Goal: Task Accomplishment & Management: Manage account settings

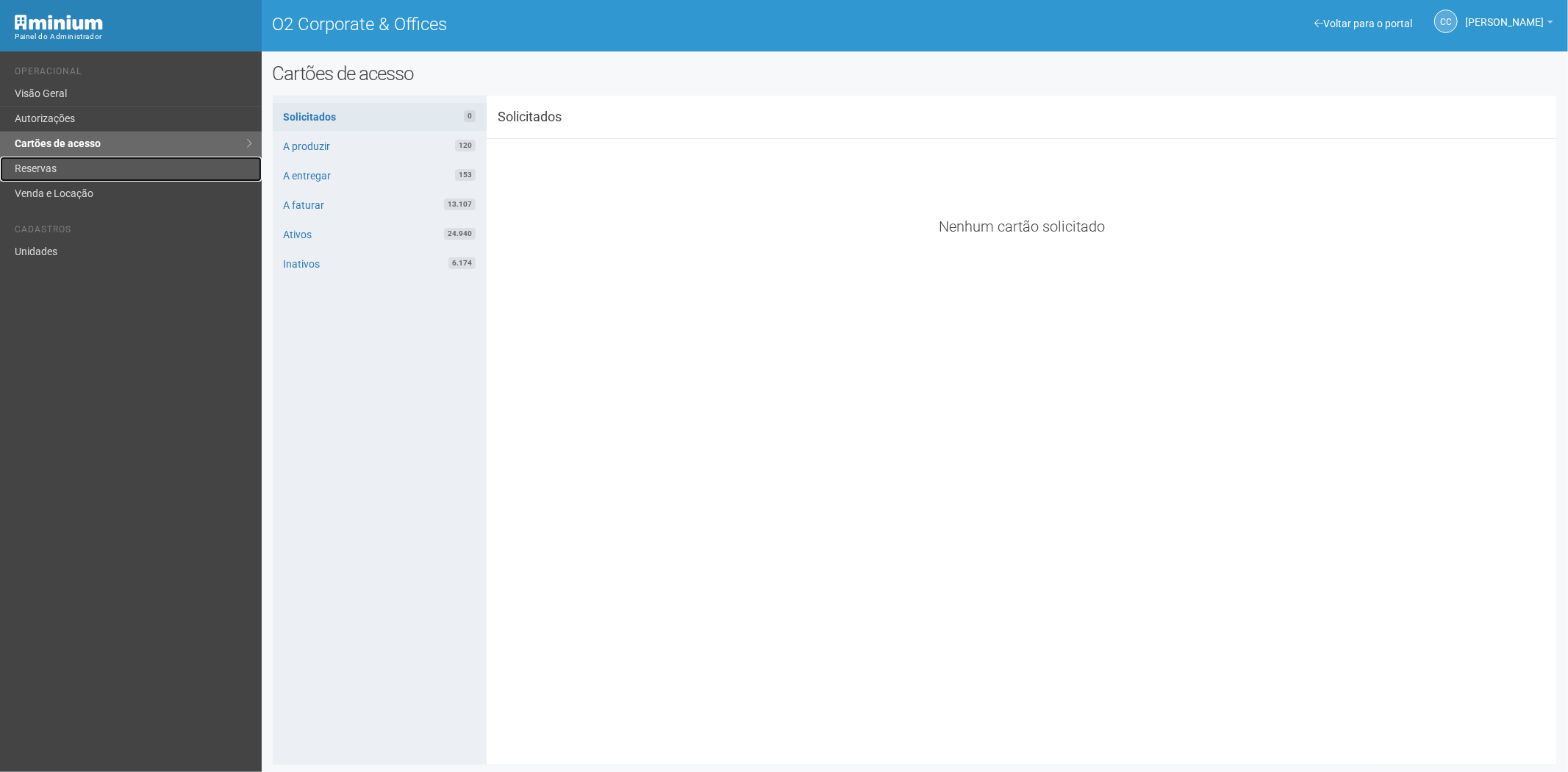
click at [28, 167] on link "Reservas" at bounding box center [131, 169] width 261 height 25
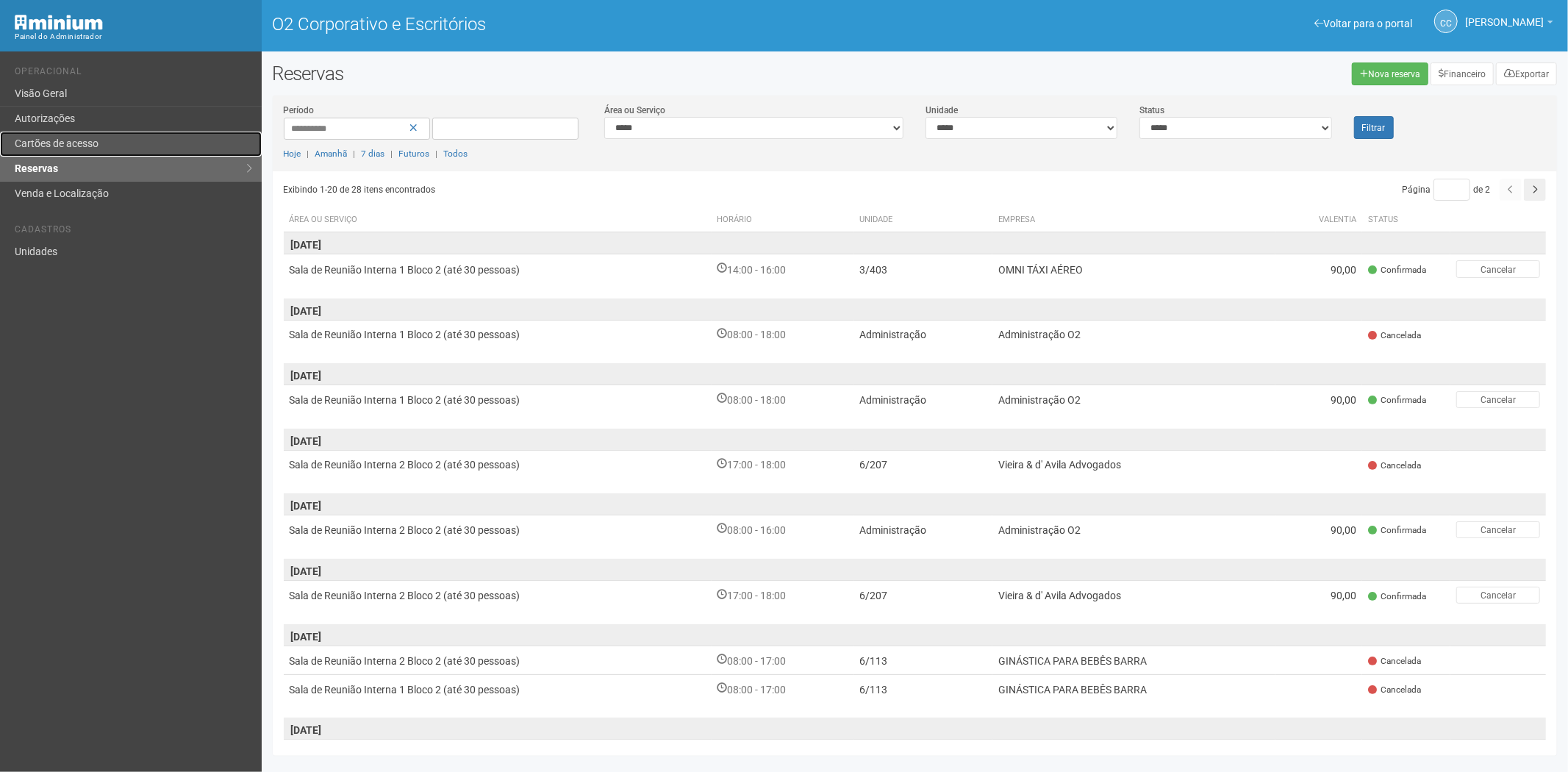
click at [54, 143] on font "Cartões de acesso" at bounding box center [56, 143] width 84 height 12
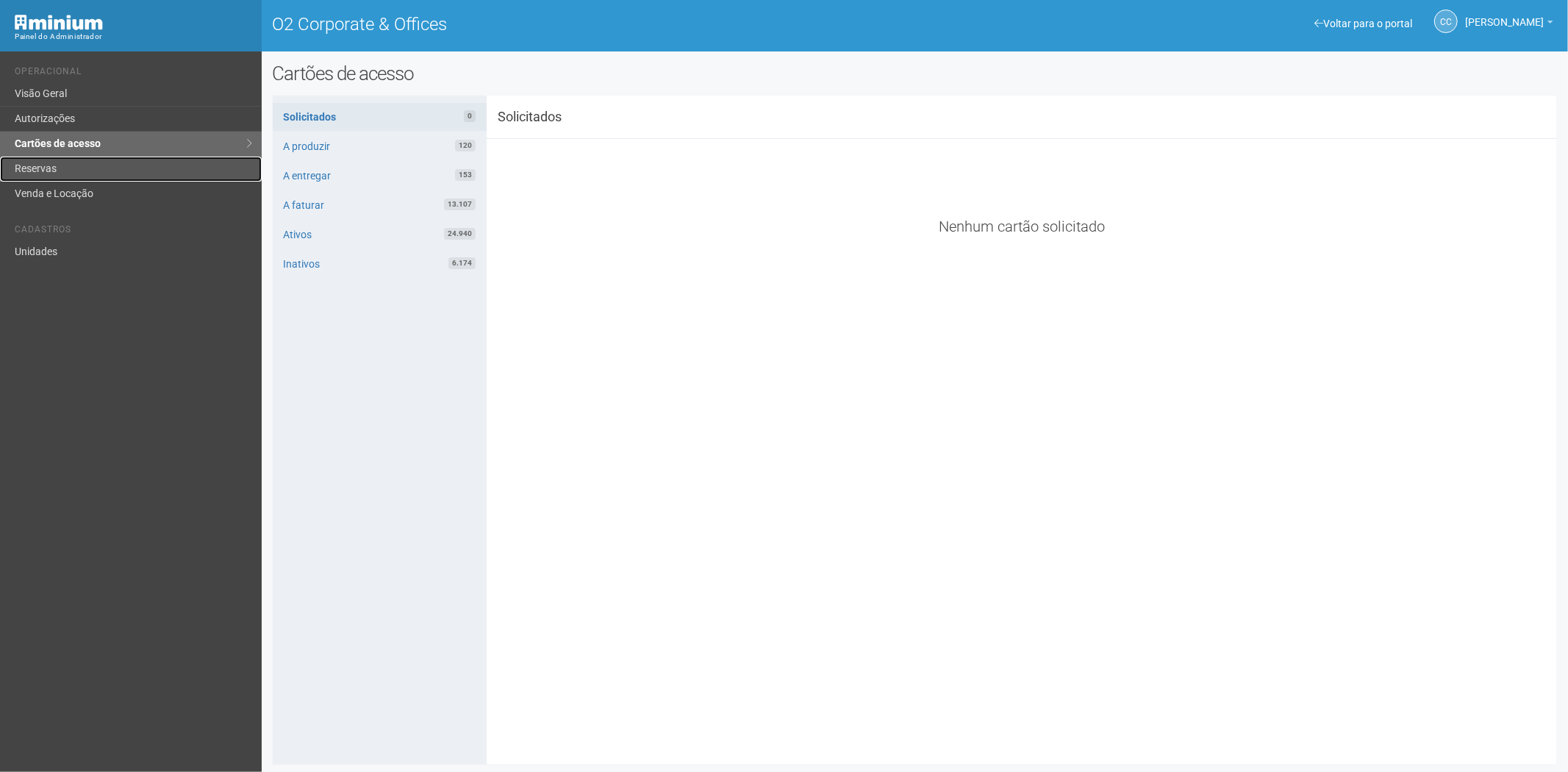
click at [112, 176] on link "Reservas" at bounding box center [131, 169] width 261 height 25
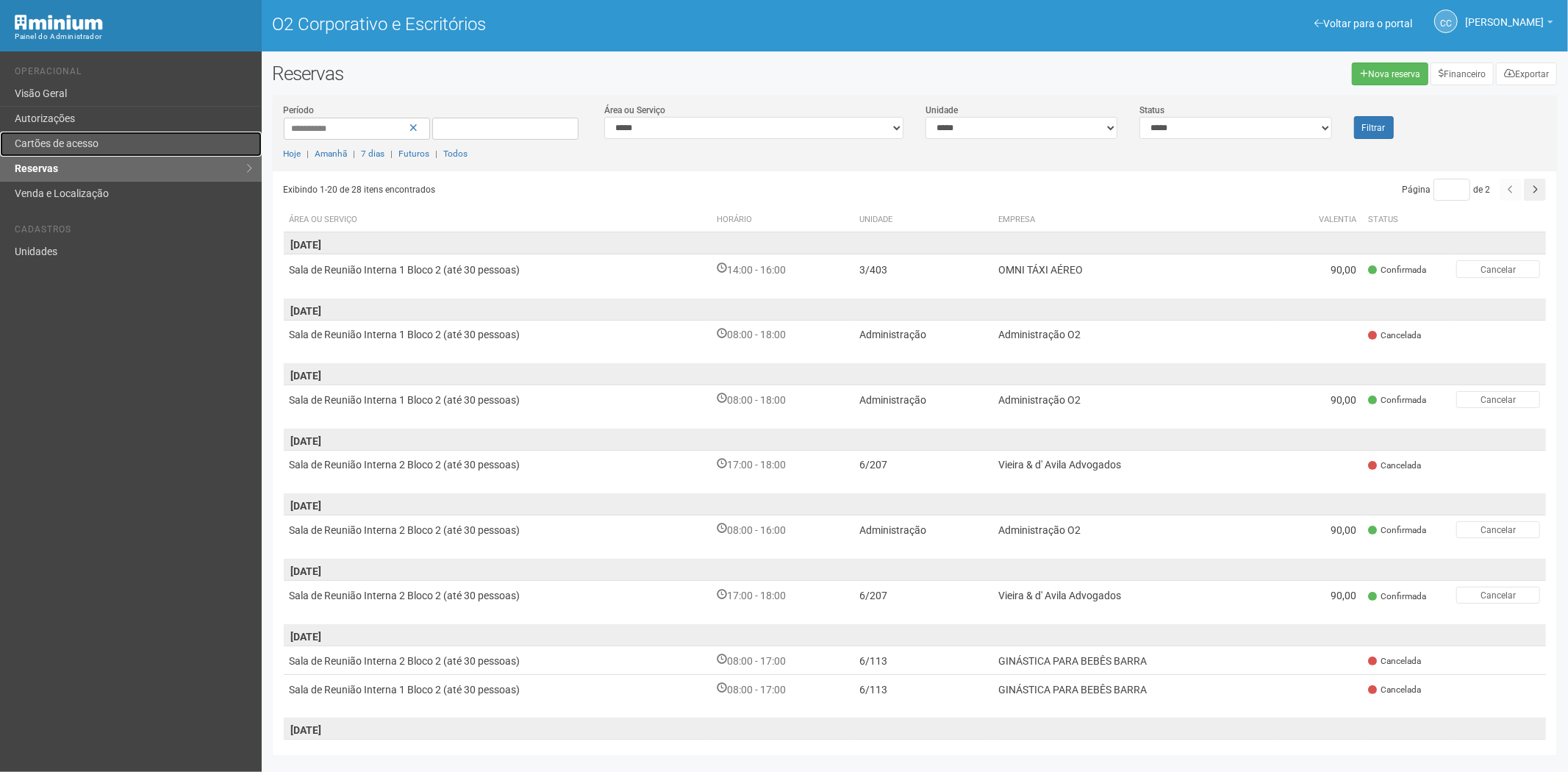
click at [82, 141] on font "Cartões de acesso" at bounding box center [56, 143] width 84 height 12
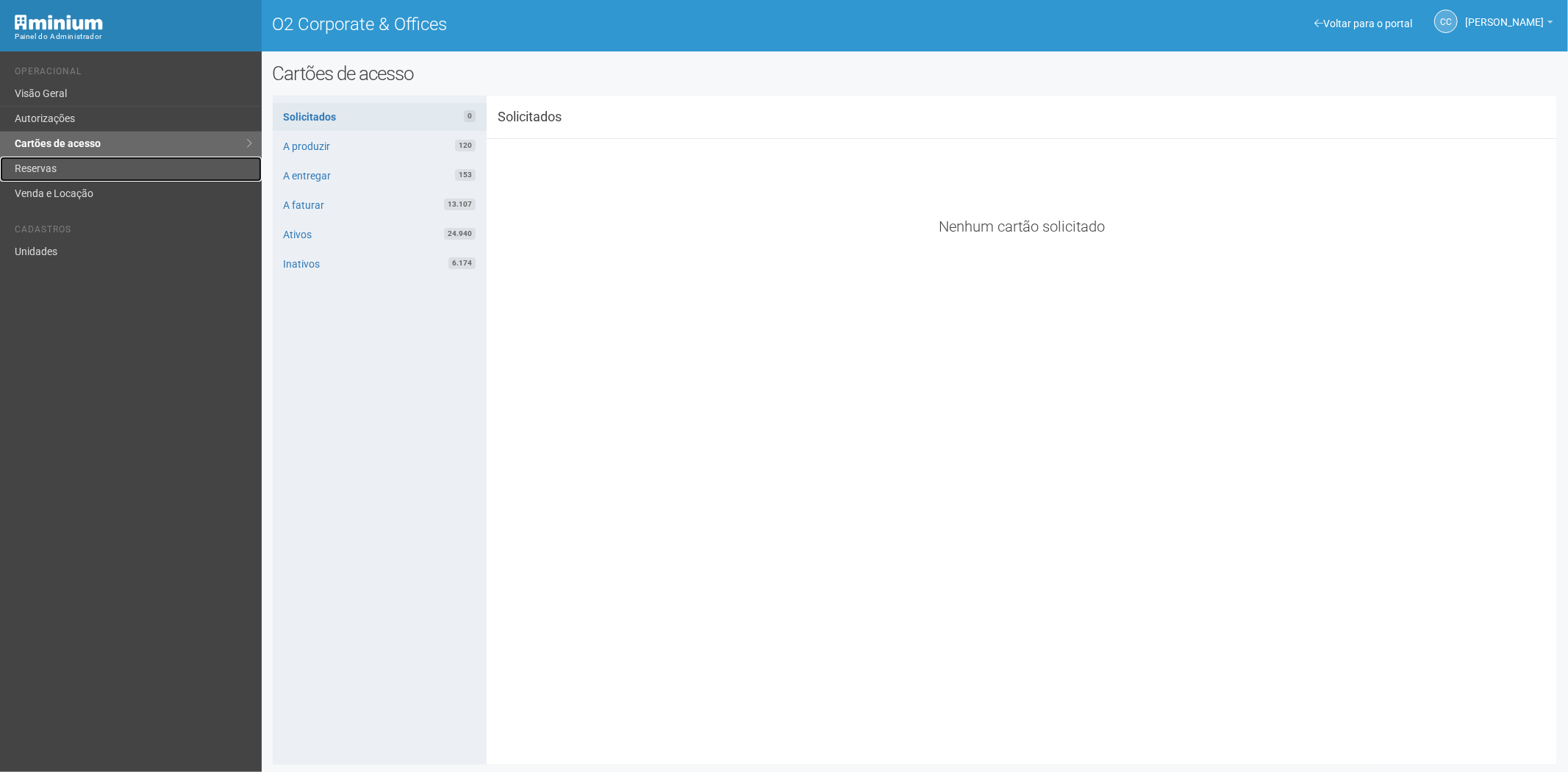
click at [97, 176] on link "Reservas" at bounding box center [131, 169] width 261 height 25
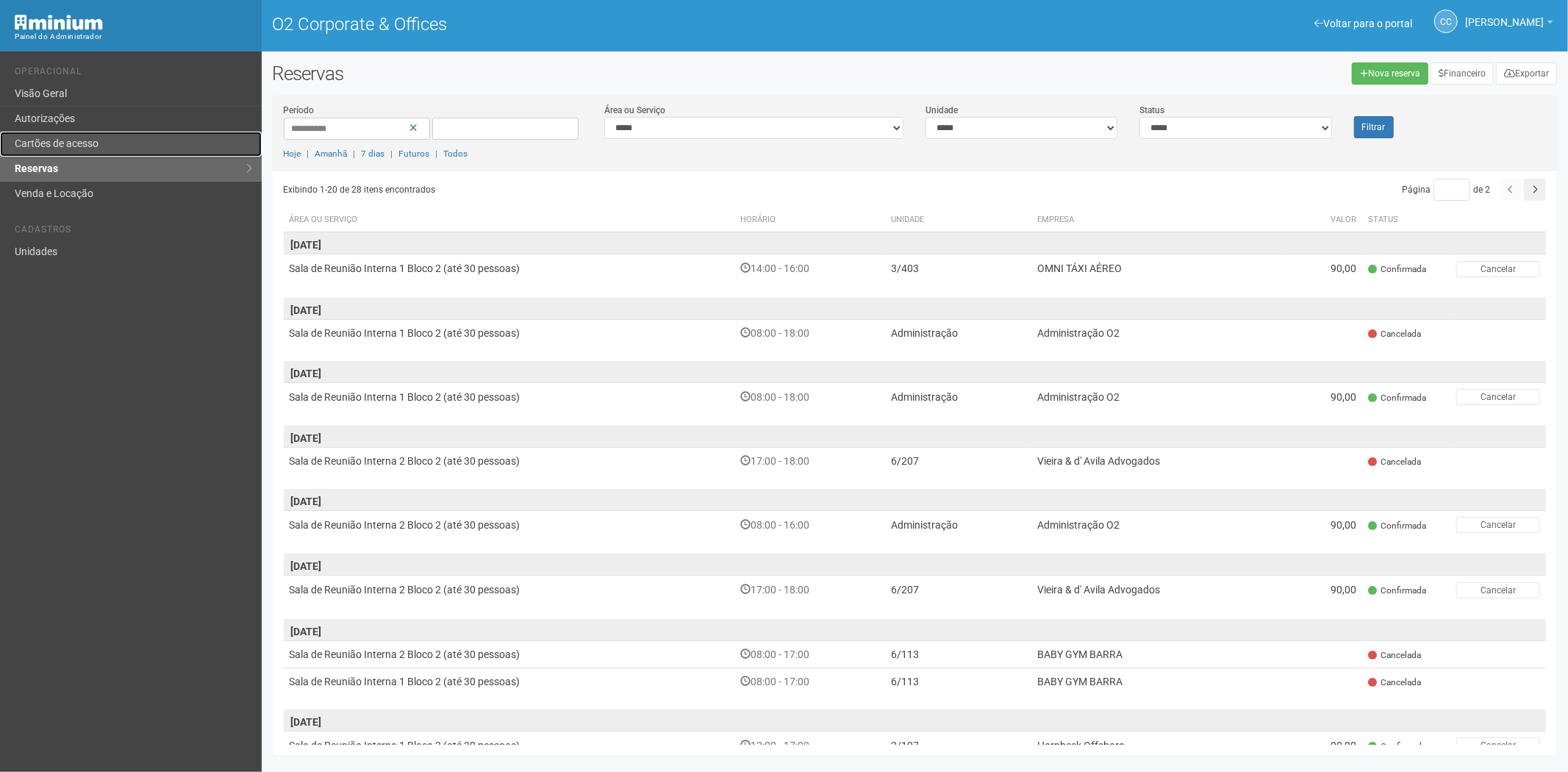
click at [66, 147] on link "Cartões de acesso" at bounding box center [131, 143] width 261 height 25
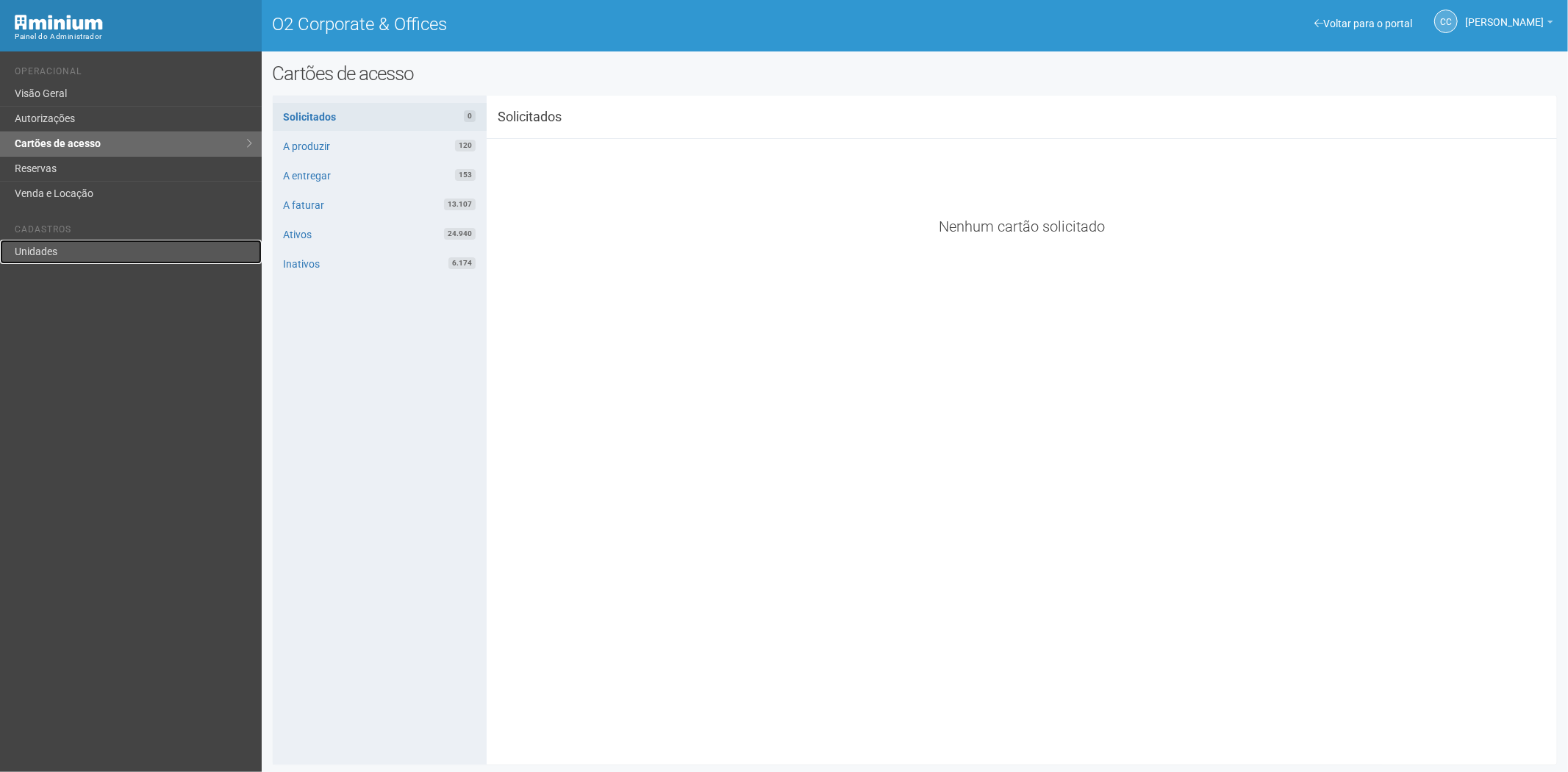
click at [28, 240] on link "Unidades" at bounding box center [131, 252] width 261 height 24
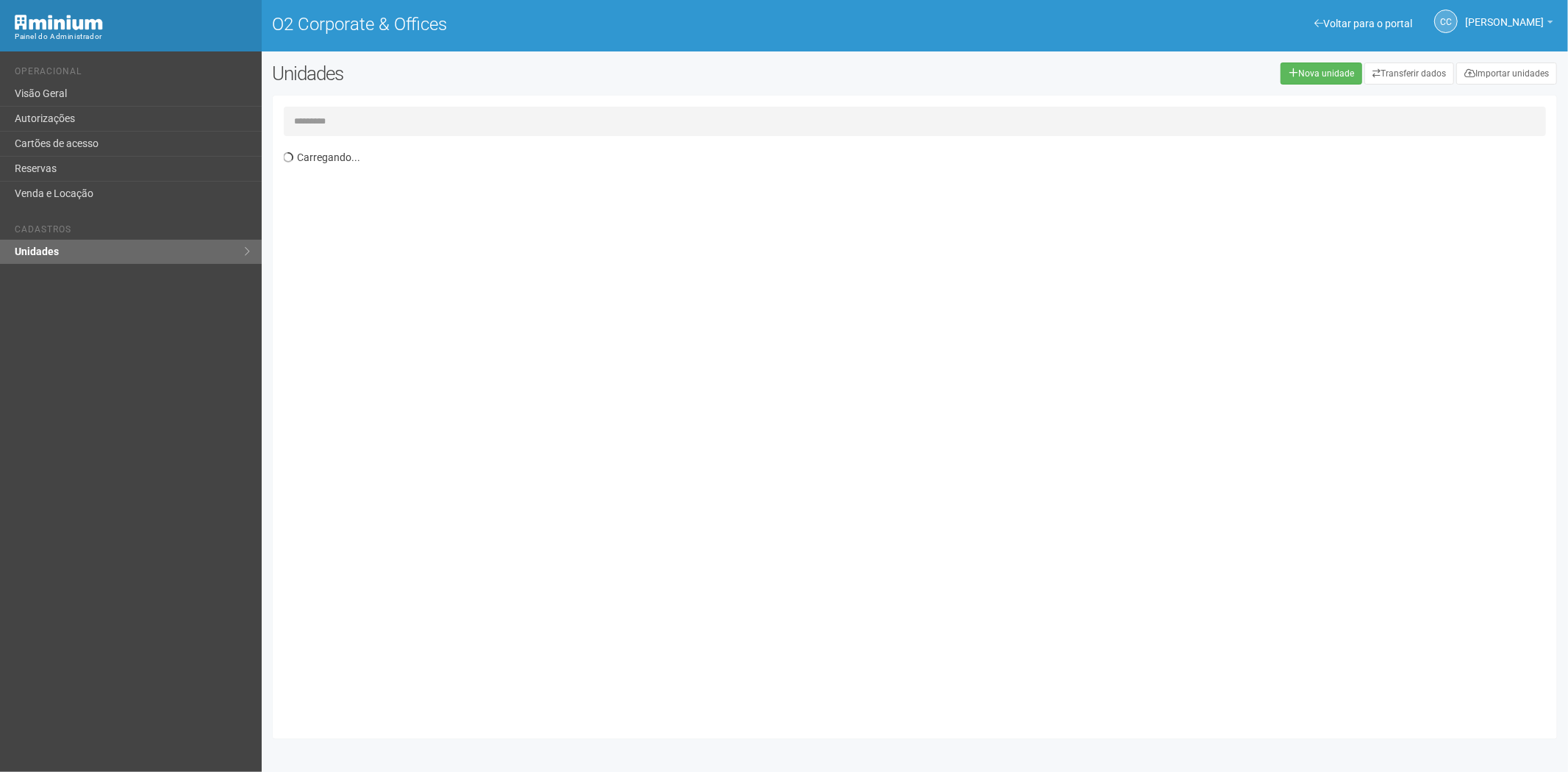
drag, startPoint x: 341, startPoint y: 120, endPoint x: 356, endPoint y: 128, distance: 17.0
click at [349, 127] on input "text" at bounding box center [915, 121] width 1263 height 29
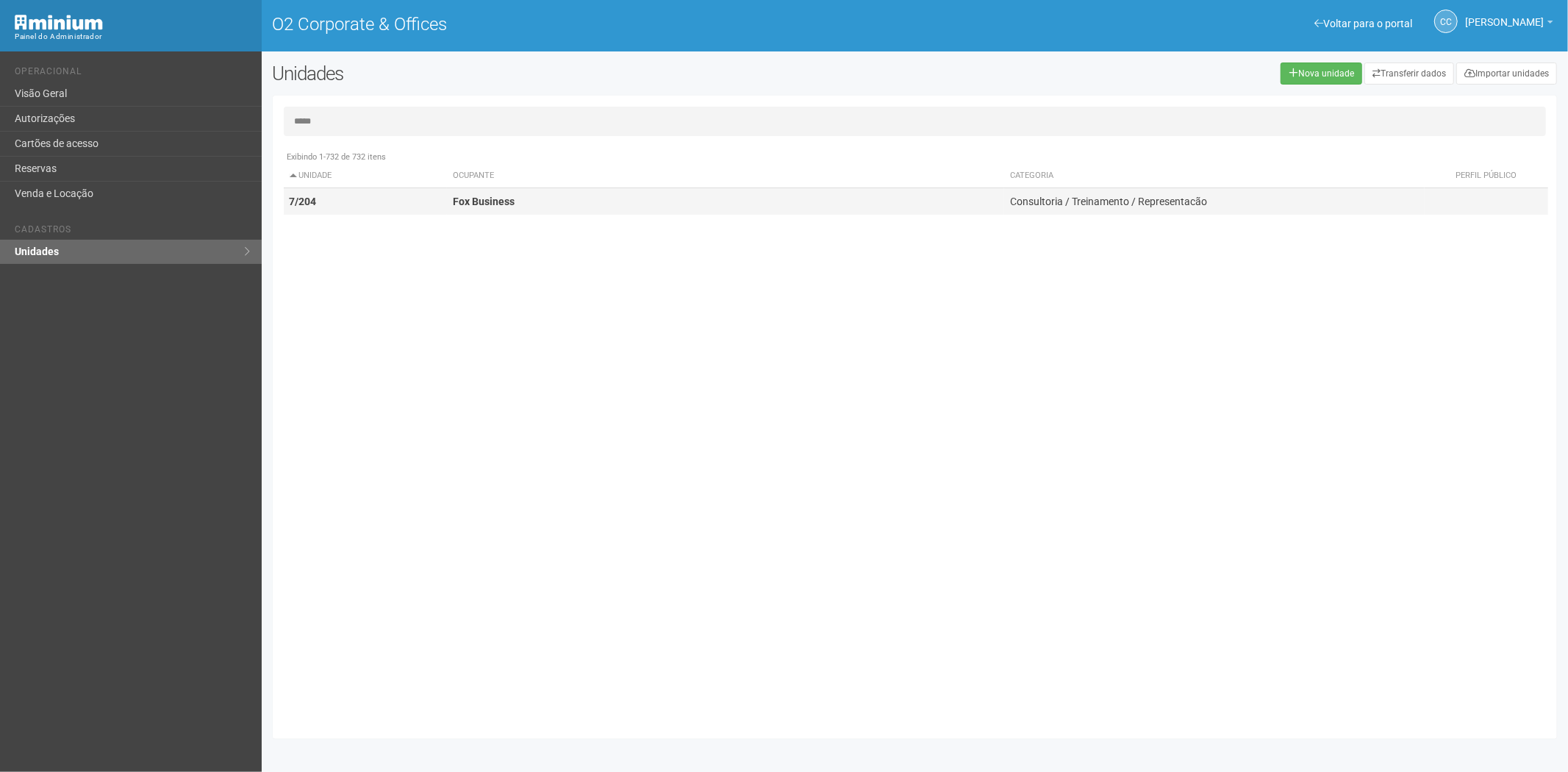
type input "*****"
click at [441, 210] on td "7/204" at bounding box center [366, 202] width 164 height 27
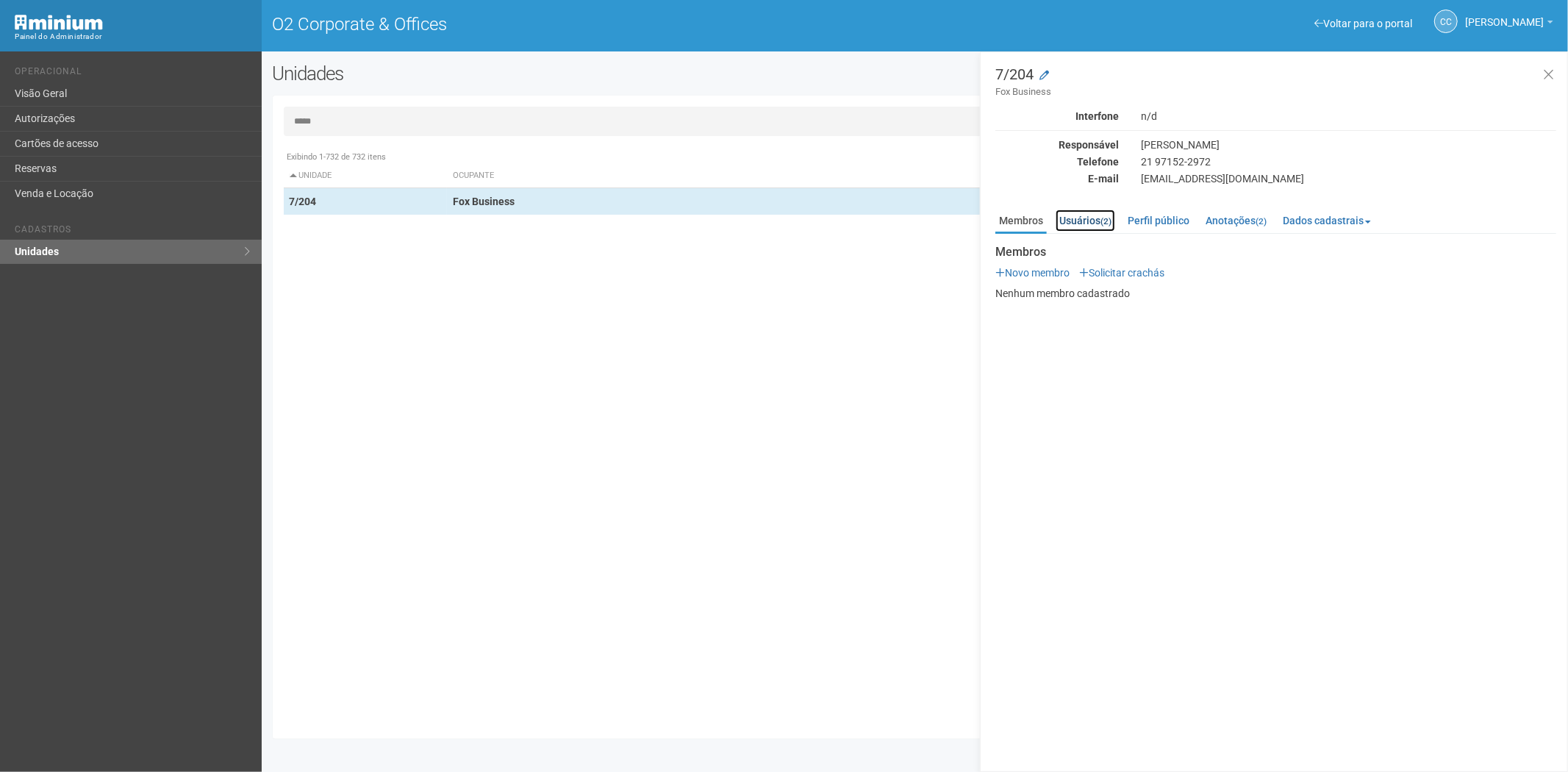
click at [1087, 219] on link "Usuários (2)" at bounding box center [1085, 221] width 60 height 22
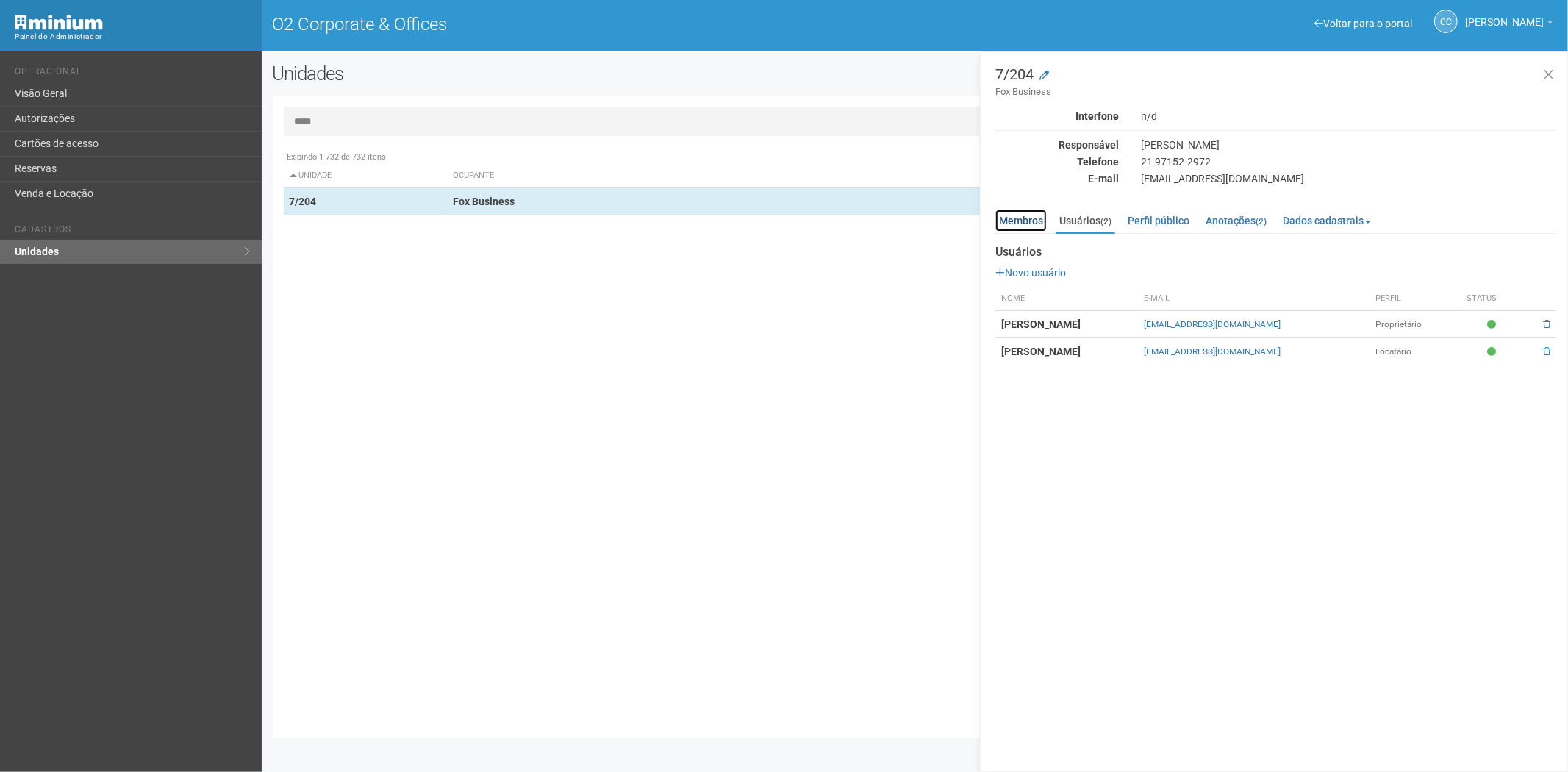
click at [1020, 217] on link "Membros" at bounding box center [1021, 221] width 52 height 22
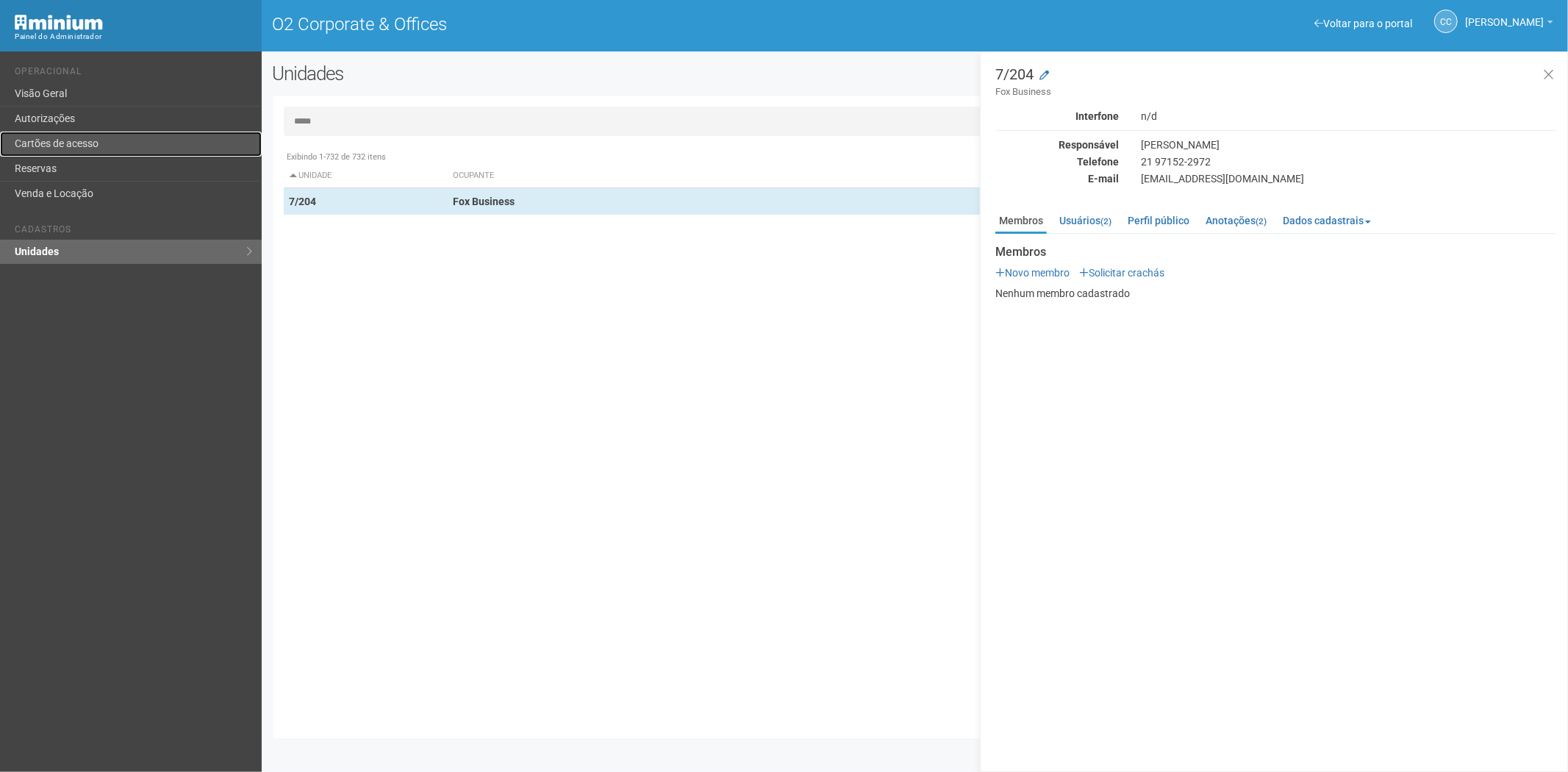
click at [87, 145] on link "Cartões de acesso" at bounding box center [131, 143] width 261 height 25
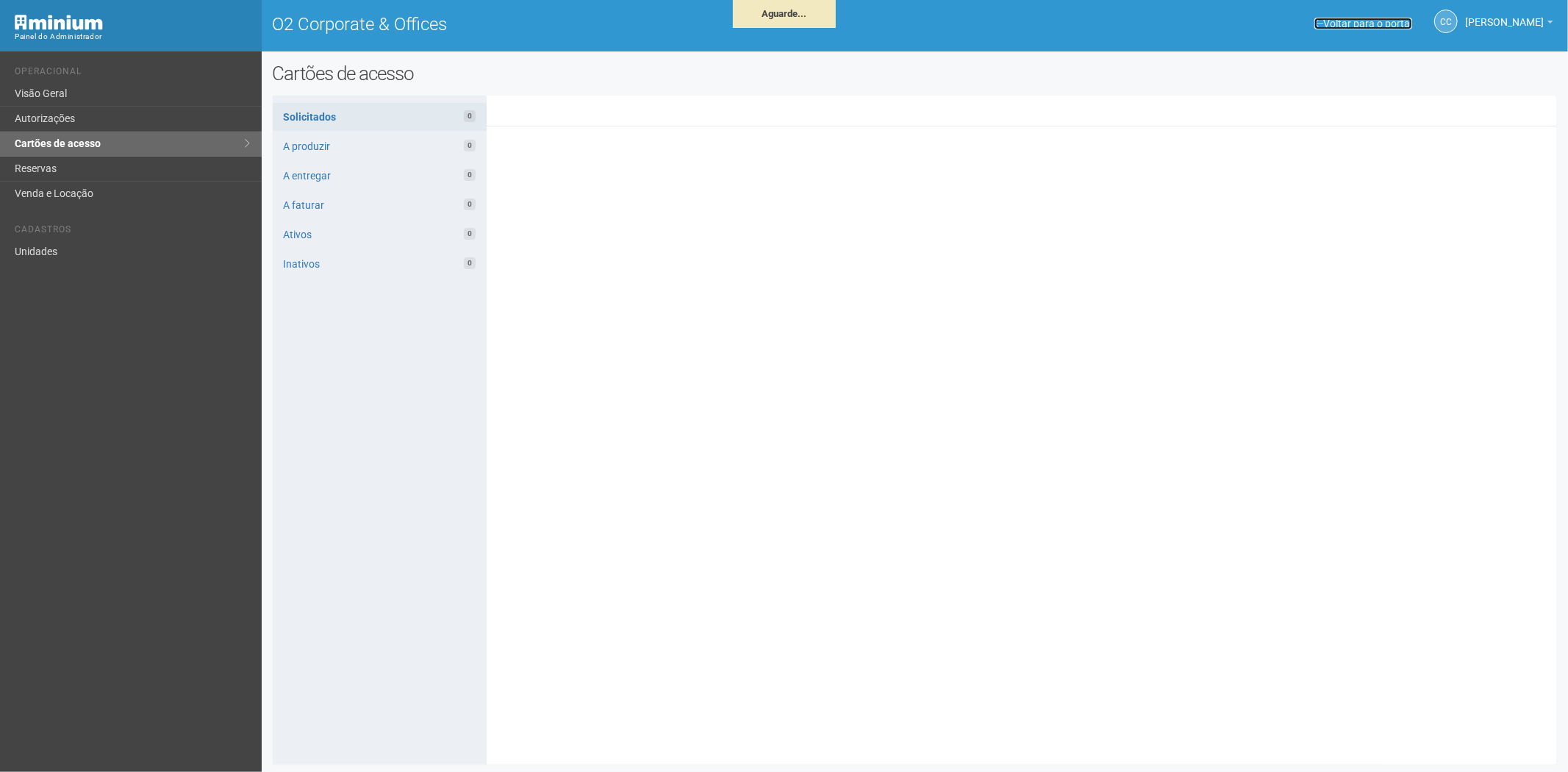
click at [1336, 22] on link "Voltar para o portal" at bounding box center [1363, 23] width 98 height 12
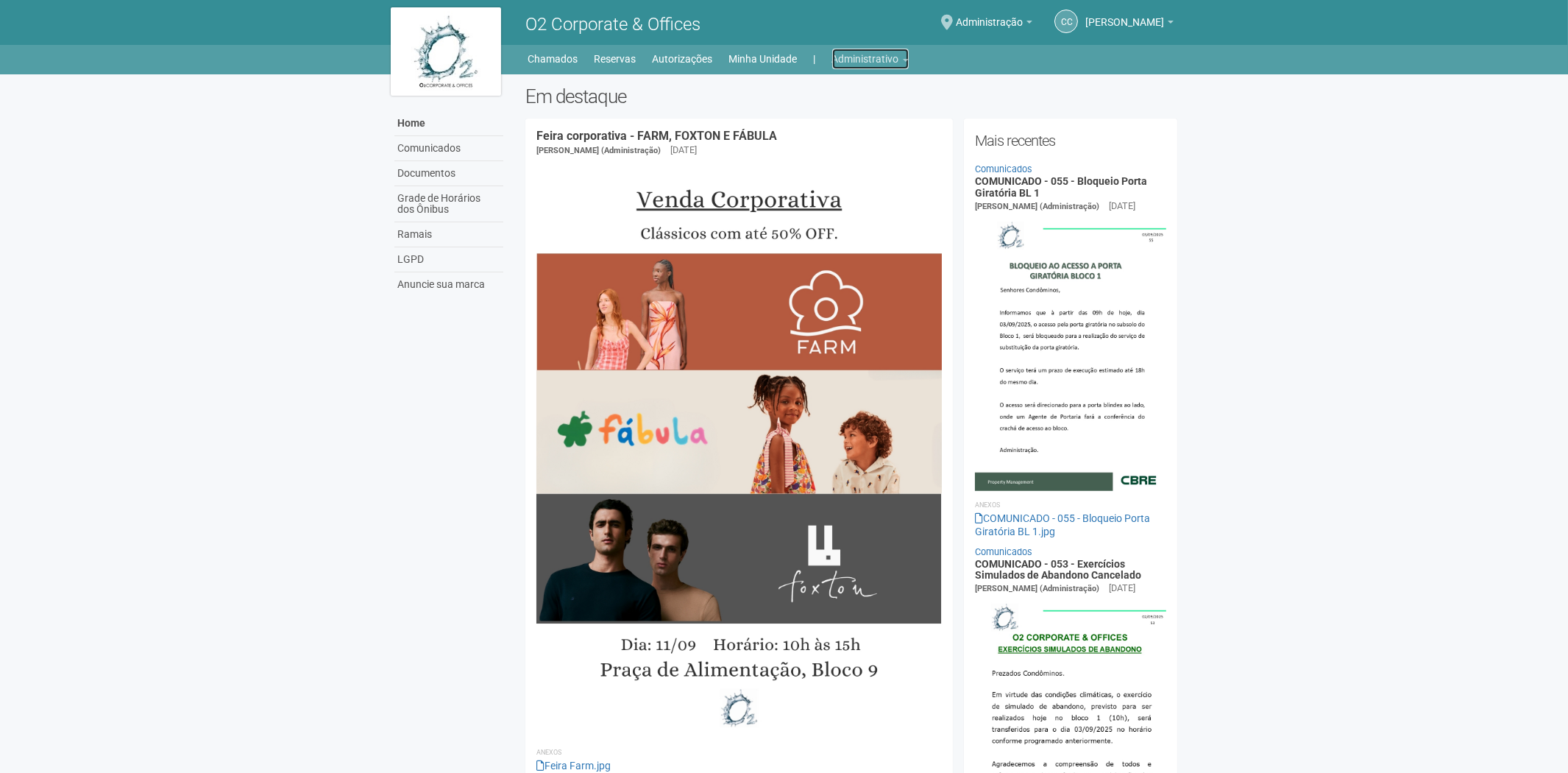
click at [856, 60] on link "Administrativo" at bounding box center [871, 59] width 77 height 21
click at [821, 111] on link "Cartões de acesso" at bounding box center [849, 116] width 125 height 26
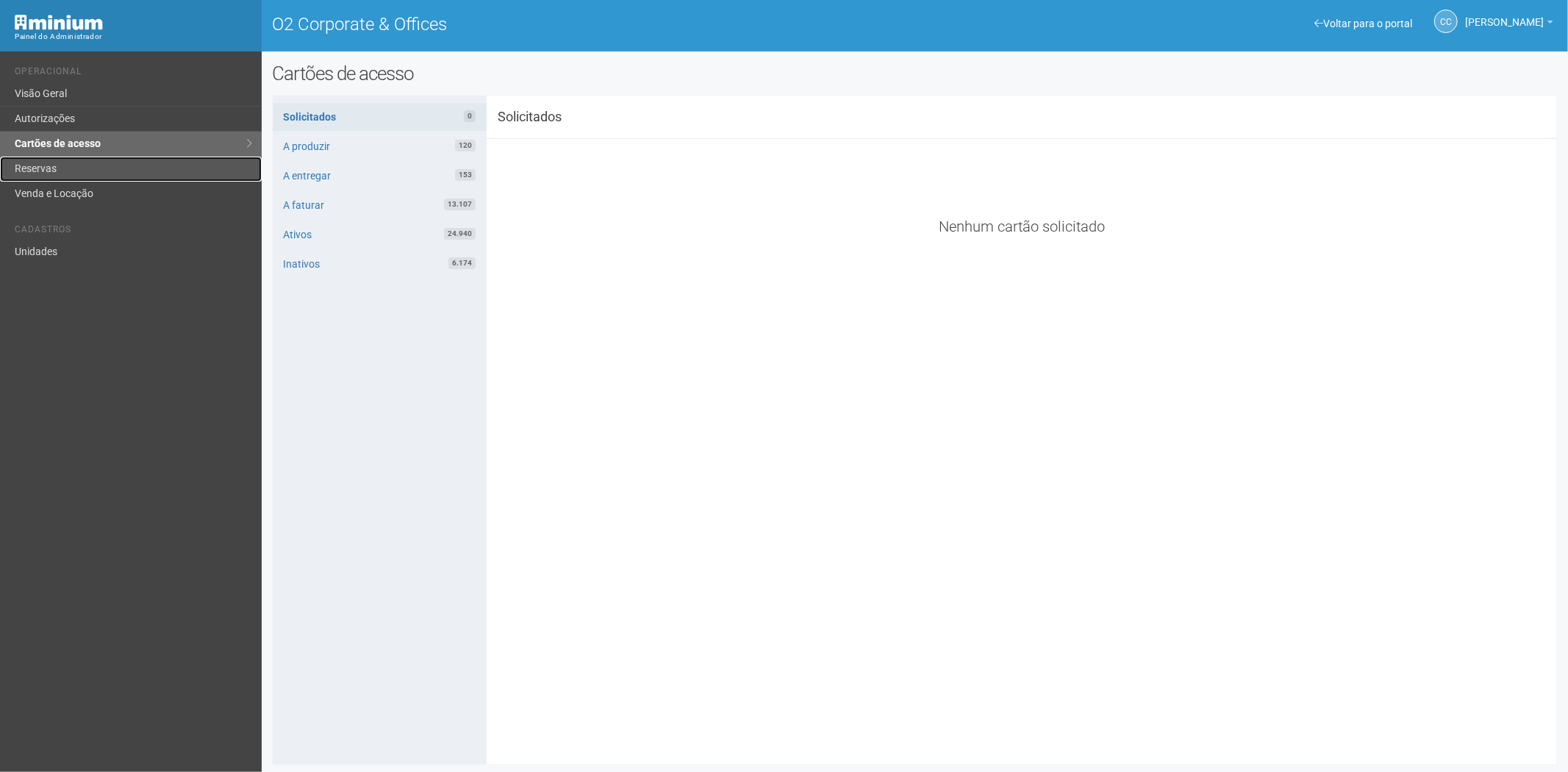
click at [110, 159] on link "Reservas" at bounding box center [131, 169] width 261 height 25
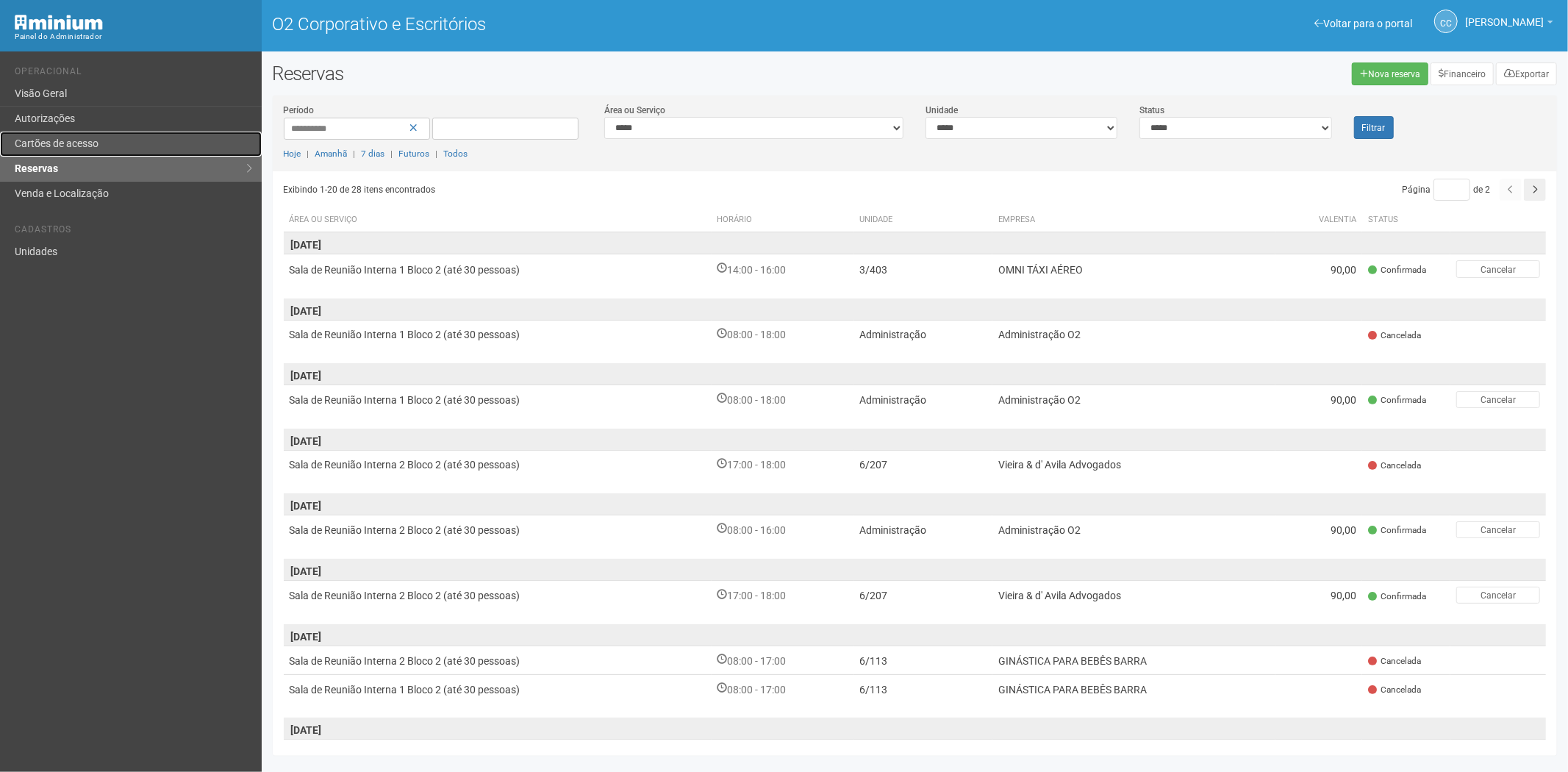
click at [153, 146] on link "Cartões de acesso" at bounding box center [131, 143] width 261 height 25
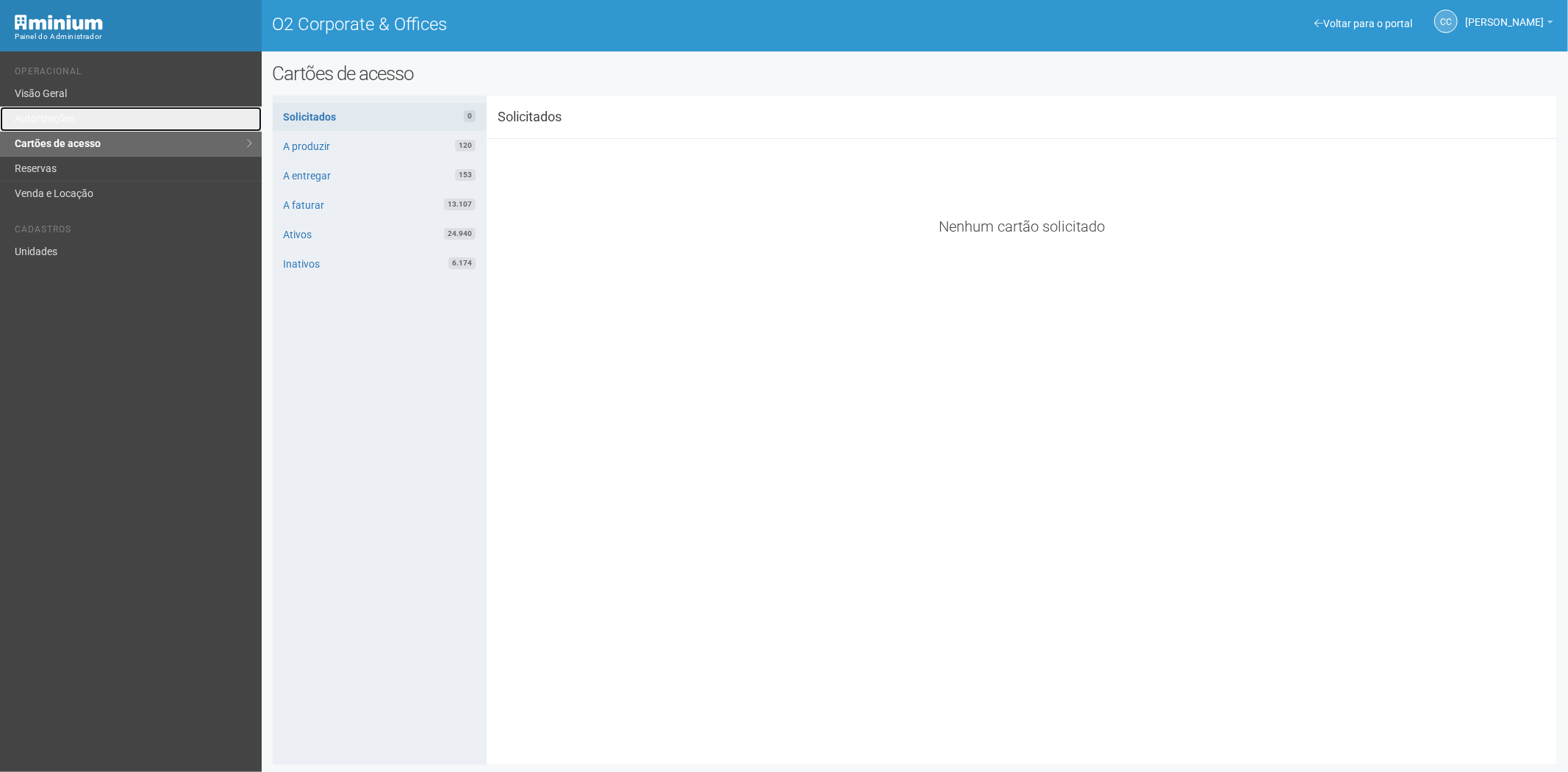
drag, startPoint x: 122, startPoint y: 119, endPoint x: 217, endPoint y: 143, distance: 98.0
click at [122, 119] on link "Autorizações" at bounding box center [131, 119] width 261 height 25
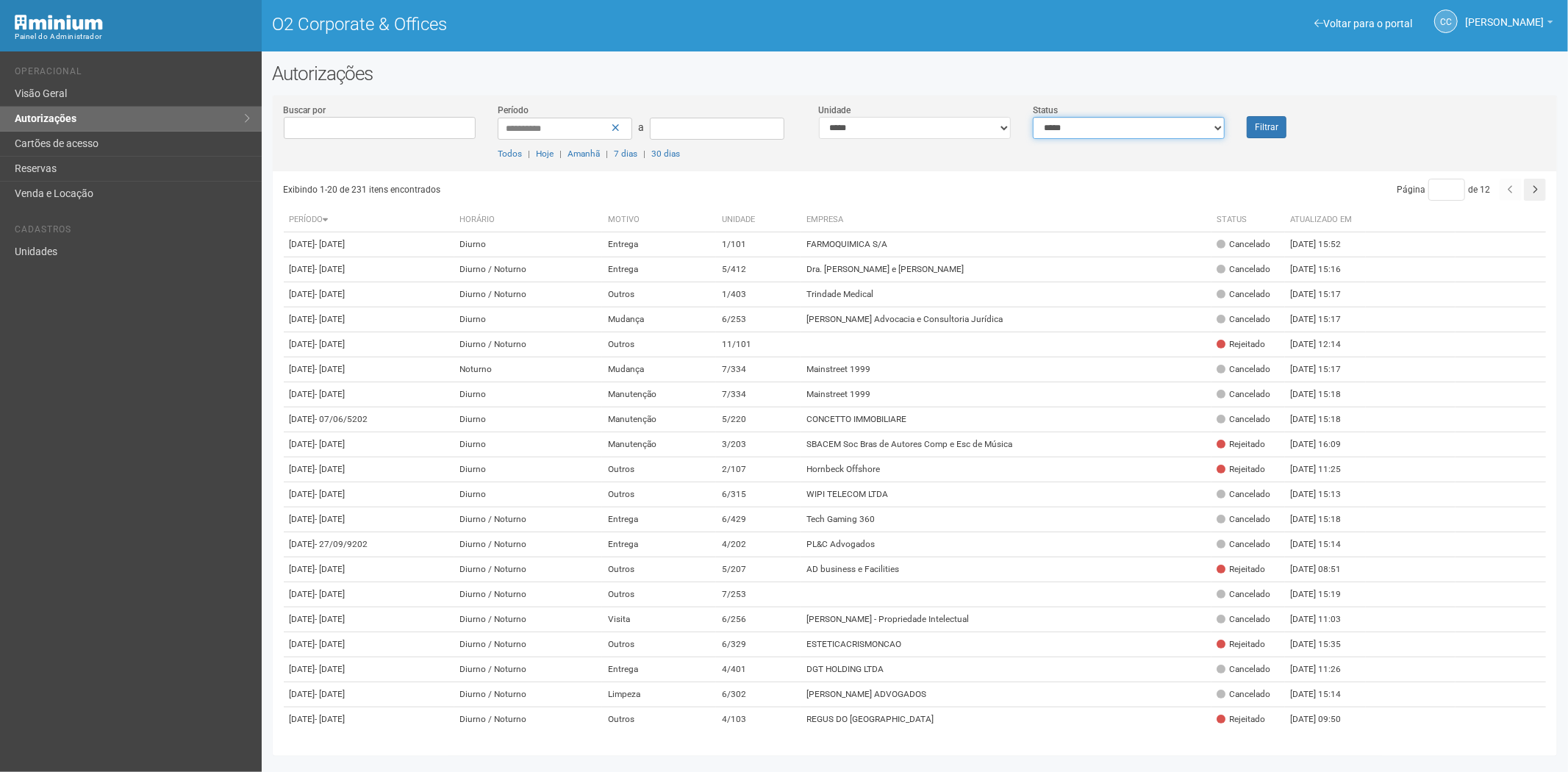
click at [1136, 129] on select "**********" at bounding box center [1128, 128] width 192 height 22
select select "*"
click at [1033, 117] on select "**********" at bounding box center [1128, 128] width 192 height 22
click at [1266, 125] on font "Filtrar" at bounding box center [1267, 127] width 24 height 10
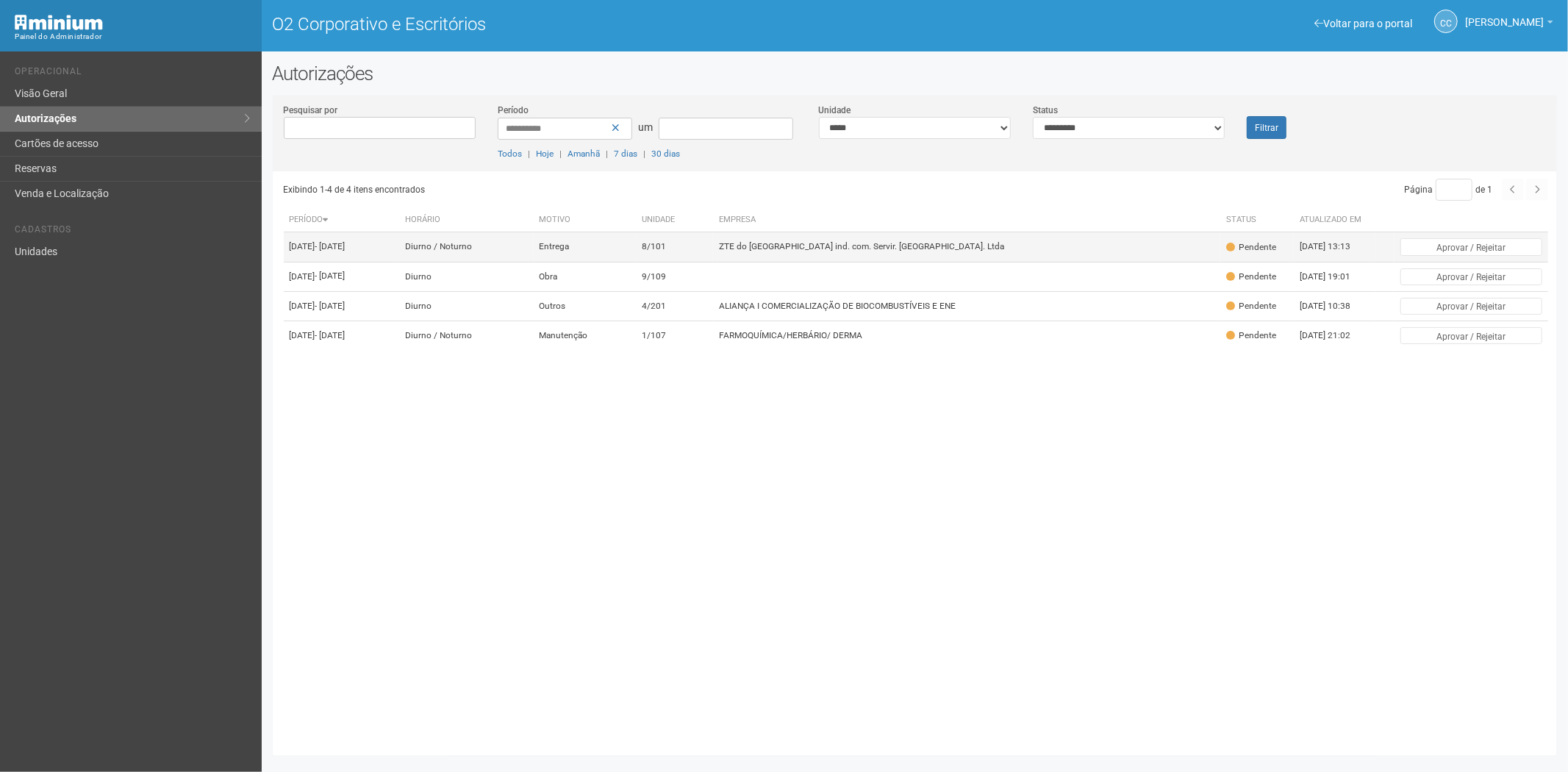
click at [909, 243] on td "ZTE do [GEOGRAPHIC_DATA] ind. com. Servir. [GEOGRAPHIC_DATA]. Ltda" at bounding box center [966, 247] width 508 height 29
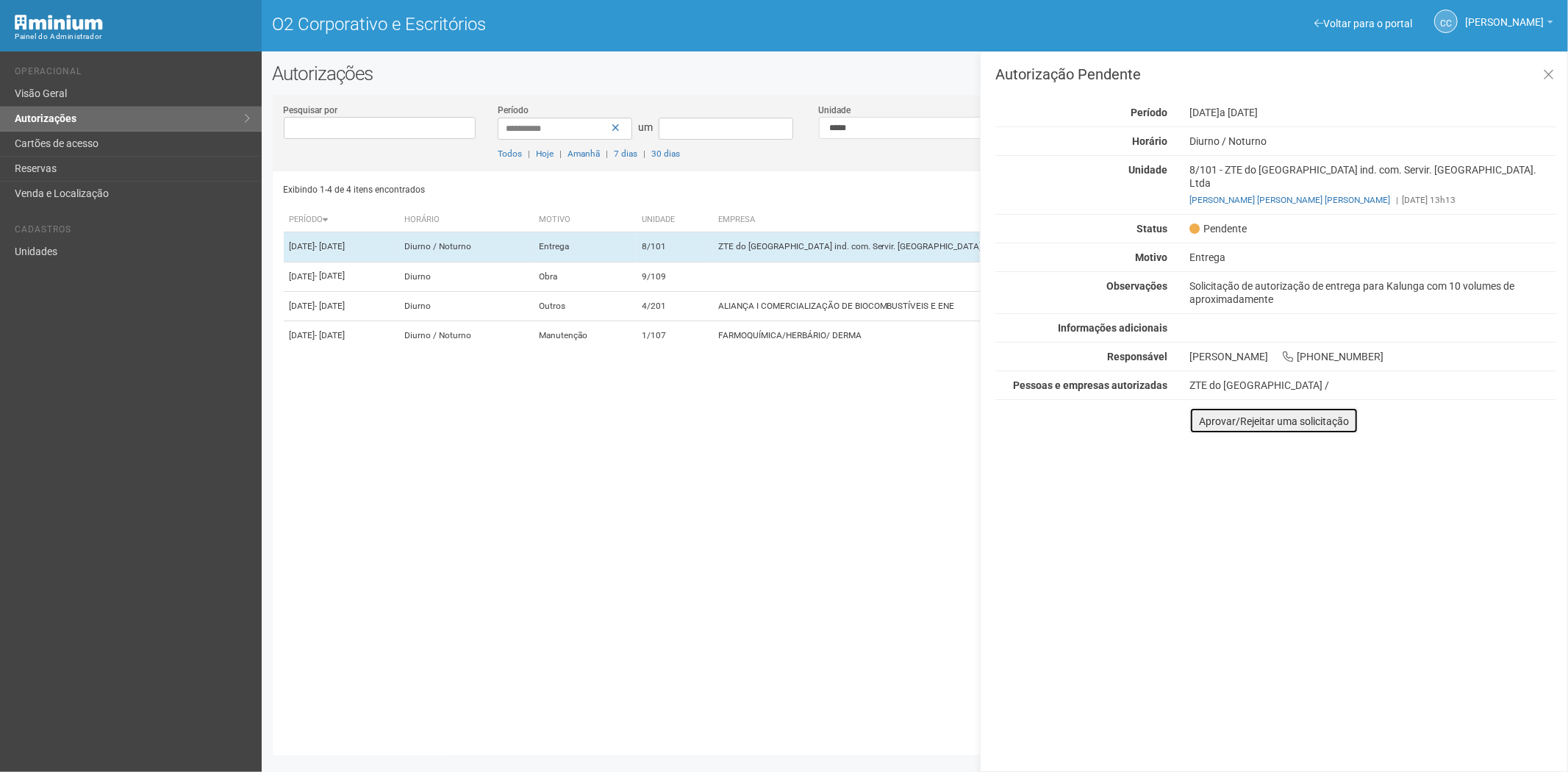
click at [1207, 415] on font "Aprovar/Rejeitar uma solicitação" at bounding box center [1274, 421] width 150 height 12
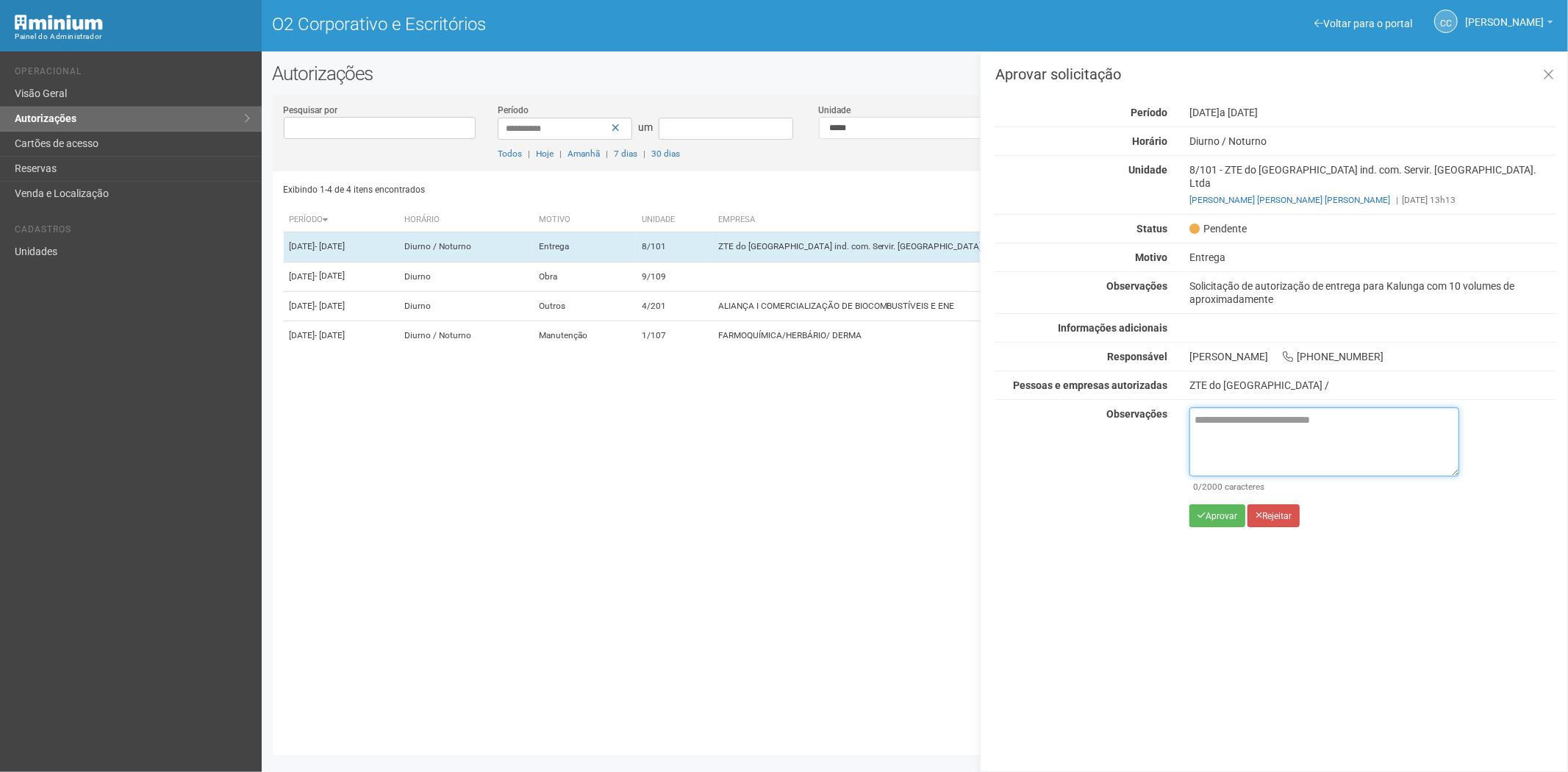
click at [1221, 419] on textarea at bounding box center [1324, 441] width 270 height 69
paste textarea "**********"
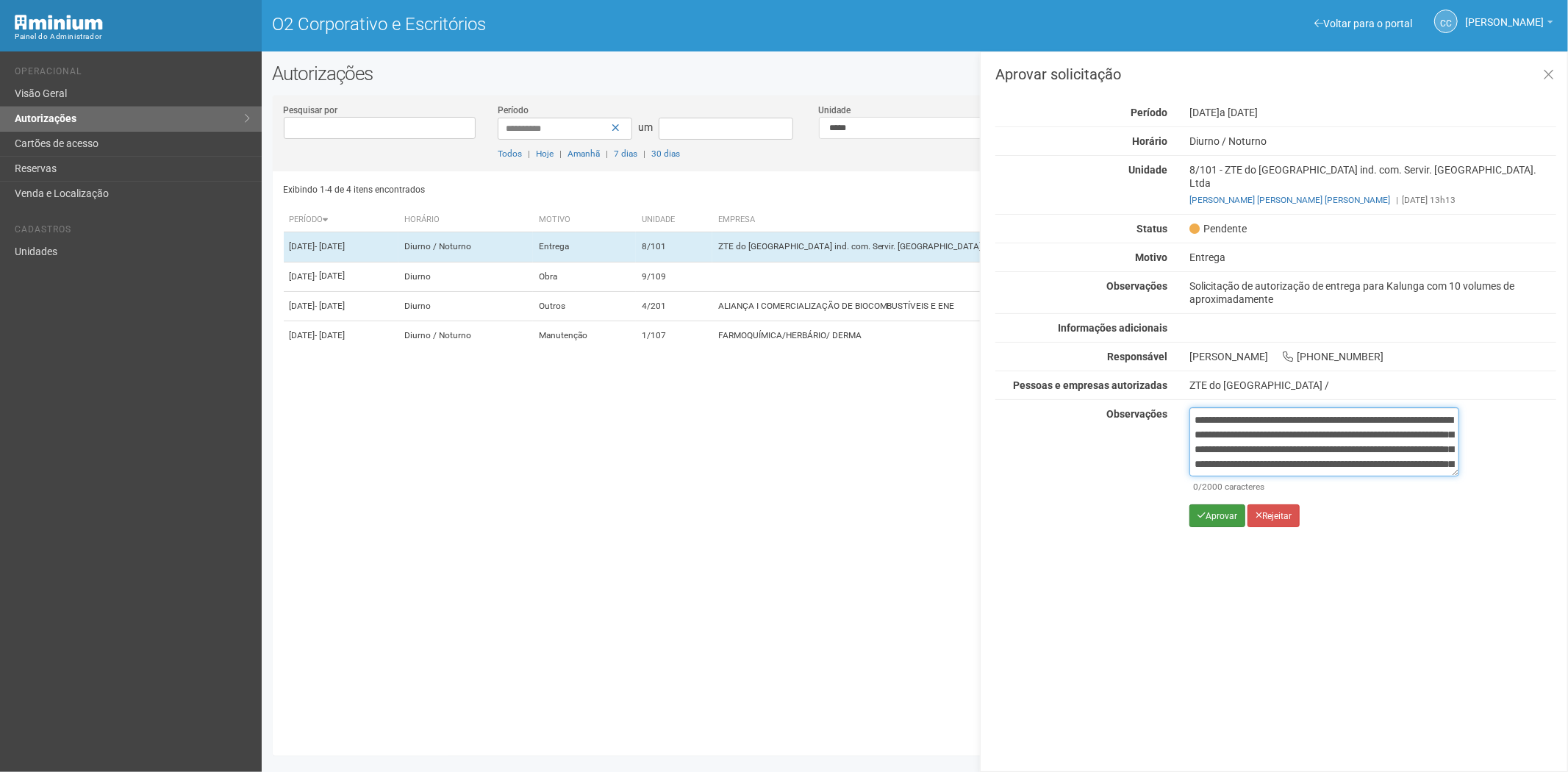
scroll to position [82, 0]
type textarea "**********"
click at [1208, 511] on font "Aprovar" at bounding box center [1221, 515] width 32 height 10
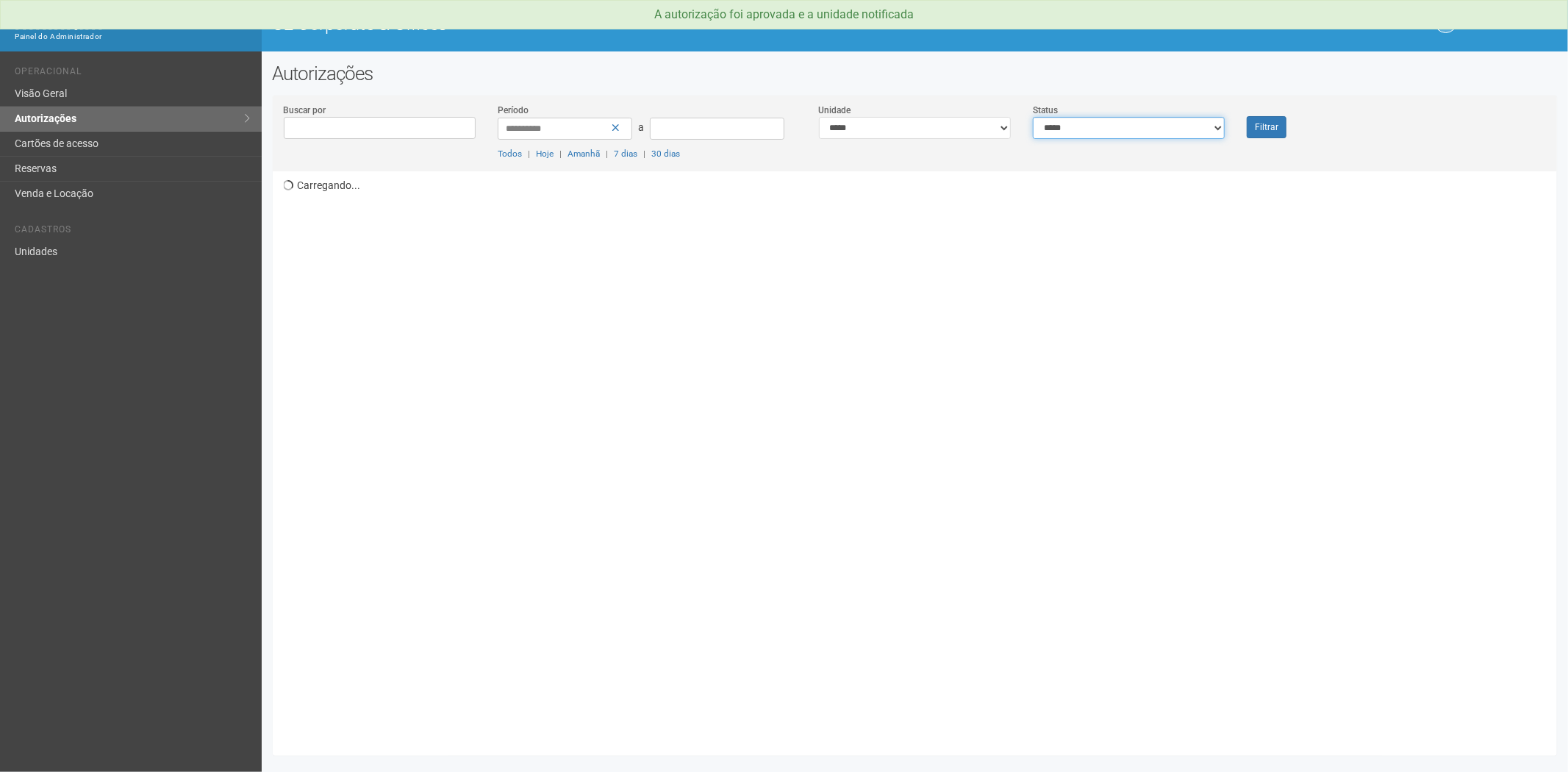
click at [1115, 130] on select "**********" at bounding box center [1128, 128] width 192 height 22
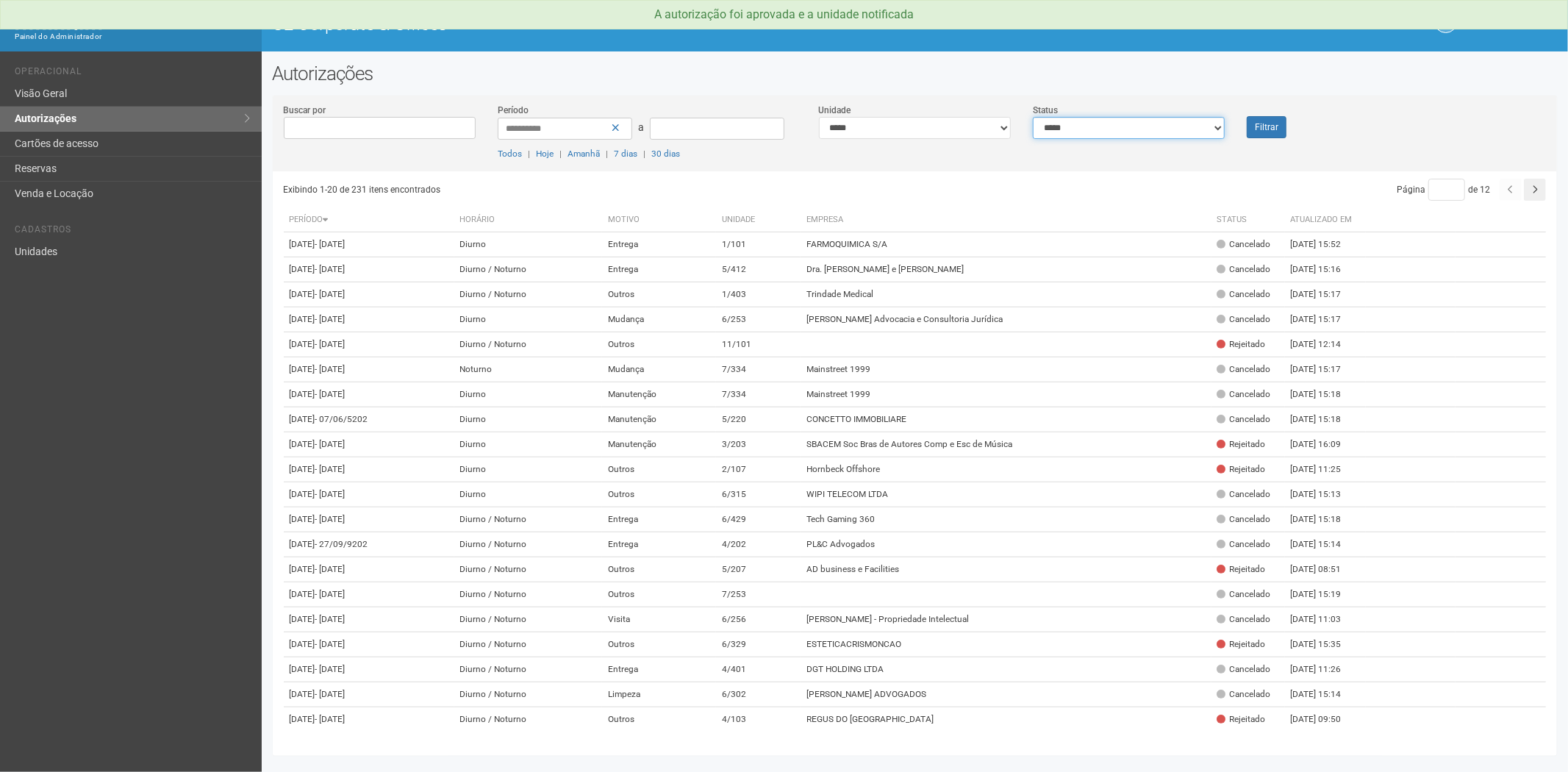
select select "*"
click at [1033, 117] on select "**********" at bounding box center [1128, 128] width 192 height 22
click at [1249, 127] on button "Filtrar" at bounding box center [1267, 127] width 40 height 22
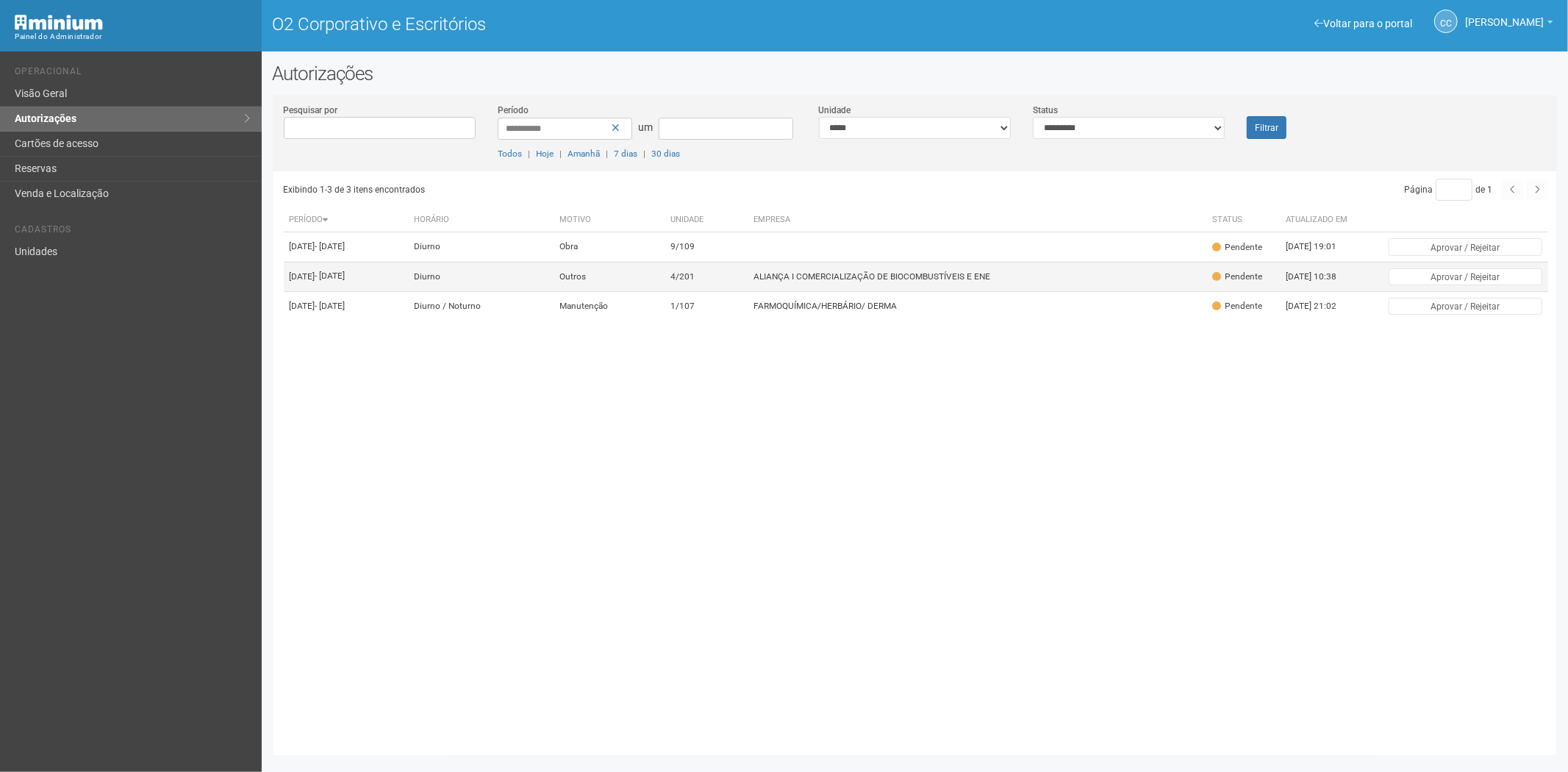
click at [943, 284] on td "ALIANÇA I COMERCIALIZAÇÃO DE BIOCOMBUSTÍVEIS E ENE" at bounding box center [977, 276] width 459 height 29
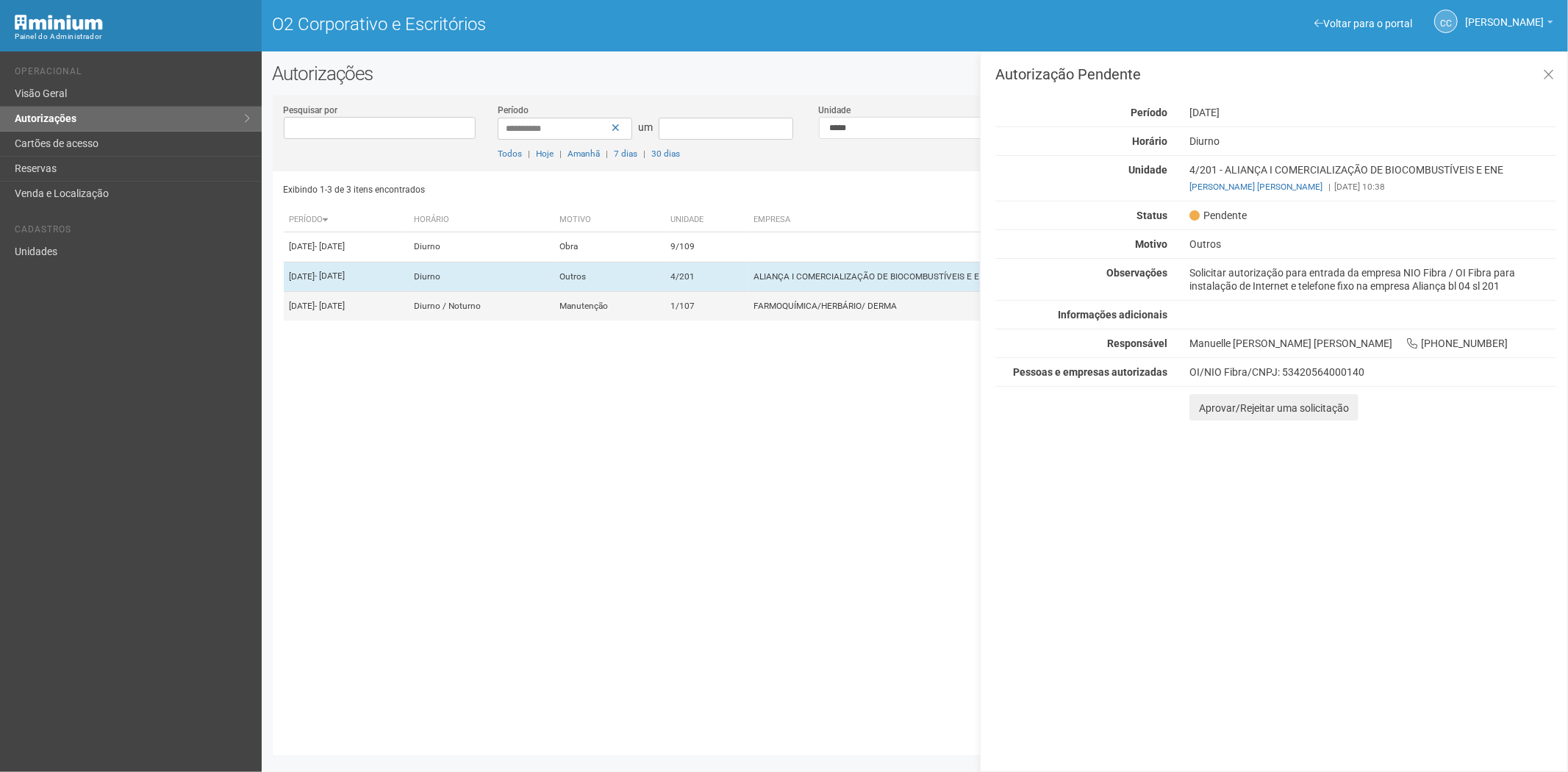
click at [897, 311] on font "FARMOQUÍMICA/HERBÁRIO/ DERMA" at bounding box center [825, 305] width 143 height 10
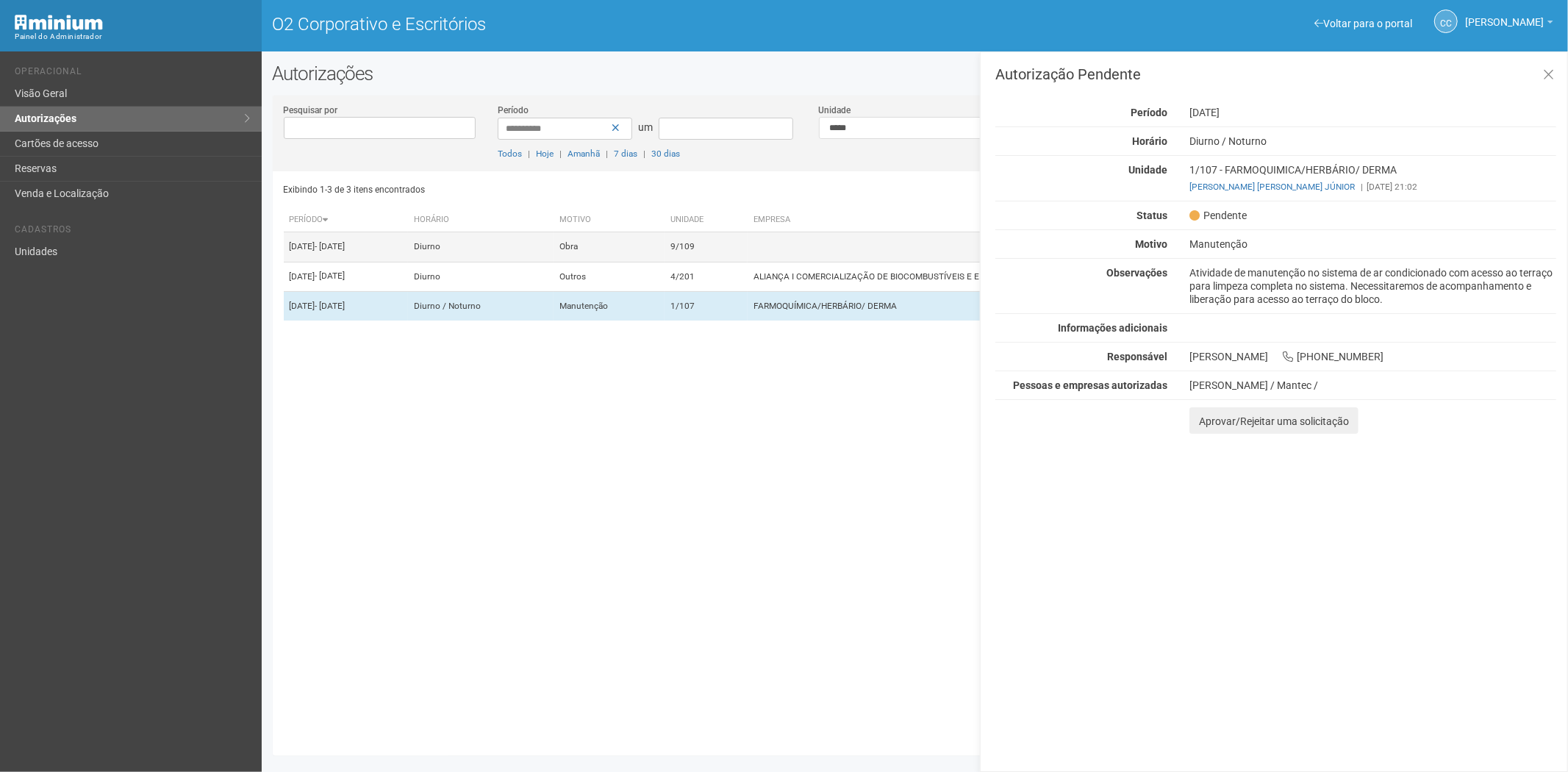
click at [825, 244] on td at bounding box center [977, 247] width 459 height 29
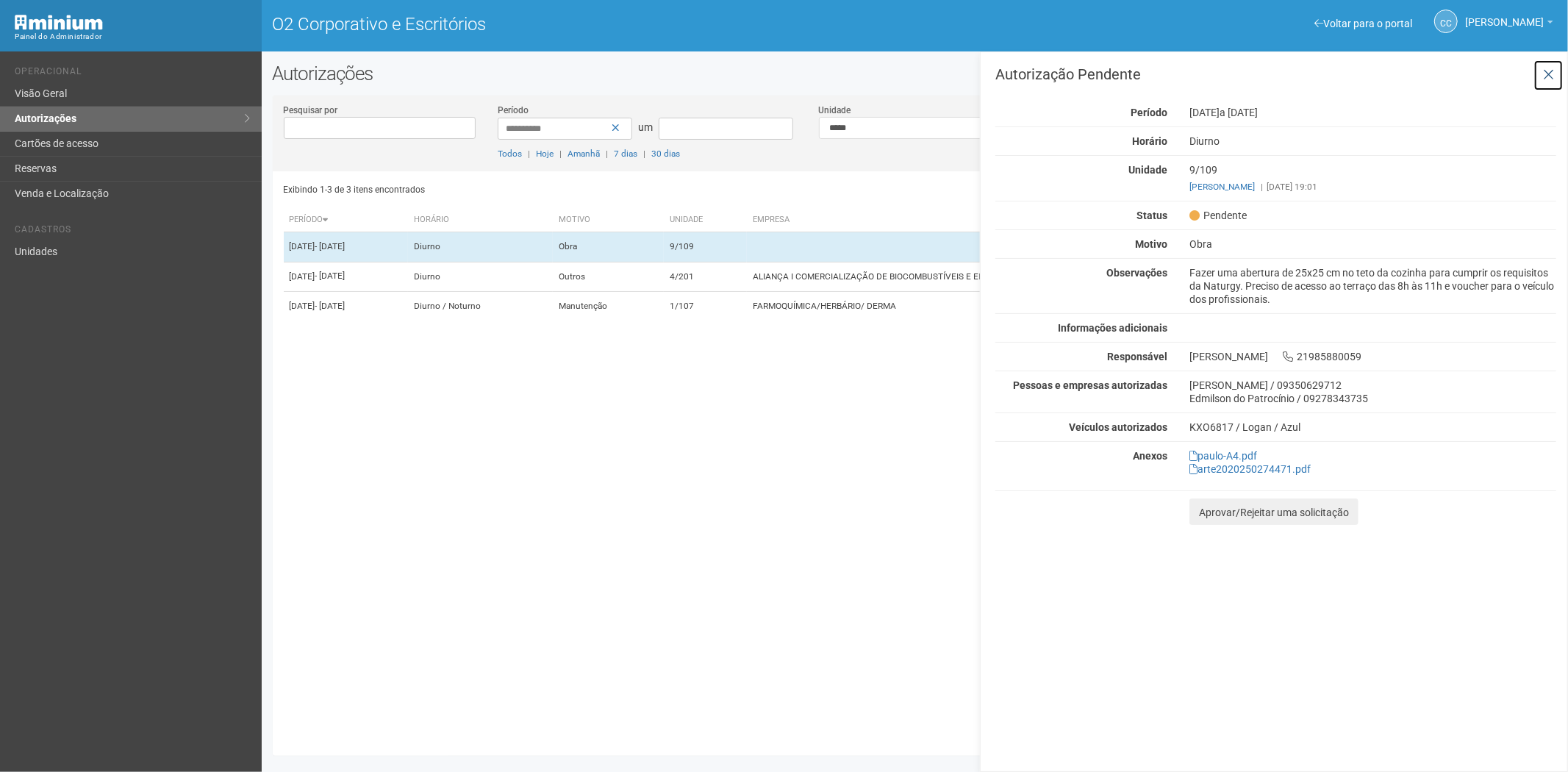
click at [1548, 75] on icon at bounding box center [1549, 75] width 11 height 14
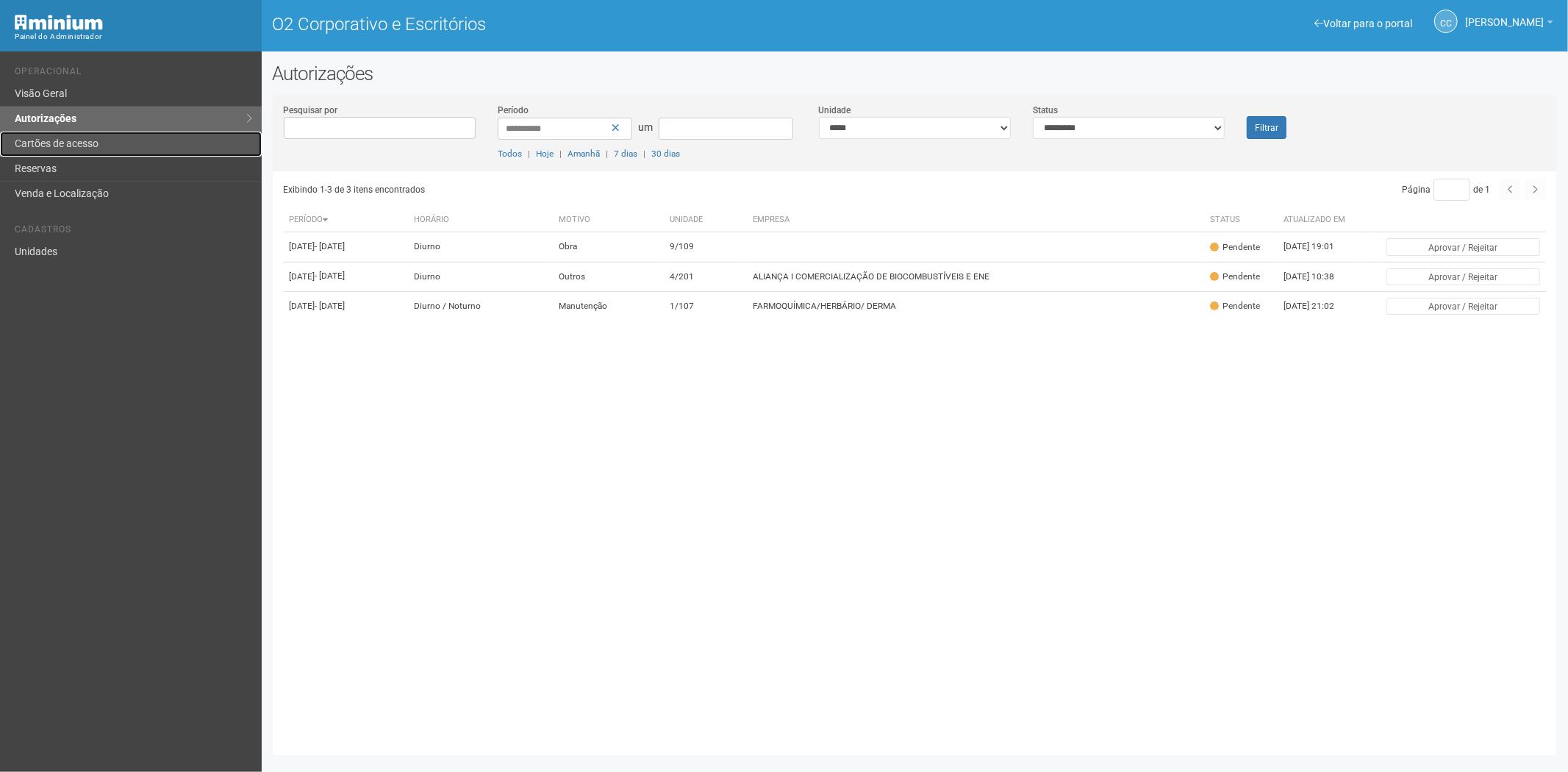
click at [66, 140] on font "Cartões de acesso" at bounding box center [56, 143] width 84 height 12
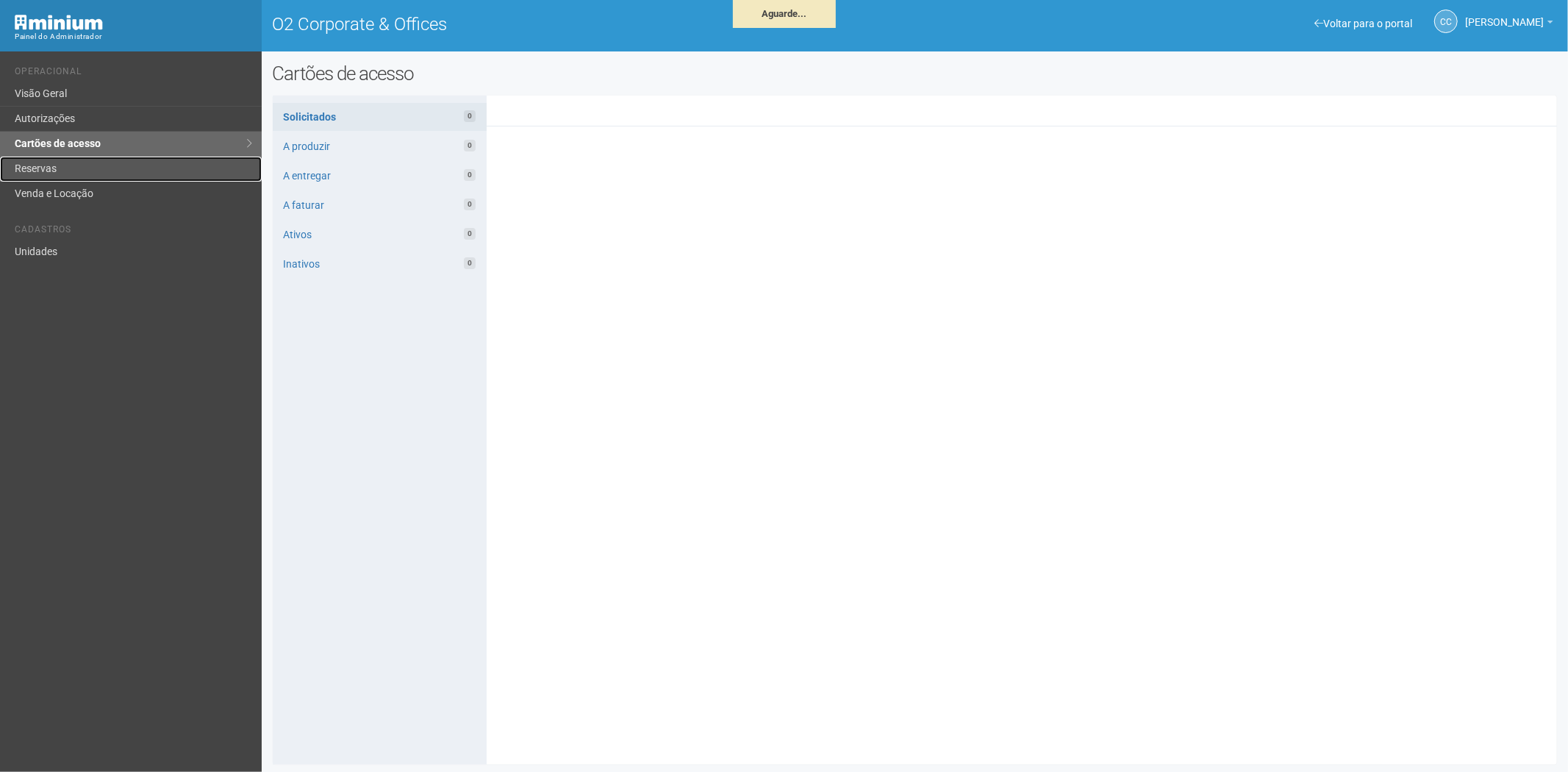
click at [76, 167] on link "Reservas" at bounding box center [131, 169] width 261 height 25
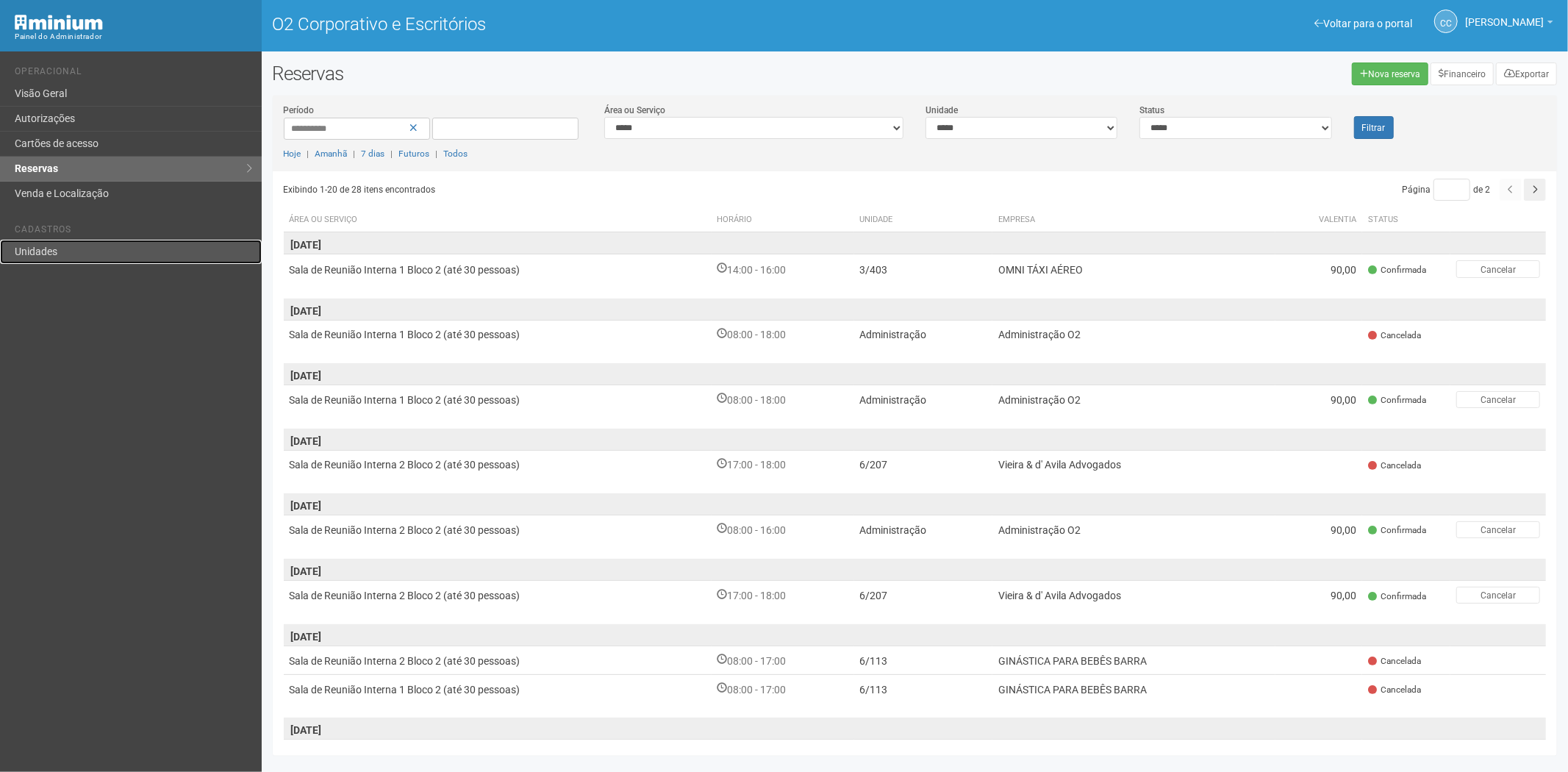
click at [70, 252] on link "Unidades" at bounding box center [131, 252] width 261 height 24
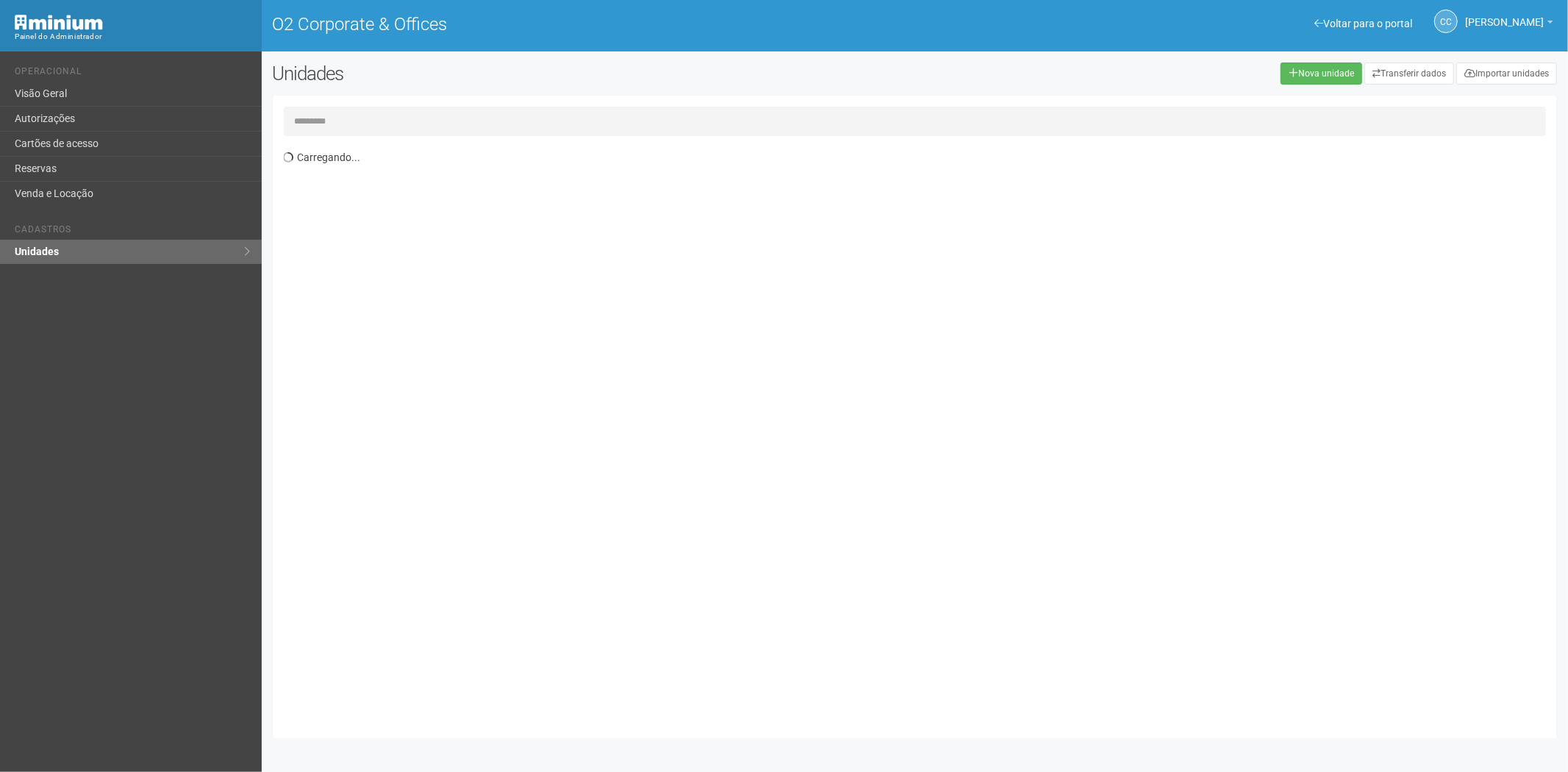
click at [356, 113] on input "text" at bounding box center [915, 121] width 1263 height 29
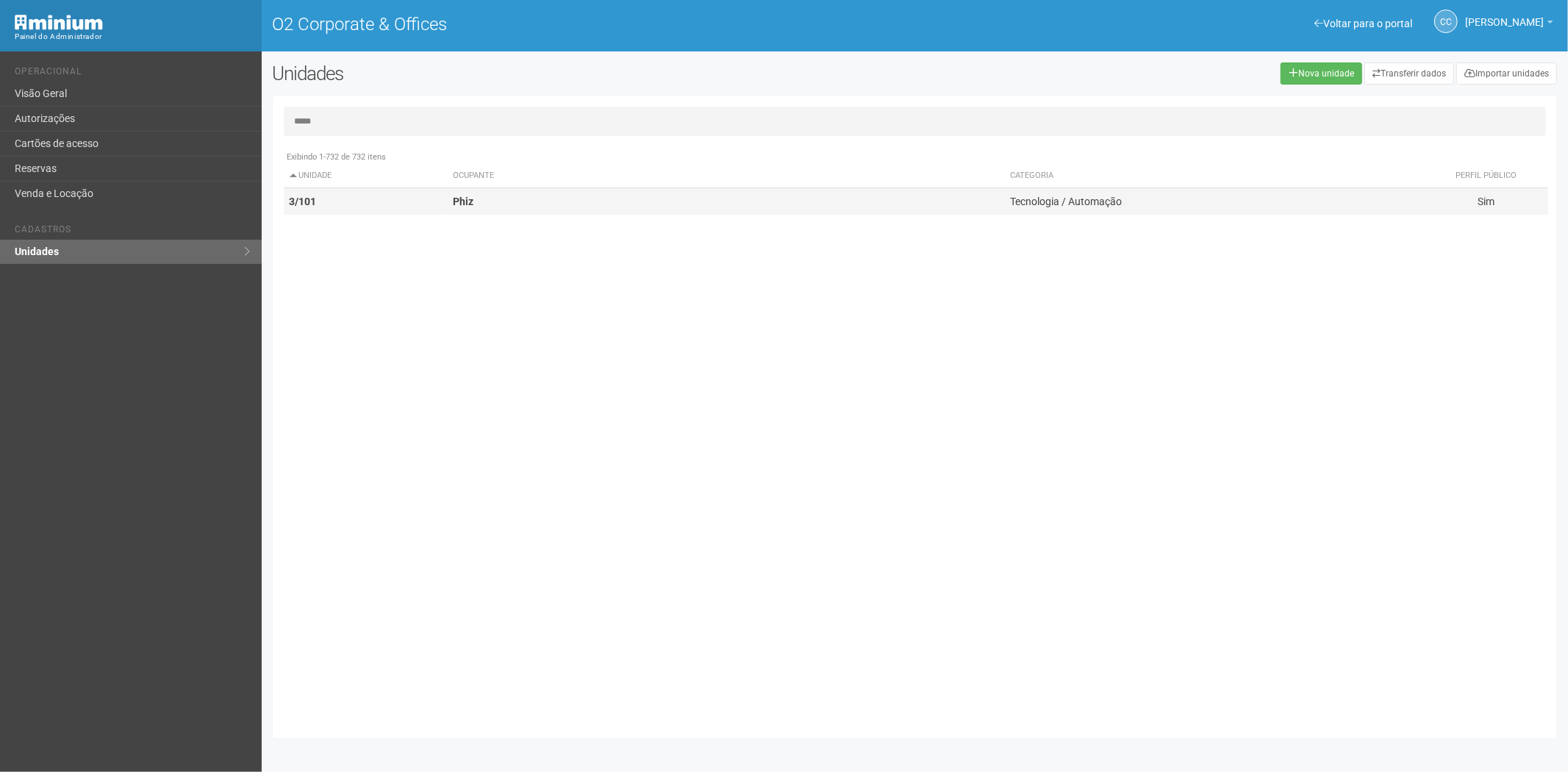
type input "*****"
click at [523, 211] on td "Phiz" at bounding box center [725, 202] width 557 height 27
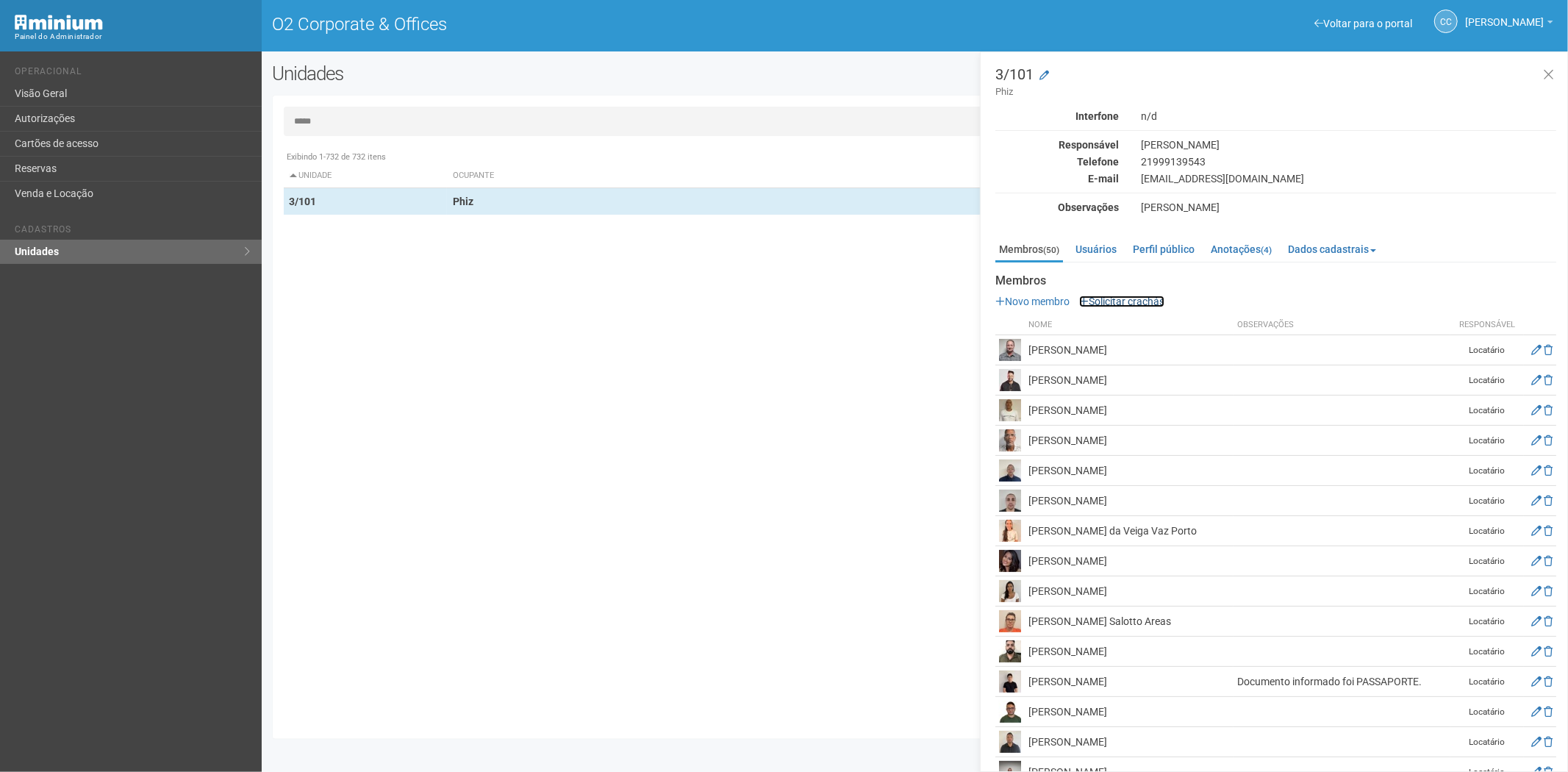
click at [1107, 296] on link "Solicitar crachás" at bounding box center [1121, 301] width 85 height 12
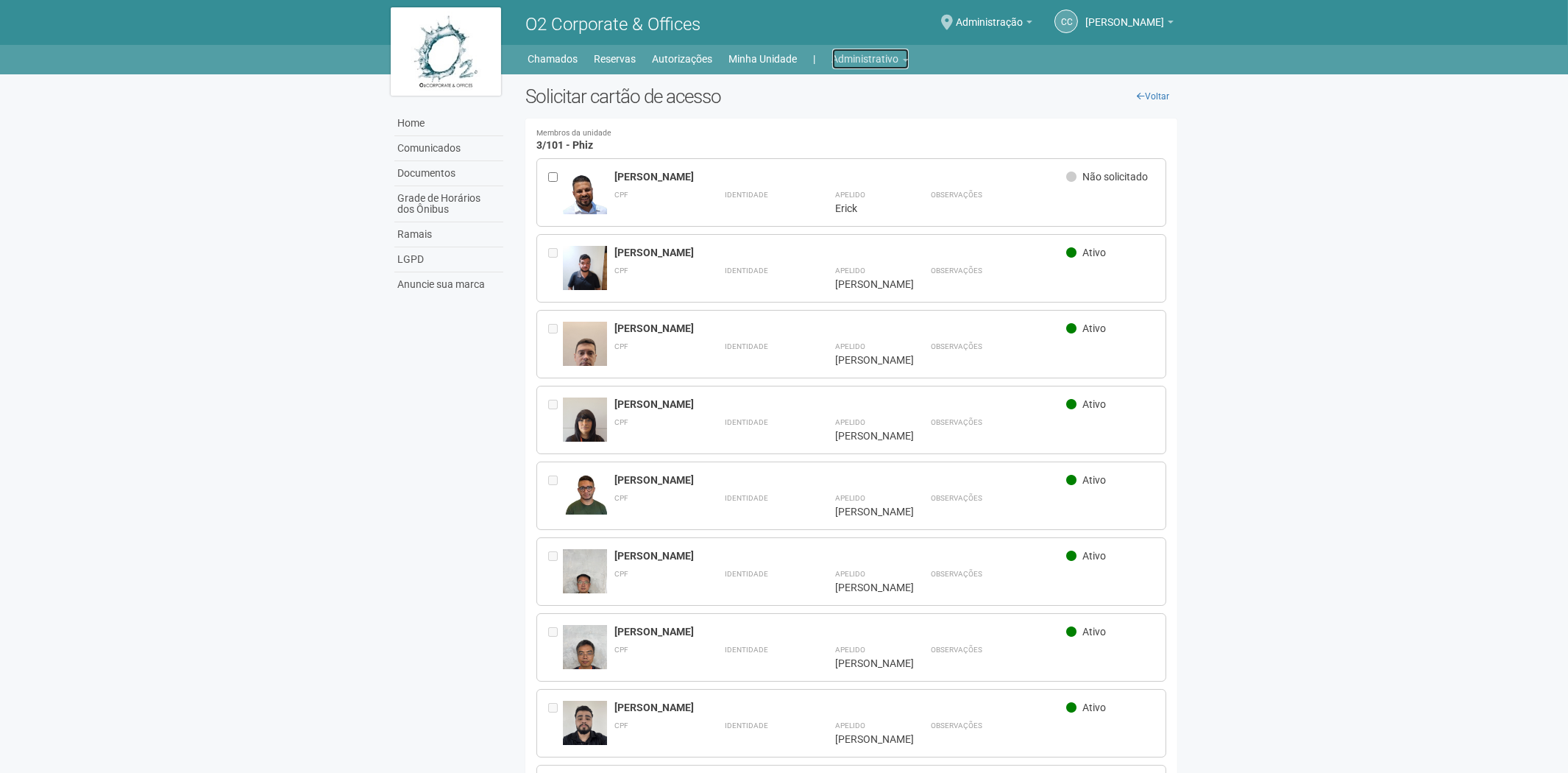
click at [869, 56] on link "Administrativo" at bounding box center [871, 59] width 77 height 21
click at [833, 123] on link "Cartões de acesso" at bounding box center [849, 116] width 125 height 26
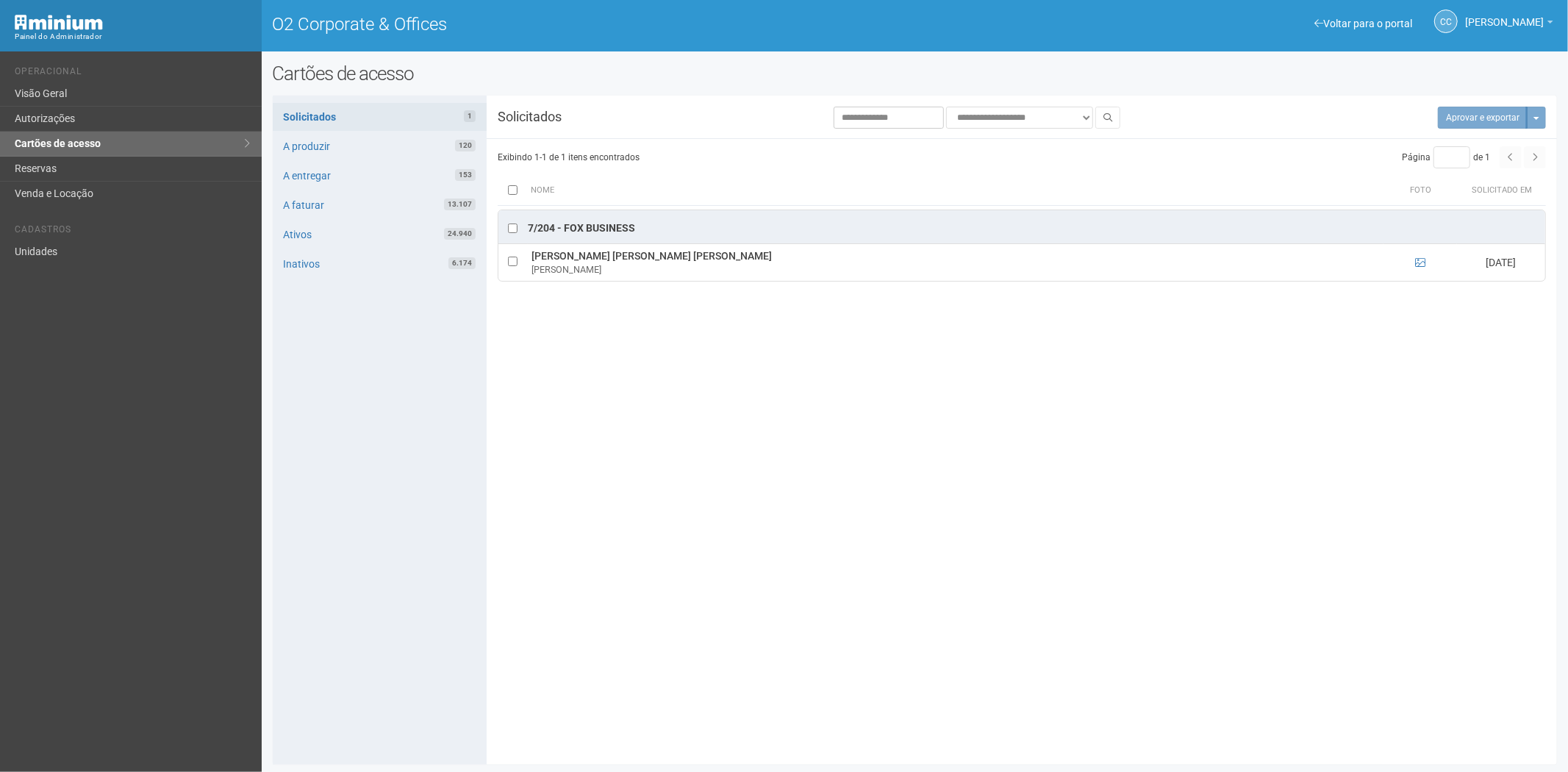
click at [654, 768] on div "**********" at bounding box center [915, 417] width 1307 height 709
click at [96, 249] on link "Unidades" at bounding box center [131, 252] width 261 height 24
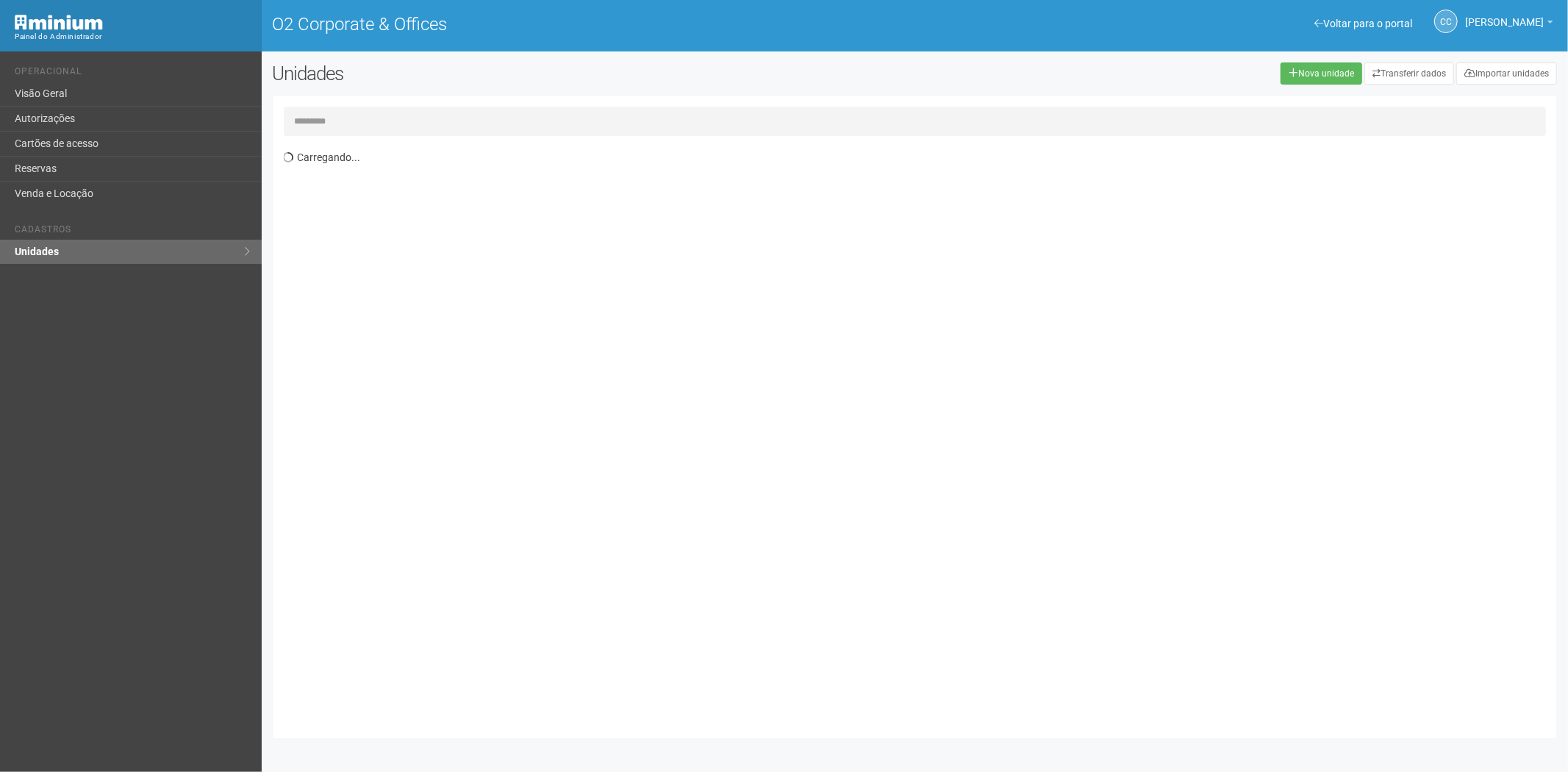
click at [384, 109] on input "text" at bounding box center [915, 121] width 1263 height 29
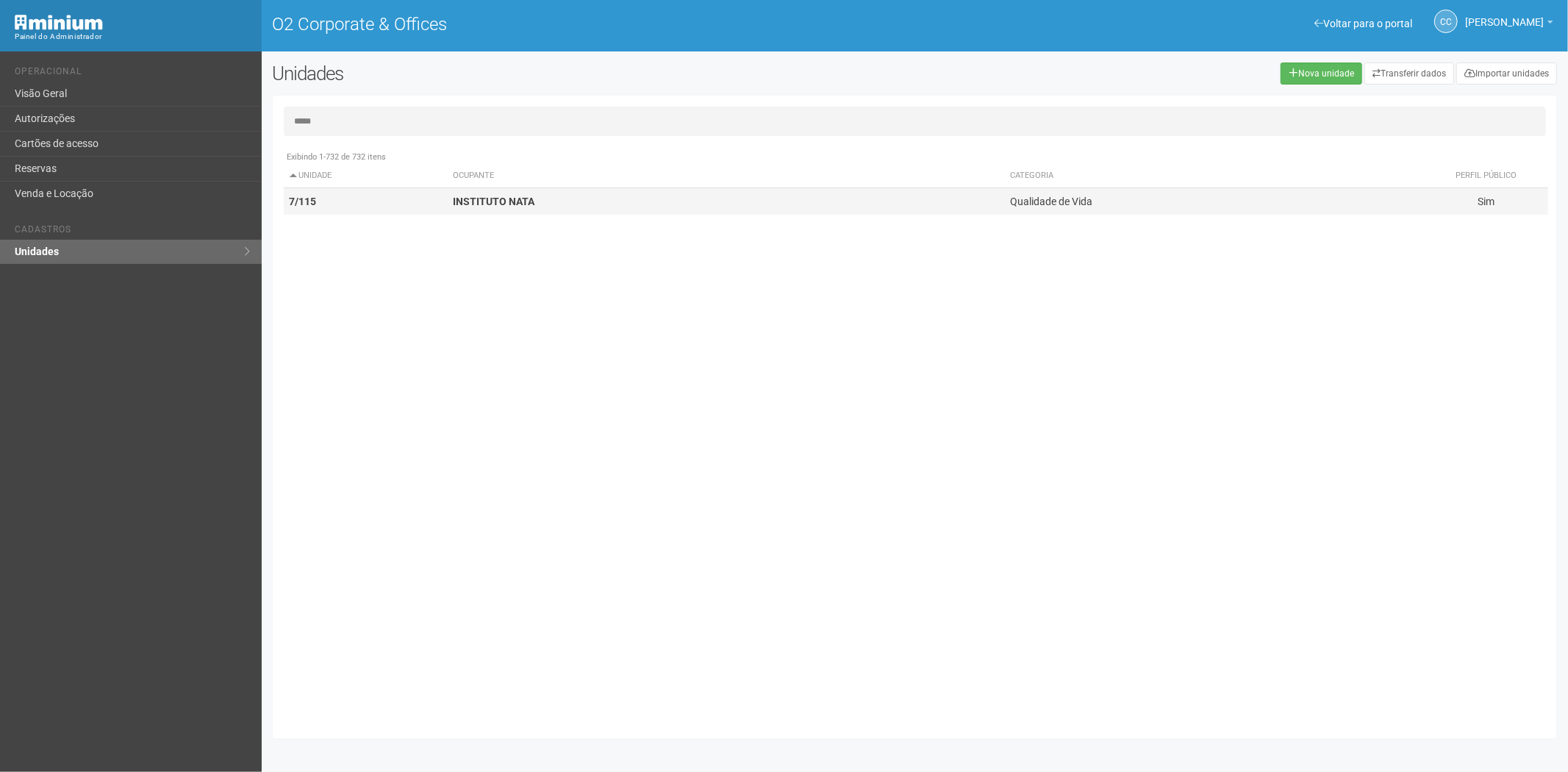
type input "*****"
click at [531, 205] on strong "INSTITUTO NATA" at bounding box center [493, 201] width 81 height 12
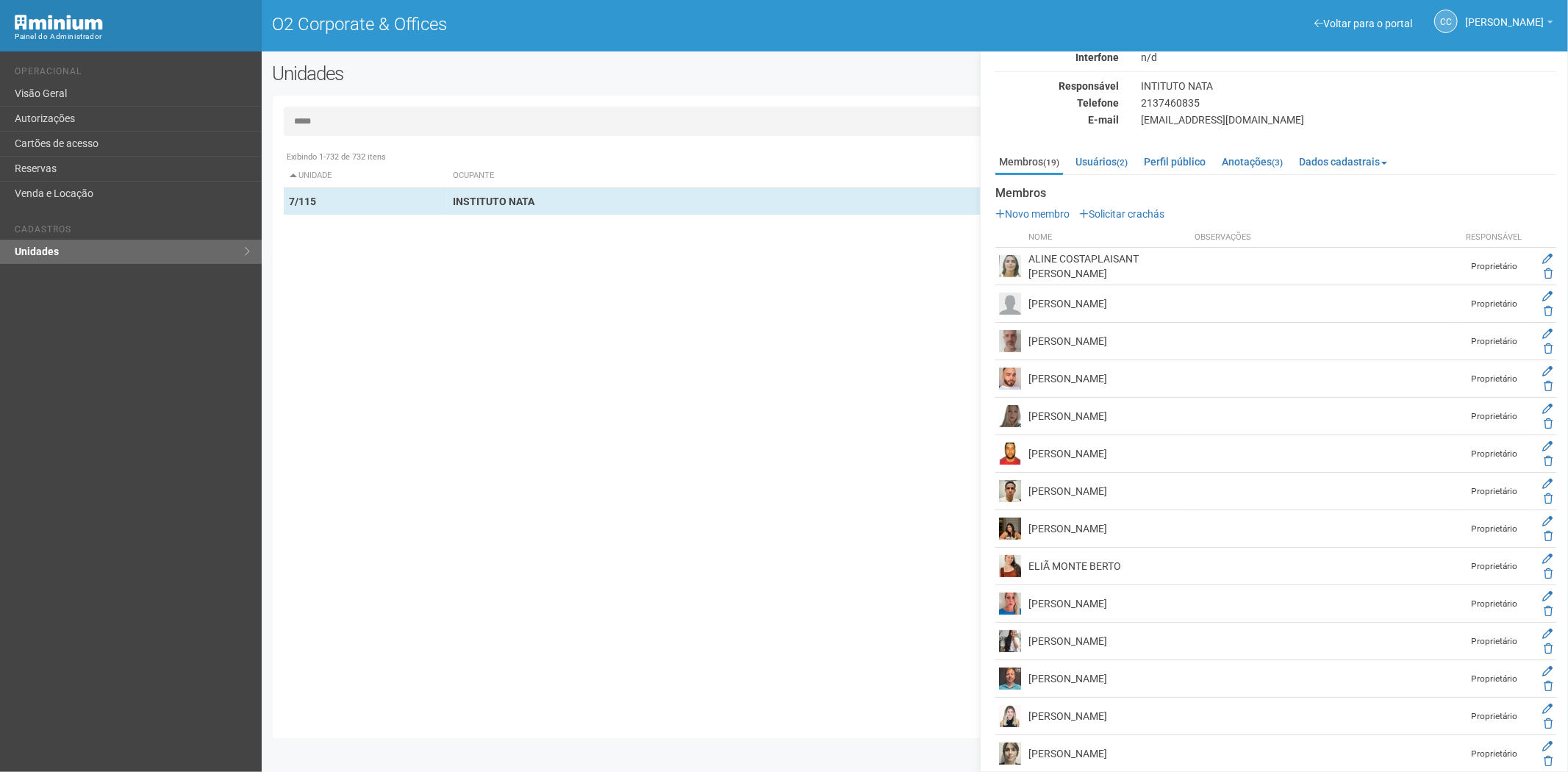
scroll to position [18, 0]
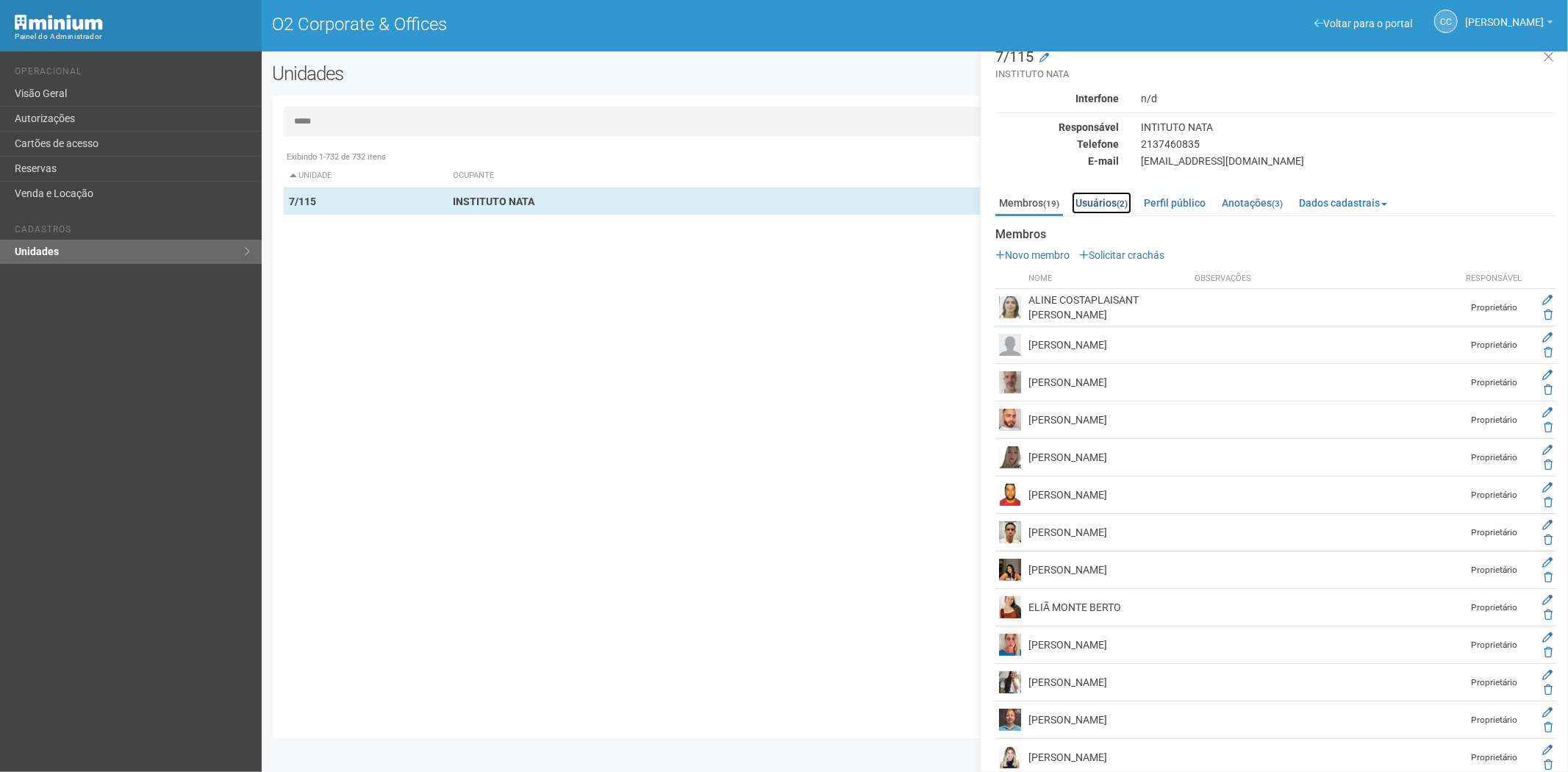
click at [1106, 198] on link "Usuários (2)" at bounding box center [1101, 203] width 60 height 22
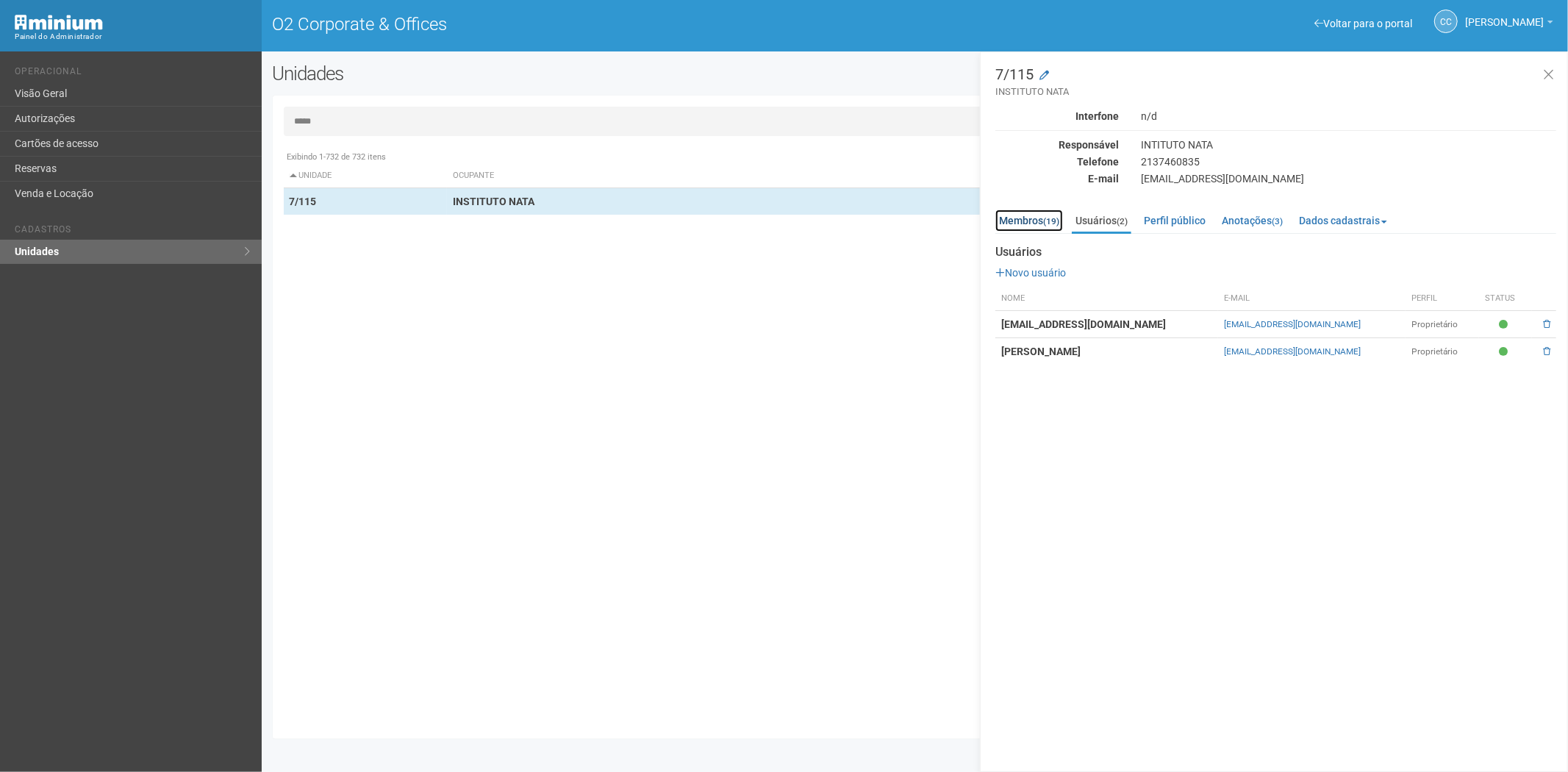
click at [1024, 216] on link "Membros (19)" at bounding box center [1029, 221] width 68 height 22
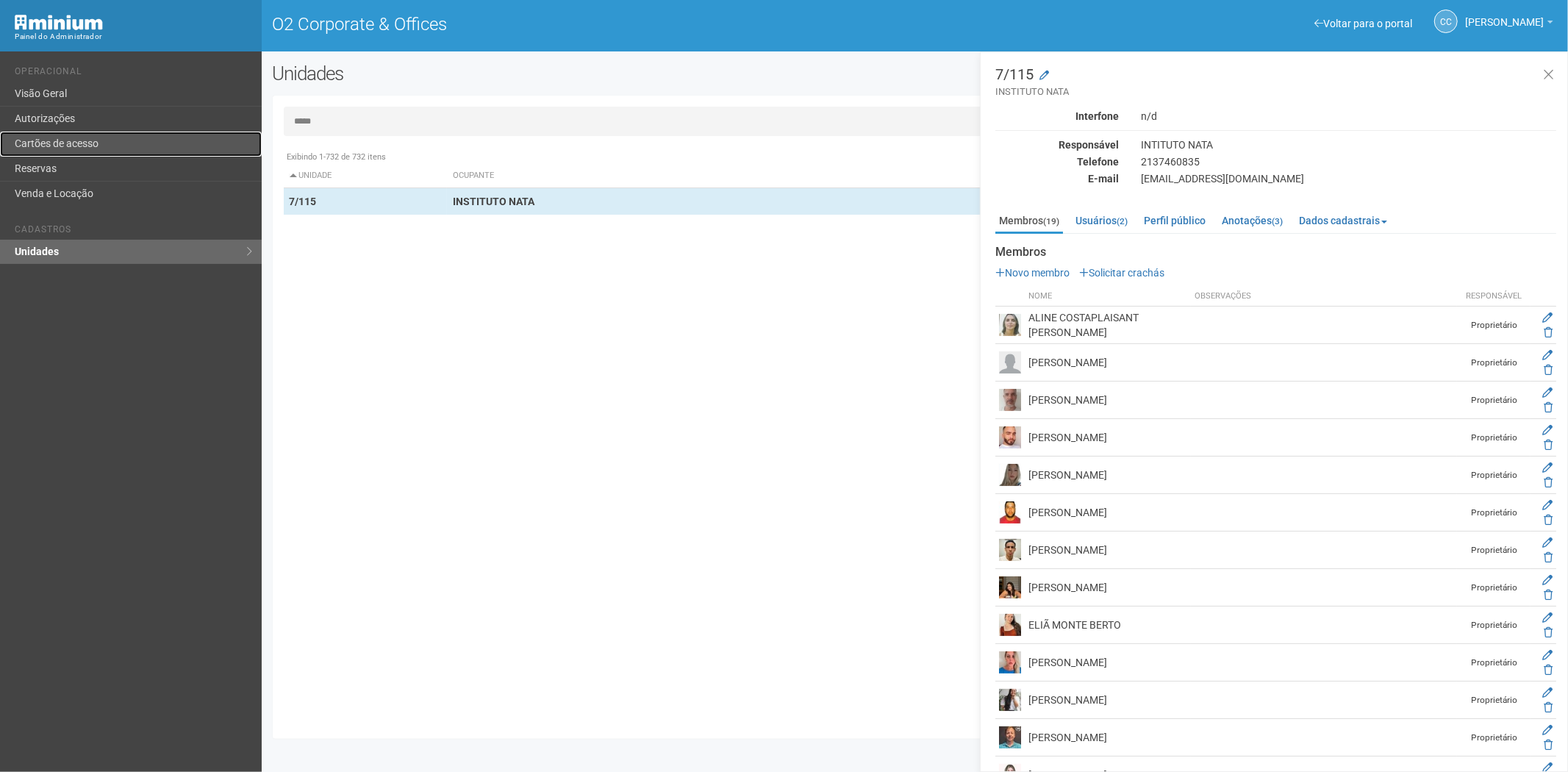
click at [81, 147] on link "Cartões de acesso" at bounding box center [131, 143] width 261 height 25
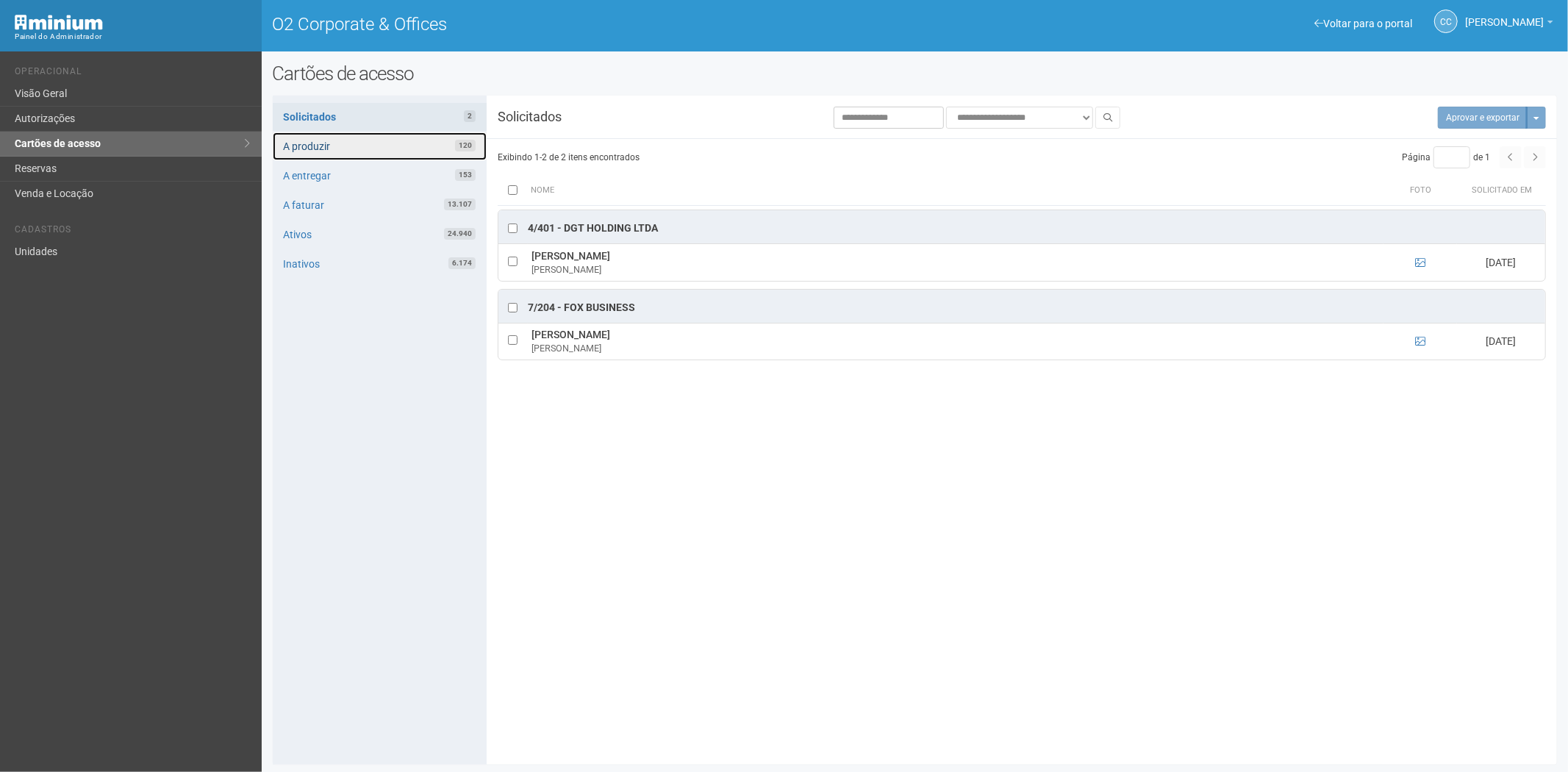
click at [361, 143] on link "A produzir 120" at bounding box center [379, 146] width 214 height 28
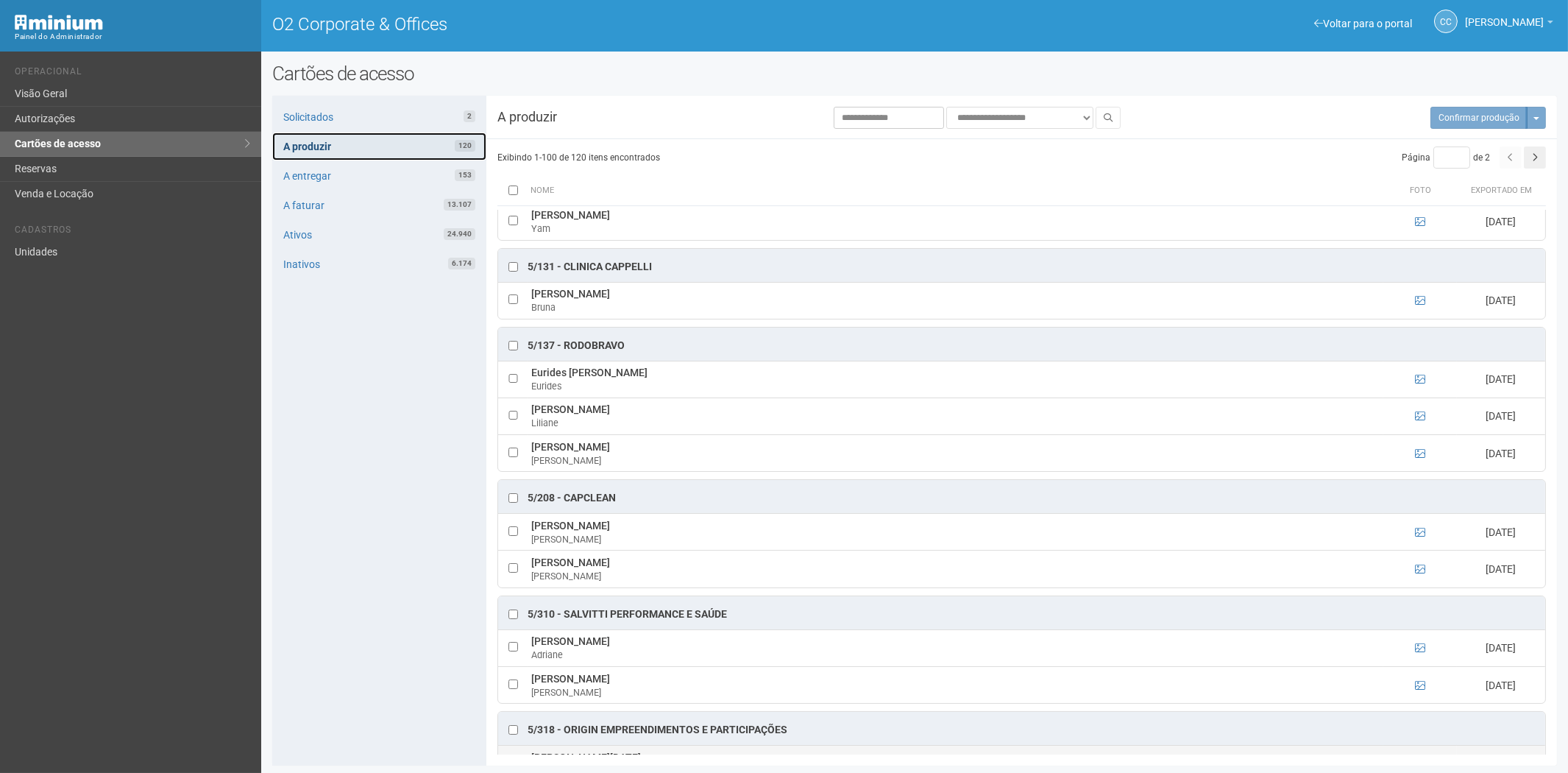
scroll to position [3598, 0]
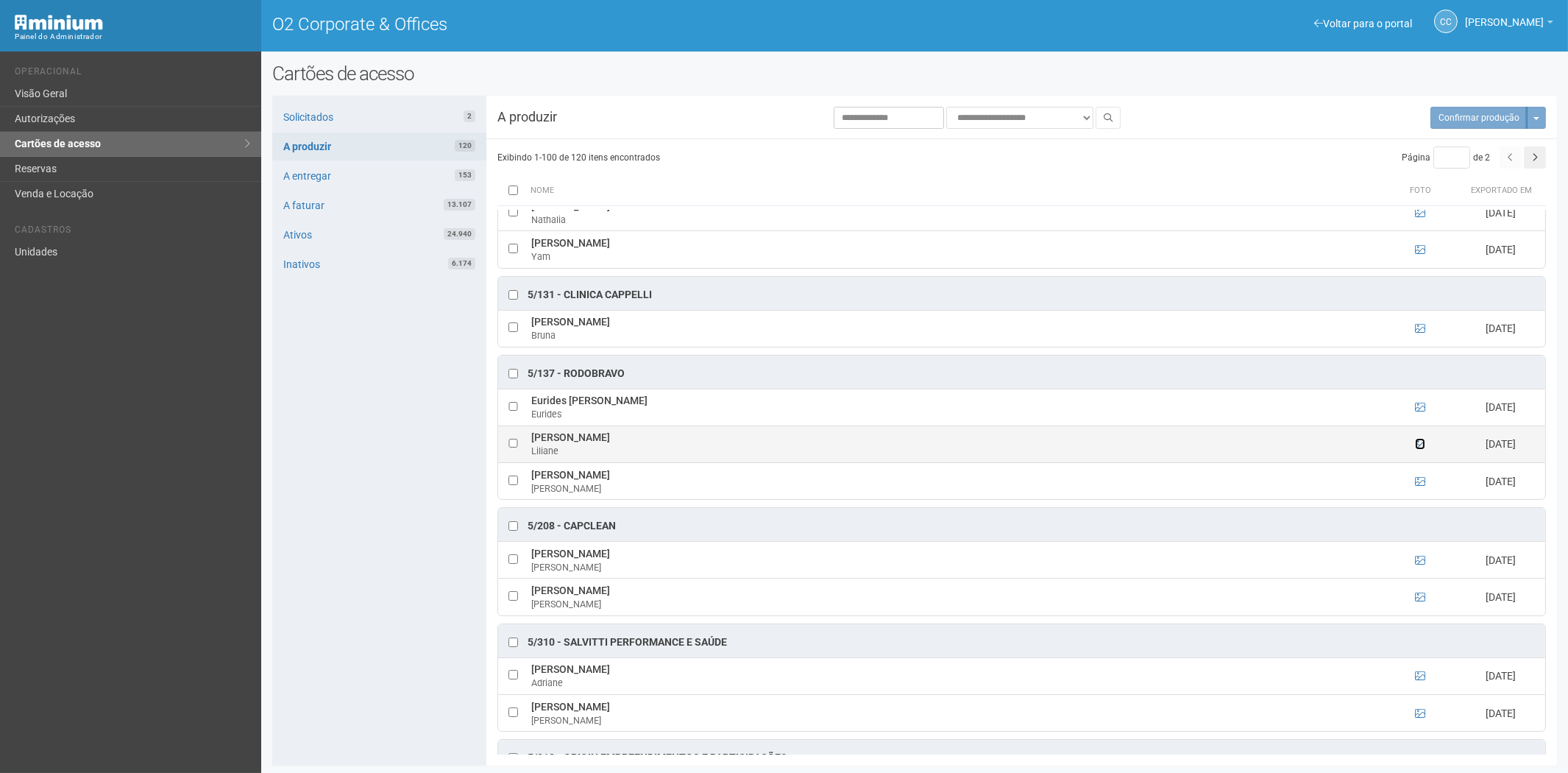
click at [1418, 449] on icon at bounding box center [1420, 444] width 10 height 10
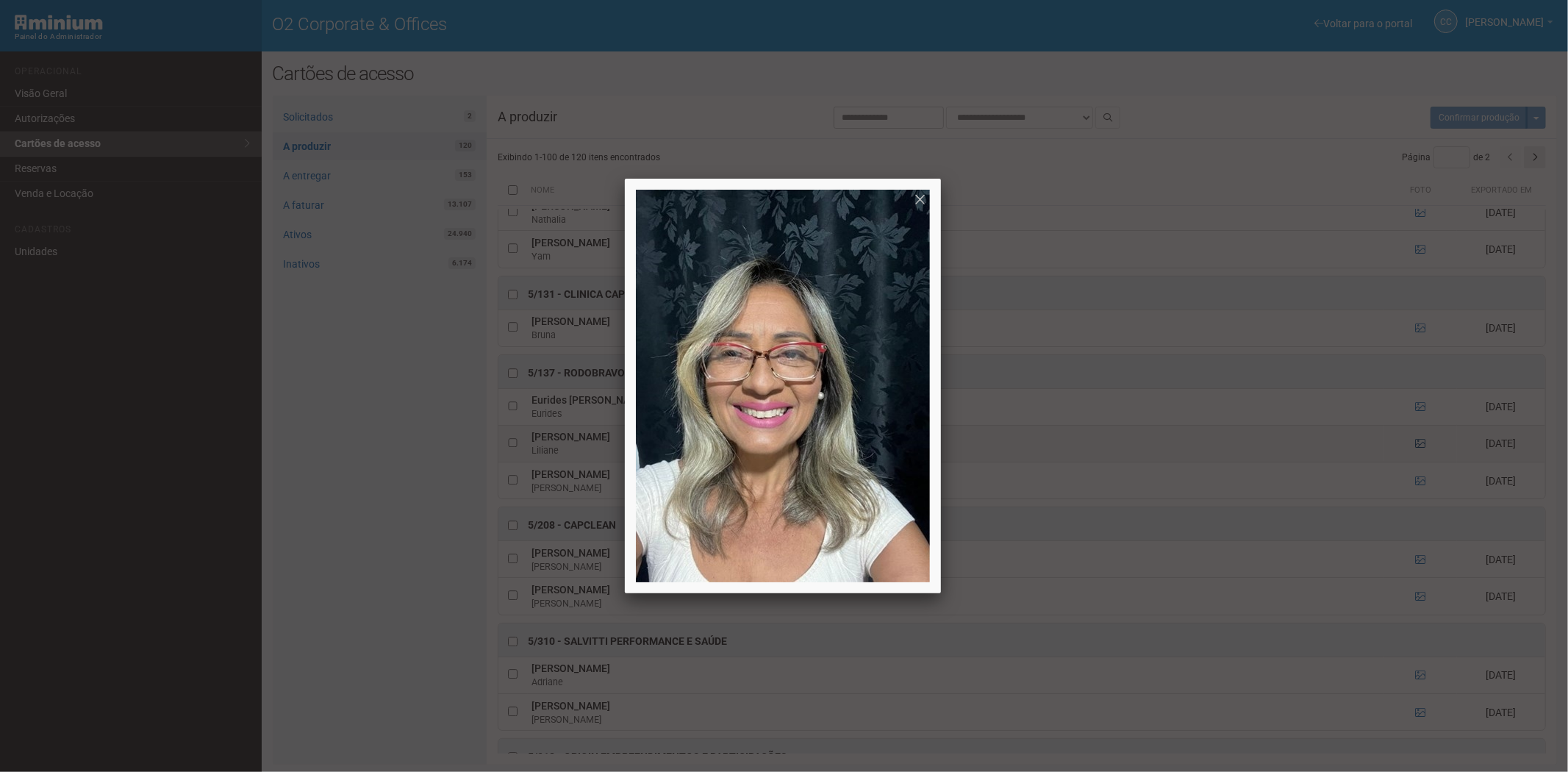
click at [1417, 461] on div at bounding box center [784, 386] width 1568 height 772
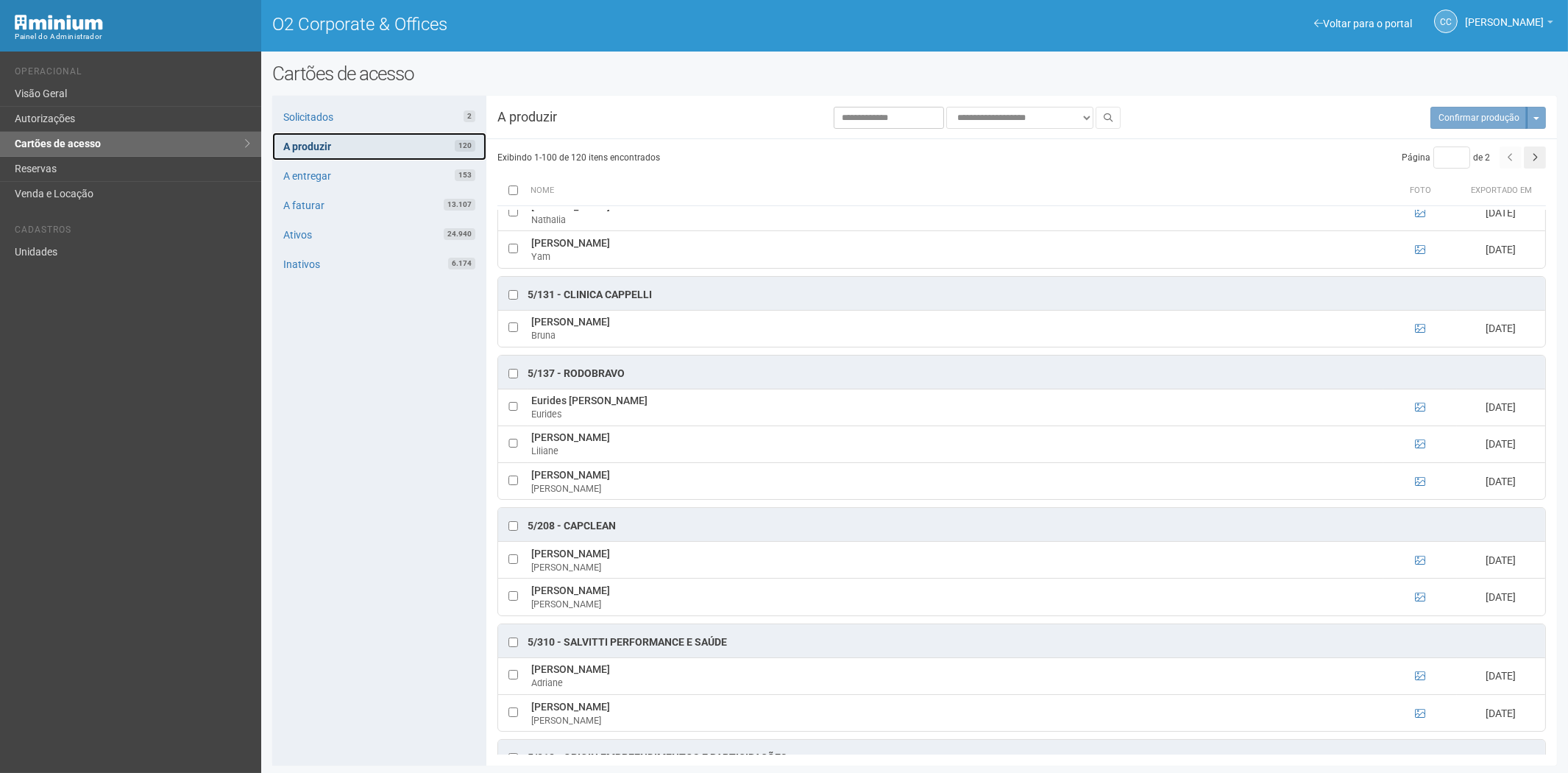
click at [439, 140] on link "A produzir 120" at bounding box center [379, 146] width 214 height 28
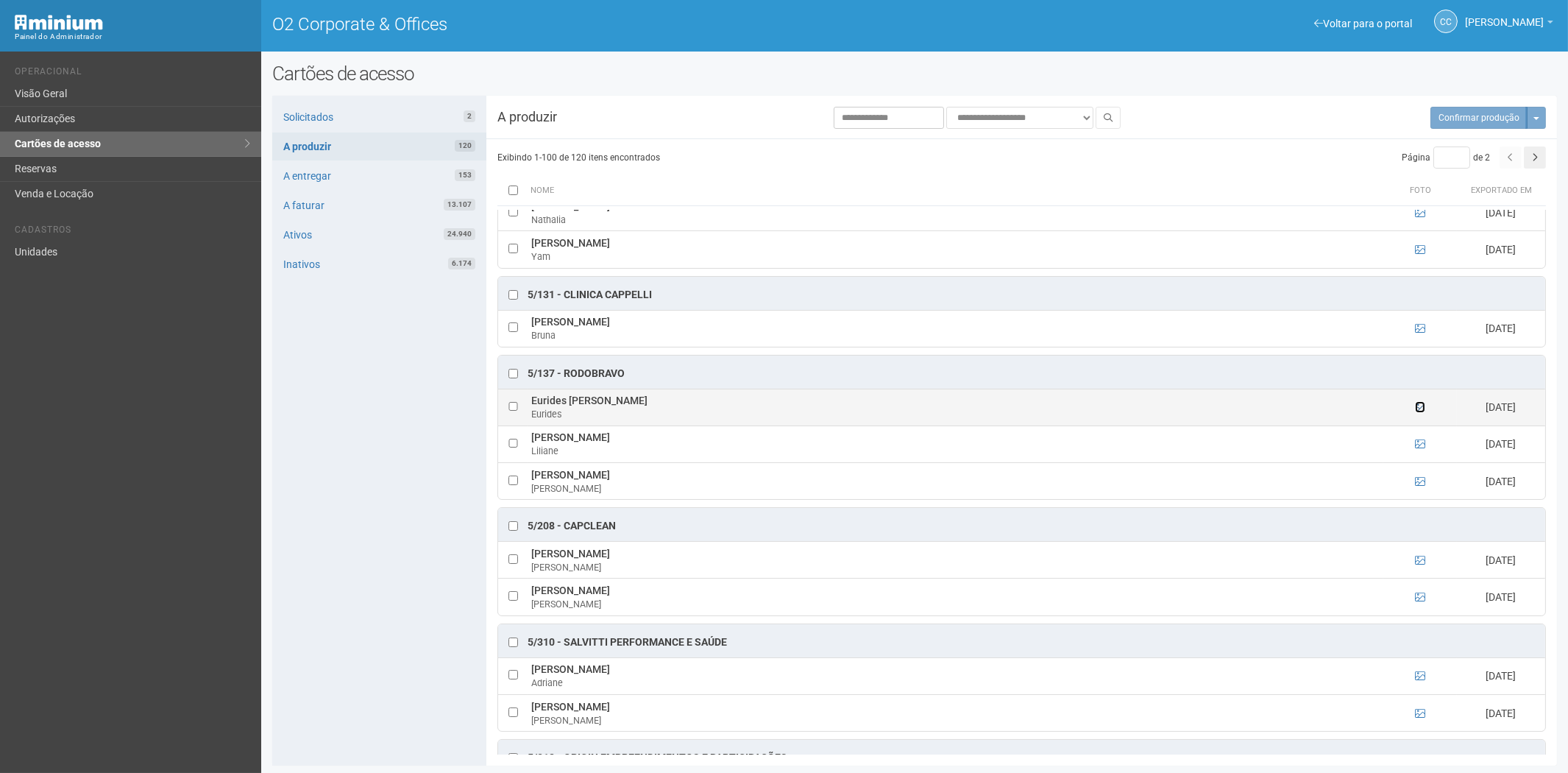
click at [1418, 412] on icon at bounding box center [1420, 407] width 10 height 10
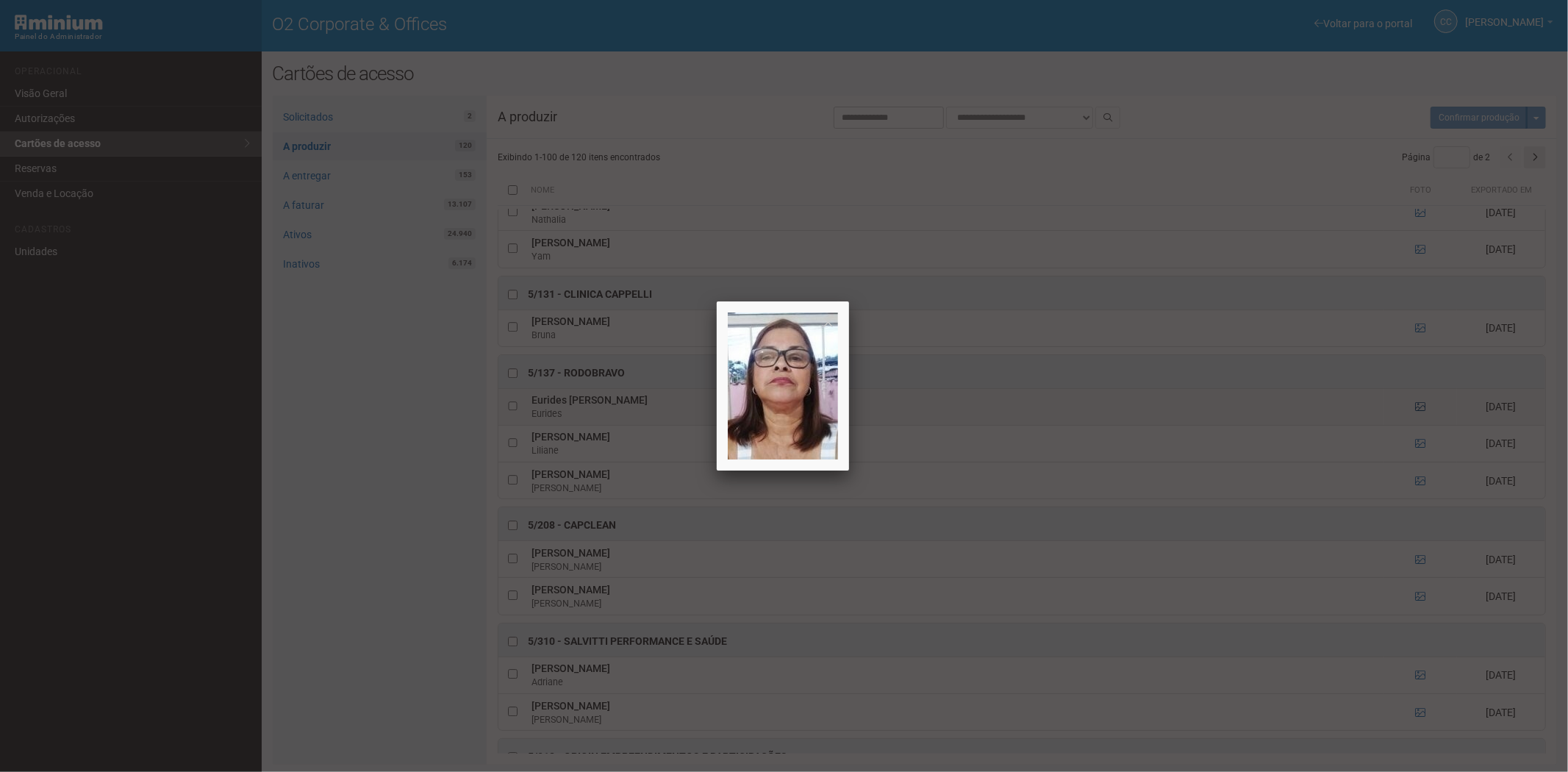
click at [1417, 429] on div at bounding box center [784, 386] width 1568 height 772
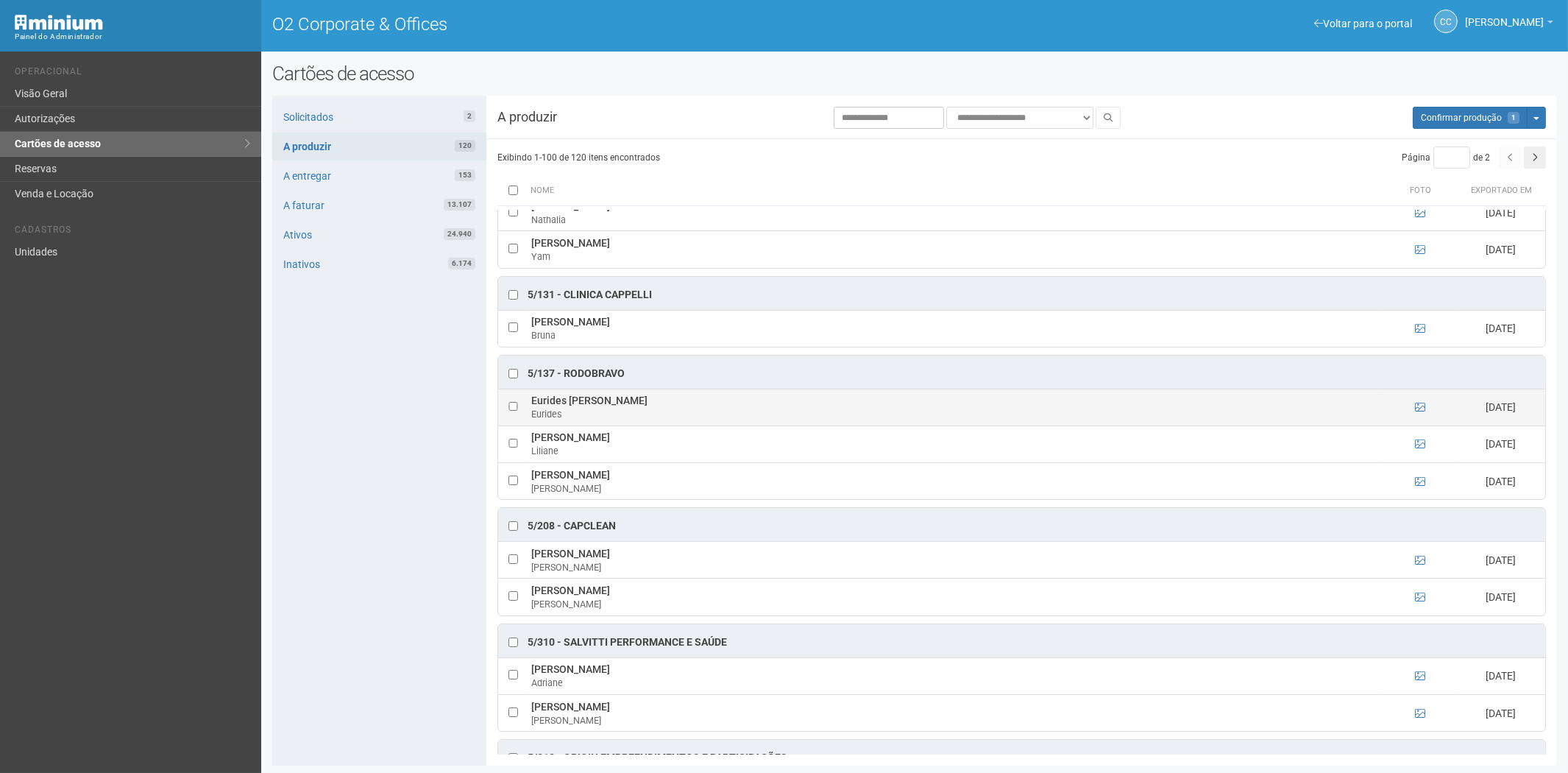
drag, startPoint x: 527, startPoint y: 420, endPoint x: 652, endPoint y: 420, distance: 125.0
click at [652, 420] on td "Eurides Elena Fernandes Eurides" at bounding box center [955, 407] width 856 height 37
copy td "Eurides Elena Fernandes"
drag, startPoint x: 387, startPoint y: 573, endPoint x: 439, endPoint y: 570, distance: 52.1
click at [387, 573] on div "Solicitados 2 A produzir 120 A entregar 153 A faturar 13.107 Ativos 24.940 Inat…" at bounding box center [379, 431] width 214 height 670
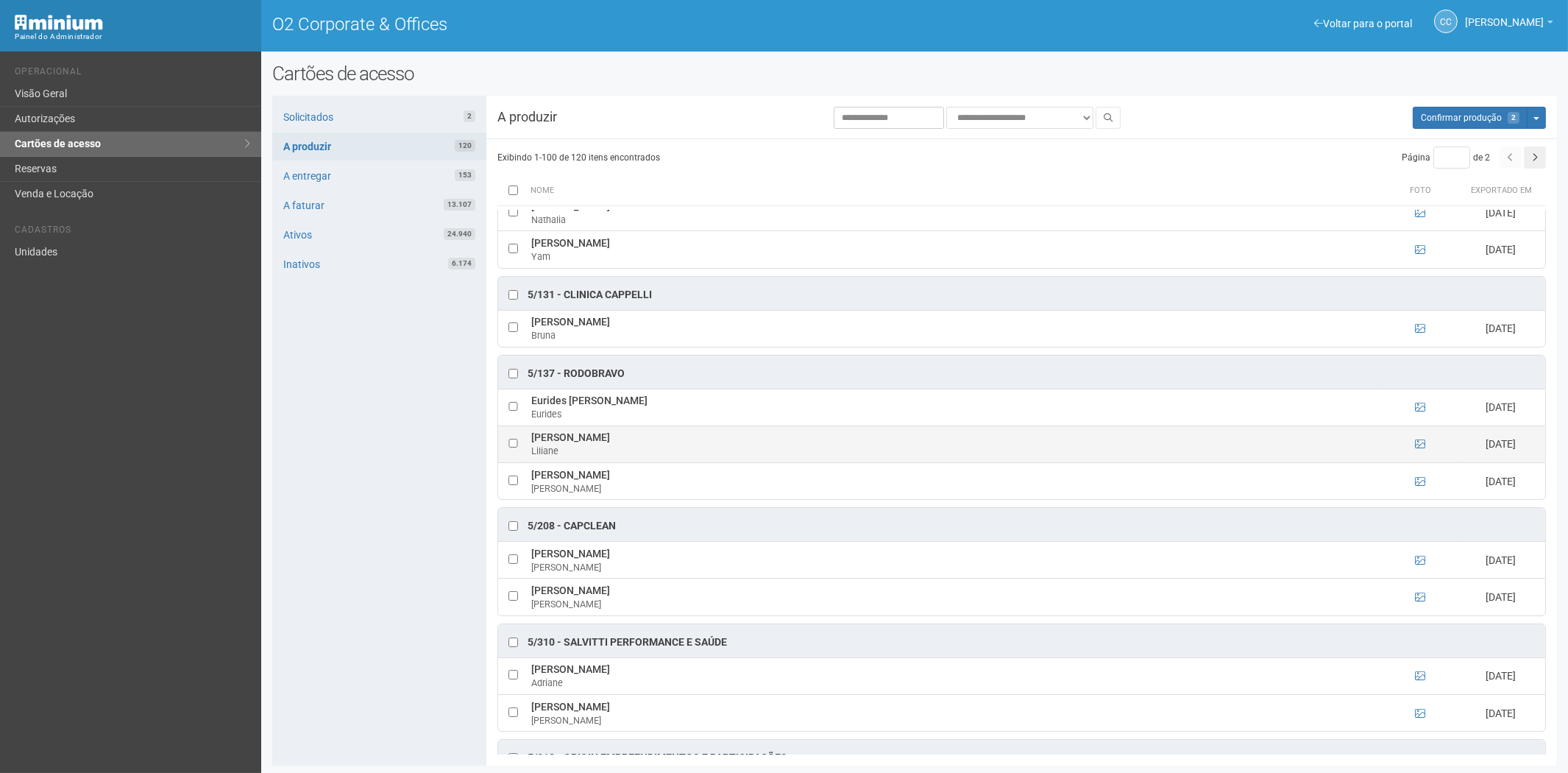
drag, startPoint x: 530, startPoint y: 456, endPoint x: 684, endPoint y: 457, distance: 154.0
click at [684, 457] on td "Liliane Evilin de Oliveira Ferreira Liliane" at bounding box center [955, 444] width 856 height 37
copy td "Liliane Evilin de Oliveira Ferreira"
drag, startPoint x: 406, startPoint y: 653, endPoint x: 557, endPoint y: 655, distance: 151.0
click at [406, 653] on div "Solicitados 2 A produzir 120 A entregar 153 A faturar 13.107 Ativos 24.940 Inat…" at bounding box center [379, 431] width 214 height 670
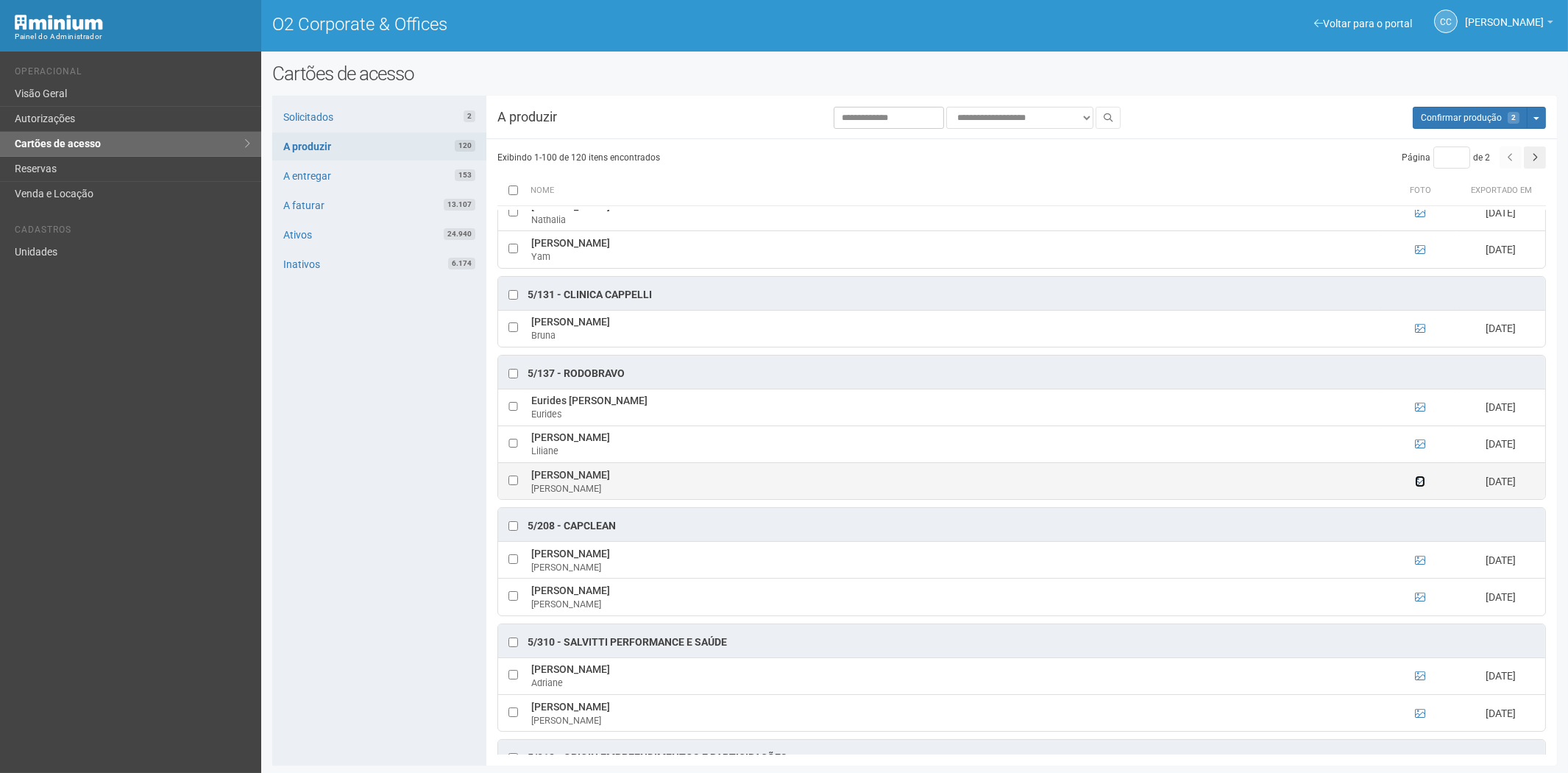
click at [1418, 487] on icon at bounding box center [1420, 481] width 10 height 10
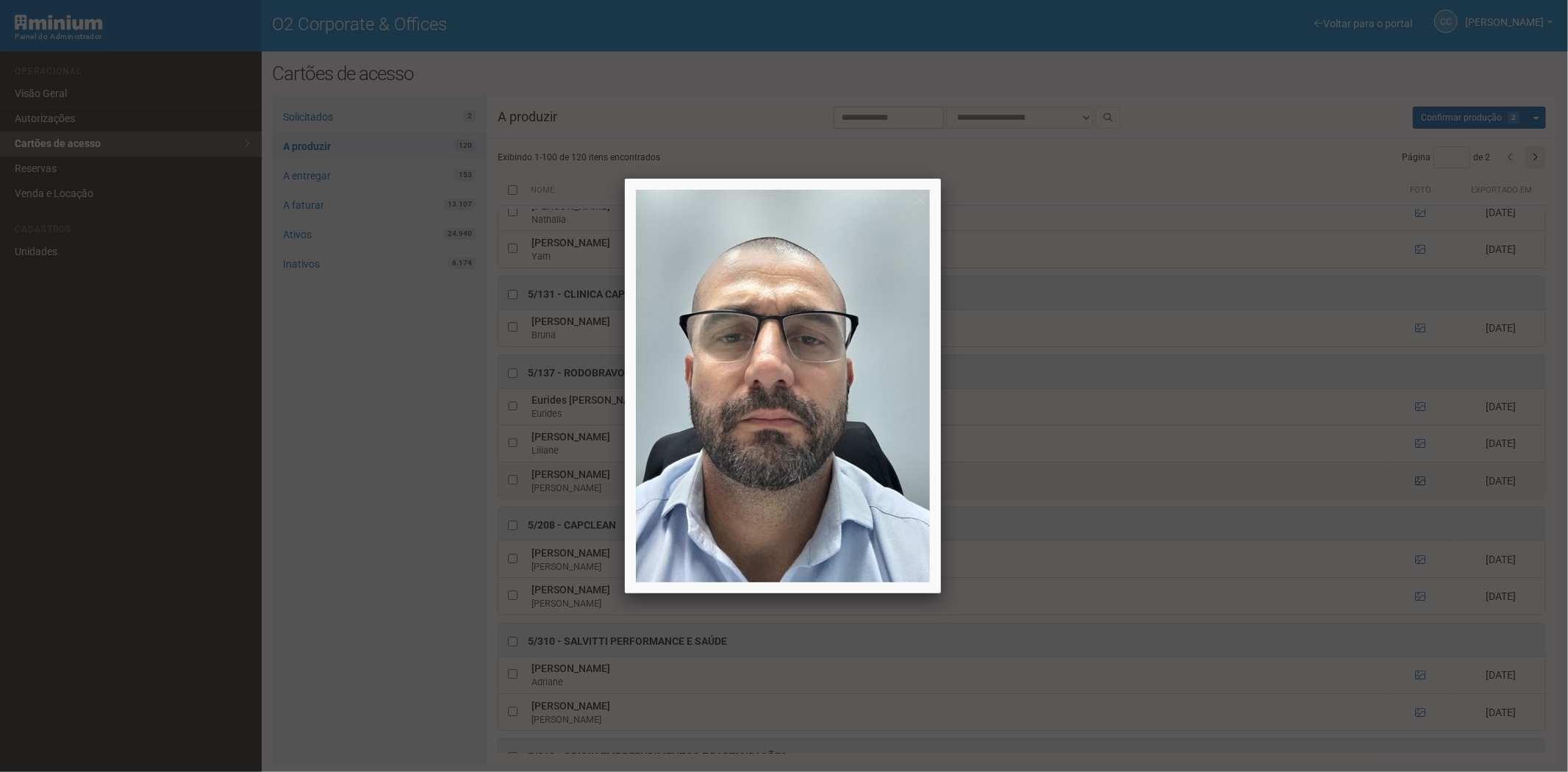
click at [1417, 500] on div at bounding box center [784, 386] width 1568 height 772
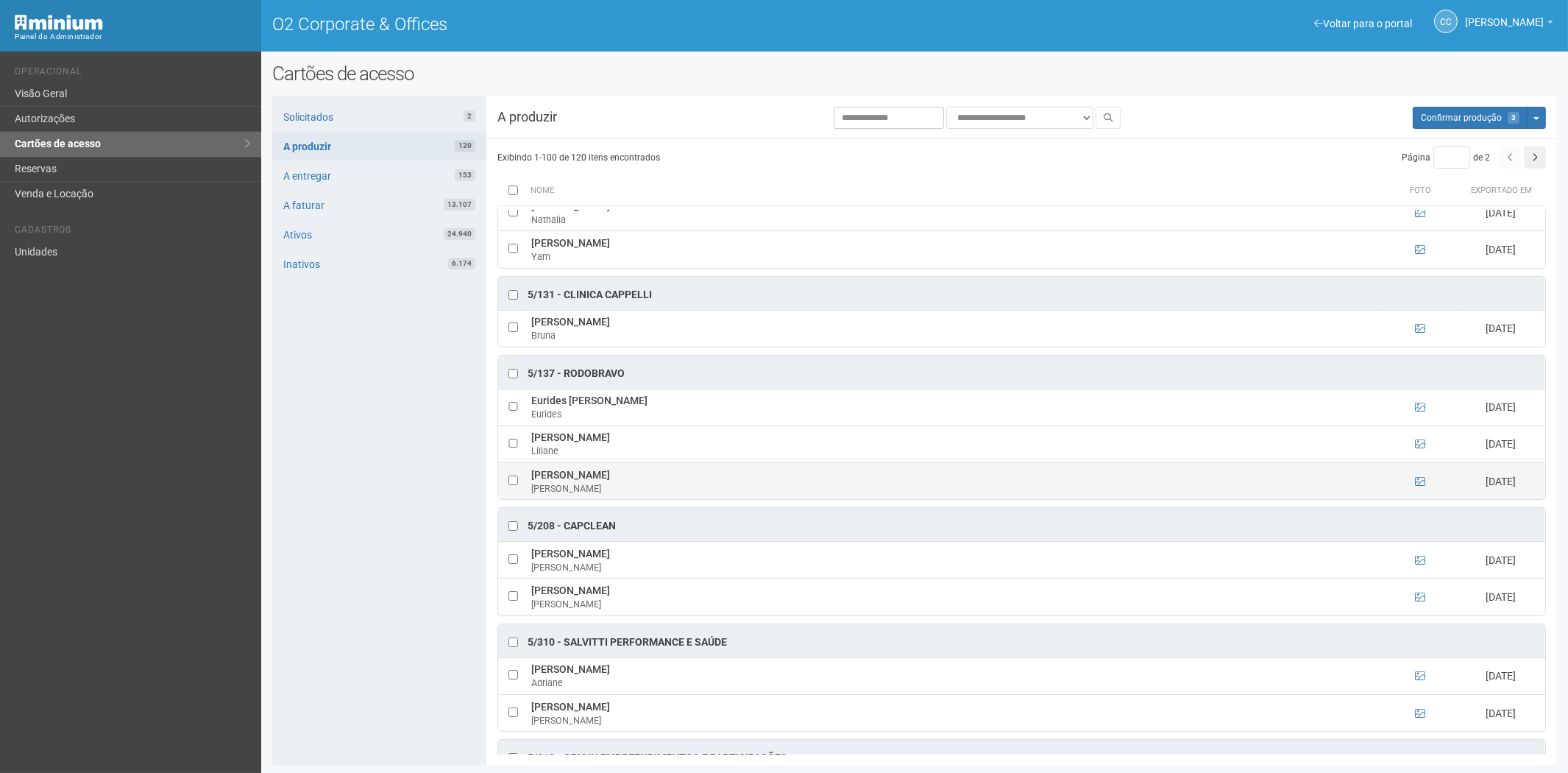
drag, startPoint x: 531, startPoint y: 491, endPoint x: 607, endPoint y: 498, distance: 76.3
click at [626, 497] on td "Pedro Miguel Lage Pedro" at bounding box center [955, 480] width 856 height 37
copy td "Pedro Miguel Lage"
drag, startPoint x: 256, startPoint y: 556, endPoint x: 443, endPoint y: 601, distance: 192.3
click at [268, 559] on div "Voltar para o portal Operacional Visão Geral Autorizações Cartões de acesso Res…" at bounding box center [784, 412] width 1568 height 721
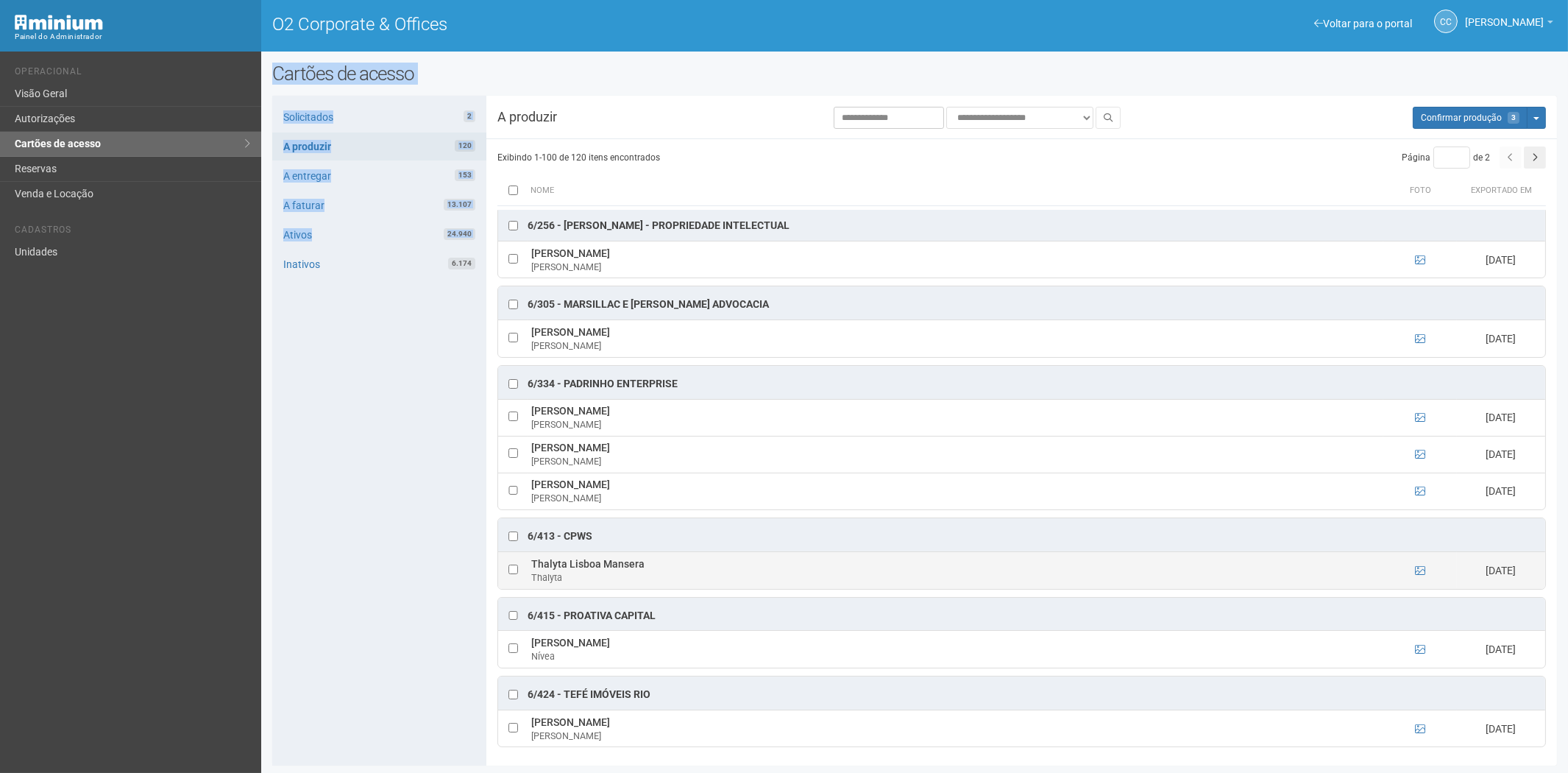
scroll to position [2, 0]
click at [1417, 566] on icon at bounding box center [1420, 570] width 10 height 10
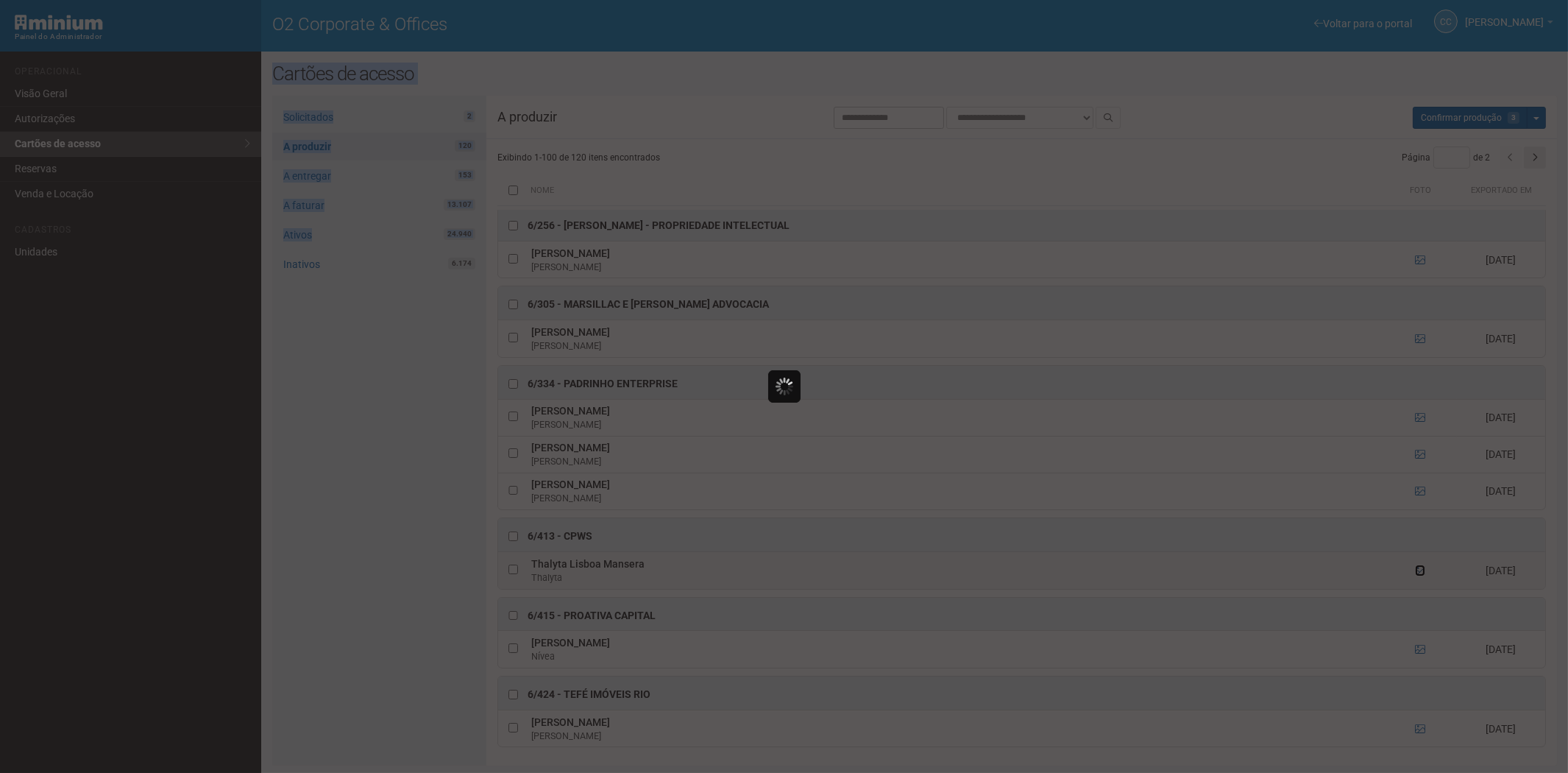
scroll to position [0, 0]
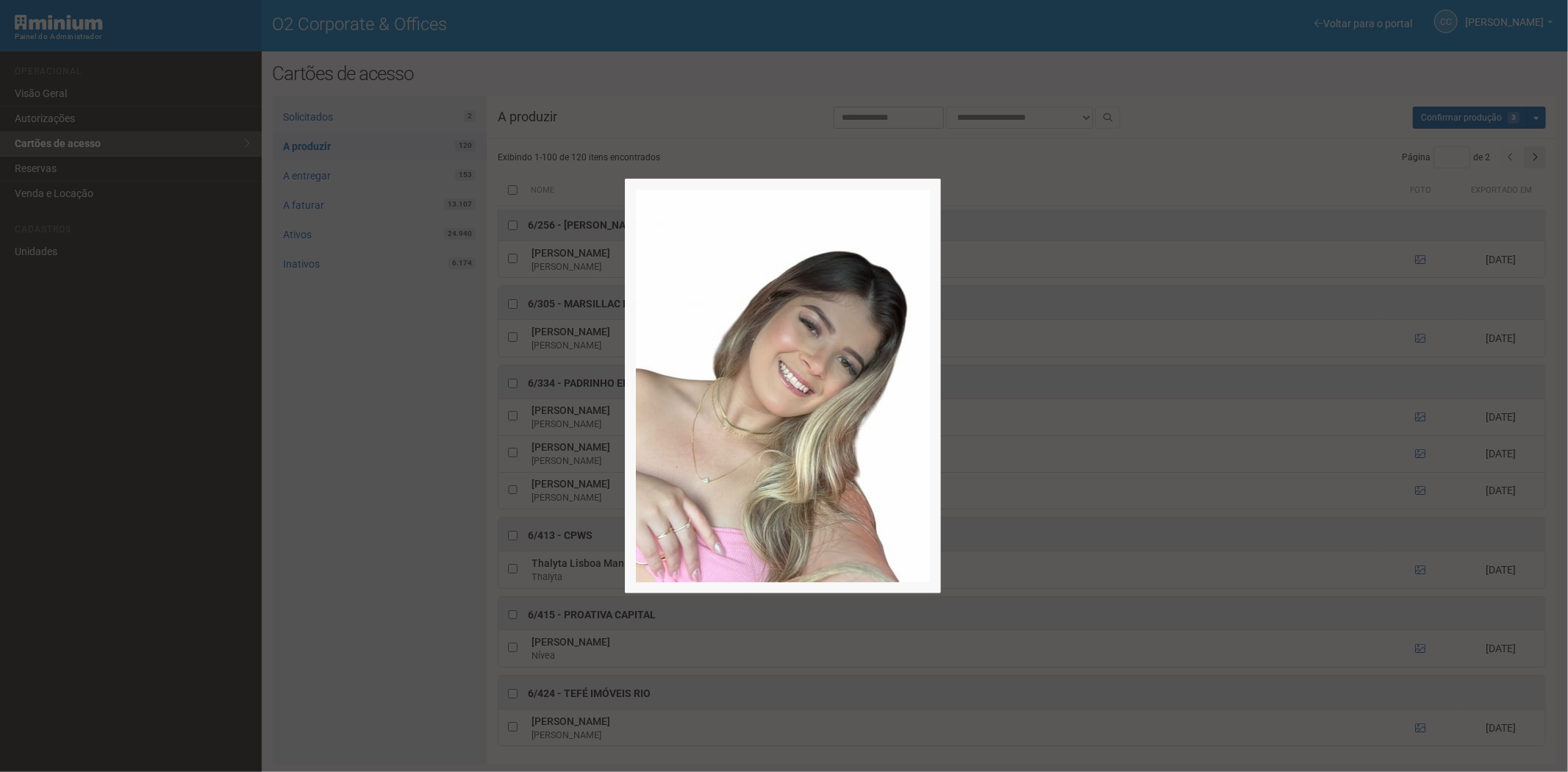
click at [1415, 564] on div at bounding box center [784, 386] width 1568 height 772
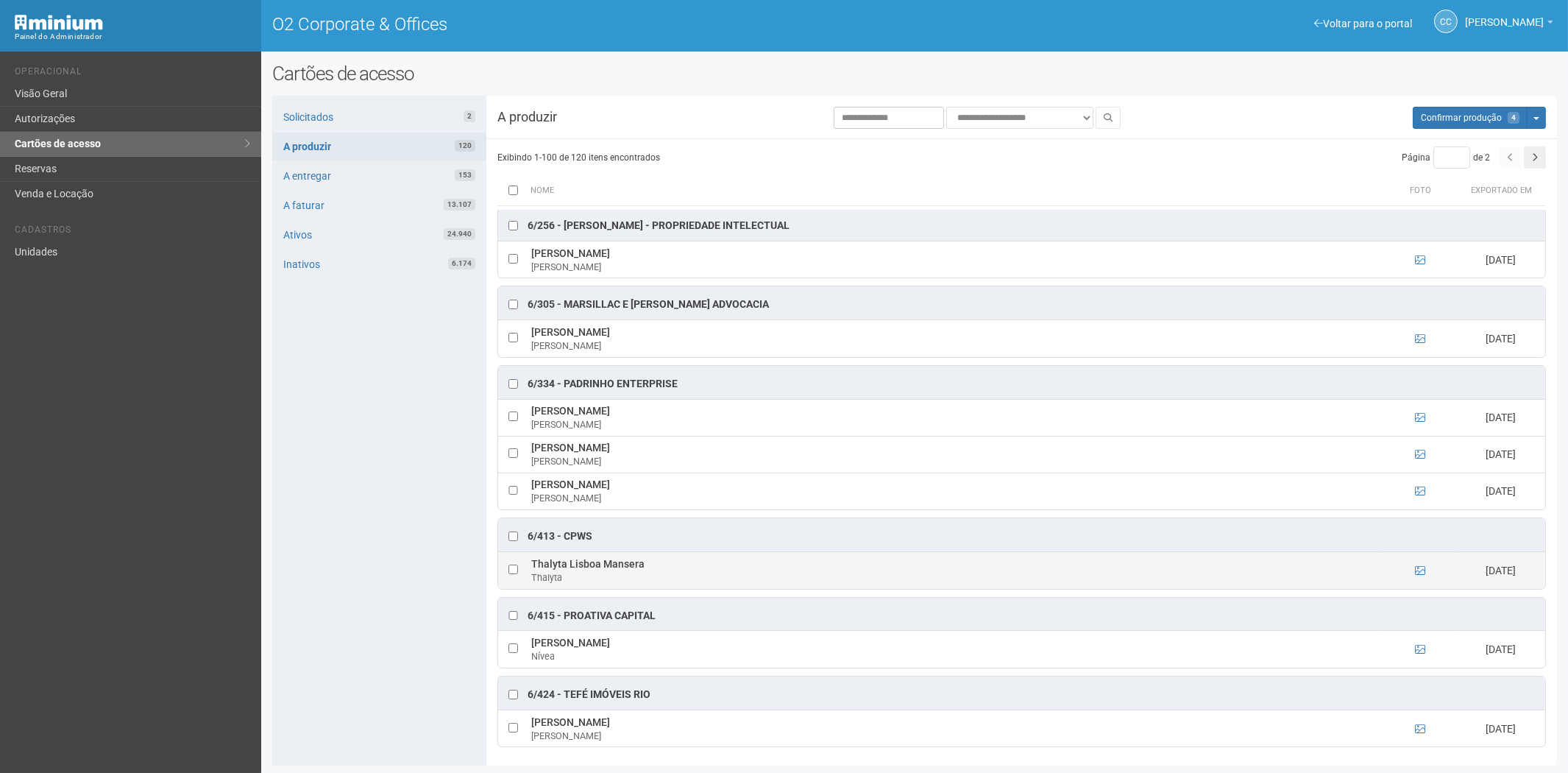
drag, startPoint x: 528, startPoint y: 562, endPoint x: 648, endPoint y: 565, distance: 120.0
click at [648, 565] on td "Thalyta Lisboa Mansera Thalyta" at bounding box center [955, 570] width 856 height 37
copy td "Thalyta Lisboa Mansera"
drag, startPoint x: 333, startPoint y: 421, endPoint x: 631, endPoint y: 391, distance: 299.5
click at [333, 421] on div "Solicitados 2 A produzir 120 A entregar 153 A faturar 13.107 Ativos 24.940 Inat…" at bounding box center [379, 431] width 214 height 670
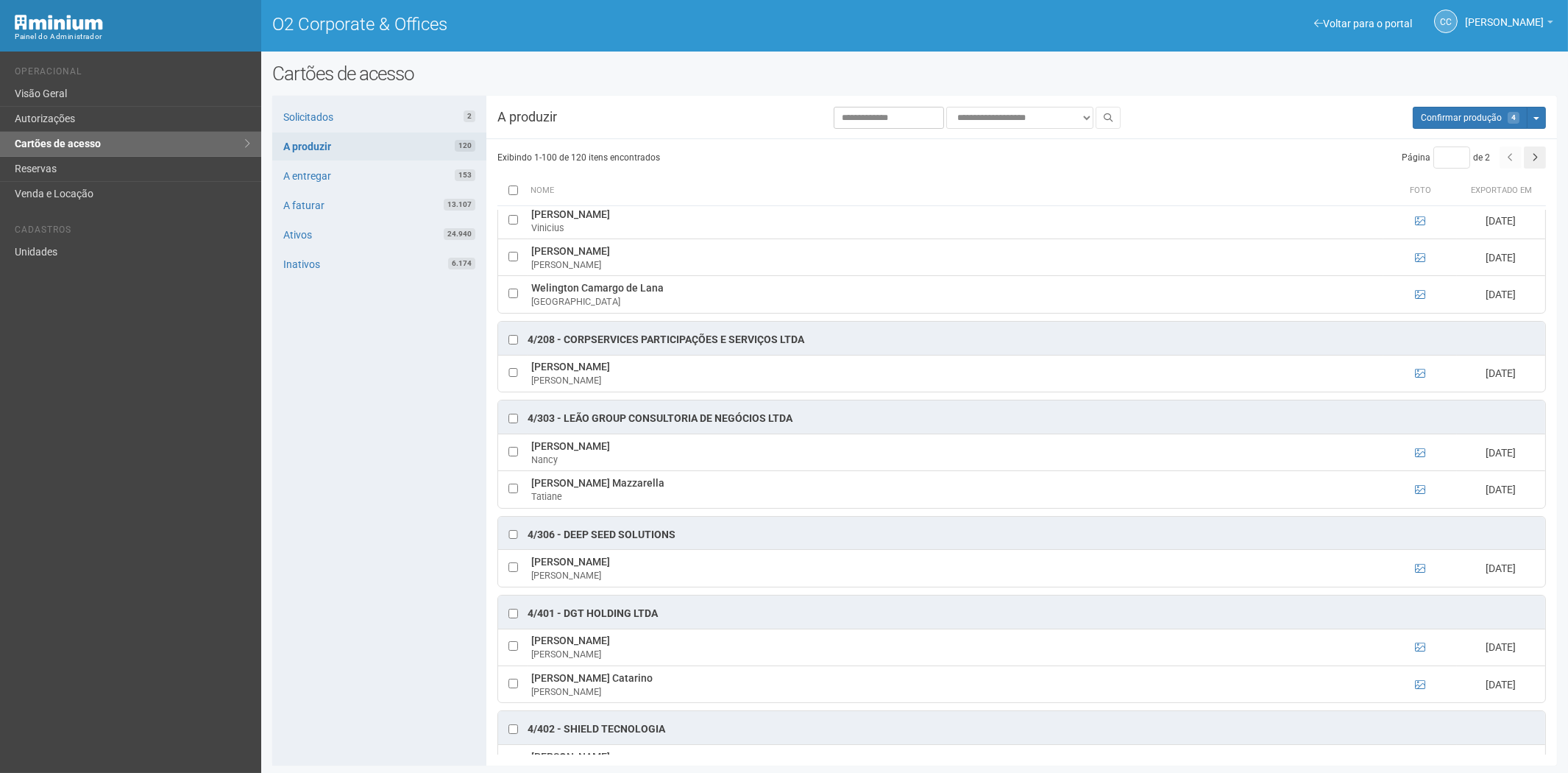
scroll to position [3181, 0]
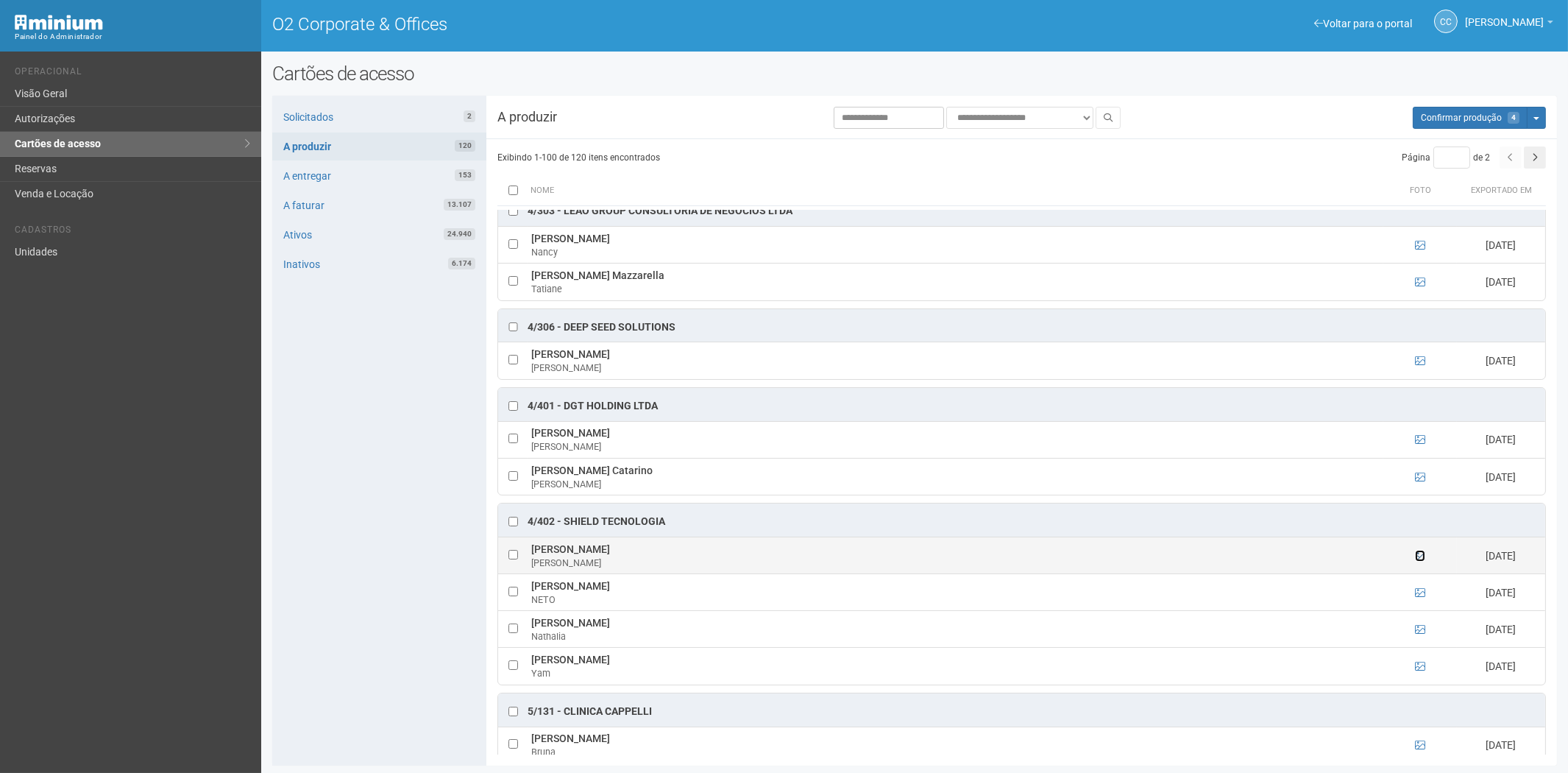
click at [1416, 561] on icon at bounding box center [1420, 555] width 10 height 10
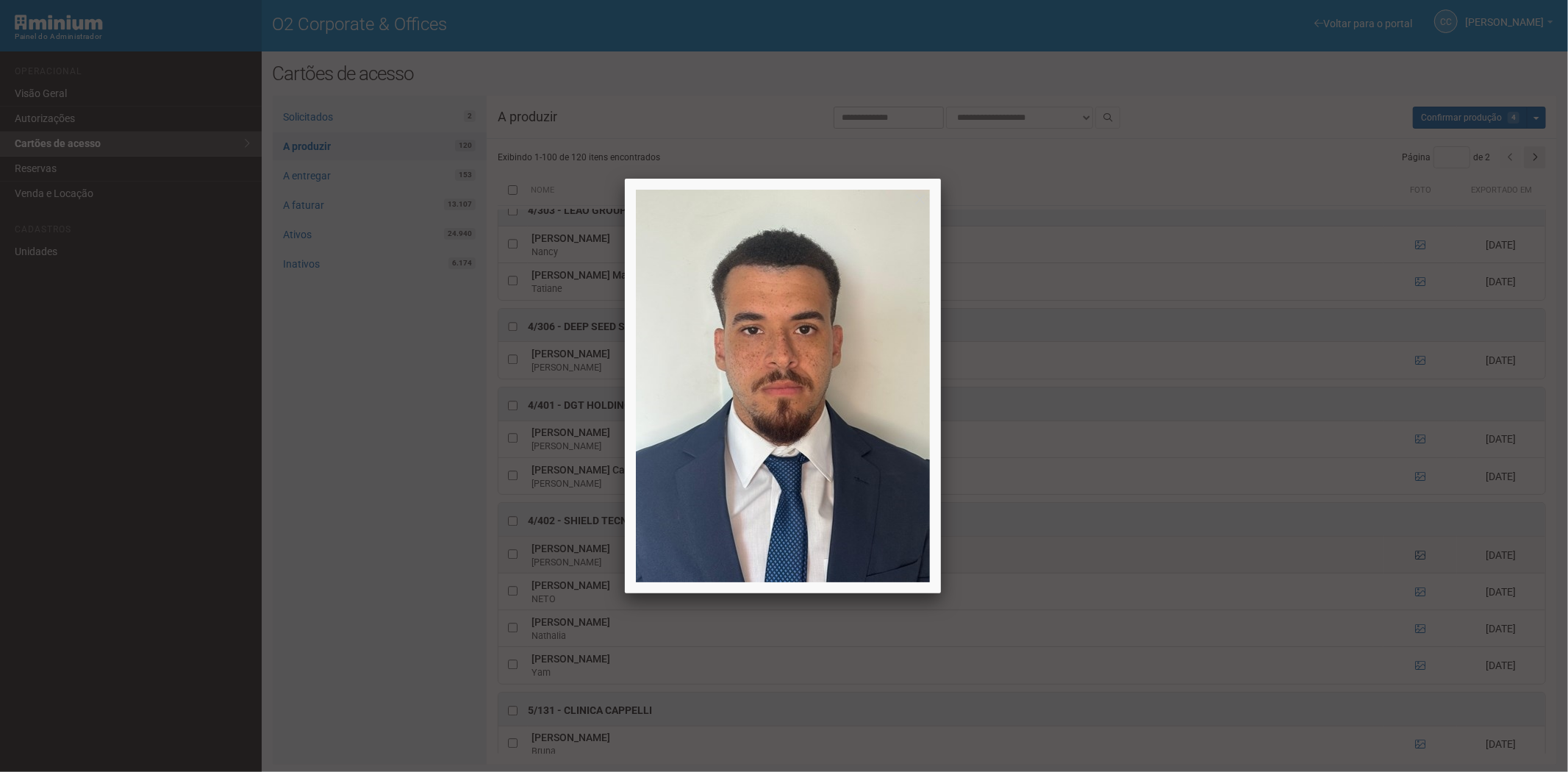
click at [1415, 575] on div at bounding box center [784, 386] width 1568 height 772
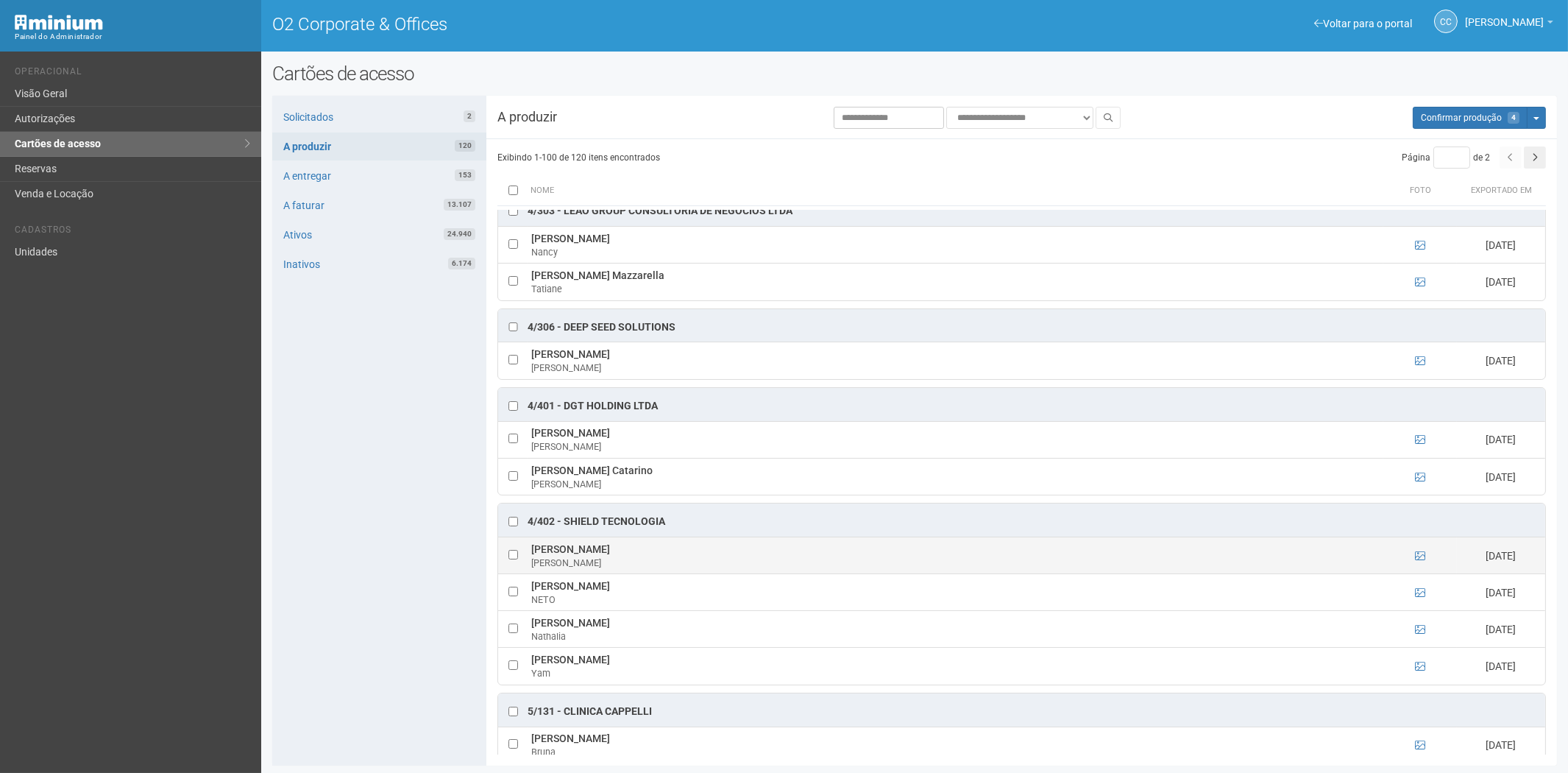
drag, startPoint x: 526, startPoint y: 566, endPoint x: 658, endPoint y: 567, distance: 132.0
click at [674, 567] on tr "Gabriel Antunes De Souza Silva Gabriel 08/09/2025" at bounding box center [1022, 556] width 1047 height 37
copy tr "Gabriel Antunes De Souza Silva"
drag, startPoint x: 368, startPoint y: 587, endPoint x: 581, endPoint y: 582, distance: 213.1
click at [368, 587] on div "Solicitados 2 A produzir 120 A entregar 153 A faturar 13.107 Ativos 24.940 Inat…" at bounding box center [379, 431] width 214 height 670
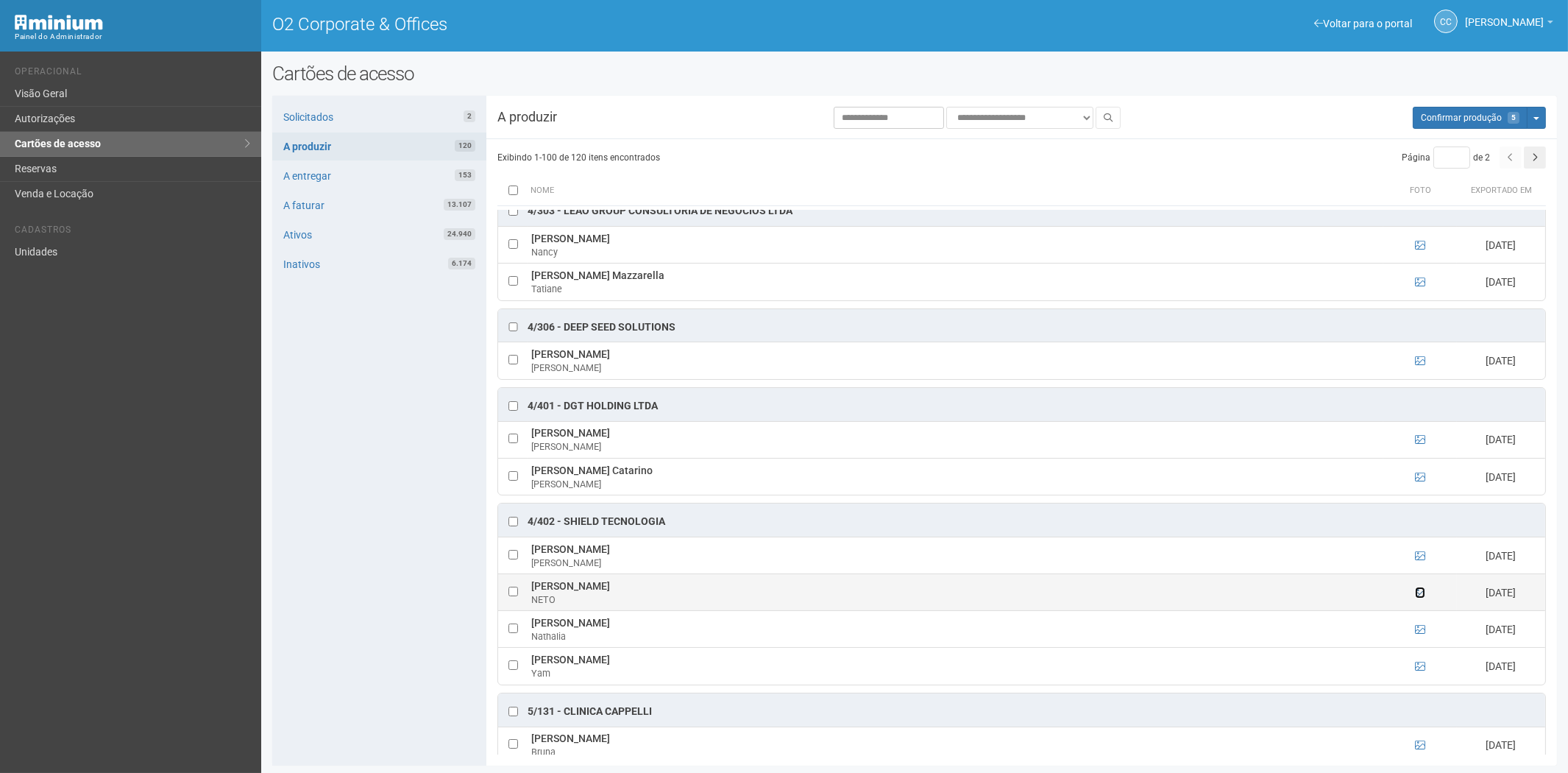
click at [1416, 597] on icon at bounding box center [1420, 592] width 10 height 10
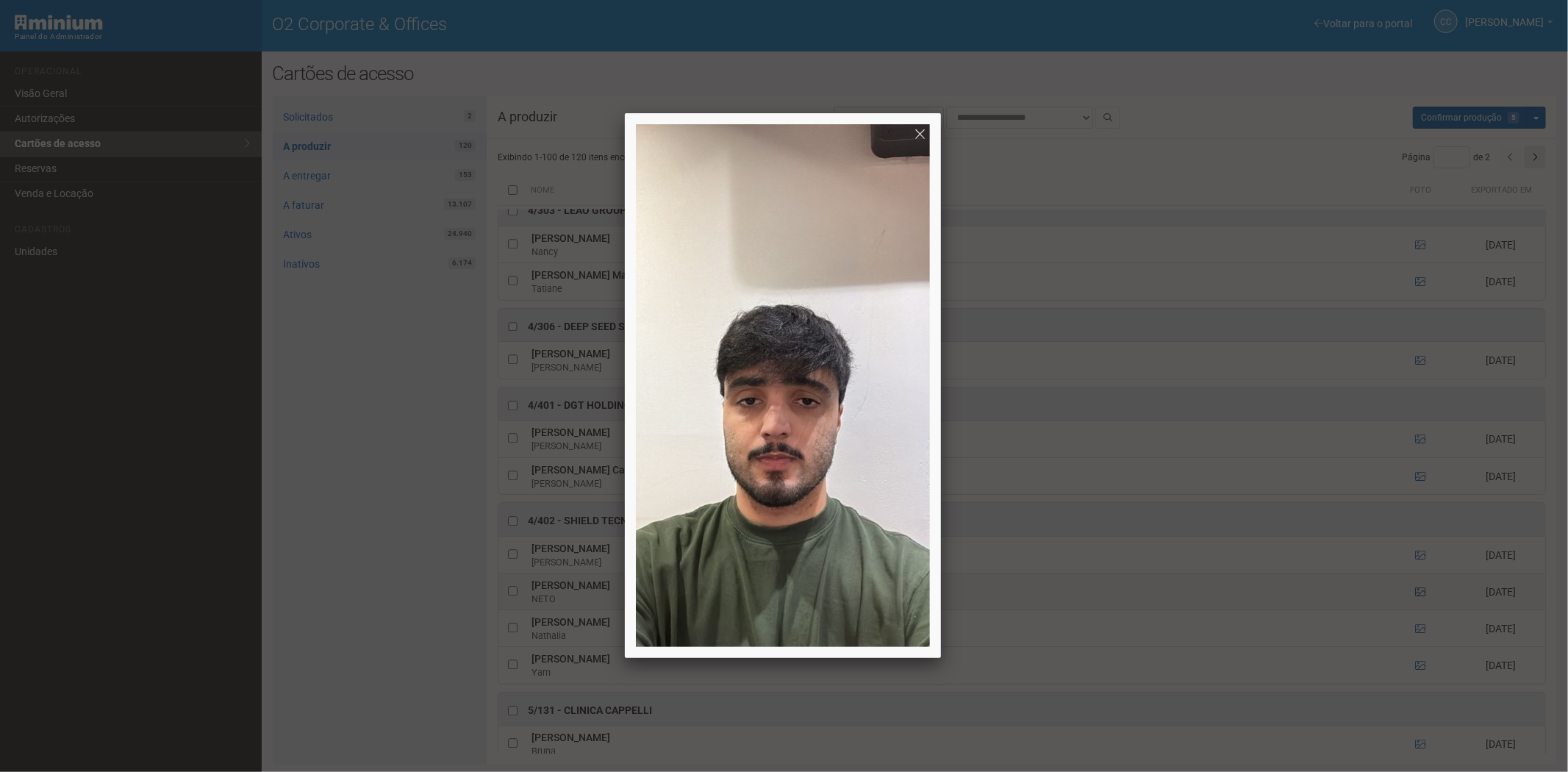
click at [1415, 610] on div at bounding box center [784, 386] width 1568 height 772
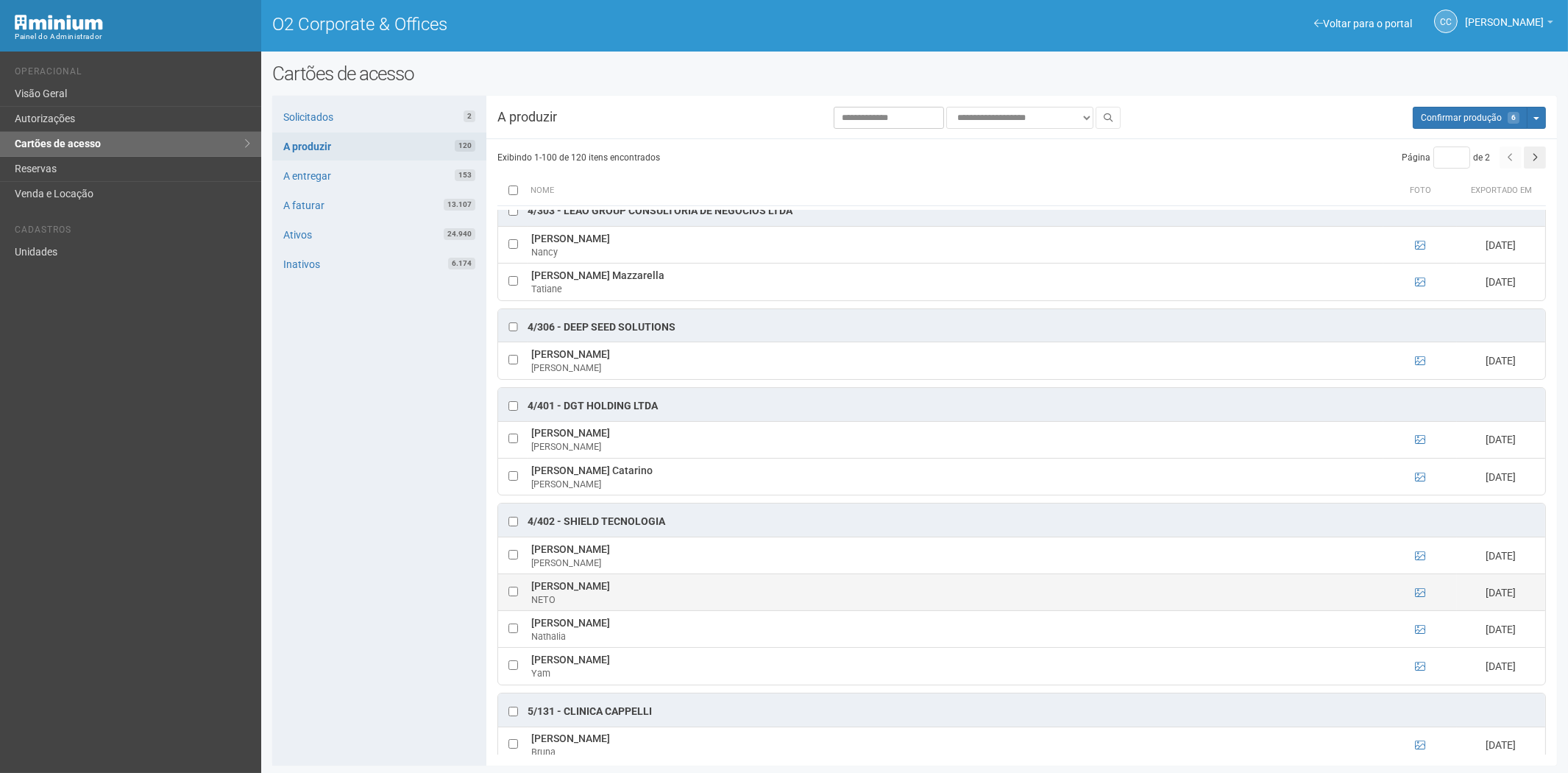
drag, startPoint x: 528, startPoint y: 604, endPoint x: 722, endPoint y: 606, distance: 194.0
click at [722, 606] on td "Gerson Alves De Queiroz Rodrigues Neto NETO" at bounding box center [955, 593] width 856 height 37
copy td "Gerson Alves De Queiroz Rodrigues Neto"
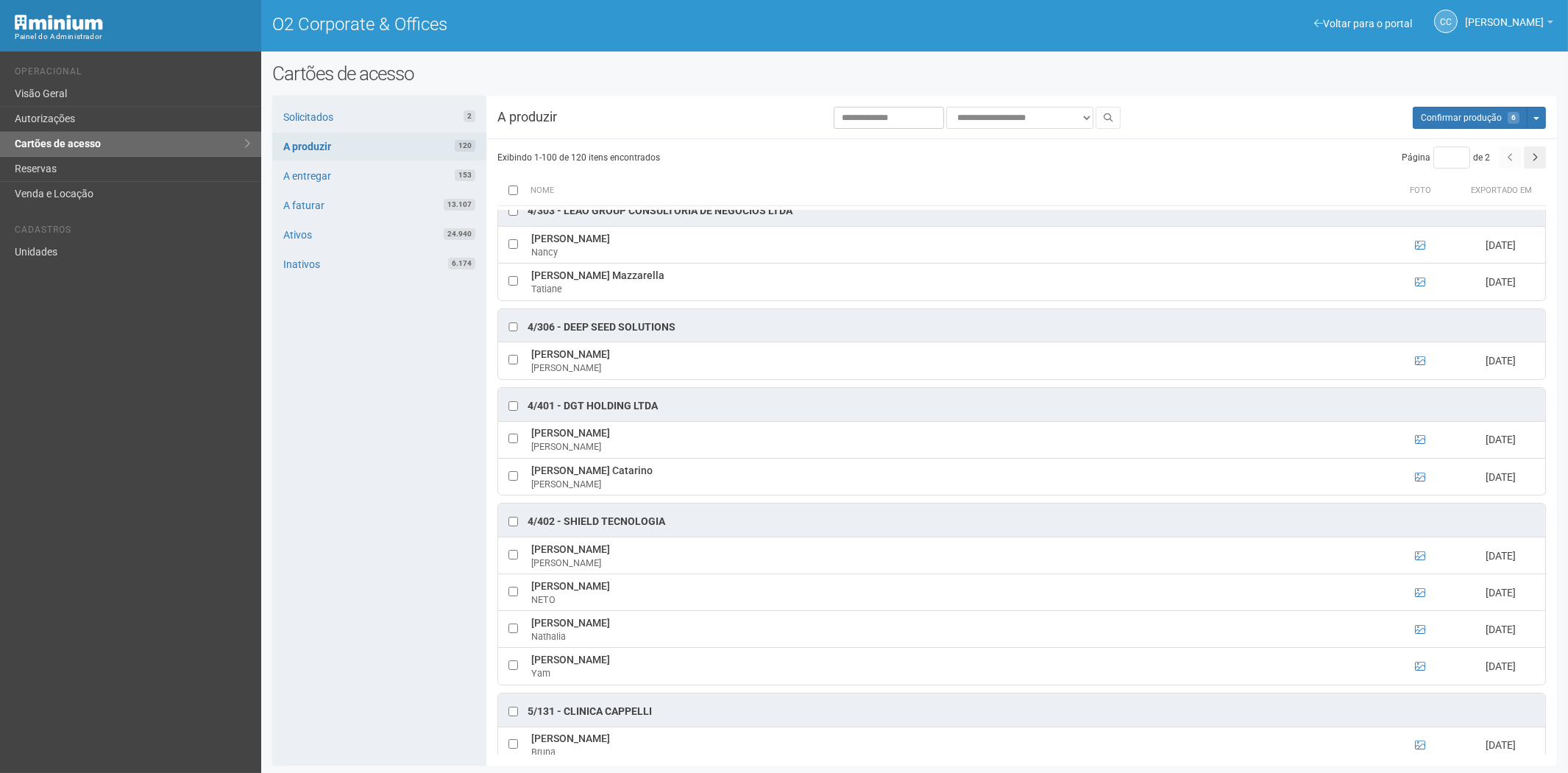
click at [425, 659] on div "Solicitados 2 A produzir 120 A entregar 153 A faturar 13.107 Ativos 24.940 Inat…" at bounding box center [379, 431] width 214 height 670
click at [1415, 634] on icon at bounding box center [1420, 629] width 10 height 10
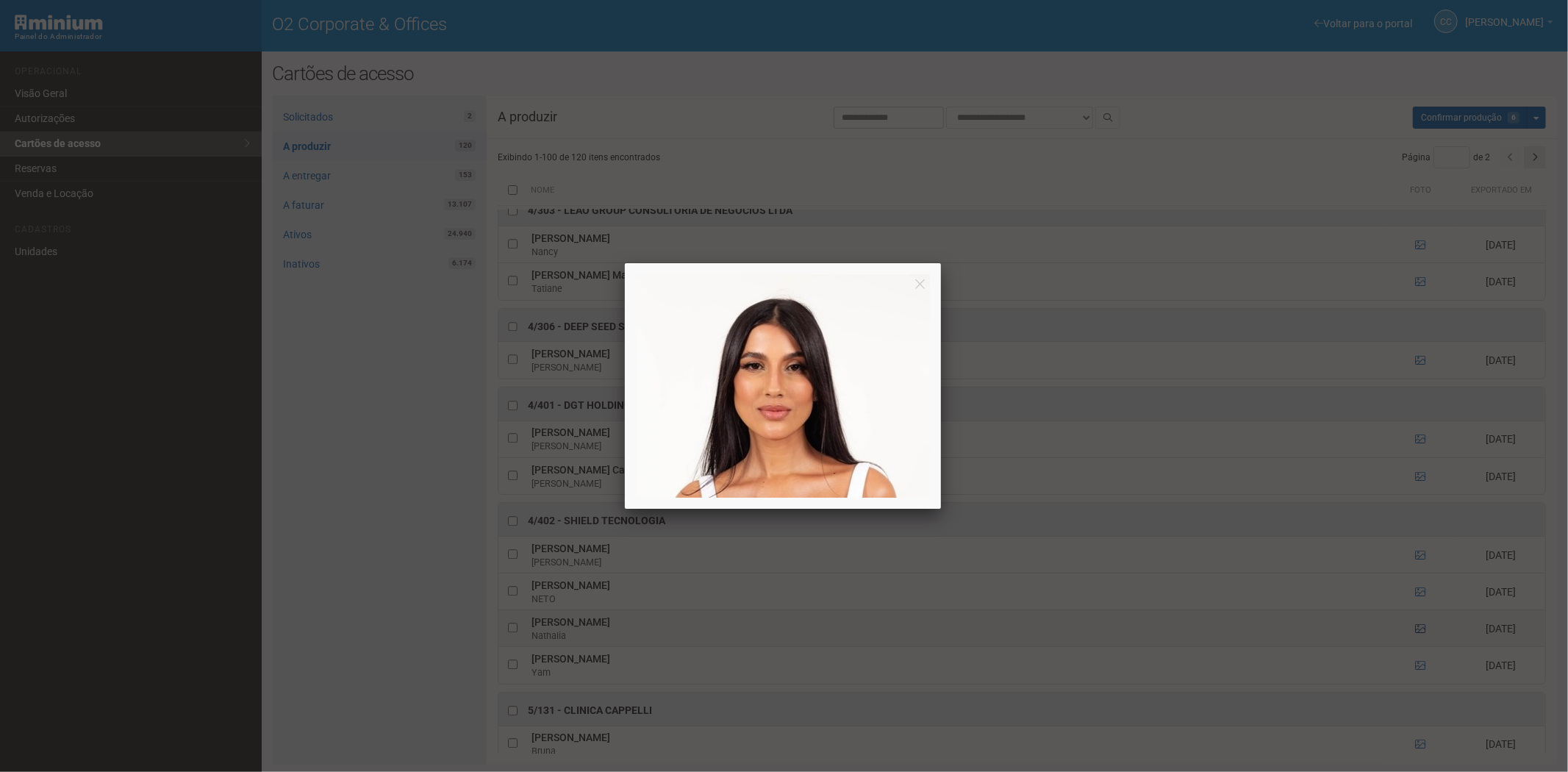
click at [1413, 649] on div at bounding box center [784, 386] width 1568 height 772
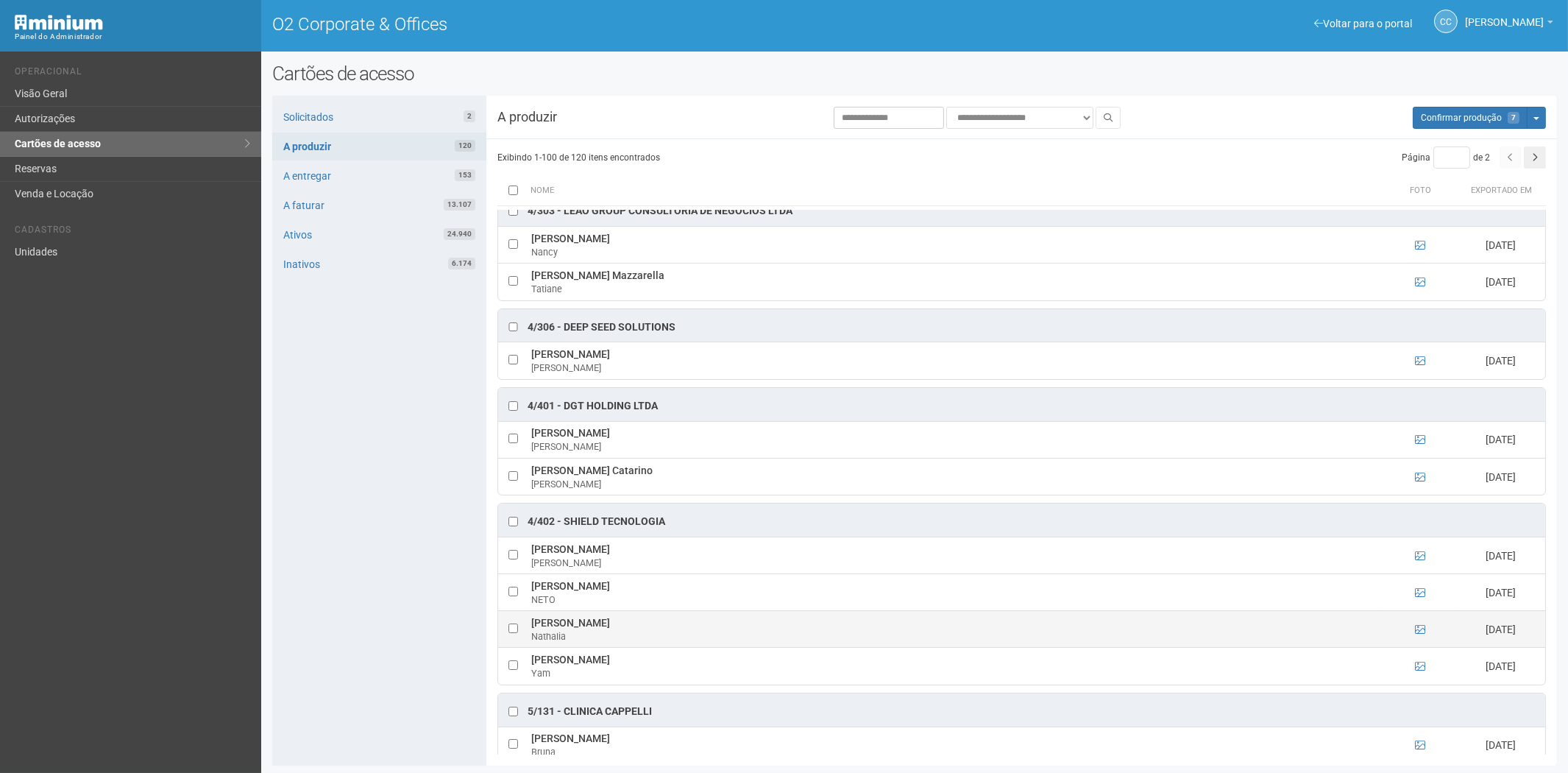
drag, startPoint x: 530, startPoint y: 638, endPoint x: 638, endPoint y: 642, distance: 108.1
click at [652, 642] on td "Nathalia Fernandi Accioly Nathalia" at bounding box center [955, 629] width 856 height 37
copy td "Nathalia Fernandi Accioly"
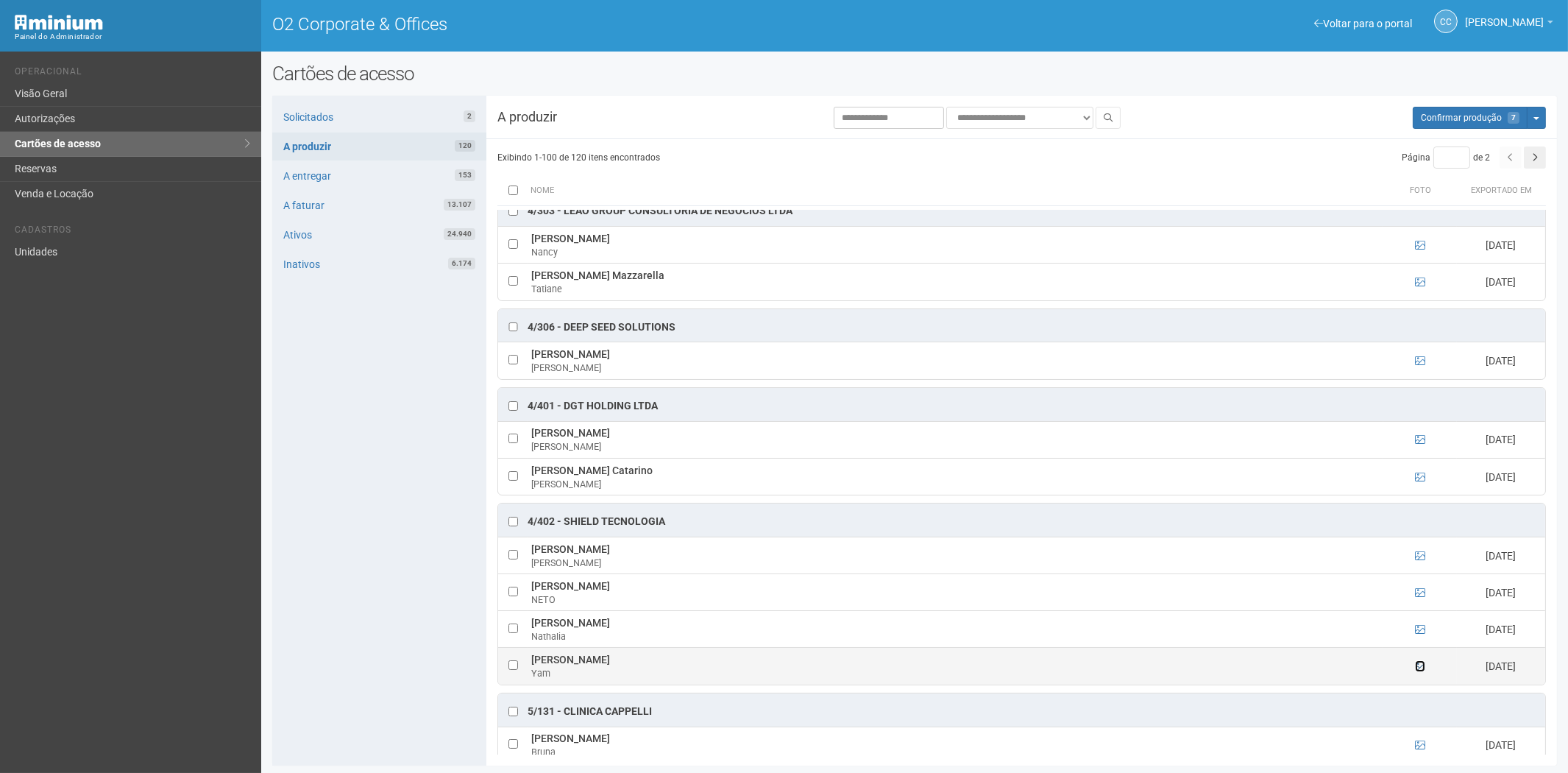
click at [1420, 671] on icon at bounding box center [1420, 666] width 10 height 10
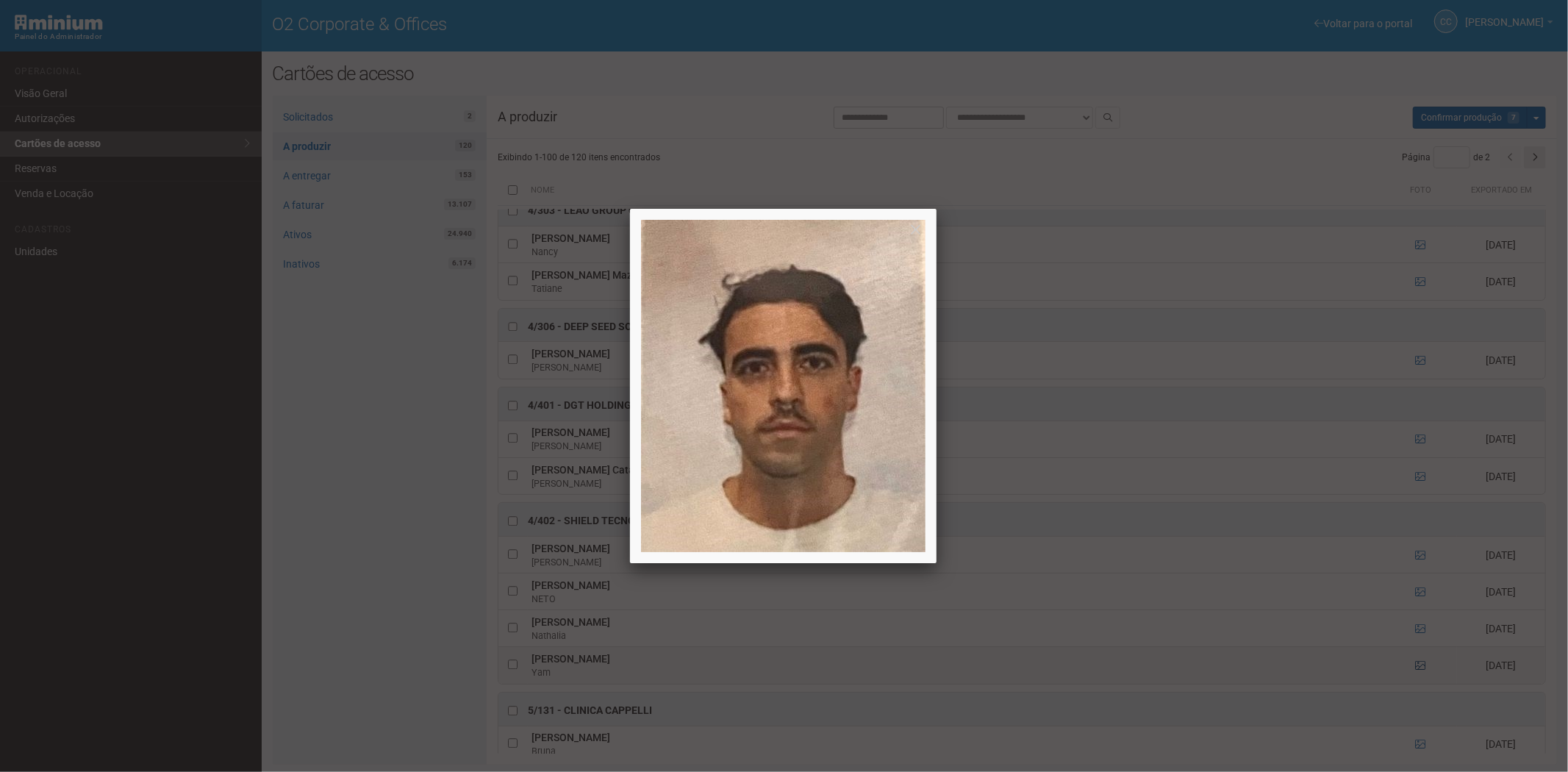
click at [1419, 684] on div at bounding box center [784, 386] width 1568 height 772
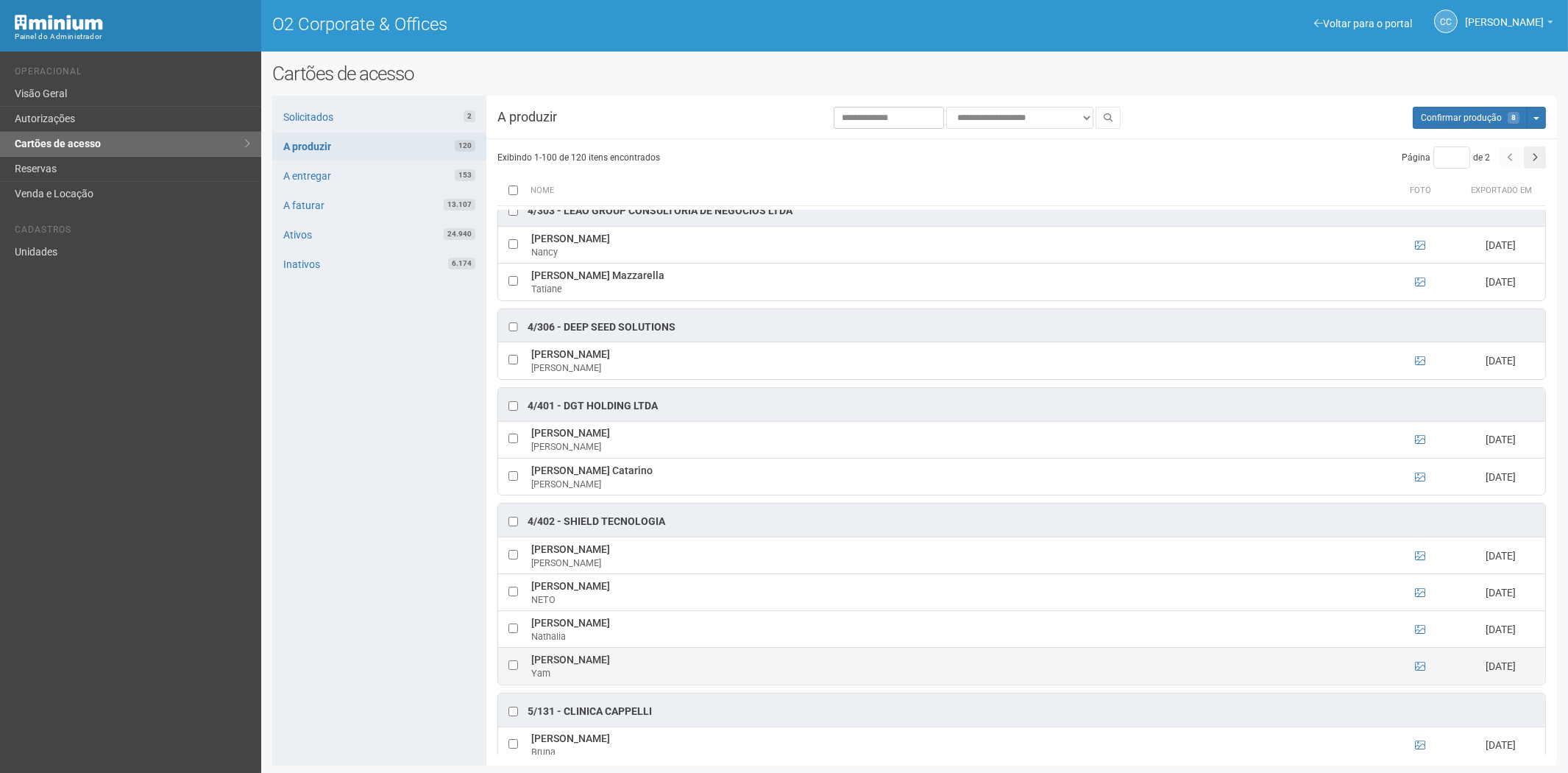
drag, startPoint x: 530, startPoint y: 677, endPoint x: 648, endPoint y: 680, distance: 118.0
click at [660, 680] on td "Yam Freire Pimentel Vieira Yam" at bounding box center [955, 666] width 856 height 37
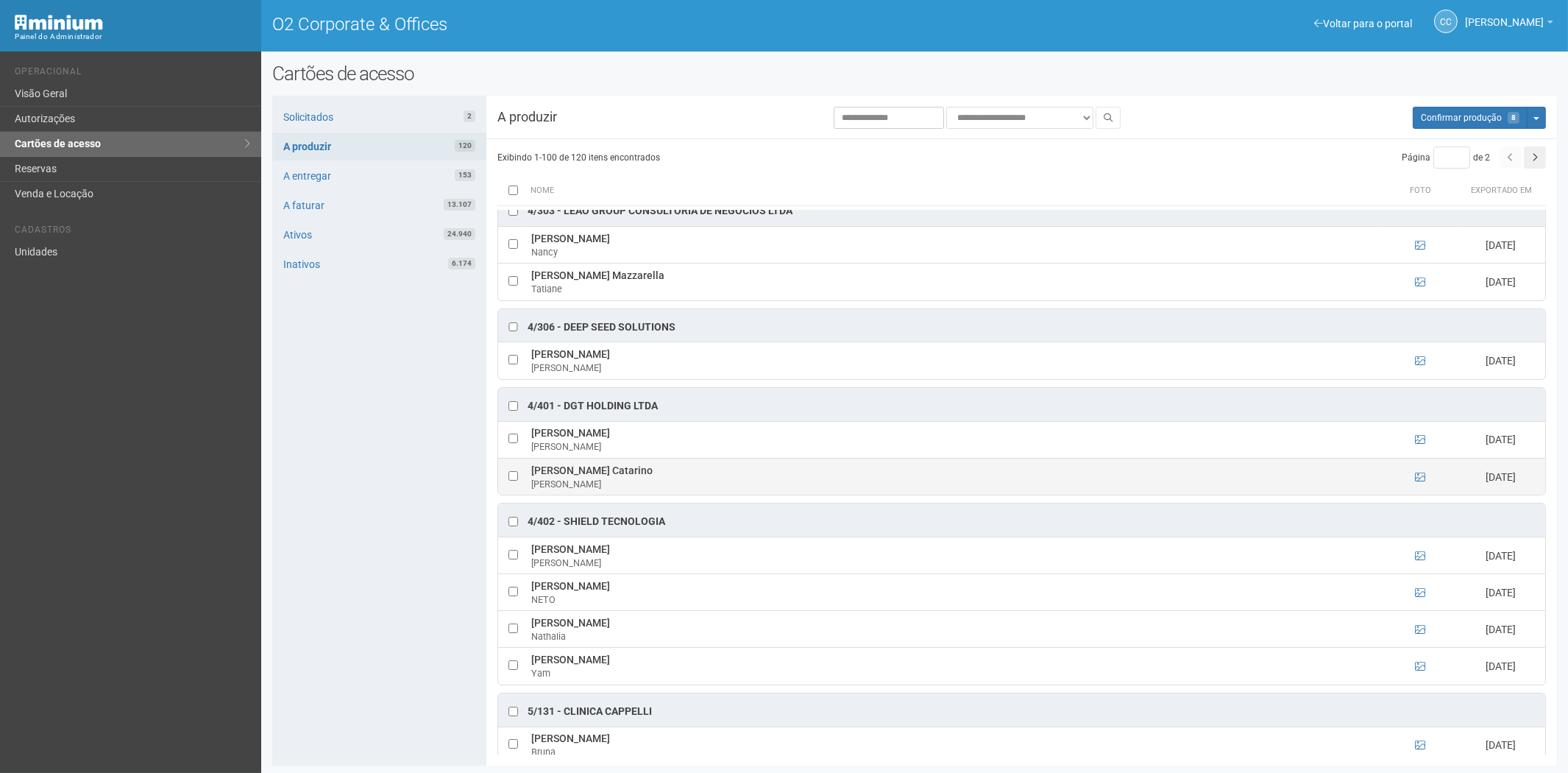
drag, startPoint x: 643, startPoint y: 679, endPoint x: 687, endPoint y: 494, distance: 190.2
click at [687, 494] on td "Victor Peçanha Catarino Victor Peçanha" at bounding box center [955, 476] width 856 height 37
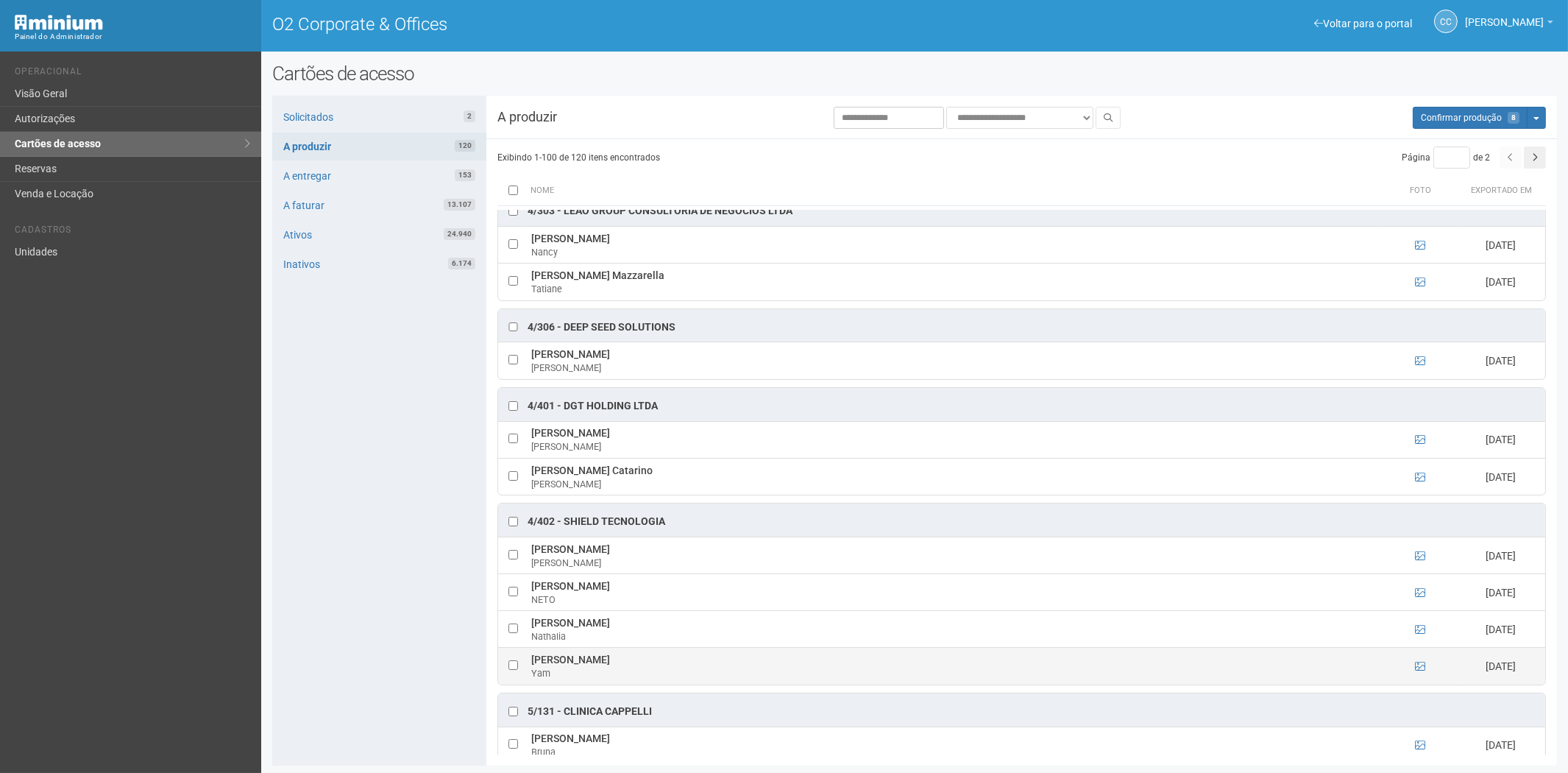
drag, startPoint x: 531, startPoint y: 678, endPoint x: 649, endPoint y: 682, distance: 118.1
click at [660, 682] on td "Yam Freire Pimentel Vieira Yam" at bounding box center [955, 666] width 856 height 37
copy td "Yam Freire Pimentel Vieira"
click at [319, 613] on div "Solicitados 2 A produzir 120 A entregar 153 A faturar 13.107 Ativos 24.940 Inat…" at bounding box center [379, 431] width 214 height 670
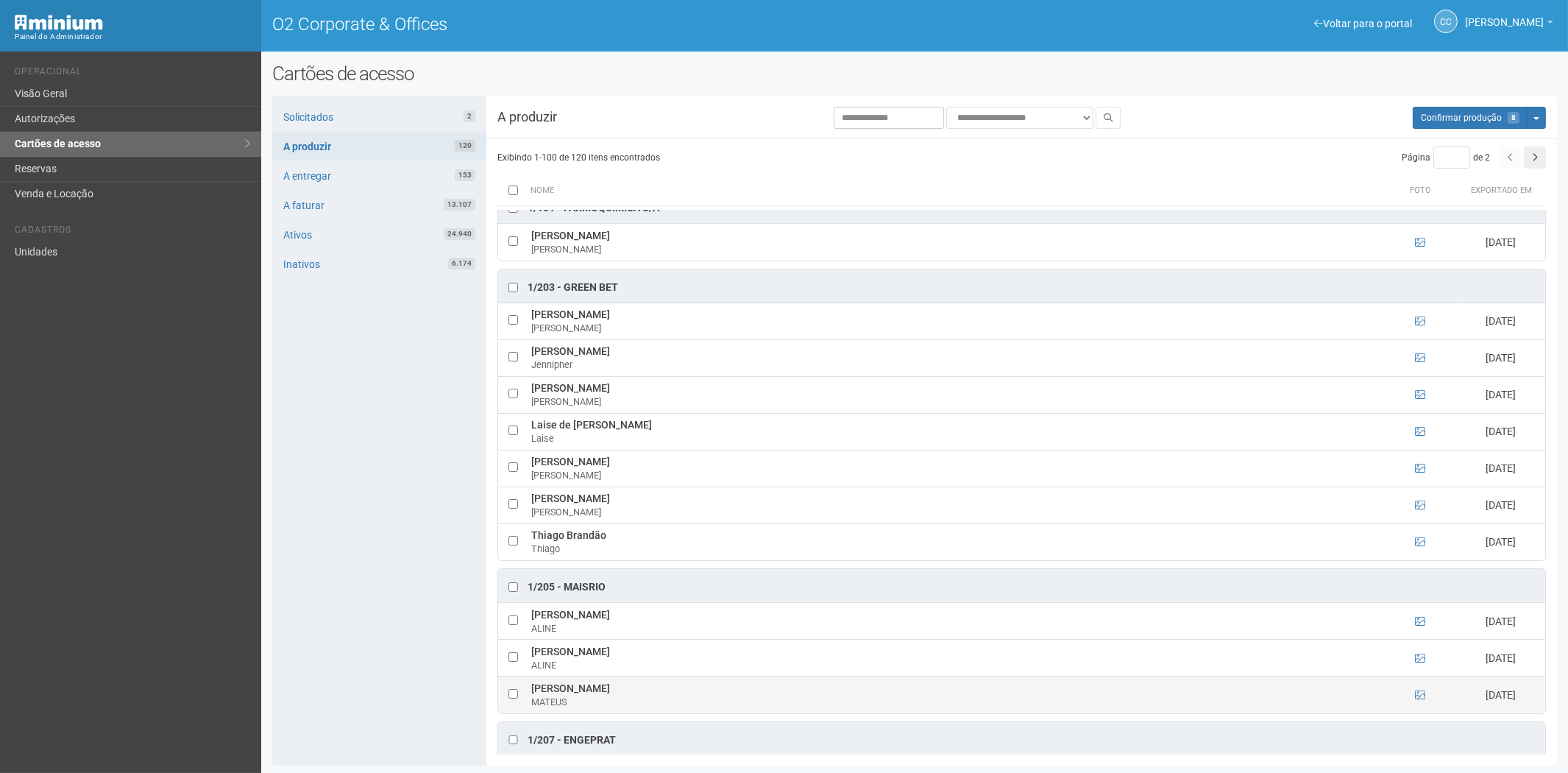
scroll to position [0, 0]
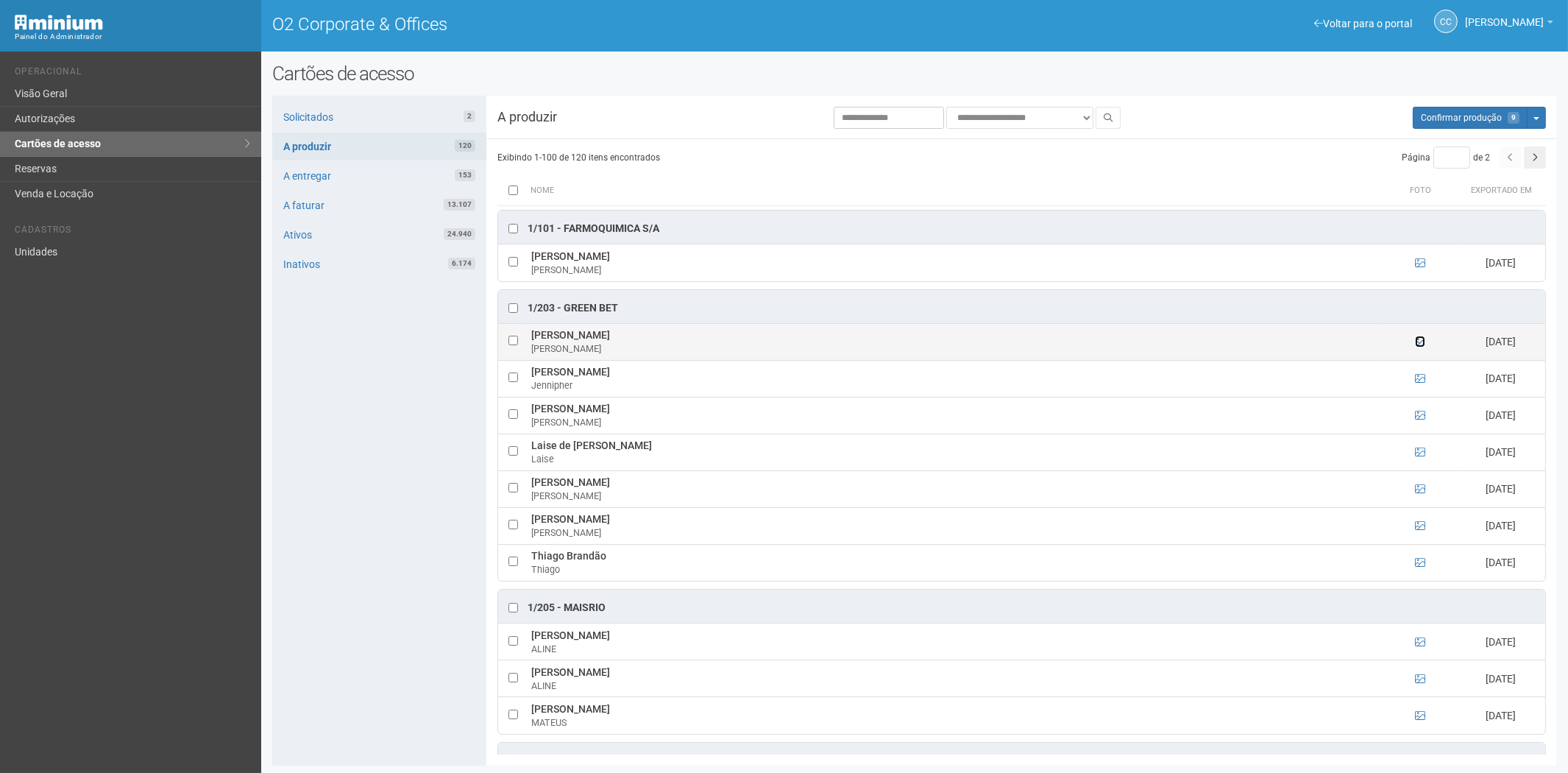
click at [1416, 345] on icon at bounding box center [1420, 341] width 10 height 10
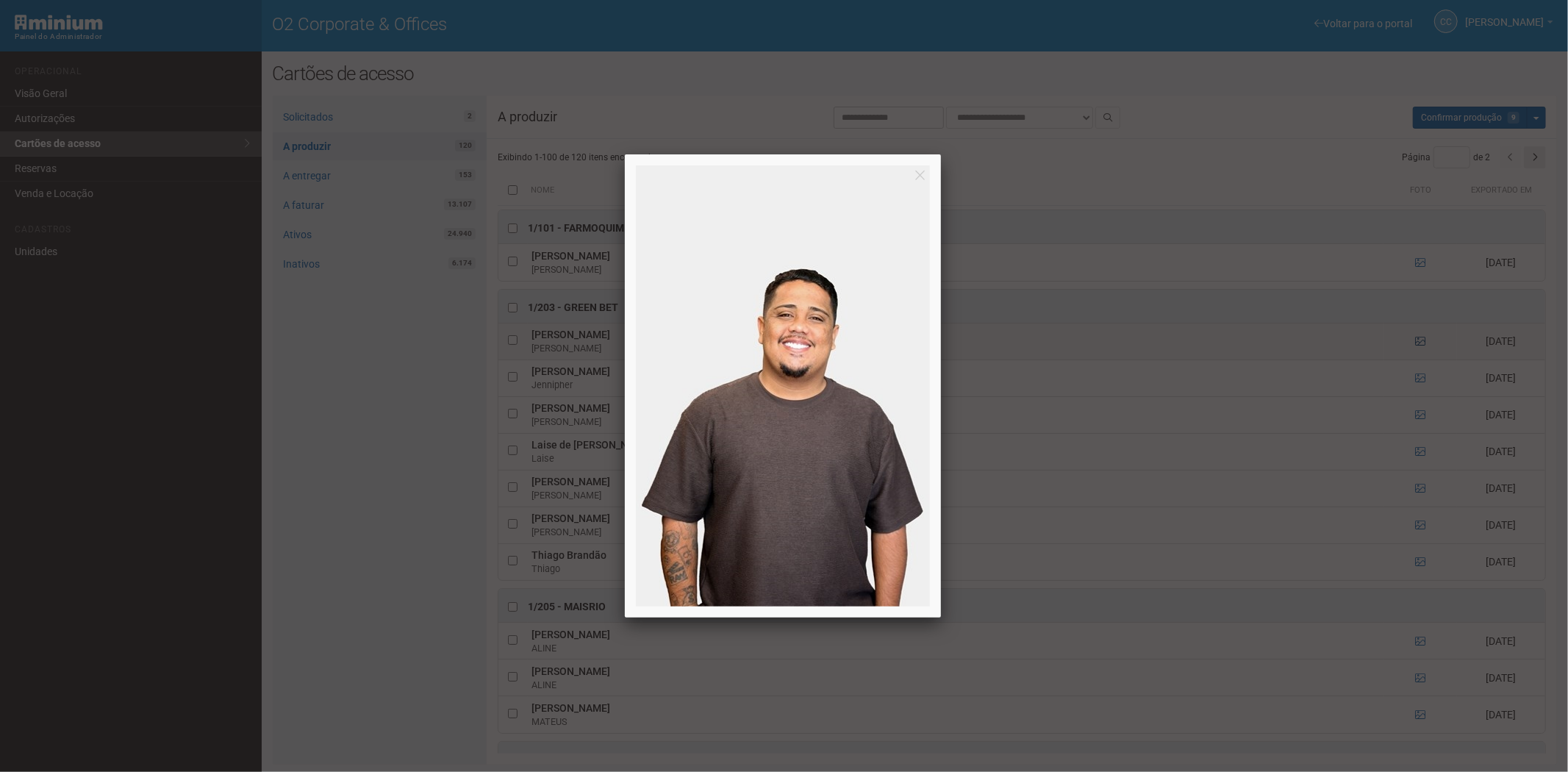
click at [1415, 344] on div at bounding box center [784, 386] width 1568 height 772
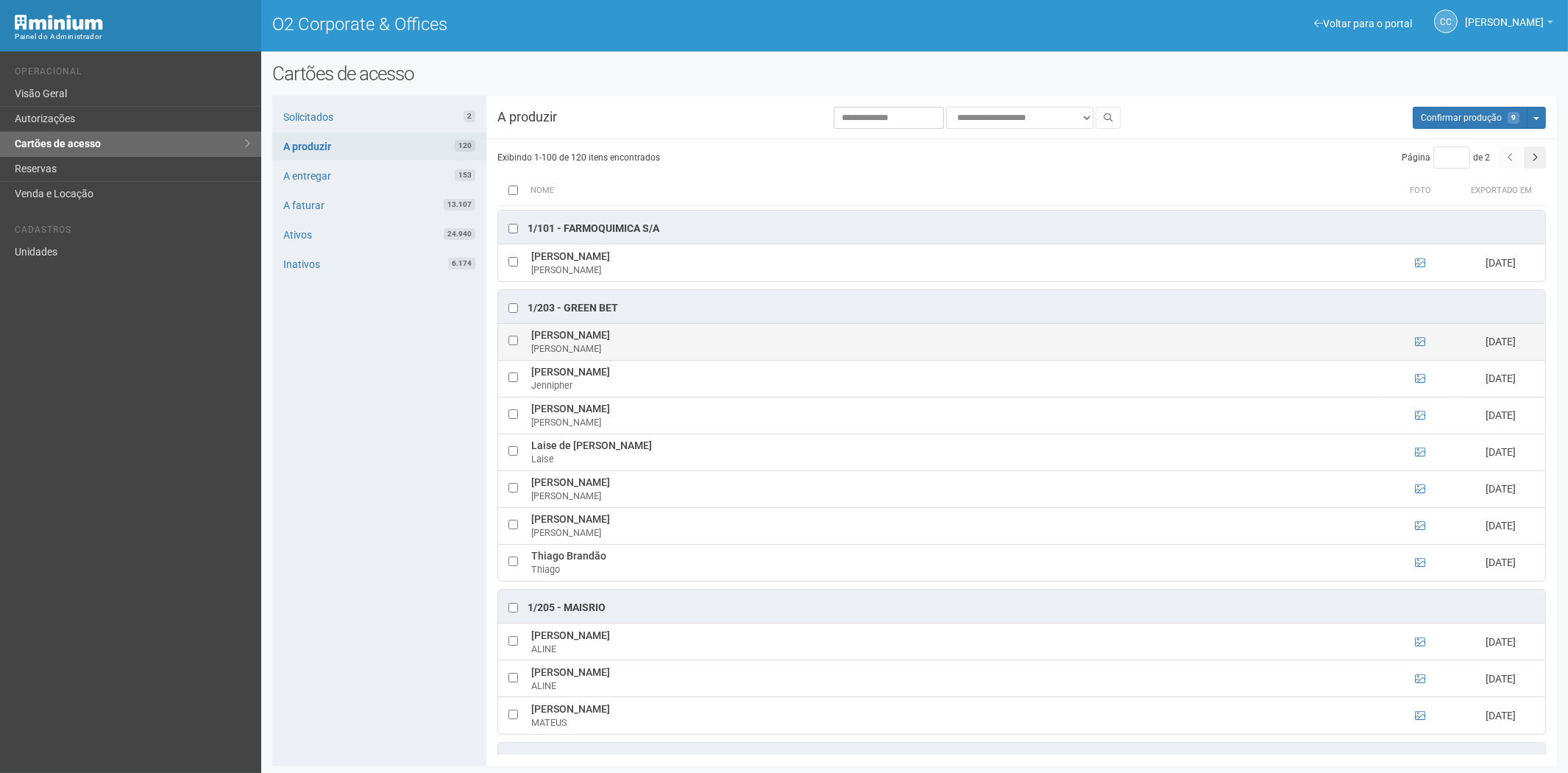
drag, startPoint x: 533, startPoint y: 334, endPoint x: 668, endPoint y: 333, distance: 135.0
click at [668, 333] on td "Alan Felipe Ribeiro Alan" at bounding box center [955, 341] width 856 height 37
copy td "Alan Felipe Ribeiro"
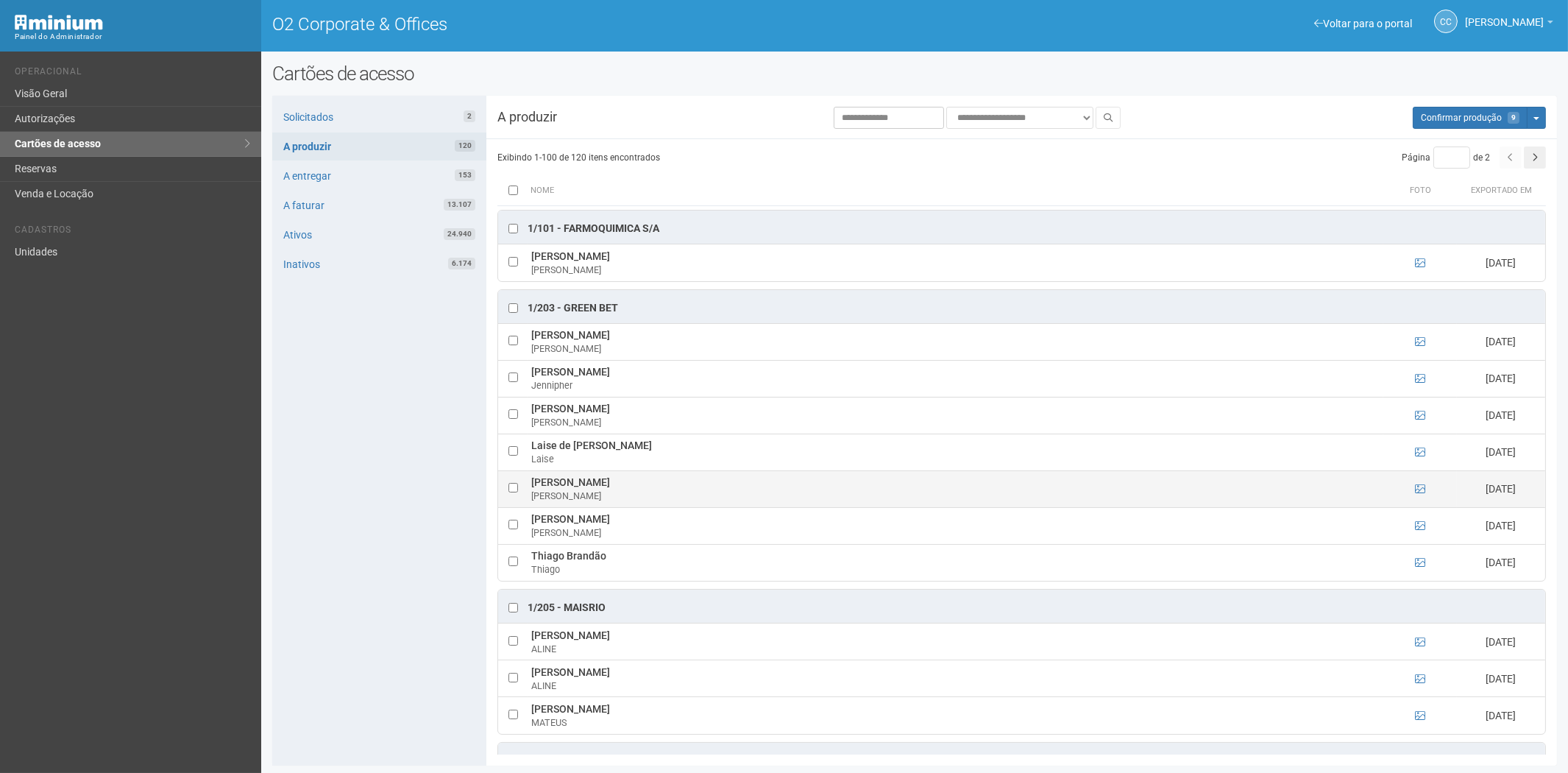
drag, startPoint x: 351, startPoint y: 487, endPoint x: 539, endPoint y: 473, distance: 188.5
click at [351, 487] on div "Solicitados 2 A produzir 120 A entregar 153 A faturar 13.107 Ativos 24.940 Inat…" at bounding box center [379, 431] width 214 height 670
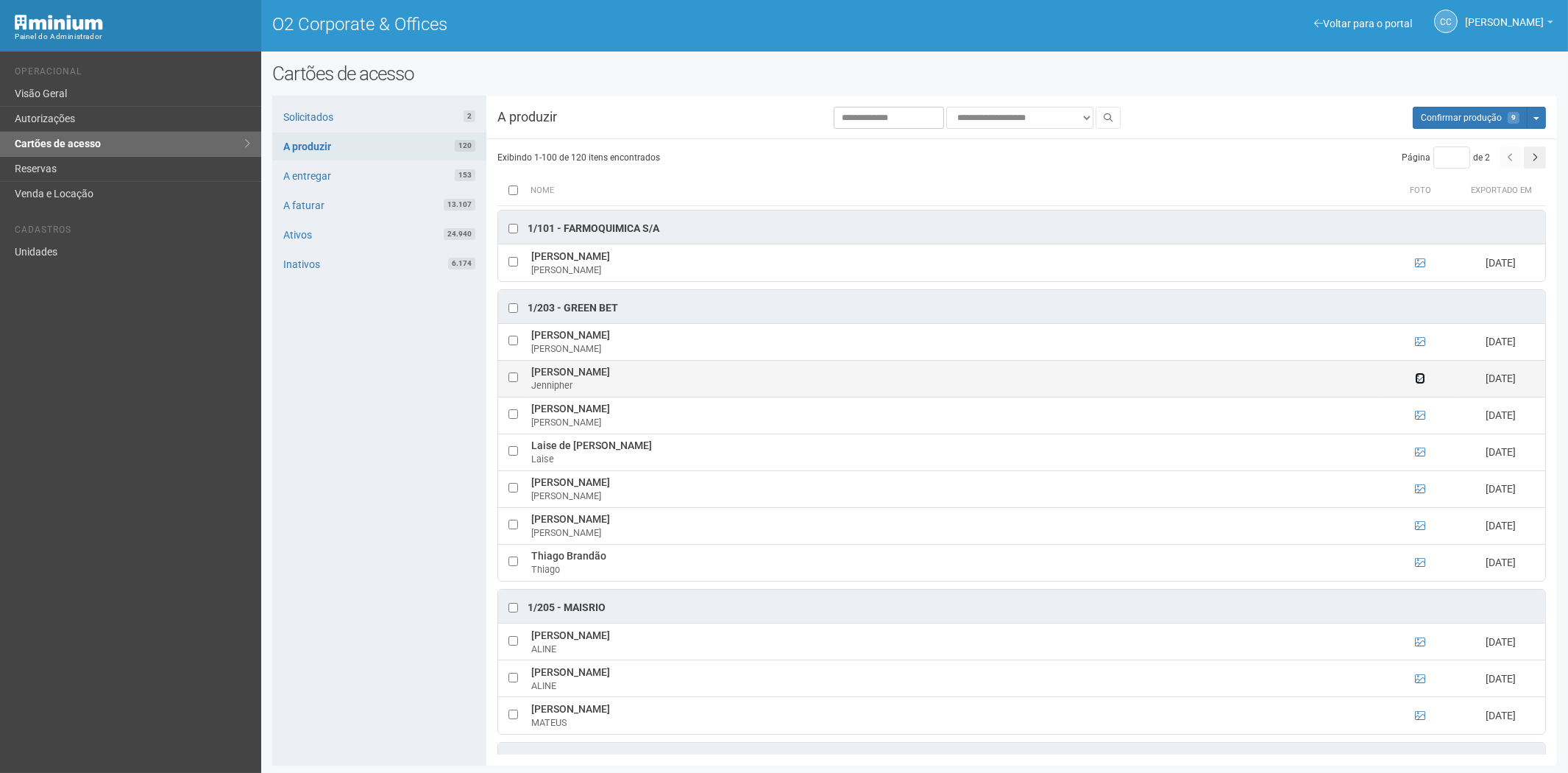
click at [1416, 381] on icon at bounding box center [1420, 378] width 10 height 10
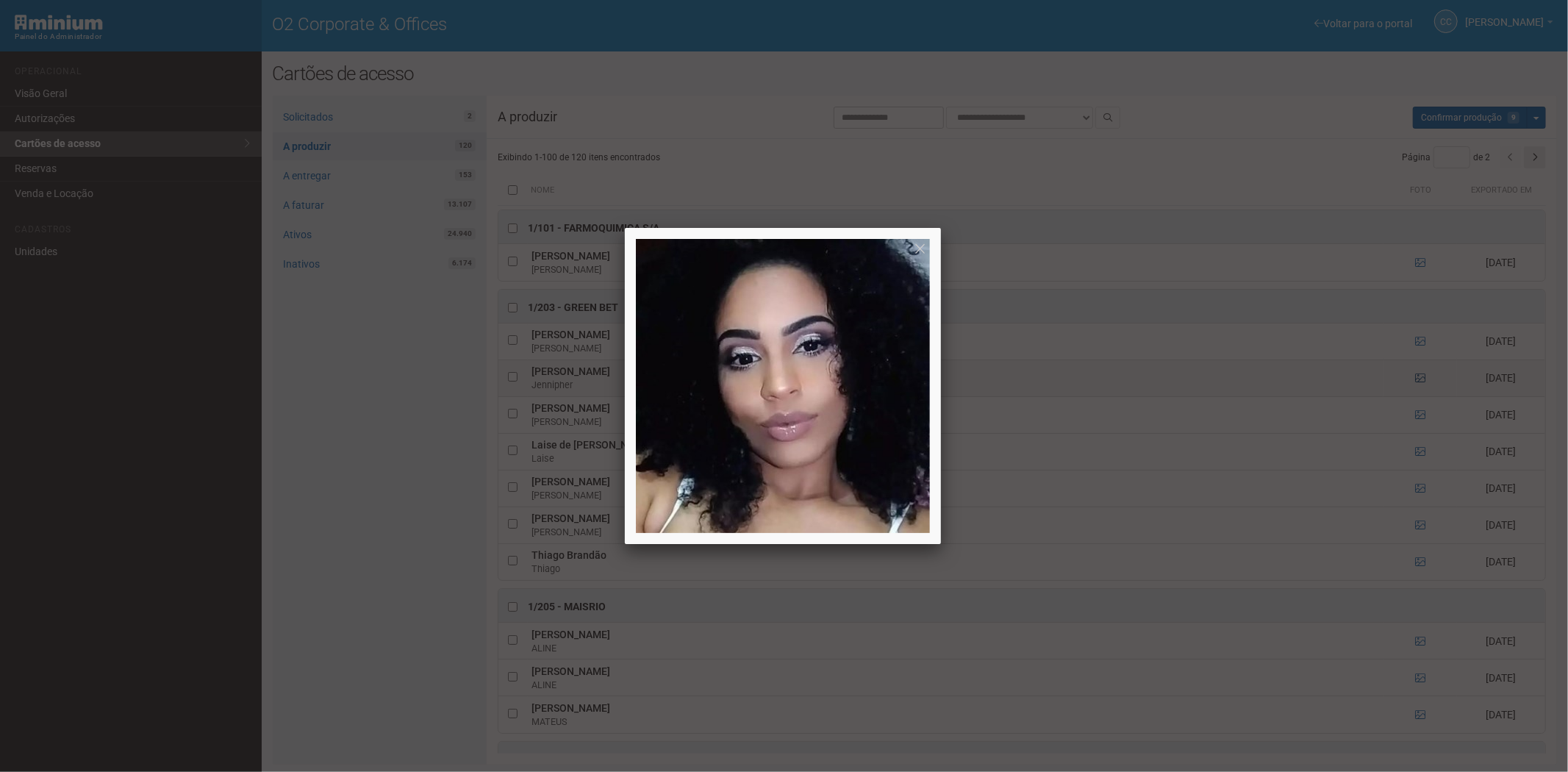
click at [1414, 381] on div at bounding box center [784, 386] width 1568 height 772
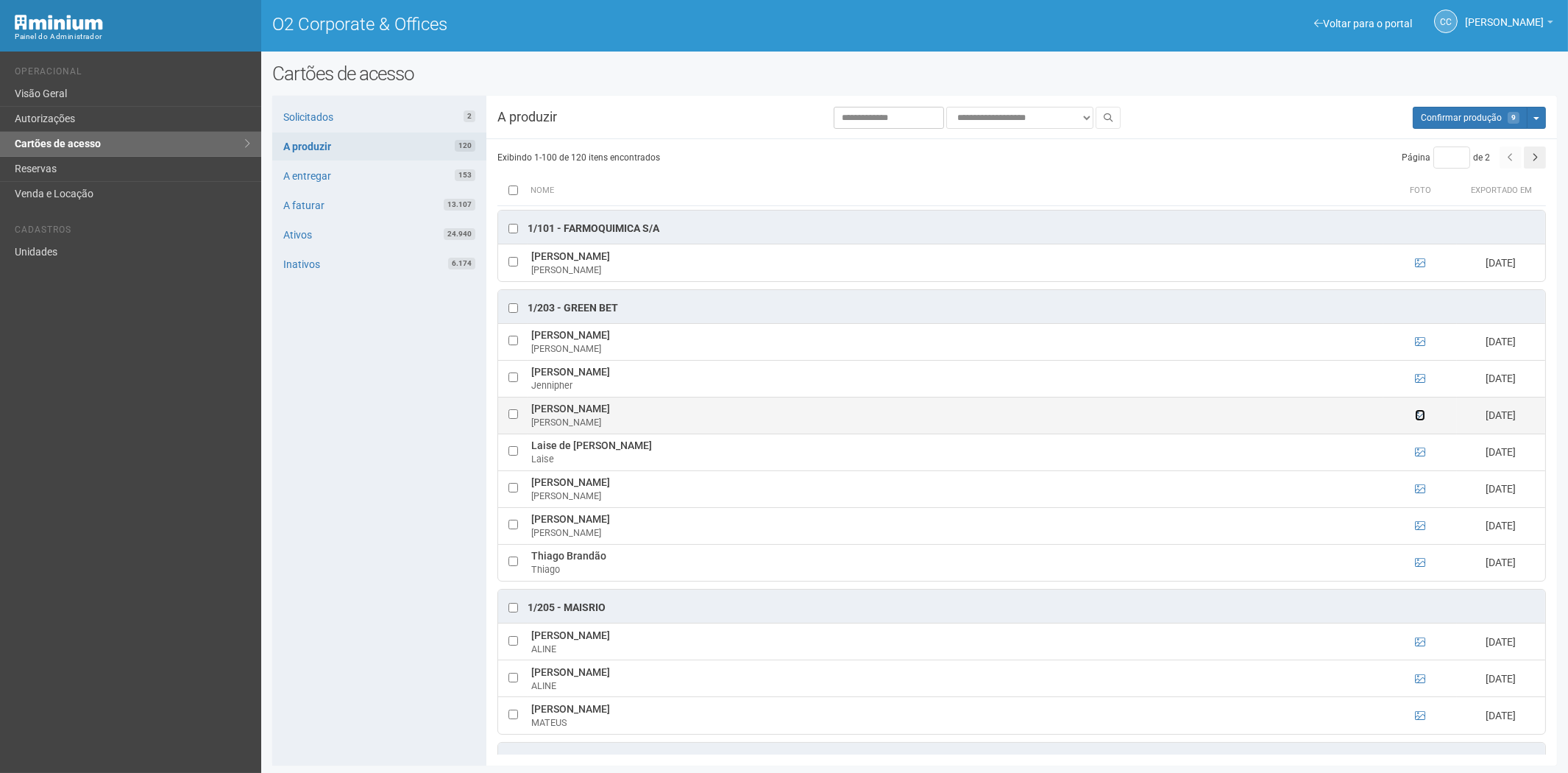
click at [1417, 415] on icon at bounding box center [1420, 415] width 10 height 10
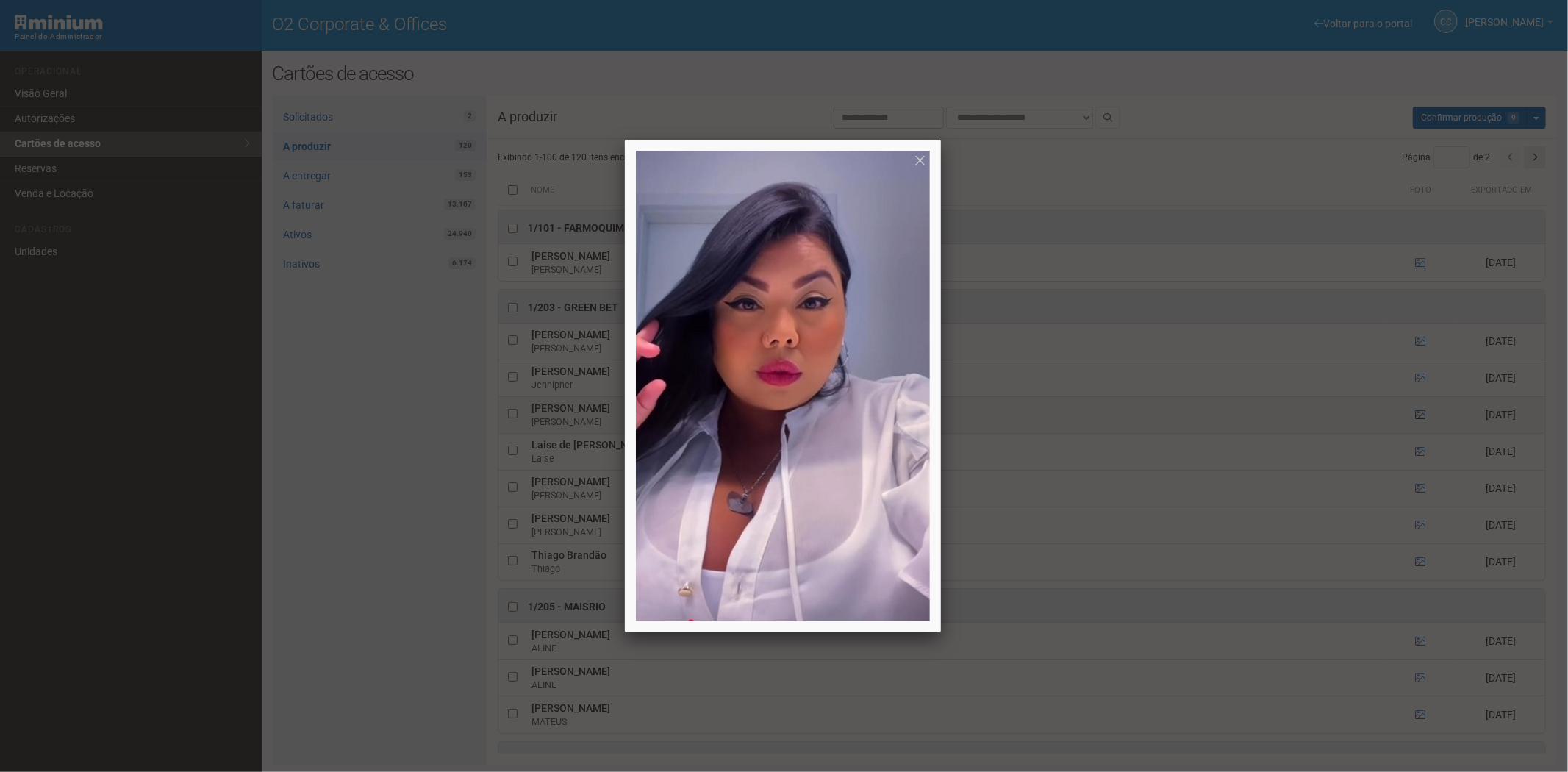
click at [1416, 414] on div at bounding box center [784, 386] width 1568 height 772
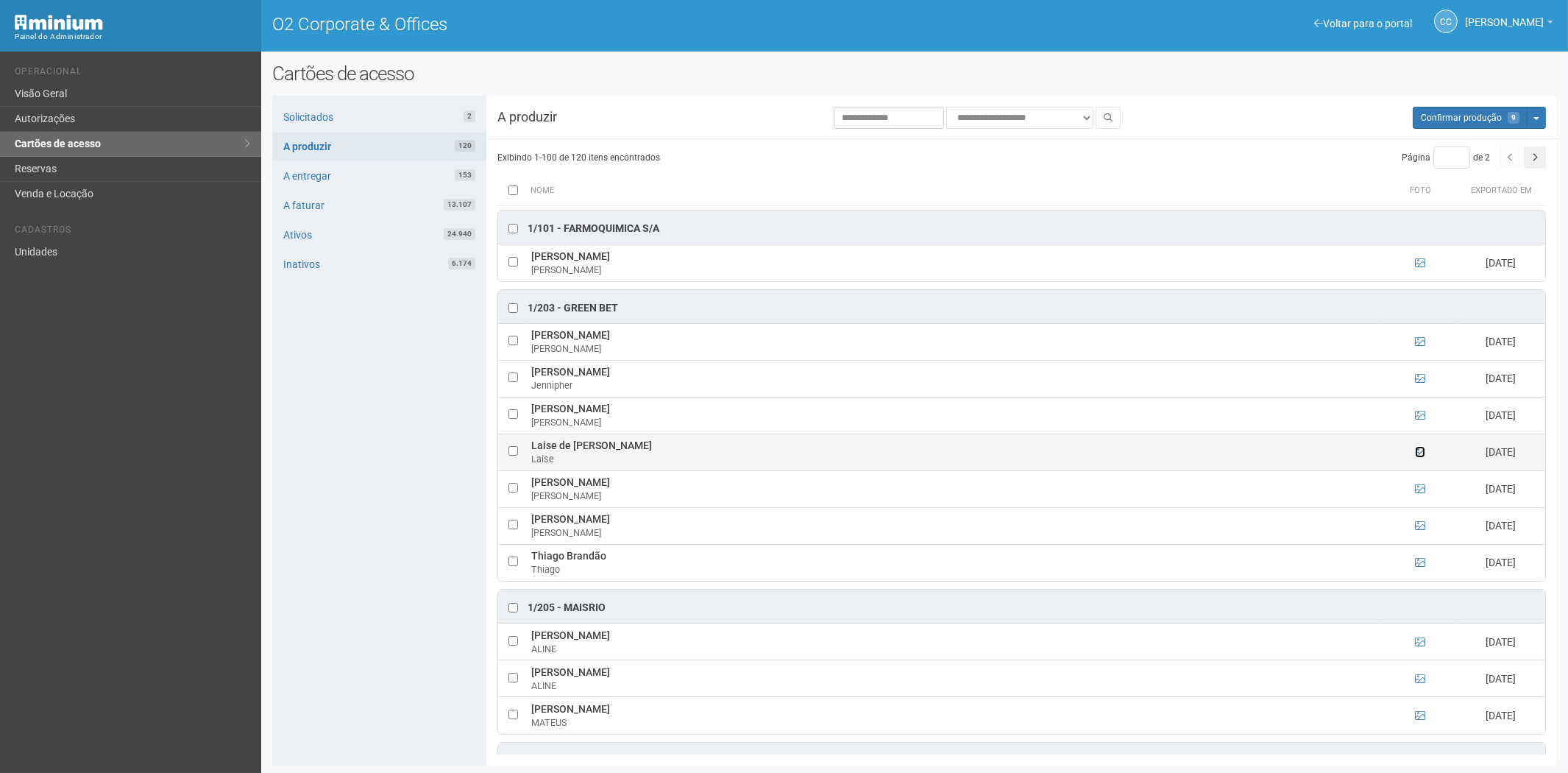
click at [1422, 452] on icon at bounding box center [1420, 452] width 10 height 10
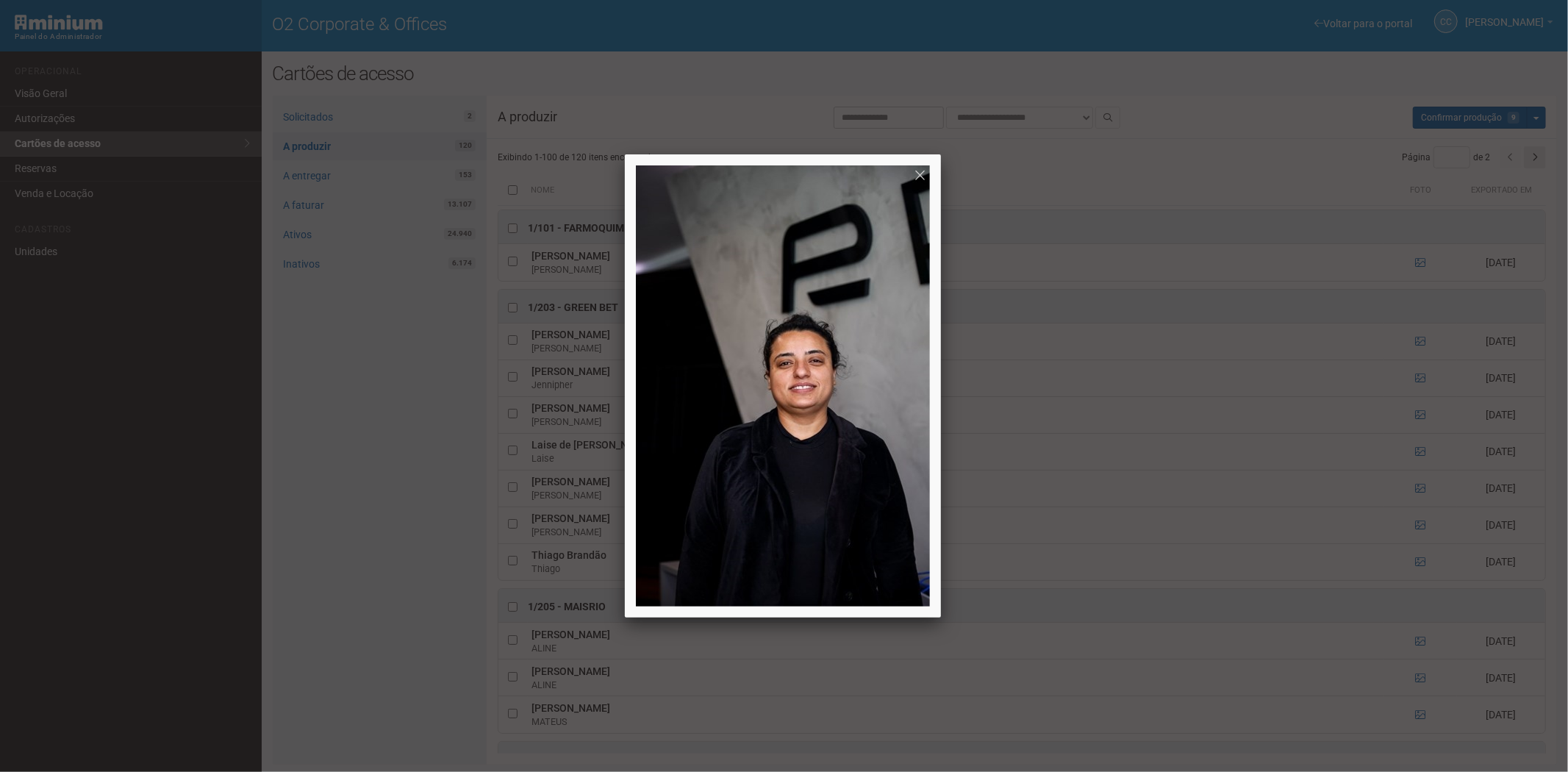
click at [1419, 451] on div at bounding box center [784, 386] width 1568 height 772
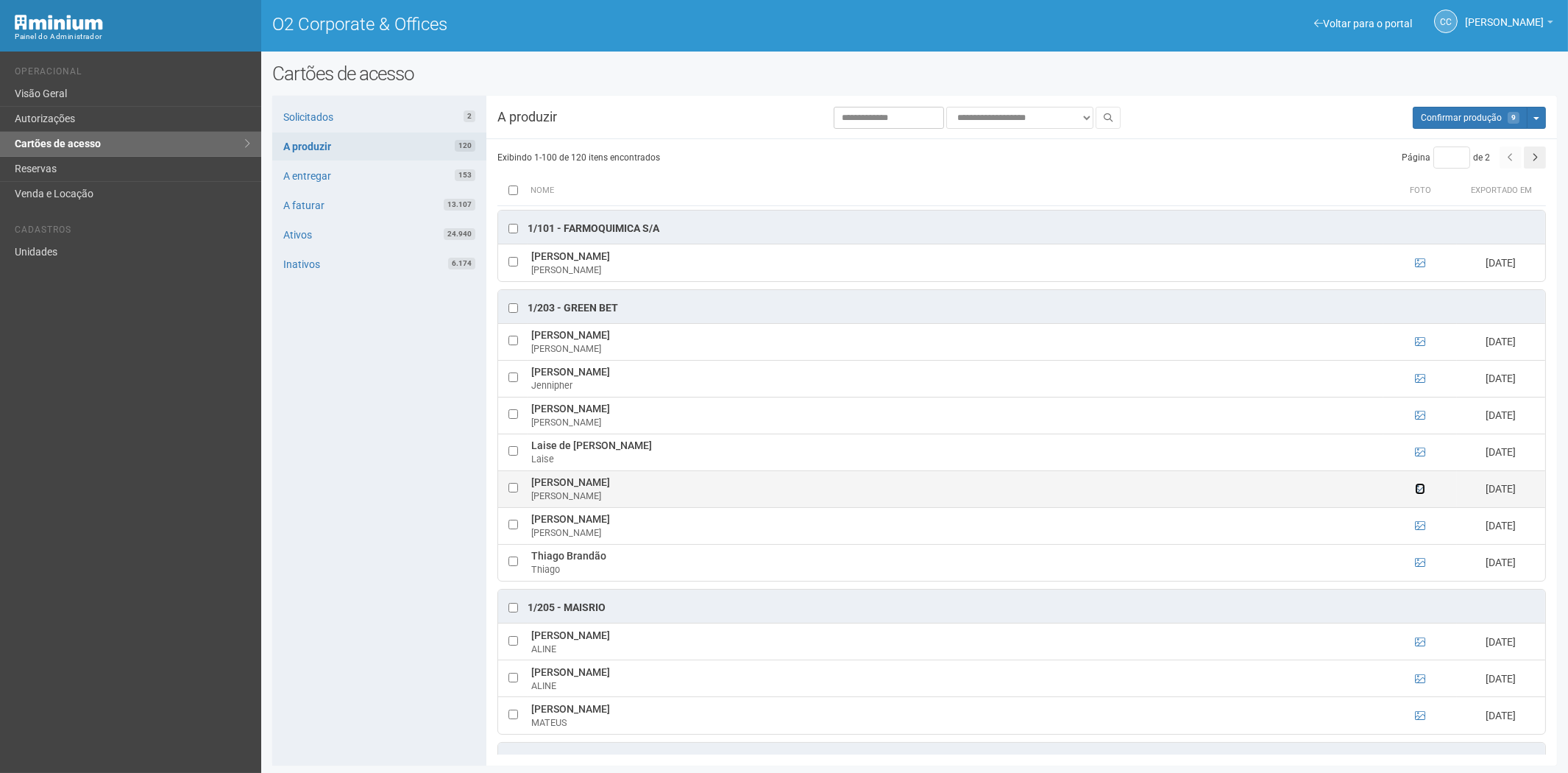
click at [1418, 489] on icon at bounding box center [1420, 488] width 10 height 10
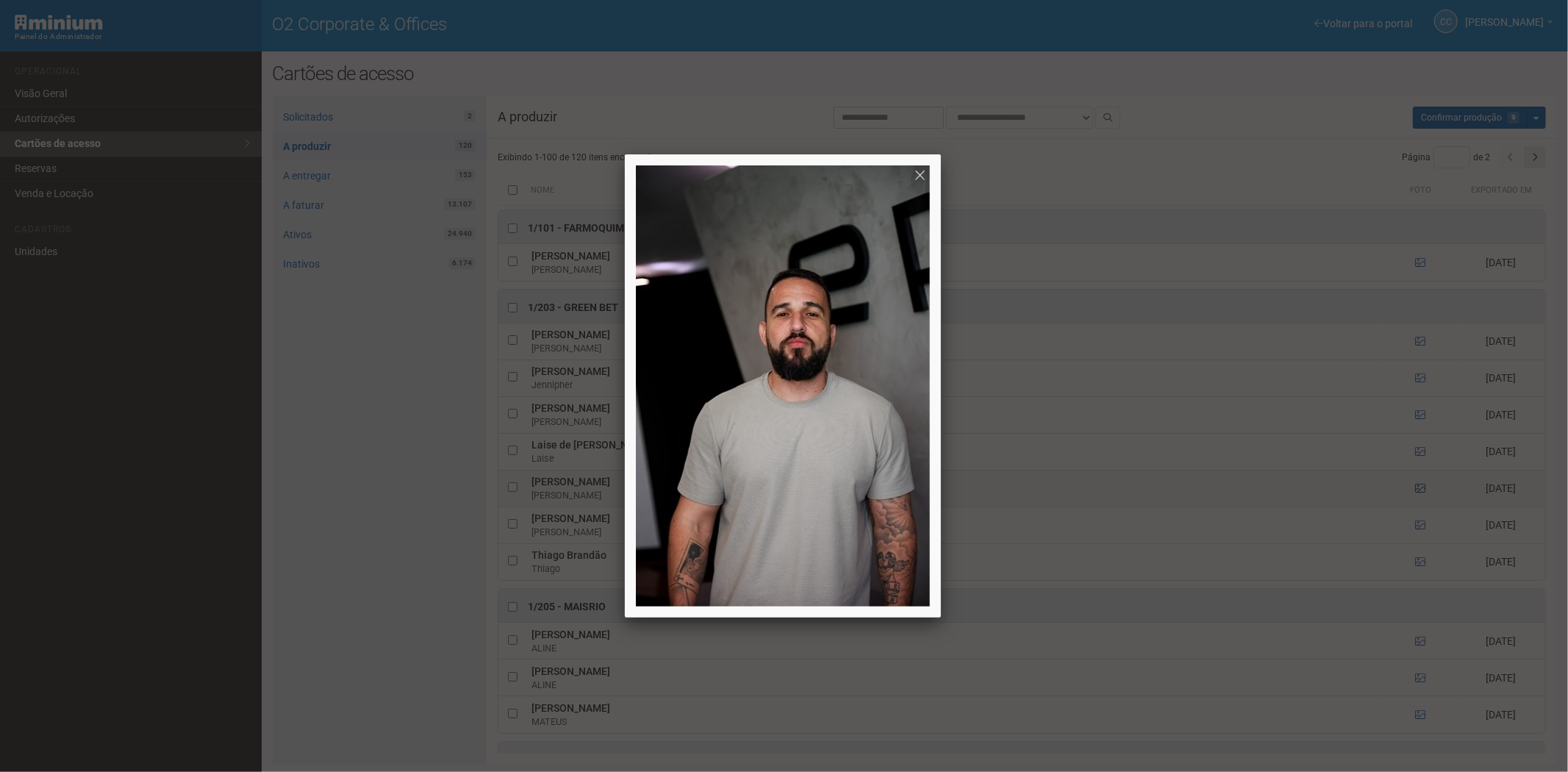
click at [1417, 488] on div at bounding box center [784, 386] width 1568 height 772
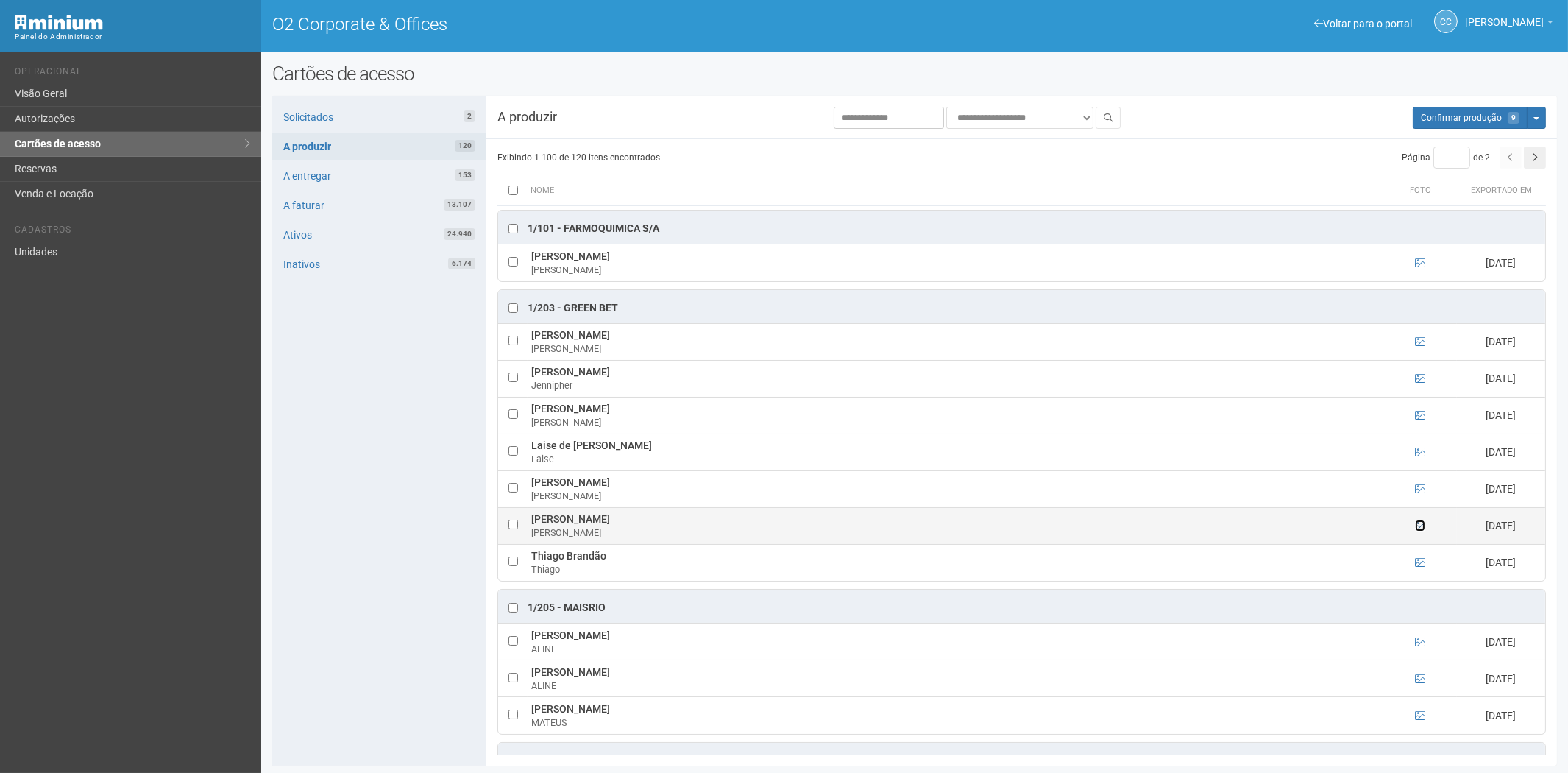
click at [1420, 527] on icon at bounding box center [1420, 525] width 10 height 10
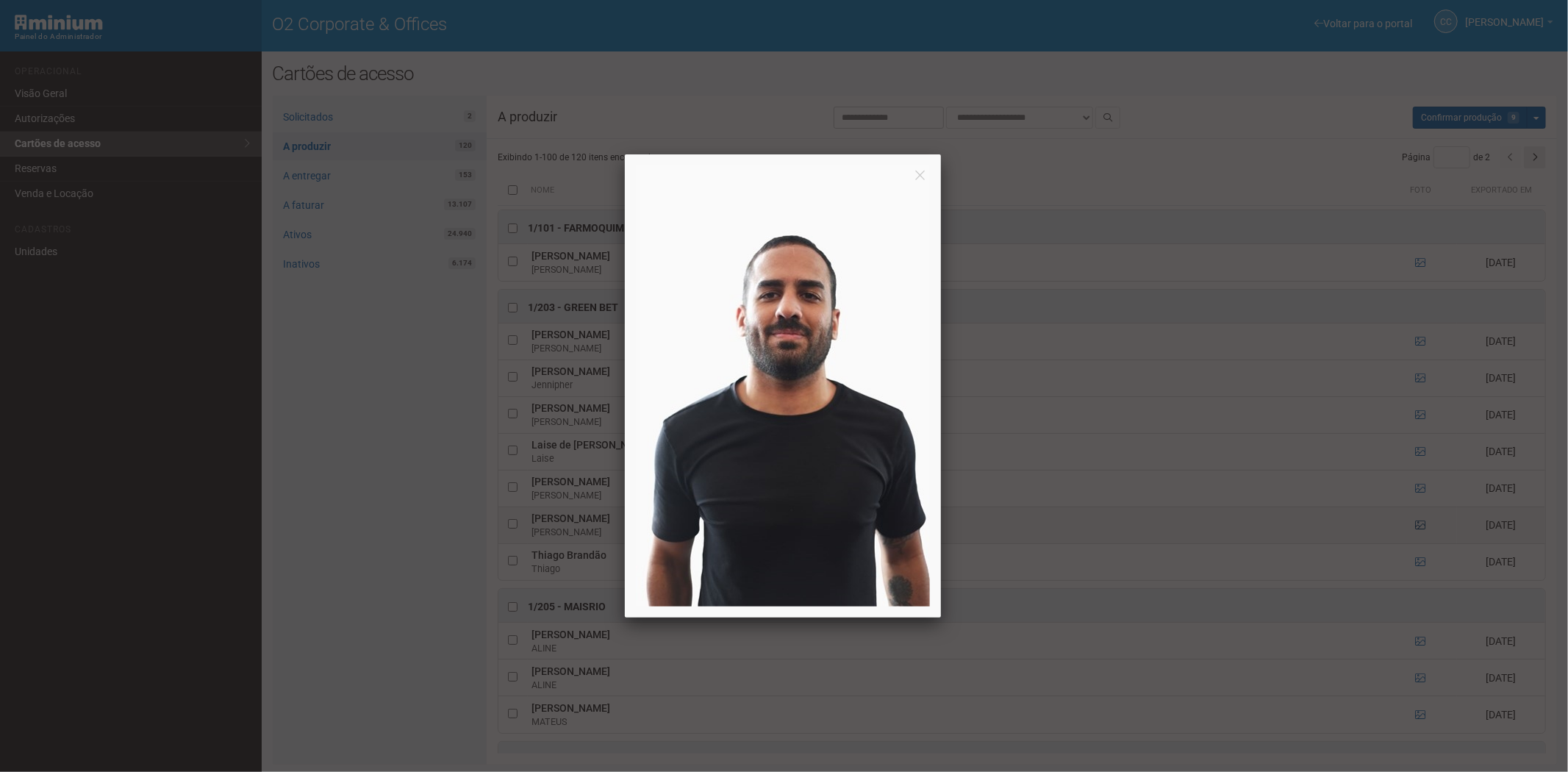
click at [1419, 526] on div at bounding box center [784, 386] width 1568 height 772
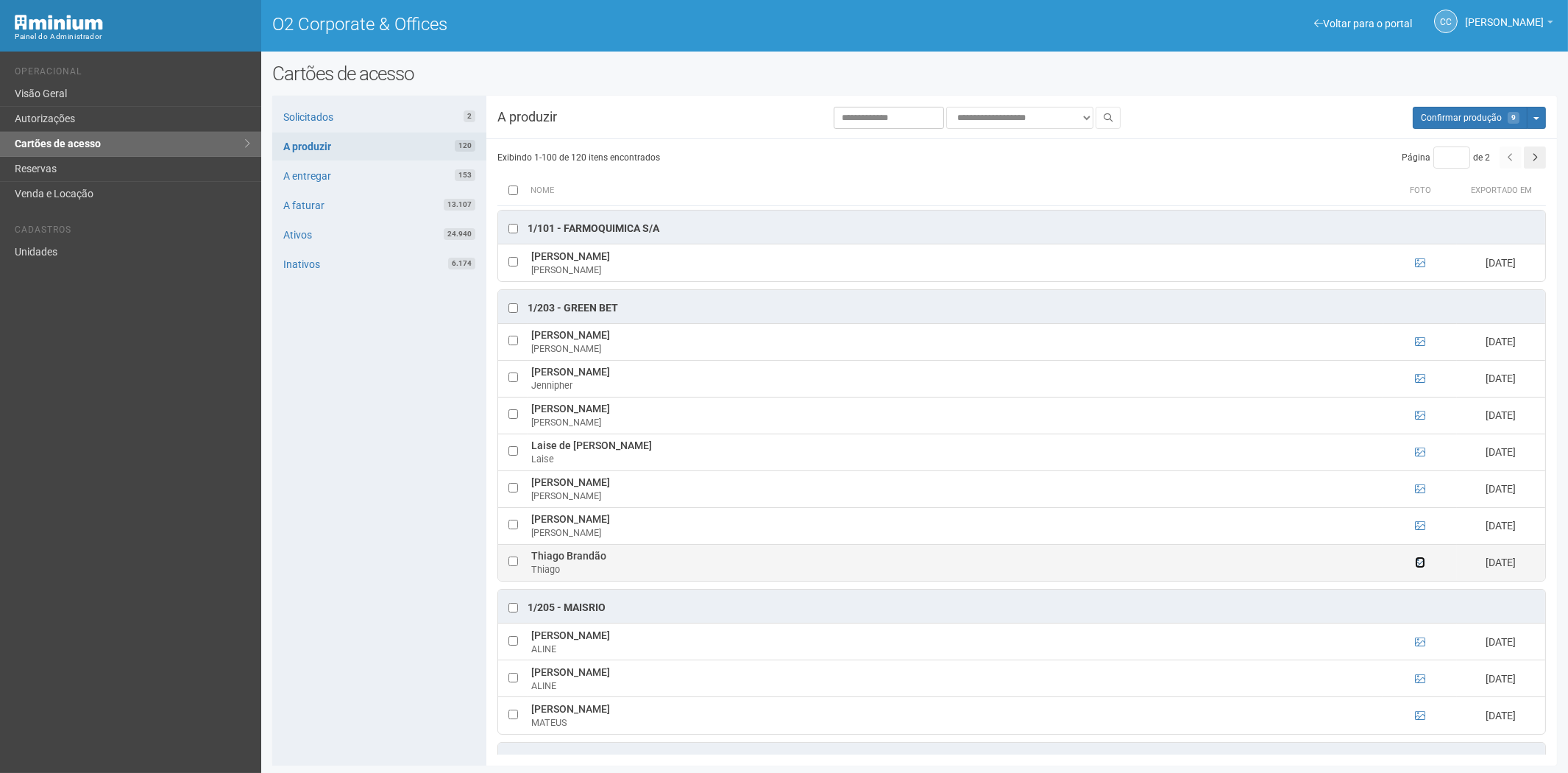
click at [1416, 565] on icon at bounding box center [1420, 562] width 10 height 10
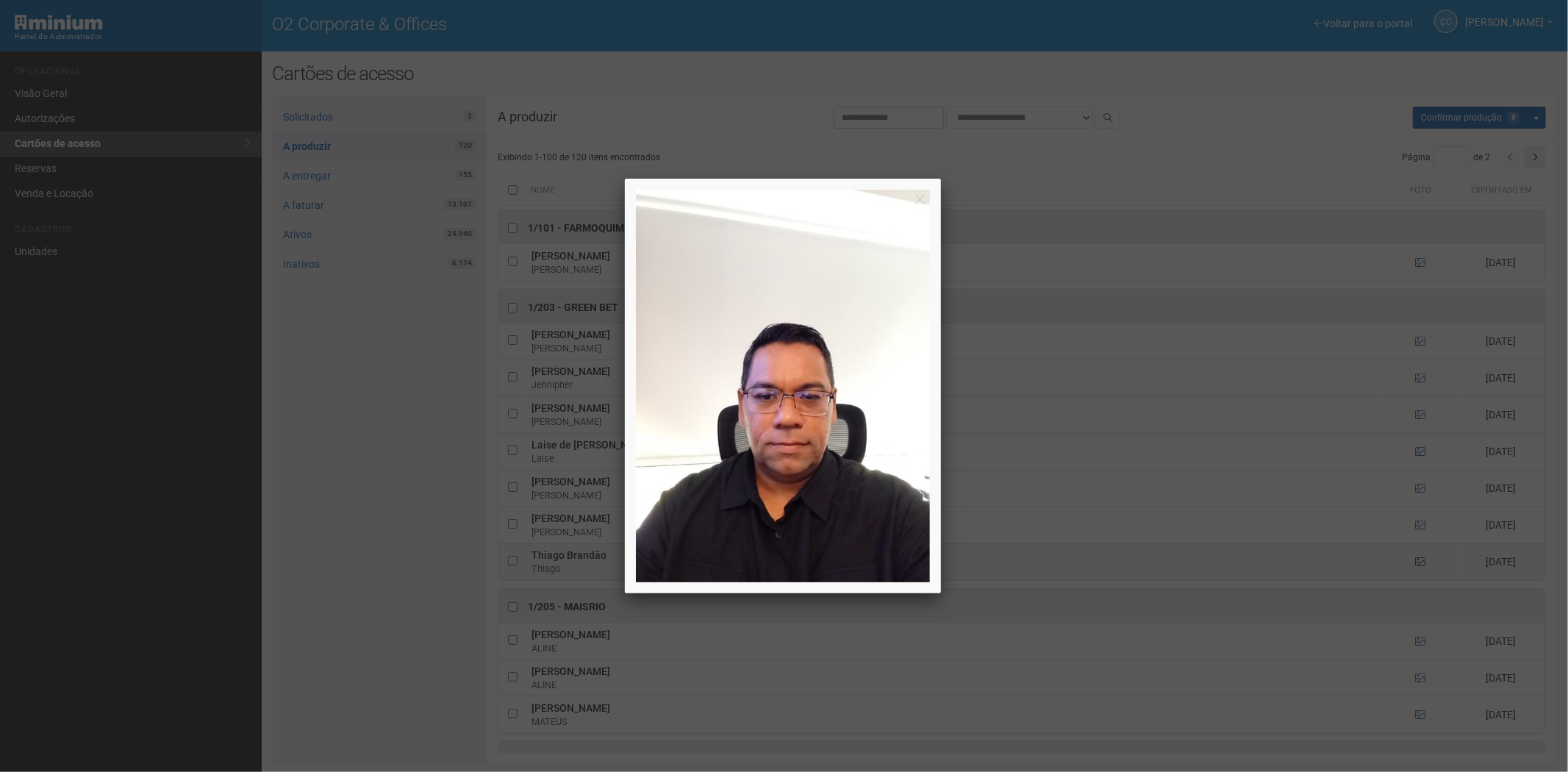
click at [1414, 564] on div at bounding box center [784, 386] width 1568 height 772
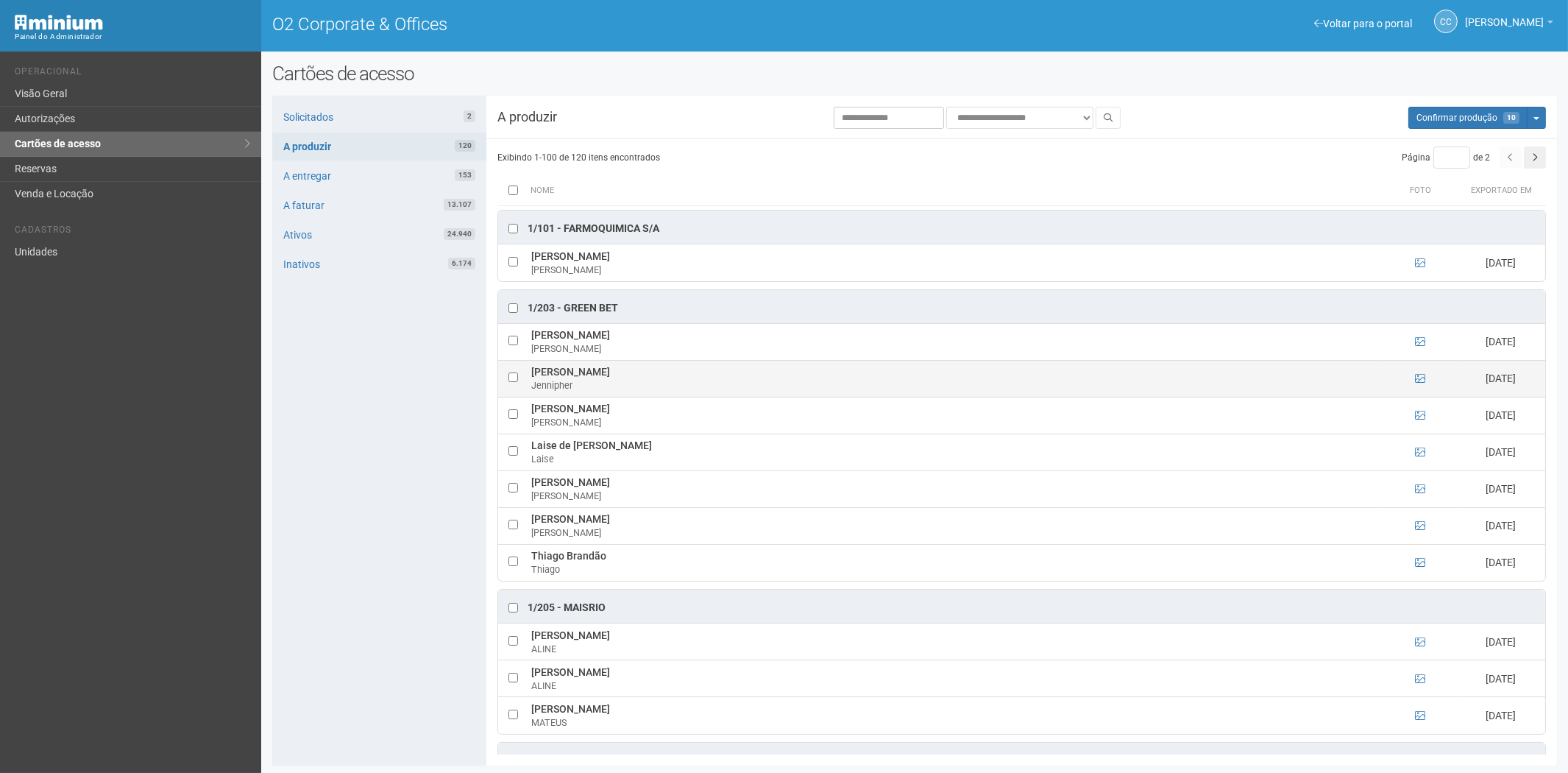
drag, startPoint x: 527, startPoint y: 373, endPoint x: 651, endPoint y: 377, distance: 124.1
click at [651, 377] on td "Jennipher Alves Moreira Jennipher" at bounding box center [955, 378] width 856 height 37
copy td "Jennipher Alves Moreira"
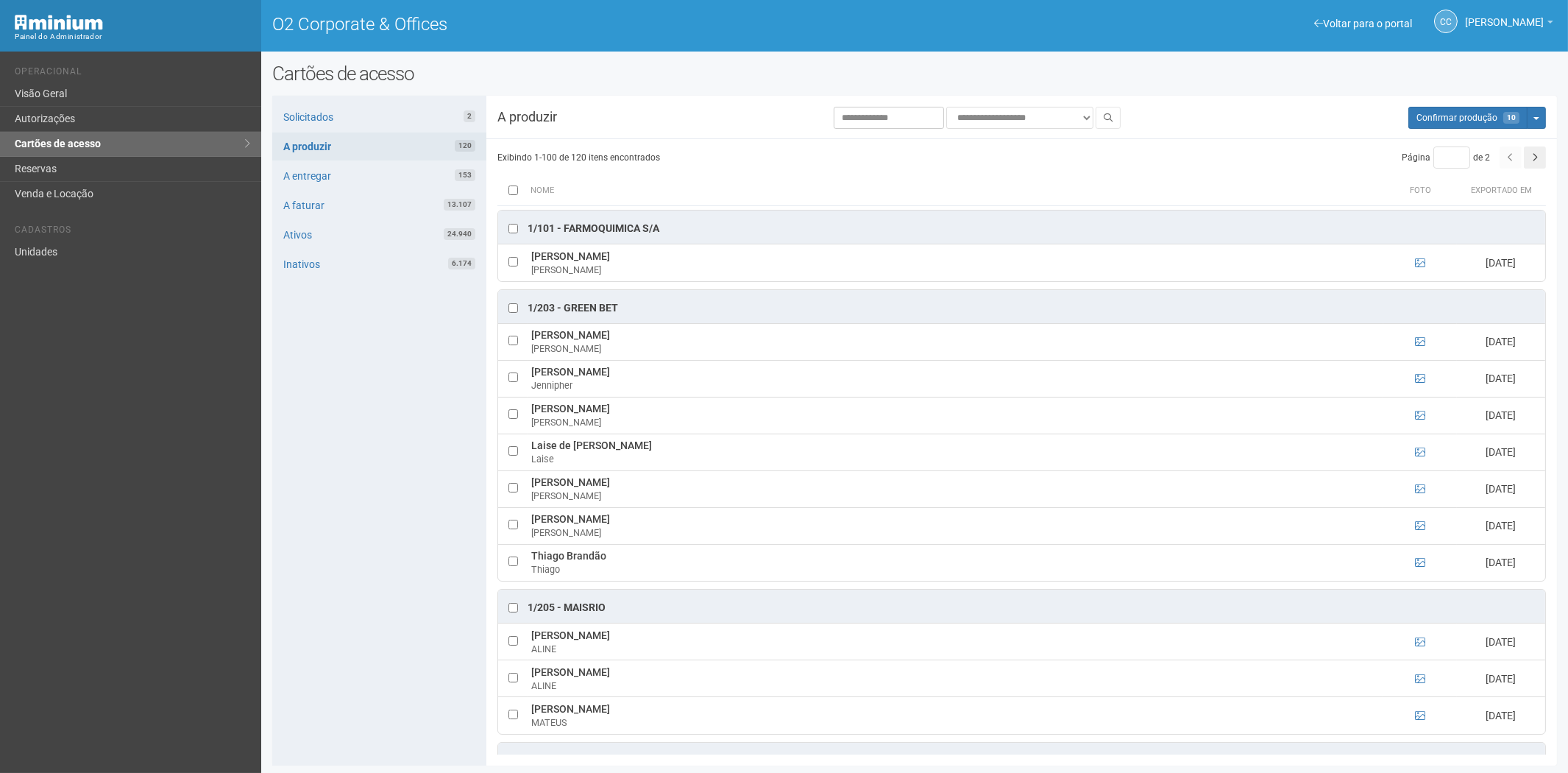
click at [333, 607] on div "Solicitados 2 A produzir 120 A entregar 153 A faturar 13.107 Ativos 24.940 Inat…" at bounding box center [379, 431] width 214 height 670
drag, startPoint x: 528, startPoint y: 410, endPoint x: 672, endPoint y: 414, distance: 144.1
click at [687, 413] on td "Kelly Cristinne Gomes Nascimento Kelly" at bounding box center [955, 415] width 856 height 37
click at [355, 574] on div "Solicitados 2 A produzir 120 A entregar 153 A faturar 13.107 Ativos 24.940 Inat…" at bounding box center [379, 431] width 214 height 670
drag, startPoint x: 530, startPoint y: 447, endPoint x: 646, endPoint y: 455, distance: 116.3
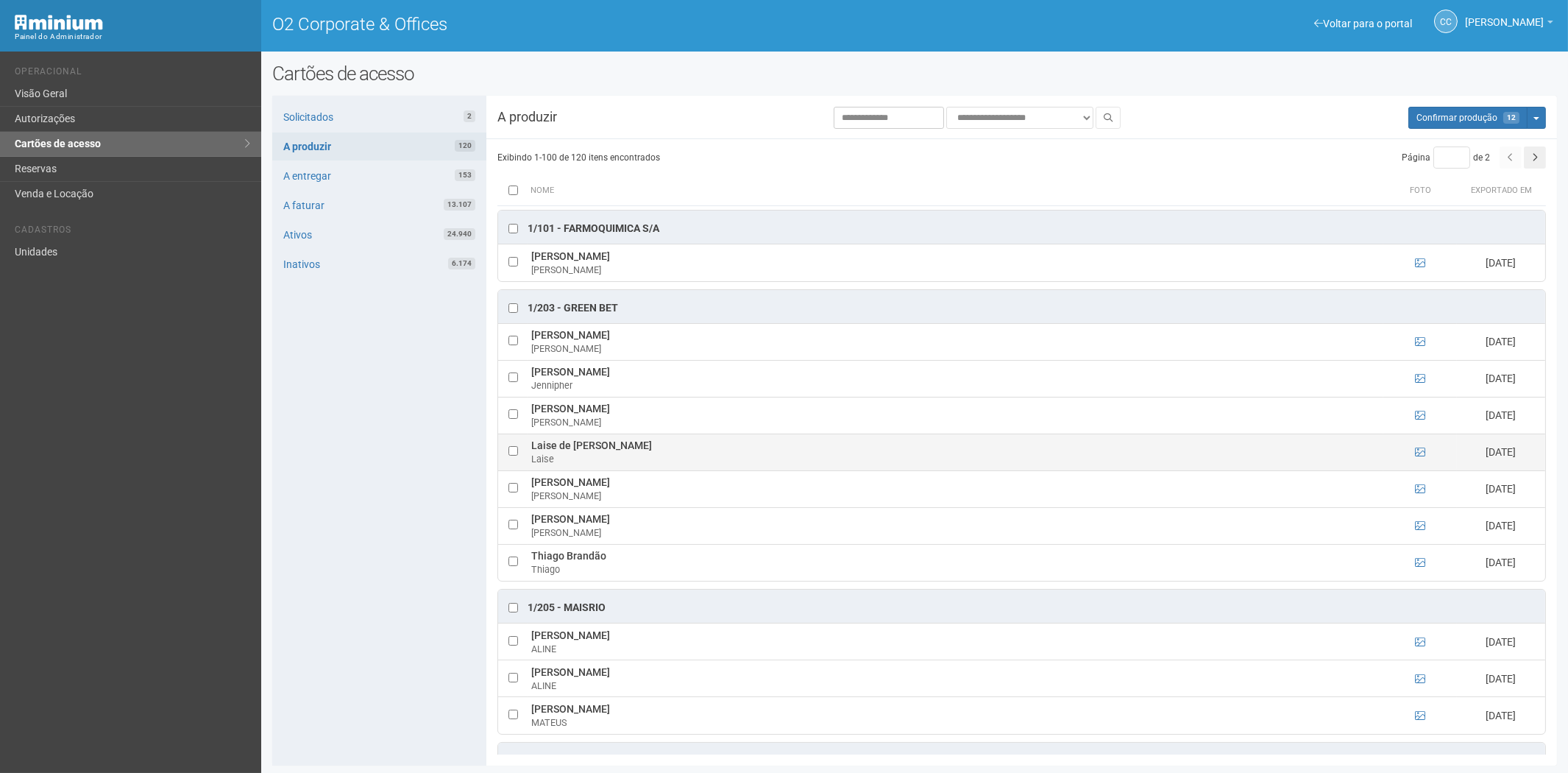
click at [646, 455] on td "Laise de paula Guicharde Laise" at bounding box center [955, 452] width 856 height 37
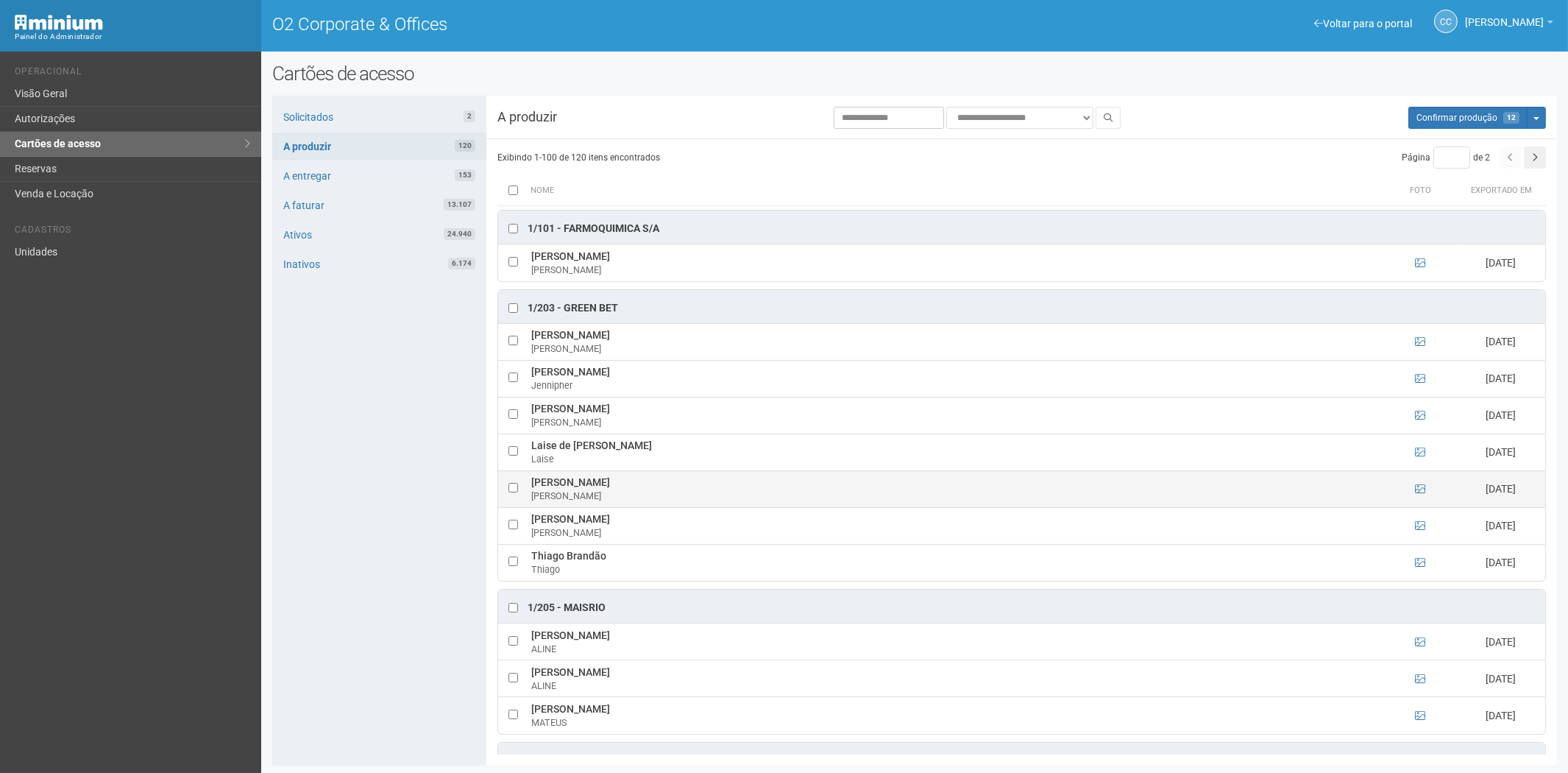
drag, startPoint x: 376, startPoint y: 550, endPoint x: 573, endPoint y: 504, distance: 202.3
click at [376, 550] on div "Solicitados 2 A produzir 120 A entregar 153 A faturar 13.107 Ativos 24.940 Inat…" at bounding box center [379, 431] width 214 height 670
drag, startPoint x: 530, startPoint y: 487, endPoint x: 668, endPoint y: 487, distance: 138.0
click at [668, 487] on td "Marcos Paulo Tristão da Silva Marcos" at bounding box center [955, 489] width 856 height 37
drag, startPoint x: 359, startPoint y: 523, endPoint x: 372, endPoint y: 516, distance: 14.8
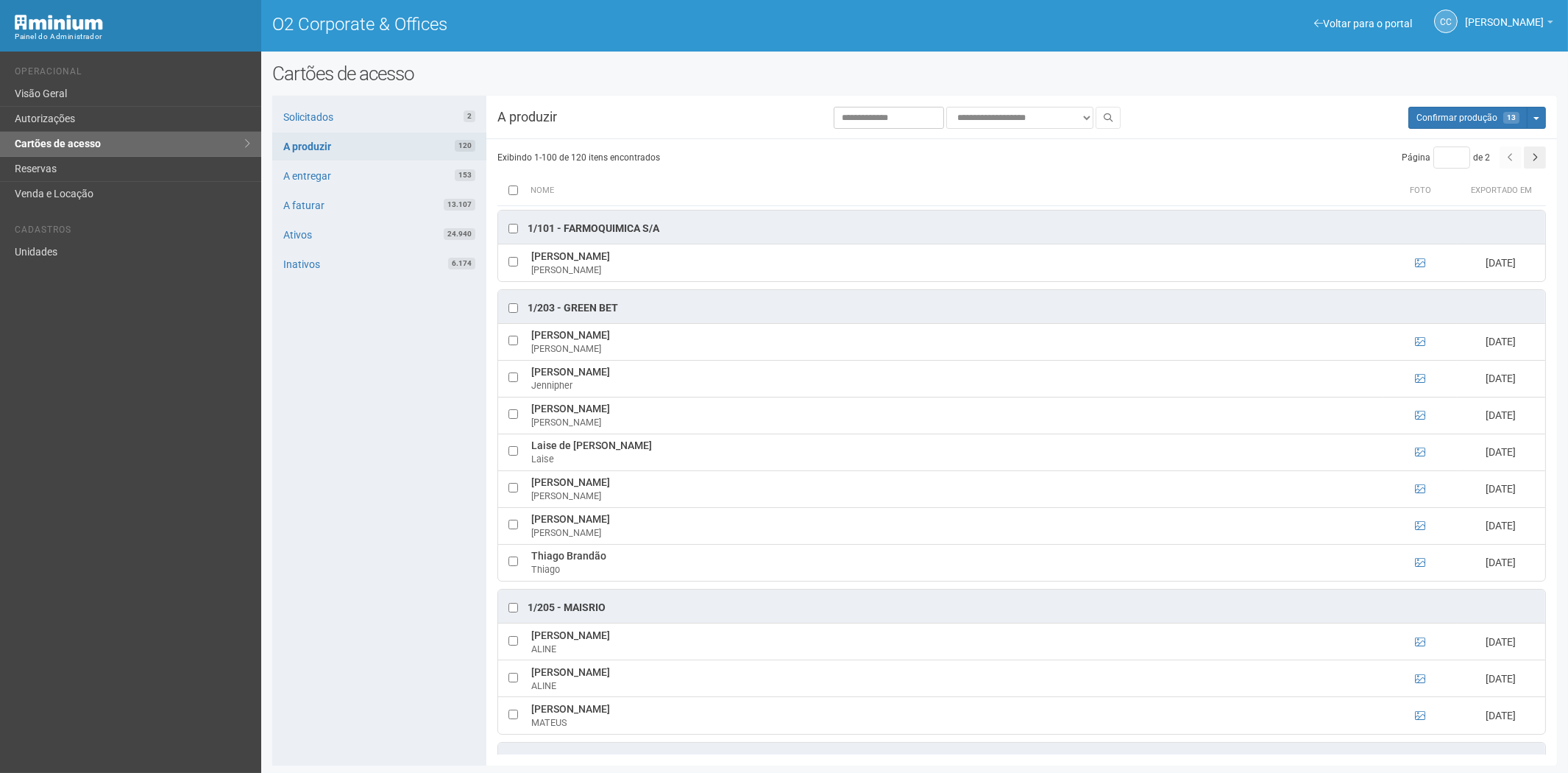
click at [361, 520] on div "Solicitados 2 A produzir 120 A entregar 153 A faturar 13.107 Ativos 24.940 Inat…" at bounding box center [379, 431] width 214 height 670
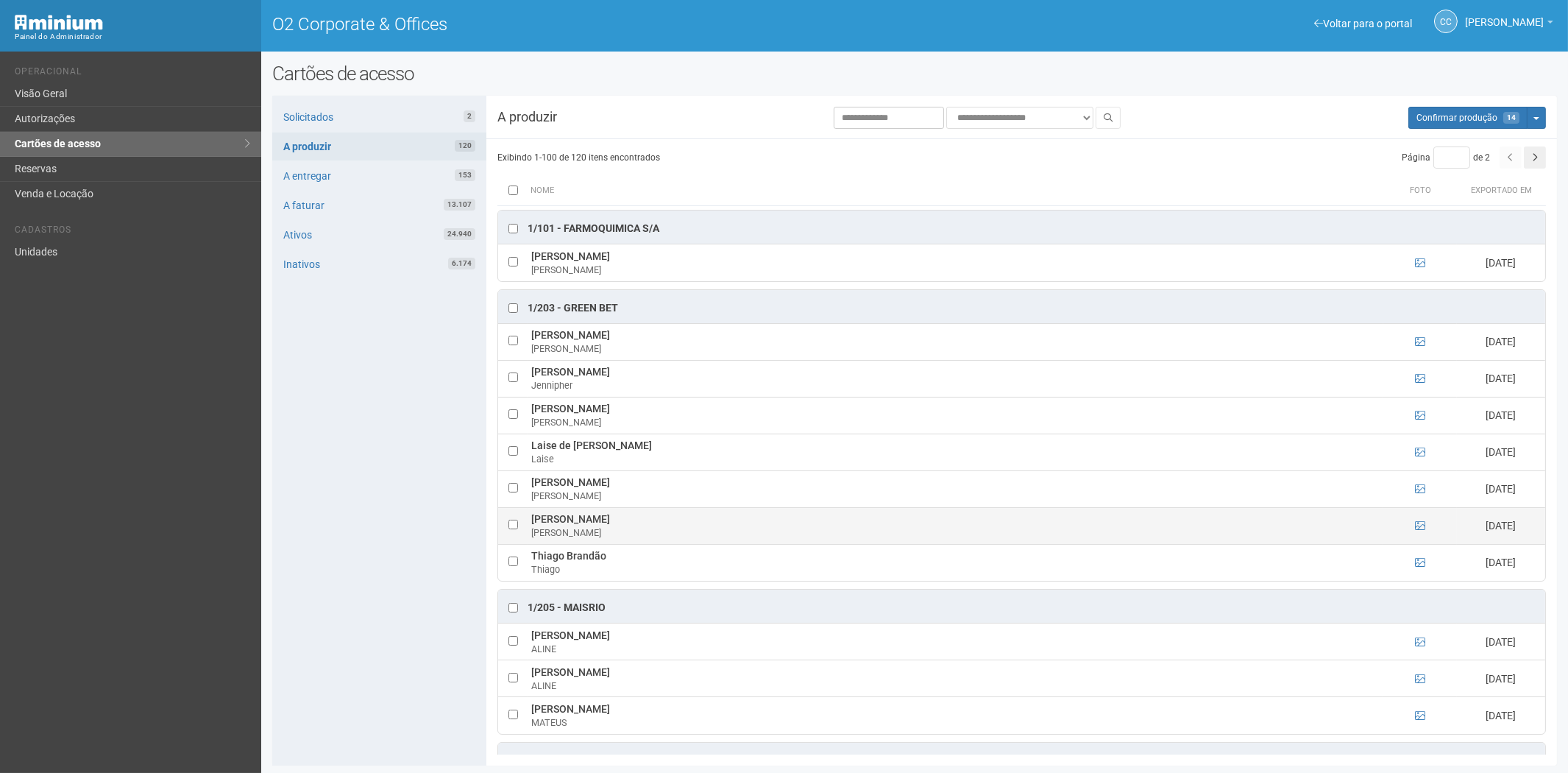
drag, startPoint x: 555, startPoint y: 515, endPoint x: 635, endPoint y: 519, distance: 80.1
click at [652, 520] on td "Matheus Gama de Oliveira Matheus" at bounding box center [955, 526] width 856 height 37
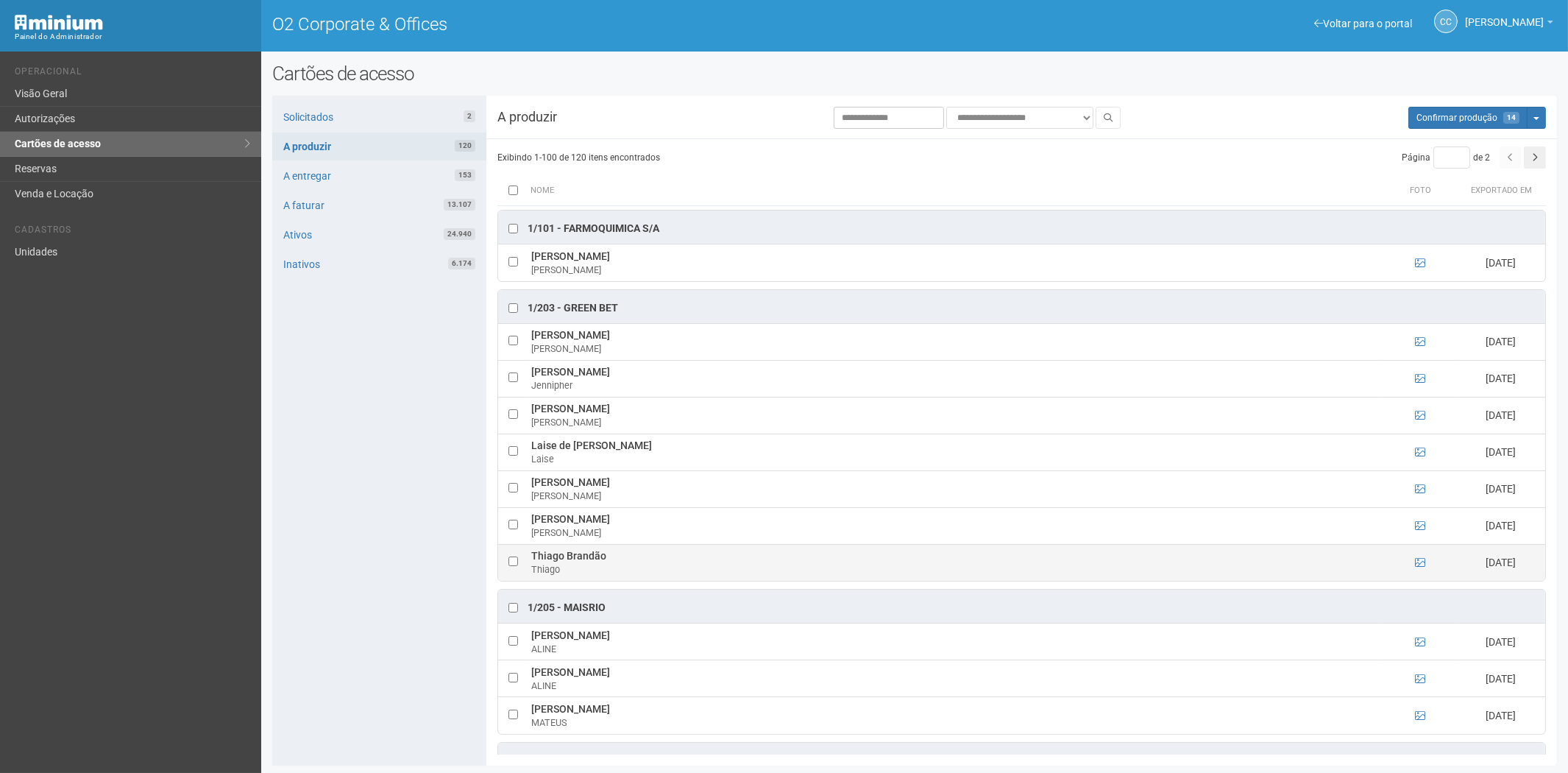
drag, startPoint x: 378, startPoint y: 549, endPoint x: 528, endPoint y: 557, distance: 150.2
click at [378, 549] on div "Solicitados 2 A produzir 120 A entregar 153 A faturar 13.107 Ativos 24.940 Inat…" at bounding box center [379, 431] width 214 height 670
drag, startPoint x: 528, startPoint y: 556, endPoint x: 601, endPoint y: 559, distance: 73.1
click at [614, 559] on td "Thiago Brandão Thiago" at bounding box center [955, 562] width 856 height 37
click at [373, 591] on div "Solicitados 2 A produzir 120 A entregar 153 A faturar 13.107 Ativos 24.940 Inat…" at bounding box center [379, 431] width 214 height 670
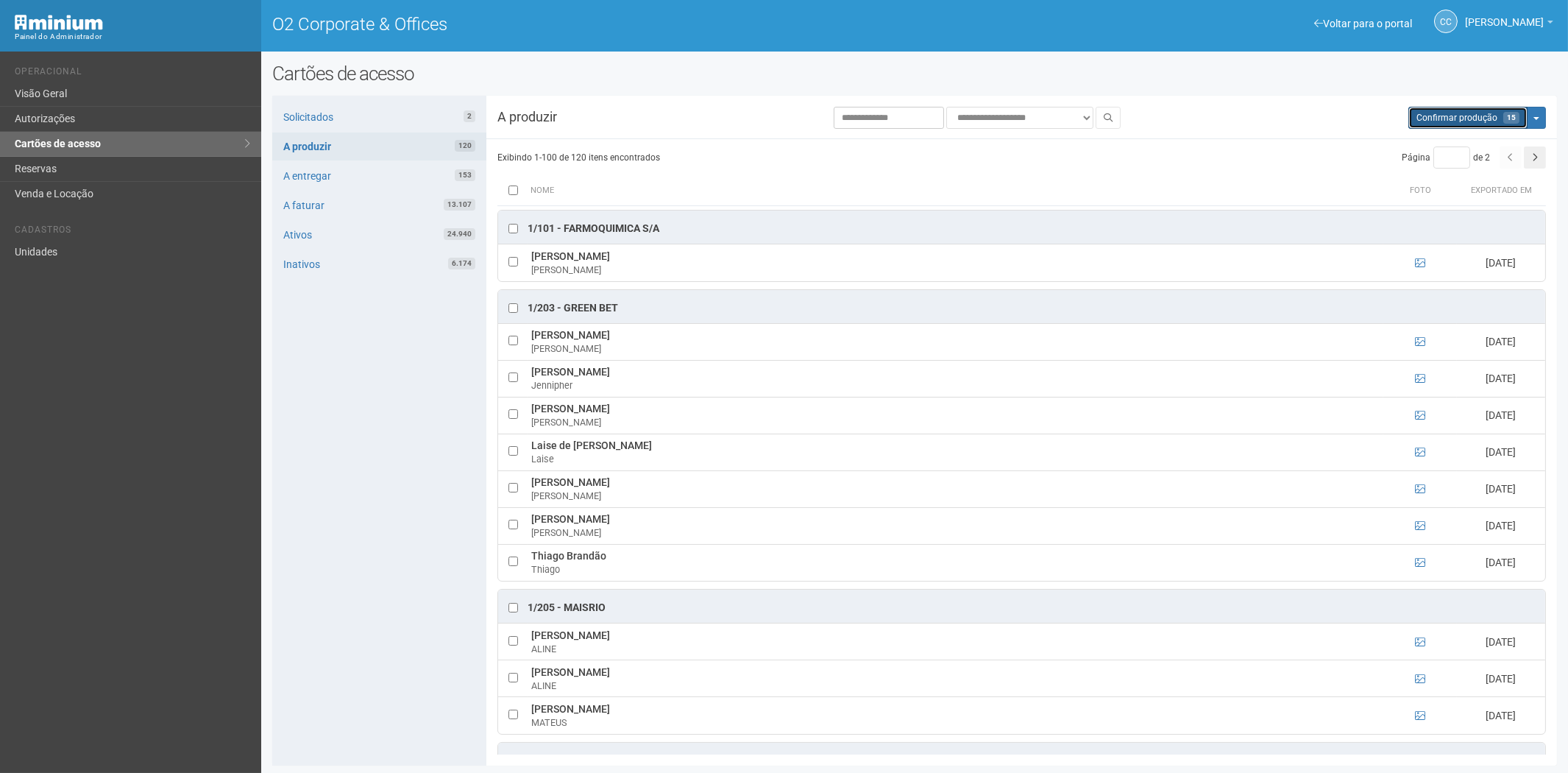
click at [1511, 119] on span "15" at bounding box center [1511, 117] width 16 height 12
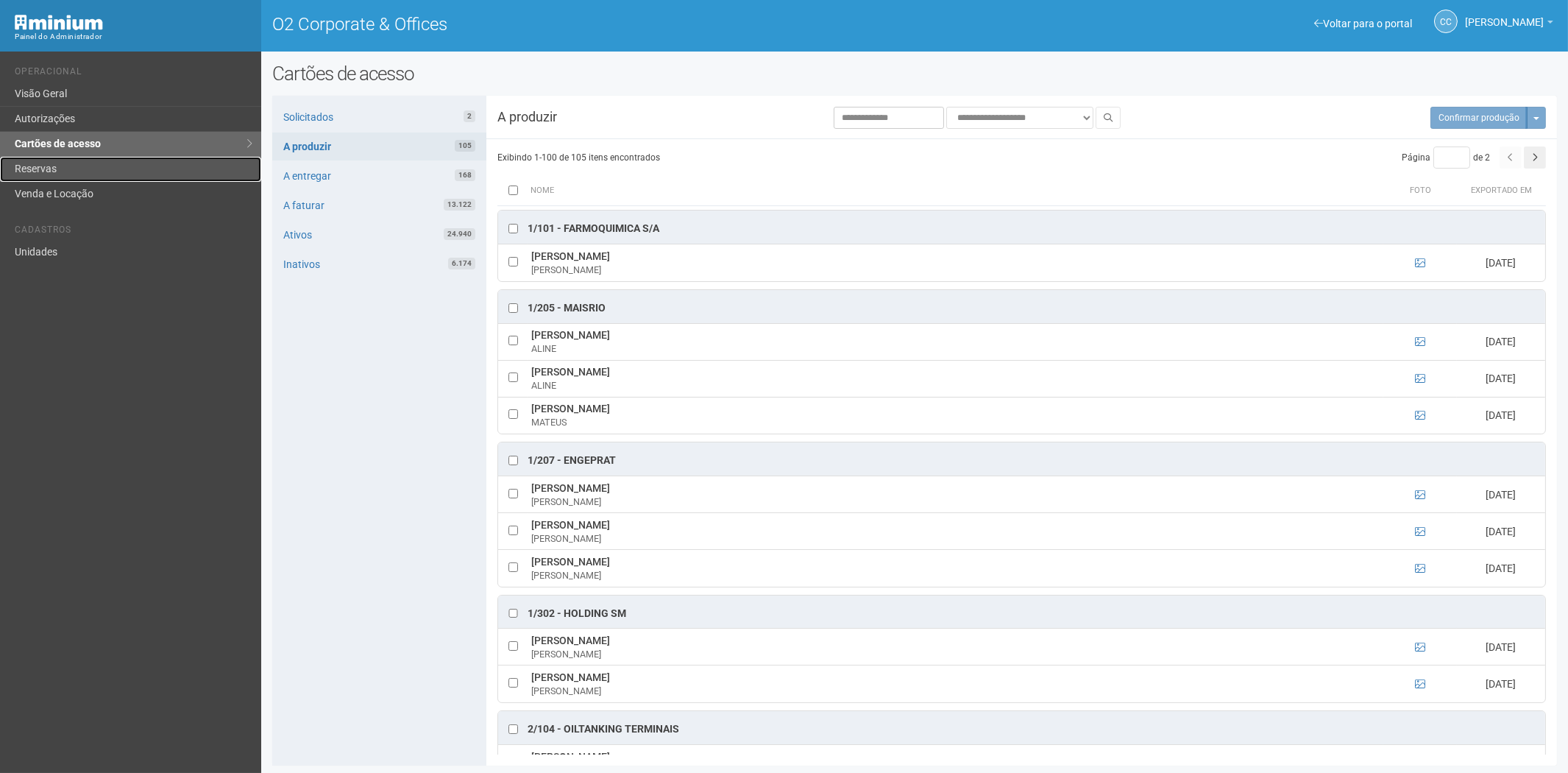
click at [70, 172] on link "Reservas" at bounding box center [131, 169] width 262 height 25
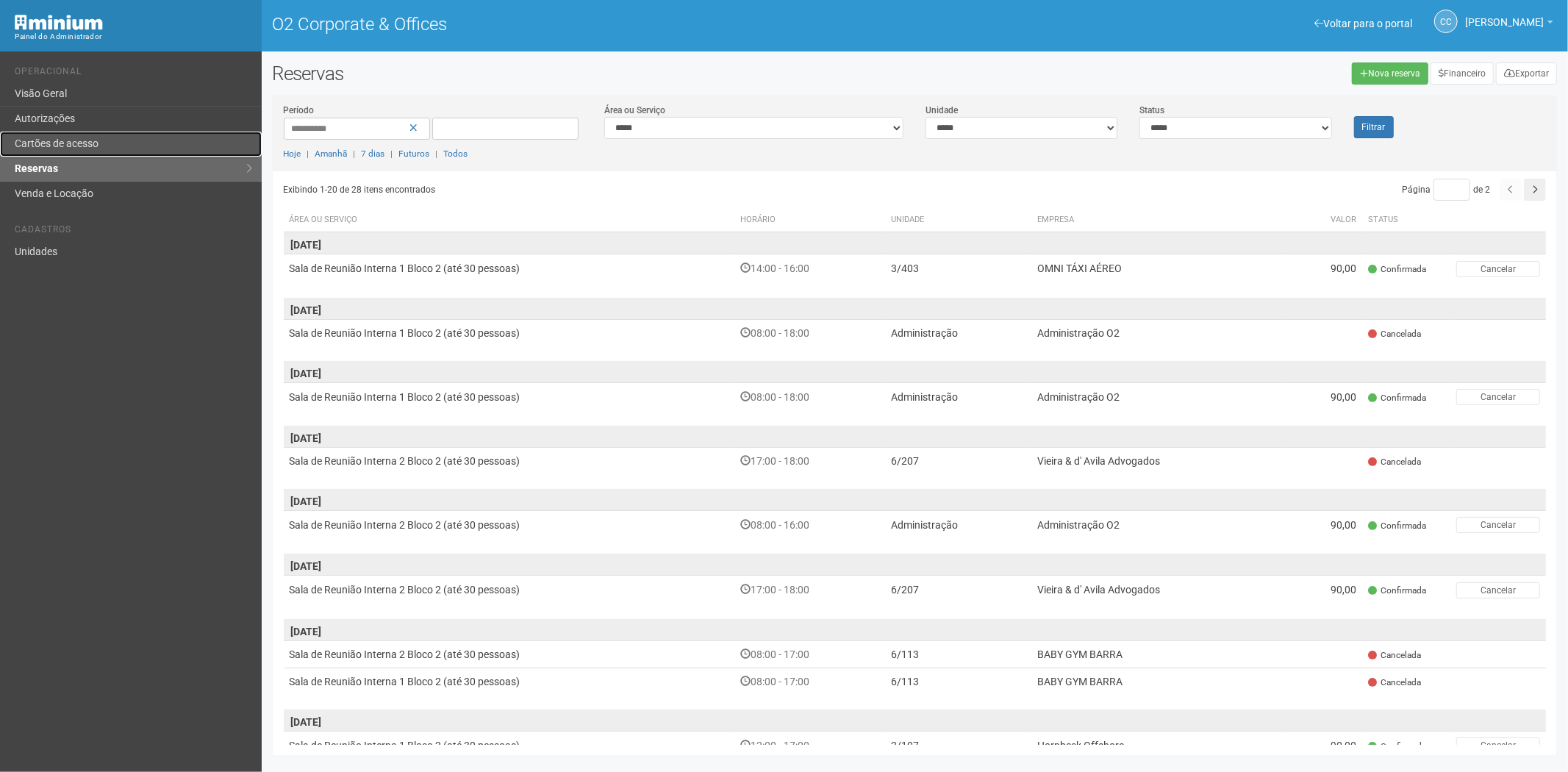
click at [82, 147] on link "Cartões de acesso" at bounding box center [131, 143] width 261 height 25
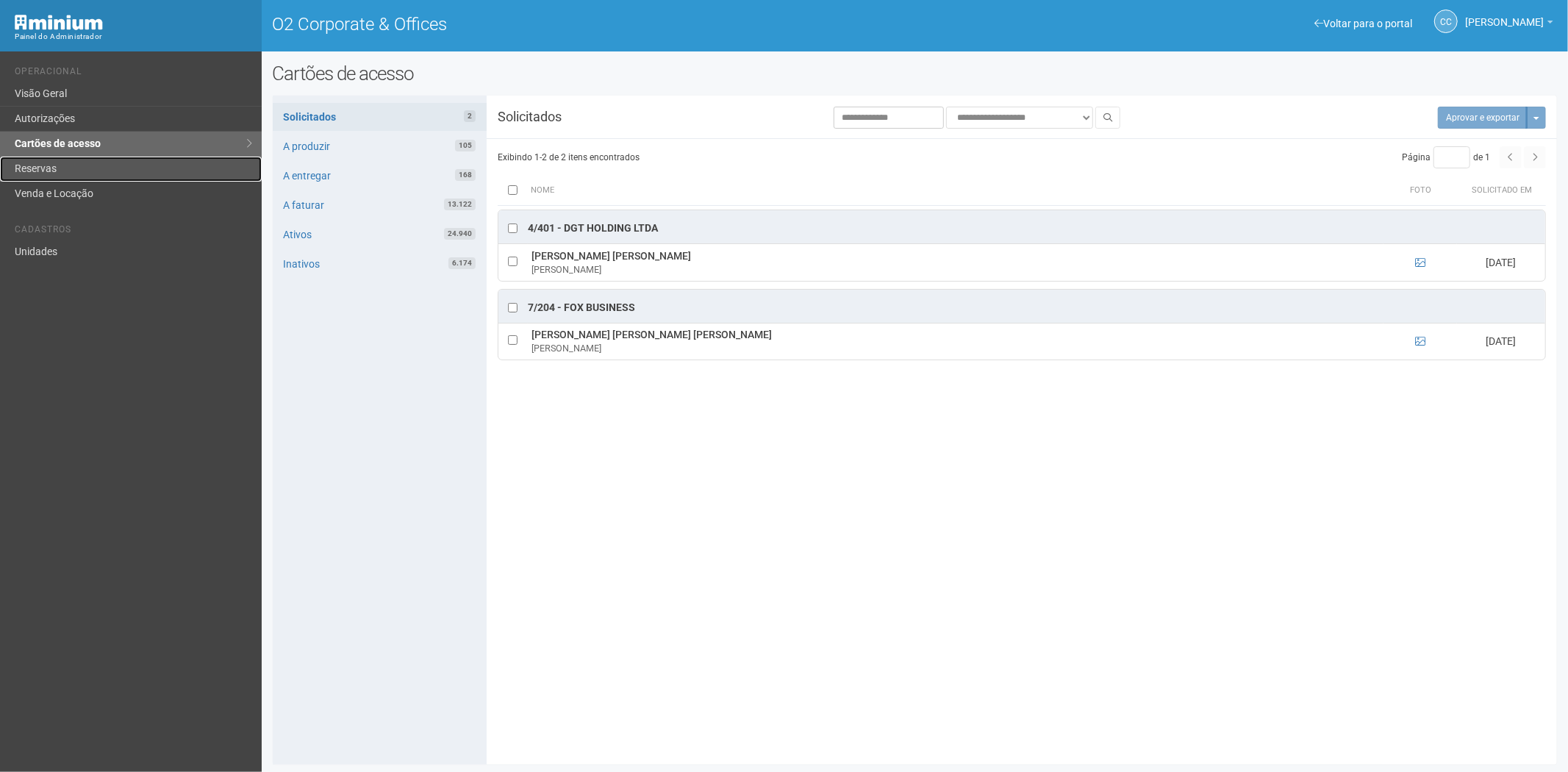
click at [57, 167] on link "Reservas" at bounding box center [131, 169] width 261 height 25
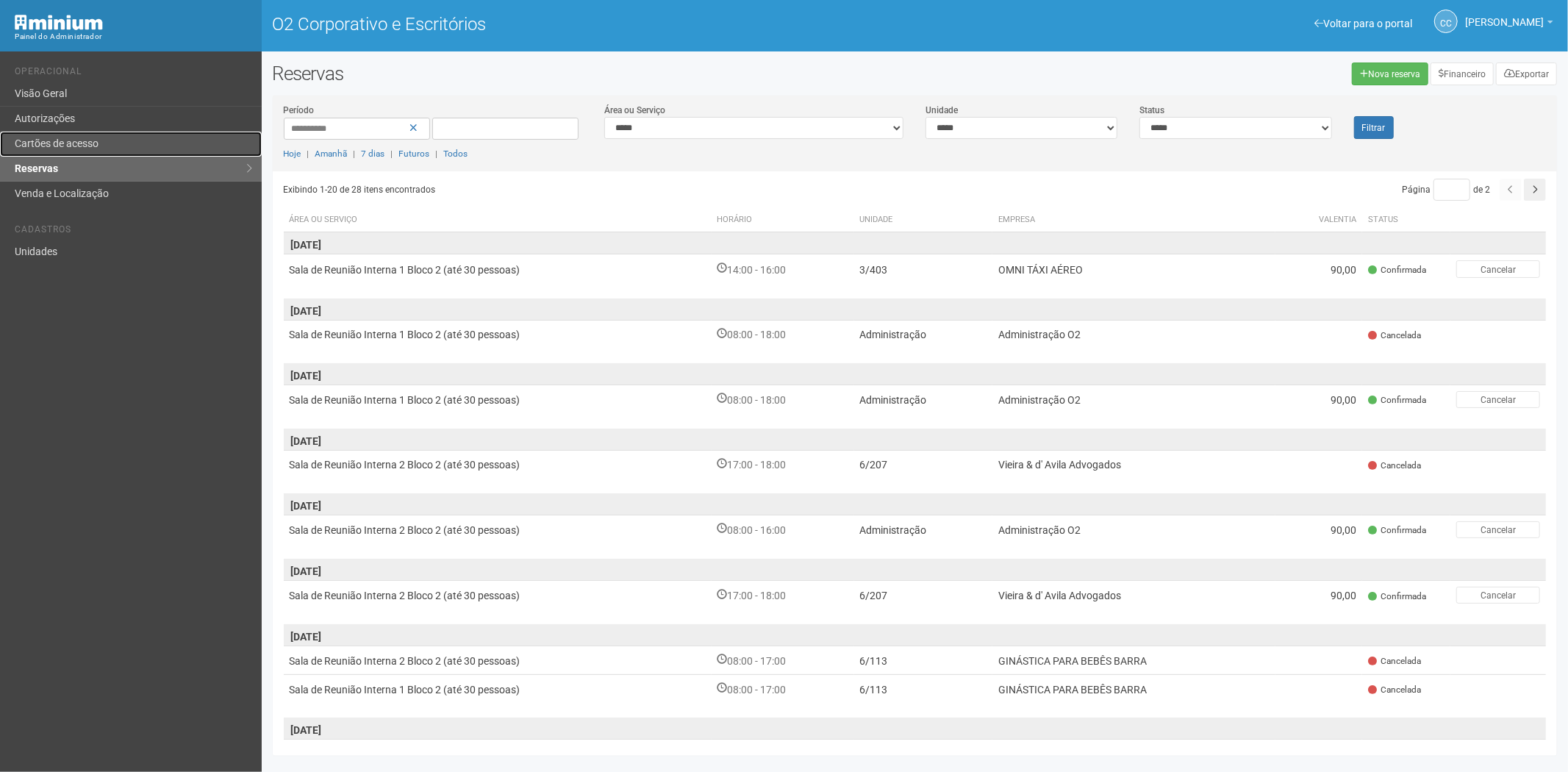
click at [52, 140] on font "Cartões de acesso" at bounding box center [56, 143] width 84 height 12
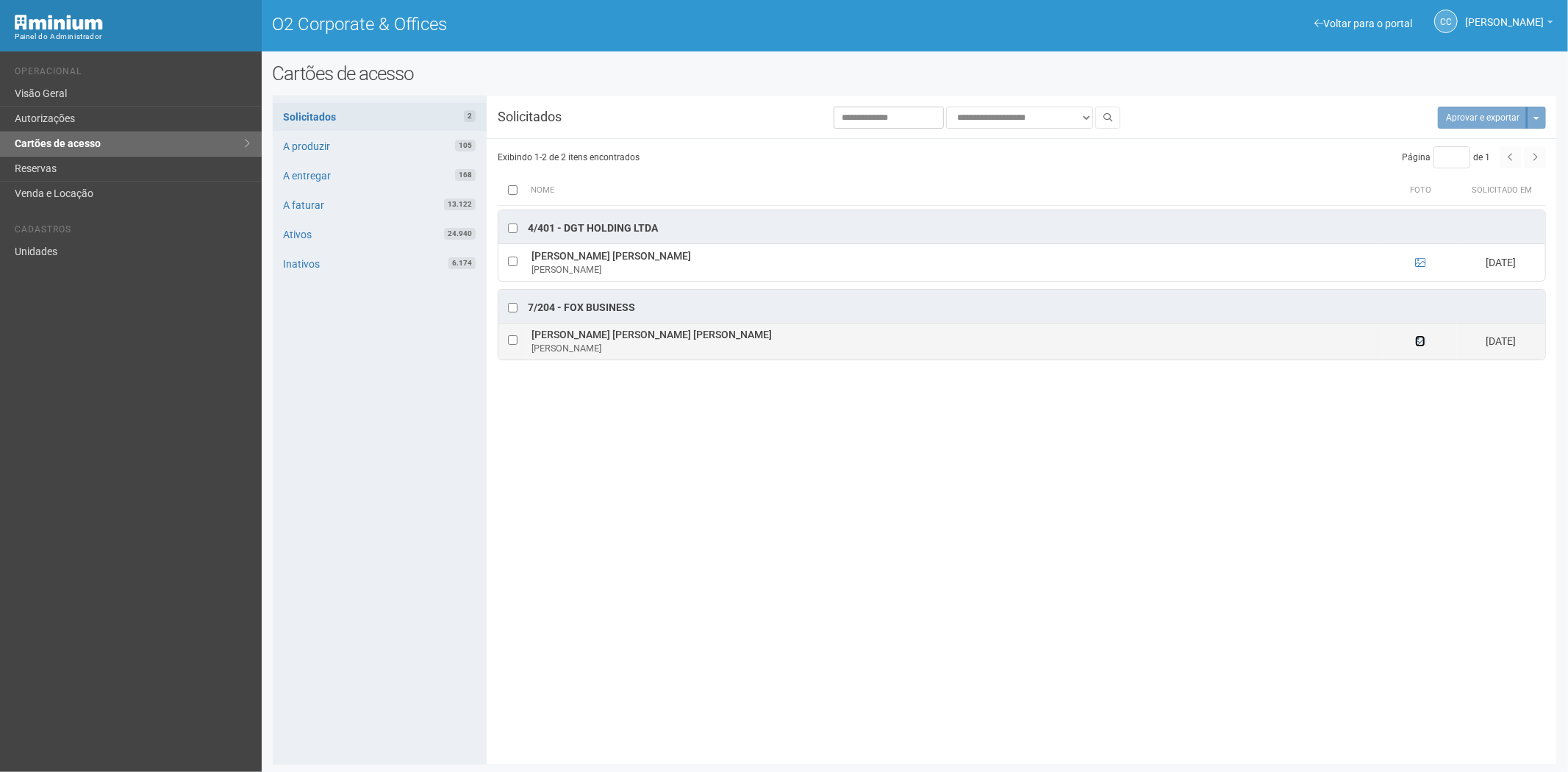
click at [1421, 344] on icon at bounding box center [1420, 341] width 10 height 10
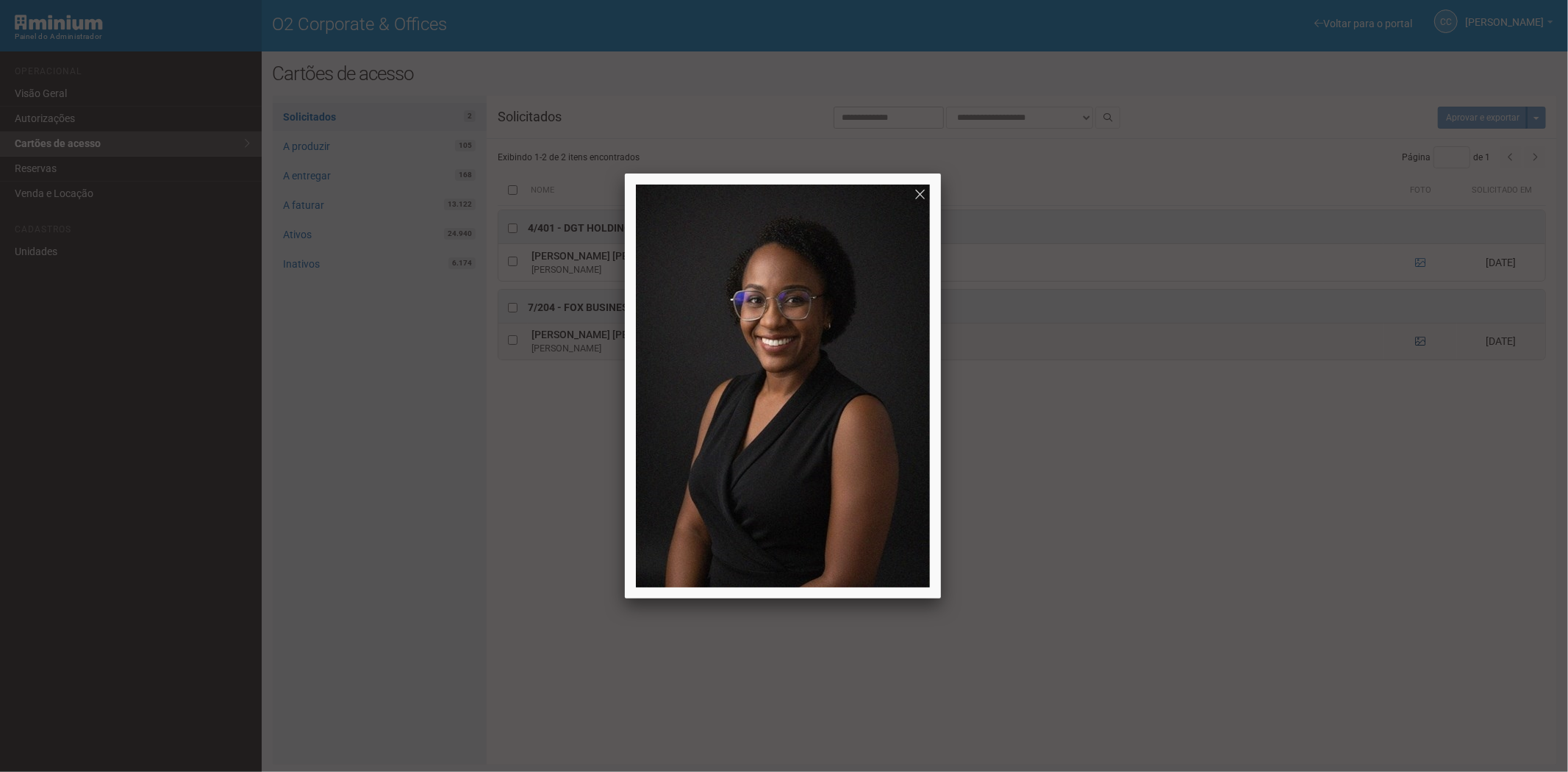
click at [1421, 344] on div at bounding box center [784, 386] width 1568 height 772
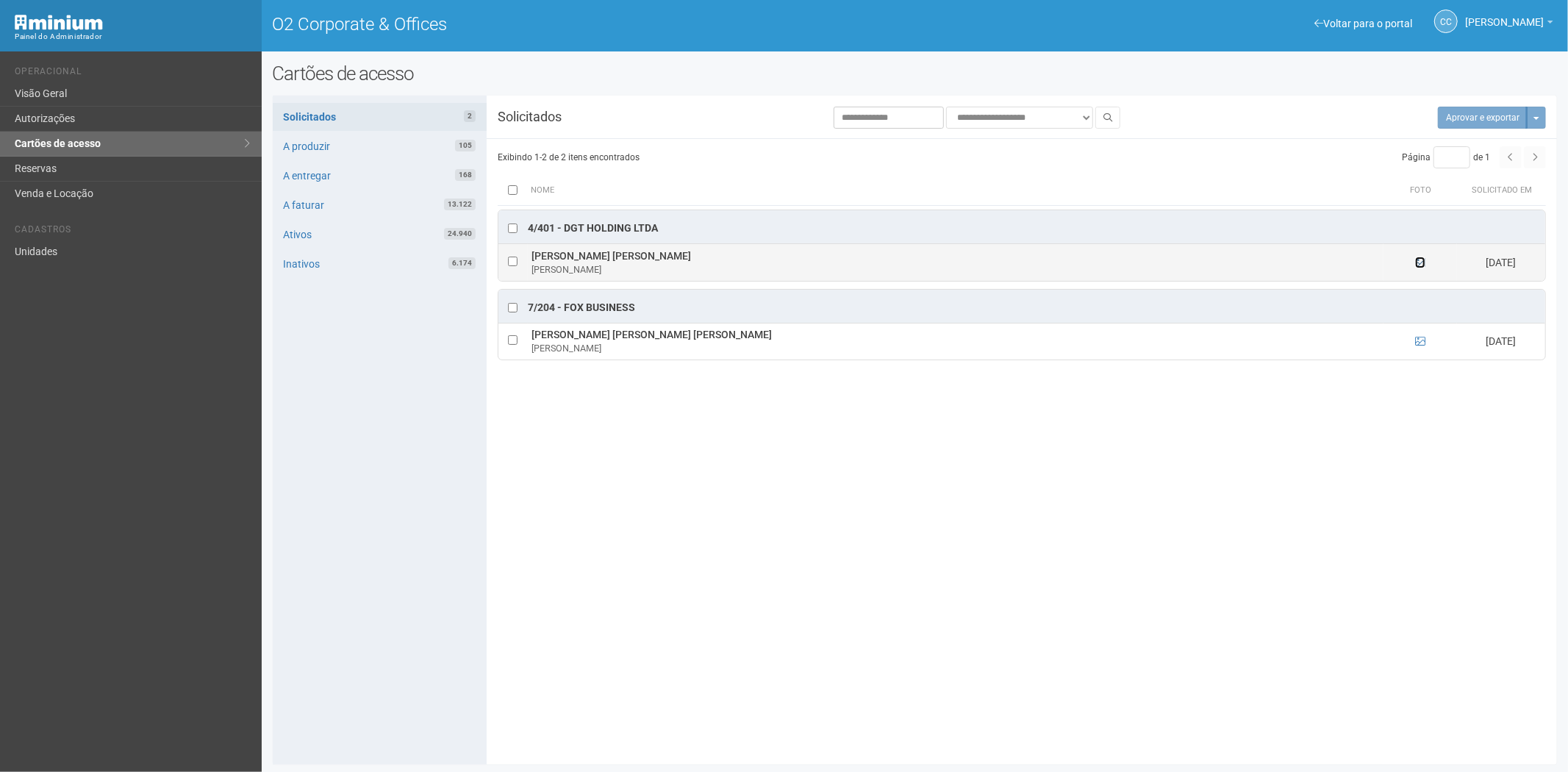
click at [1421, 260] on icon at bounding box center [1420, 262] width 10 height 10
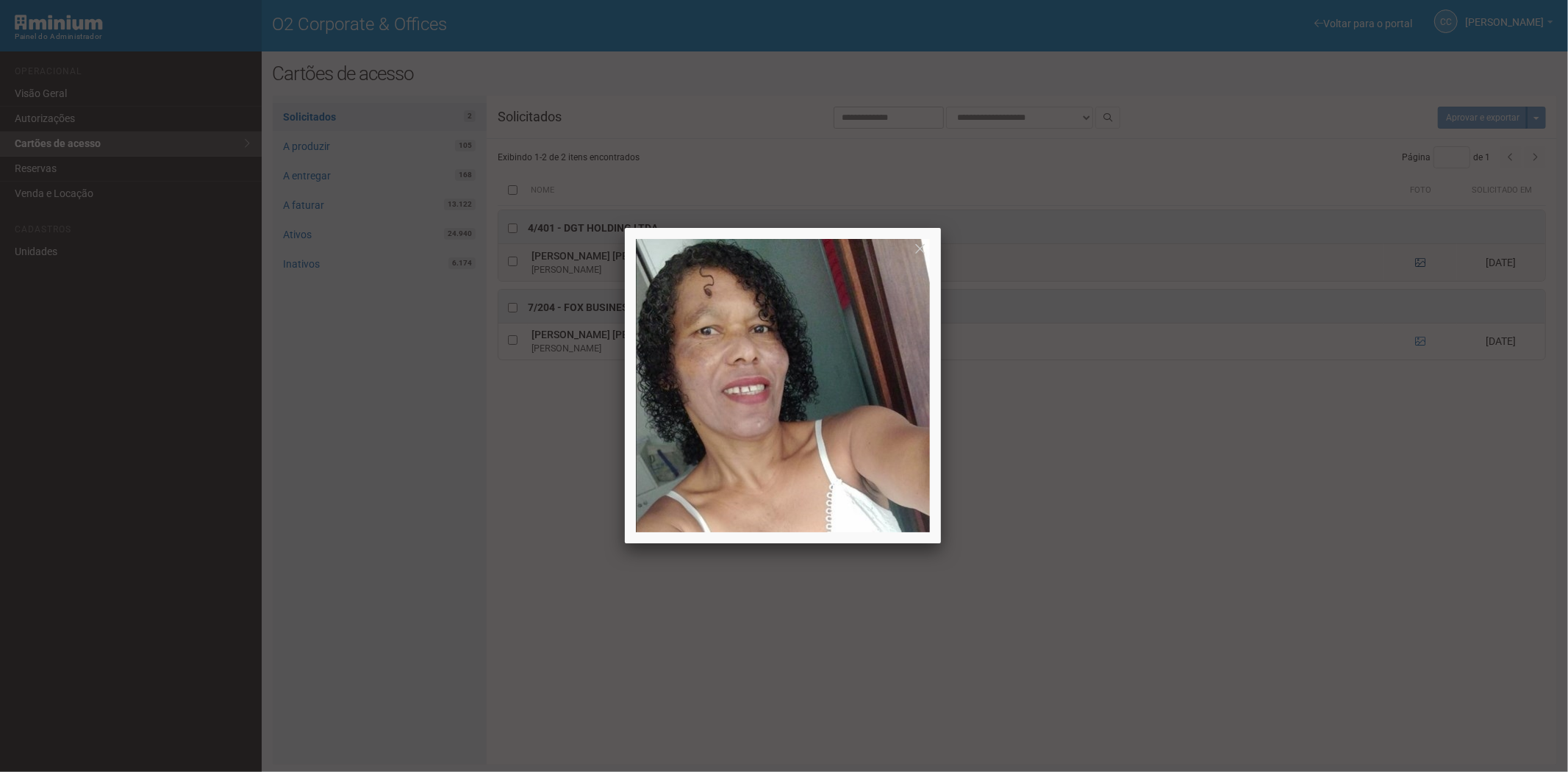
click at [1421, 260] on div at bounding box center [784, 386] width 1568 height 772
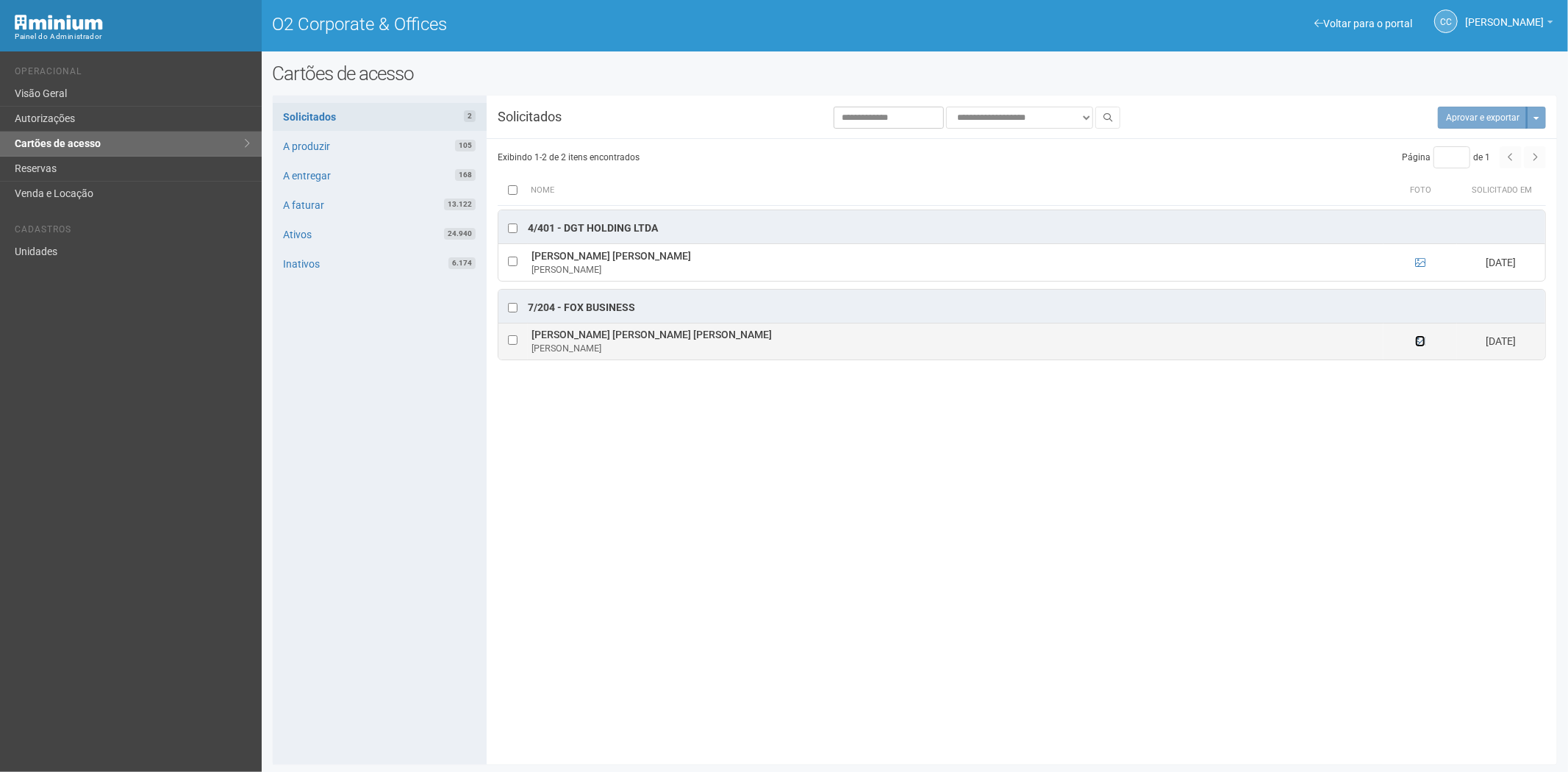
click at [1421, 343] on icon at bounding box center [1420, 341] width 10 height 10
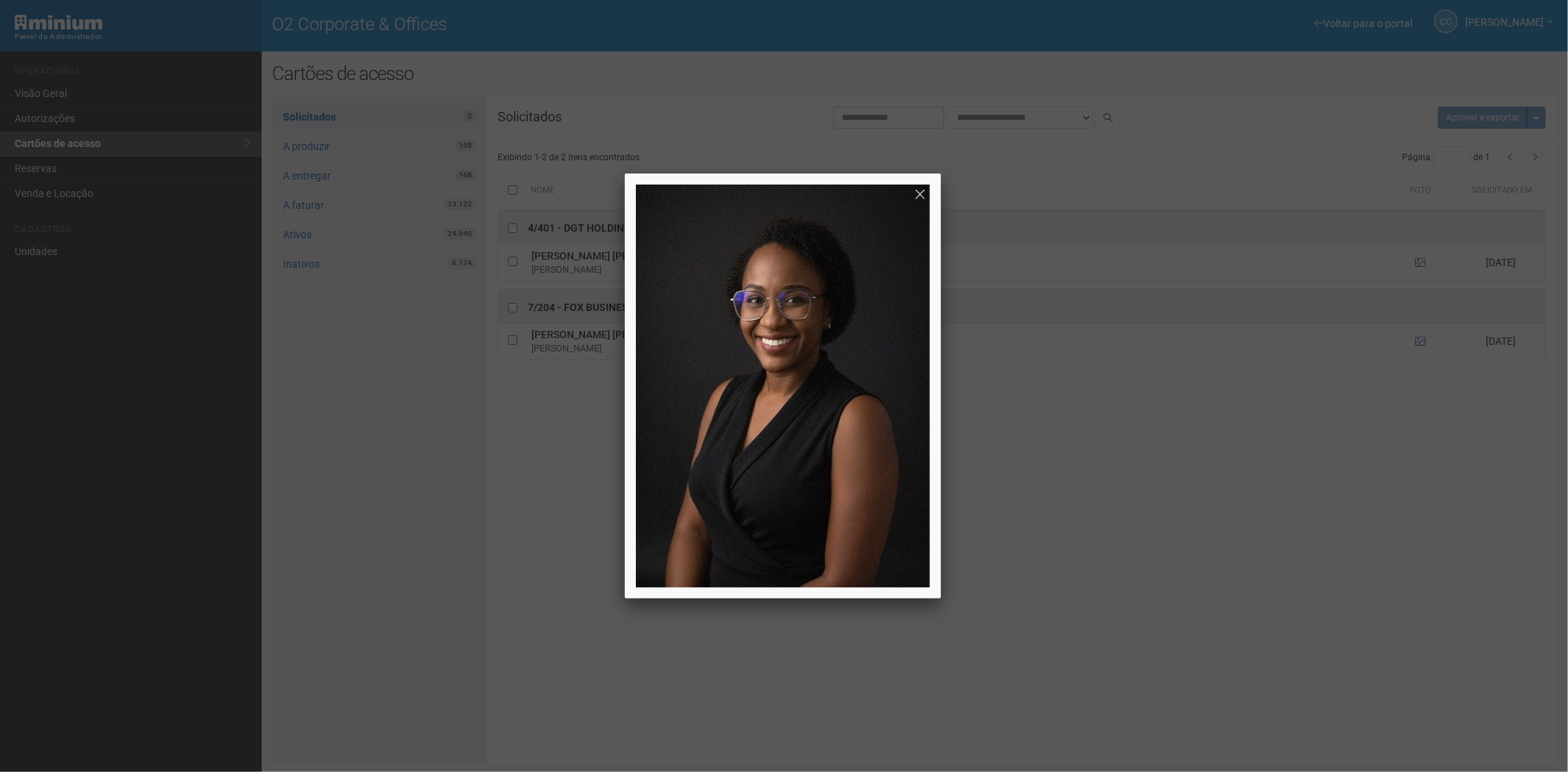
click at [1221, 586] on div at bounding box center [784, 386] width 1568 height 772
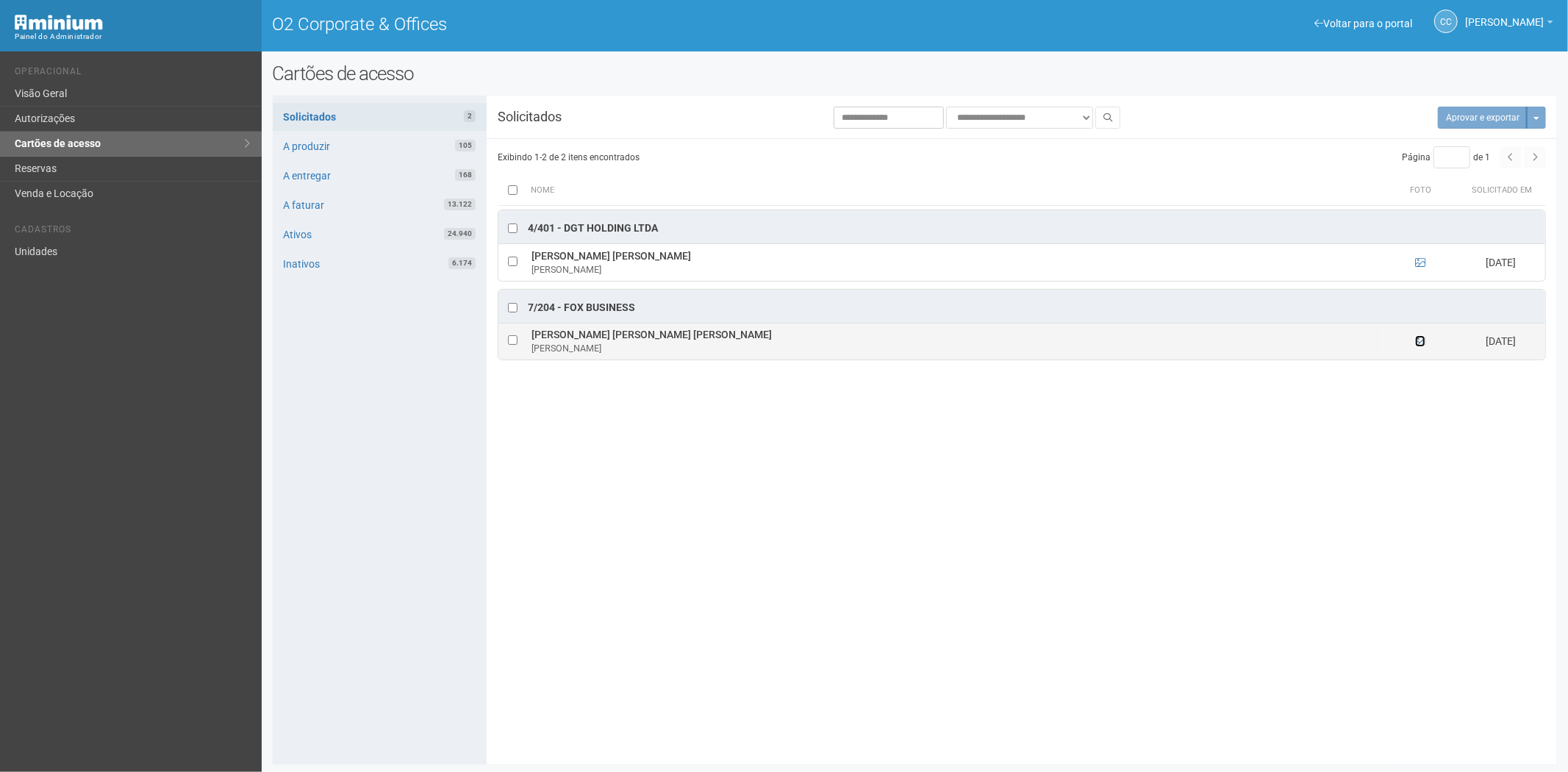
click at [1419, 343] on icon at bounding box center [1420, 341] width 10 height 10
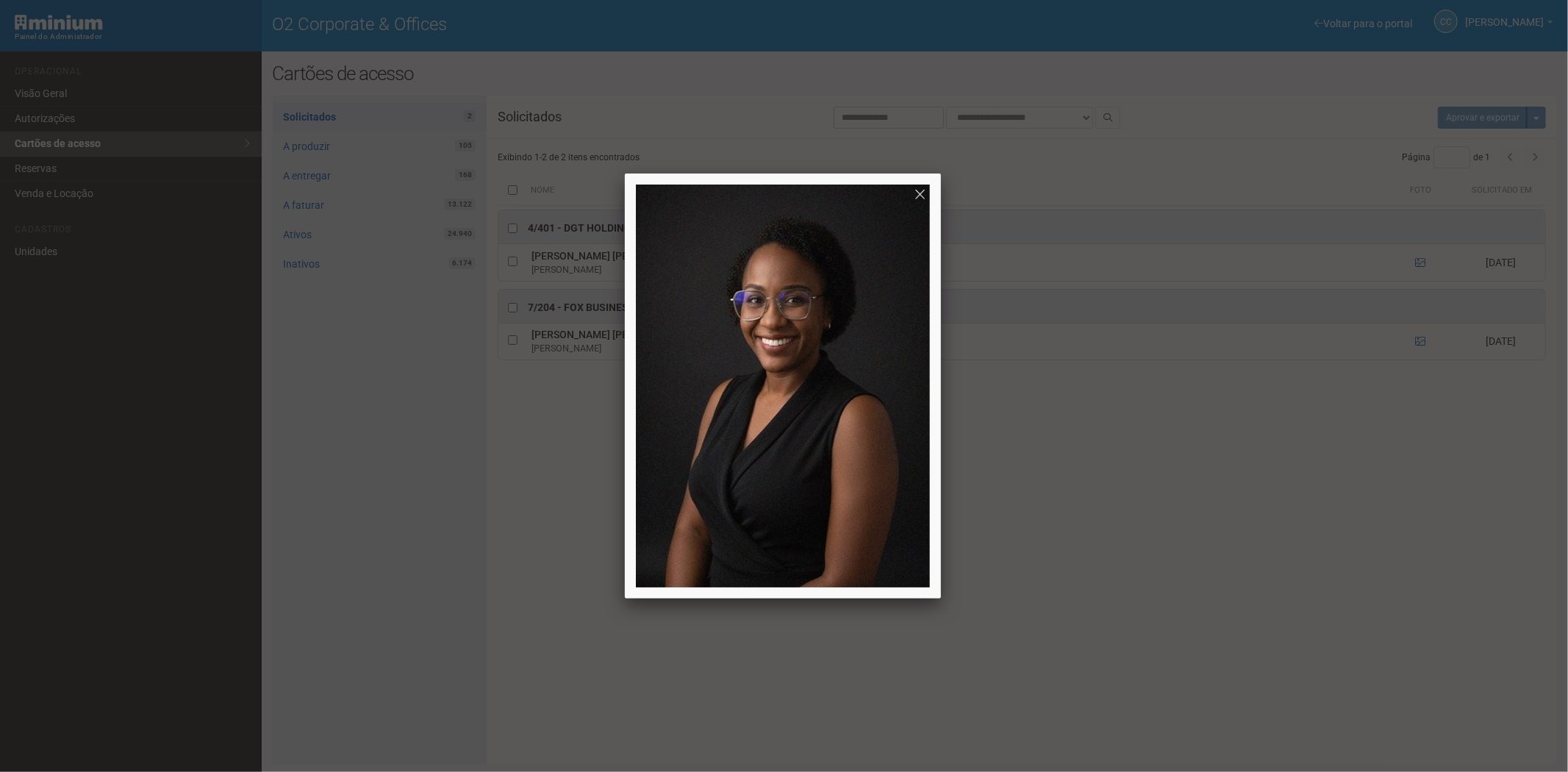
click at [1111, 640] on div at bounding box center [784, 386] width 1568 height 772
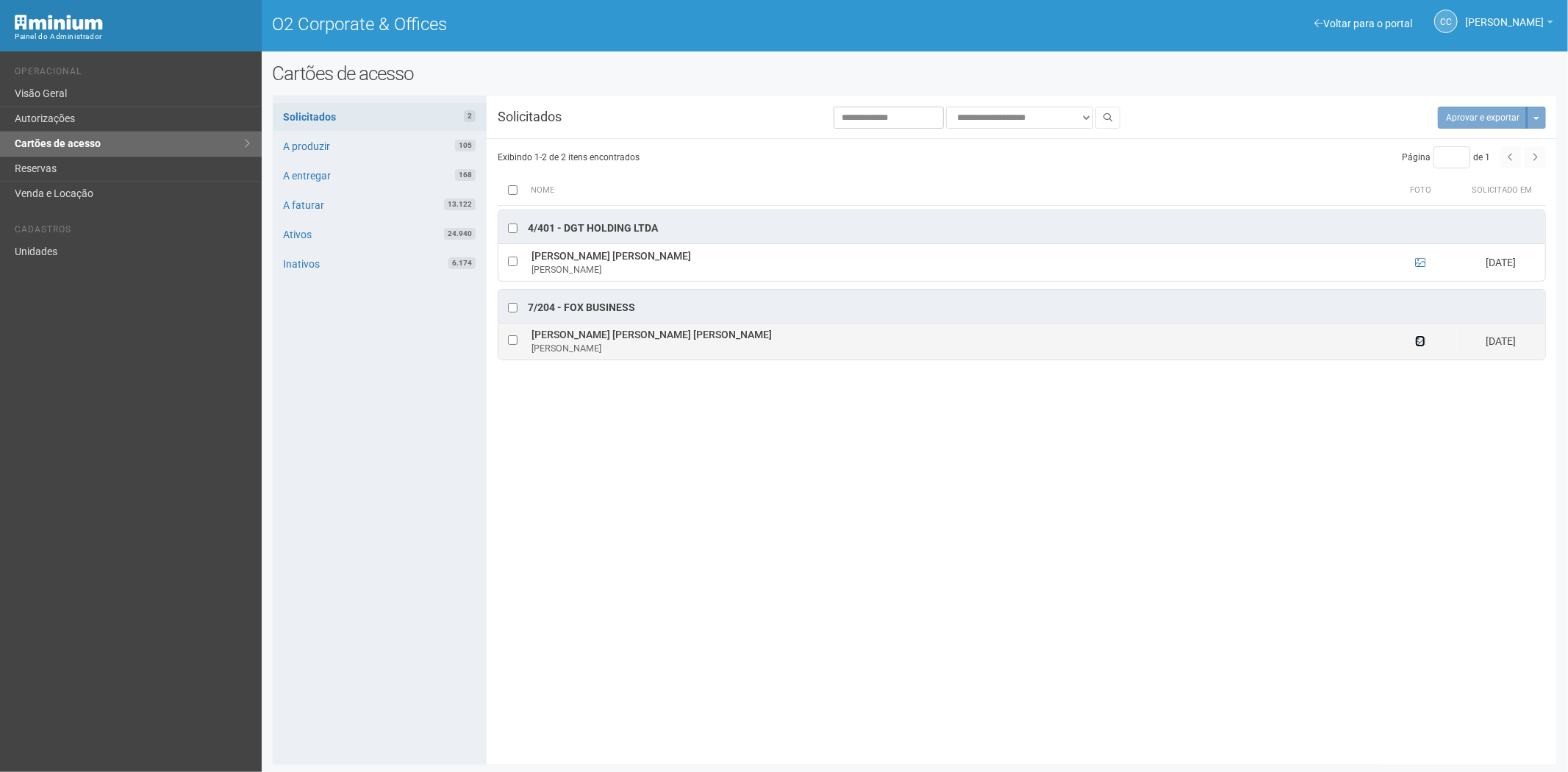
click at [1424, 339] on icon at bounding box center [1420, 341] width 10 height 10
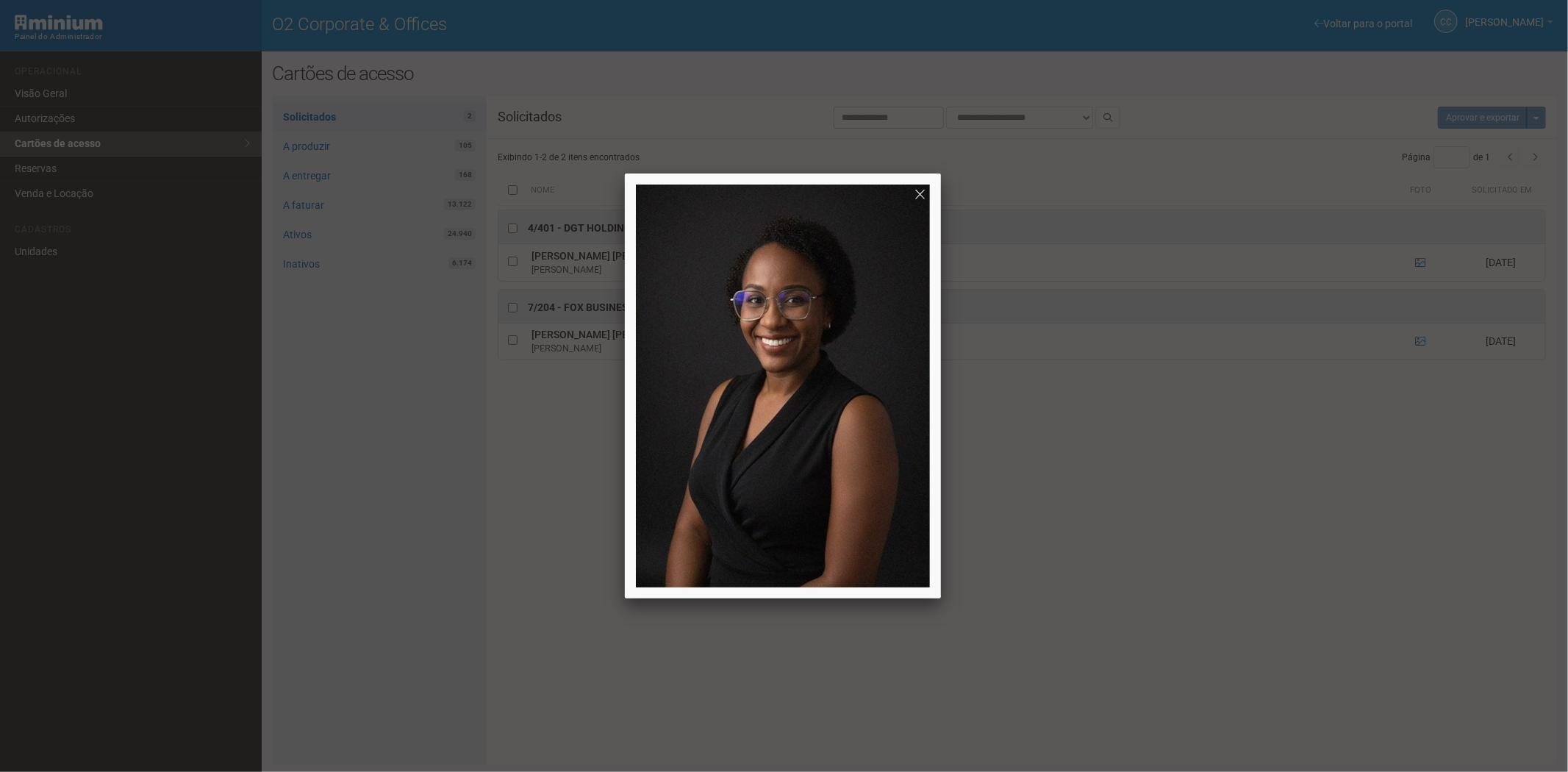
click at [1421, 340] on div at bounding box center [784, 386] width 1568 height 772
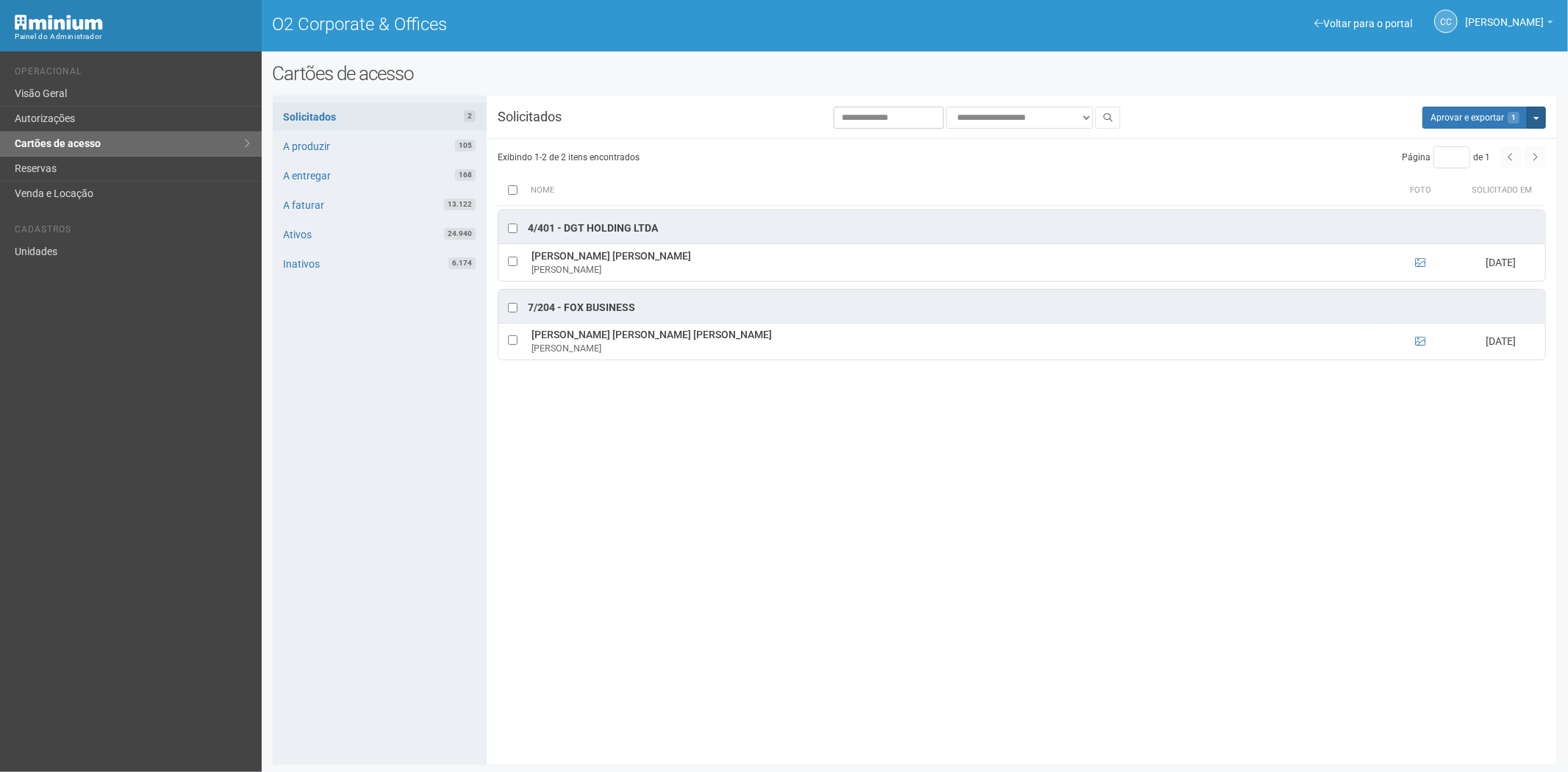
click at [1545, 123] on button "Mais opções" at bounding box center [1536, 118] width 19 height 22
click at [1465, 163] on link "Rejeitar solicitações" at bounding box center [1481, 164] width 116 height 18
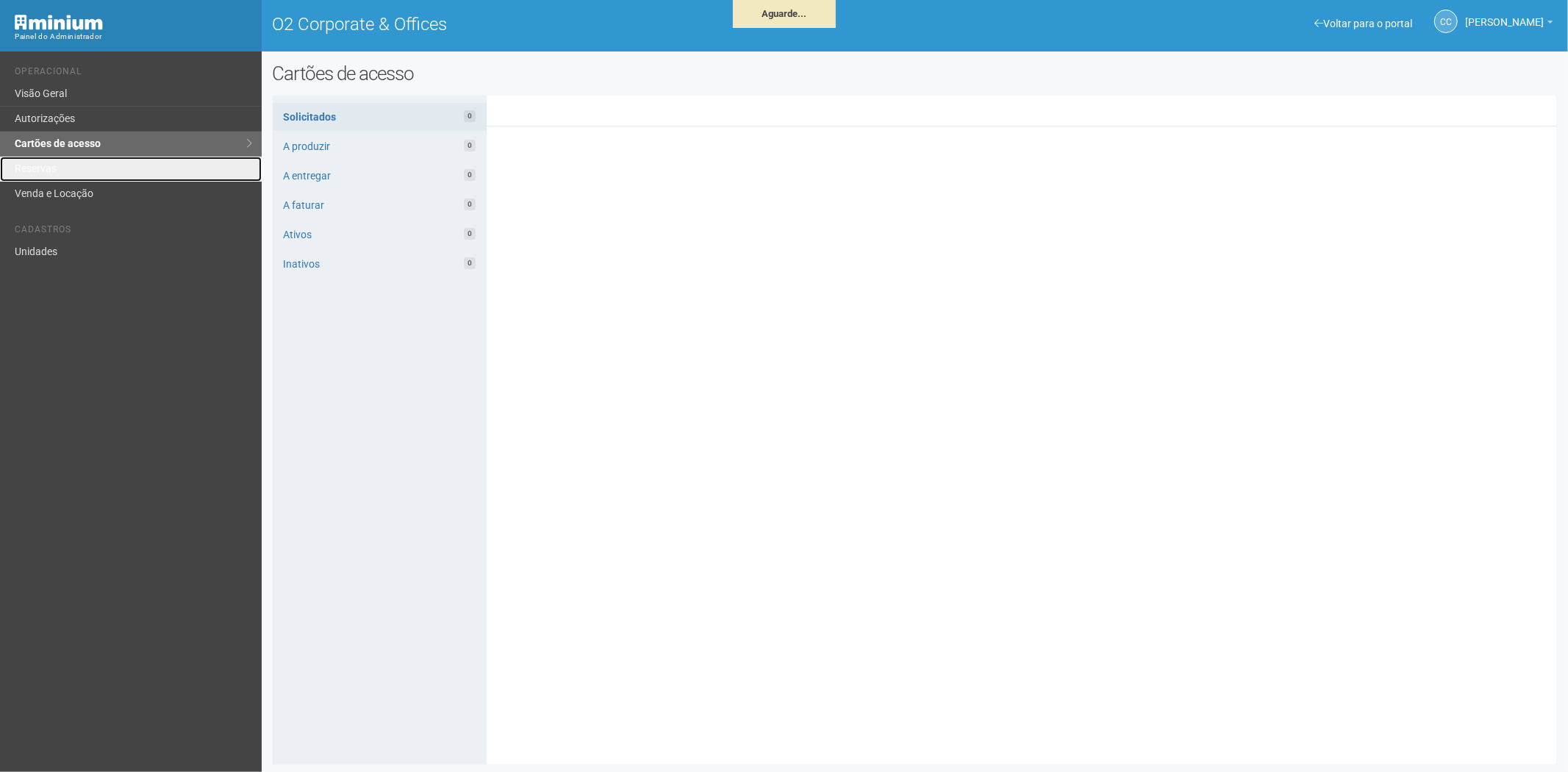
drag, startPoint x: 53, startPoint y: 170, endPoint x: 184, endPoint y: 406, distance: 269.9
click at [53, 170] on link "Reservas" at bounding box center [131, 169] width 261 height 25
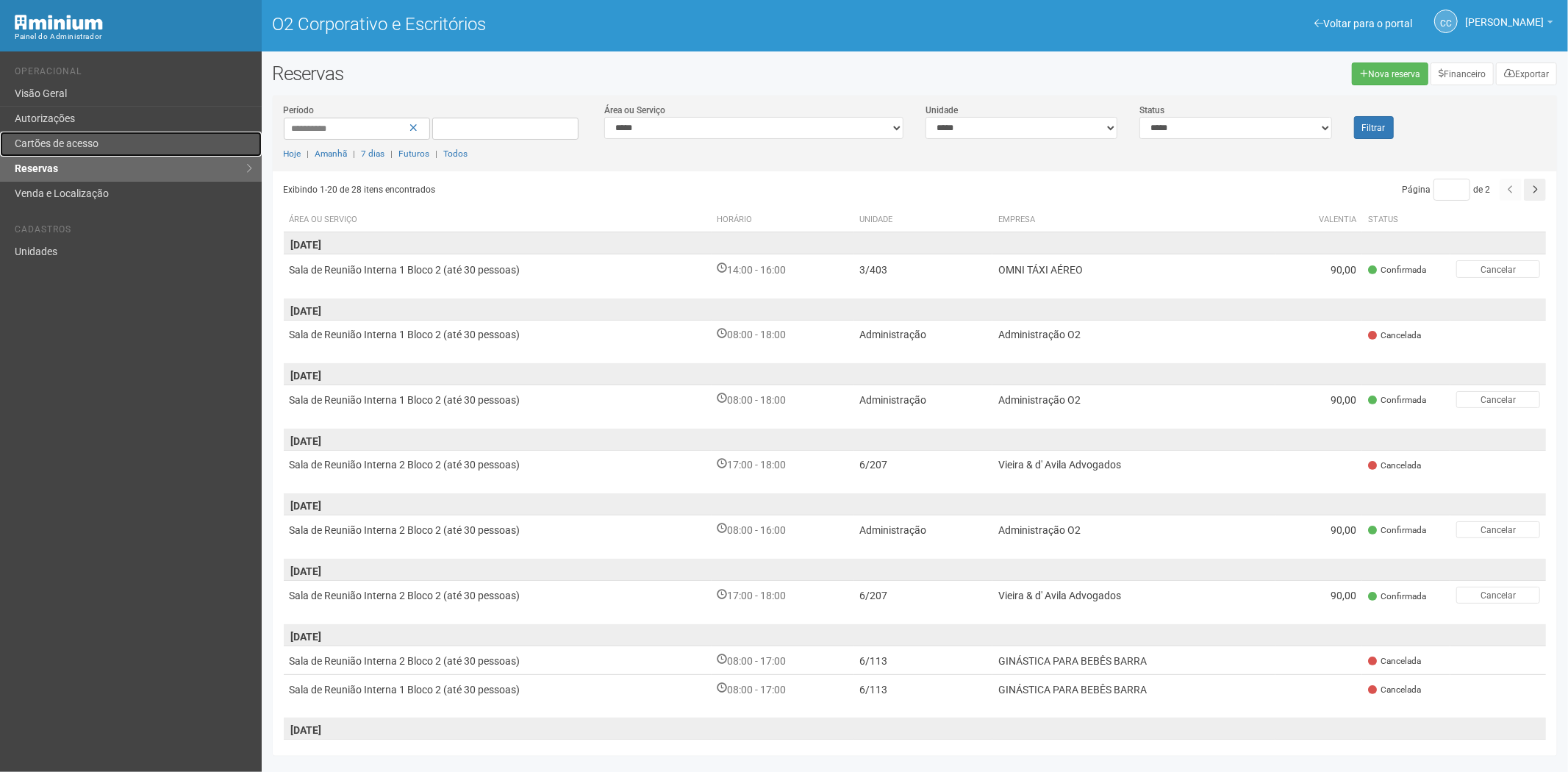
click at [130, 136] on link "Cartões de acesso" at bounding box center [131, 143] width 261 height 25
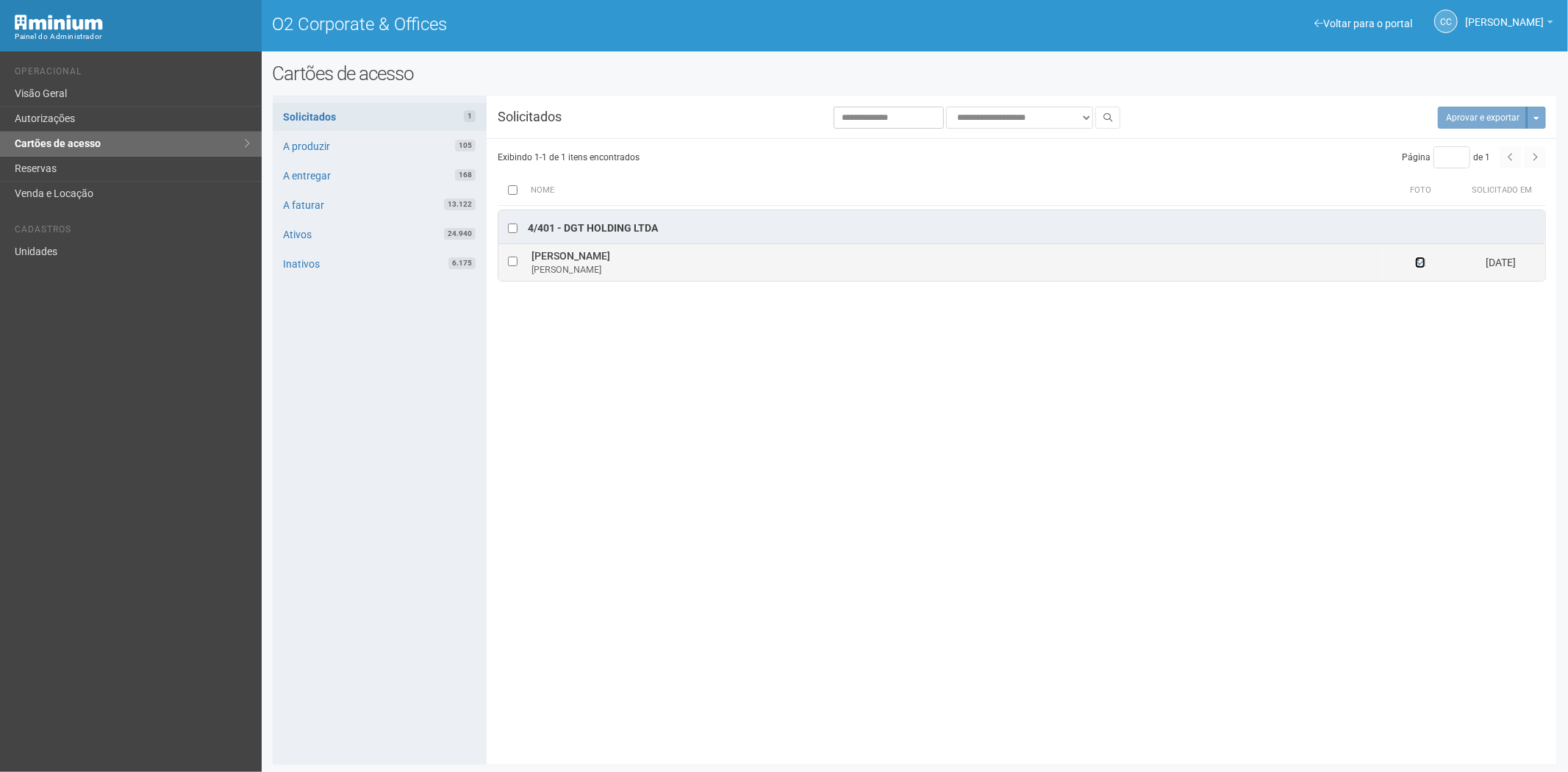
click at [1415, 261] on icon at bounding box center [1420, 262] width 10 height 10
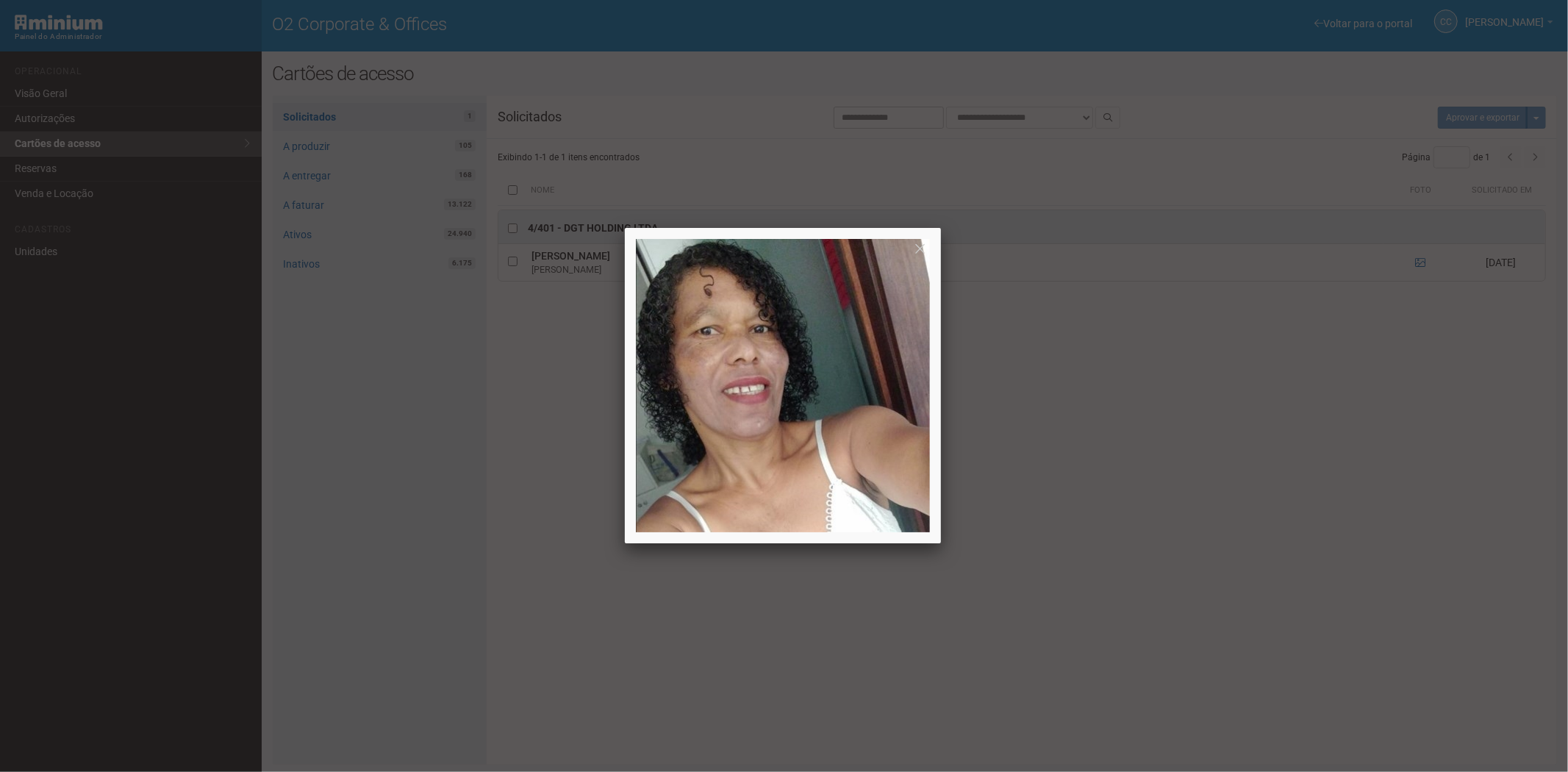
click at [1295, 596] on div at bounding box center [784, 386] width 1568 height 772
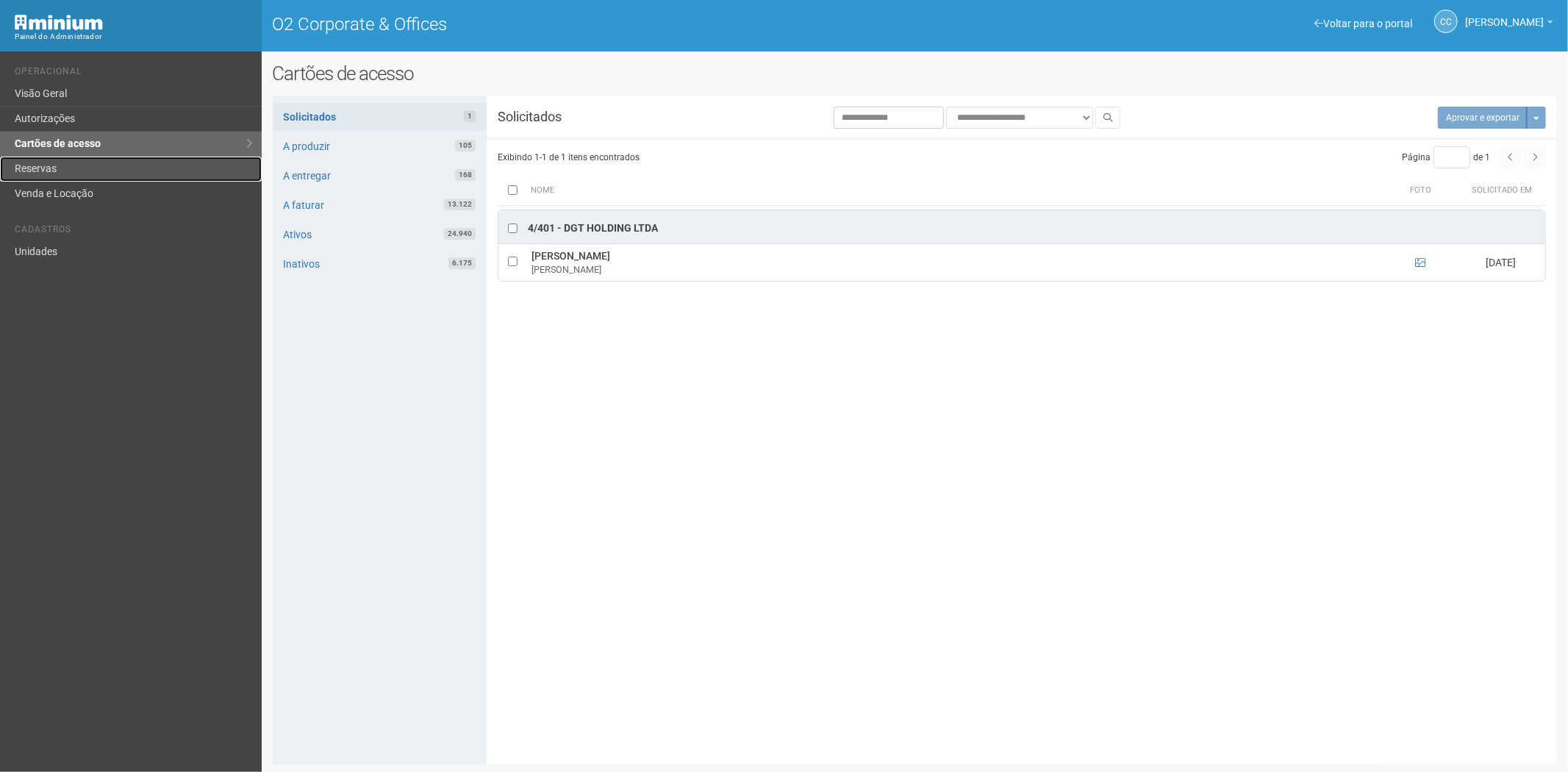
click at [128, 167] on link "Reservas" at bounding box center [131, 169] width 261 height 25
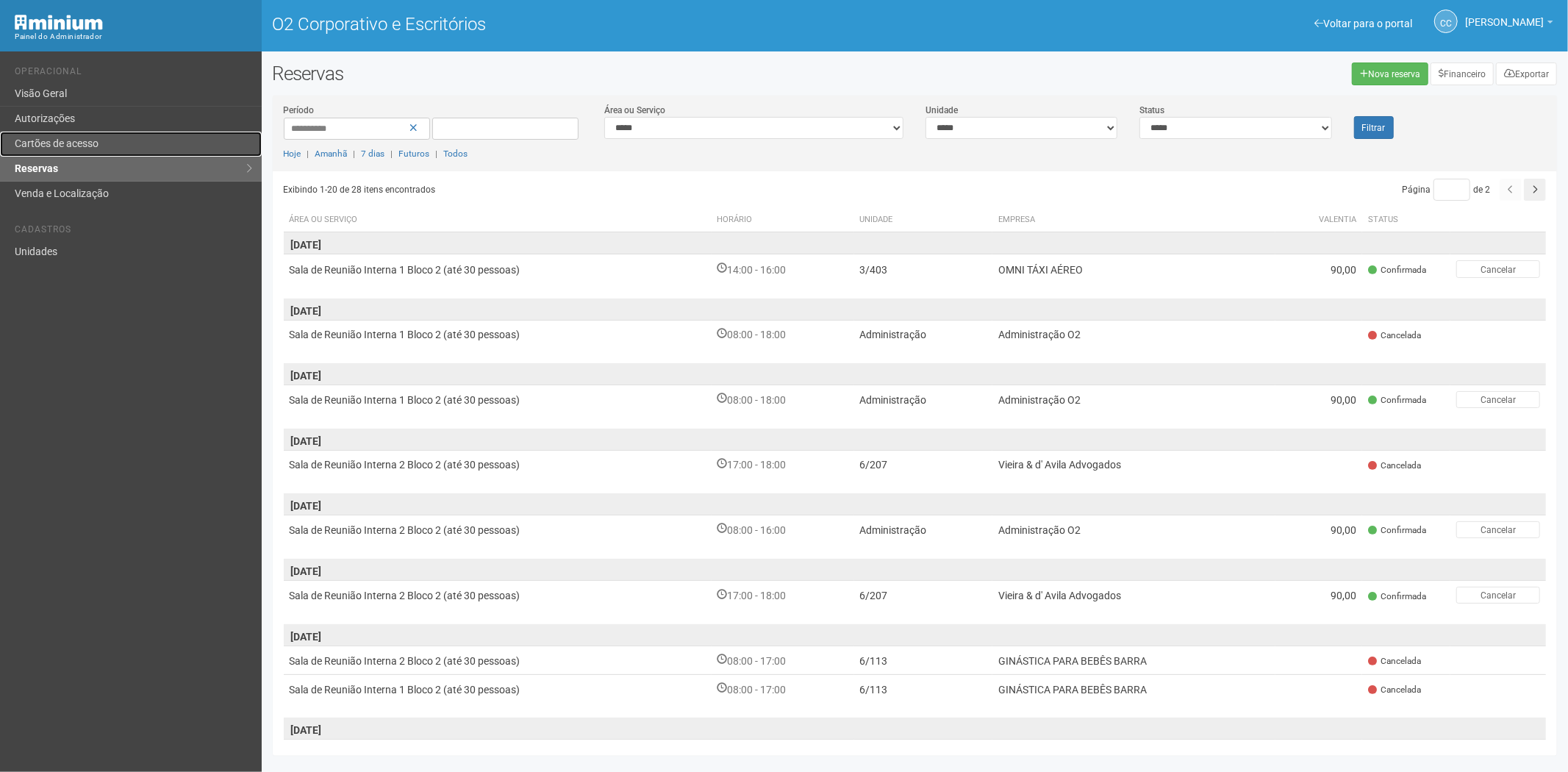
click at [60, 144] on font "Cartões de acesso" at bounding box center [56, 143] width 84 height 12
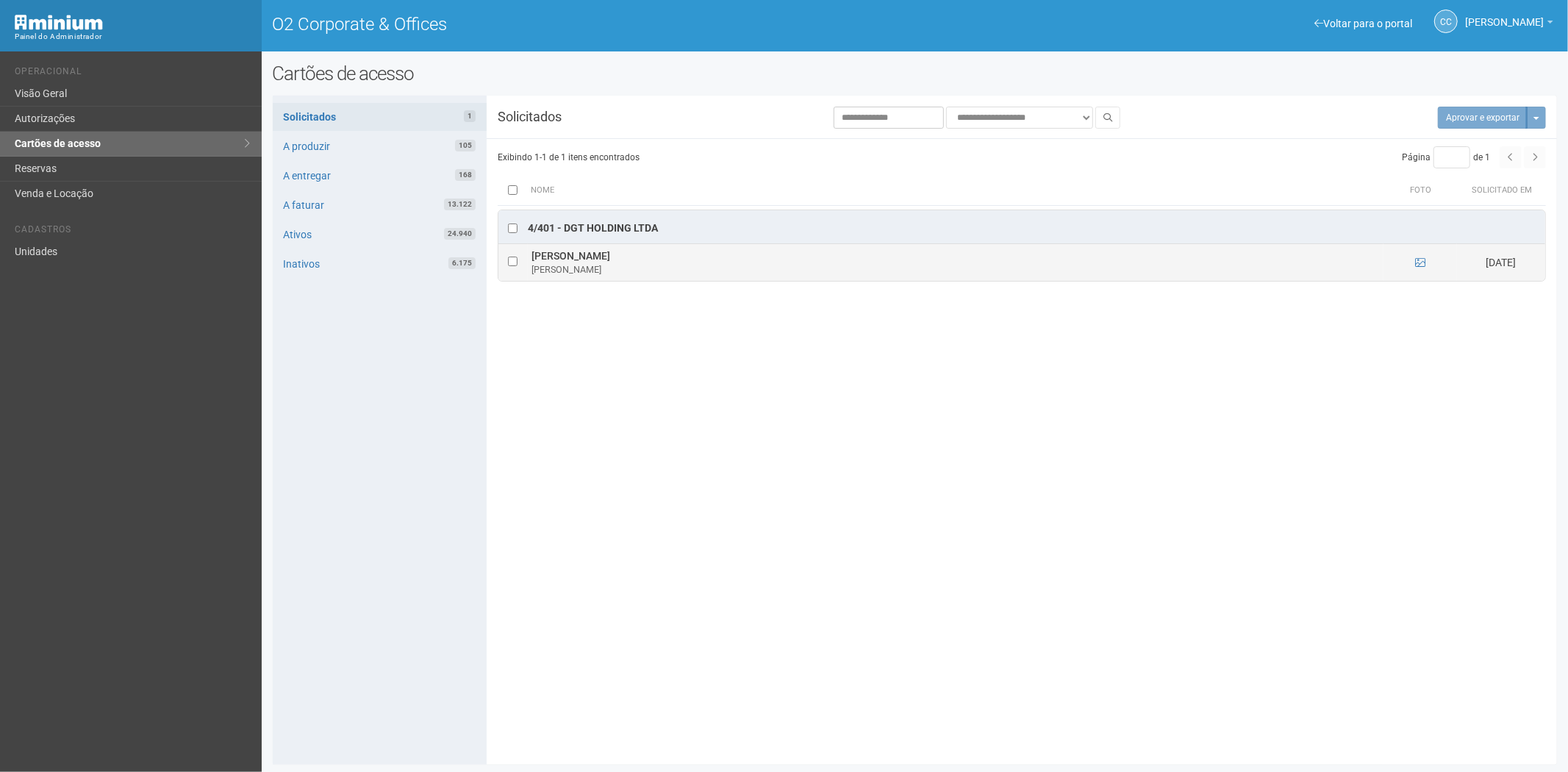
drag, startPoint x: 1413, startPoint y: 260, endPoint x: 1431, endPoint y: 266, distance: 19.0
click at [1413, 259] on td at bounding box center [1420, 262] width 73 height 37
click at [1417, 266] on icon at bounding box center [1420, 262] width 10 height 10
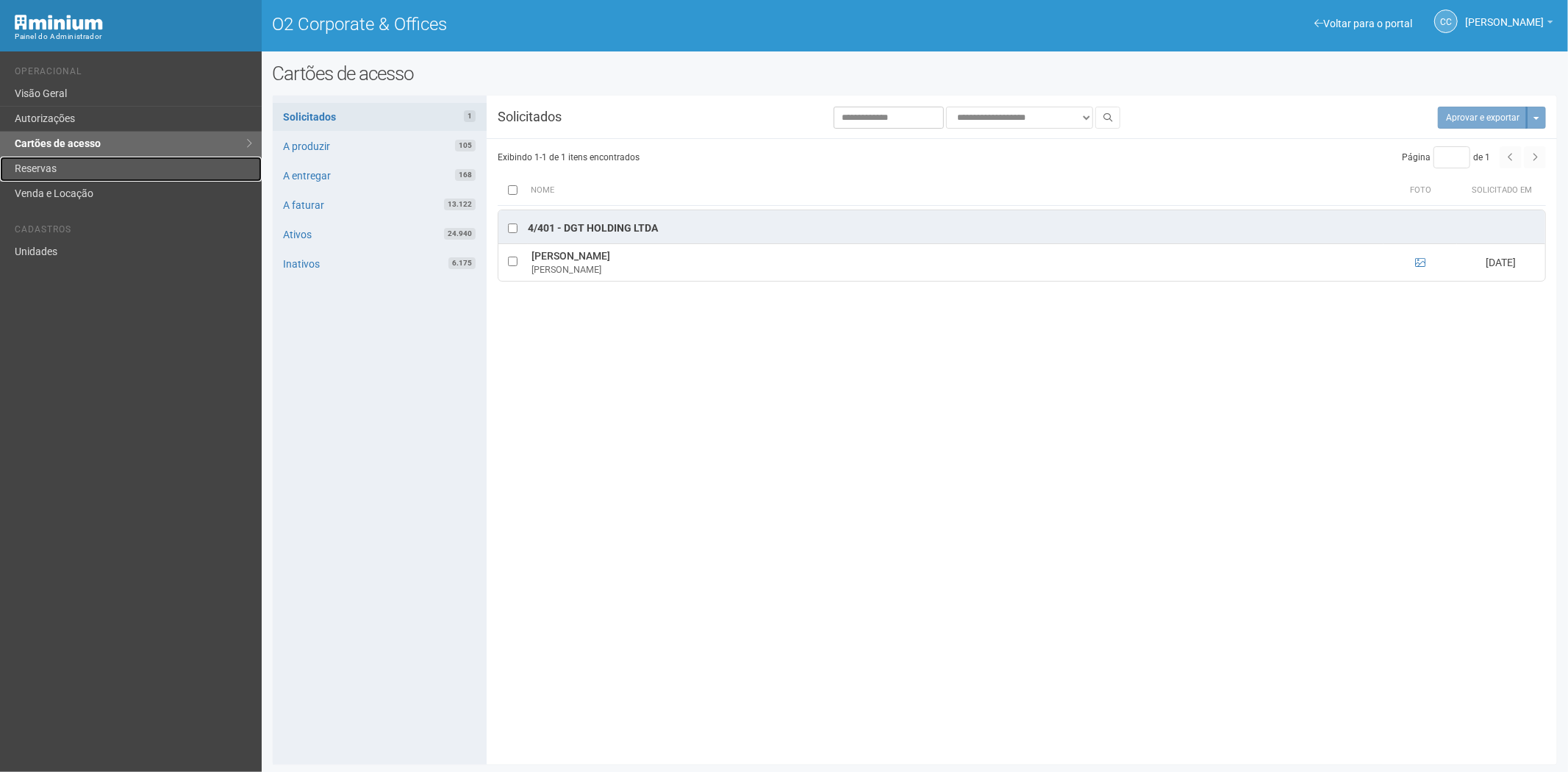
click at [76, 178] on link "Reservas" at bounding box center [131, 169] width 261 height 25
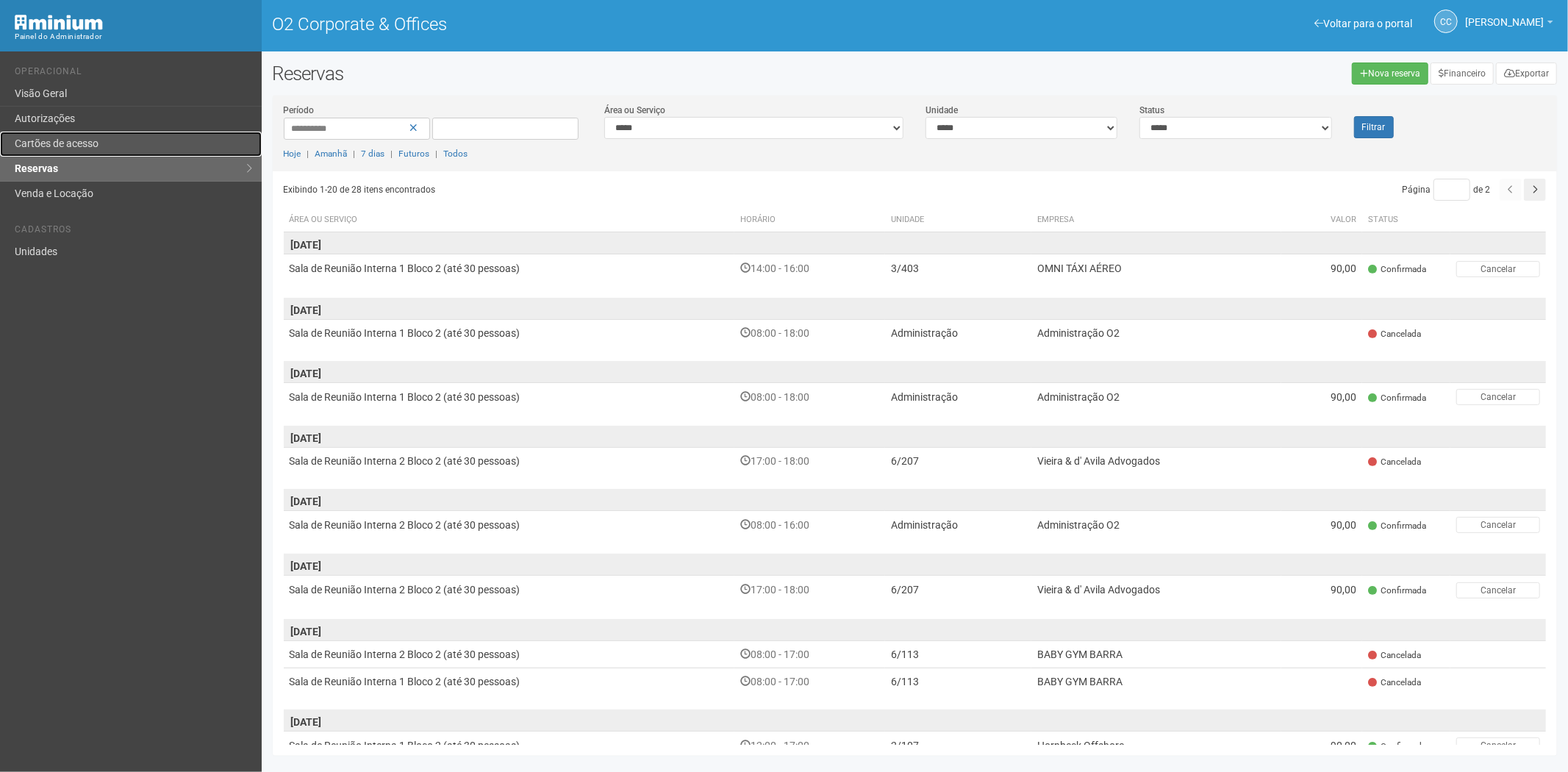
click at [89, 145] on link "Cartões de acesso" at bounding box center [131, 143] width 261 height 25
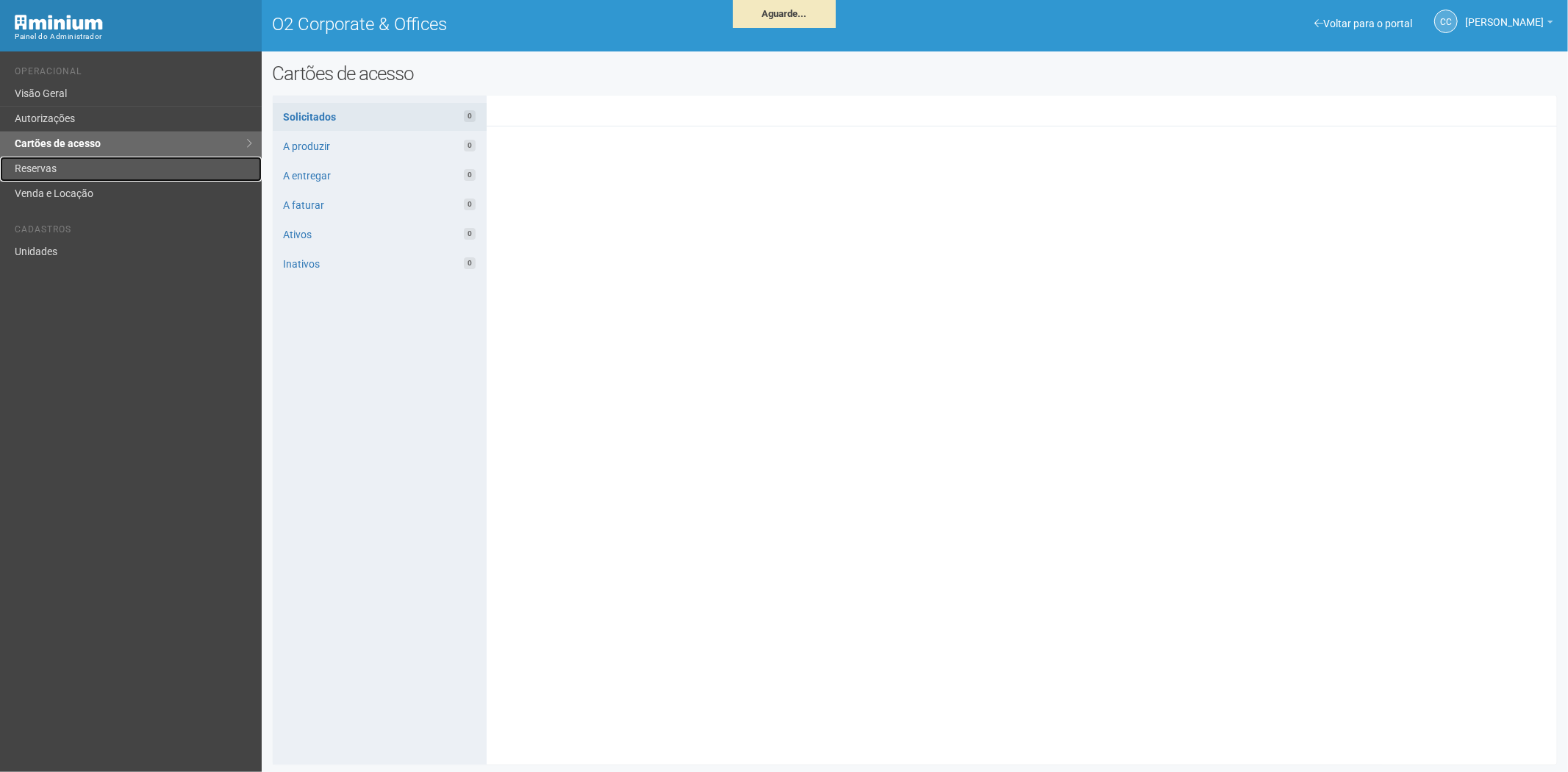
click at [75, 170] on link "Reservas" at bounding box center [131, 169] width 261 height 25
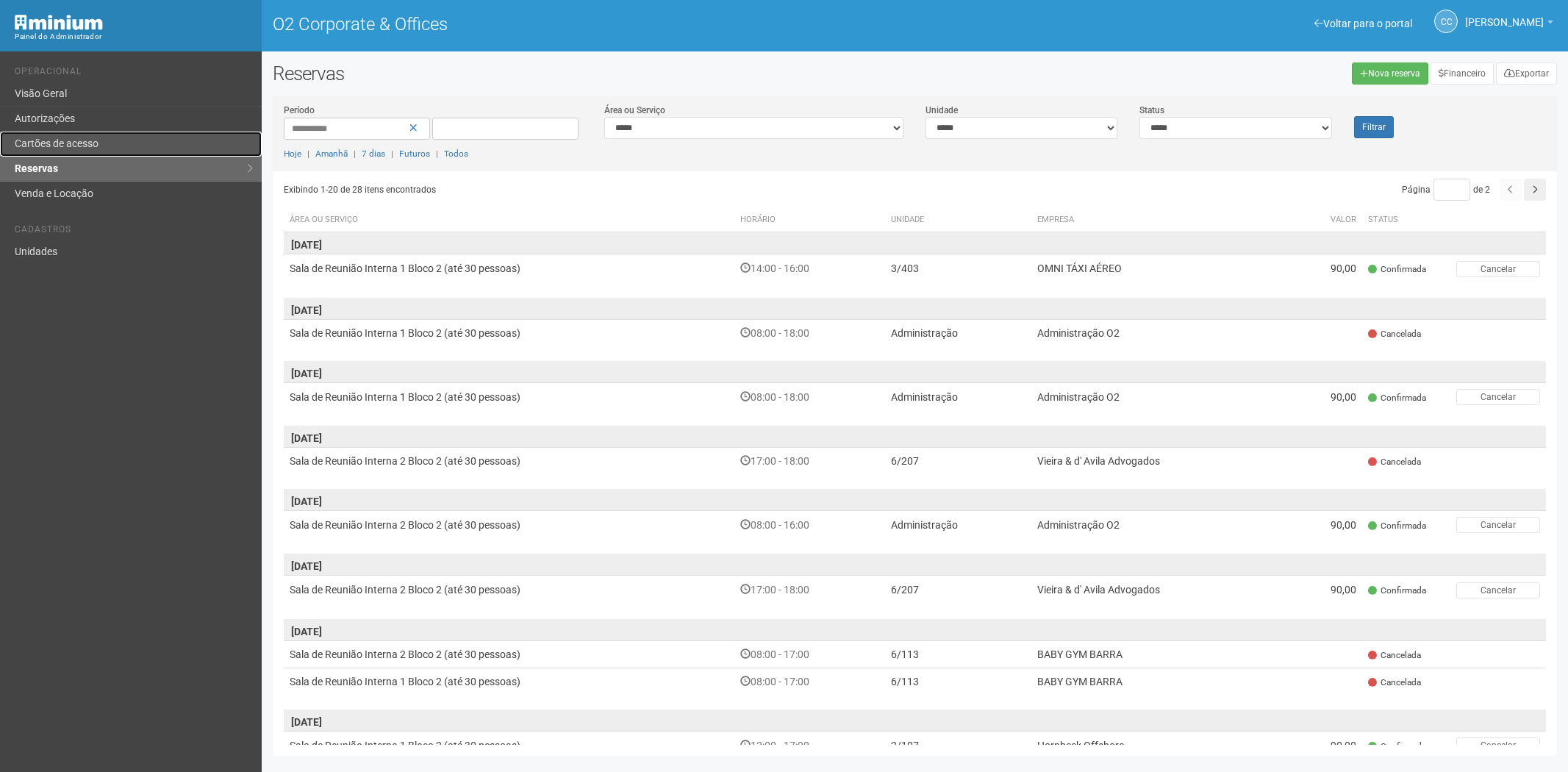
click at [63, 141] on link "Cartões de acesso" at bounding box center [131, 143] width 261 height 25
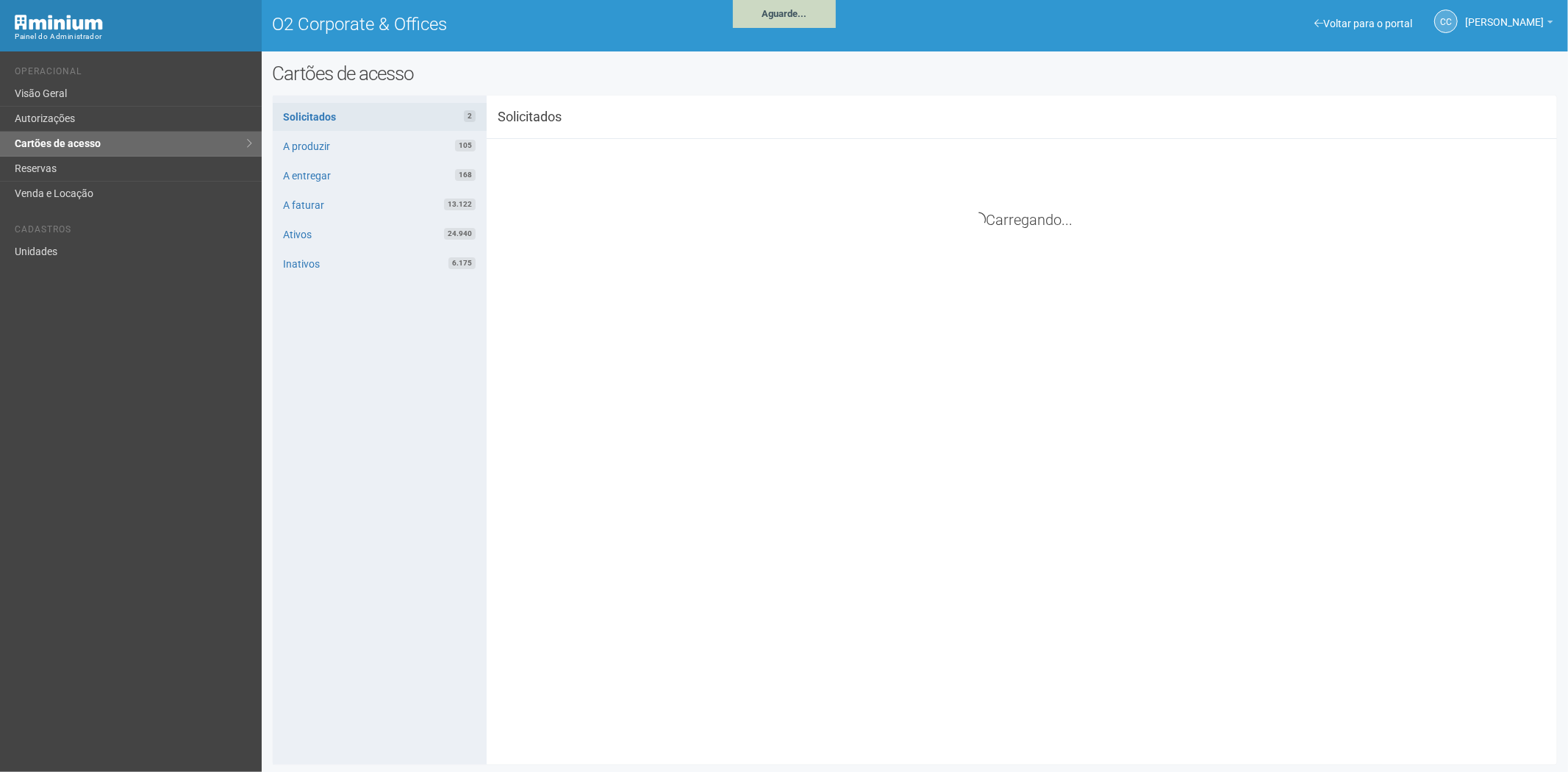
click at [138, 507] on div "Voltar para o portal Operacional Visão Geral Autorizações Cartões de acesso Res…" at bounding box center [131, 412] width 261 height 720
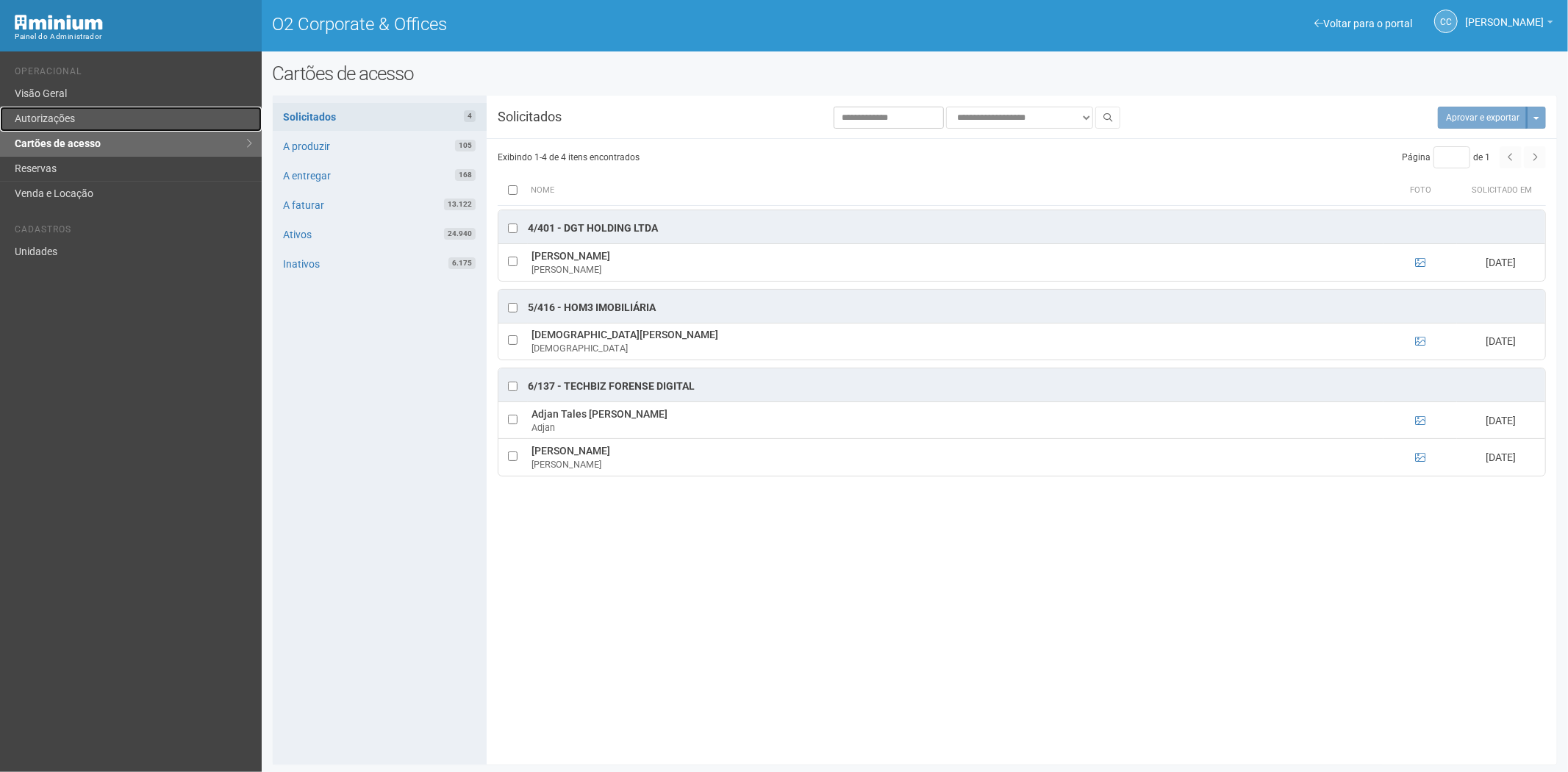
click at [88, 118] on link "Autorizações" at bounding box center [131, 119] width 261 height 25
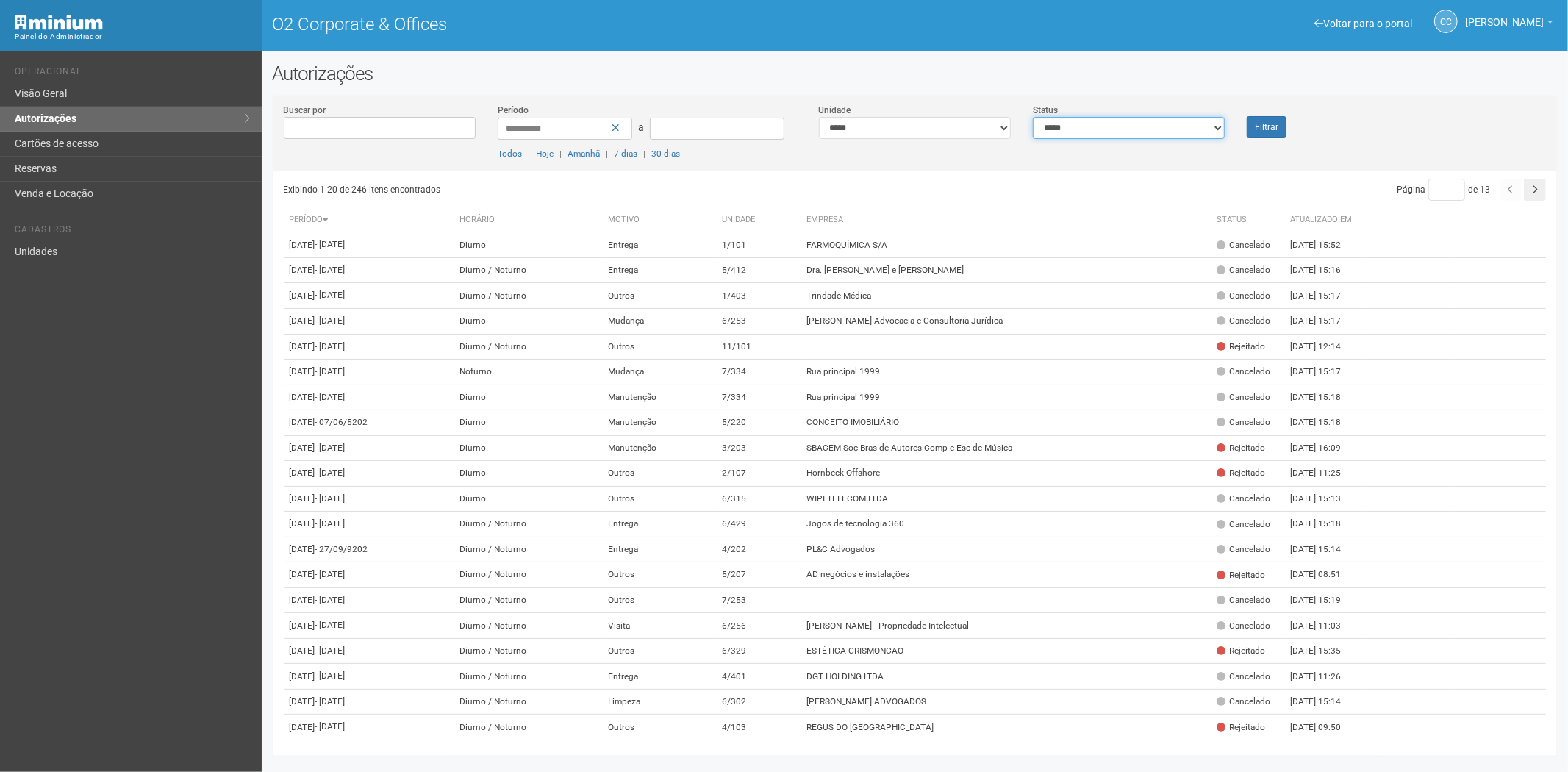
click at [1097, 128] on select "**********" at bounding box center [1128, 128] width 192 height 22
select select "*"
click at [1033, 117] on select "**********" at bounding box center [1128, 128] width 192 height 22
click at [1262, 130] on font "Filtrar" at bounding box center [1267, 127] width 24 height 10
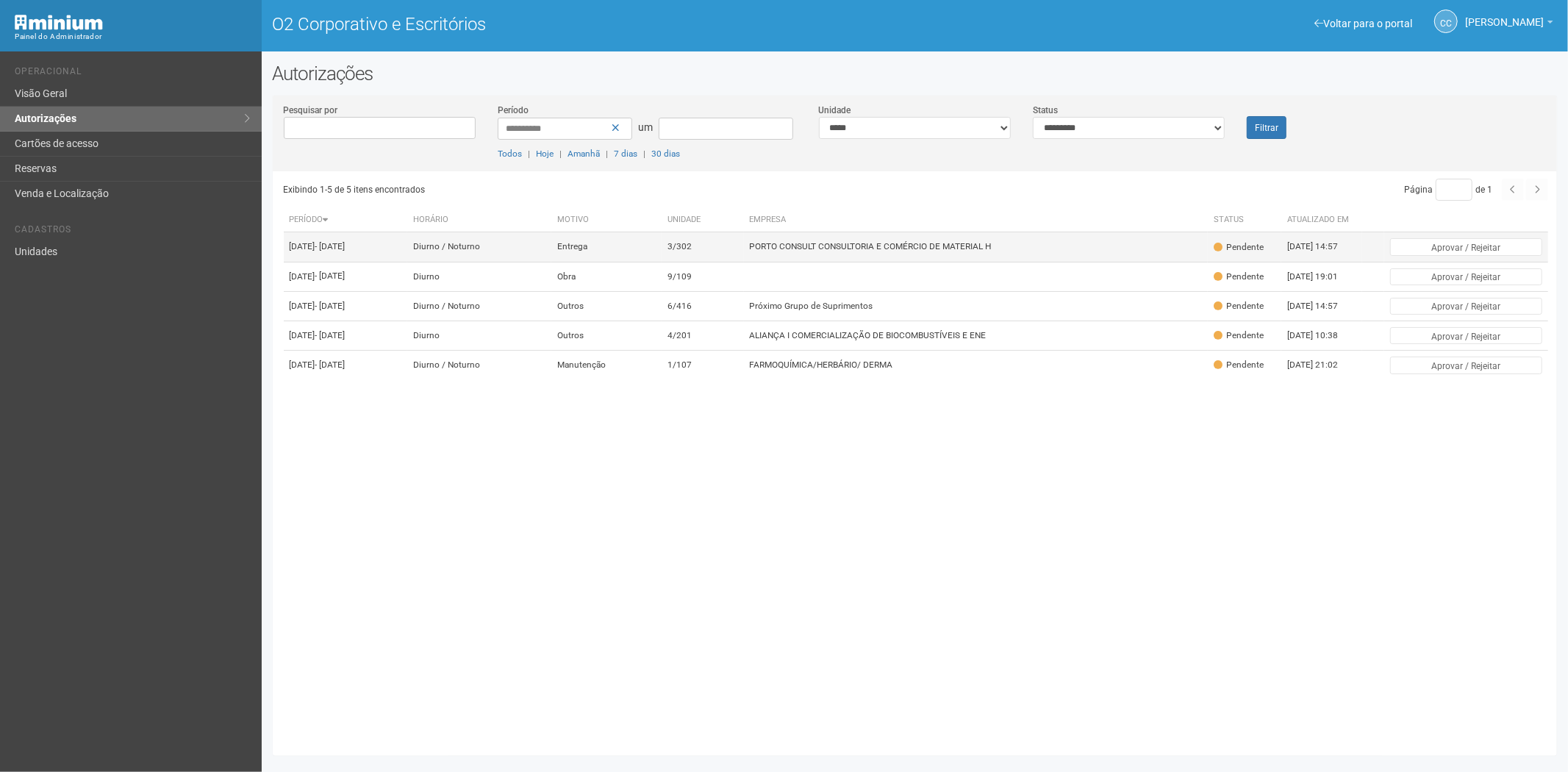
click at [661, 261] on td "Entrega" at bounding box center [606, 247] width 110 height 29
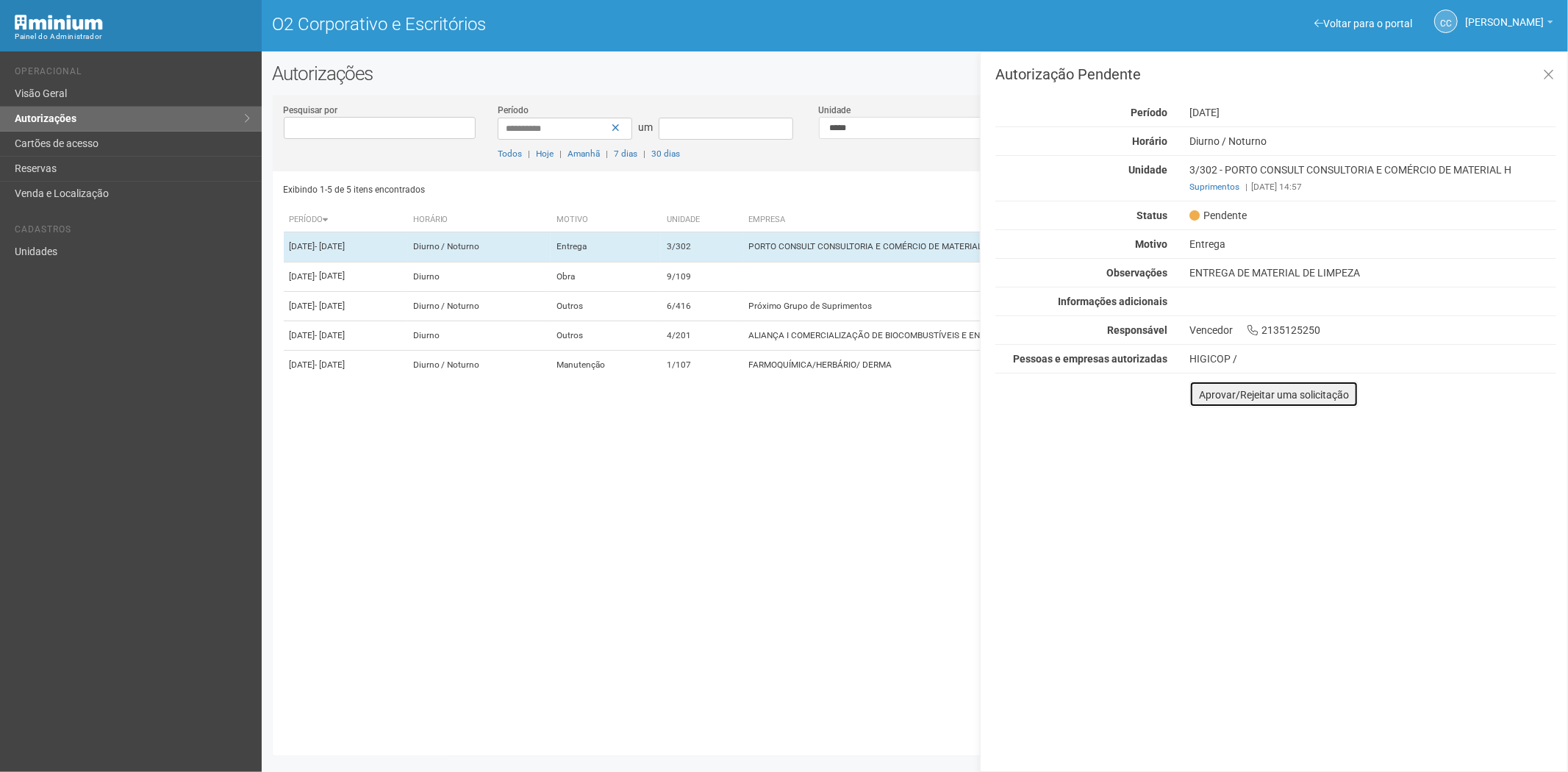
click at [1202, 393] on font "Aprovar/Rejeitar uma solicitação" at bounding box center [1274, 394] width 150 height 12
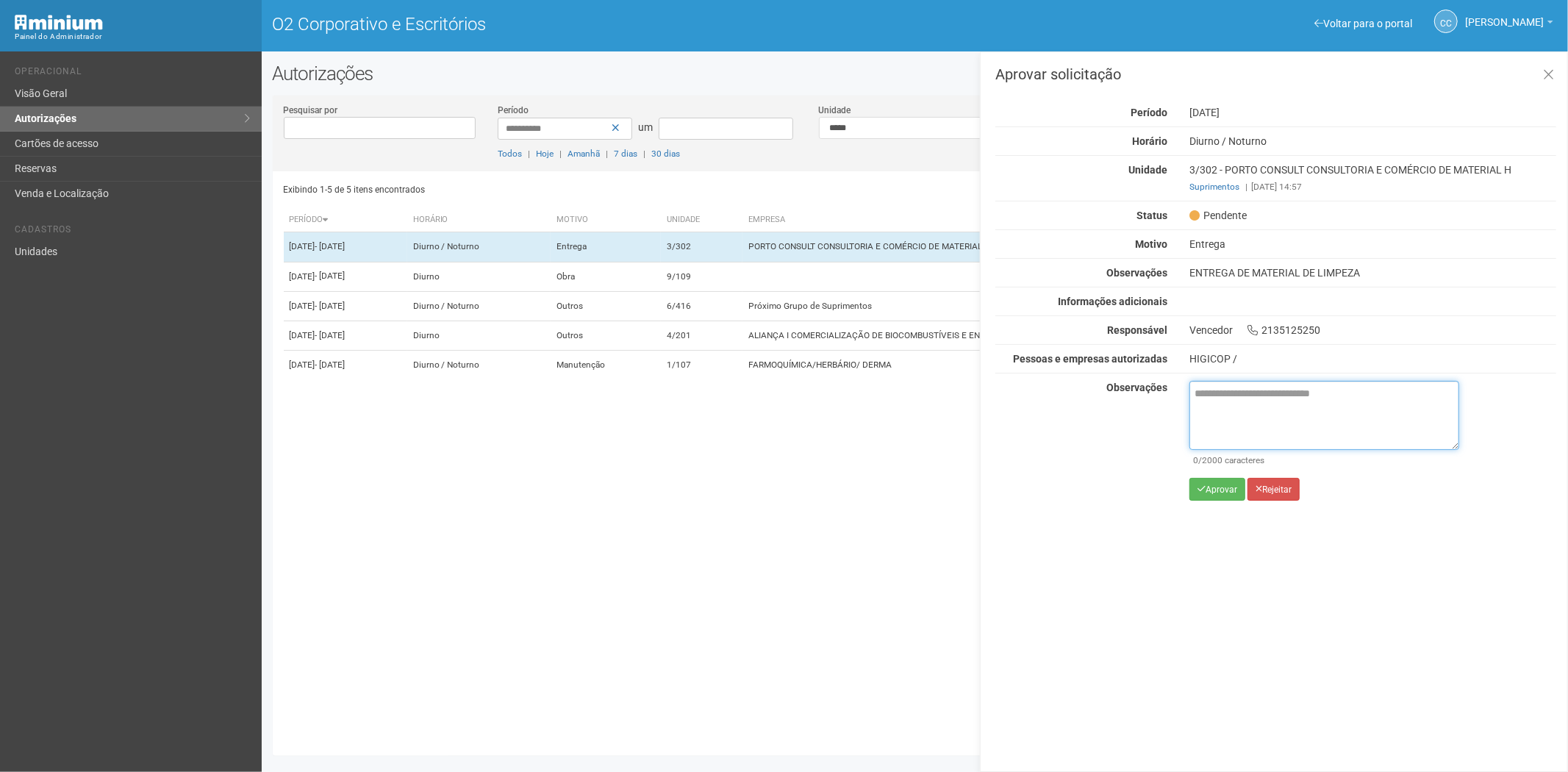
click at [1217, 399] on textarea at bounding box center [1324, 415] width 270 height 69
paste textarea "**********"
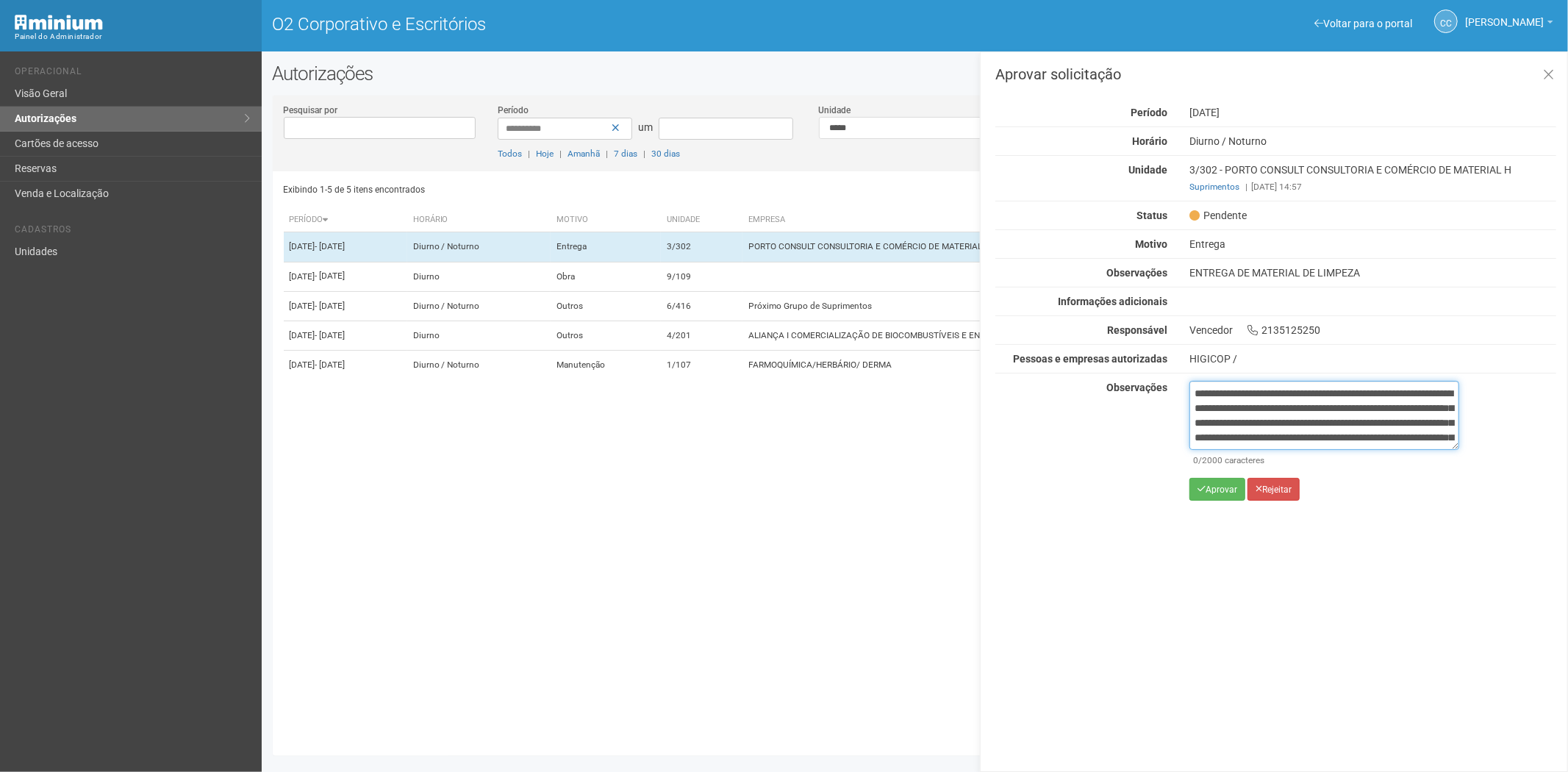
scroll to position [82, 0]
type textarea "**********"
click at [1209, 500] on button "Aprovar" at bounding box center [1217, 489] width 56 height 23
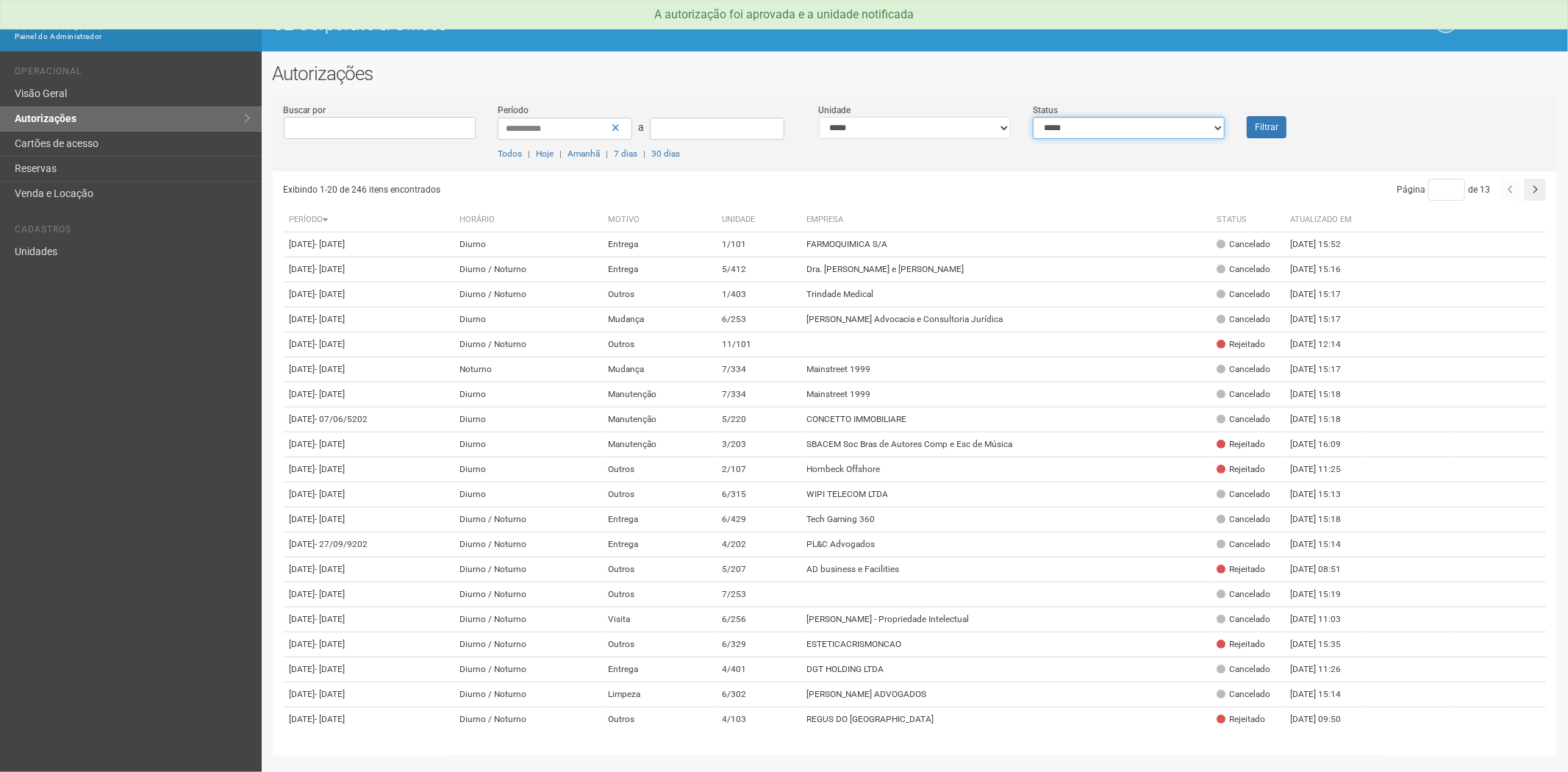
click at [1092, 129] on select "**********" at bounding box center [1128, 128] width 192 height 22
select select "*"
click at [1033, 117] on select "**********" at bounding box center [1128, 128] width 192 height 22
drag, startPoint x: 1266, startPoint y: 131, endPoint x: 1263, endPoint y: 151, distance: 20.2
click at [1266, 130] on button "Filtrar" at bounding box center [1267, 127] width 40 height 22
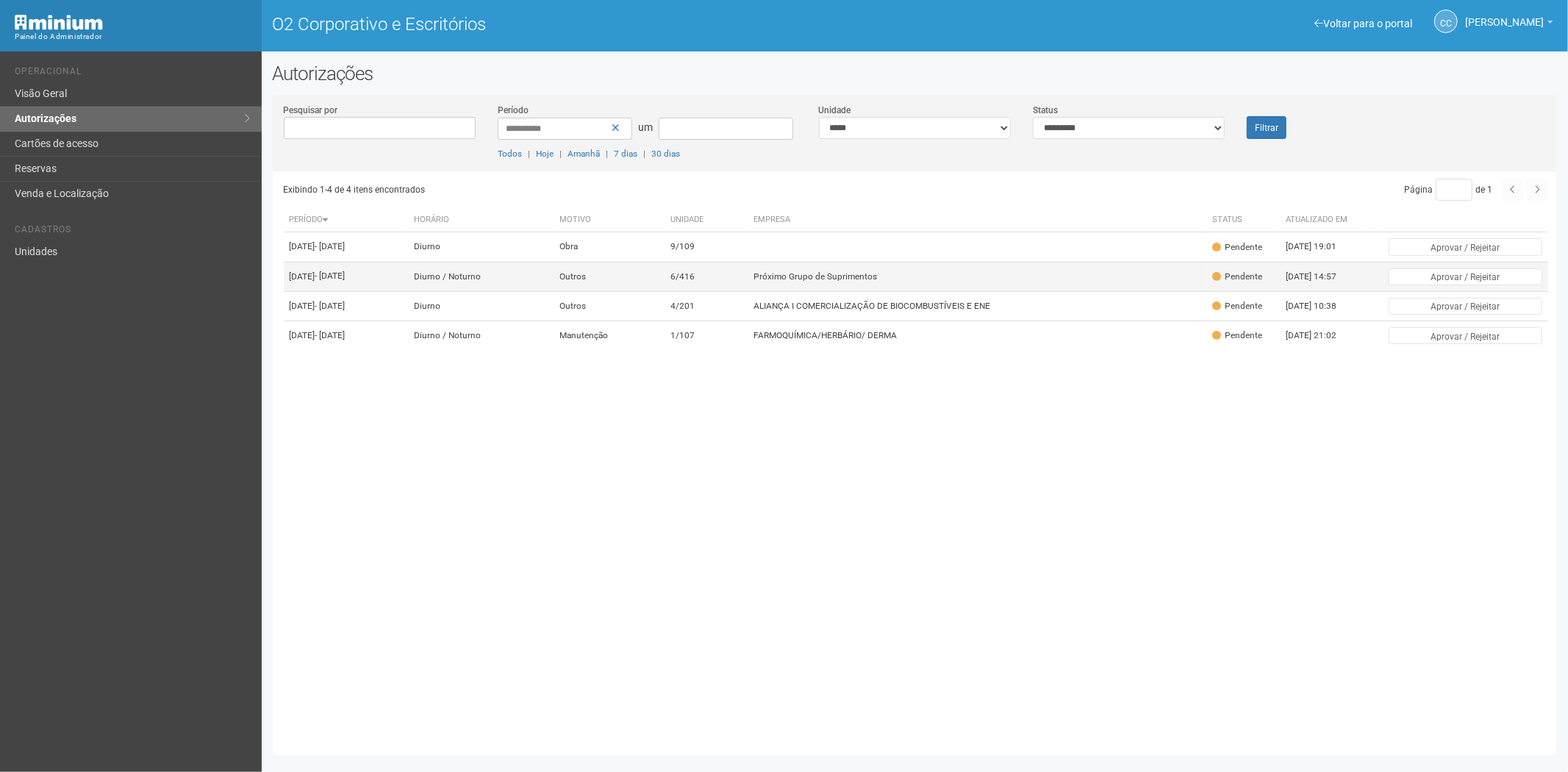
click at [877, 281] on font "Próximo Grupo de Suprimentos" at bounding box center [815, 276] width 123 height 10
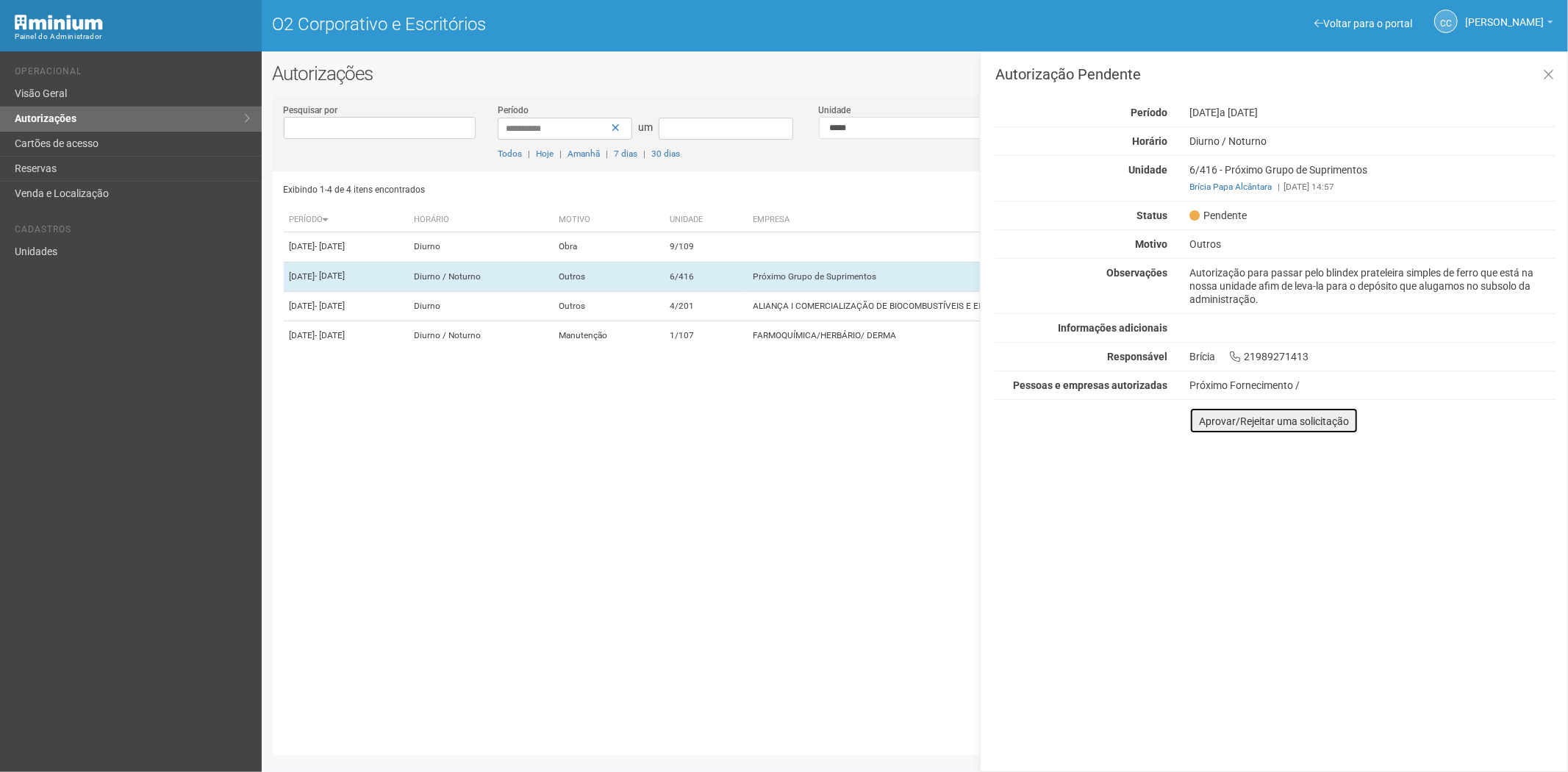
drag, startPoint x: 1209, startPoint y: 424, endPoint x: 1214, endPoint y: 432, distance: 9.4
click at [1209, 423] on font "Aprovar/Rejeitar uma solicitação" at bounding box center [1274, 421] width 150 height 12
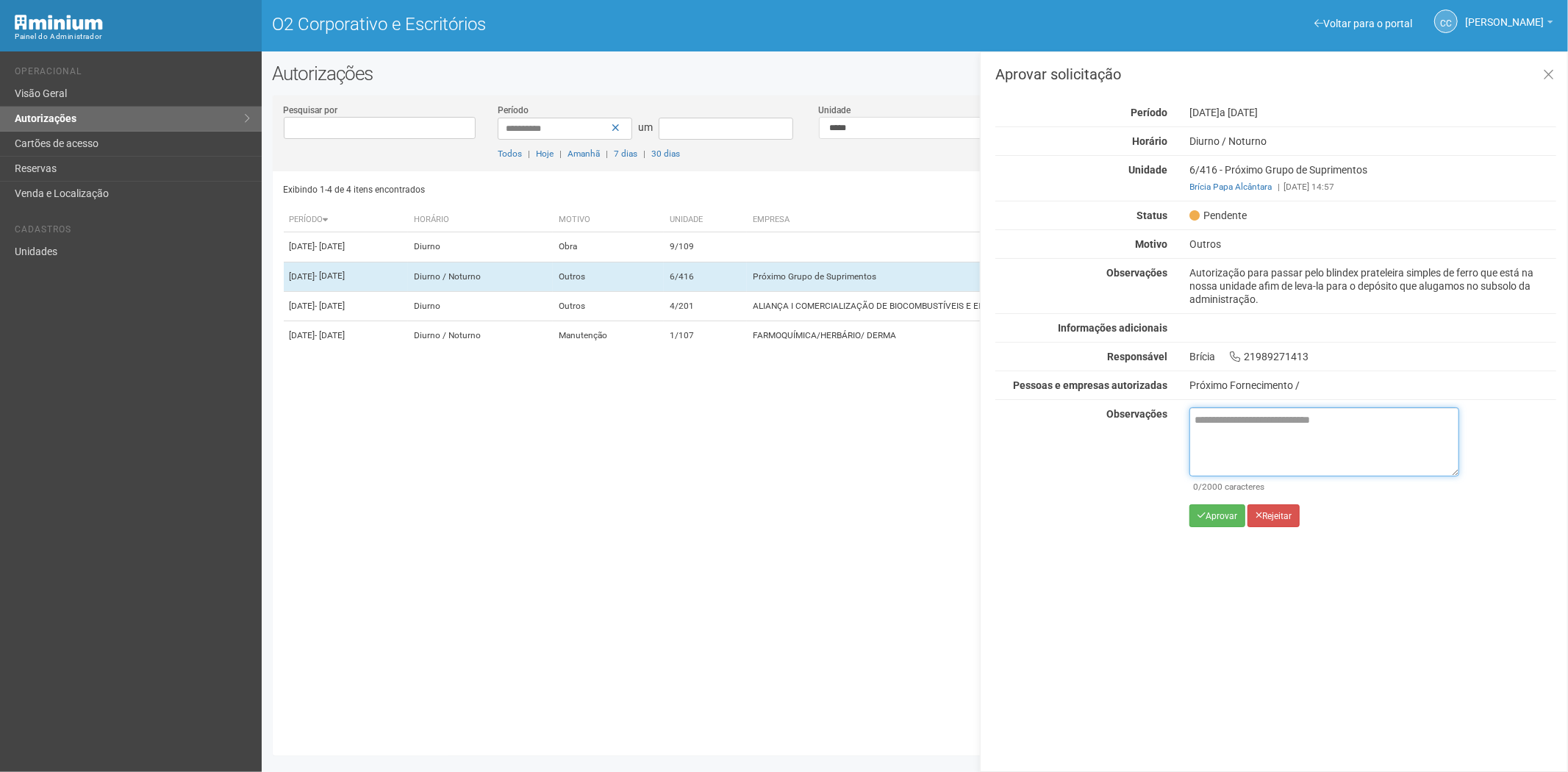
click at [1231, 449] on textarea at bounding box center [1324, 441] width 270 height 69
paste textarea "**********"
type textarea "**********"
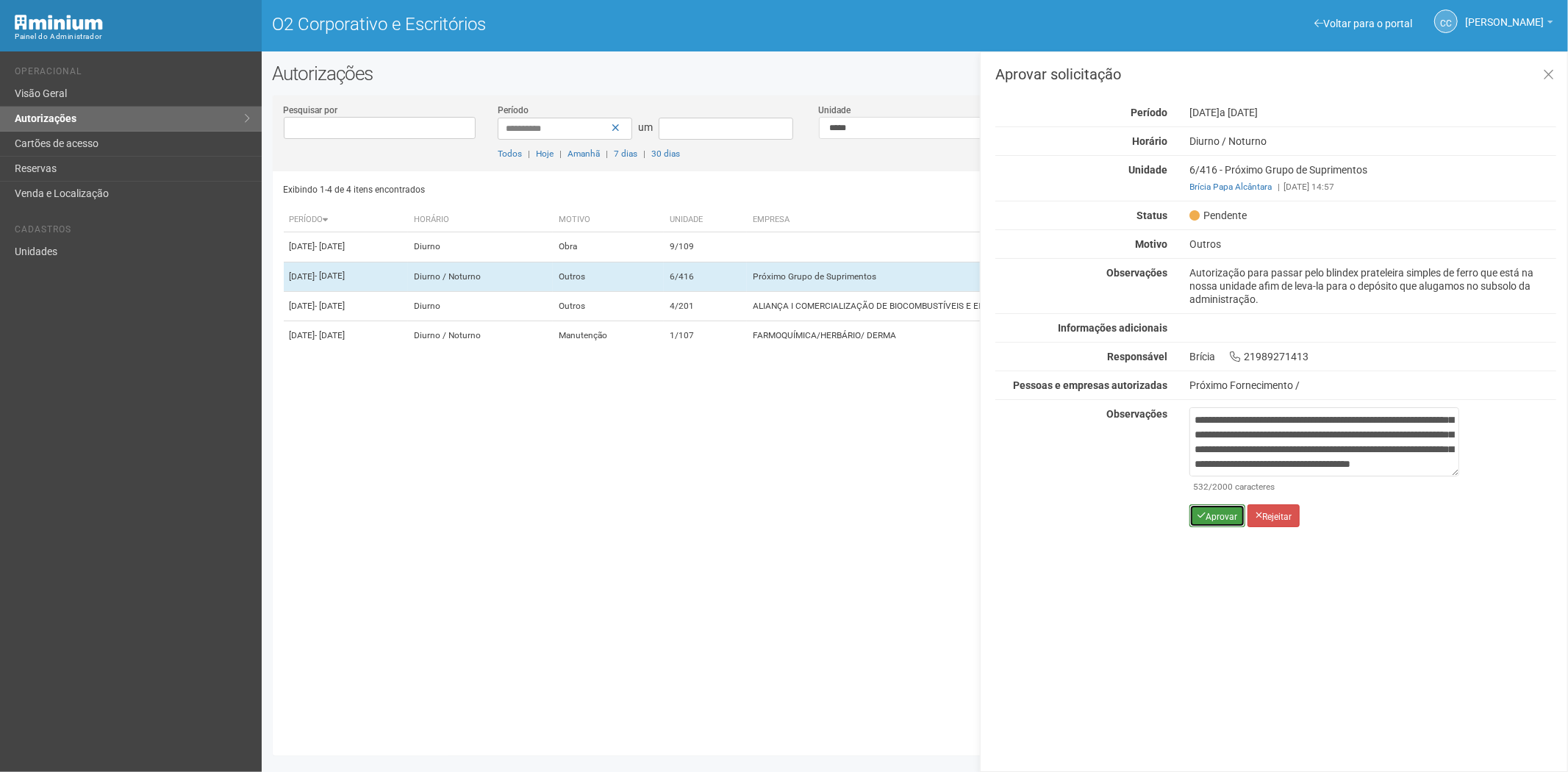
click at [1209, 517] on font "Aprovar" at bounding box center [1221, 515] width 32 height 10
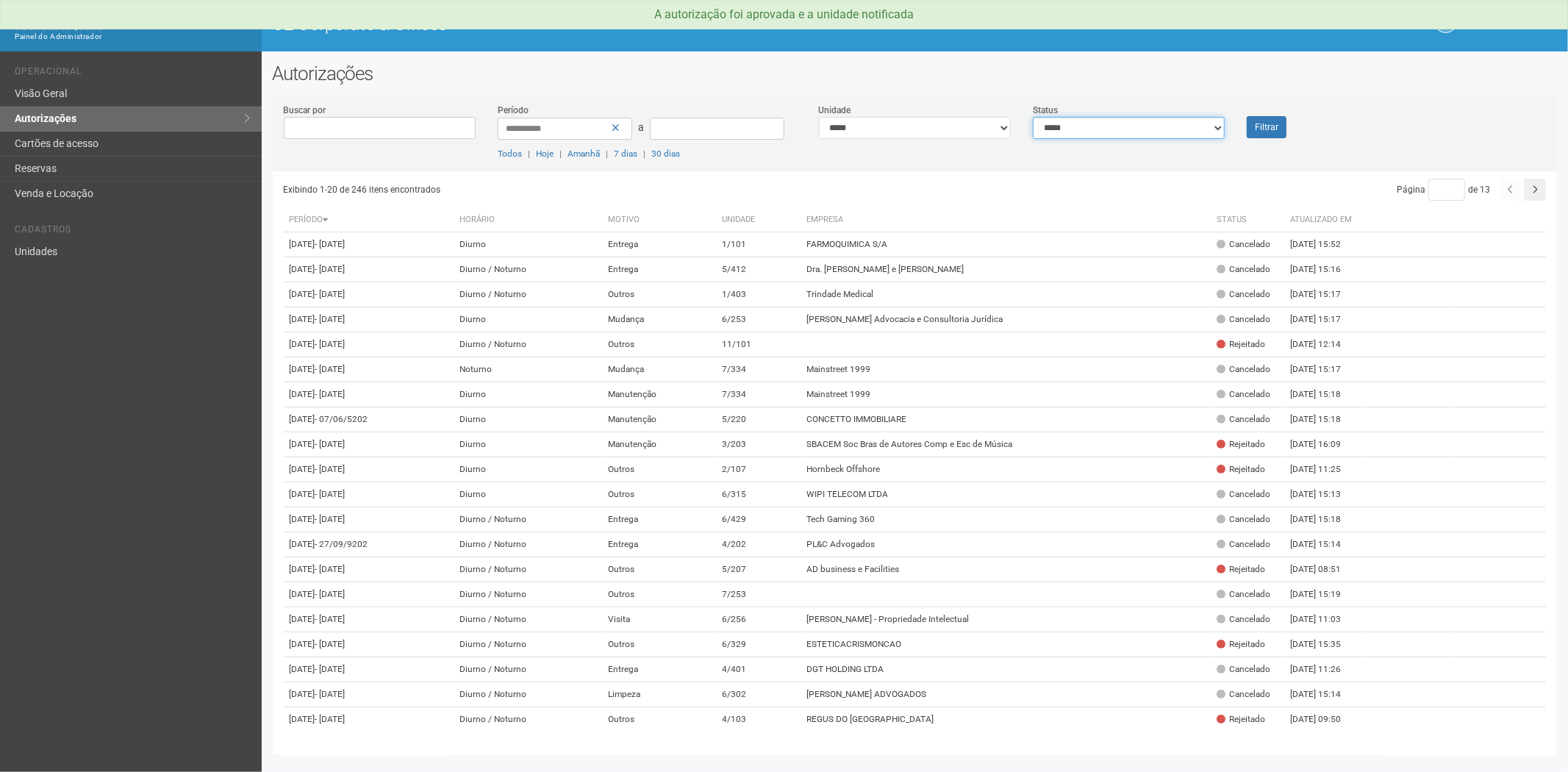
click at [1115, 121] on select "**********" at bounding box center [1128, 128] width 192 height 22
select select "*"
click at [1033, 117] on select "**********" at bounding box center [1128, 128] width 192 height 22
click at [1274, 127] on button "Filtrar" at bounding box center [1267, 127] width 40 height 22
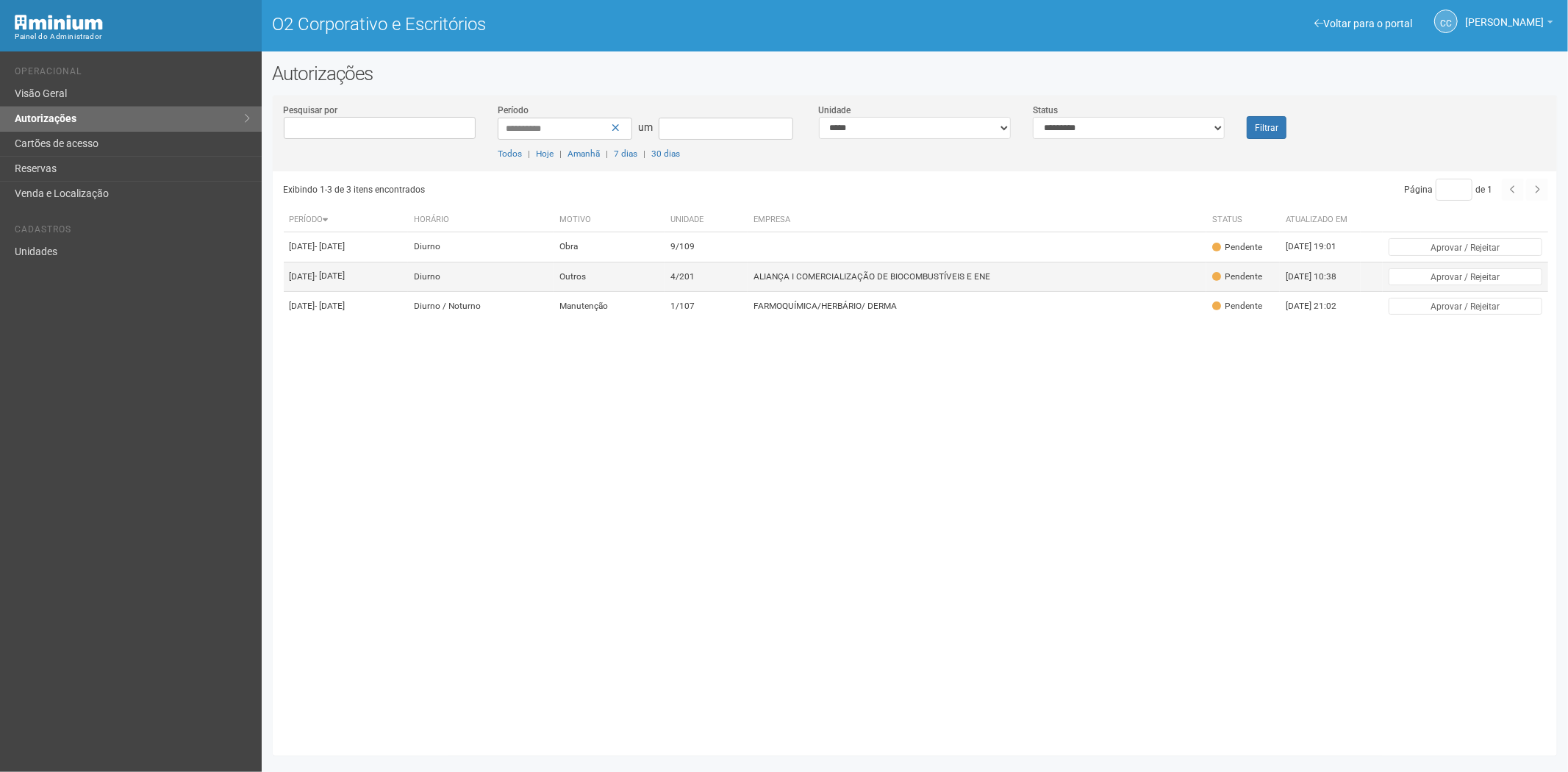
click at [840, 281] on font "ALIANÇA I COMERCIALIZAÇÃO DE BIOCOMBUSTÍVEIS E ENE" at bounding box center [872, 276] width 237 height 10
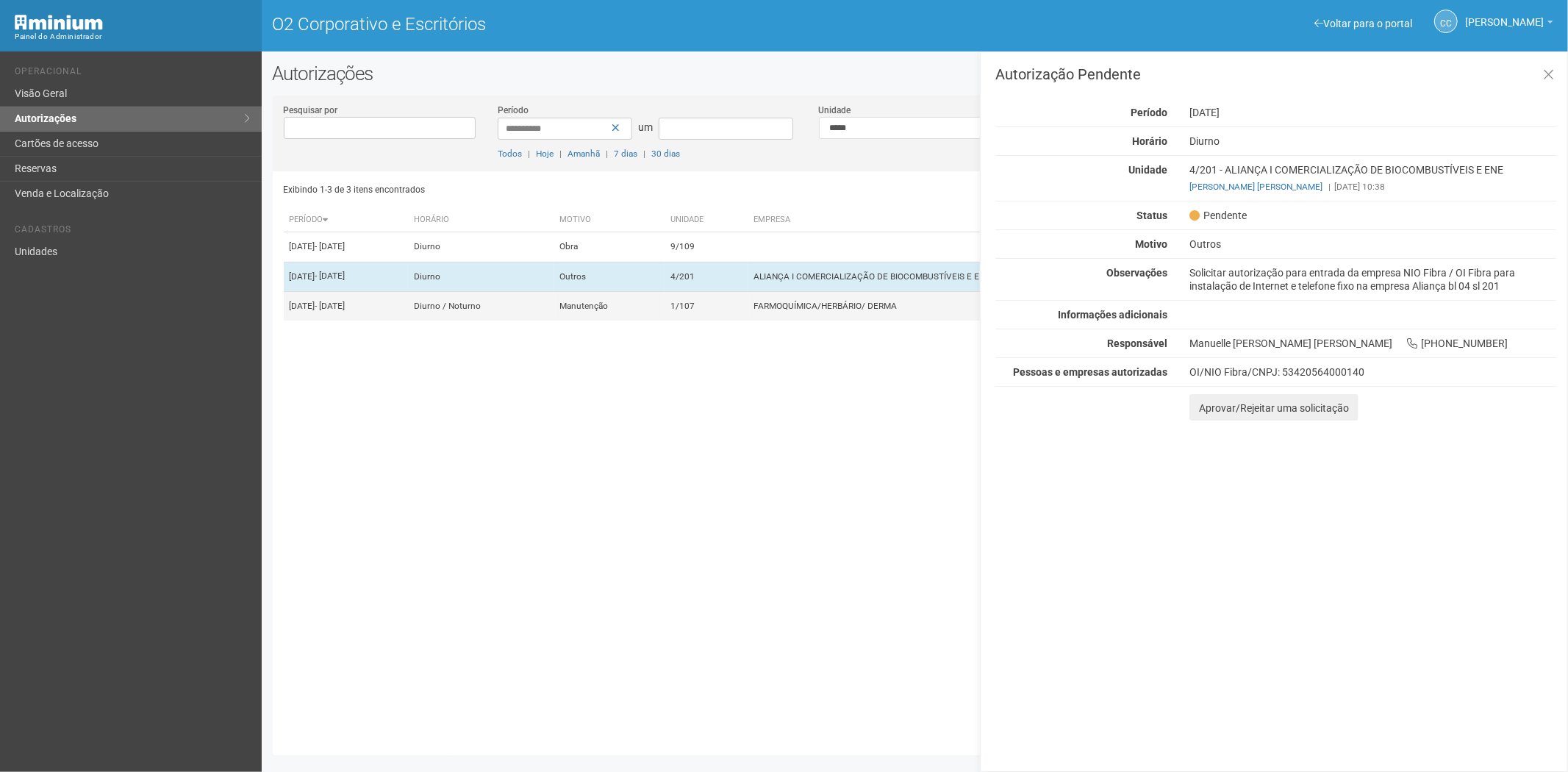
click at [746, 320] on td "1/107" at bounding box center [706, 305] width 83 height 29
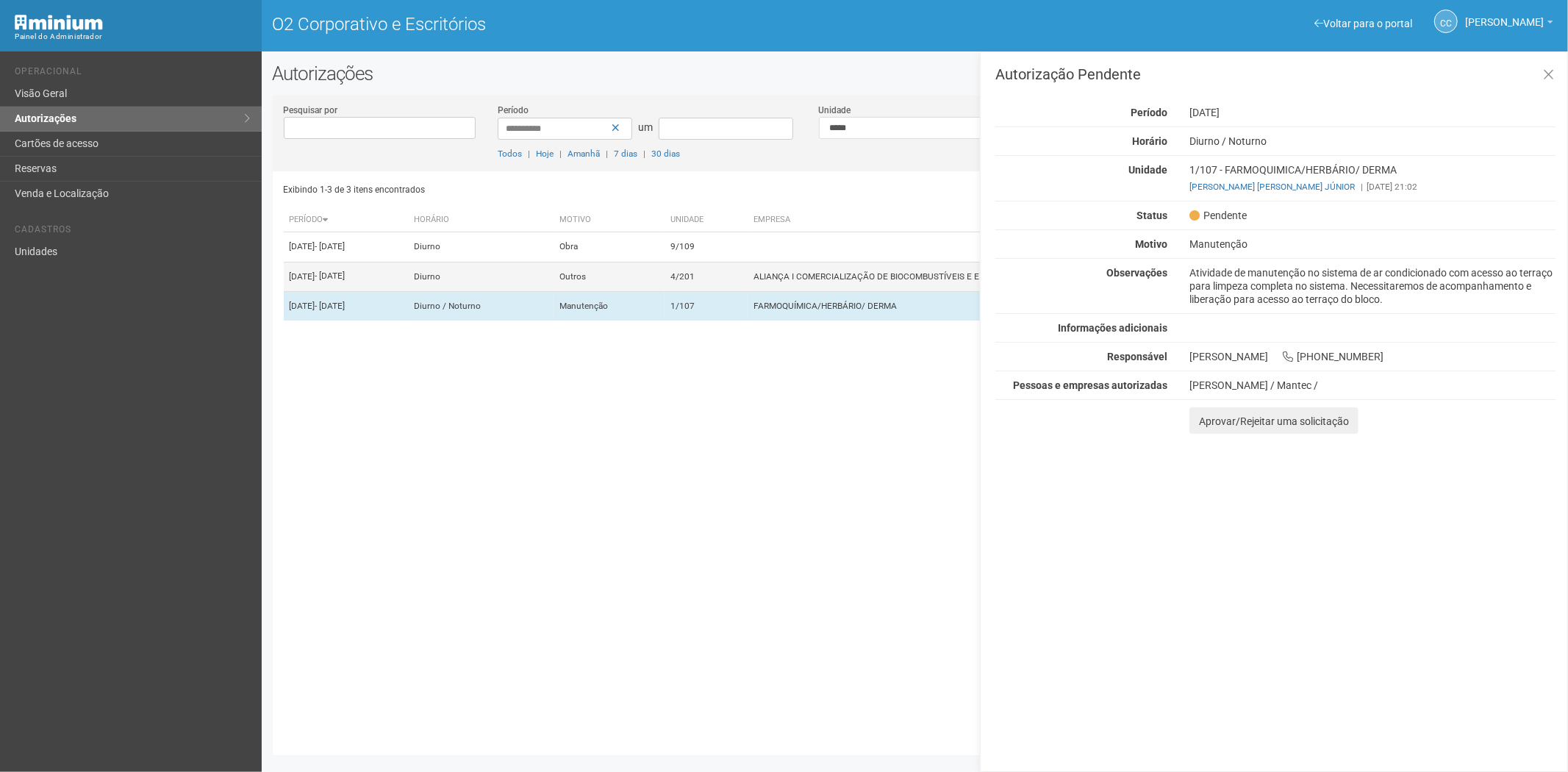
click at [747, 291] on td "4/201" at bounding box center [706, 276] width 83 height 29
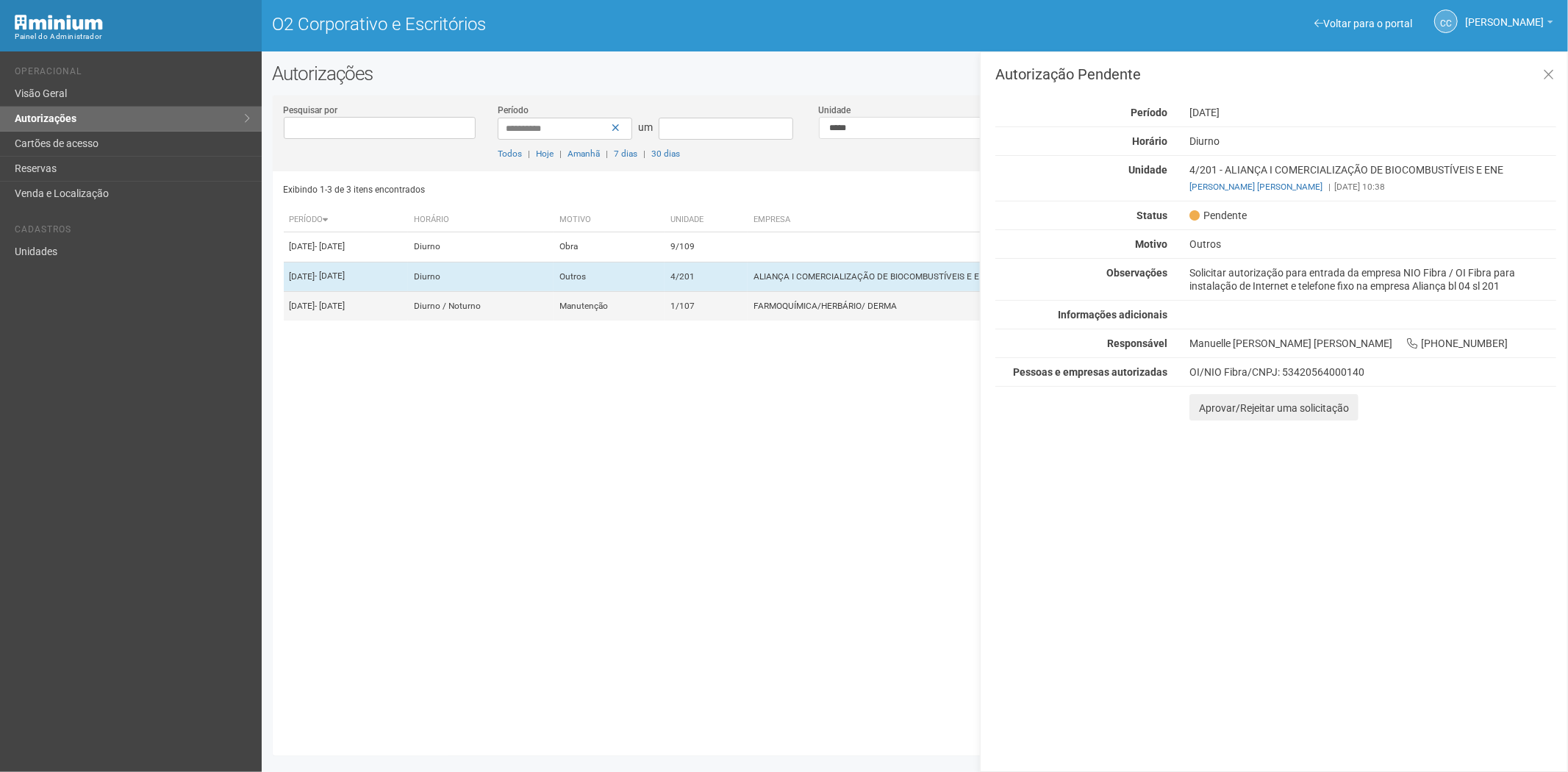
click at [746, 320] on td "1/107" at bounding box center [706, 305] width 83 height 29
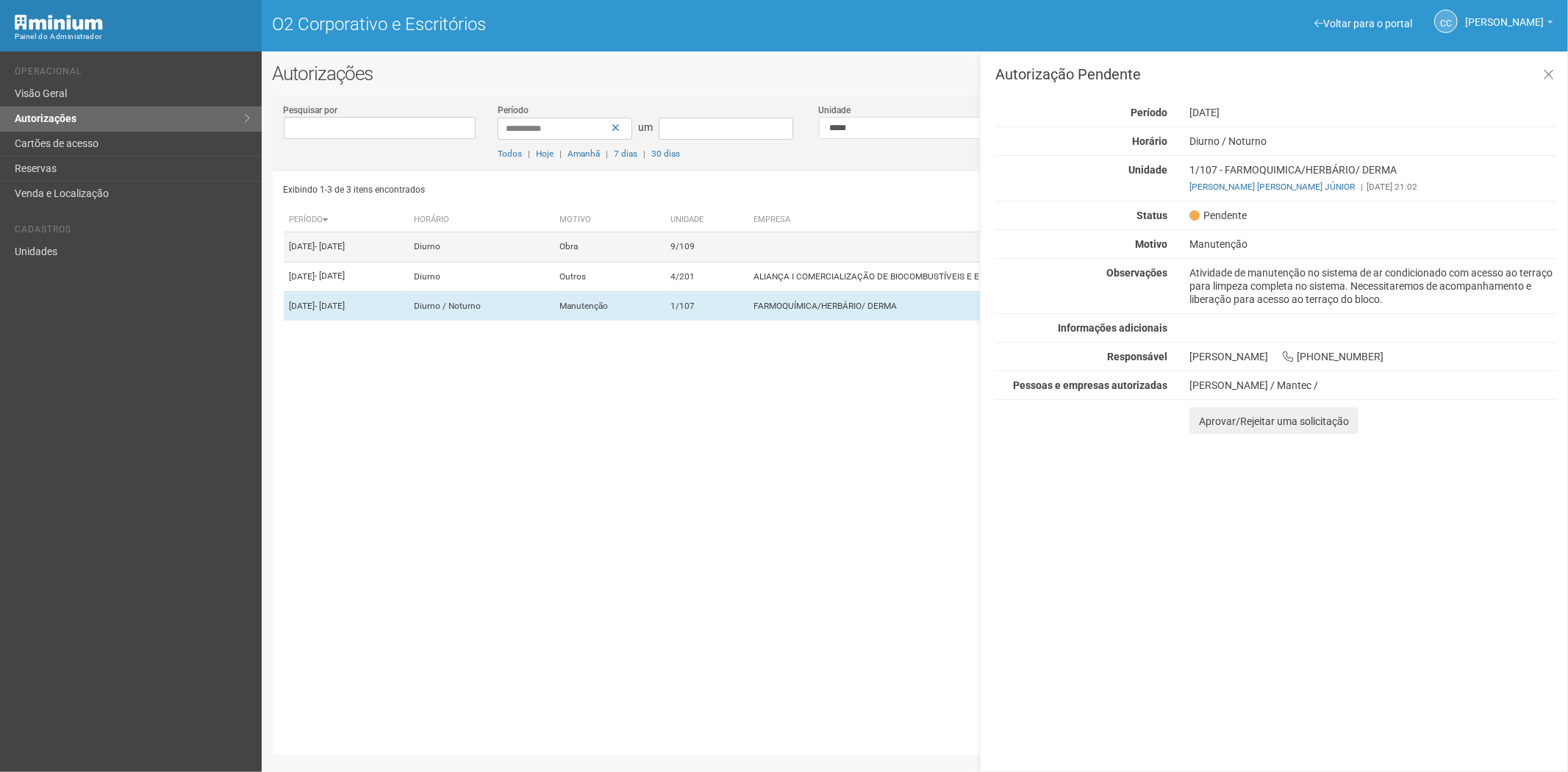
click at [747, 261] on td "9/109" at bounding box center [706, 247] width 83 height 29
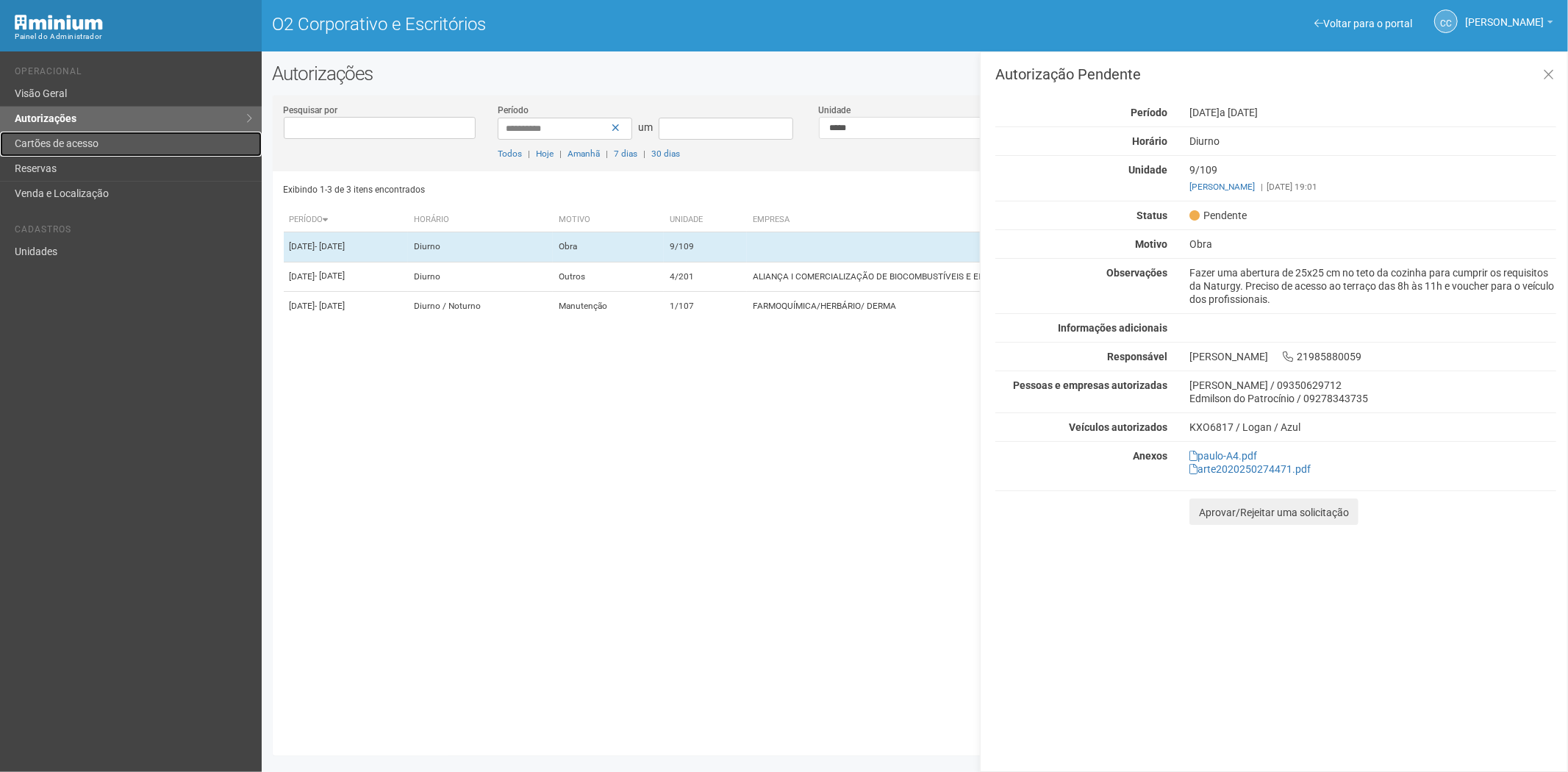
drag, startPoint x: 96, startPoint y: 133, endPoint x: 189, endPoint y: 150, distance: 94.5
click at [96, 133] on link "Cartões de acesso" at bounding box center [131, 143] width 261 height 25
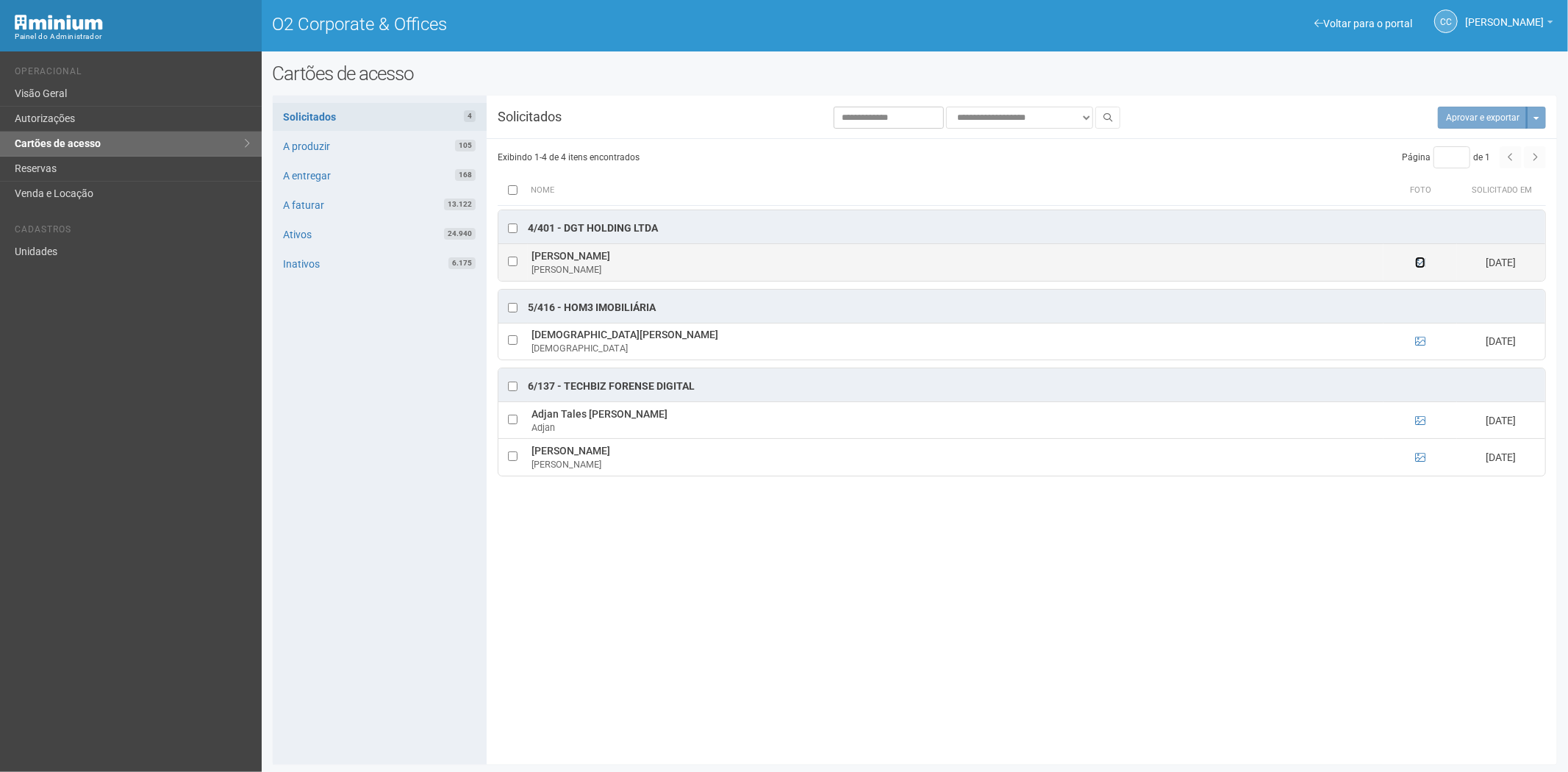
click at [1423, 260] on icon at bounding box center [1420, 262] width 10 height 10
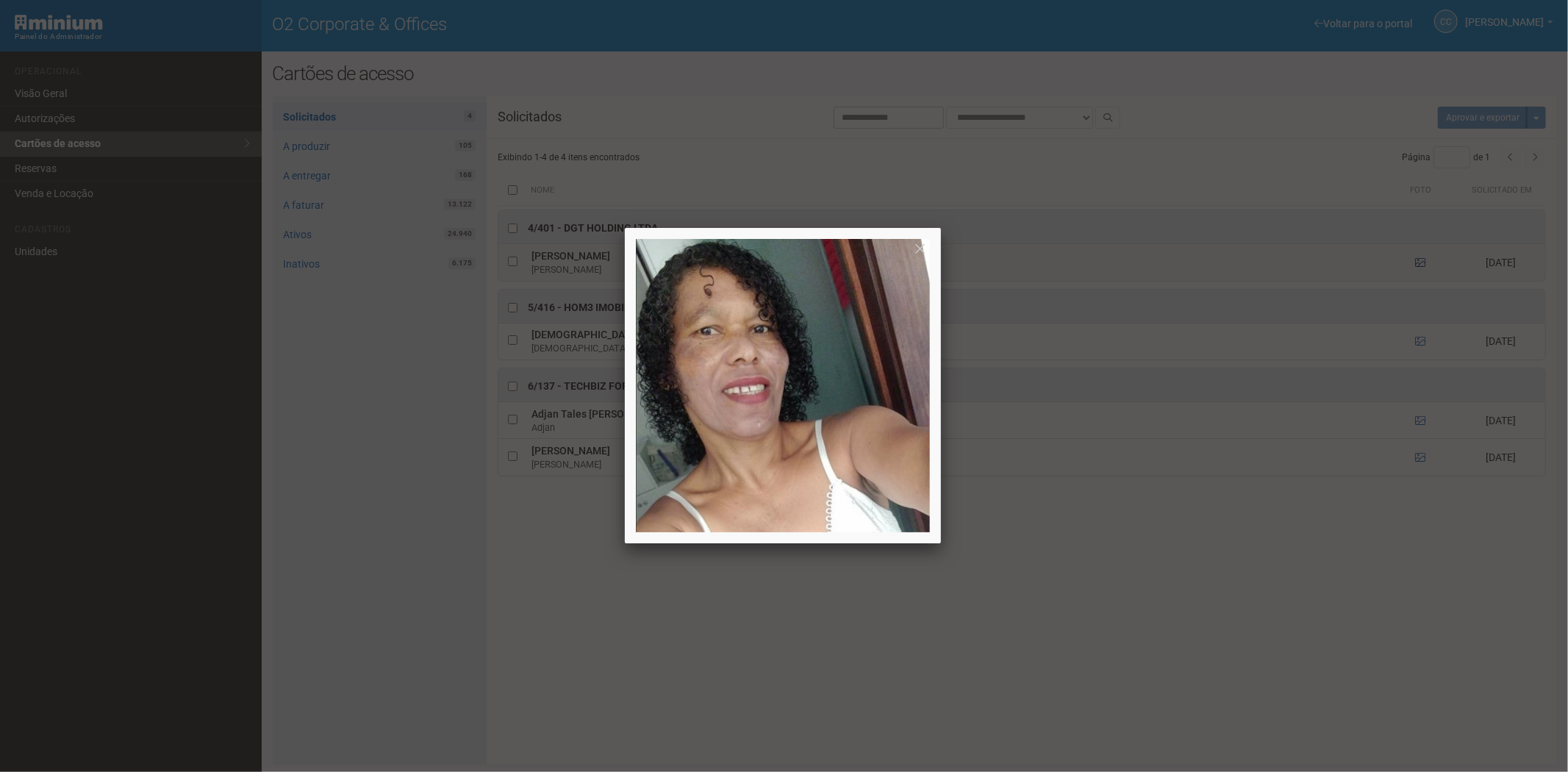
click at [1423, 260] on div at bounding box center [784, 386] width 1568 height 772
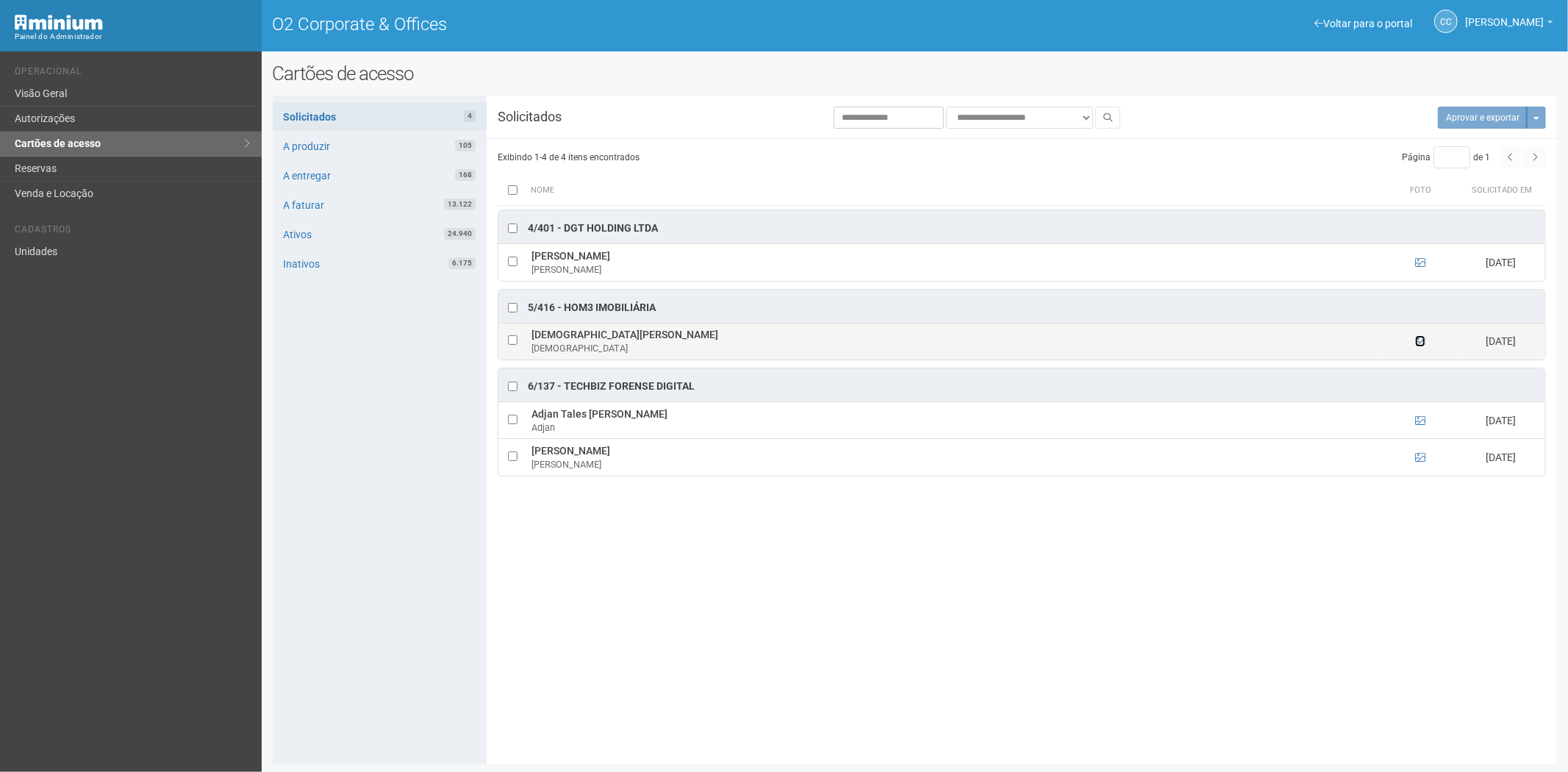
click at [1422, 342] on icon at bounding box center [1420, 341] width 10 height 10
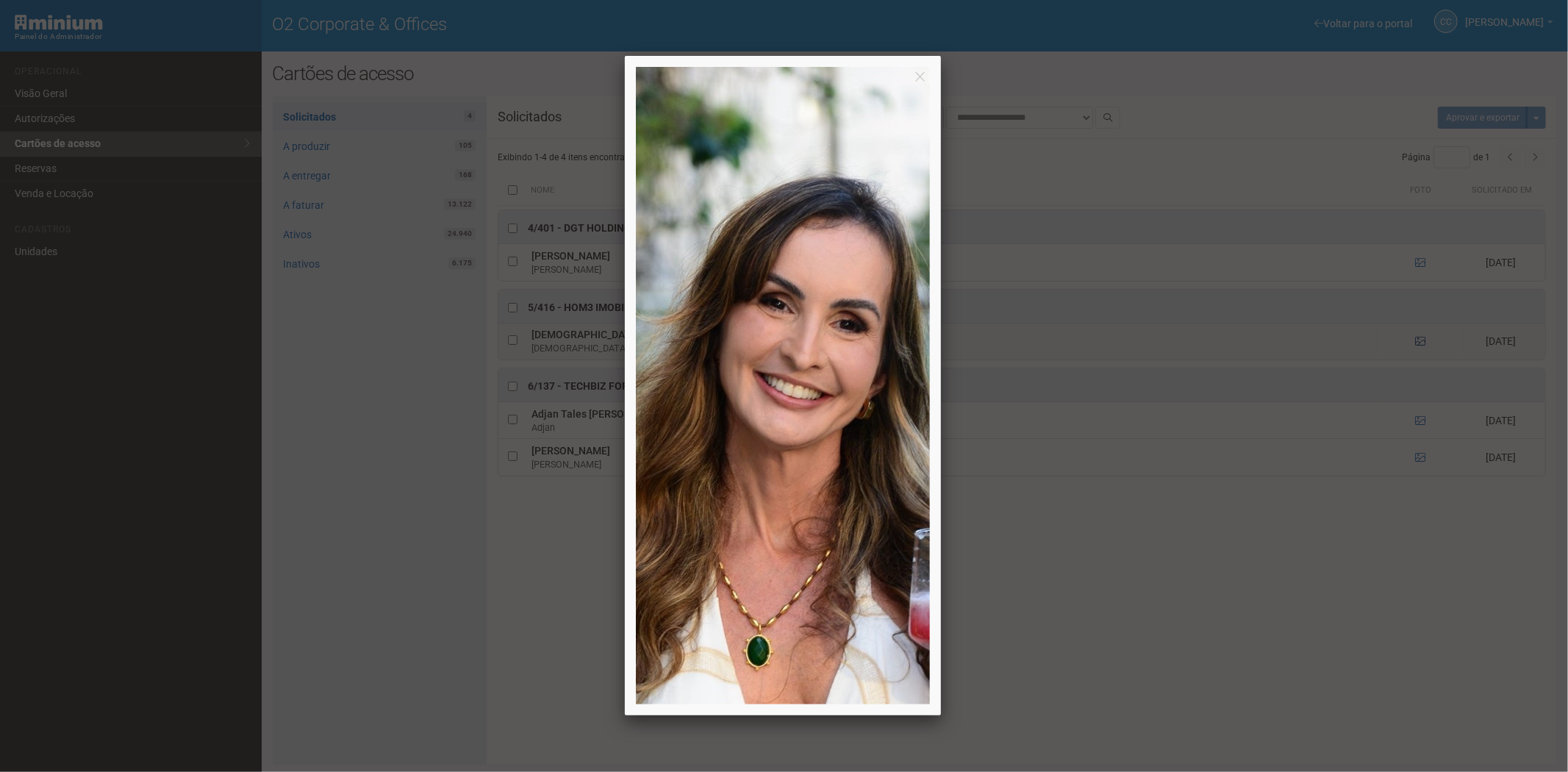
click at [1422, 342] on div at bounding box center [784, 386] width 1568 height 772
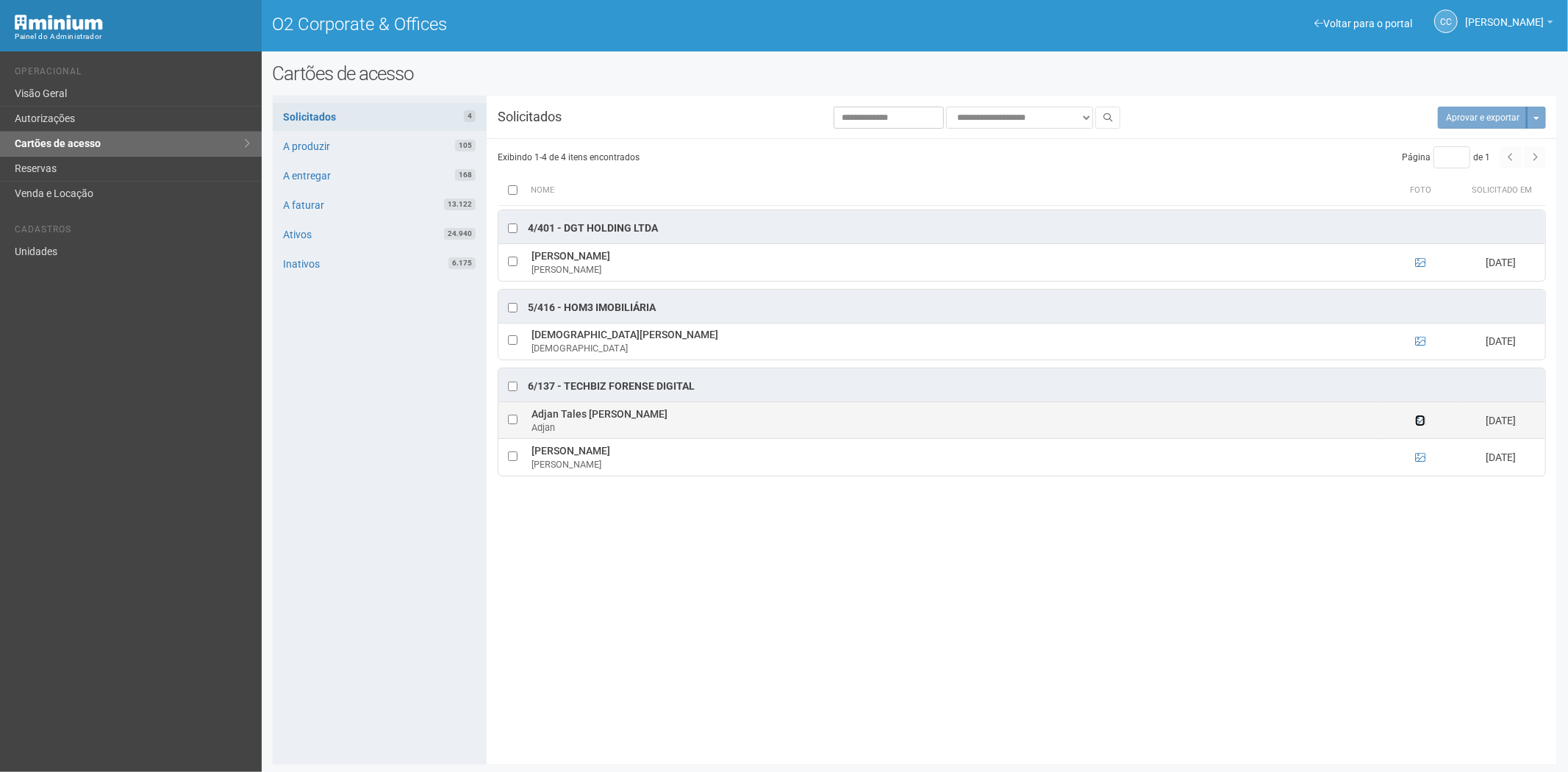
click at [1420, 423] on icon at bounding box center [1420, 420] width 10 height 10
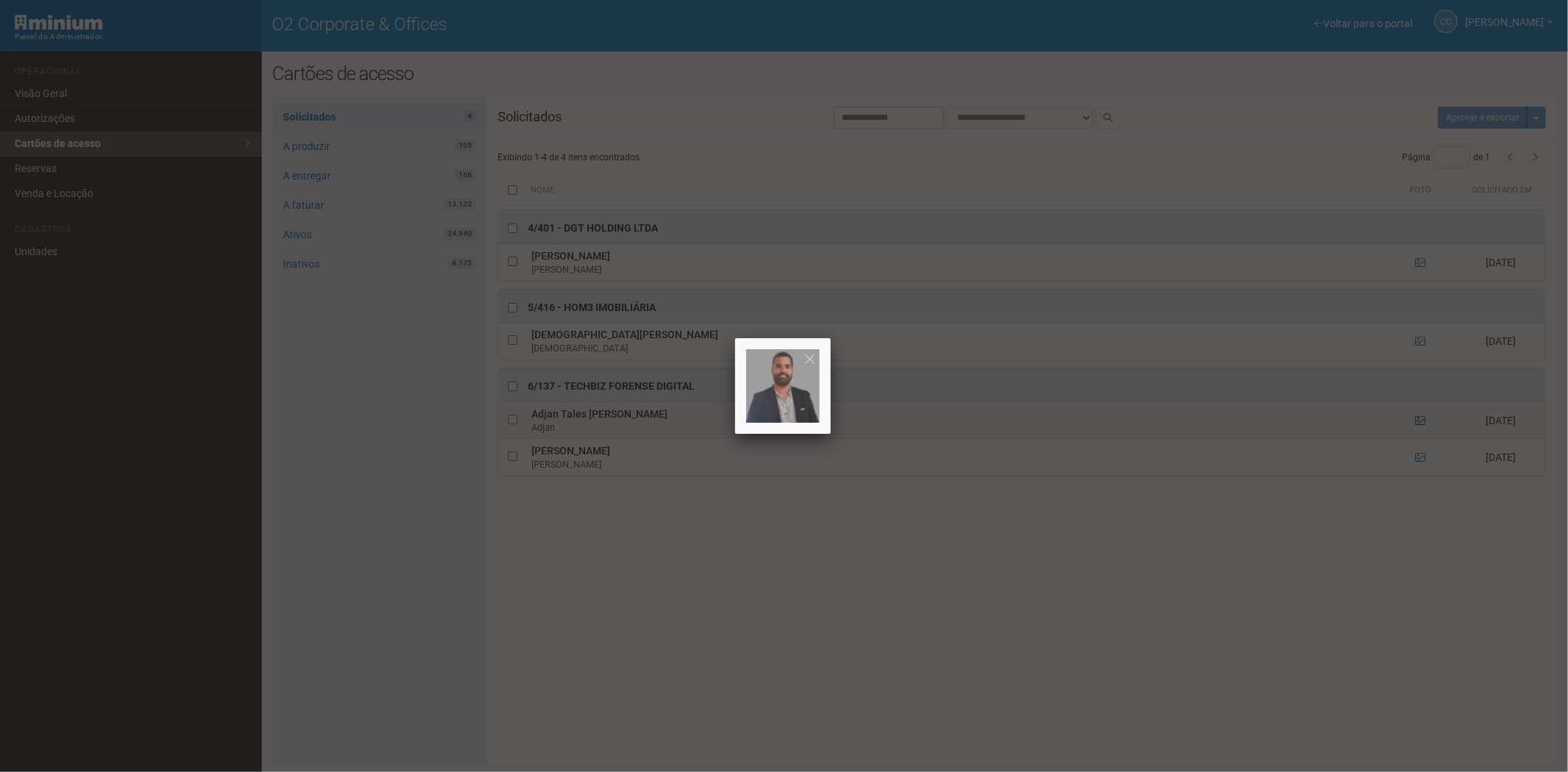
click at [1420, 423] on div at bounding box center [784, 386] width 1568 height 772
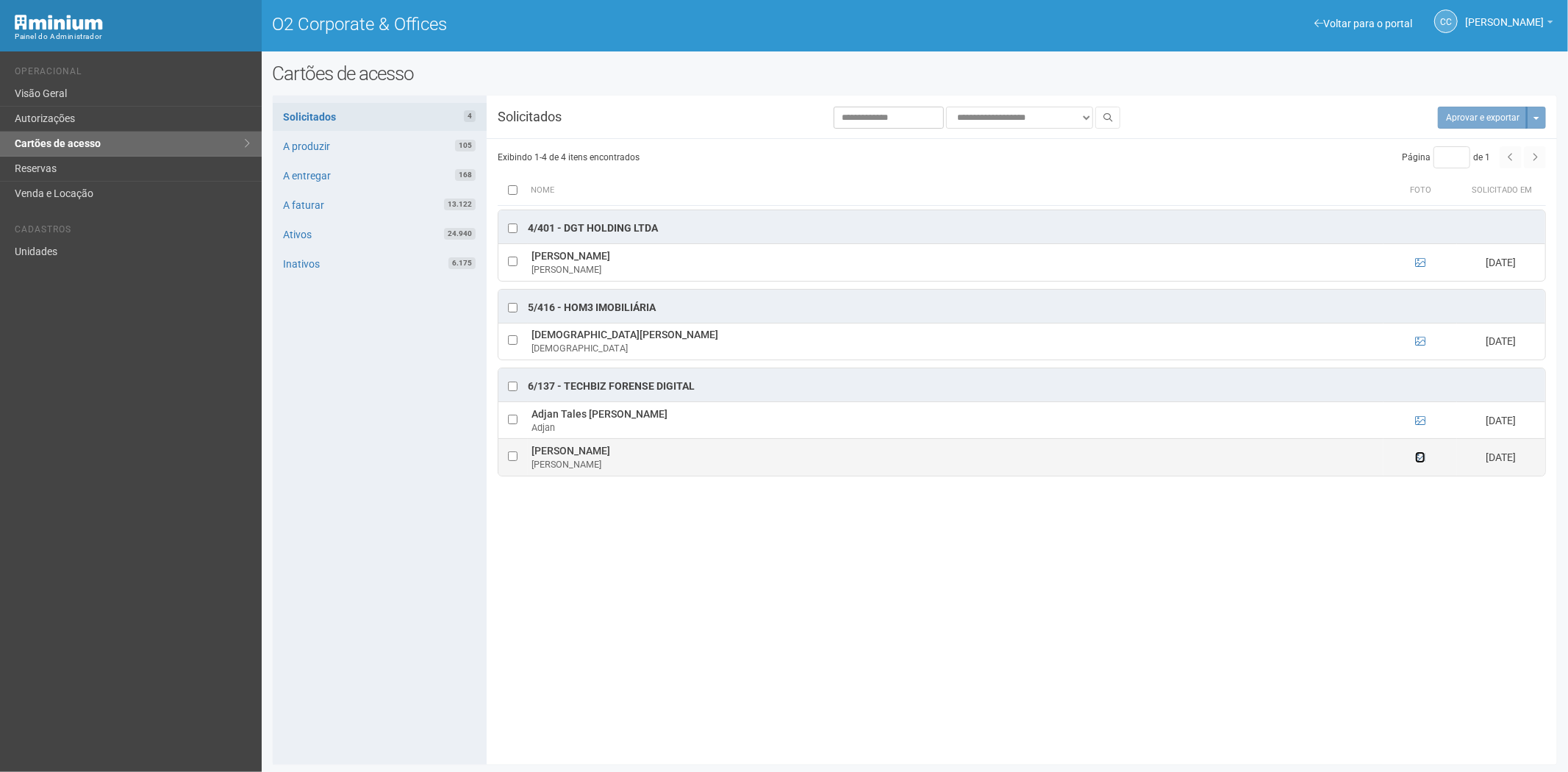
click at [1421, 458] on icon at bounding box center [1420, 457] width 10 height 10
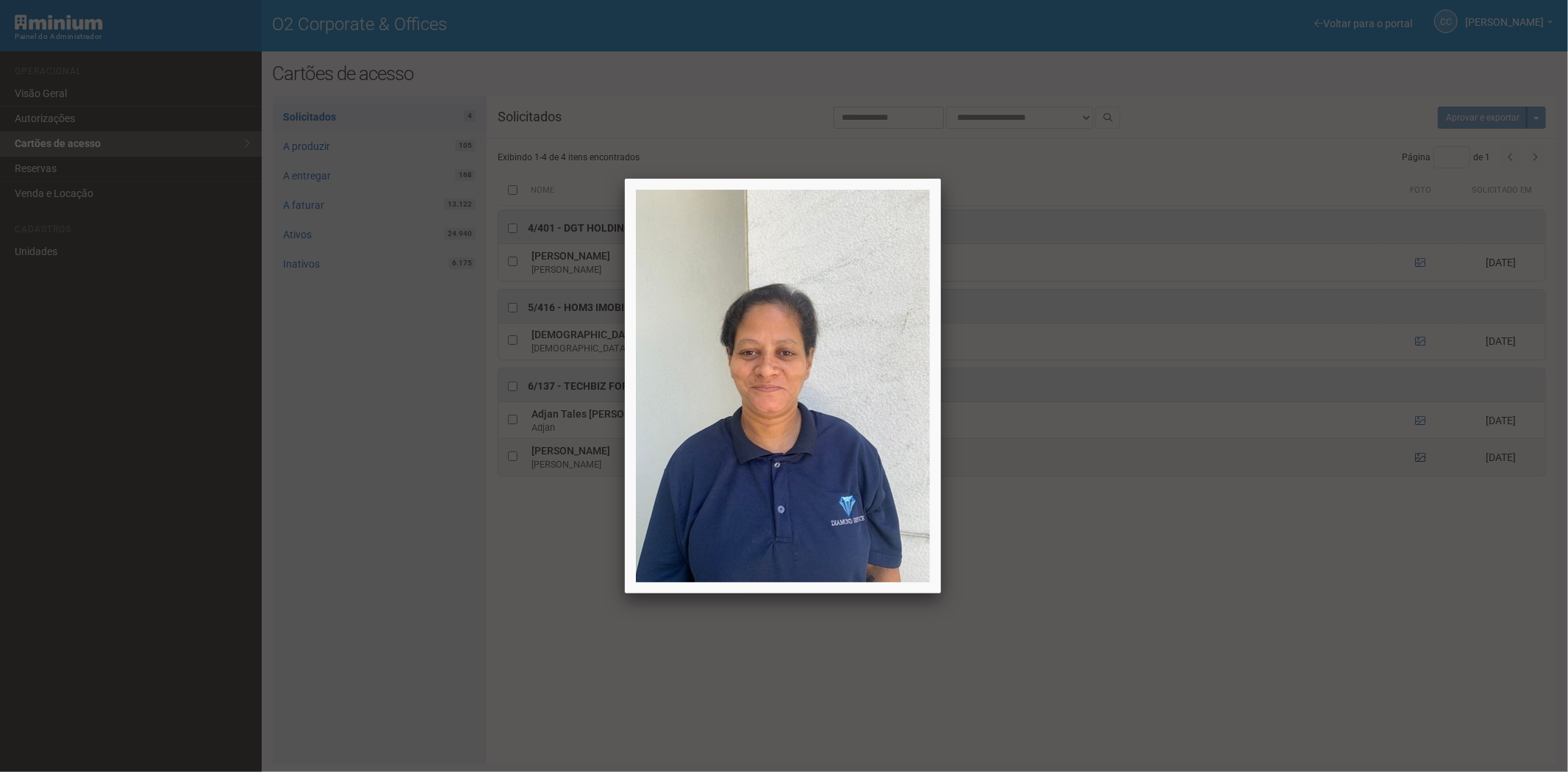
click at [1421, 458] on div at bounding box center [784, 386] width 1568 height 772
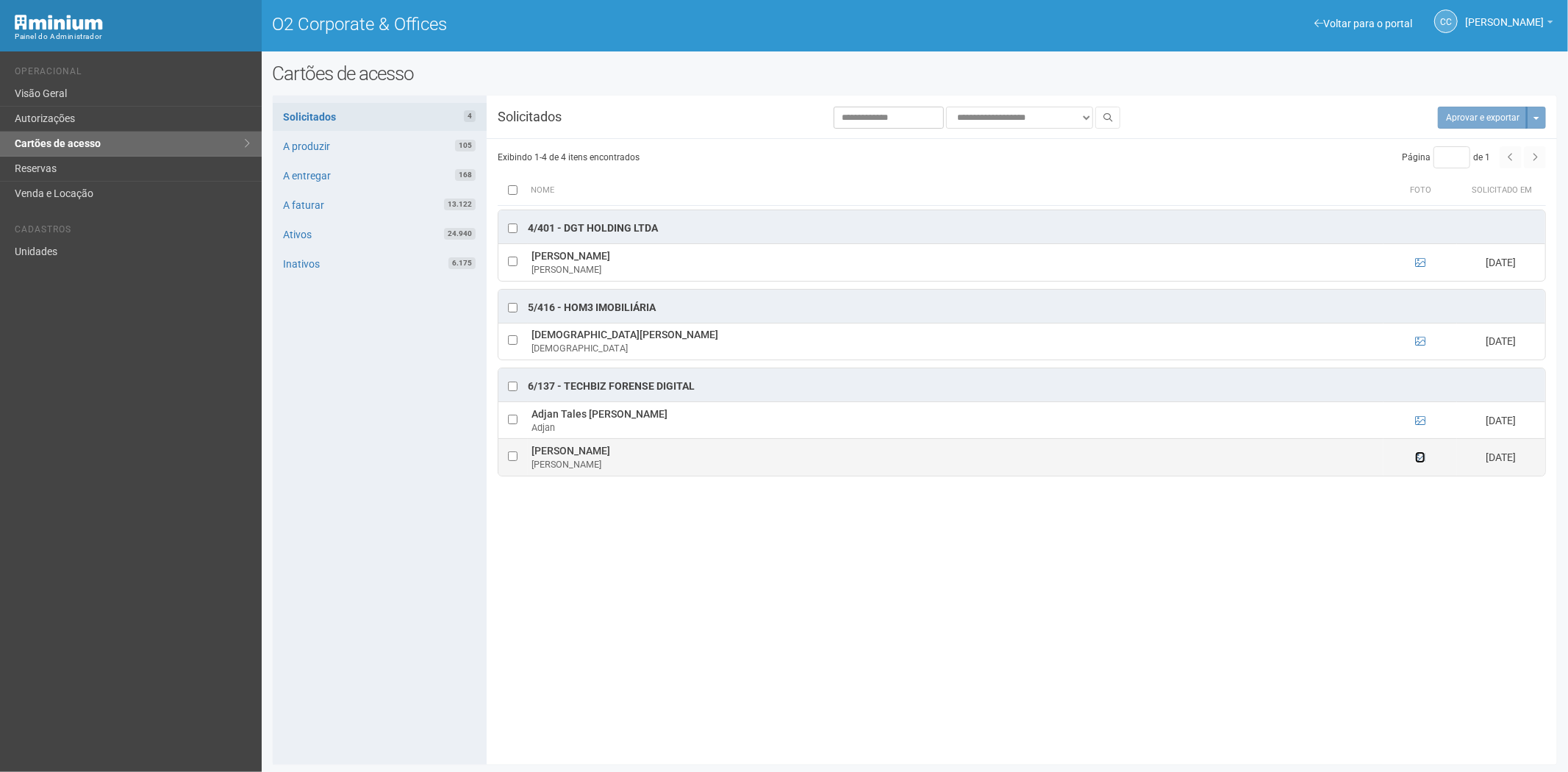
click at [1421, 458] on icon at bounding box center [1420, 457] width 10 height 10
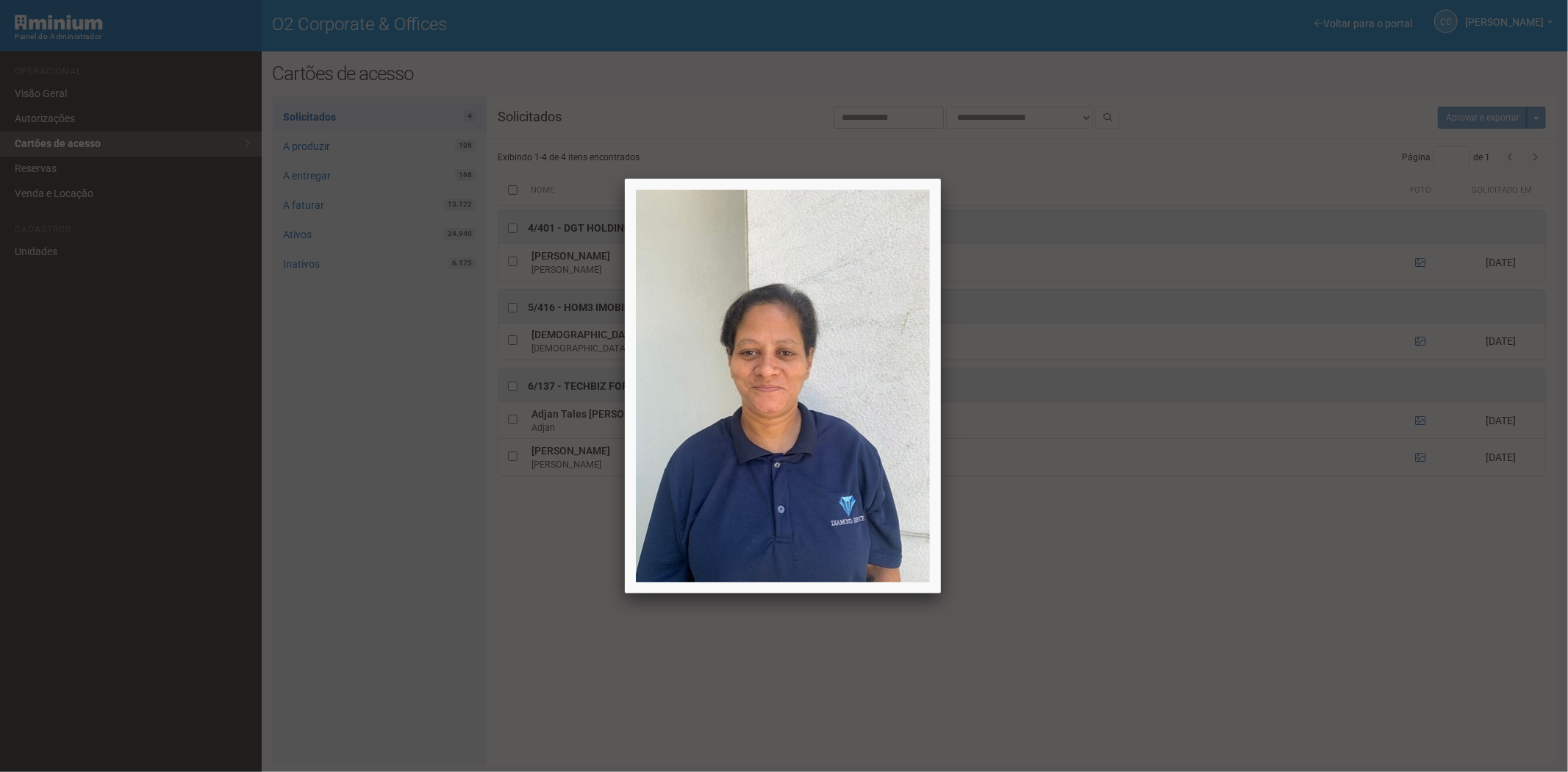
click at [1421, 458] on div at bounding box center [784, 386] width 1568 height 772
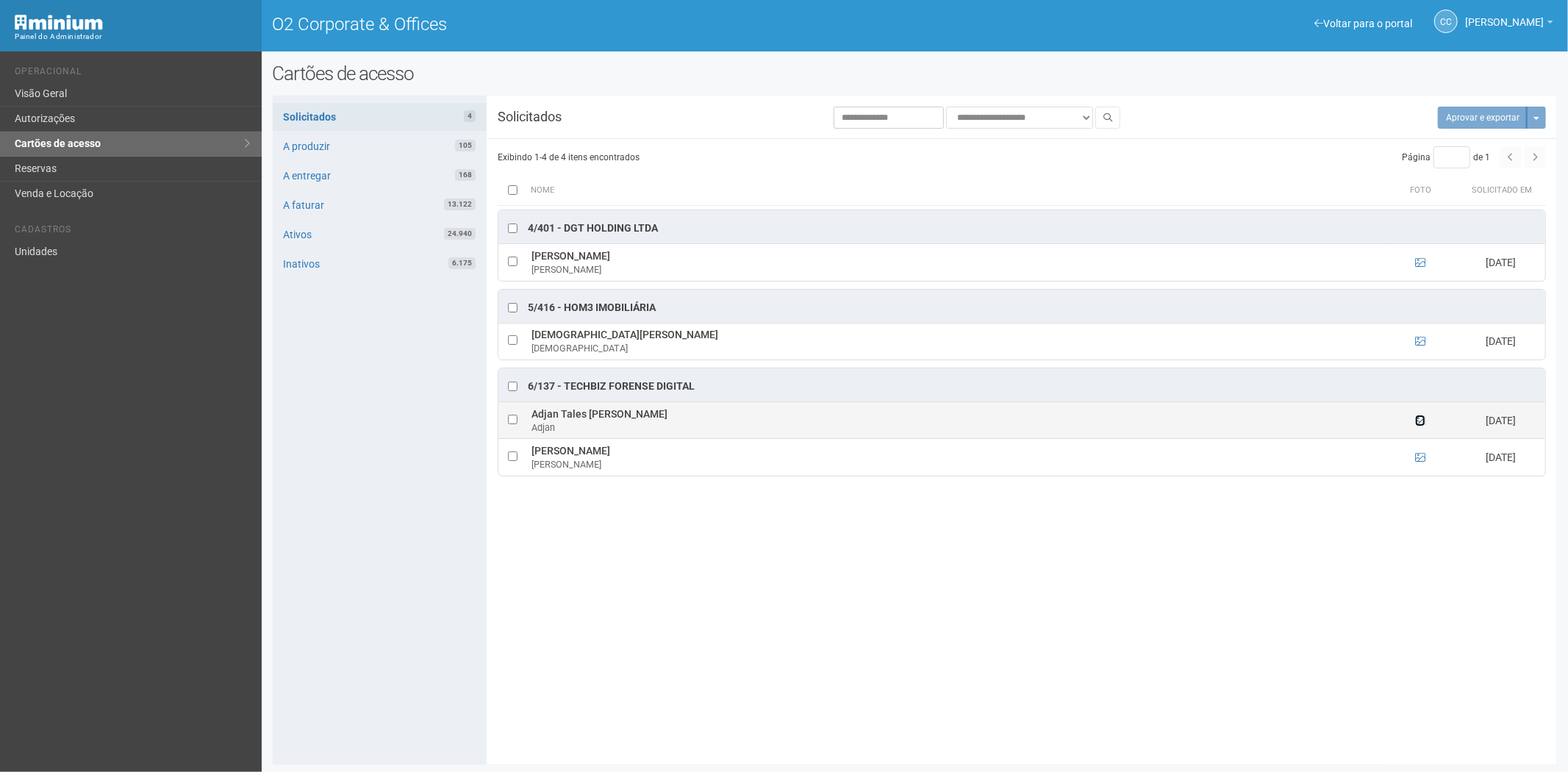
click at [1417, 420] on icon at bounding box center [1420, 420] width 10 height 10
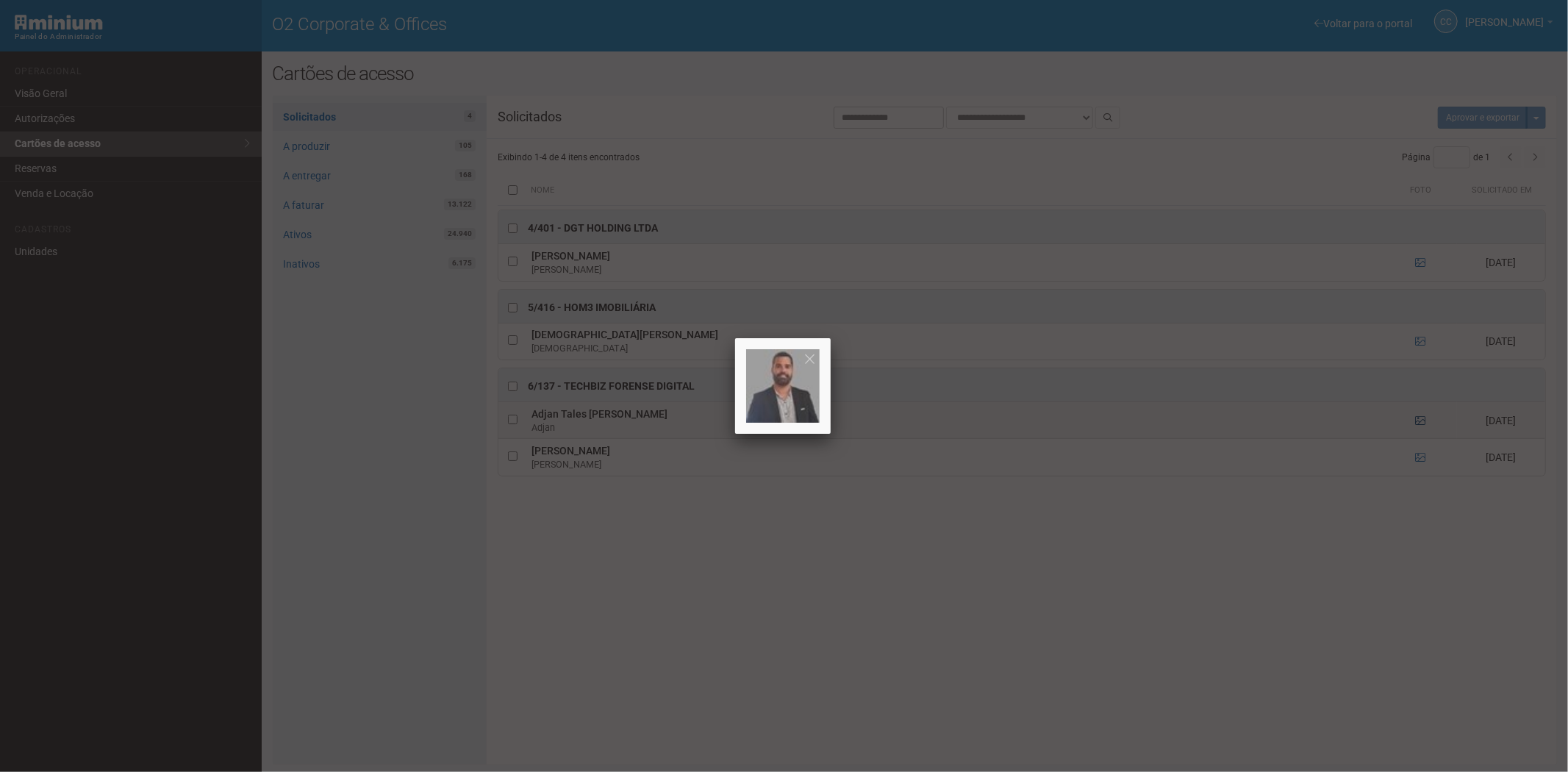
click at [1417, 420] on div at bounding box center [784, 386] width 1568 height 772
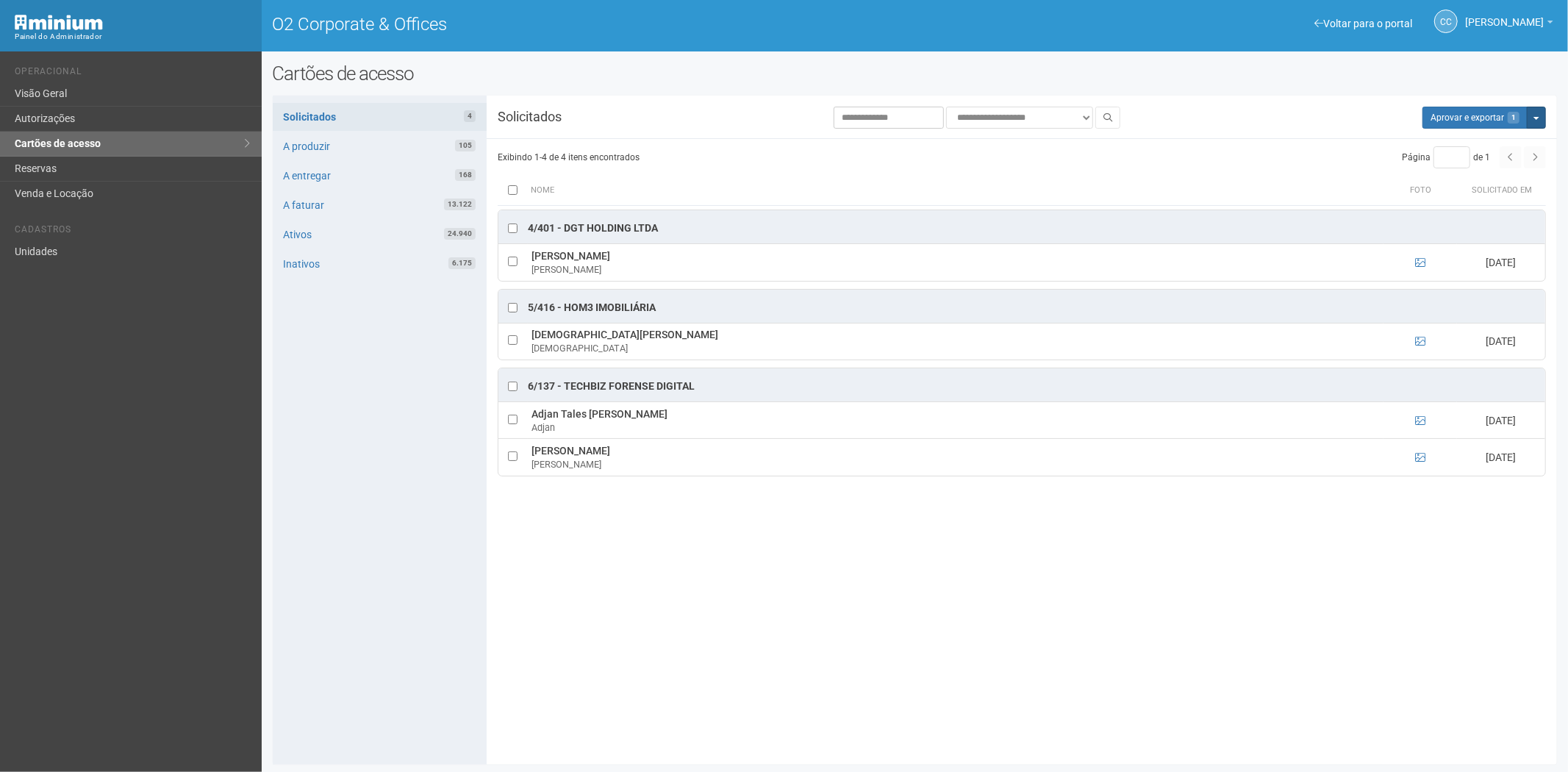
click at [1545, 116] on button "Mais opções" at bounding box center [1536, 118] width 19 height 22
click at [1460, 169] on link "Rejeitar solicitações" at bounding box center [1481, 164] width 116 height 18
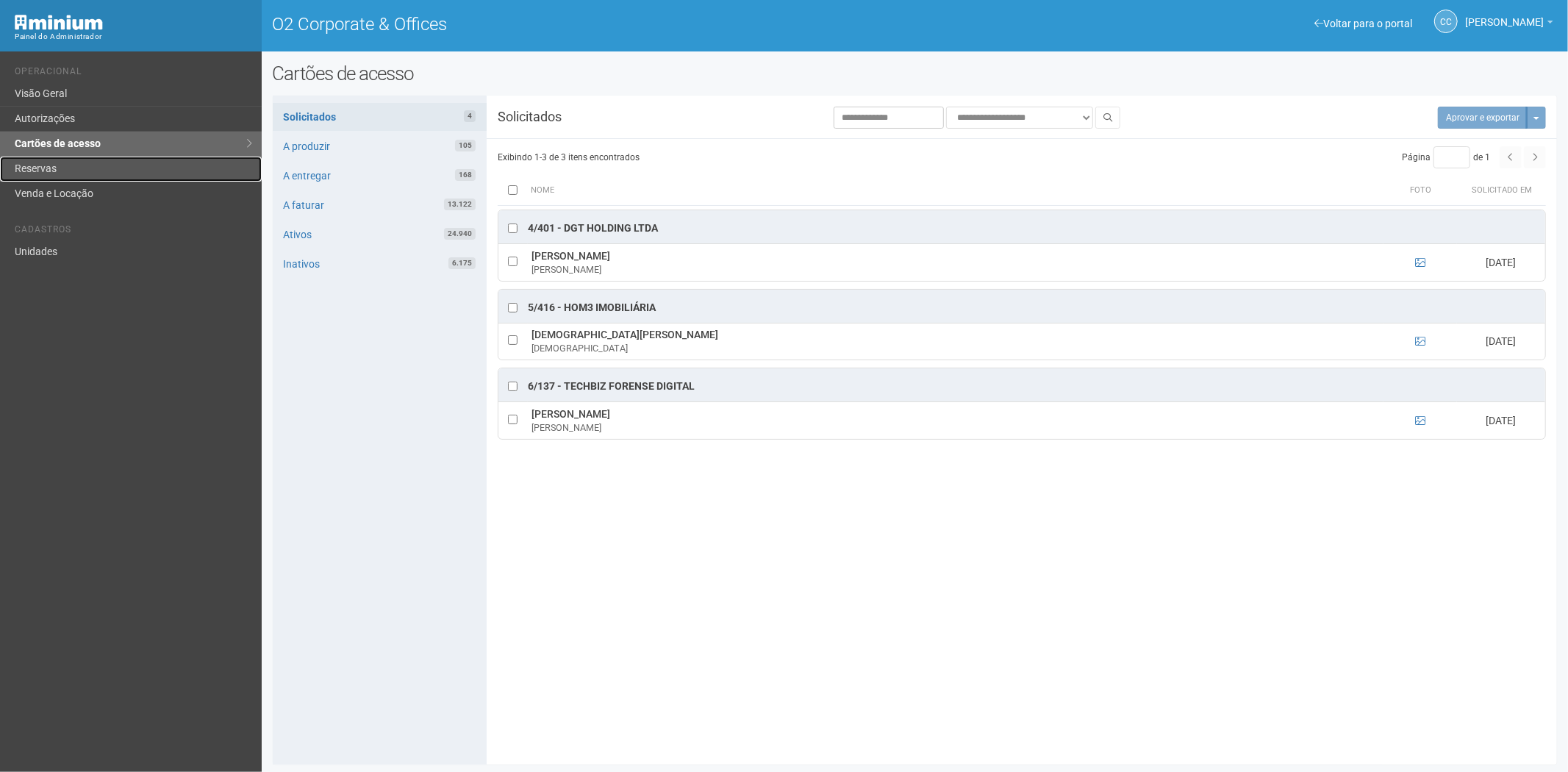
click at [41, 162] on link "Reservas" at bounding box center [131, 169] width 261 height 25
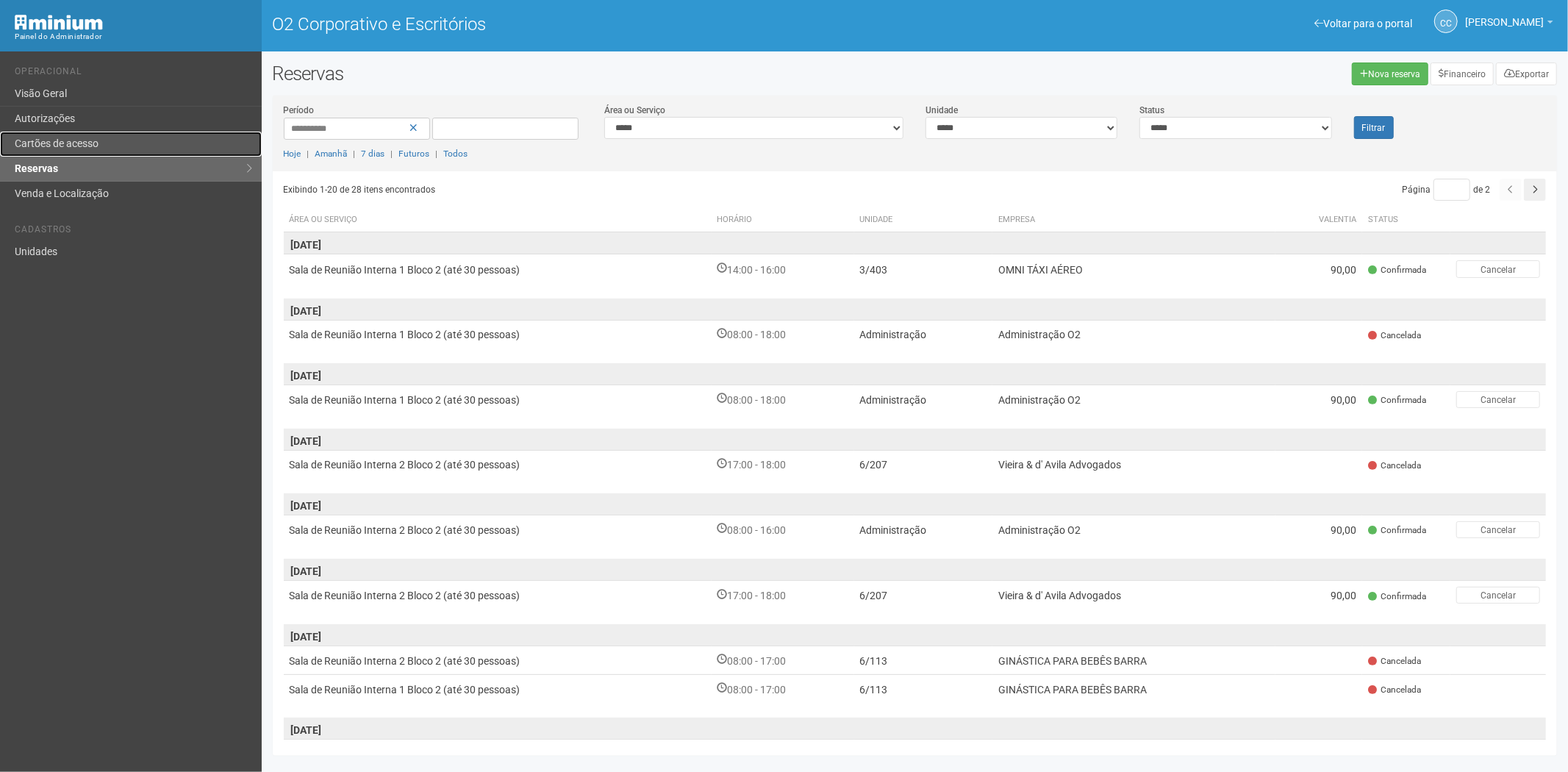
click at [59, 132] on link "Cartões de acesso" at bounding box center [131, 143] width 261 height 25
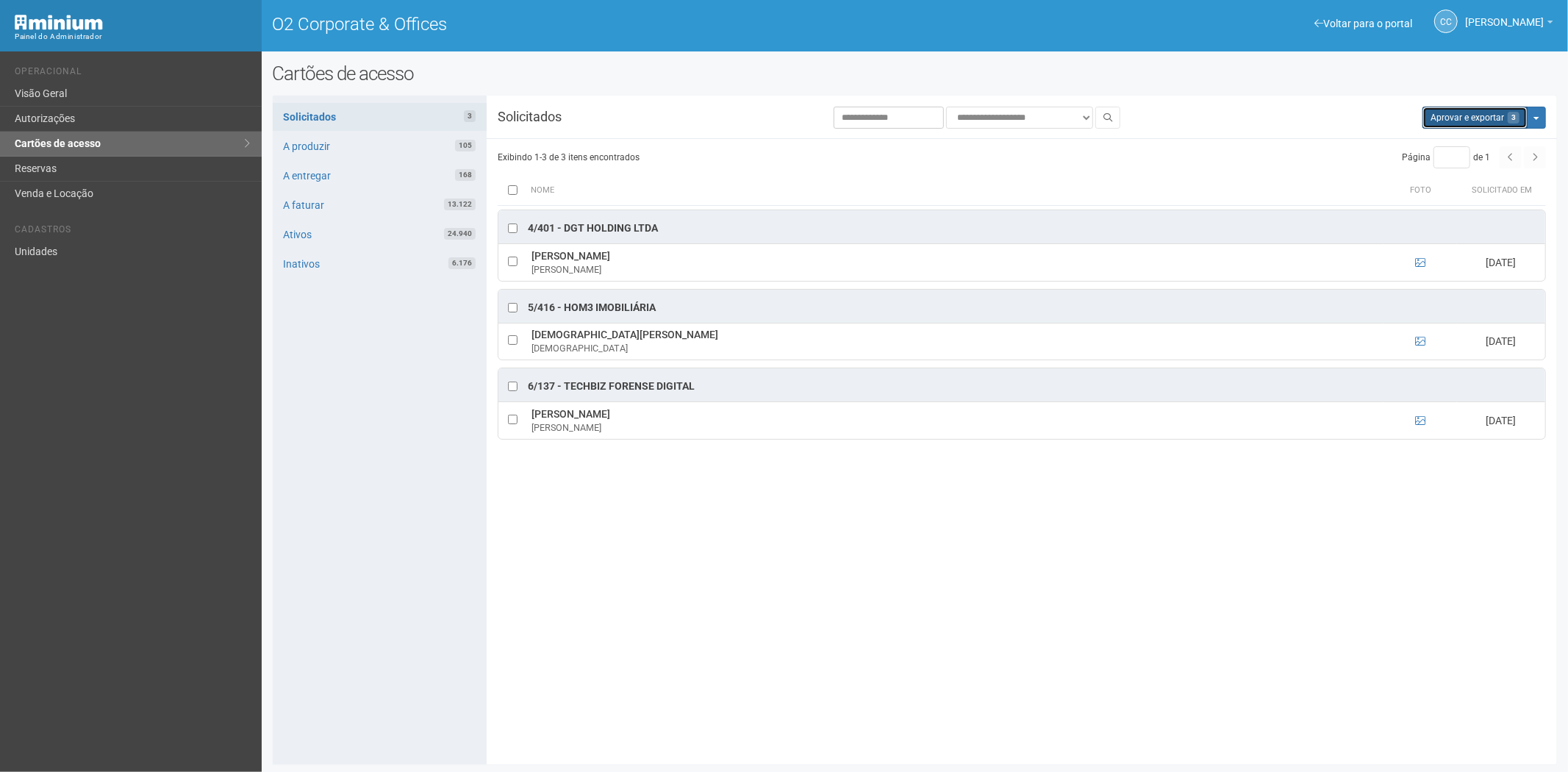
drag, startPoint x: 1476, startPoint y: 116, endPoint x: 829, endPoint y: 81, distance: 647.9
click at [1475, 116] on button "Aprovar e exportar 3" at bounding box center [1475, 118] width 105 height 22
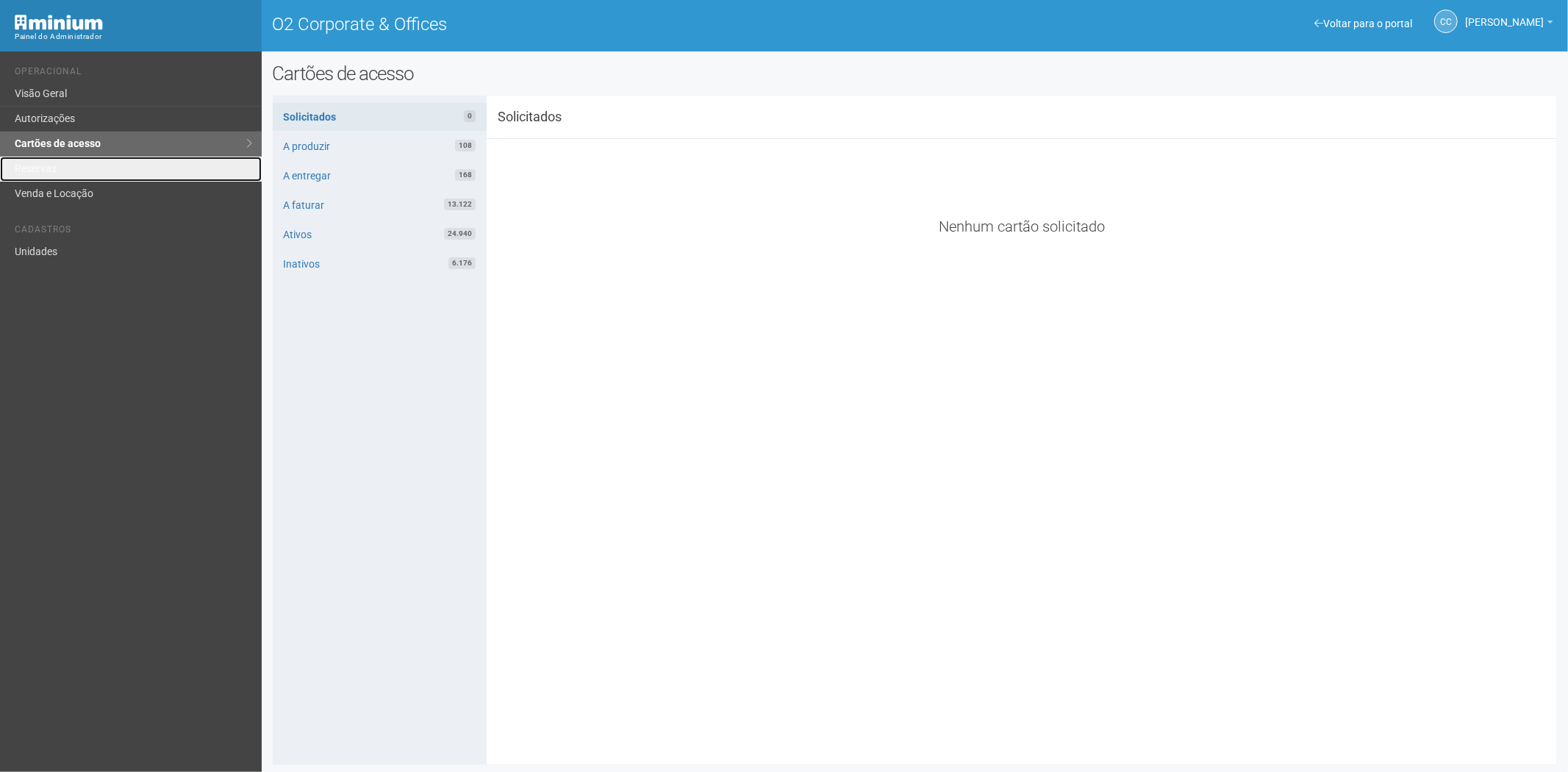
drag, startPoint x: 45, startPoint y: 166, endPoint x: 126, endPoint y: 214, distance: 94.2
click at [45, 166] on link "Reservas" at bounding box center [131, 169] width 261 height 25
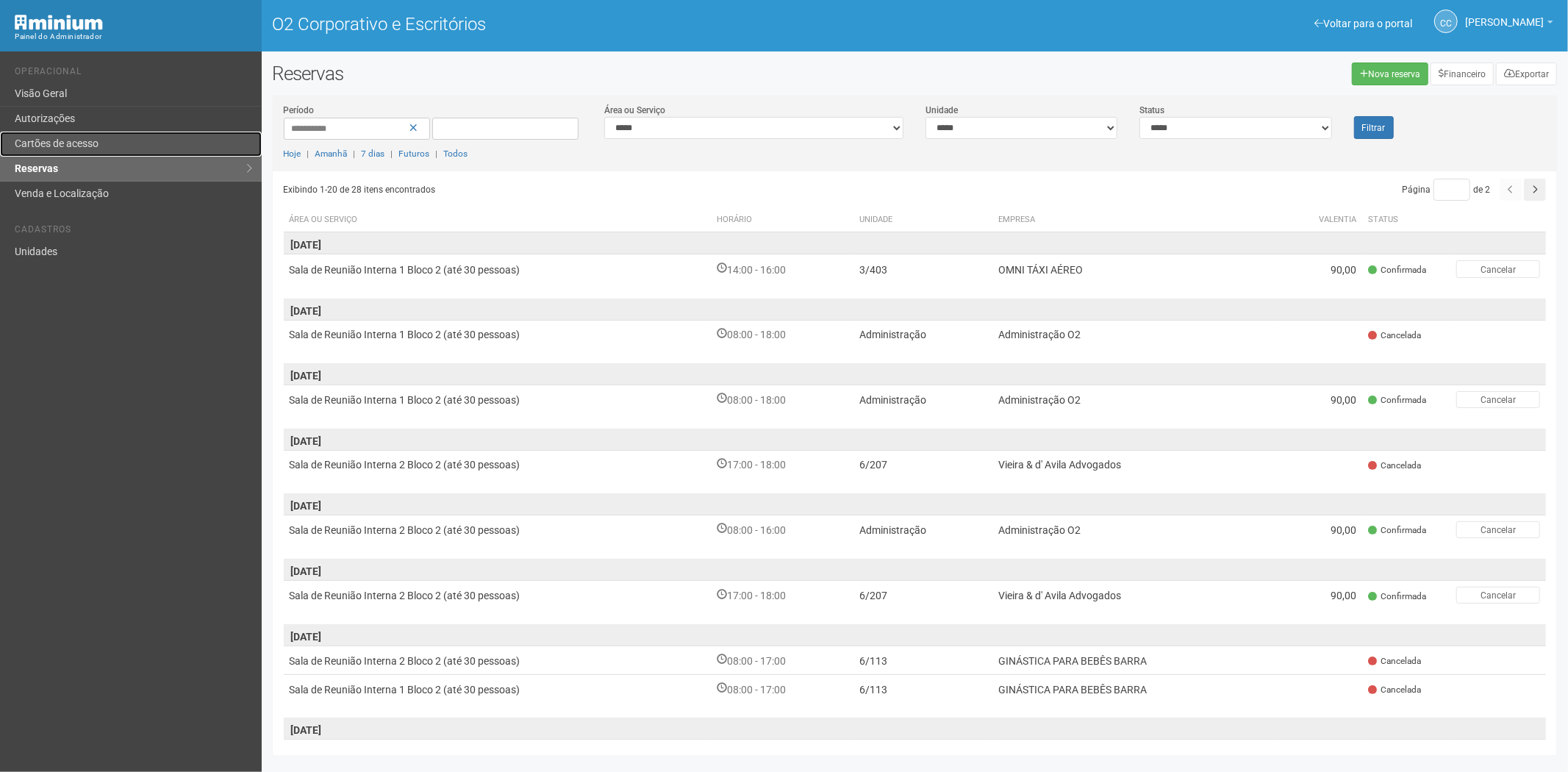
click at [73, 141] on font "Cartões de acesso" at bounding box center [56, 143] width 84 height 12
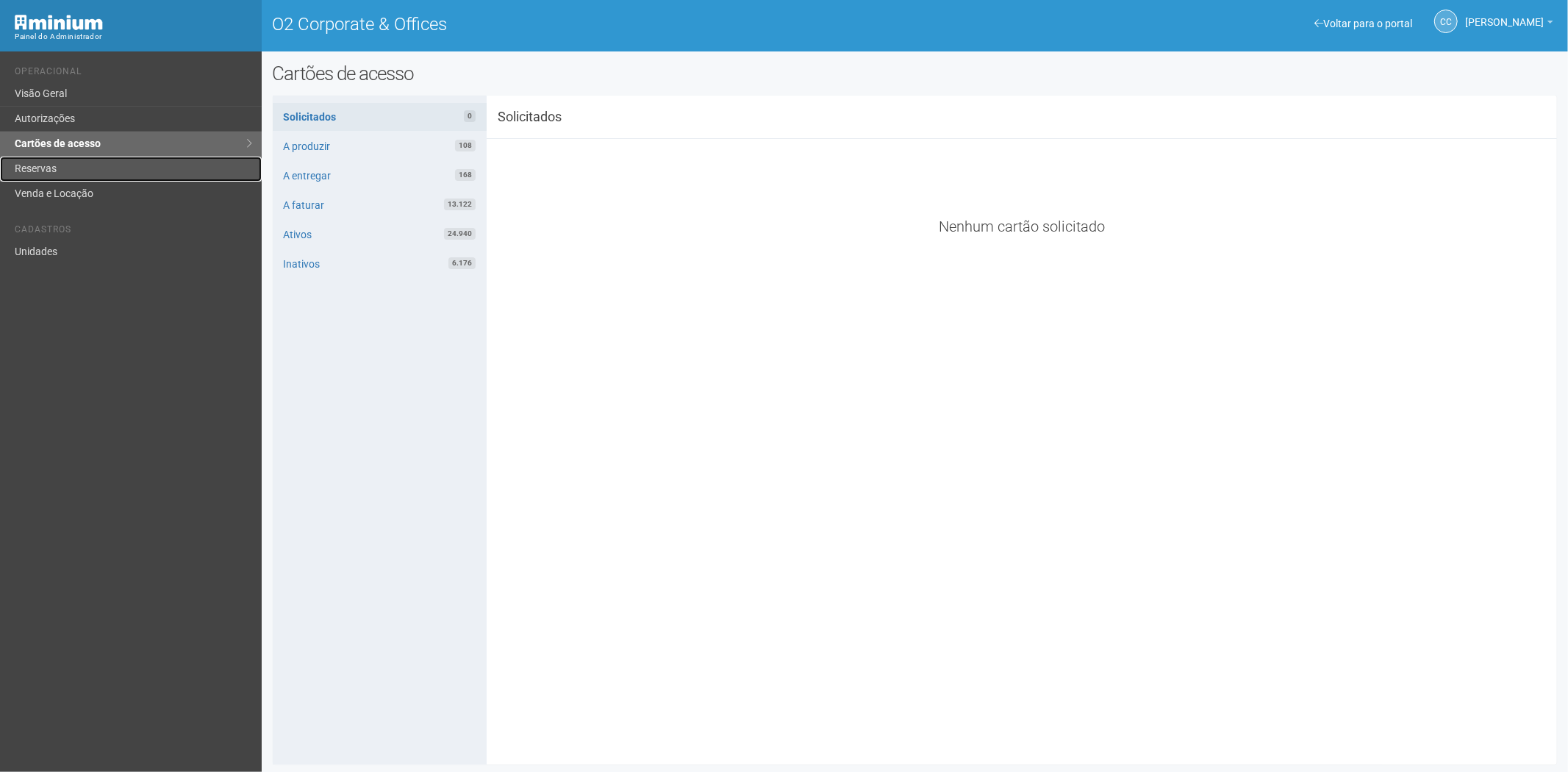
click at [59, 167] on link "Reservas" at bounding box center [131, 169] width 261 height 25
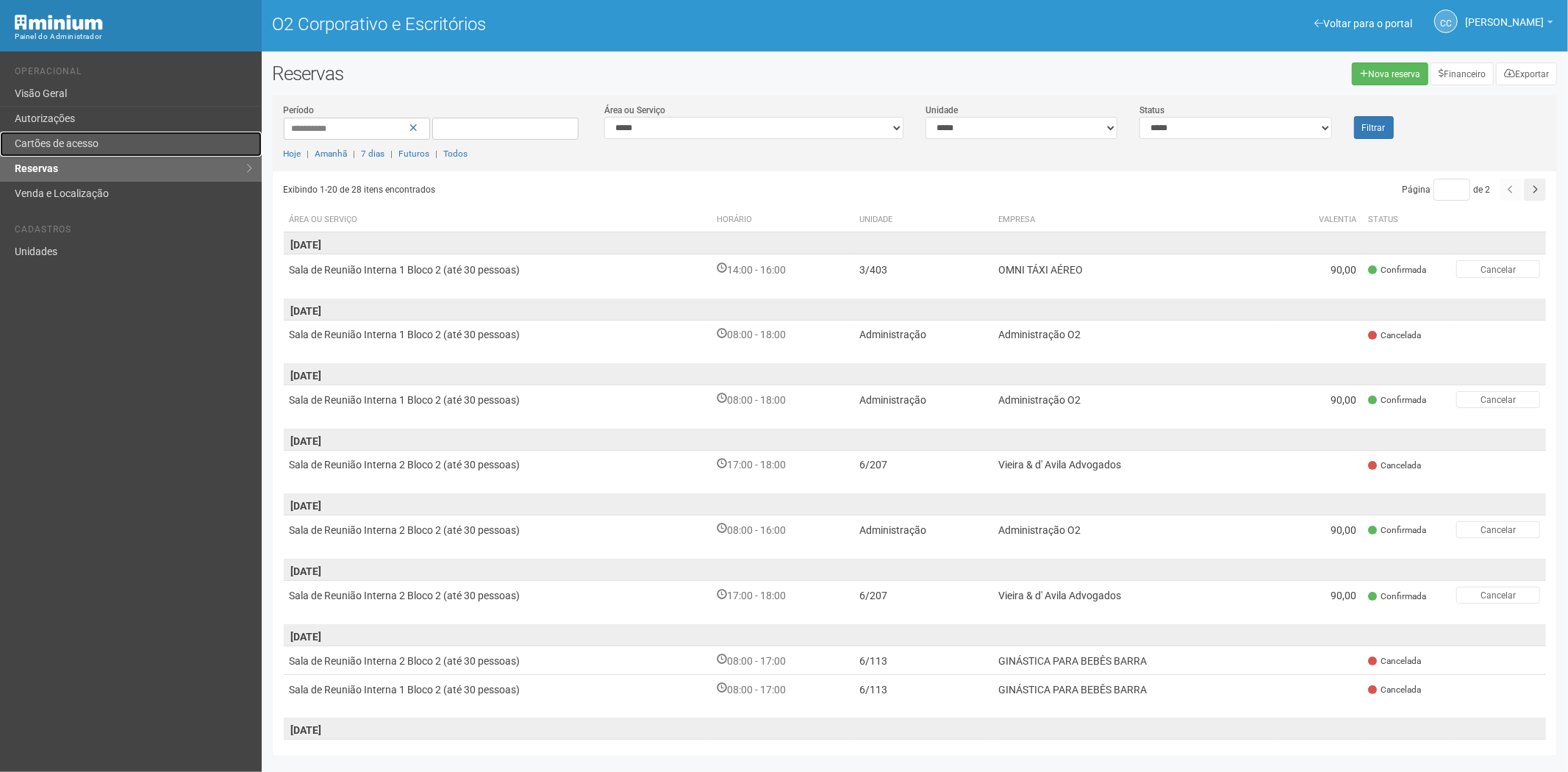
click at [73, 138] on font "Cartões de acesso" at bounding box center [56, 143] width 84 height 12
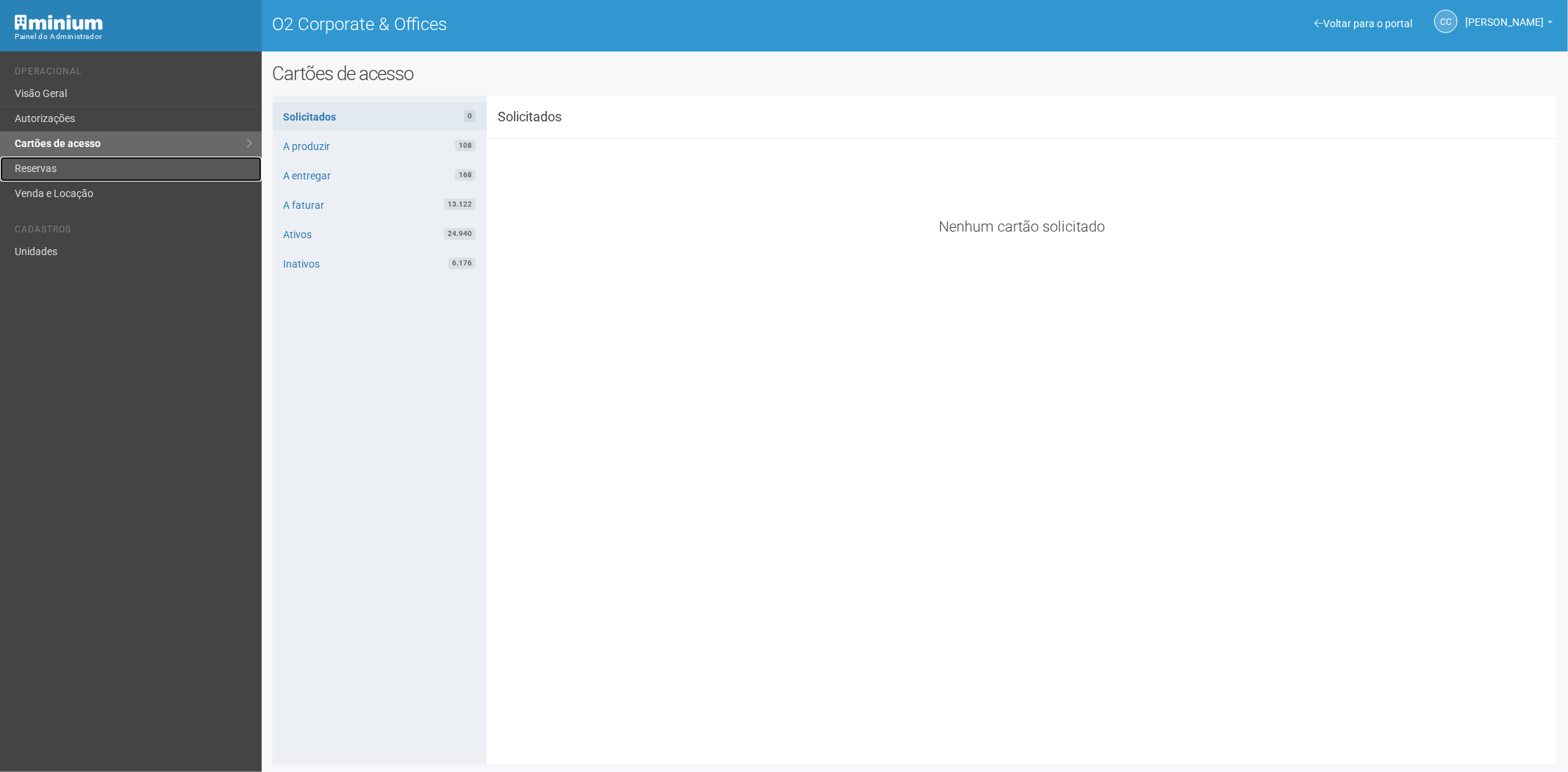
click at [83, 171] on link "Reservas" at bounding box center [131, 169] width 261 height 25
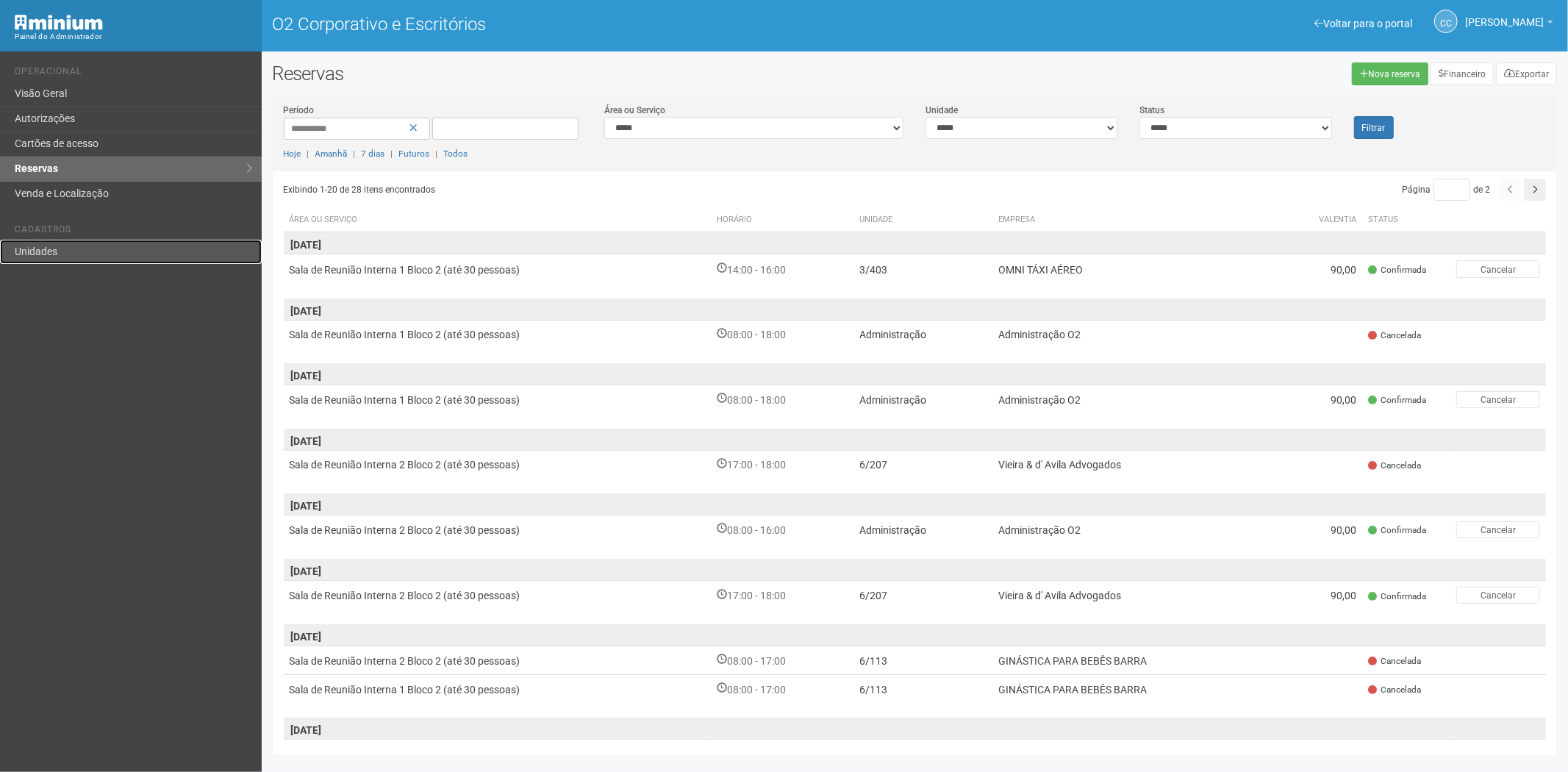
click at [84, 247] on link "Unidades" at bounding box center [131, 252] width 261 height 24
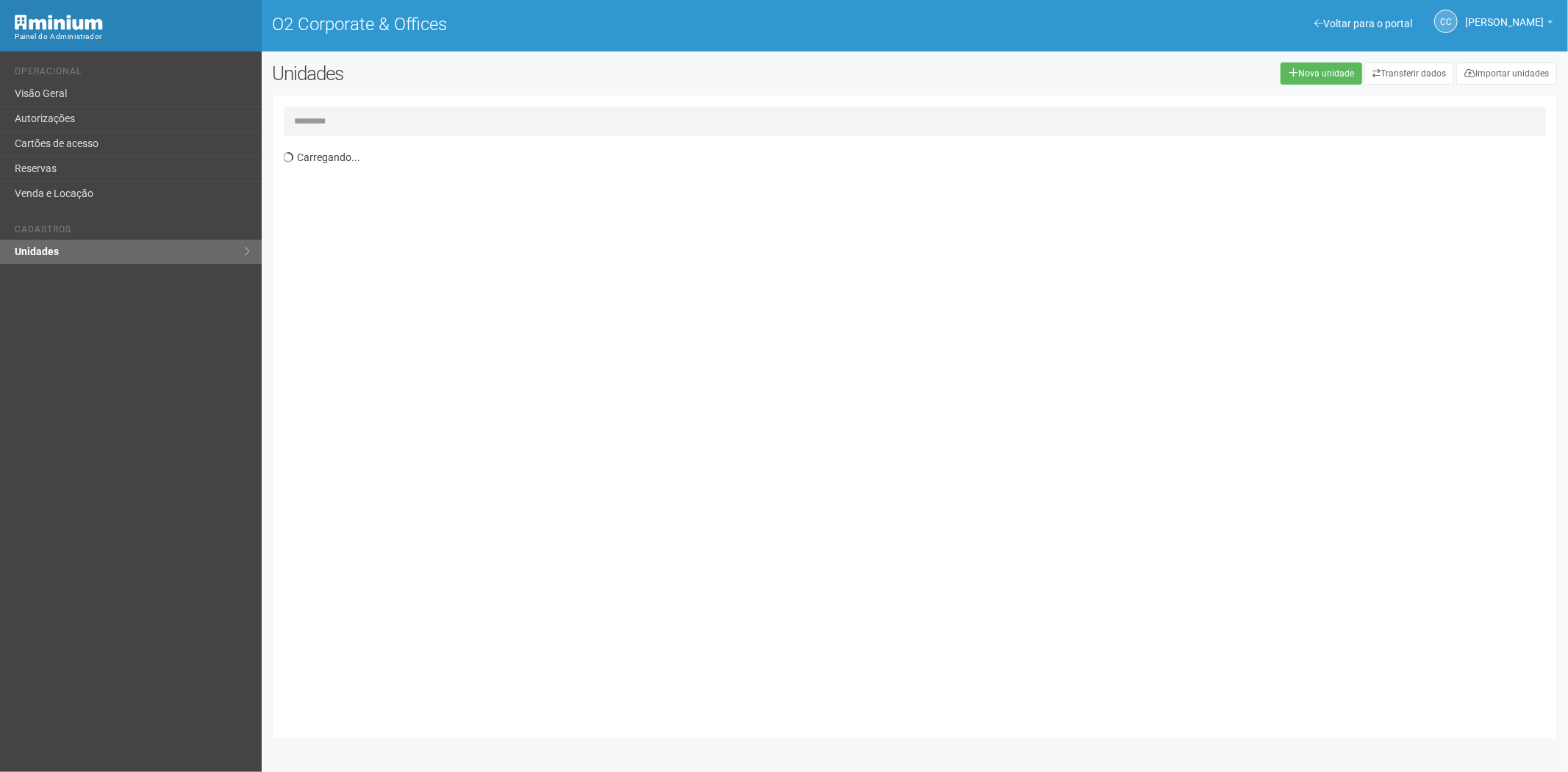
click at [325, 120] on input "text" at bounding box center [915, 121] width 1263 height 29
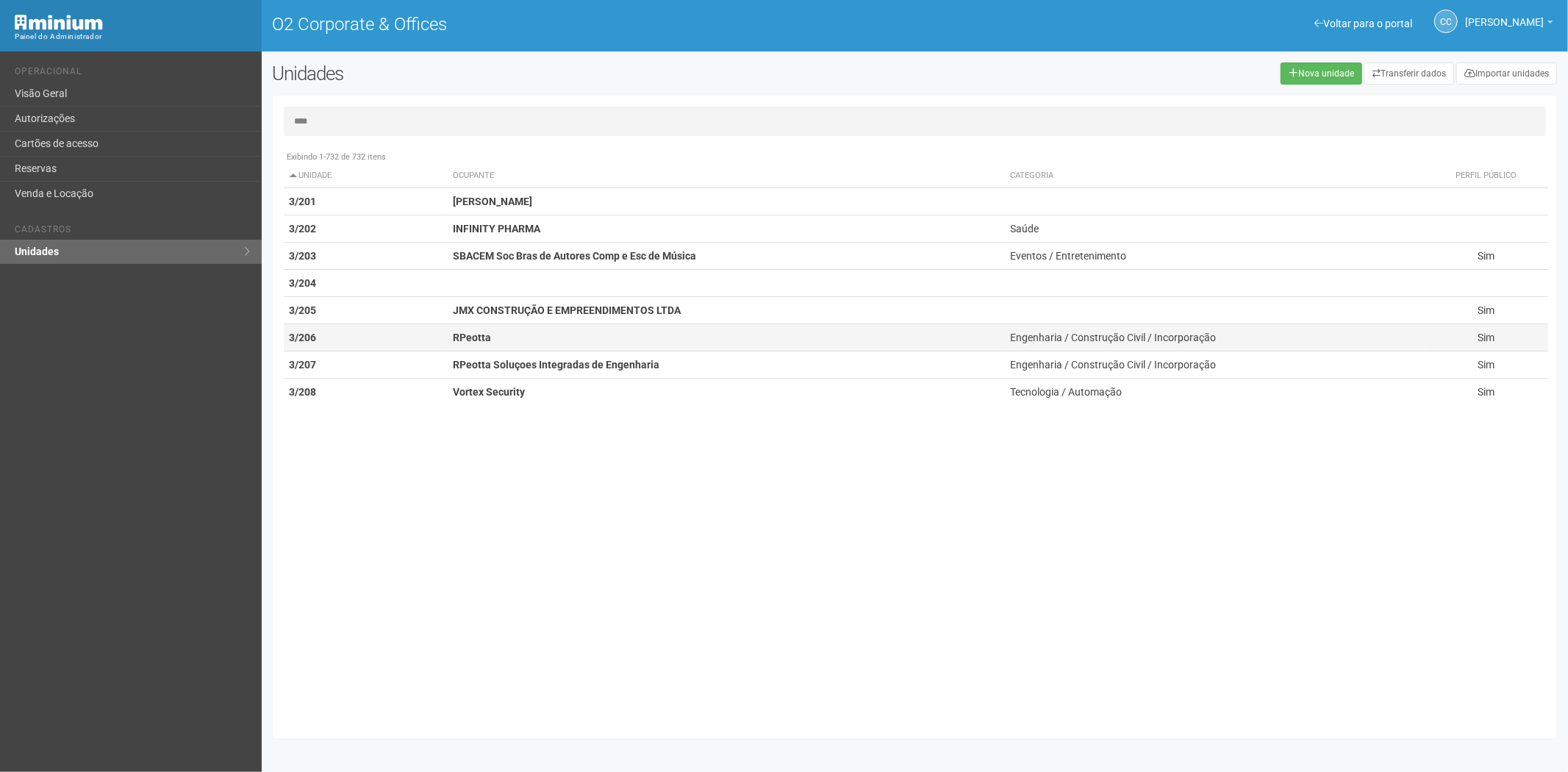
click at [397, 339] on td "3/206" at bounding box center [366, 338] width 164 height 27
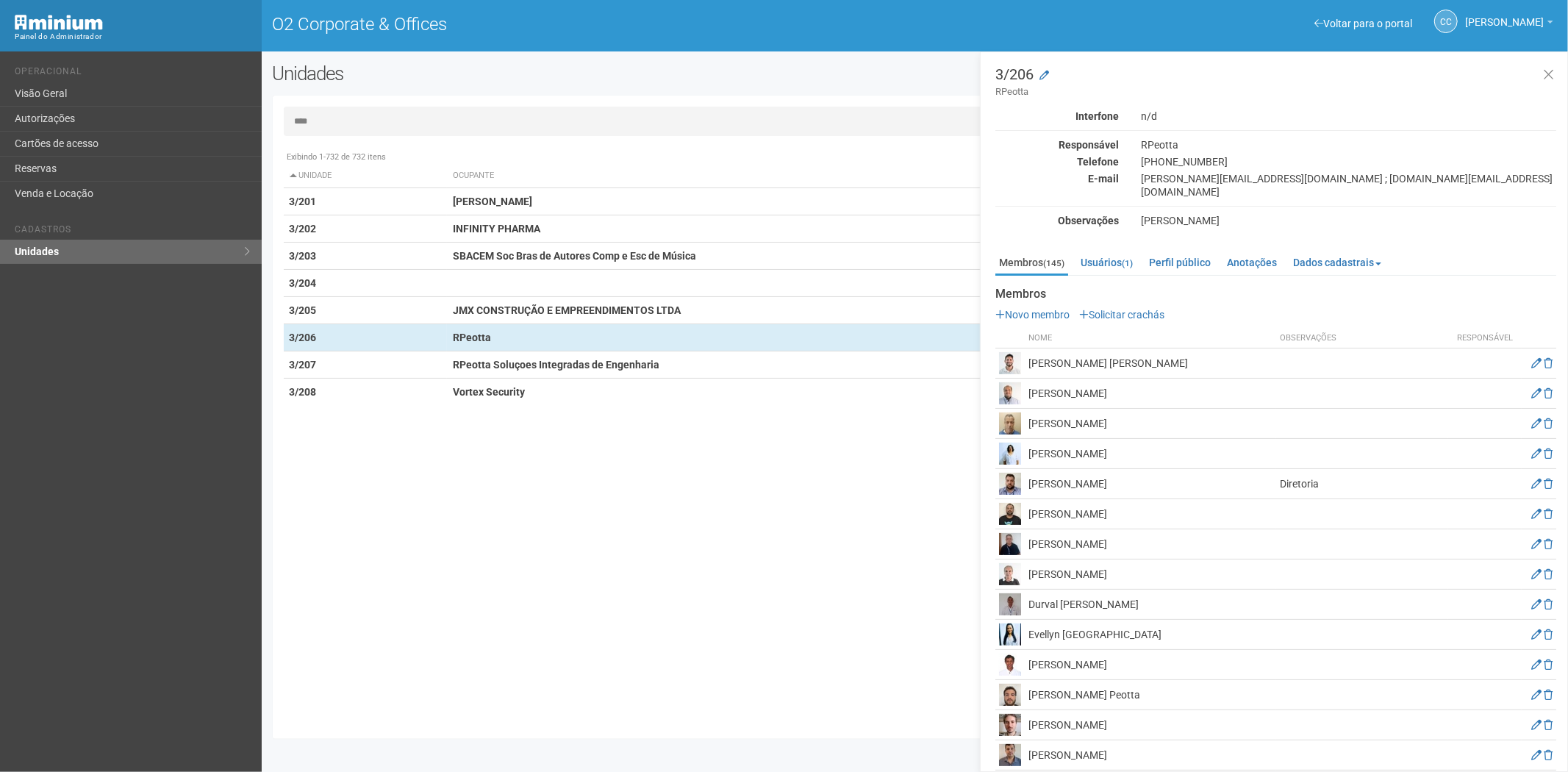
drag, startPoint x: 366, startPoint y: 113, endPoint x: 410, endPoint y: 128, distance: 46.5
click at [366, 113] on input "****" at bounding box center [915, 121] width 1263 height 29
type input "*"
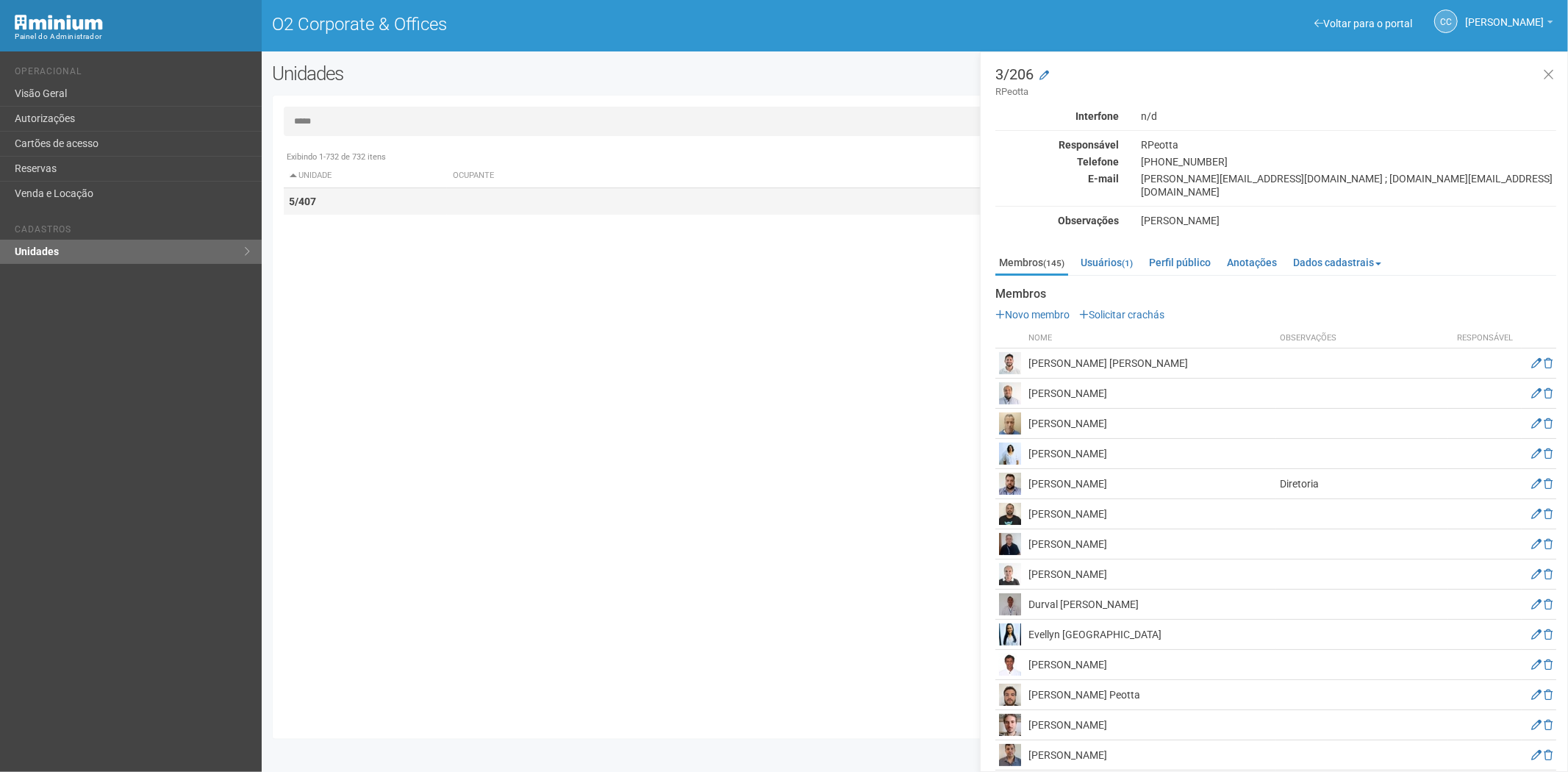
type input "*****"
click at [363, 207] on td "5/407" at bounding box center [366, 202] width 164 height 27
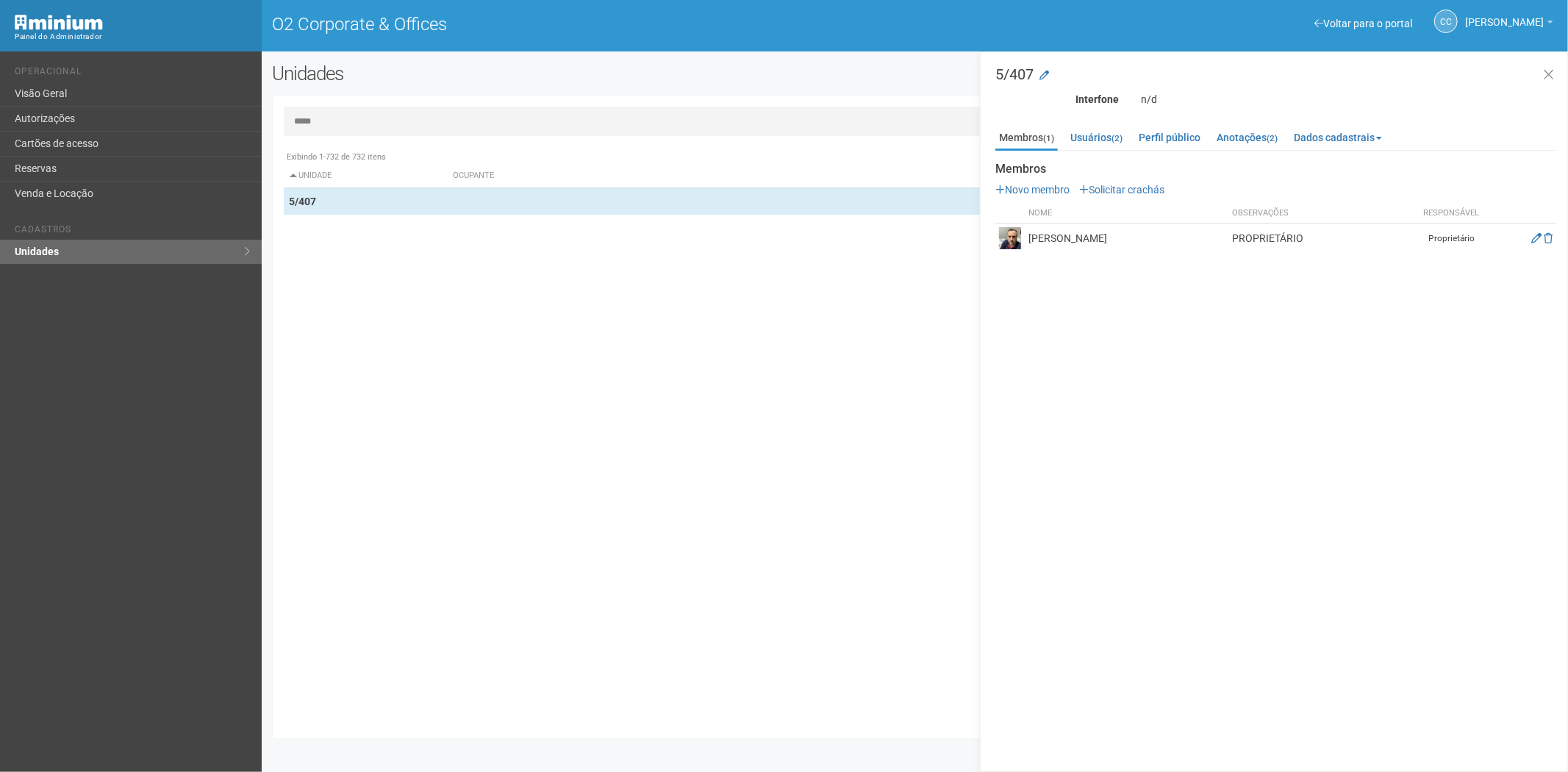
click at [344, 120] on input "*****" at bounding box center [915, 121] width 1263 height 29
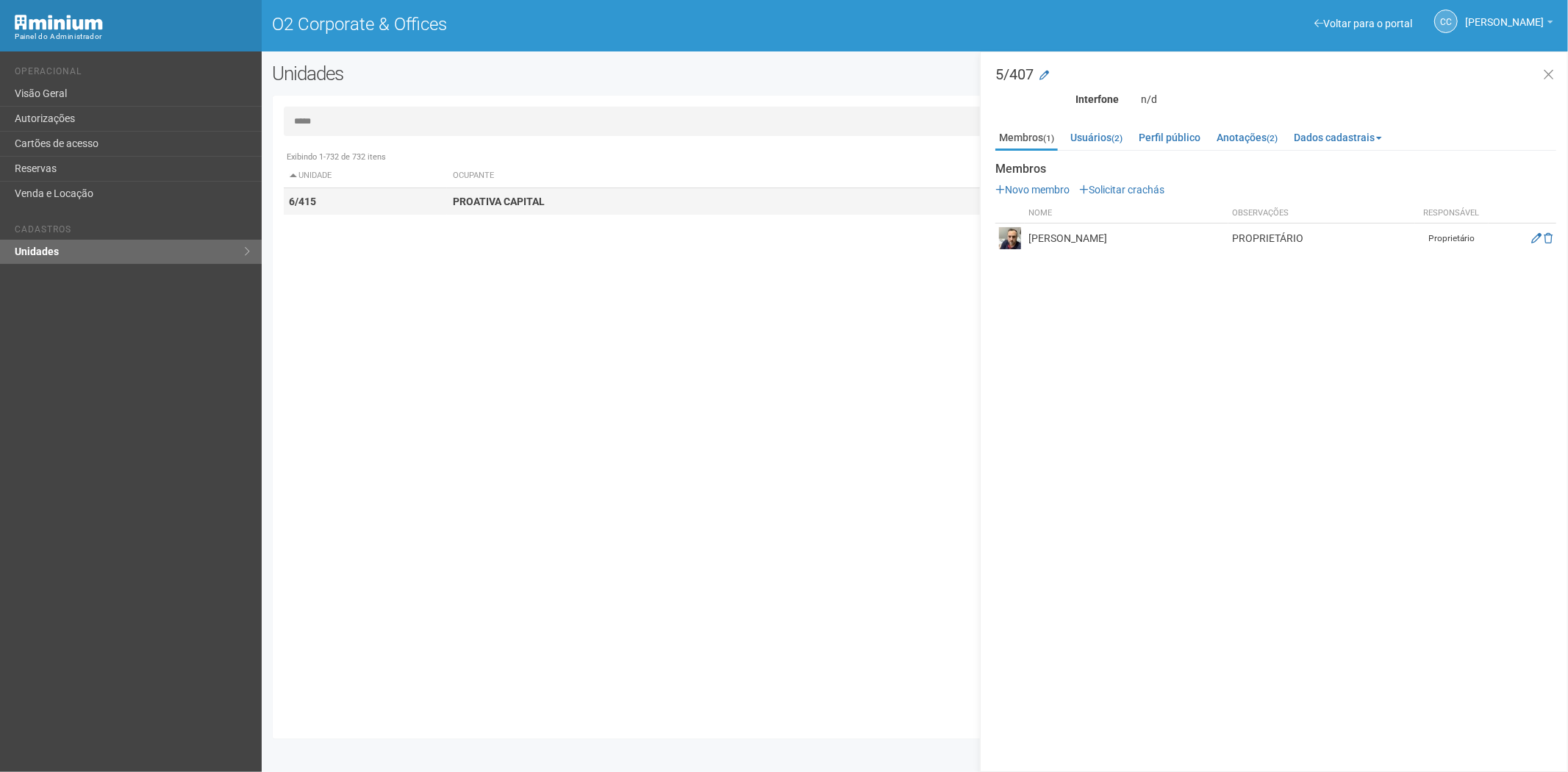
type input "*****"
click at [517, 203] on strong "PROATIVA CAPITAL" at bounding box center [498, 201] width 92 height 12
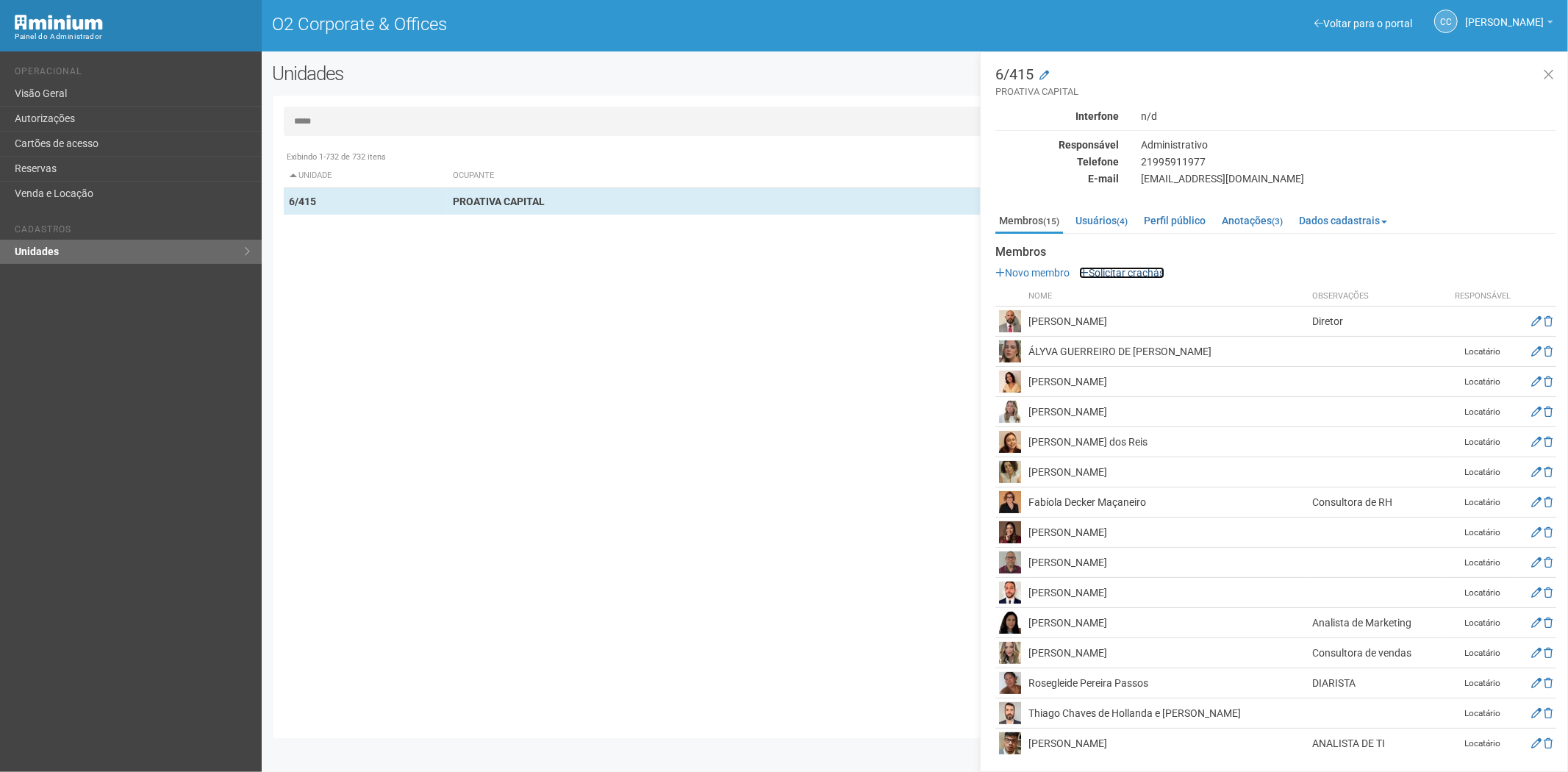
click at [1125, 268] on link "Solicitar crachás" at bounding box center [1121, 272] width 85 height 12
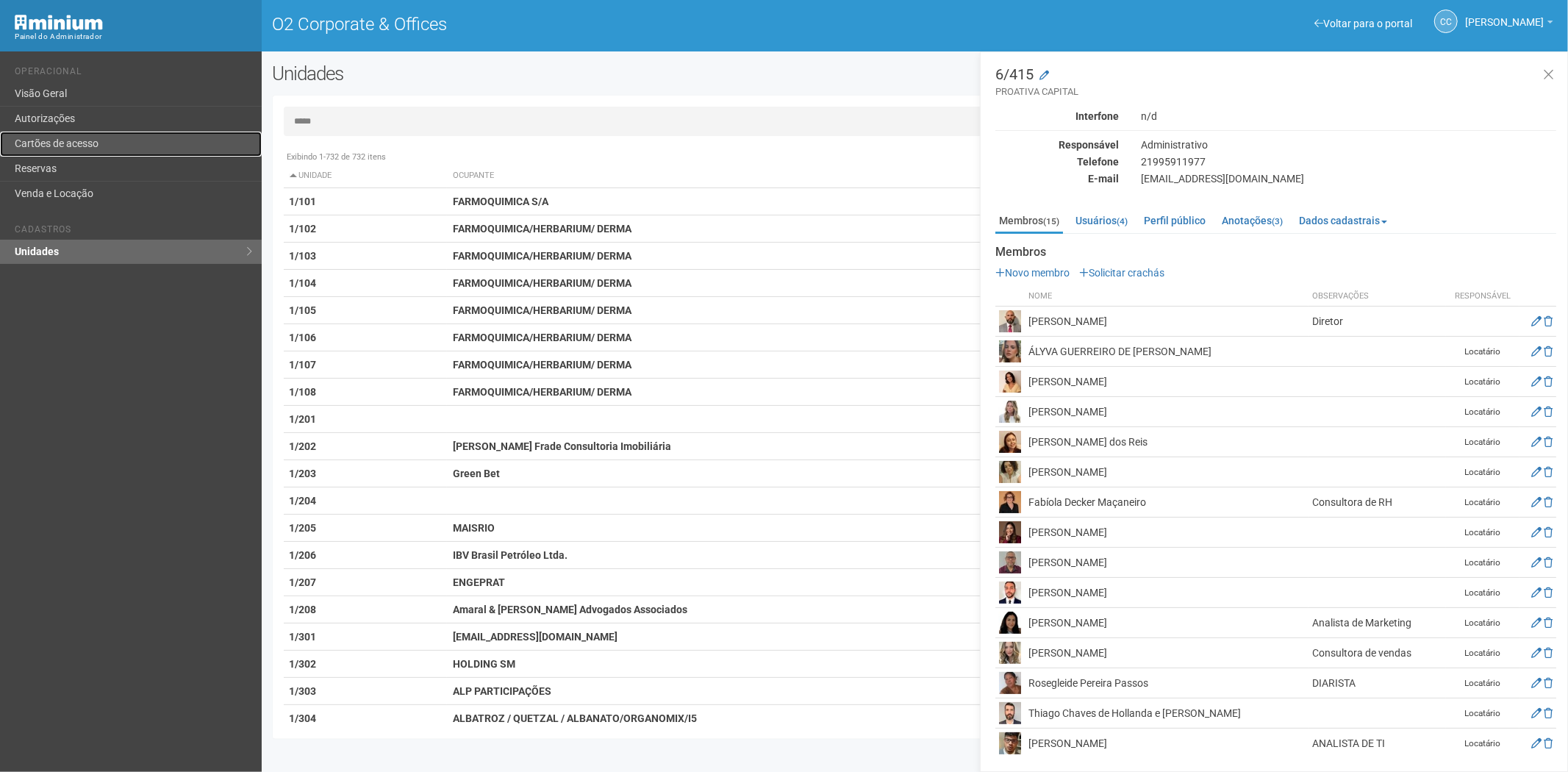
click at [107, 137] on link "Cartões de acesso" at bounding box center [131, 143] width 261 height 25
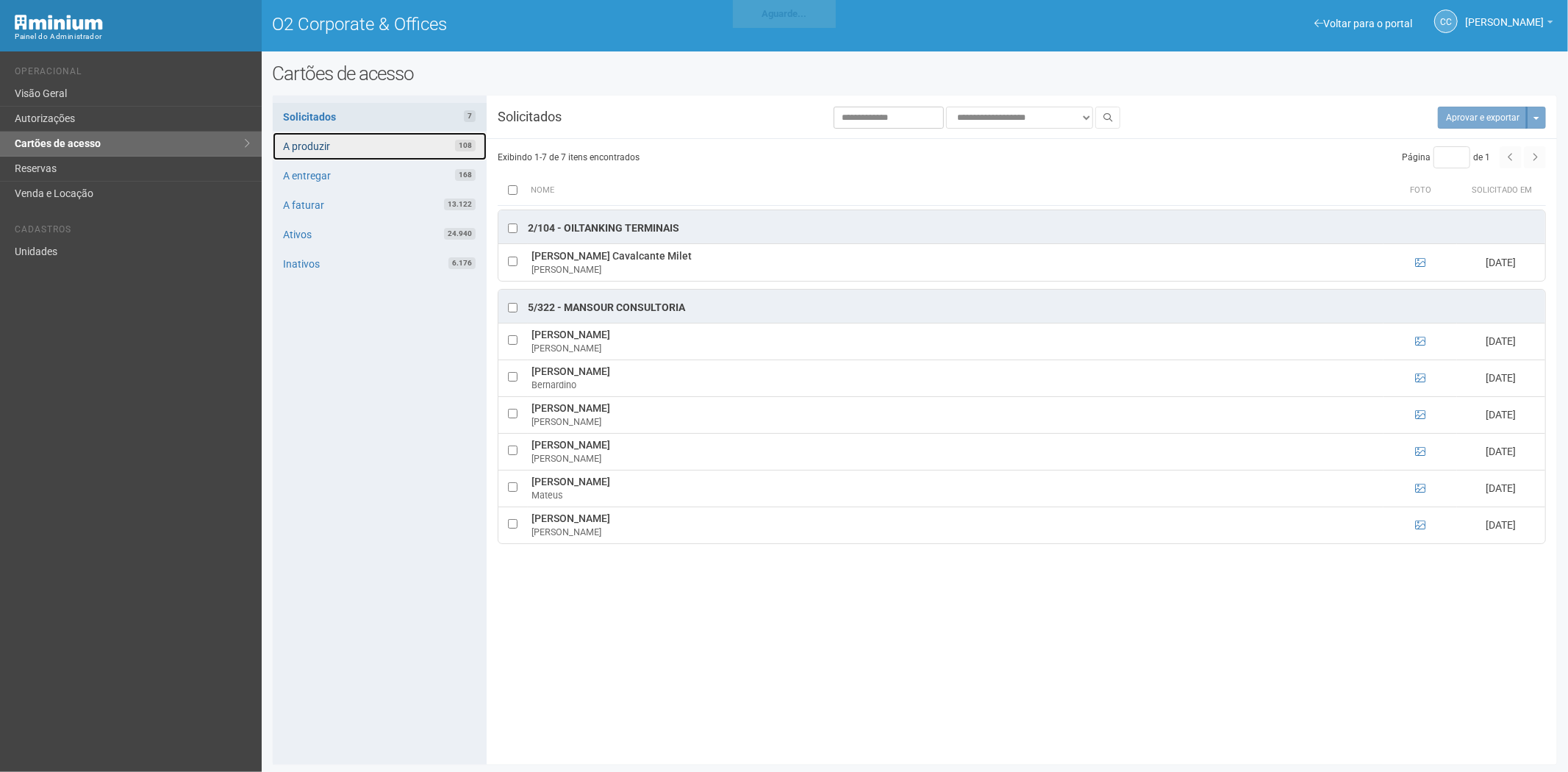
click at [347, 146] on link "A produzir 108" at bounding box center [379, 146] width 214 height 28
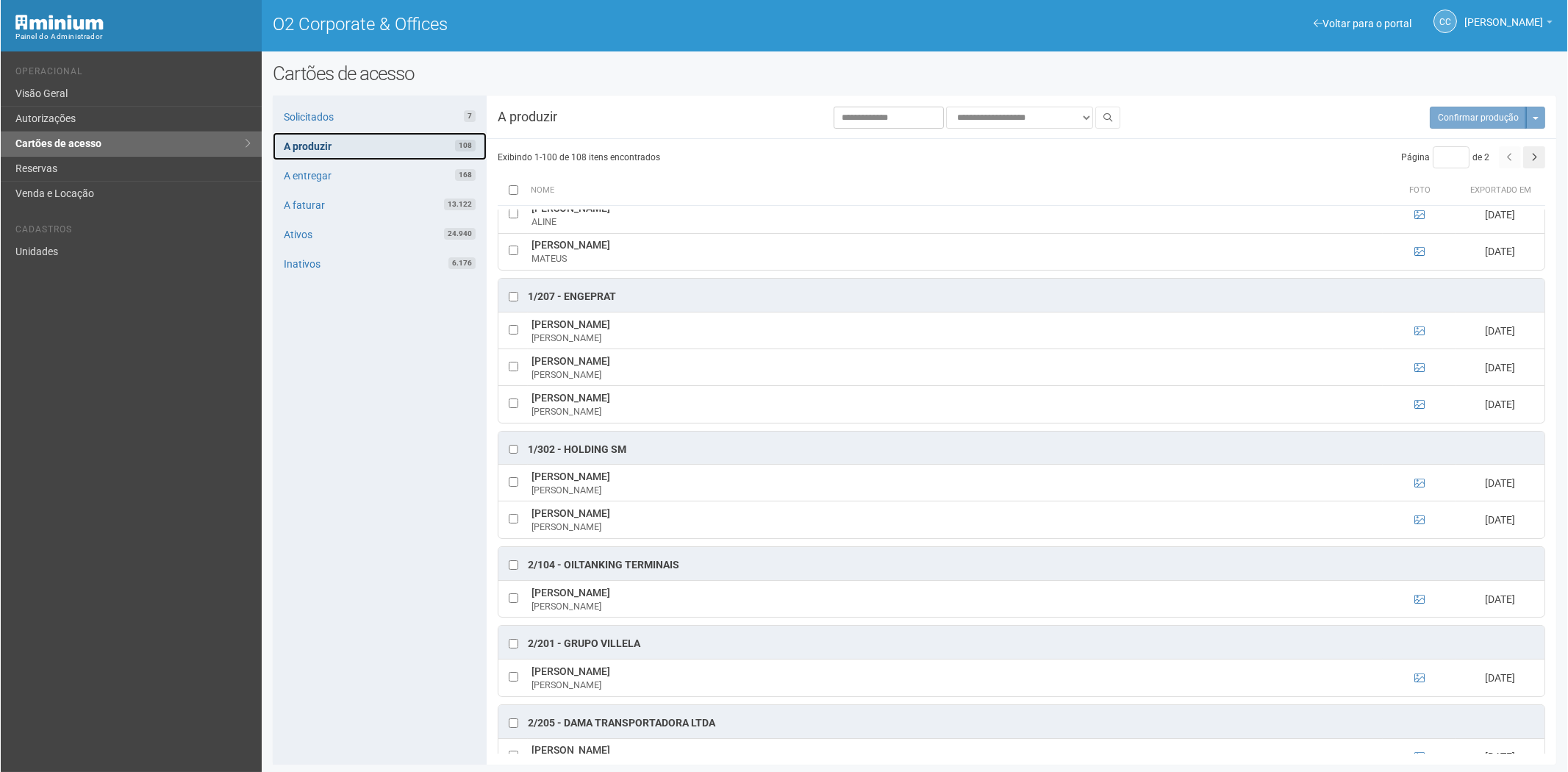
scroll to position [81, 0]
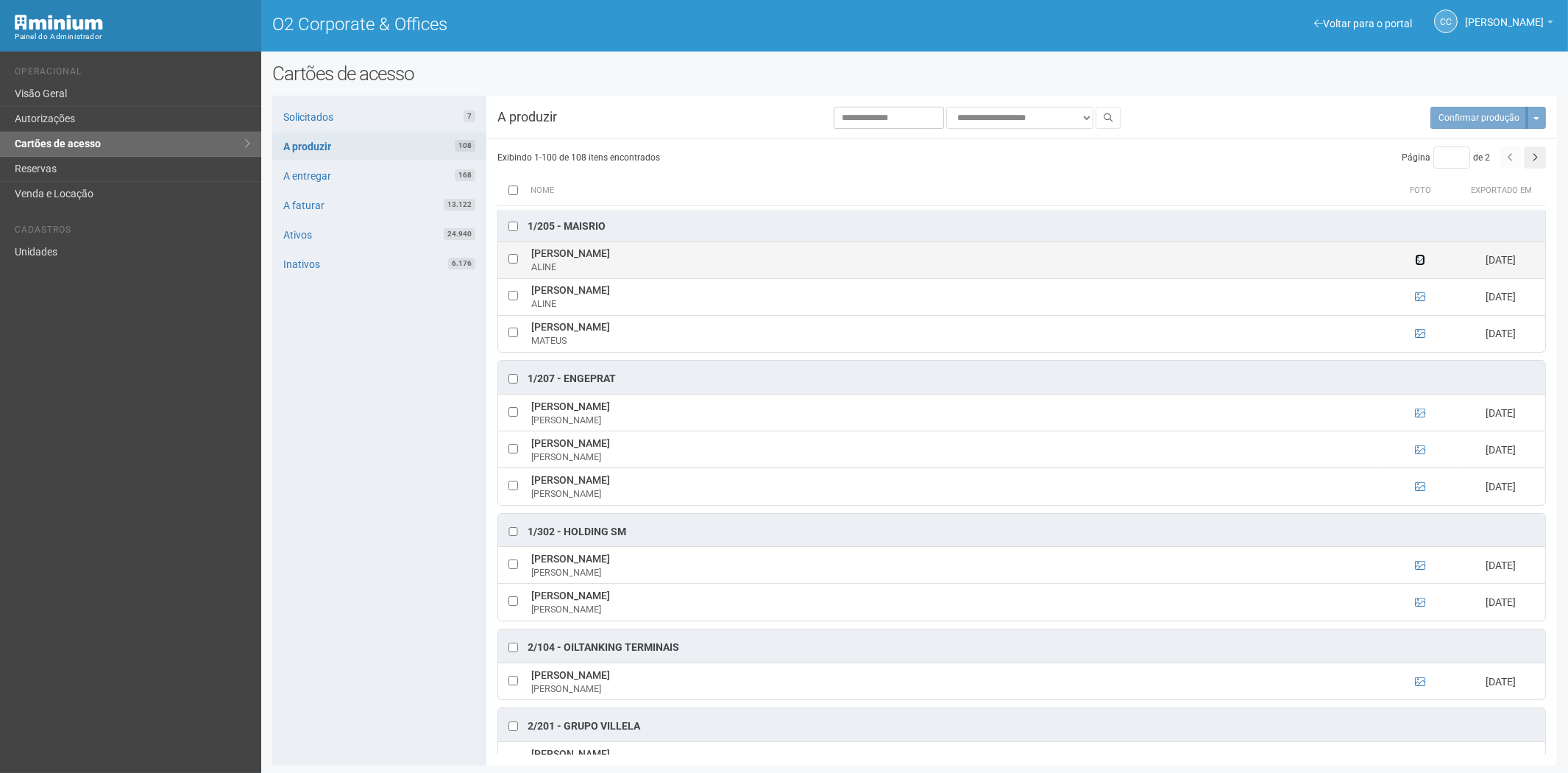
click at [1421, 260] on icon at bounding box center [1420, 259] width 10 height 10
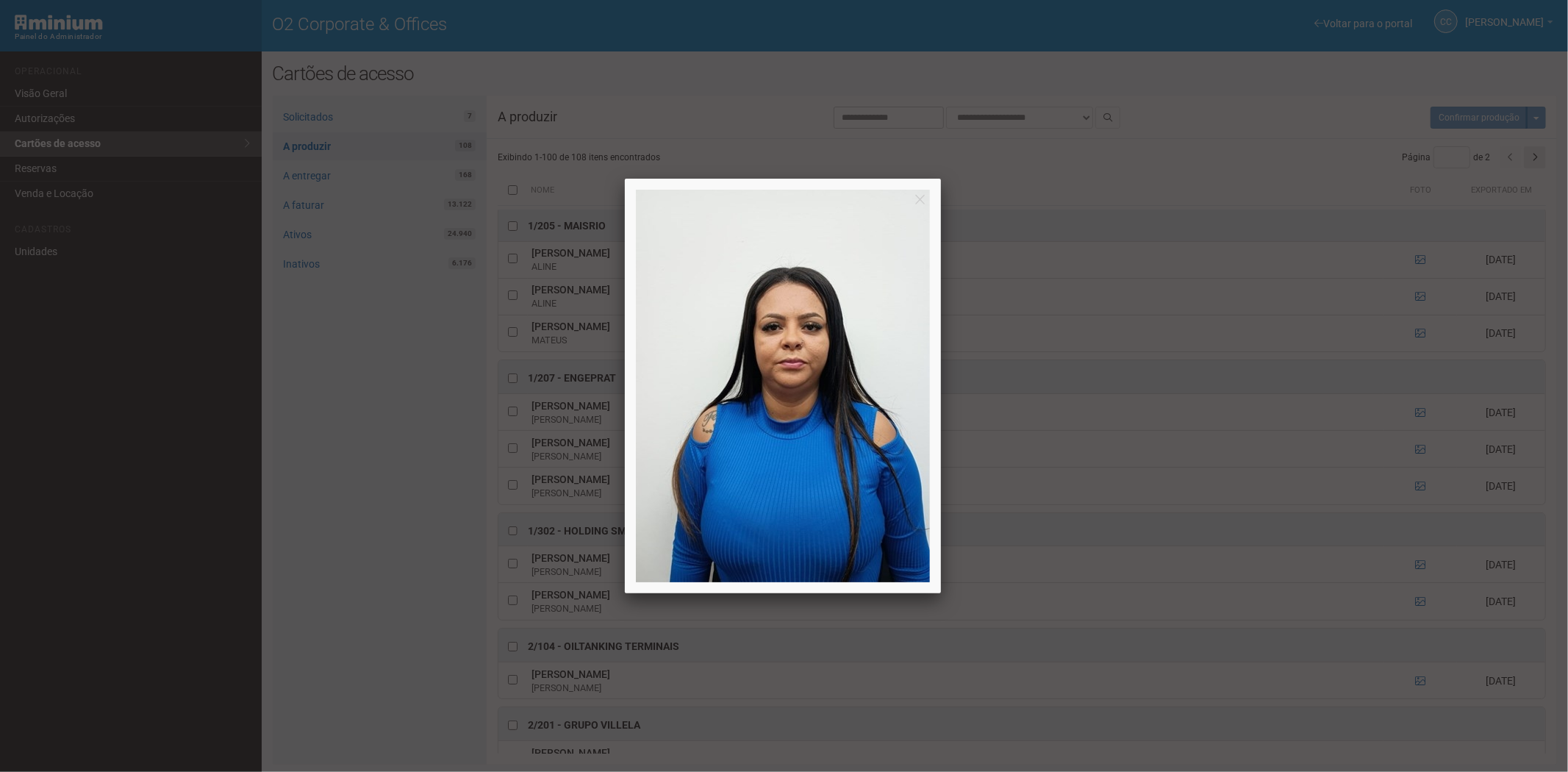
click at [1432, 253] on div at bounding box center [784, 386] width 1568 height 772
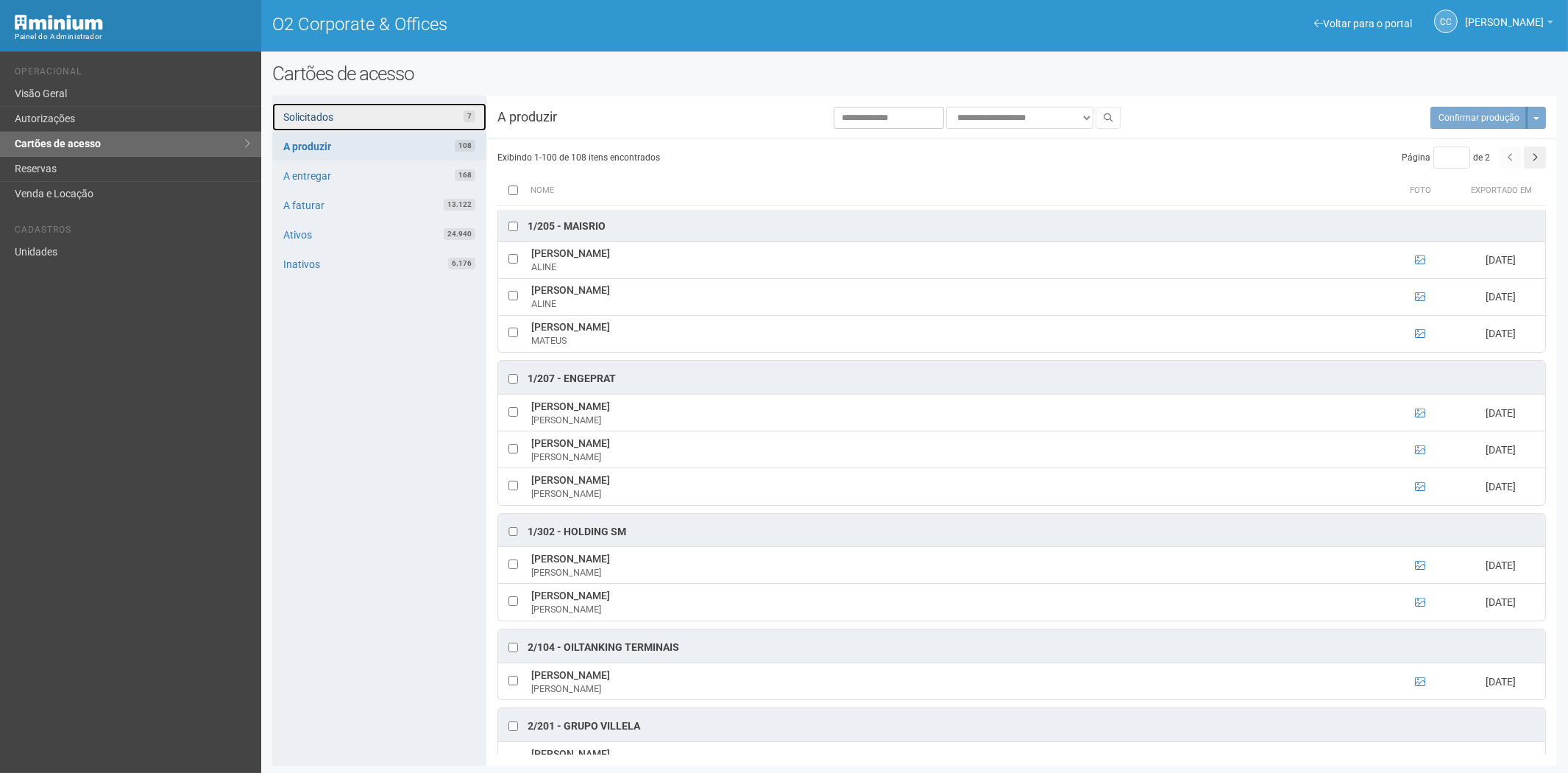
click at [319, 111] on link "Solicitados 7" at bounding box center [379, 116] width 214 height 28
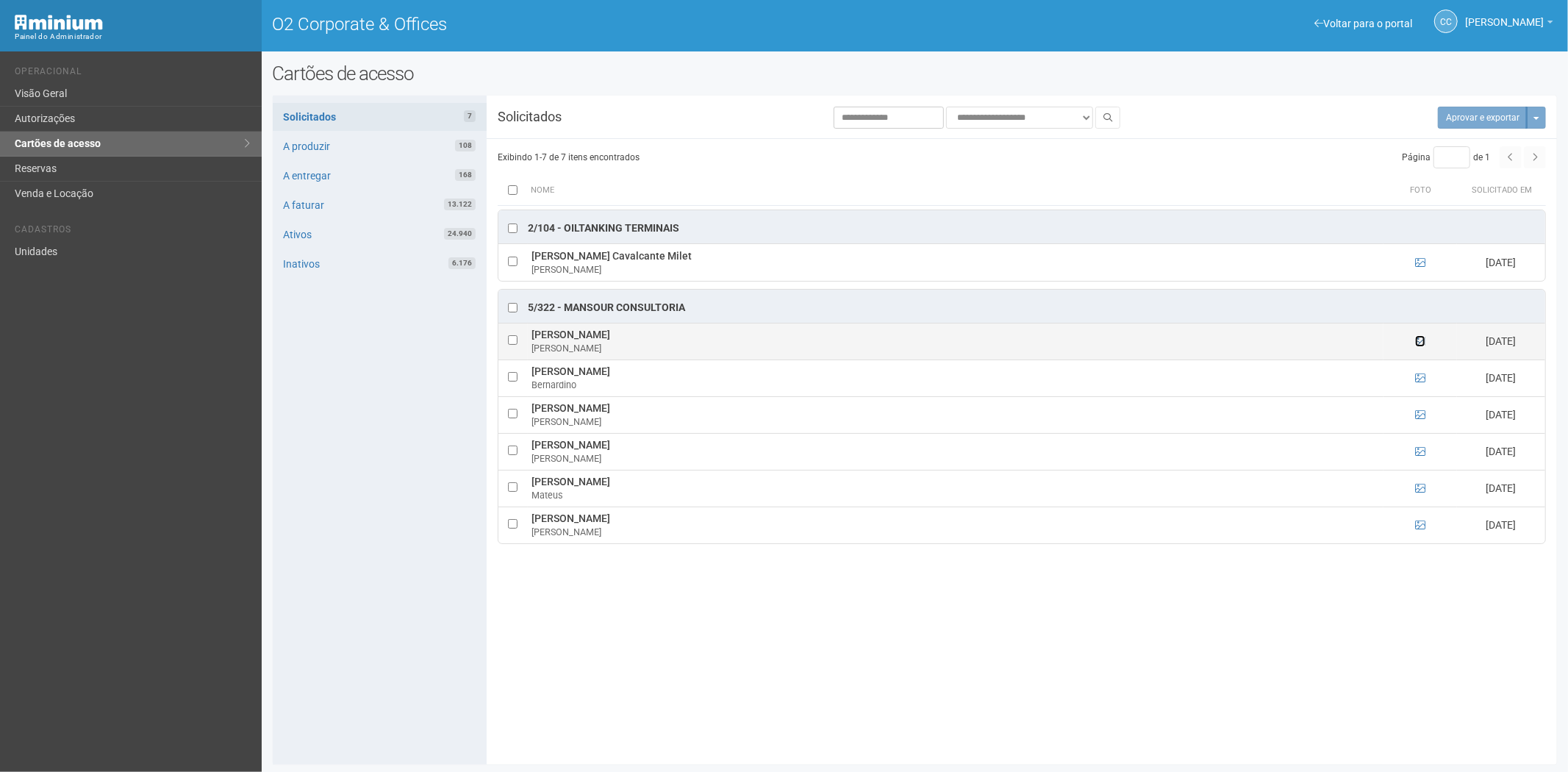
click at [1424, 346] on icon at bounding box center [1420, 341] width 10 height 10
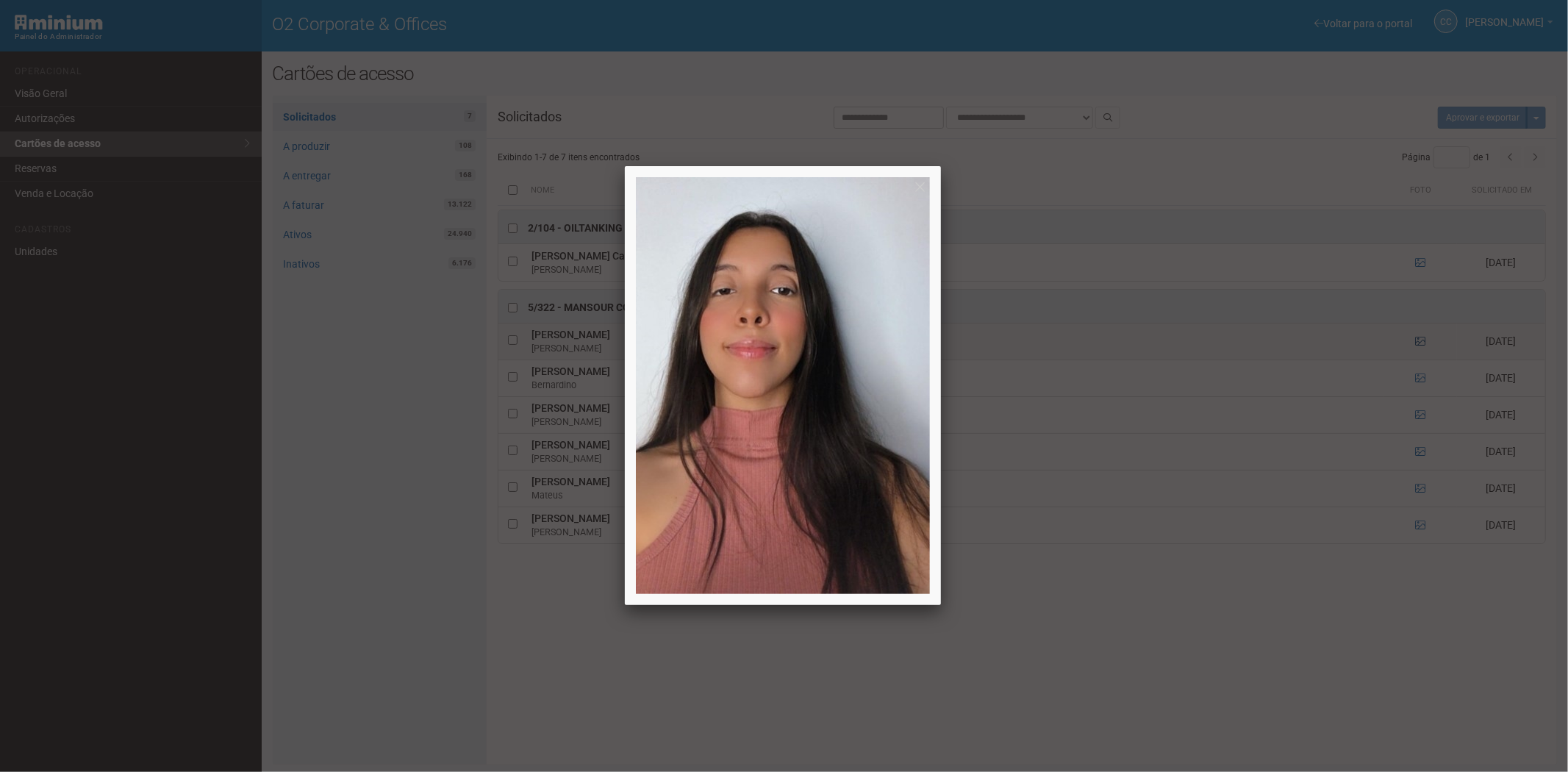
click at [1424, 346] on div at bounding box center [784, 386] width 1568 height 772
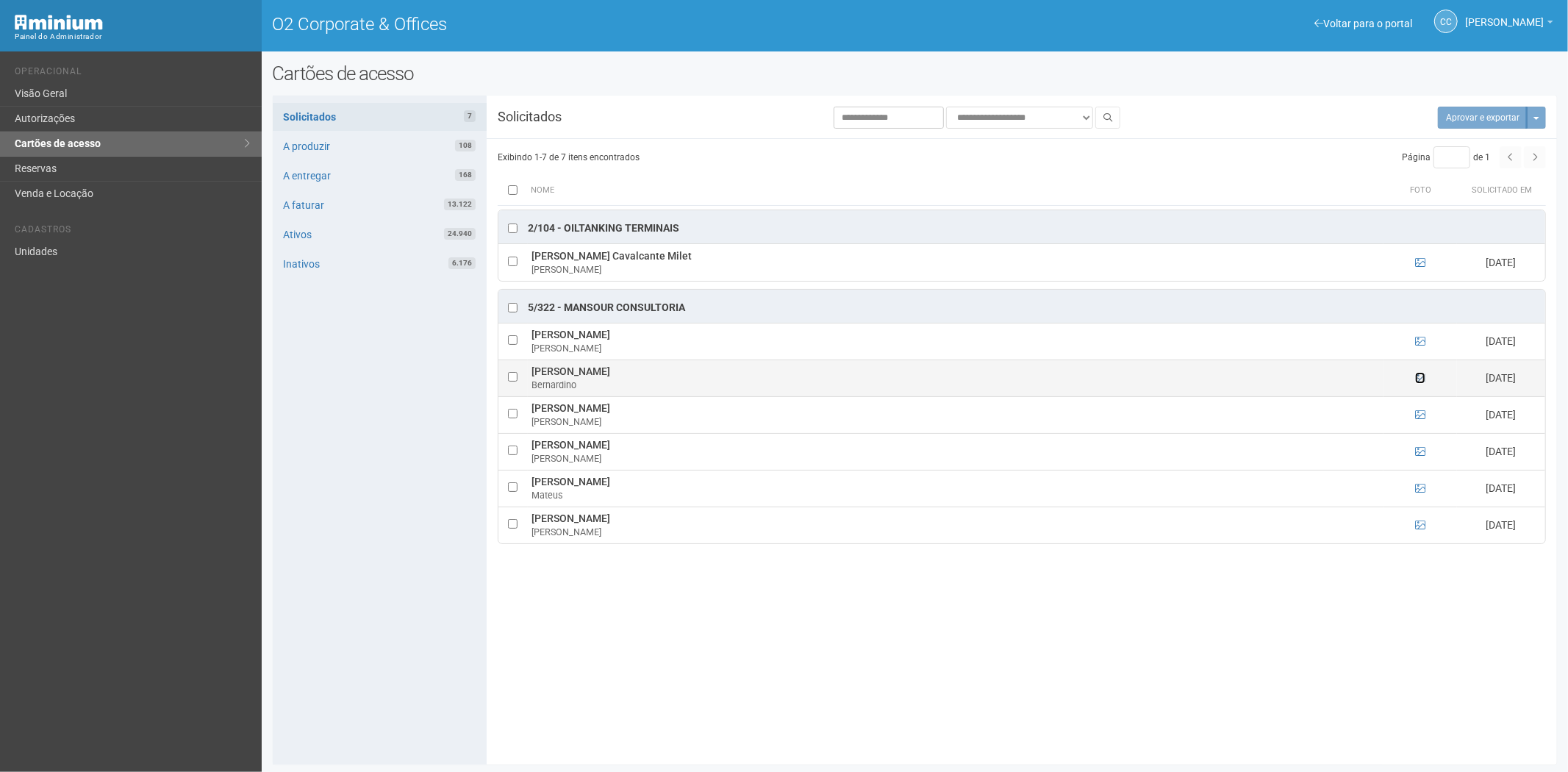
click at [1417, 383] on icon at bounding box center [1420, 378] width 10 height 10
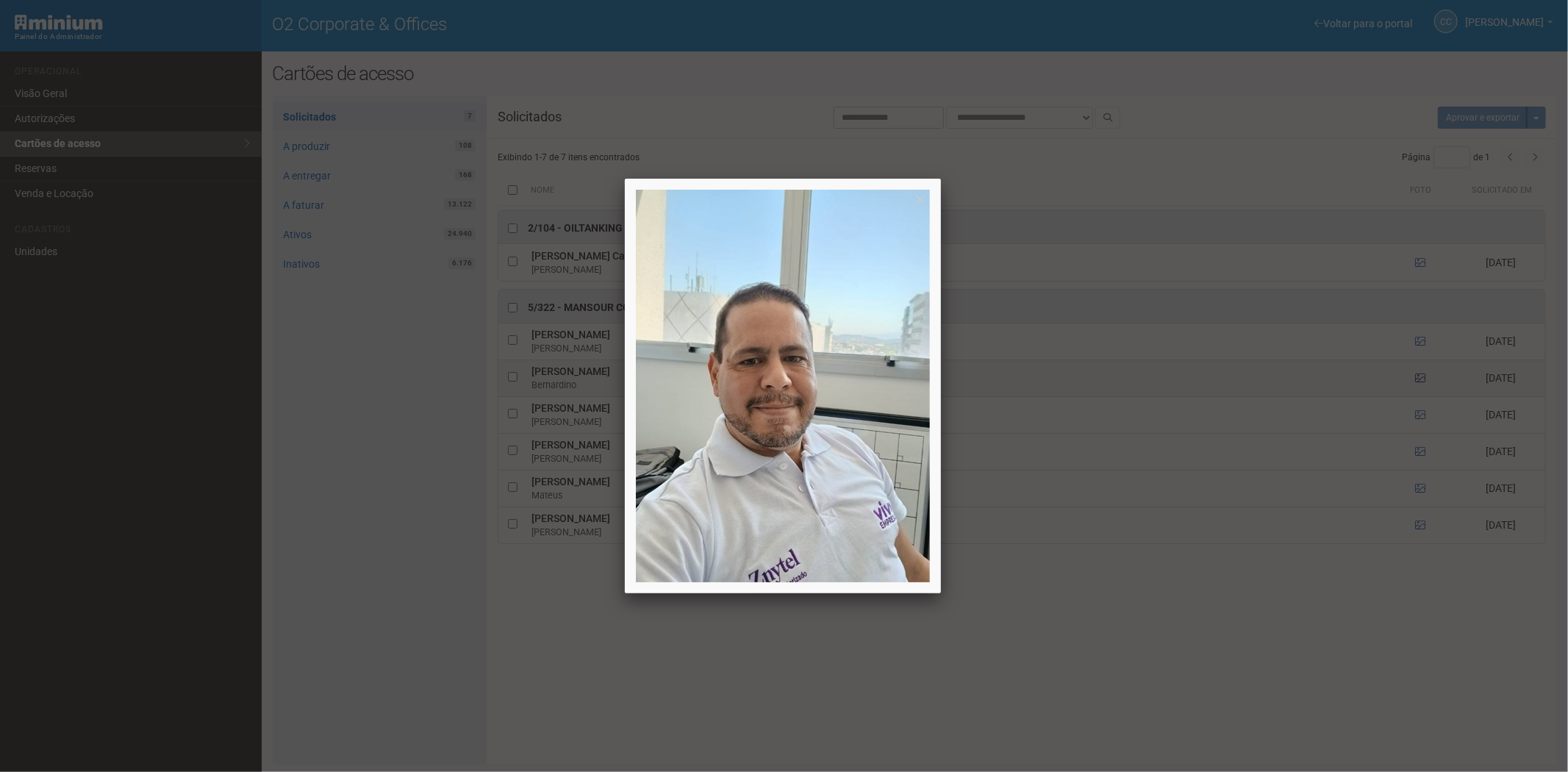
click at [1420, 382] on div at bounding box center [784, 386] width 1568 height 772
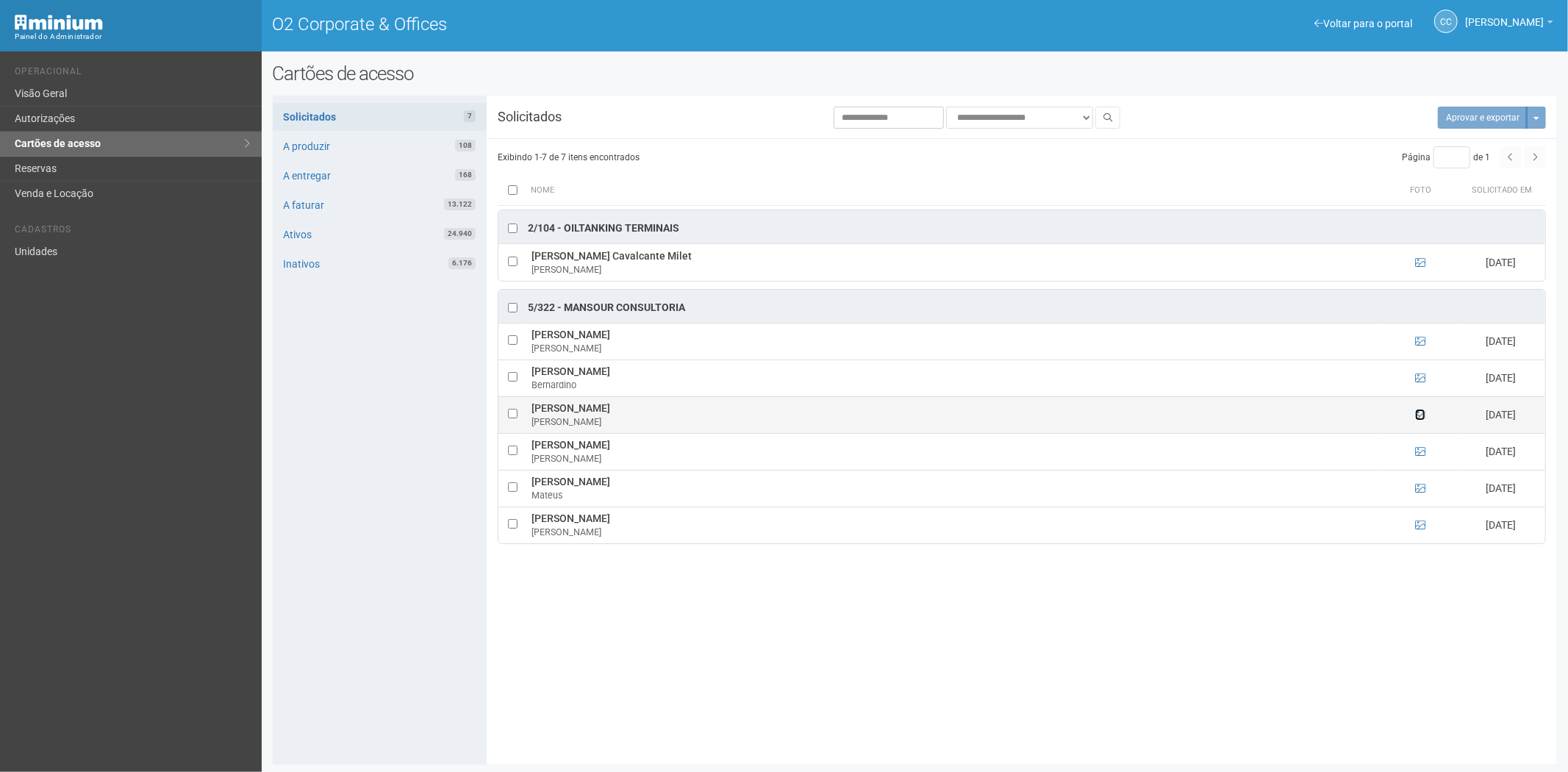
click at [1422, 417] on icon at bounding box center [1420, 414] width 10 height 10
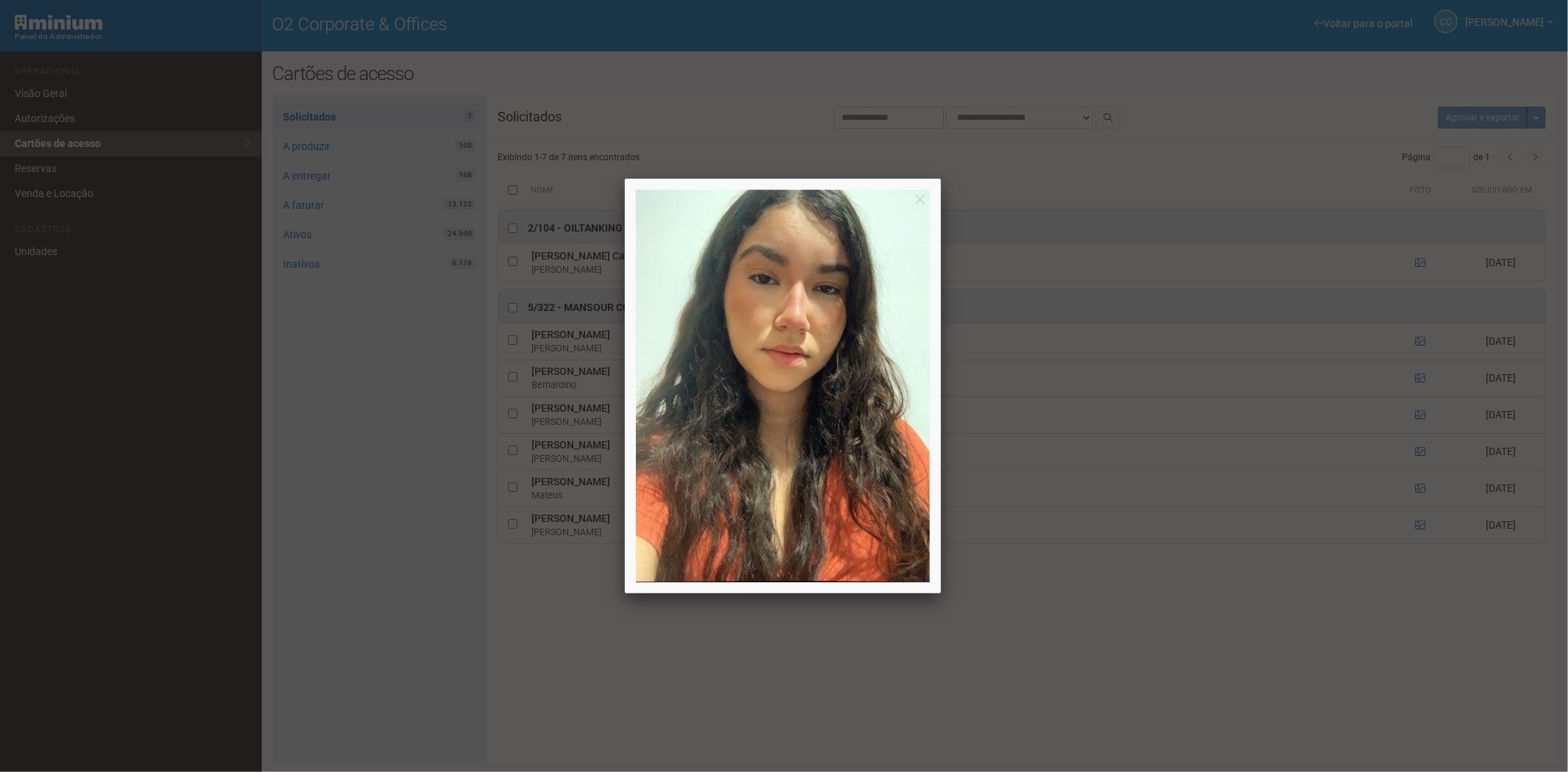
click at [1423, 417] on div at bounding box center [784, 386] width 1568 height 772
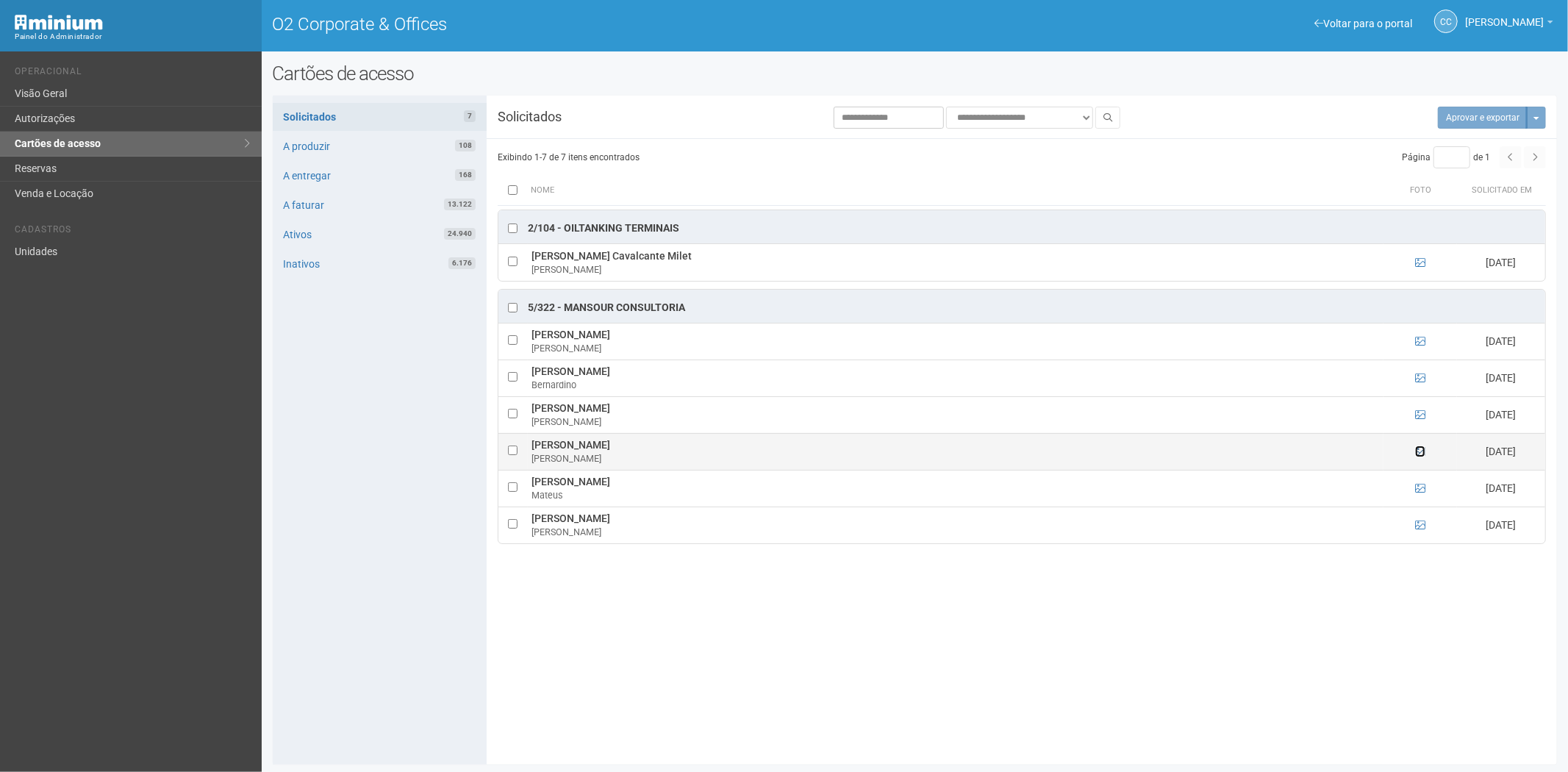
click at [1420, 450] on icon at bounding box center [1420, 451] width 10 height 10
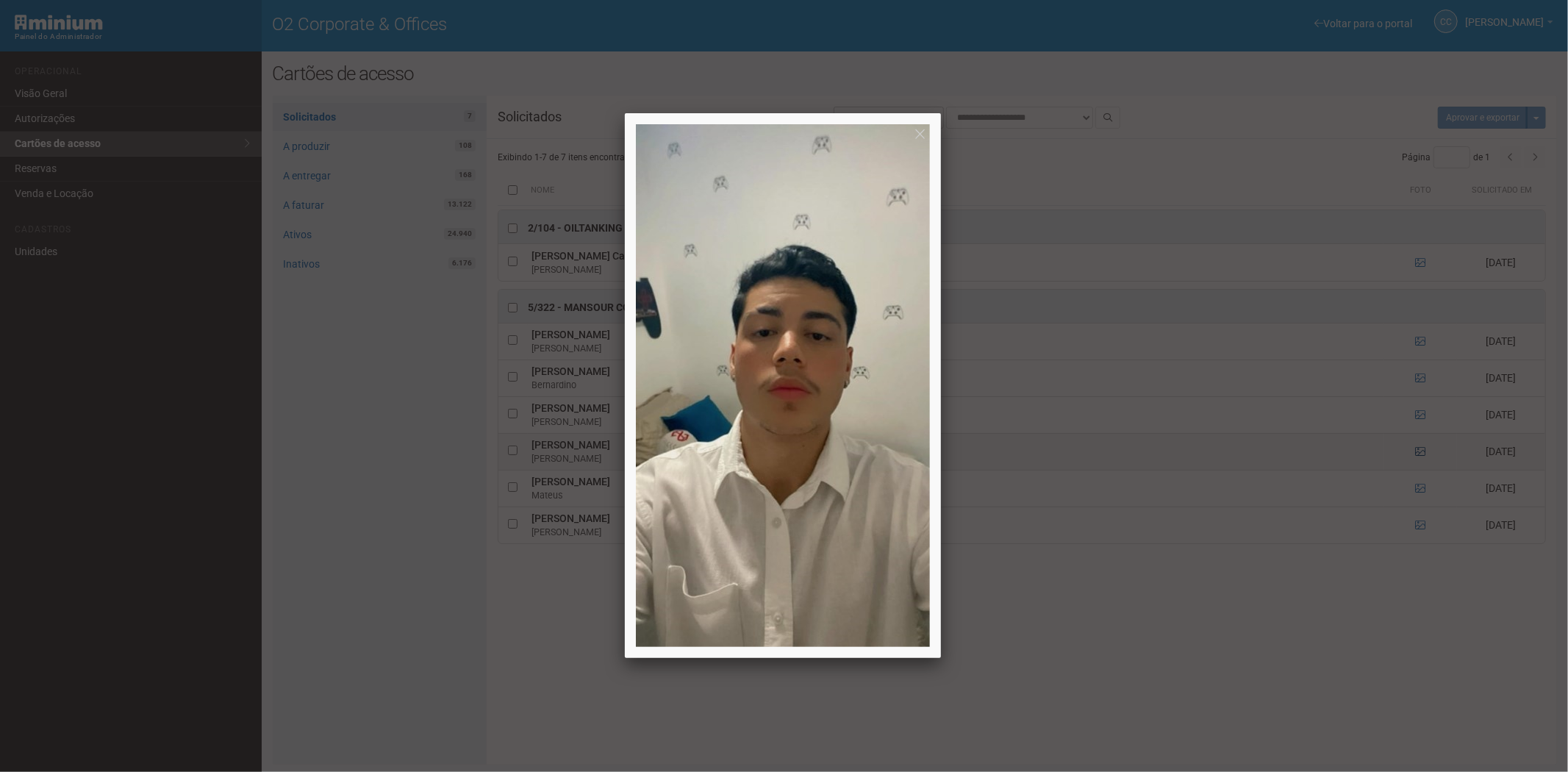
click at [1420, 450] on div at bounding box center [784, 386] width 1568 height 772
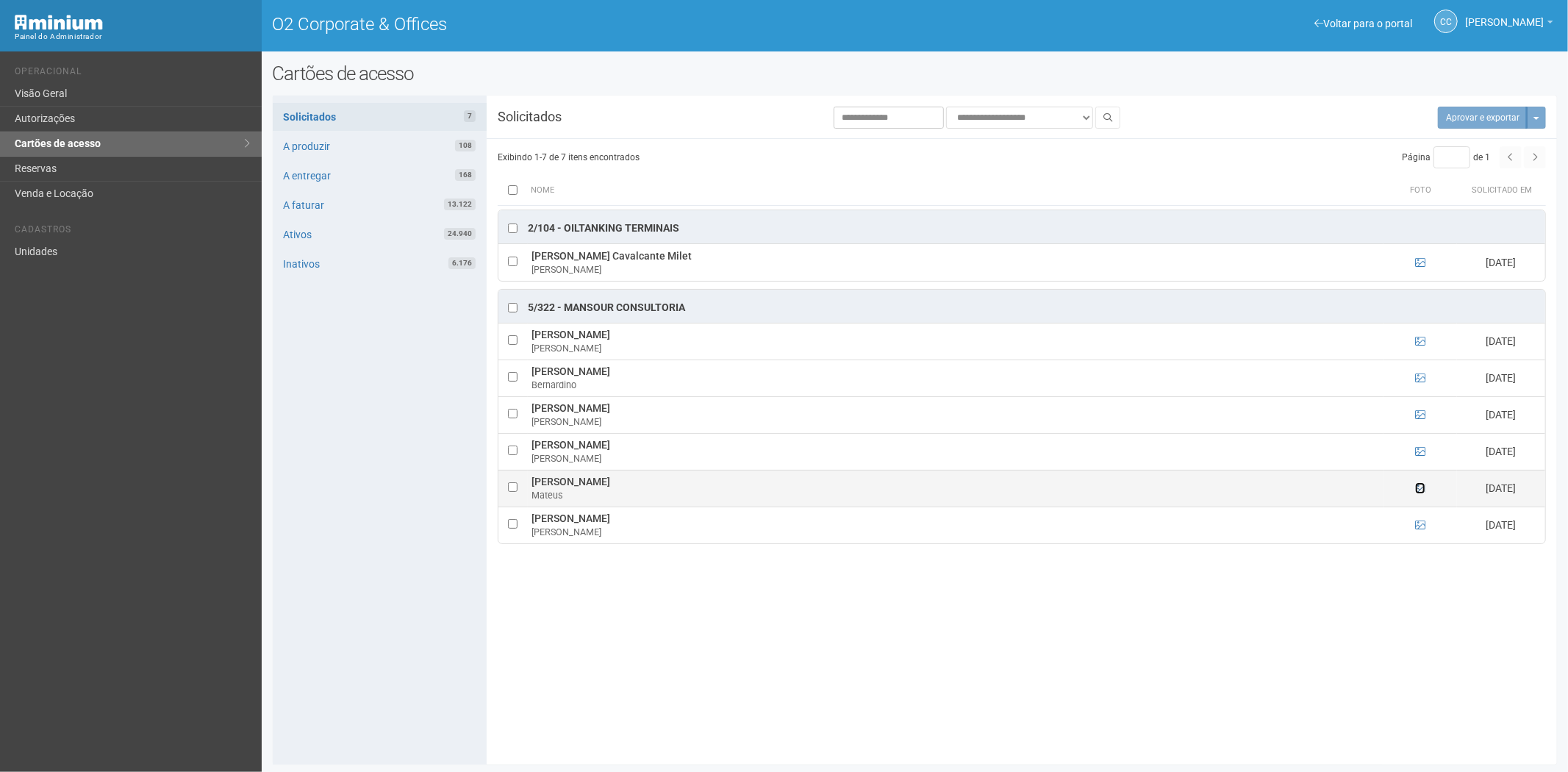
click at [1421, 488] on icon at bounding box center [1420, 488] width 10 height 10
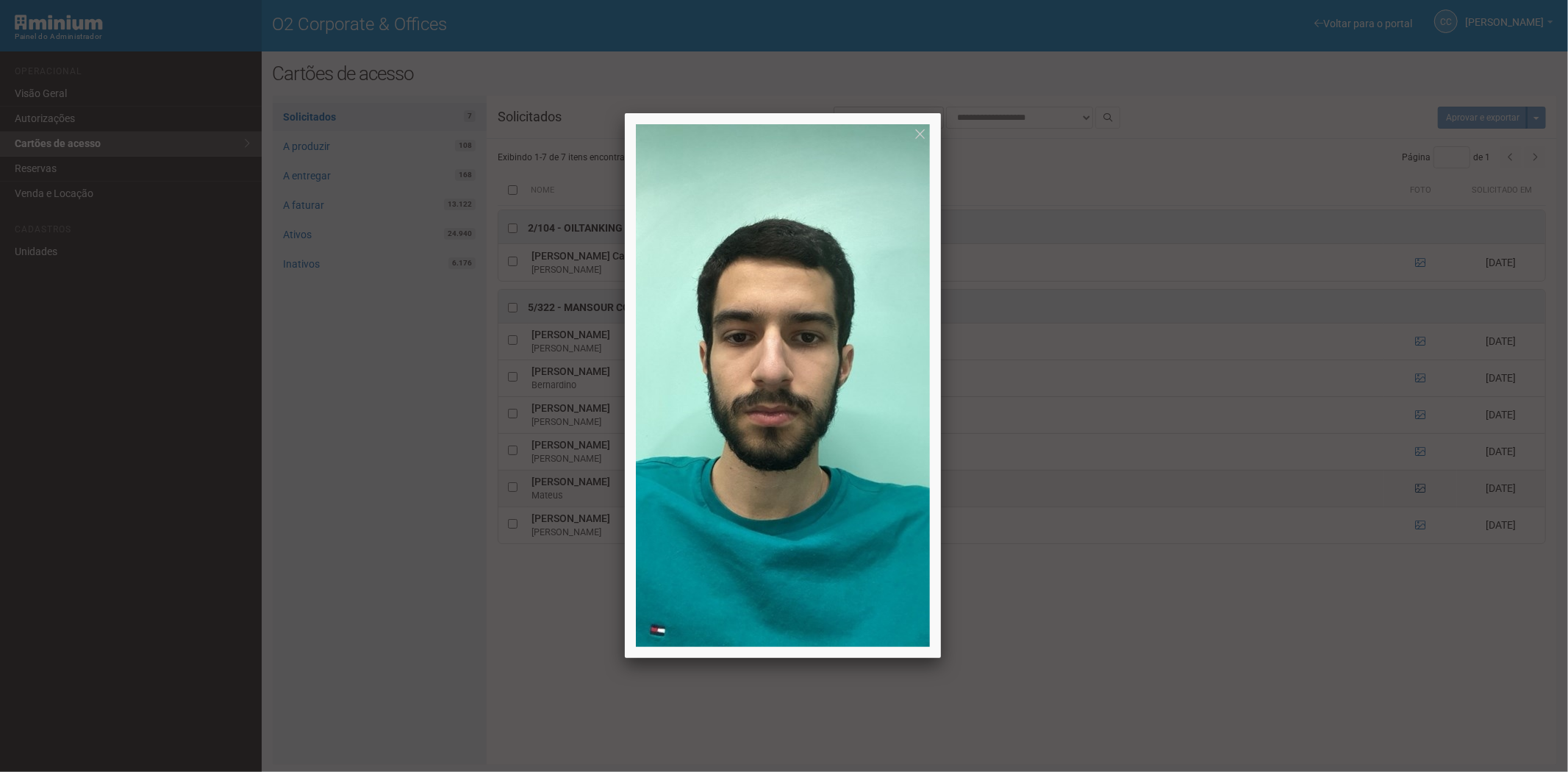
click at [1421, 488] on div at bounding box center [784, 386] width 1568 height 772
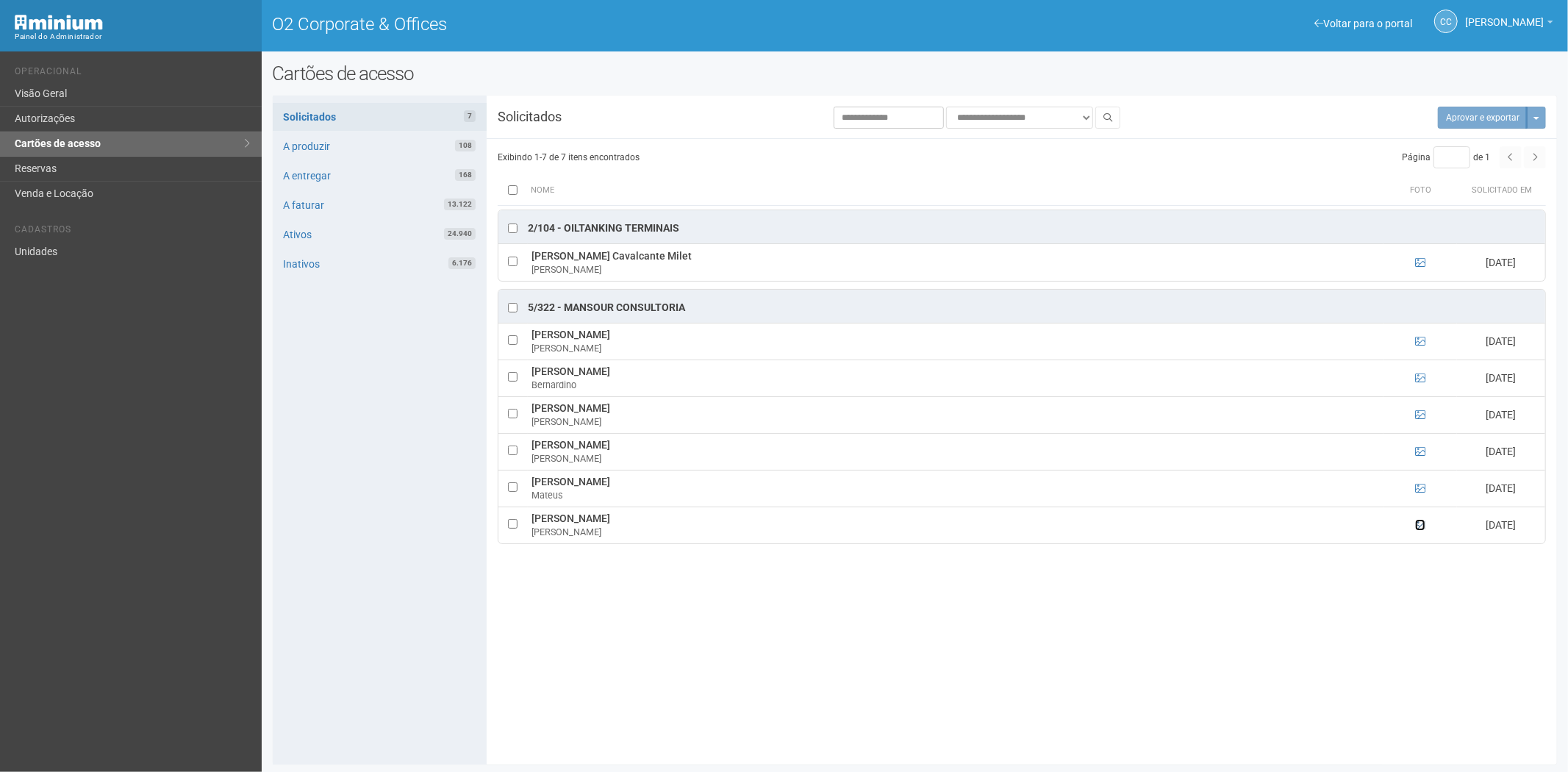
click at [1416, 525] on icon at bounding box center [1420, 524] width 10 height 10
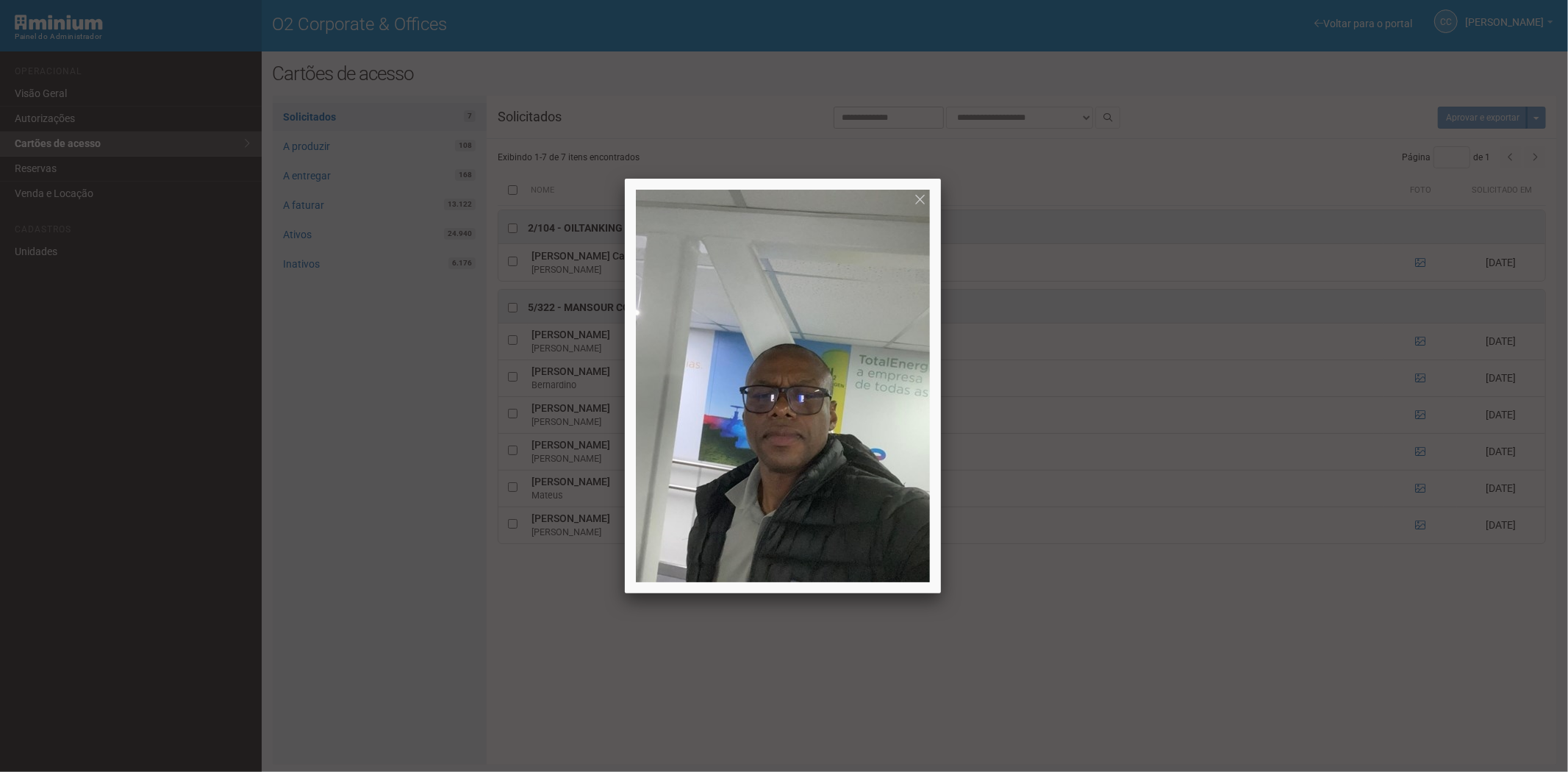
click at [1416, 525] on div at bounding box center [784, 386] width 1568 height 772
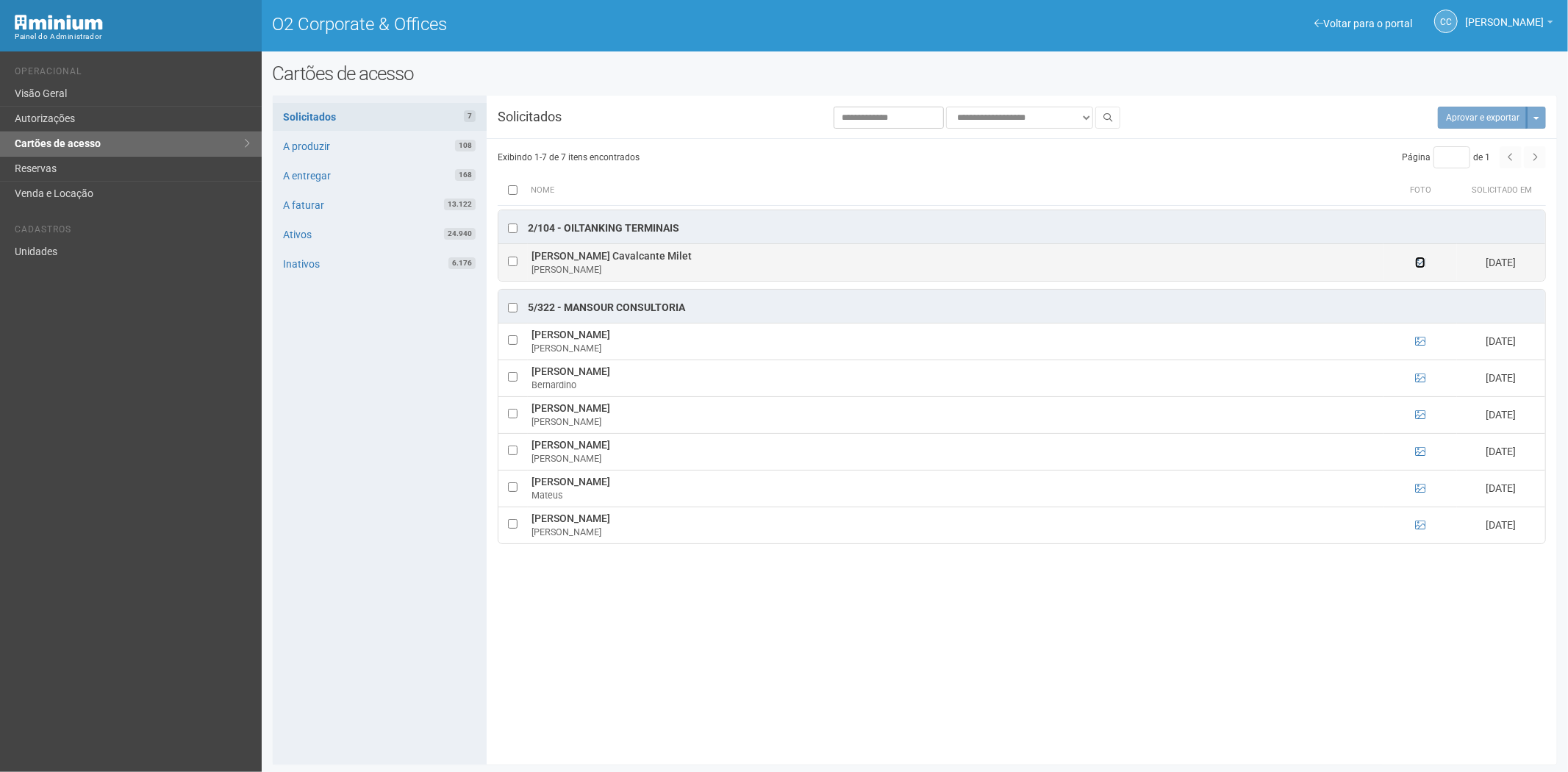
click at [1421, 265] on icon at bounding box center [1420, 262] width 10 height 10
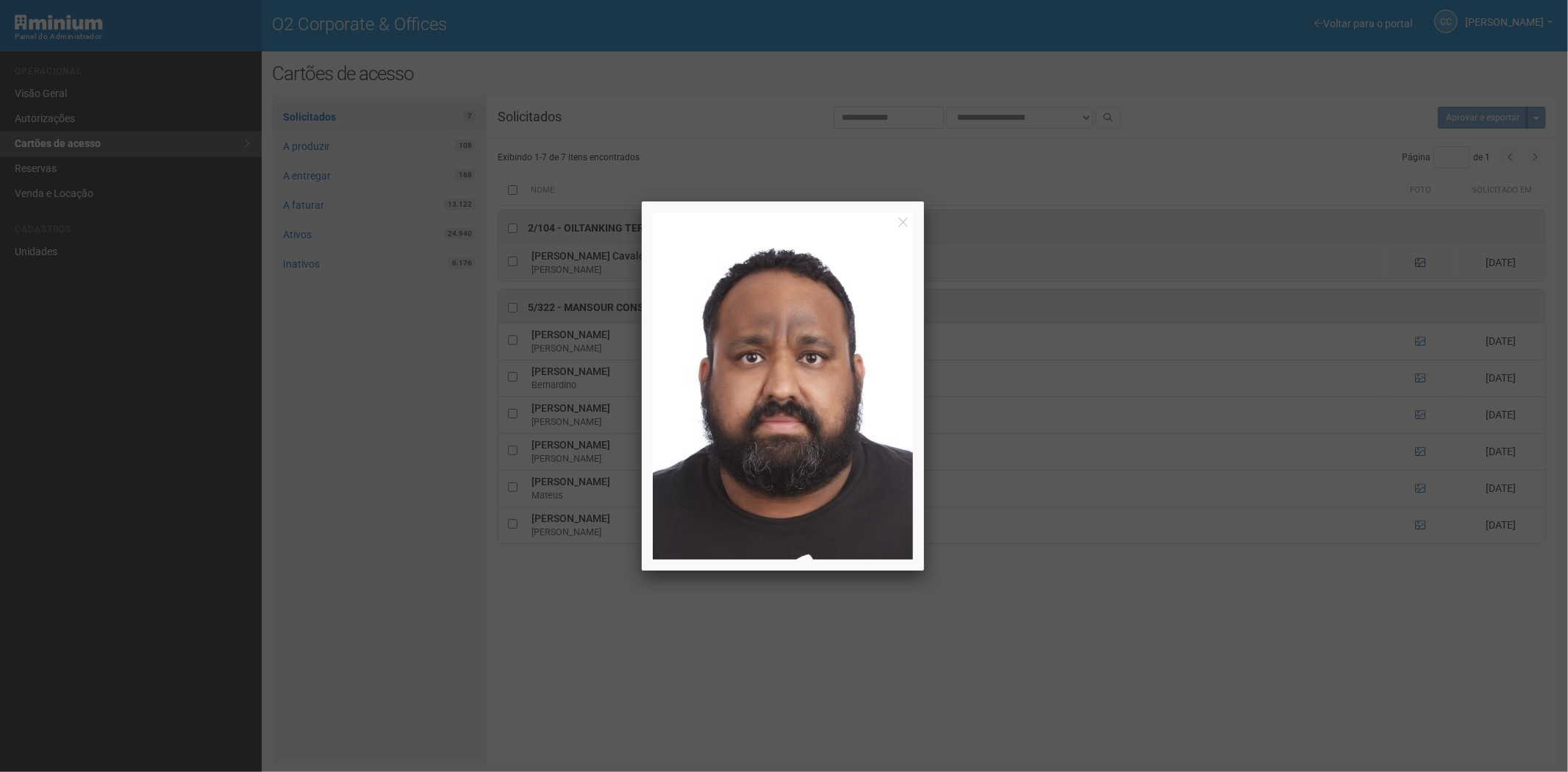
click at [1421, 265] on div at bounding box center [784, 386] width 1568 height 772
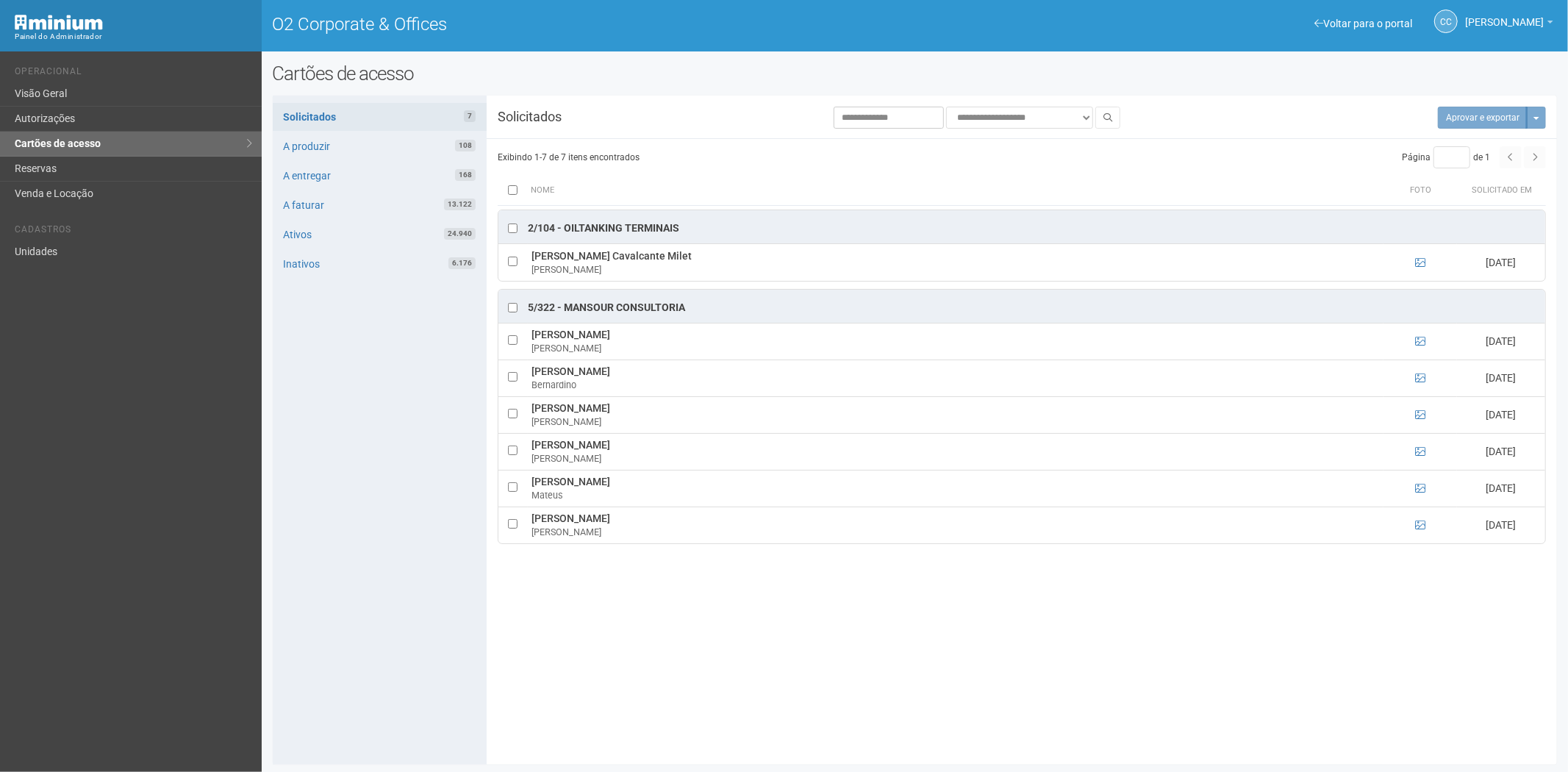
drag, startPoint x: 241, startPoint y: 496, endPoint x: 70, endPoint y: 291, distance: 267.0
click at [237, 482] on div "Voltar para o portal Operacional Visão Geral Autorizações Cartões de acesso Res…" at bounding box center [131, 412] width 261 height 720
click at [53, 253] on link "Unidades" at bounding box center [131, 252] width 261 height 24
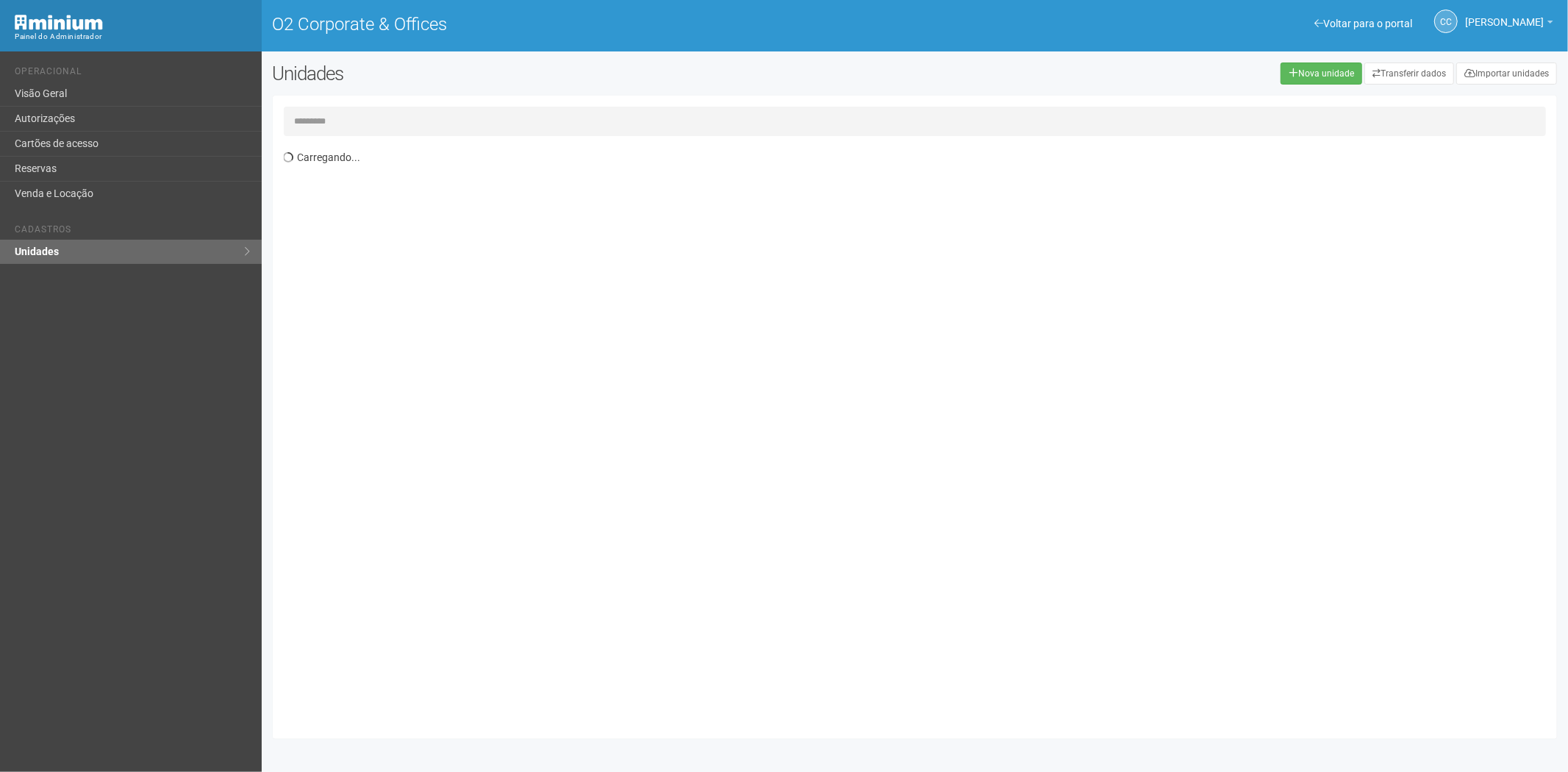
click at [404, 119] on input "text" at bounding box center [915, 121] width 1263 height 29
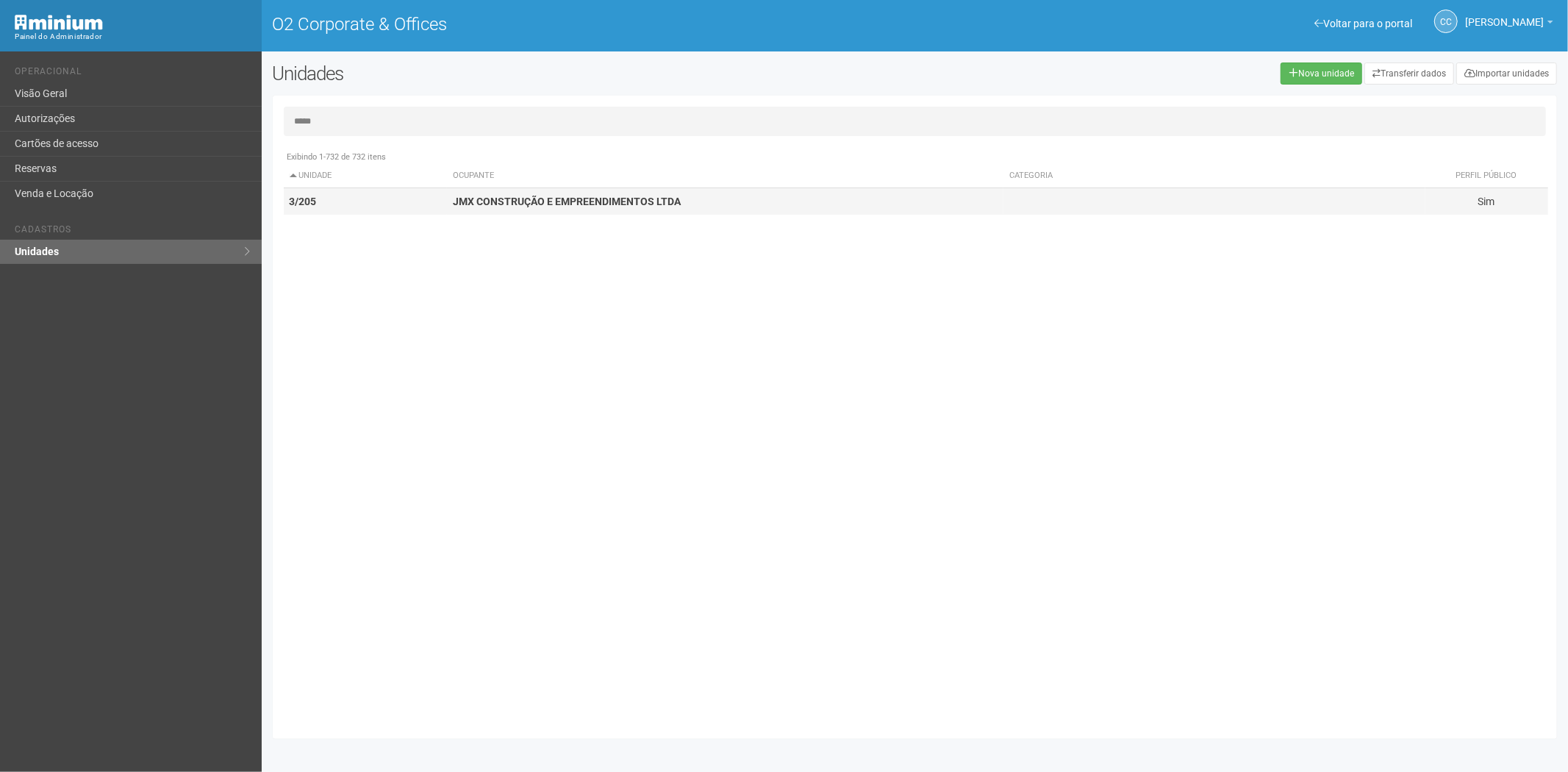
click at [500, 197] on strong "JMX CONSTRUÇÃO E EMPREENDIMENTOS LTDA" at bounding box center [566, 201] width 228 height 12
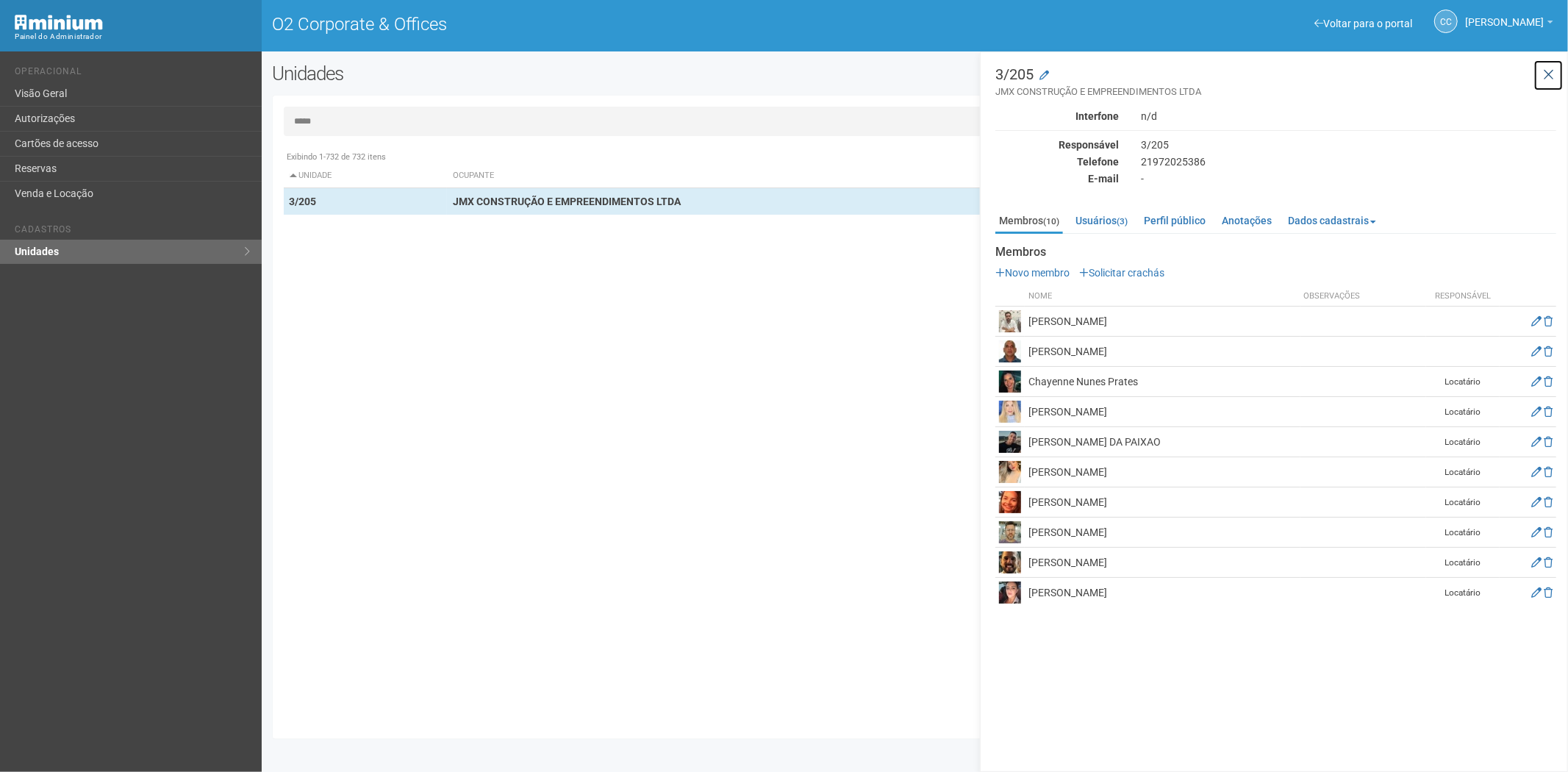
click at [1545, 79] on icon at bounding box center [1549, 75] width 11 height 14
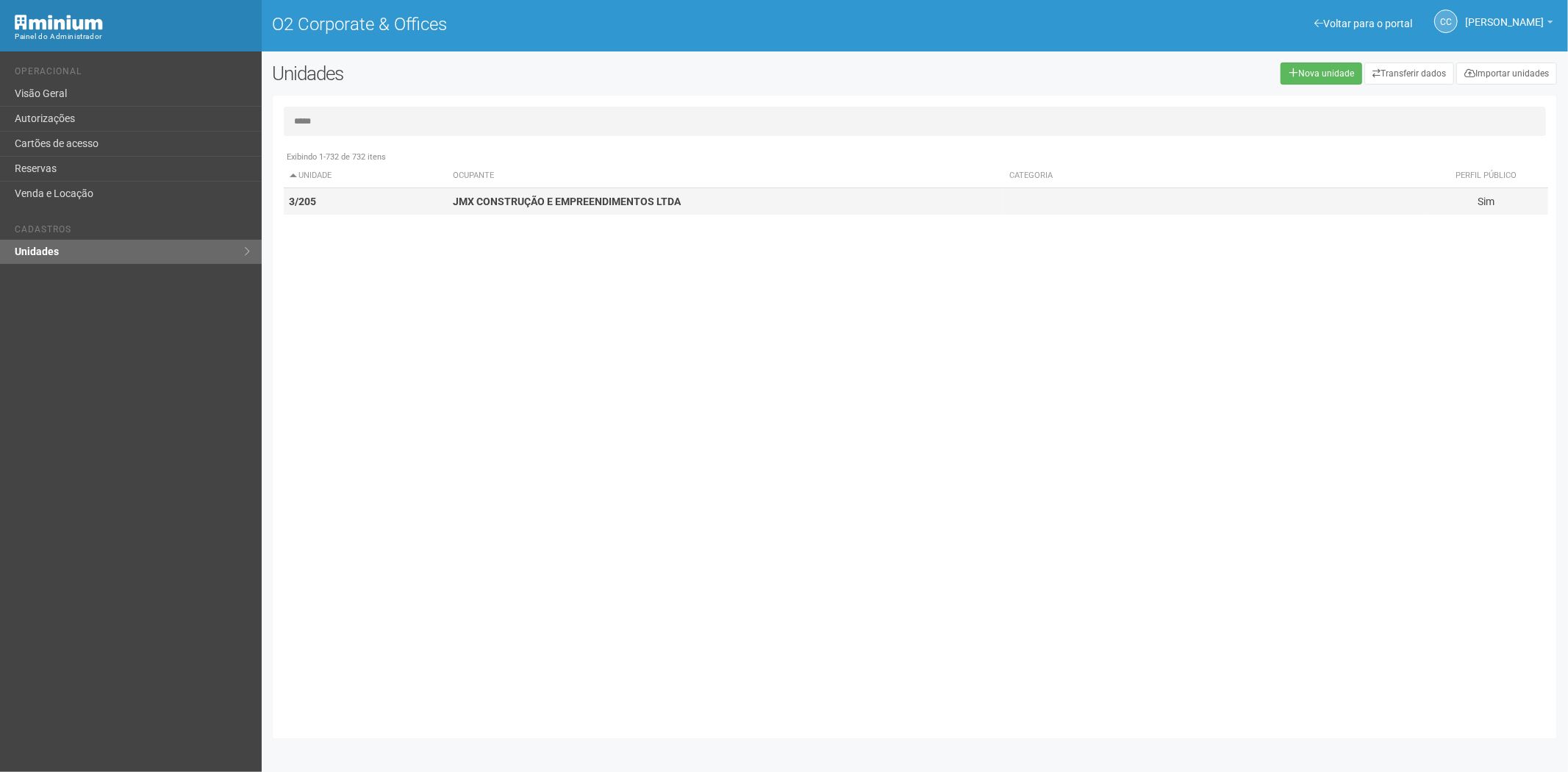
click at [1127, 208] on td at bounding box center [1213, 202] width 421 height 27
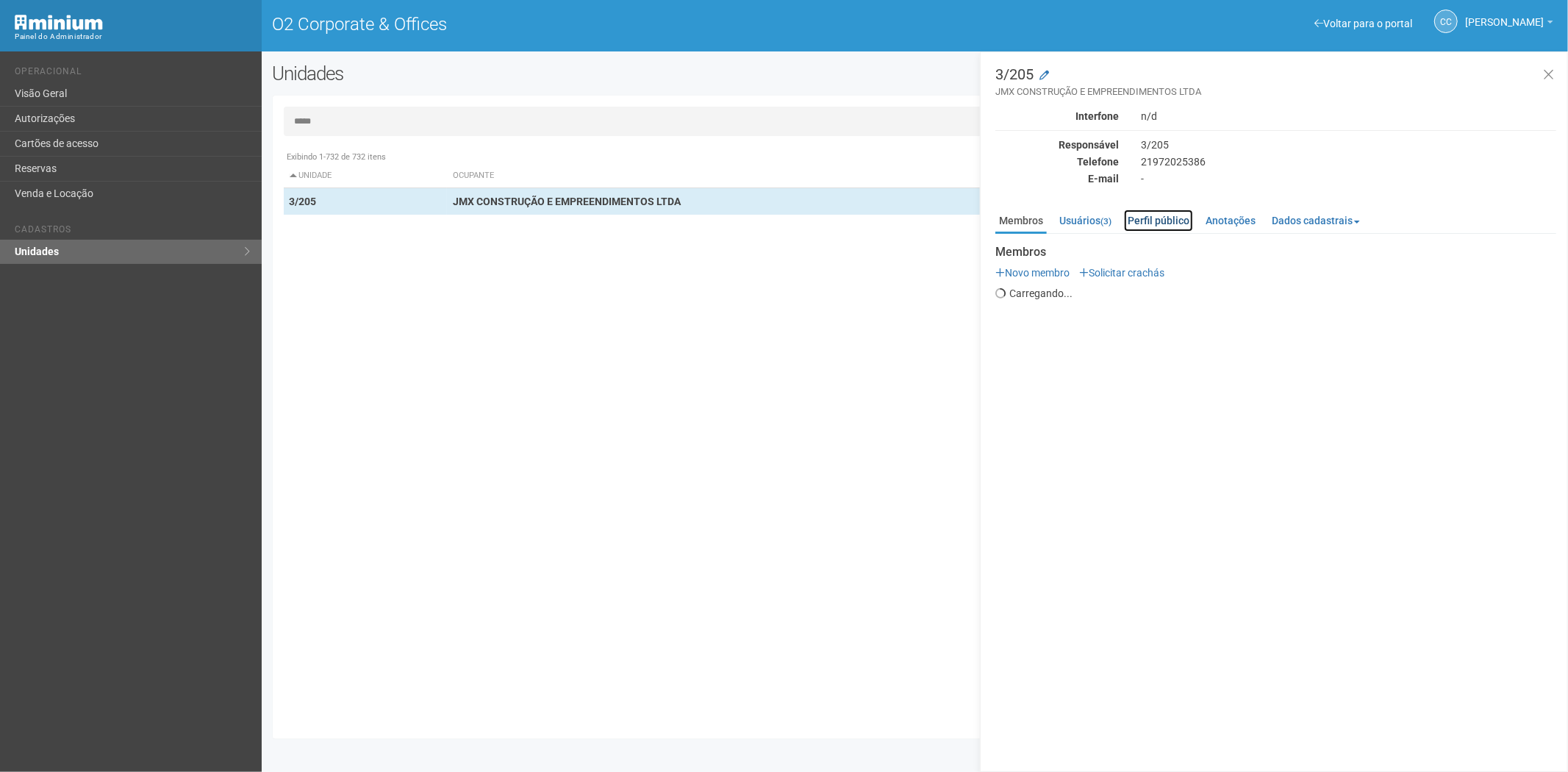
click at [1143, 211] on link "Perfil público" at bounding box center [1158, 221] width 69 height 22
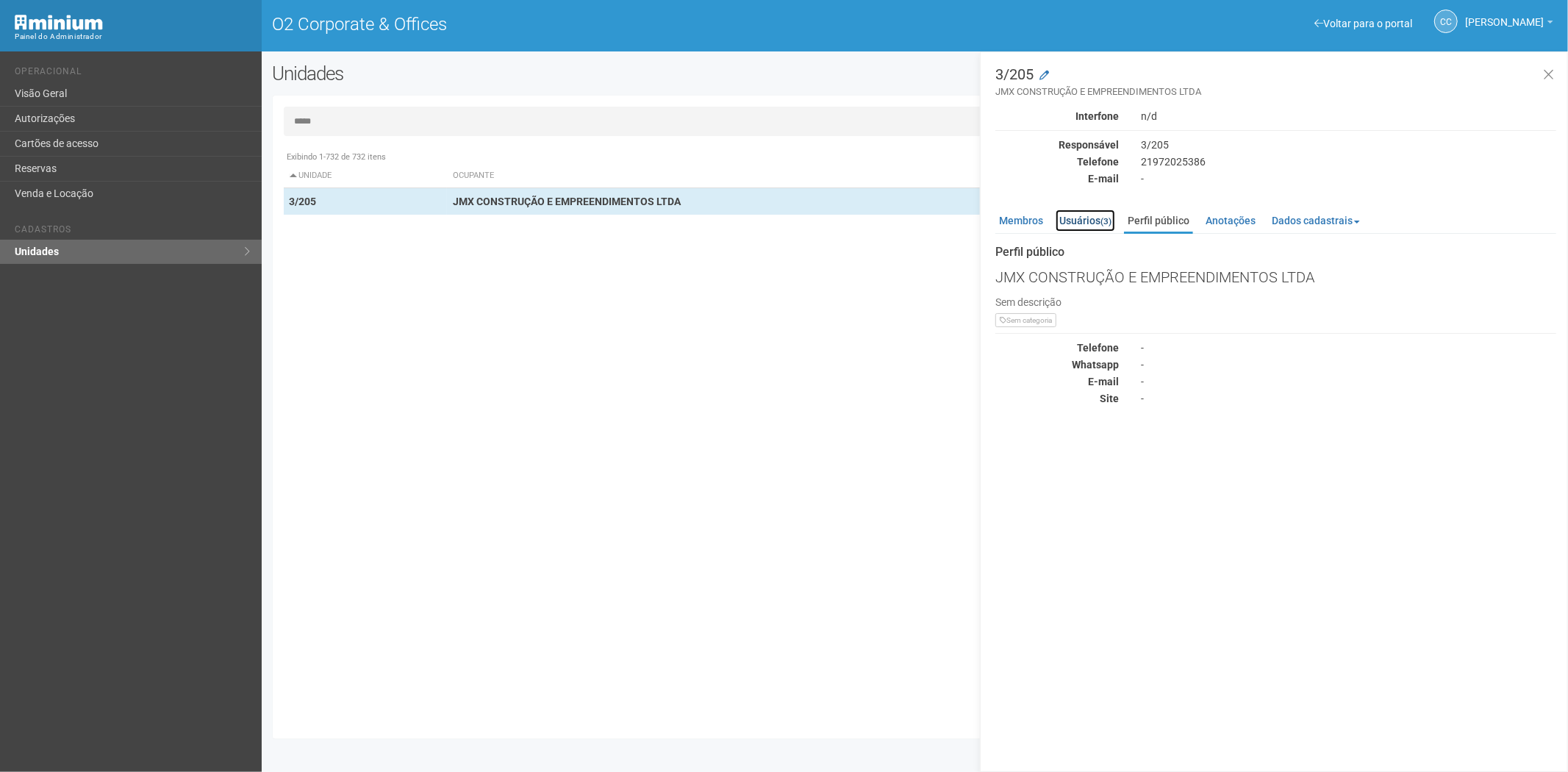
click at [1083, 215] on link "Usuários (3)" at bounding box center [1085, 221] width 60 height 22
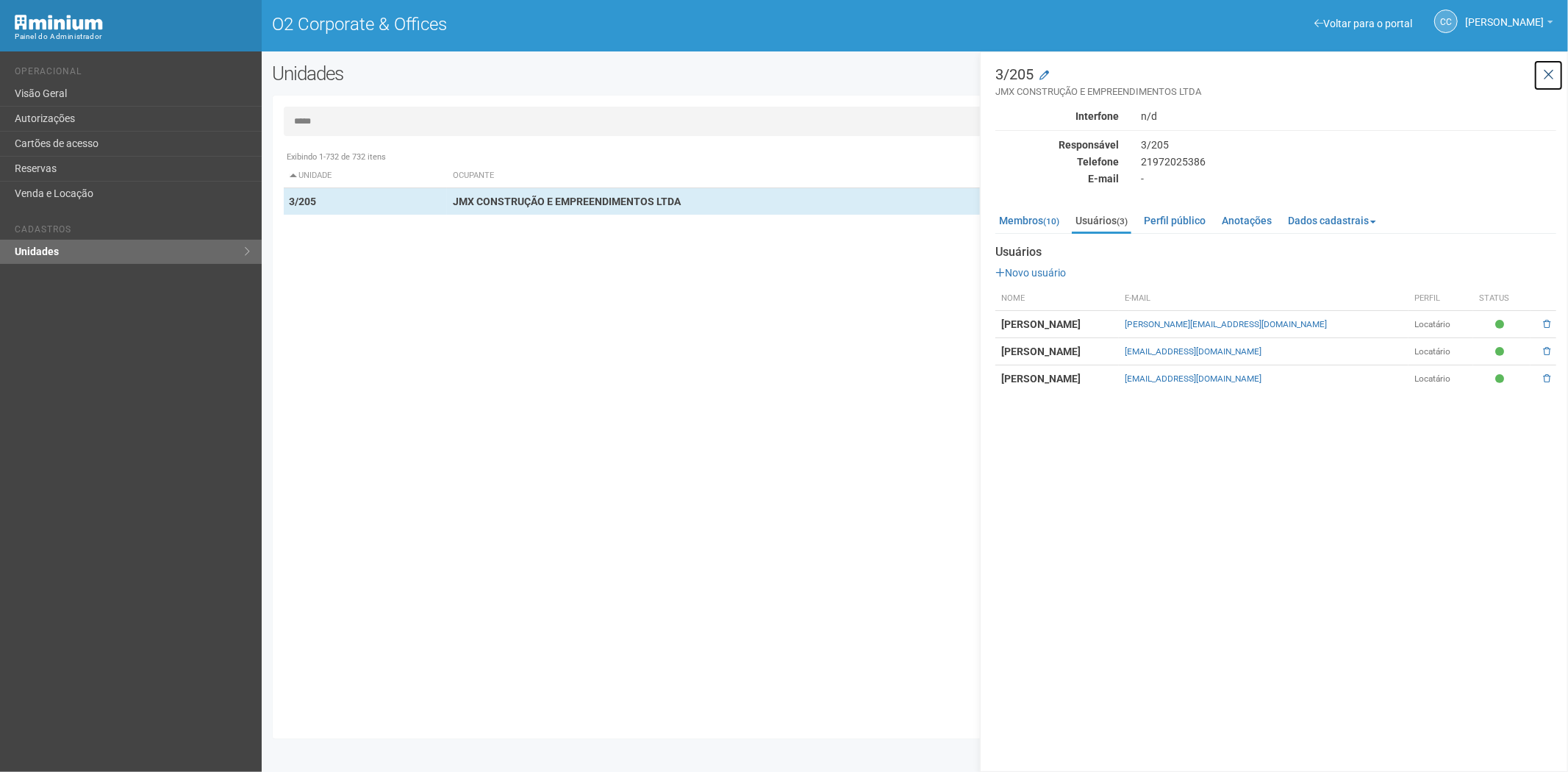
drag, startPoint x: 1552, startPoint y: 75, endPoint x: 1489, endPoint y: 72, distance: 63.1
click at [1546, 74] on icon at bounding box center [1549, 75] width 11 height 14
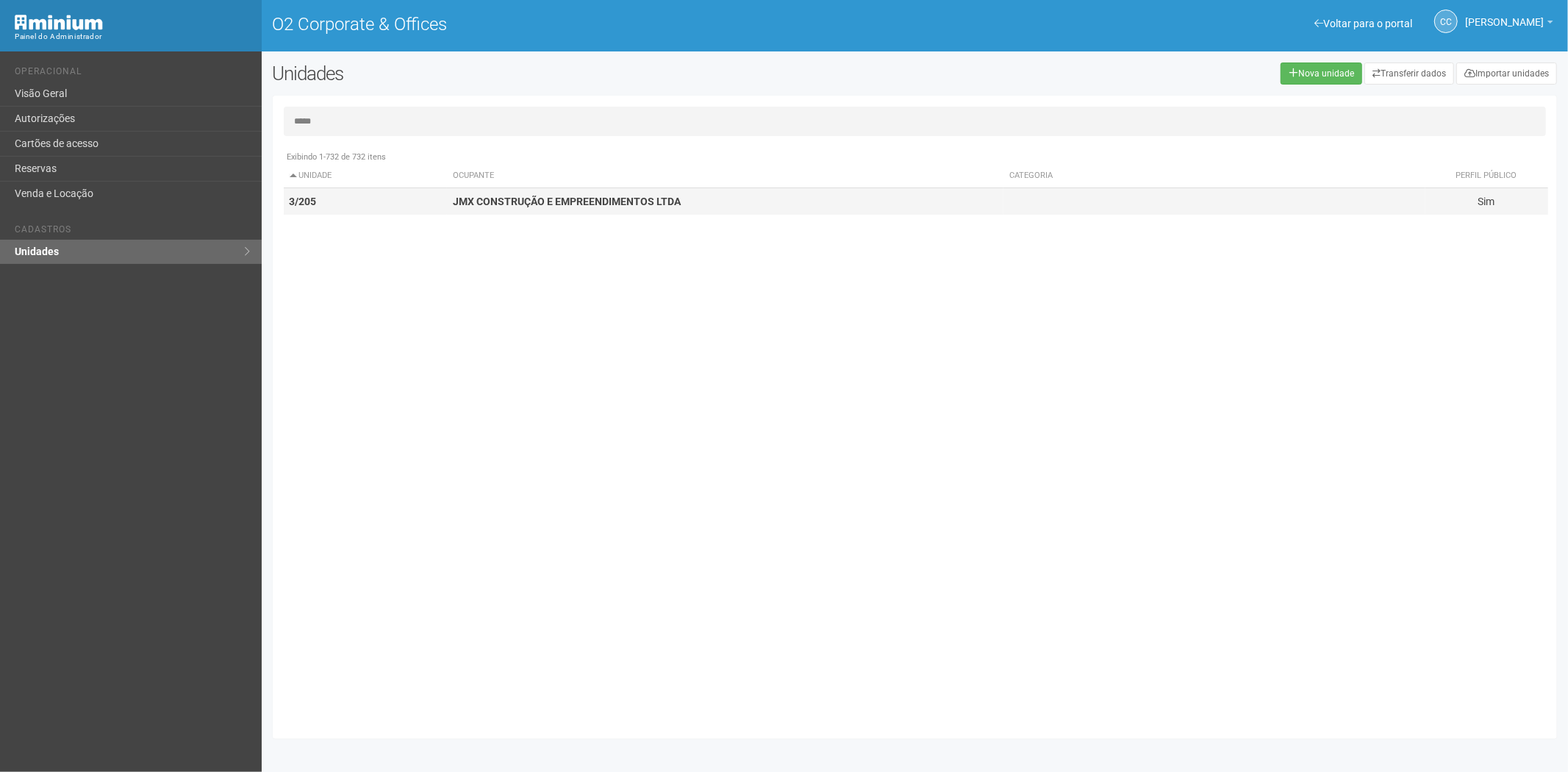
click at [498, 207] on td "JMX CONSTRUÇÃO E EMPREENDIMENTOS LTDA" at bounding box center [725, 202] width 556 height 27
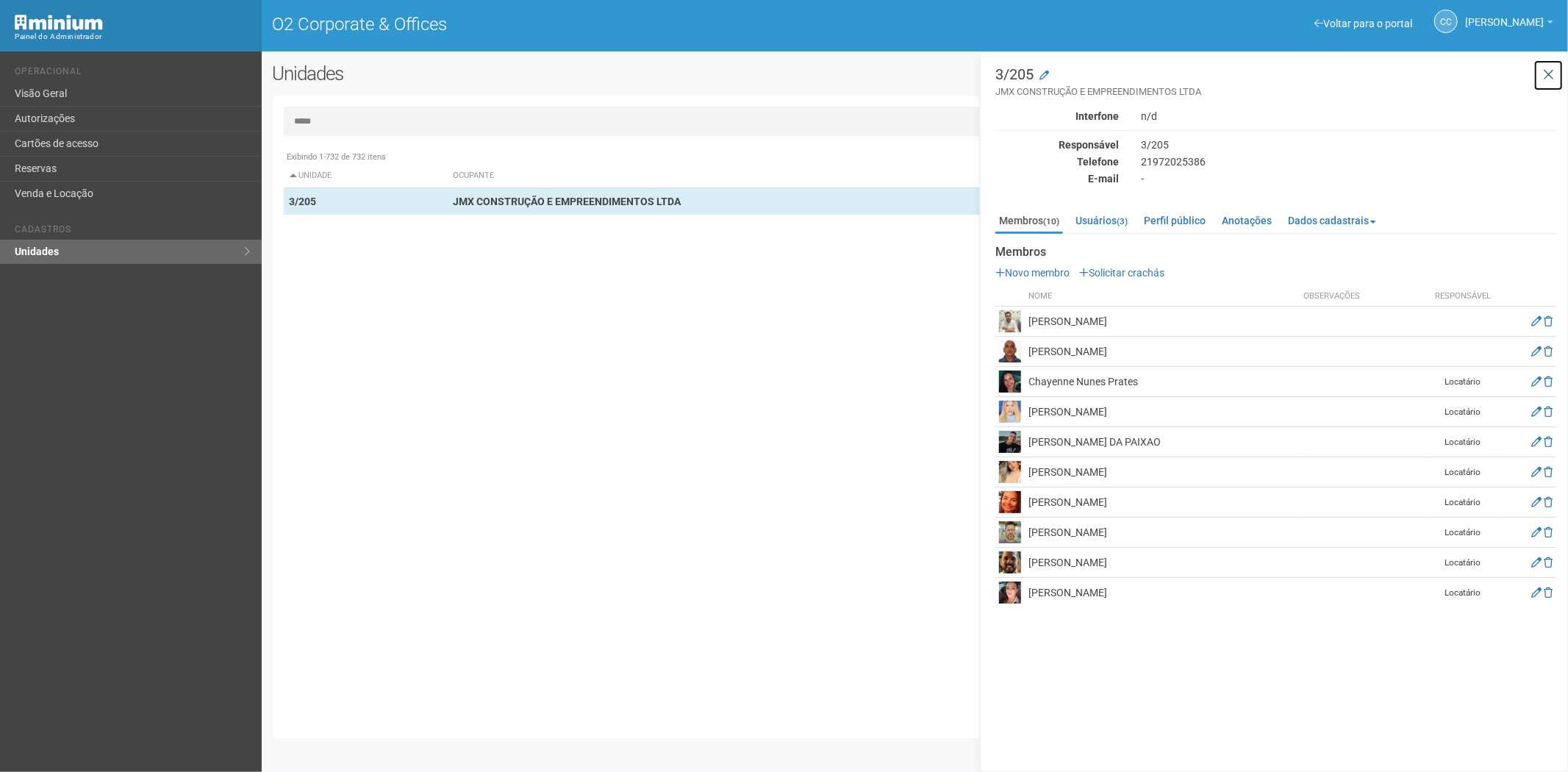
click at [1550, 80] on icon at bounding box center [1549, 75] width 11 height 14
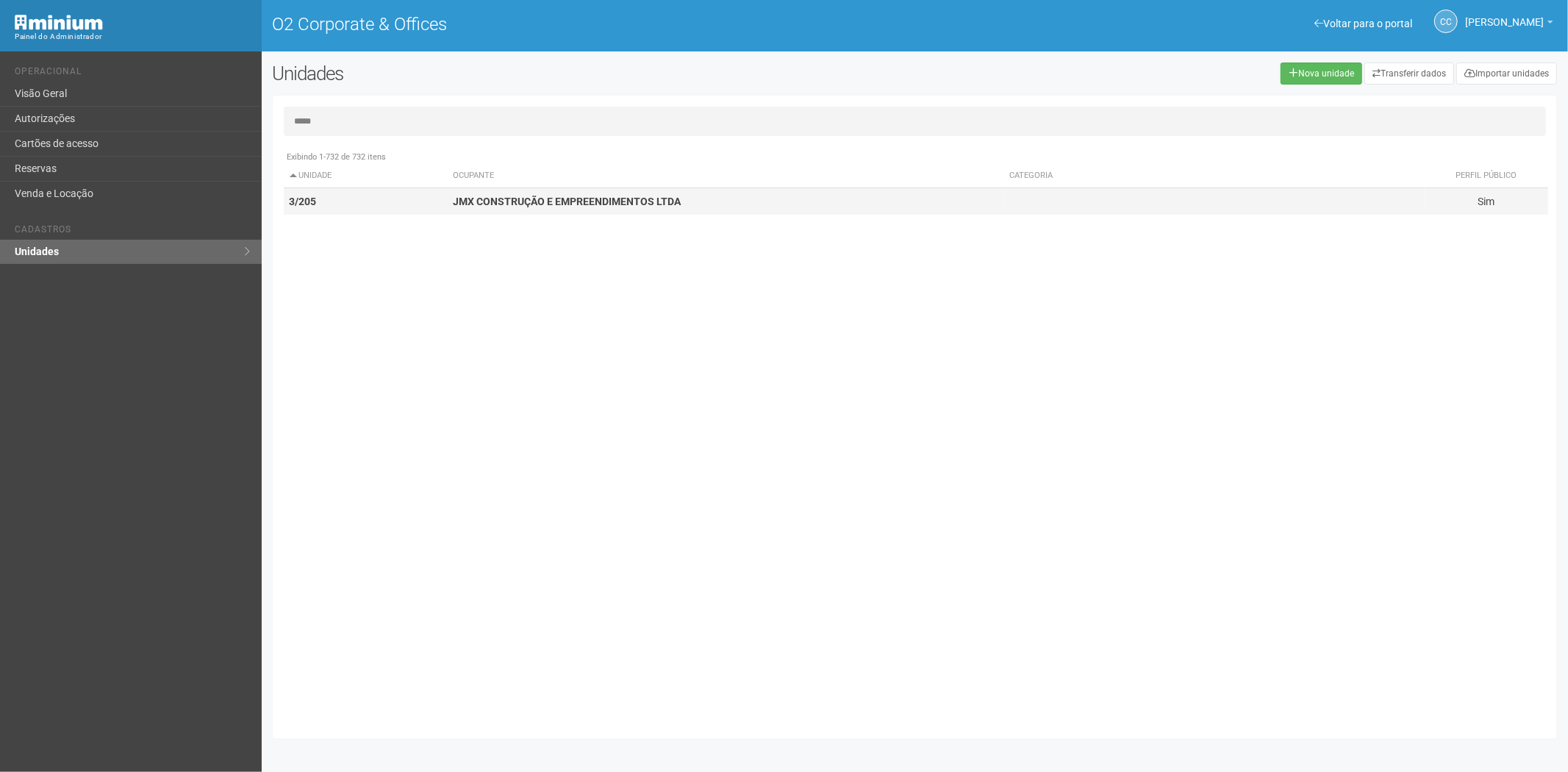
click at [534, 210] on td "JMX CONSTRUÇÃO E EMPREENDIMENTOS LTDA" at bounding box center [725, 202] width 556 height 27
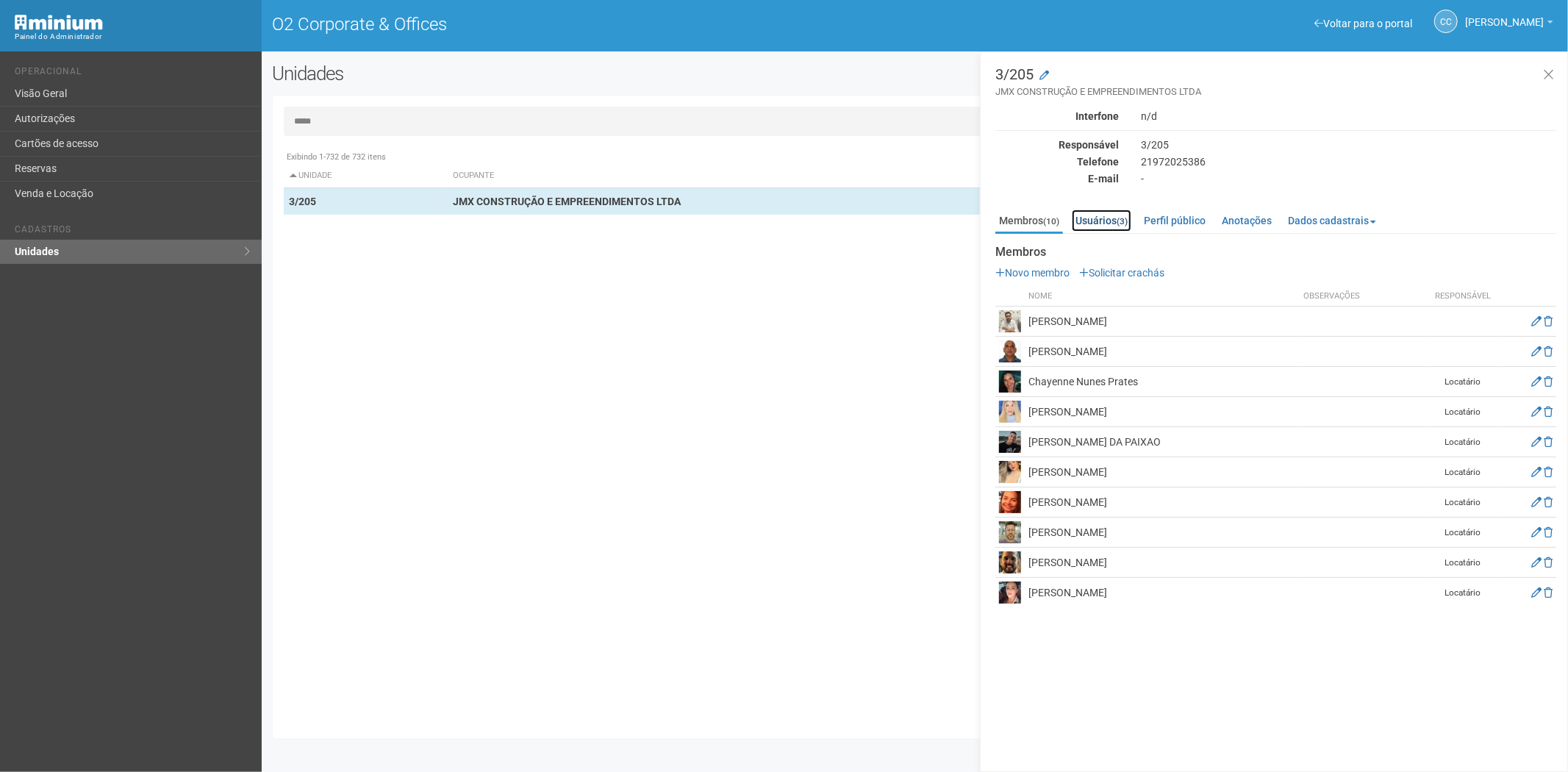
click at [1115, 223] on link "Usuários (3)" at bounding box center [1101, 221] width 60 height 22
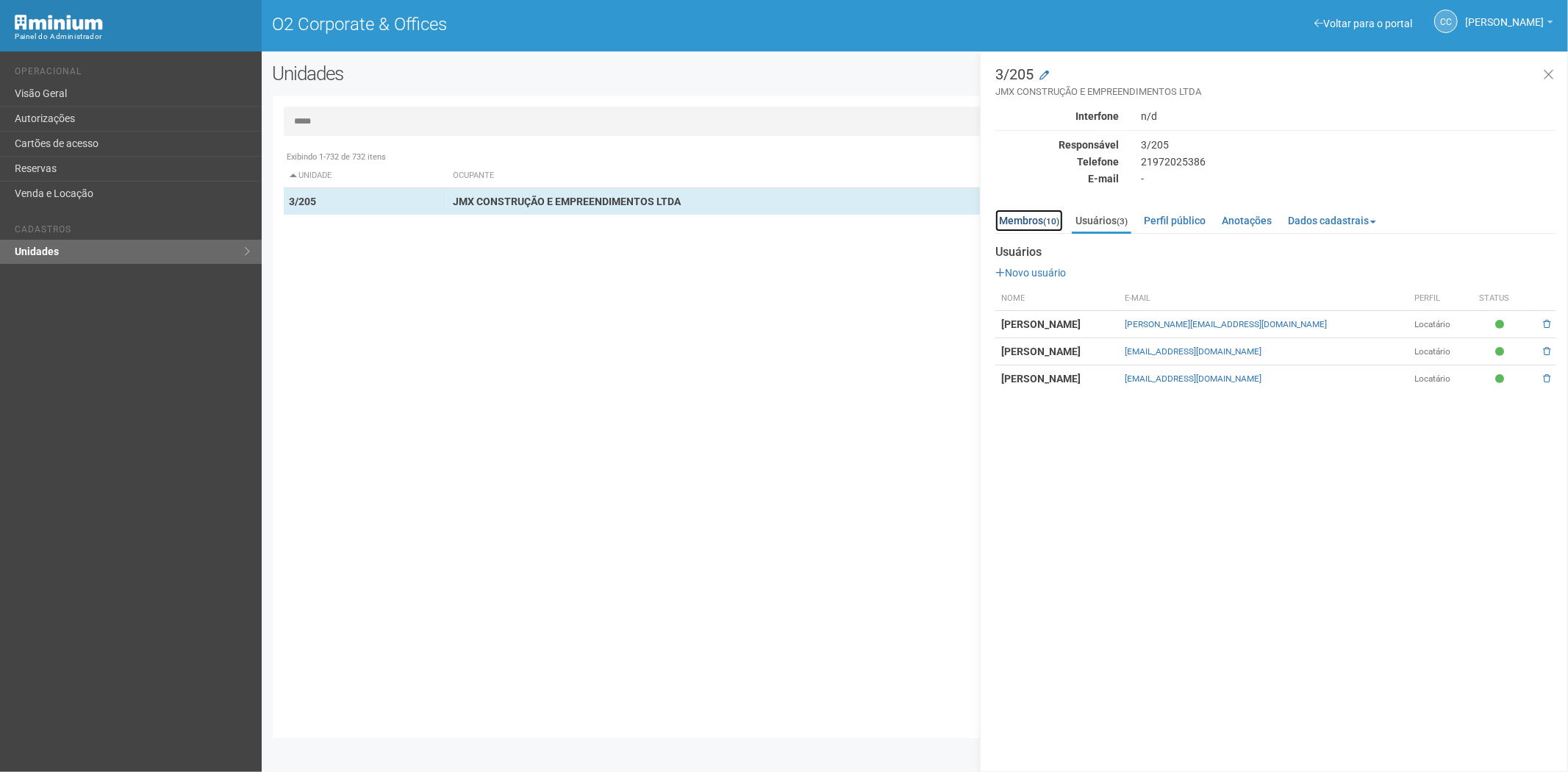
click at [1022, 215] on link "Membros (10)" at bounding box center [1029, 221] width 68 height 22
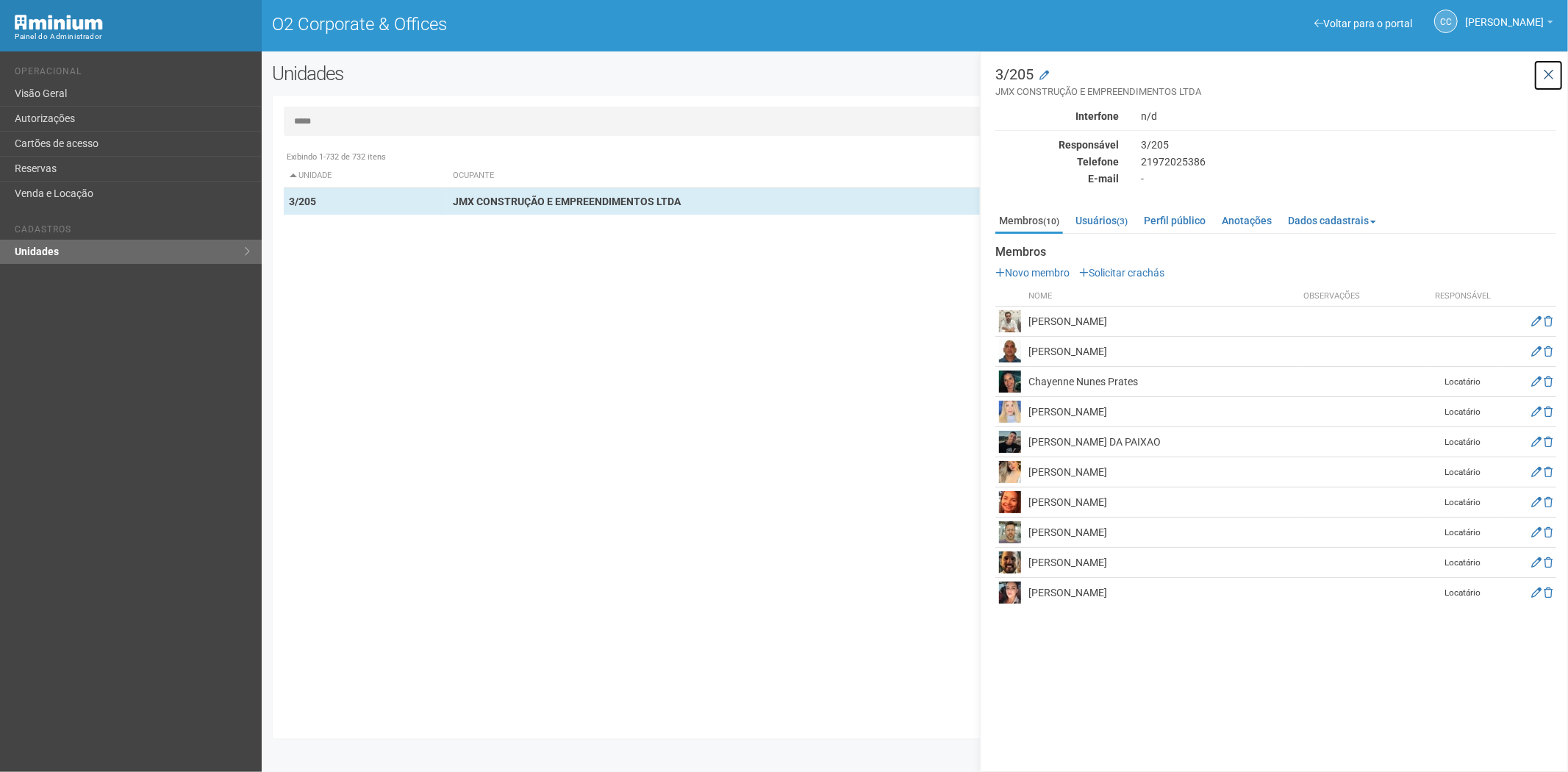
click at [1556, 66] on button at bounding box center [1549, 76] width 30 height 32
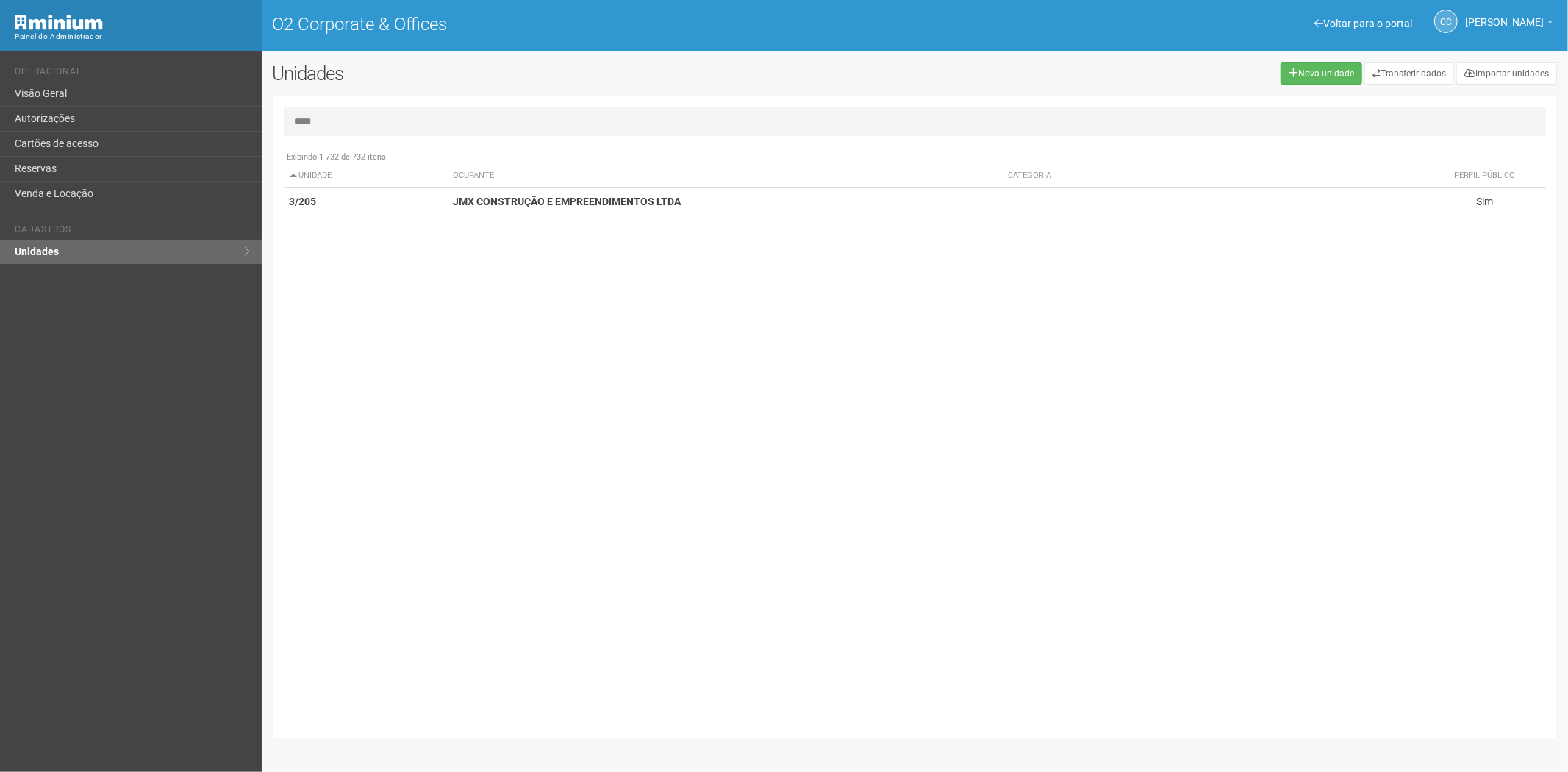
click at [353, 116] on input "*****" at bounding box center [915, 121] width 1263 height 29
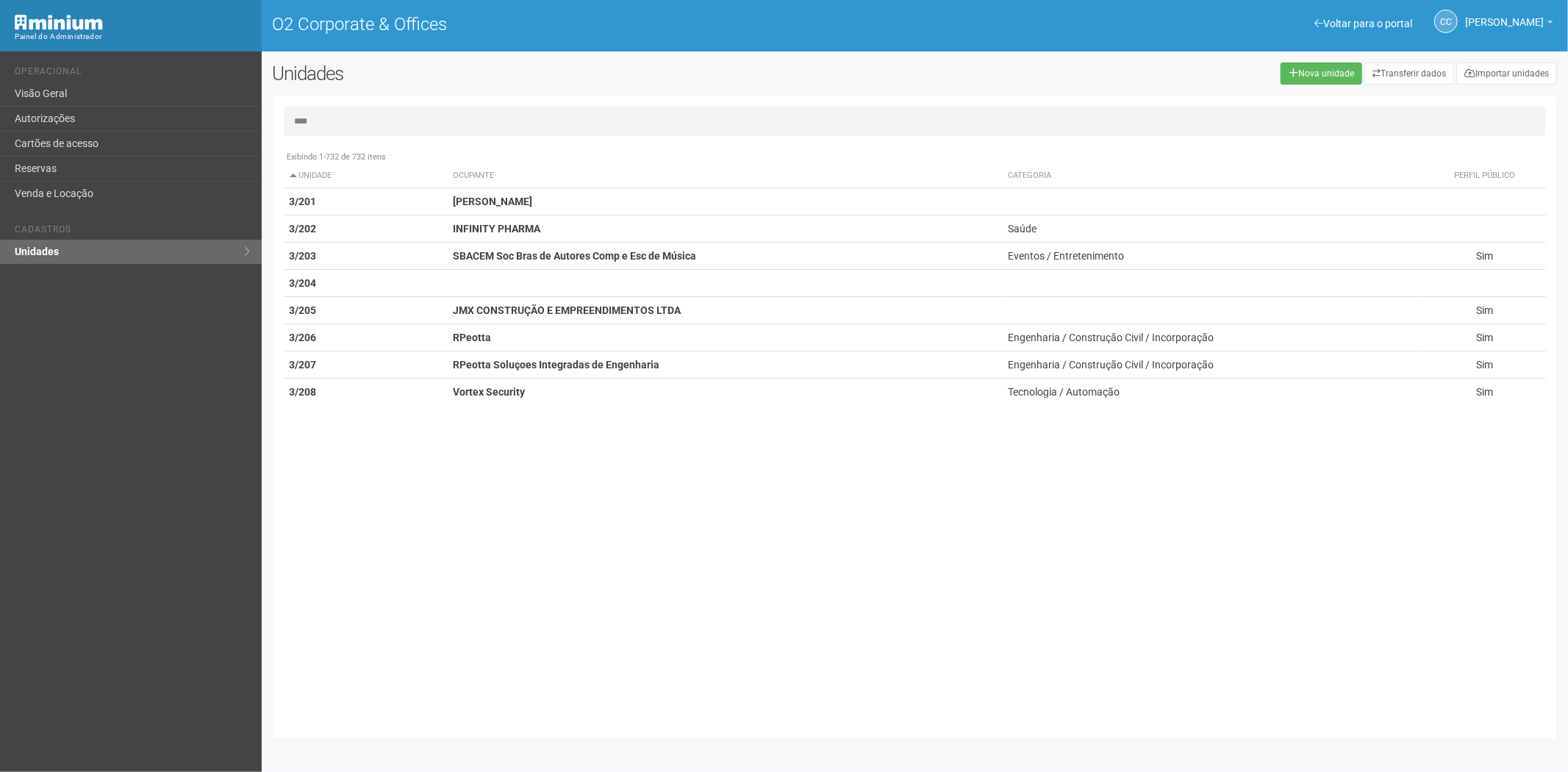
type input "****"
click at [59, 119] on link "Autorizações" at bounding box center [131, 119] width 261 height 25
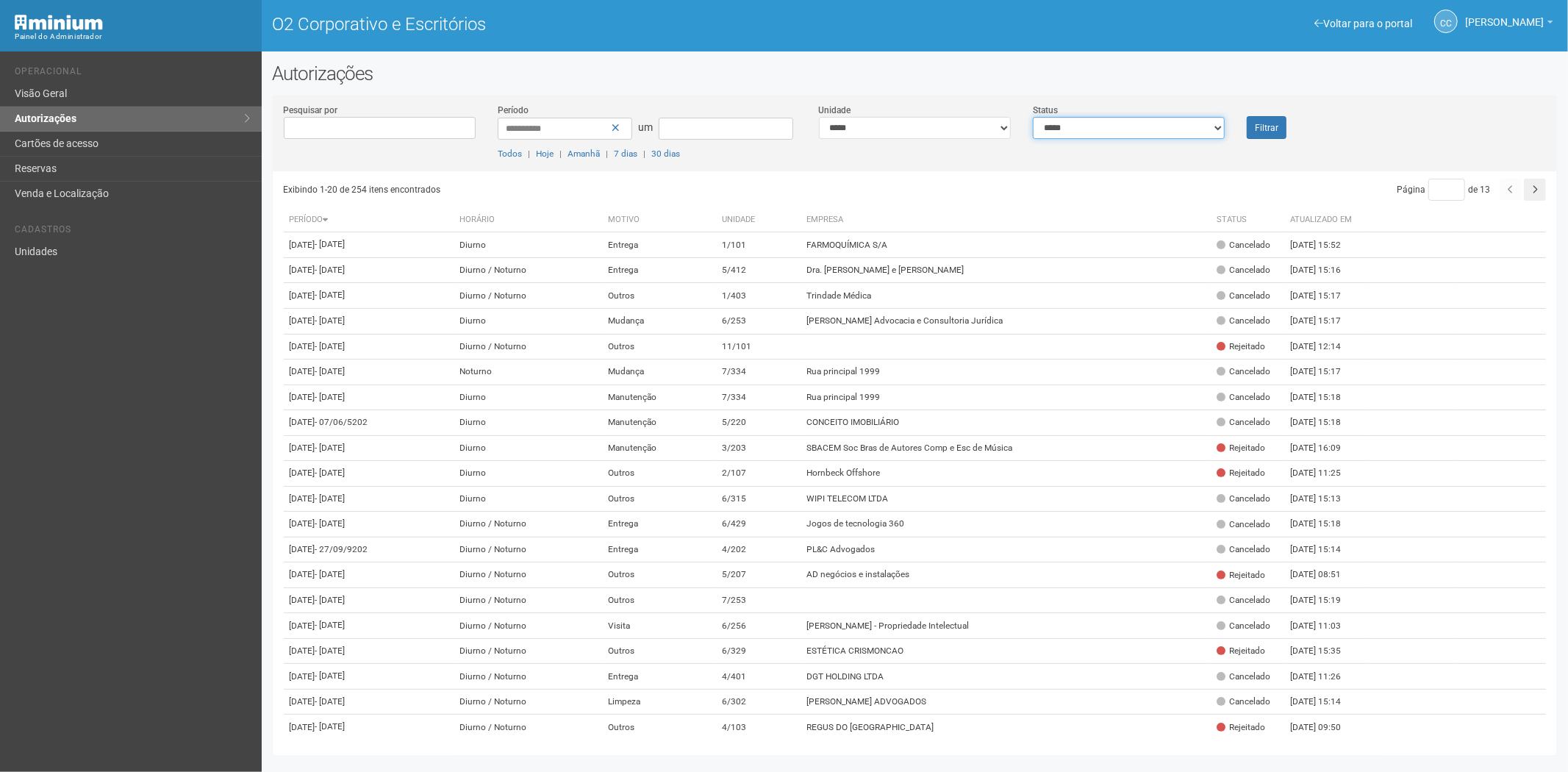
click at [1096, 135] on select "**********" at bounding box center [1128, 128] width 192 height 22
select select "*"
click at [1033, 117] on select "**********" at bounding box center [1128, 128] width 192 height 22
click at [1275, 116] on div "Filtrar" at bounding box center [1289, 120] width 108 height 36
click at [1270, 123] on font "Filtrar" at bounding box center [1267, 127] width 24 height 10
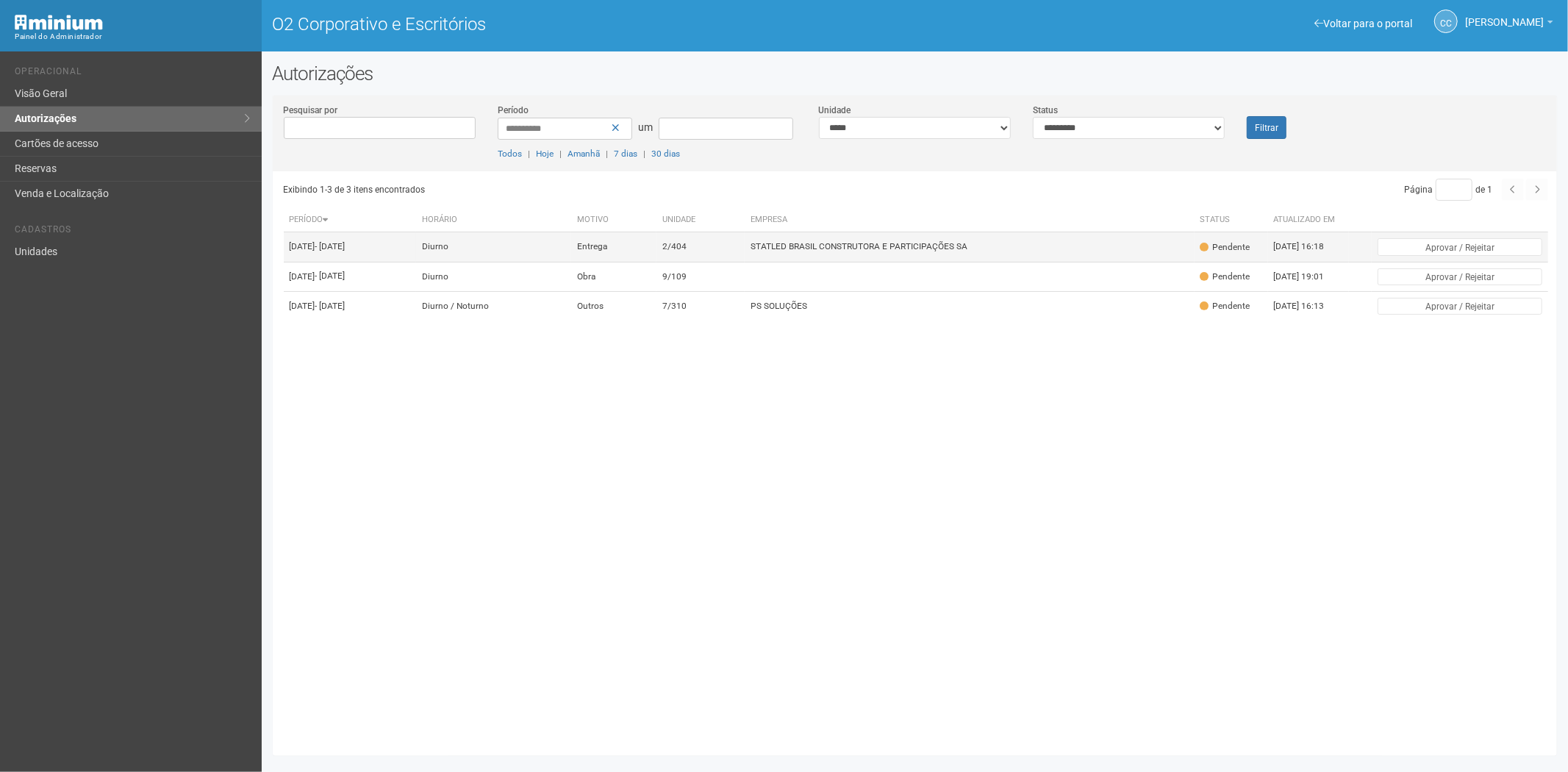
click at [879, 252] on font "STATLED BRASIL CONSTRUTORA E PARTICIPAÇÕES SA" at bounding box center [859, 247] width 217 height 10
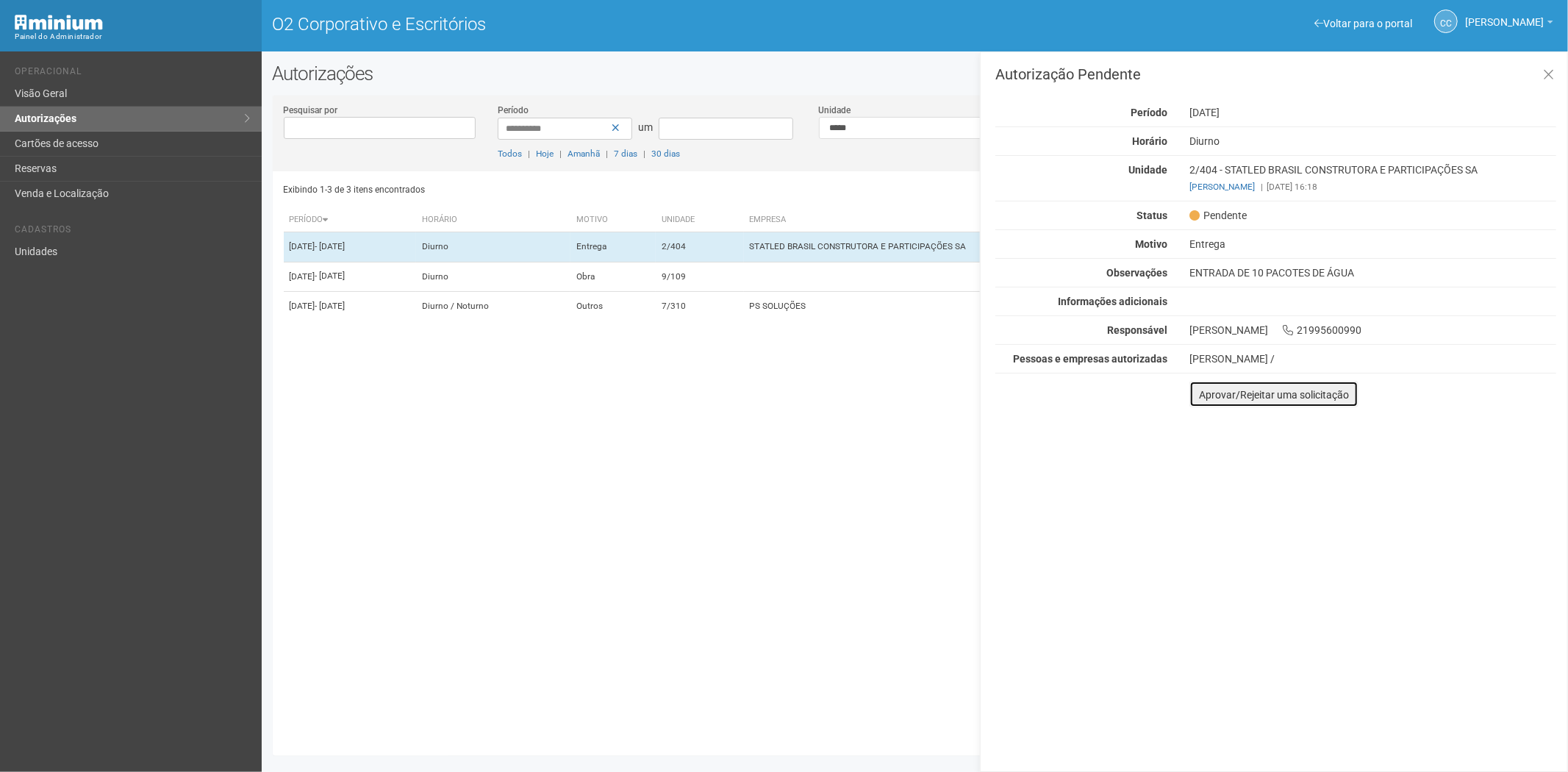
click at [1211, 399] on font "Aprovar/Rejeitar uma solicitação" at bounding box center [1274, 394] width 150 height 12
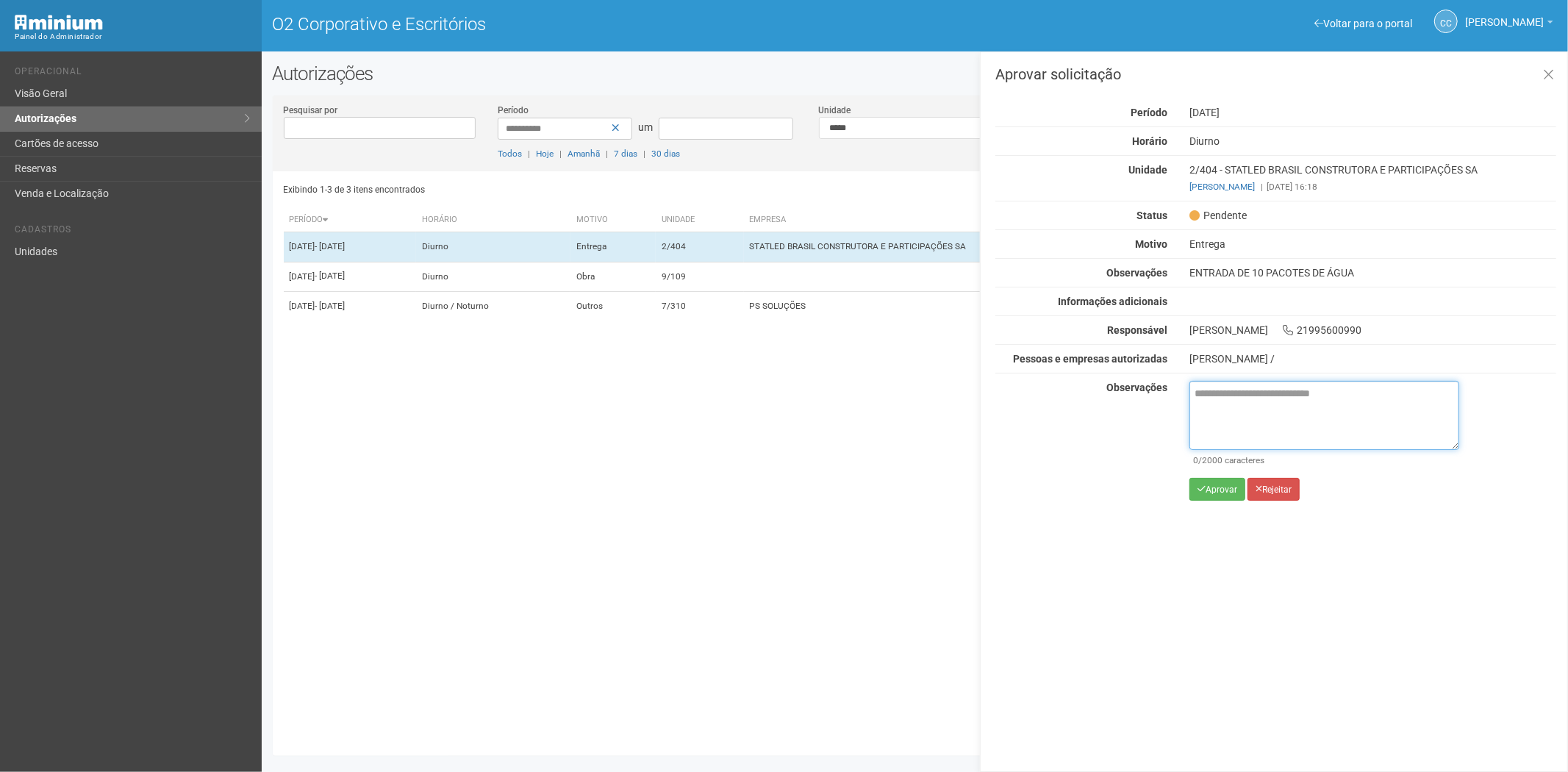
click at [1229, 420] on textarea at bounding box center [1324, 415] width 270 height 69
paste textarea "**********"
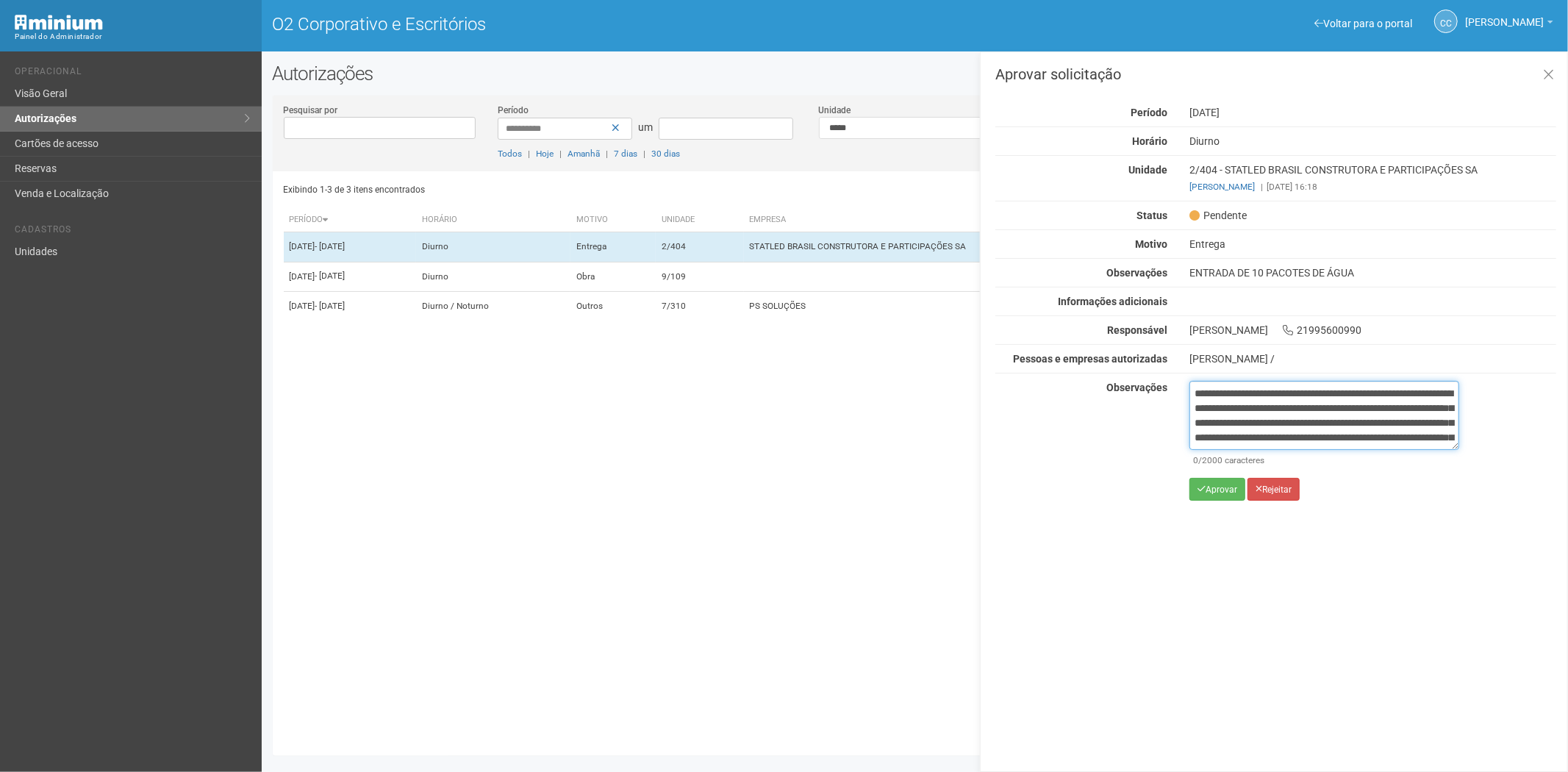
scroll to position [82, 0]
type textarea "**********"
click at [1235, 497] on button "Aprovar" at bounding box center [1217, 489] width 56 height 23
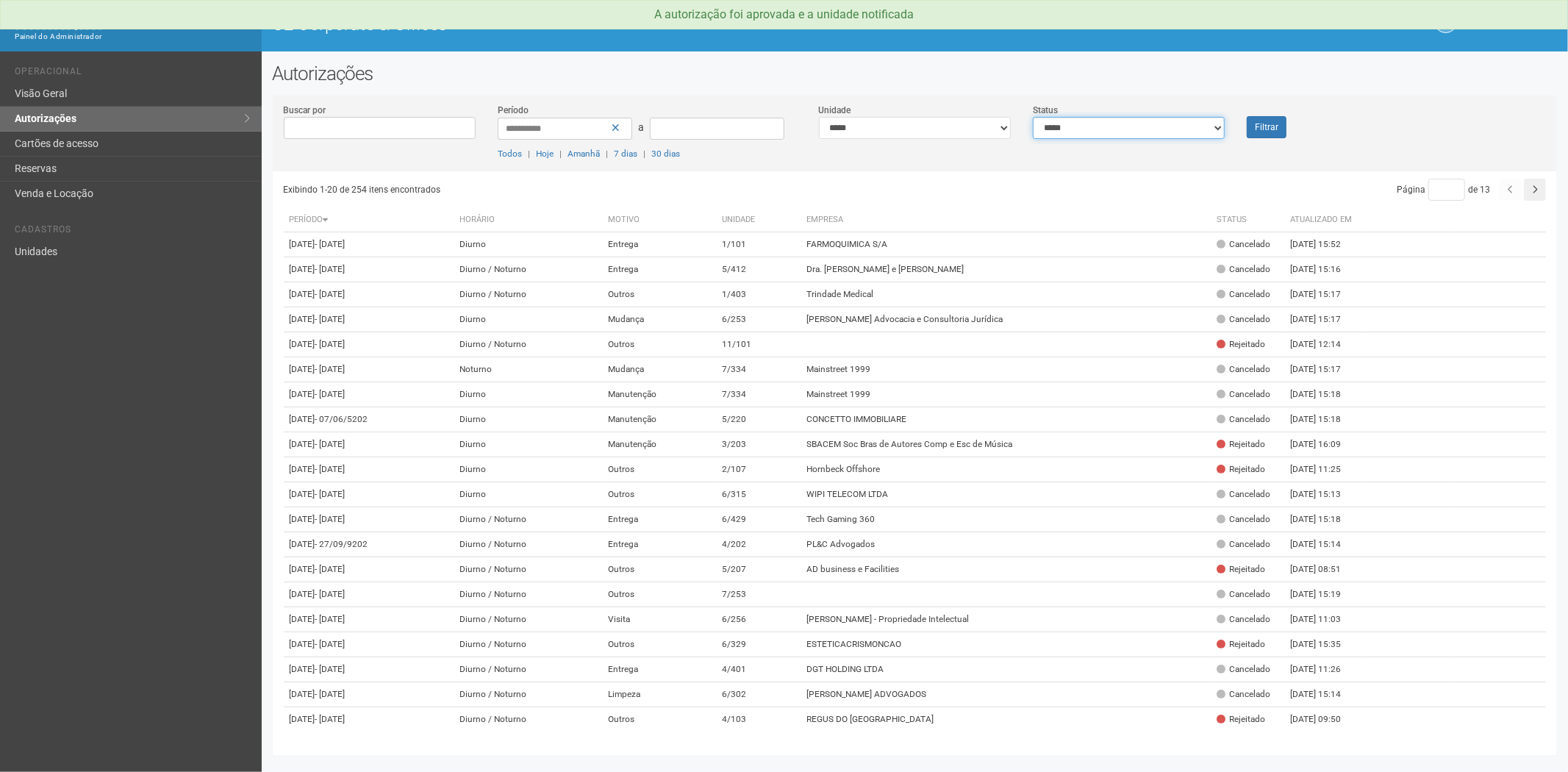
click at [1107, 132] on select "**********" at bounding box center [1128, 128] width 192 height 22
select select "*"
click at [1033, 117] on select "**********" at bounding box center [1128, 128] width 192 height 22
click at [1274, 129] on button "Filtrar" at bounding box center [1267, 127] width 40 height 22
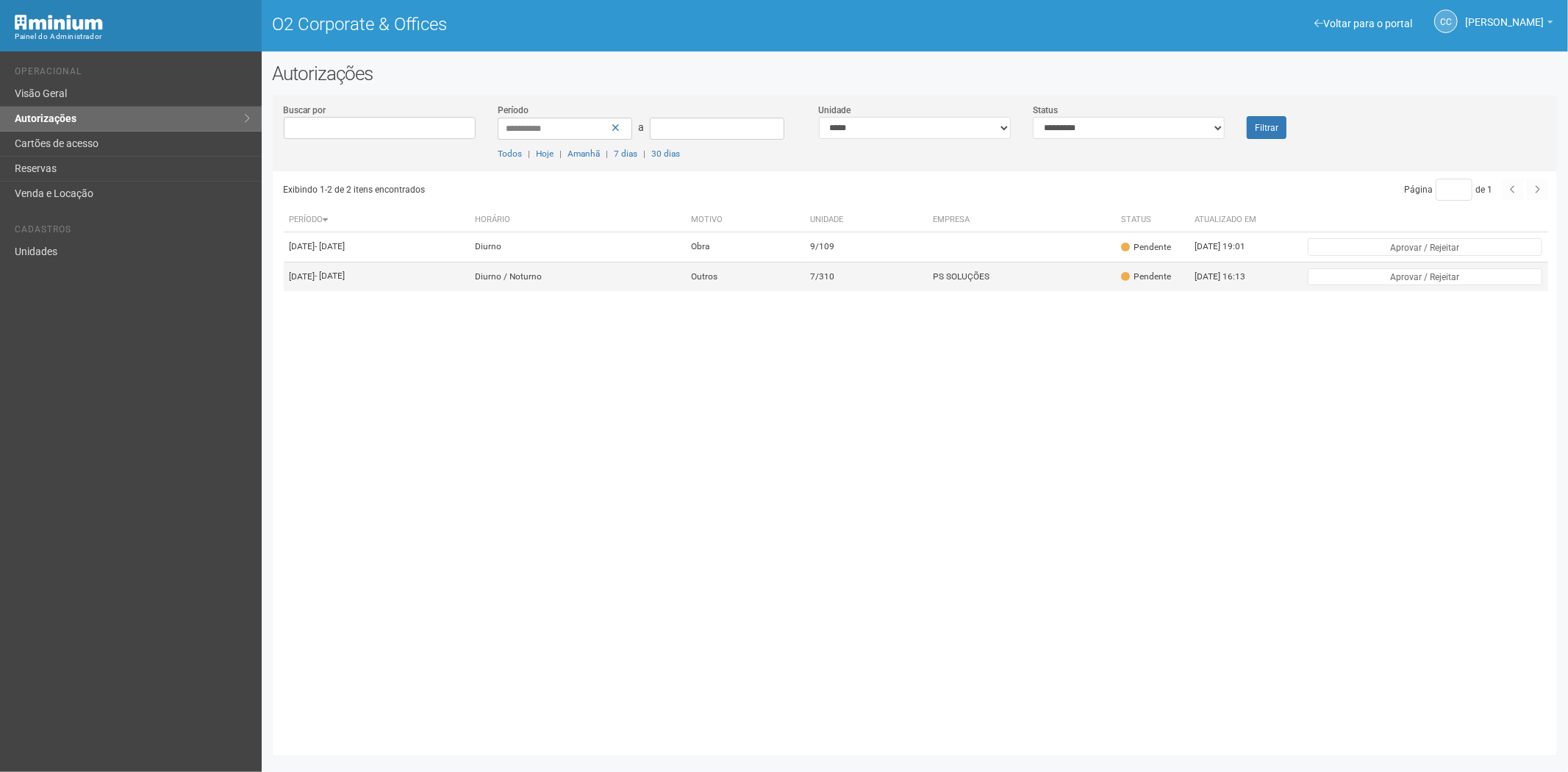
click at [804, 281] on td "Outros" at bounding box center [744, 276] width 119 height 29
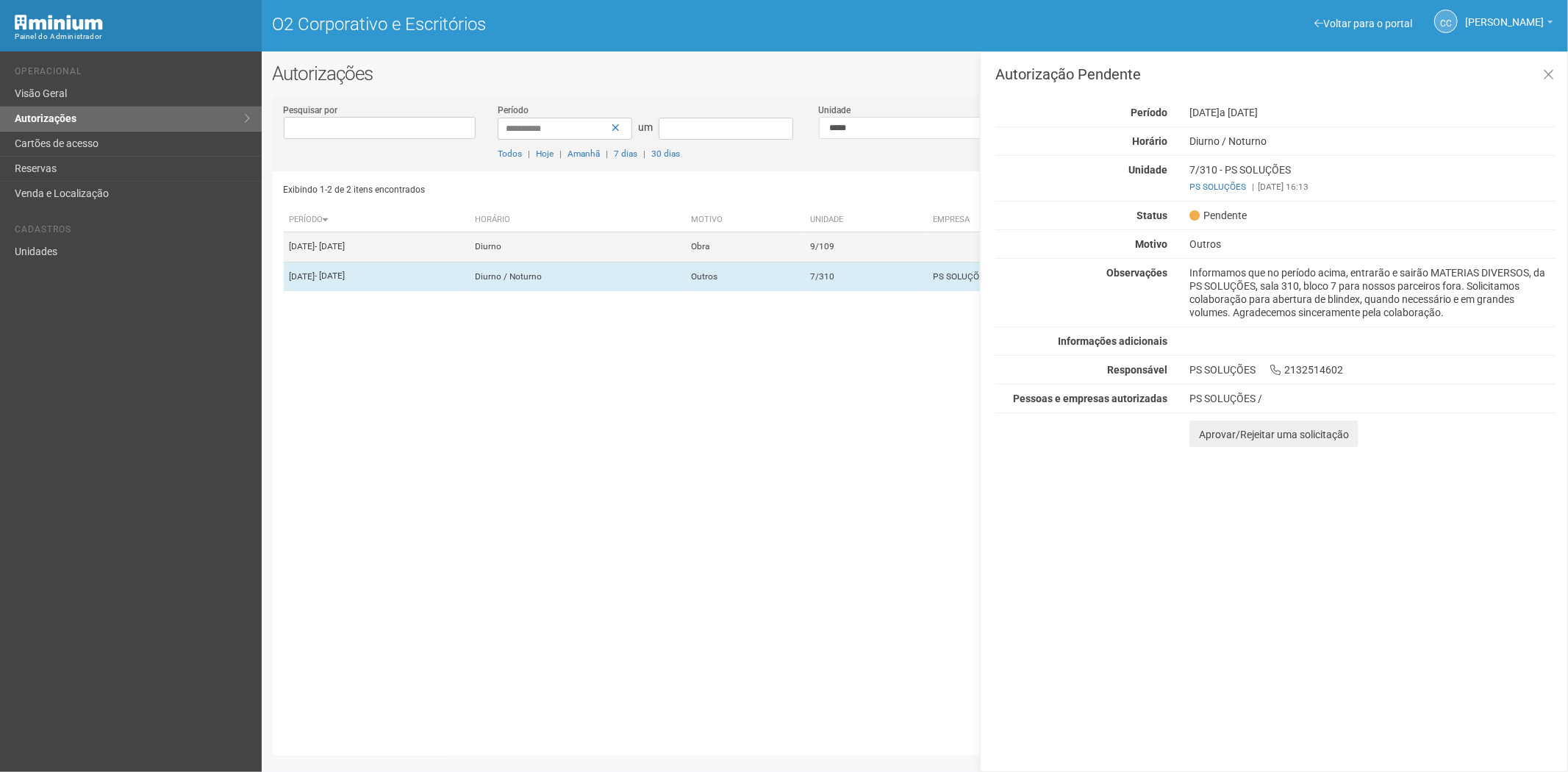
click at [804, 261] on td "Obra" at bounding box center [744, 247] width 119 height 29
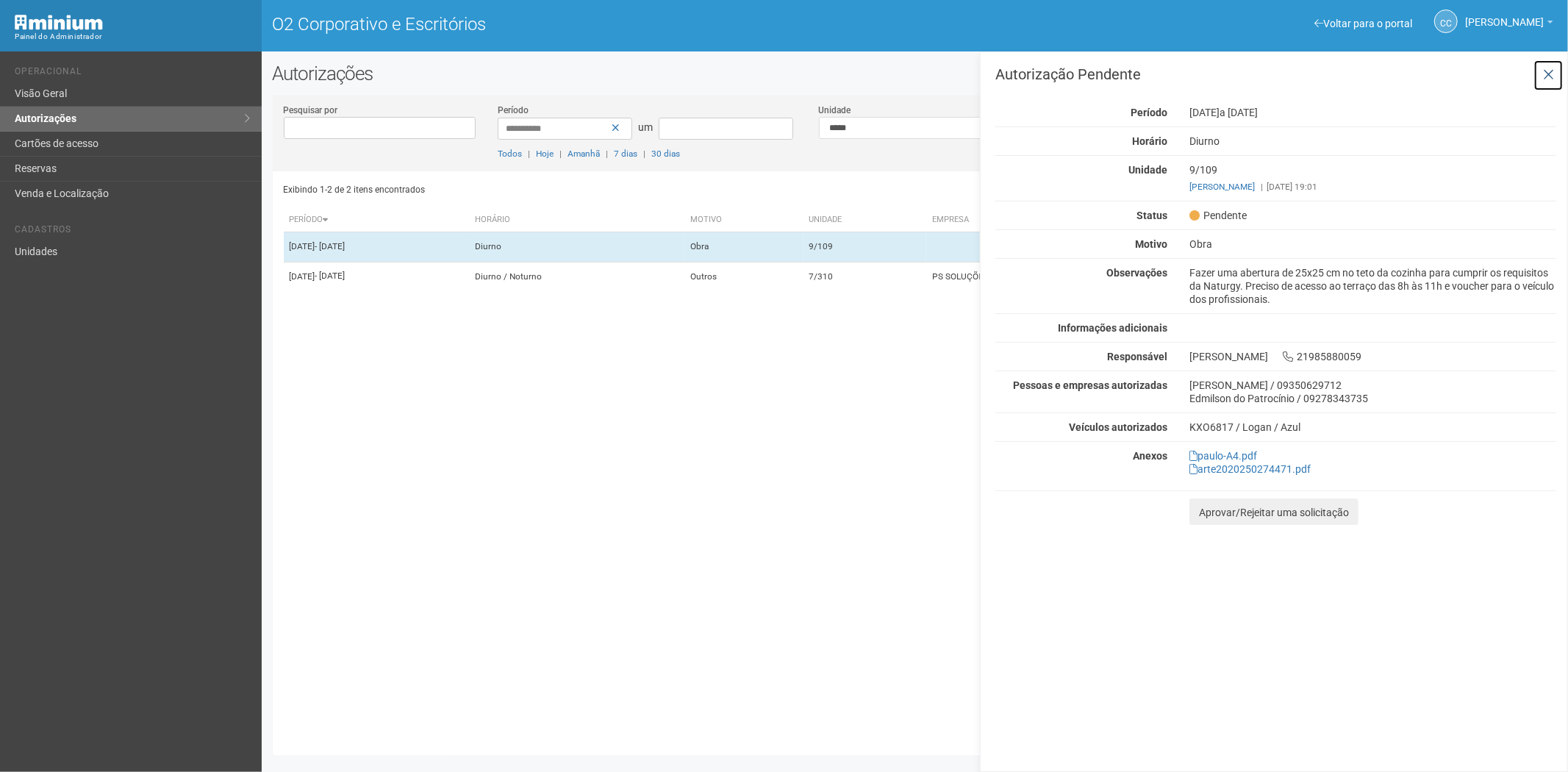
click at [1545, 73] on icon at bounding box center [1549, 75] width 11 height 14
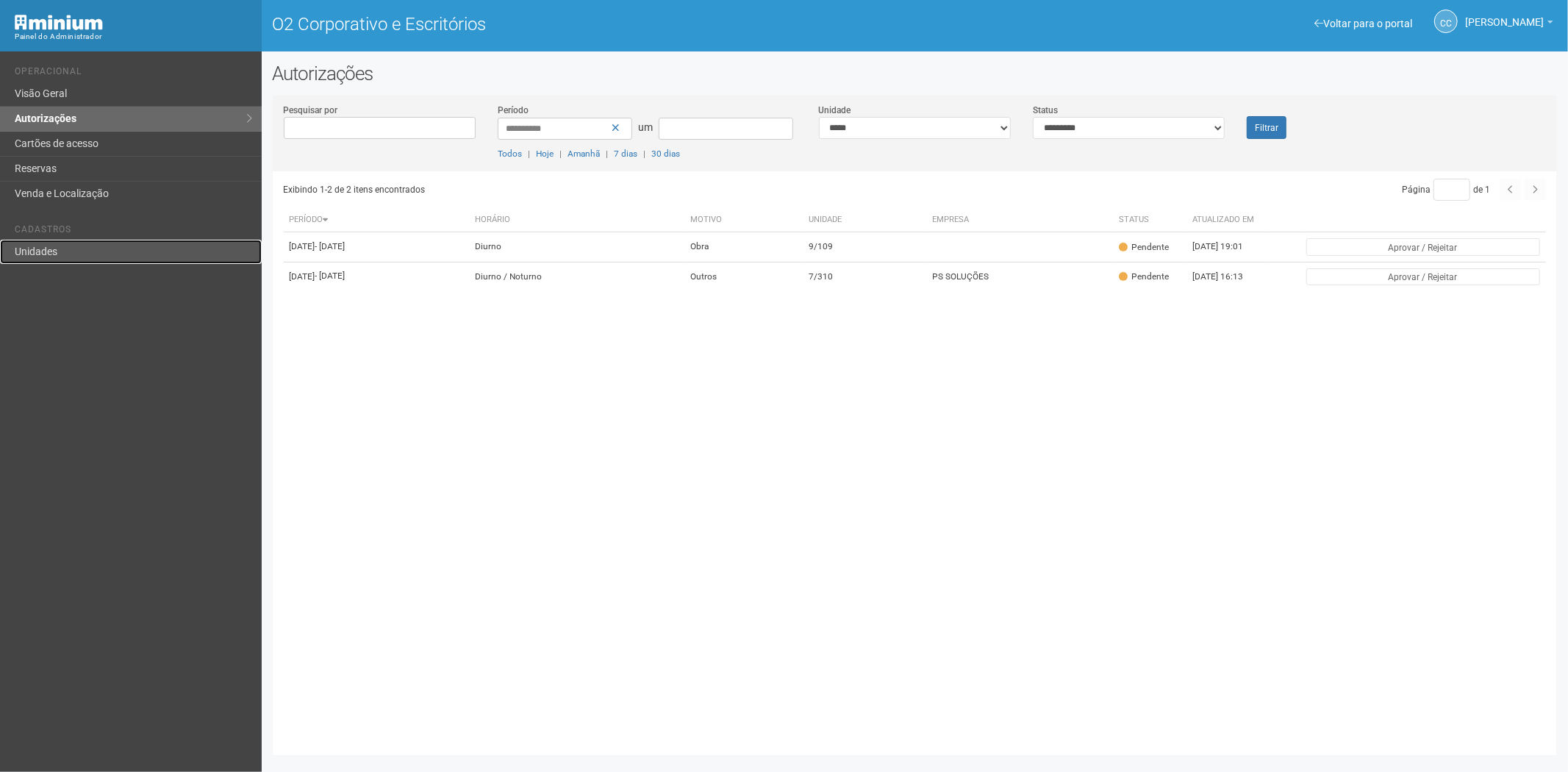
click at [74, 255] on link "Unidades" at bounding box center [131, 252] width 261 height 24
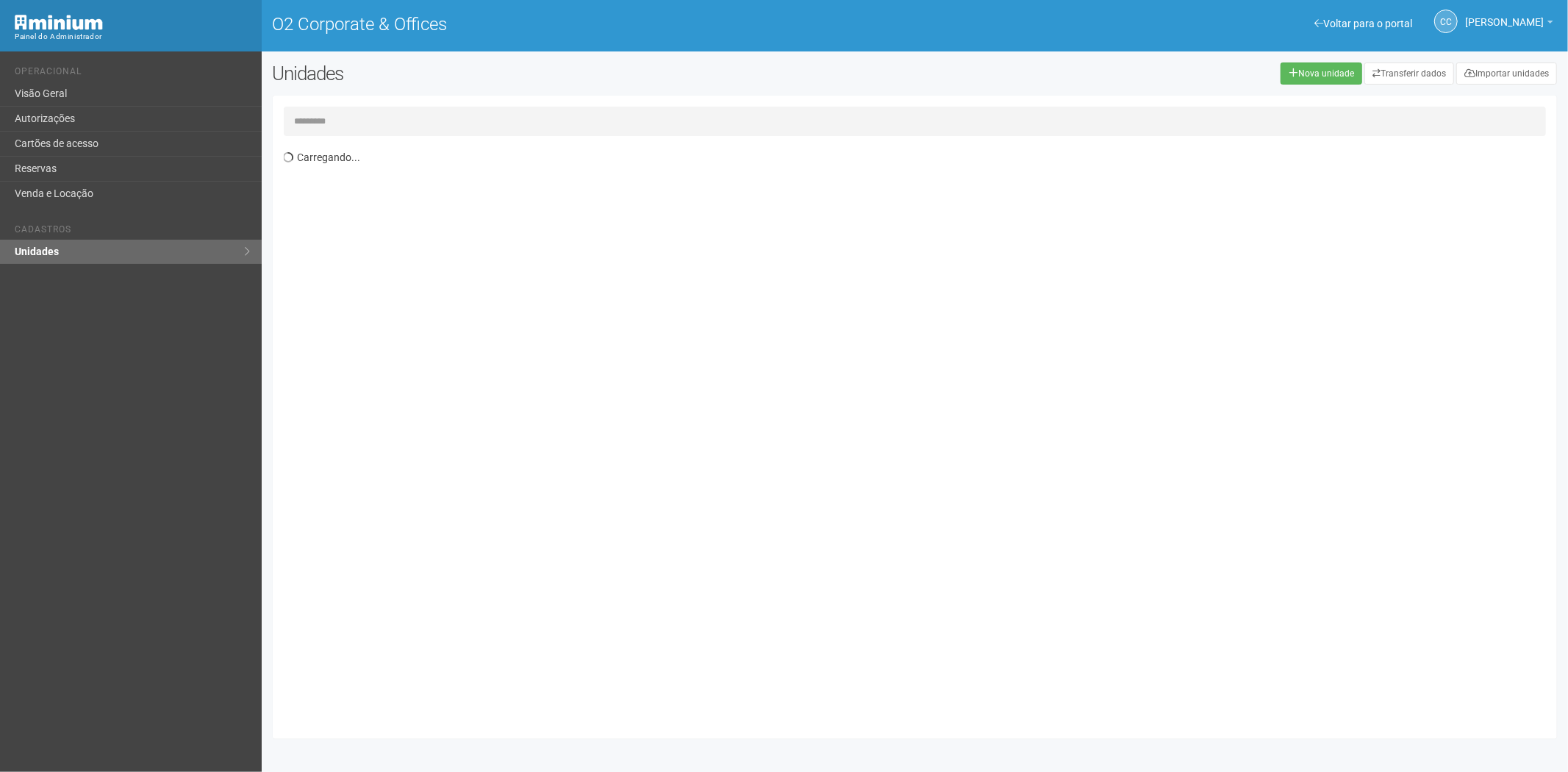
click at [366, 130] on input "text" at bounding box center [915, 121] width 1263 height 29
type input "*****"
click at [135, 138] on link "Cartões de acesso" at bounding box center [131, 143] width 261 height 25
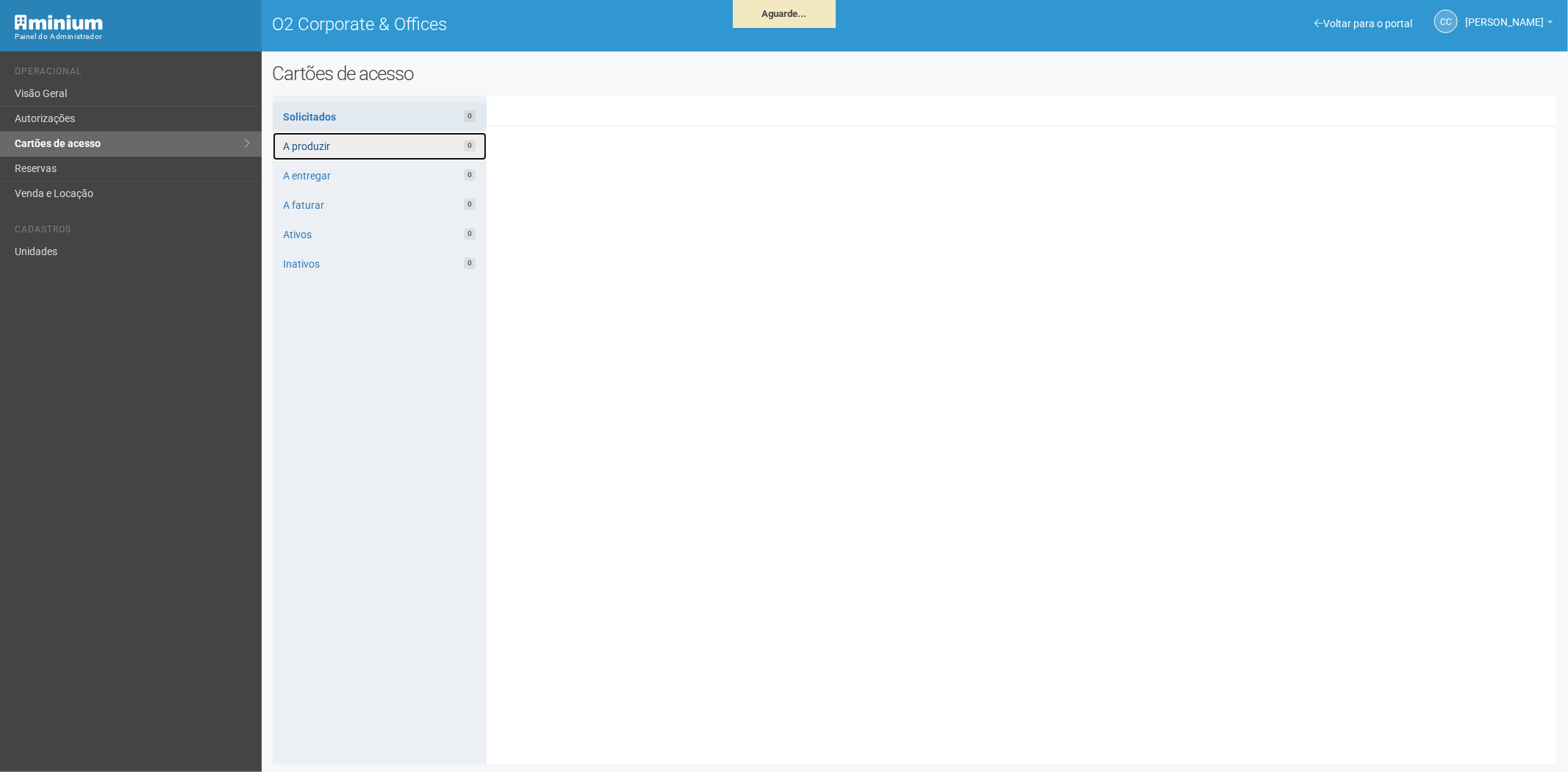
click at [339, 148] on link "A produzir 0" at bounding box center [379, 146] width 214 height 28
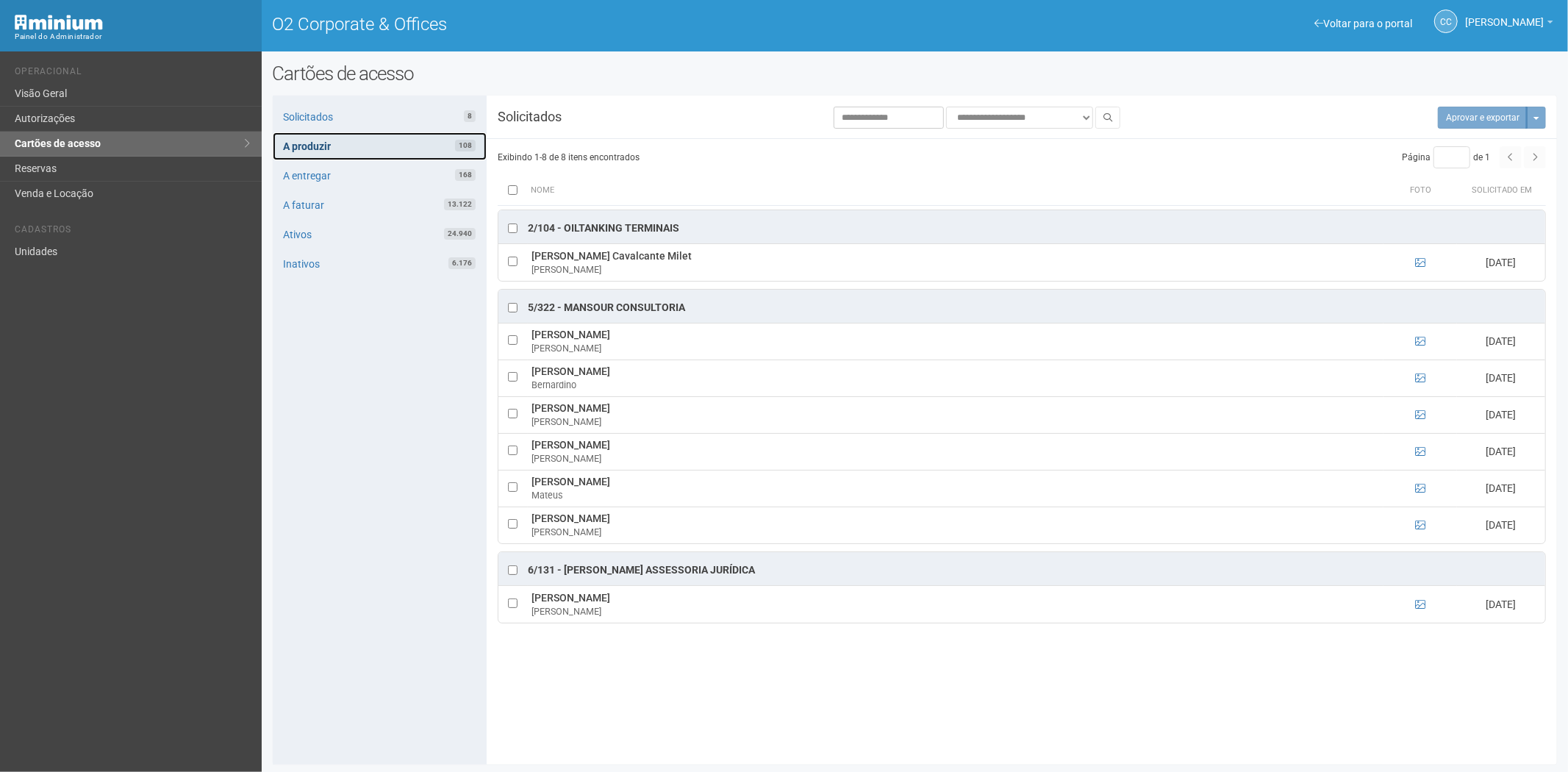
click at [406, 142] on link "A produzir 108" at bounding box center [379, 146] width 214 height 28
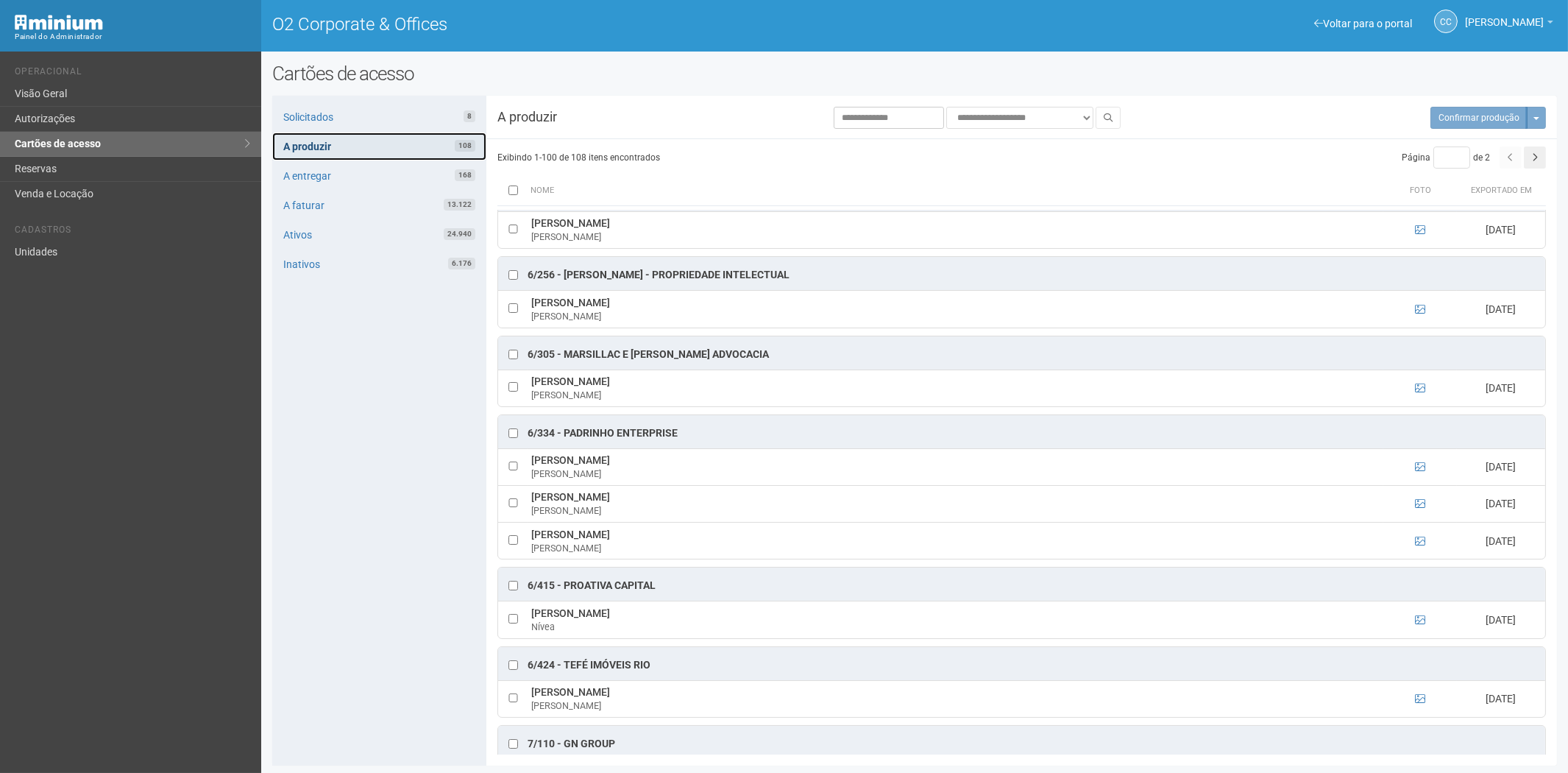
scroll to position [4416, 0]
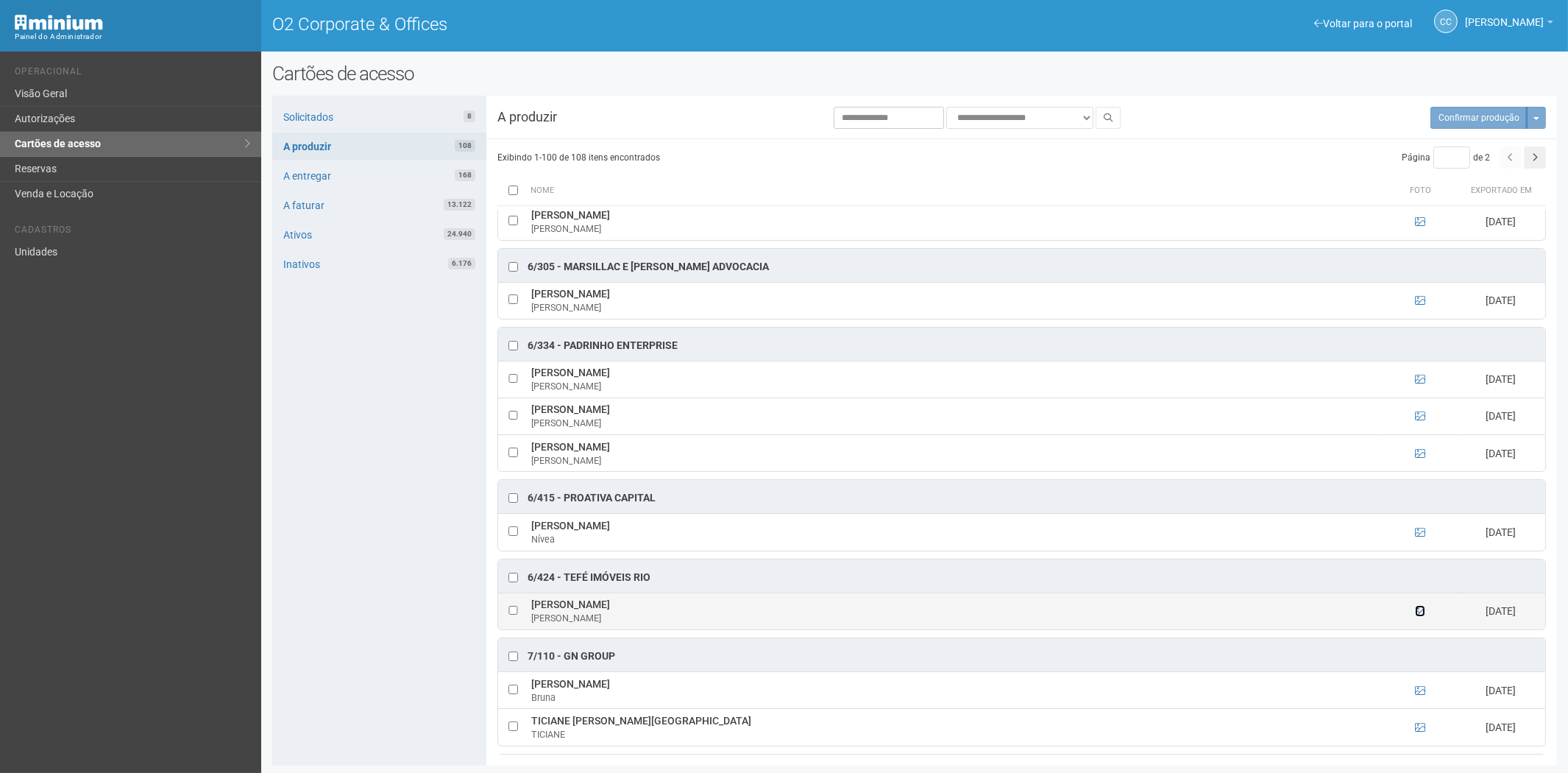
click at [1423, 616] on icon at bounding box center [1420, 610] width 10 height 10
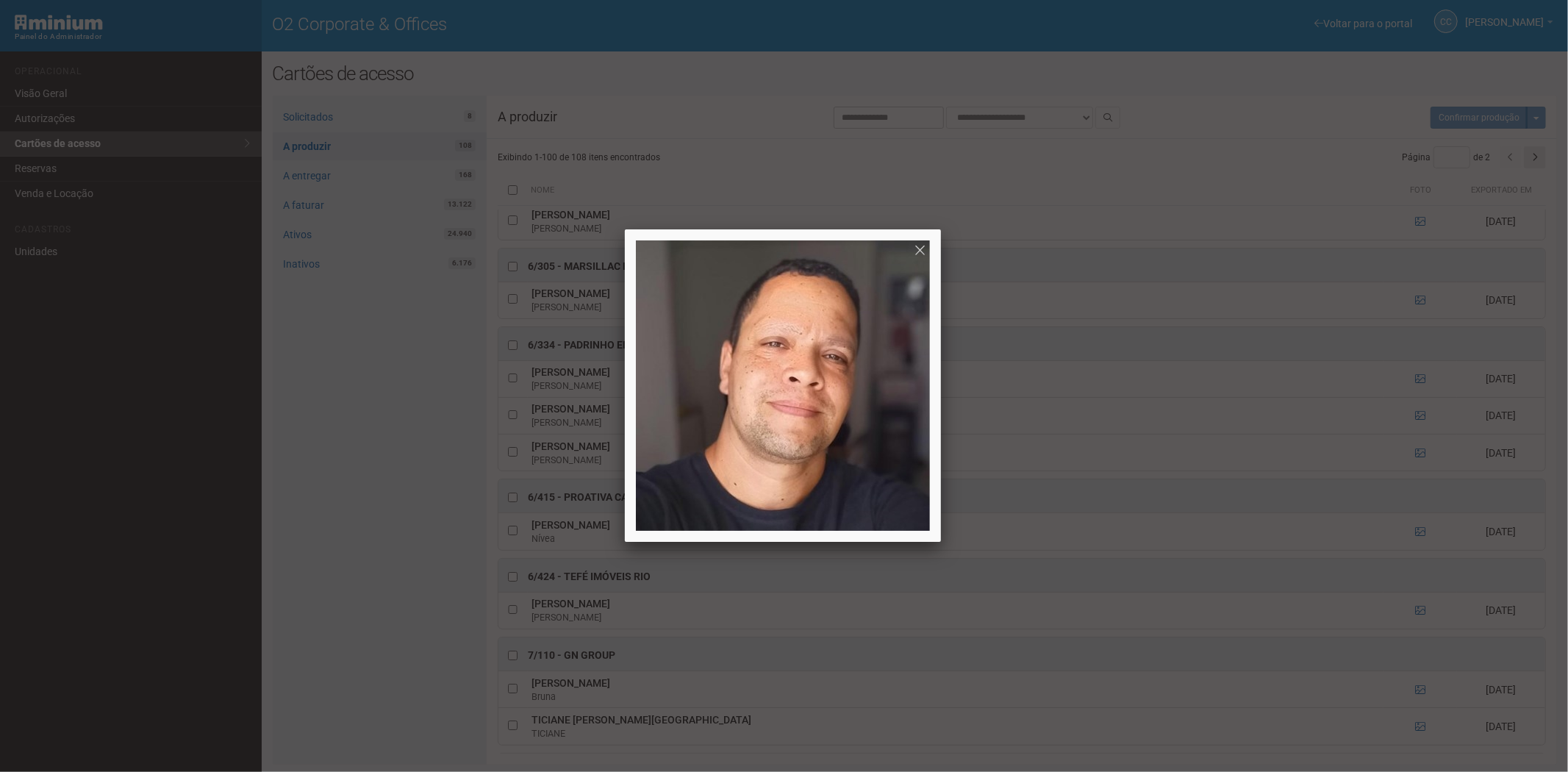
click at [1420, 641] on div at bounding box center [784, 386] width 1568 height 772
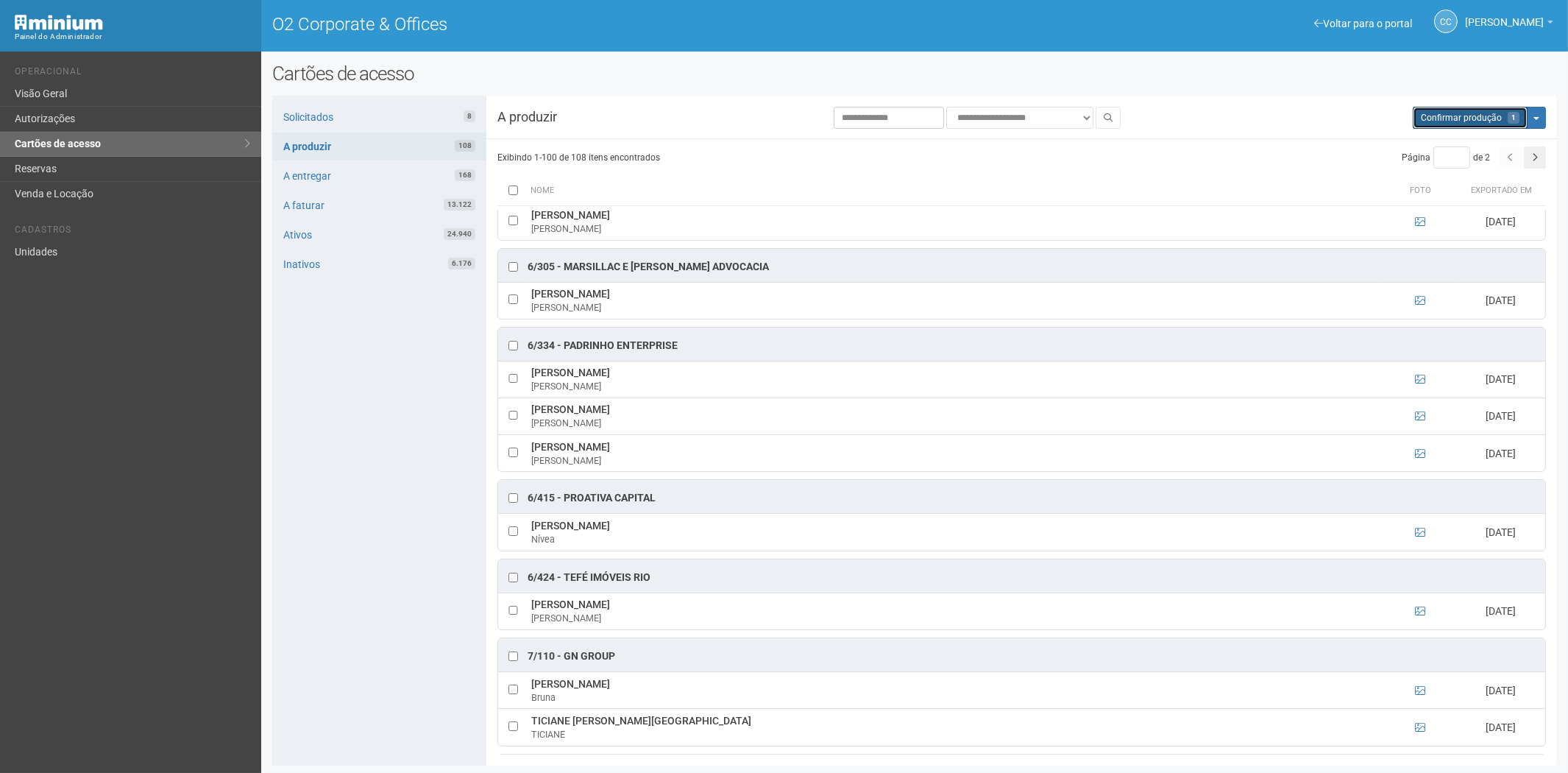
click at [1471, 126] on button "Aguarde... Confirmar produção 1" at bounding box center [1471, 118] width 115 height 22
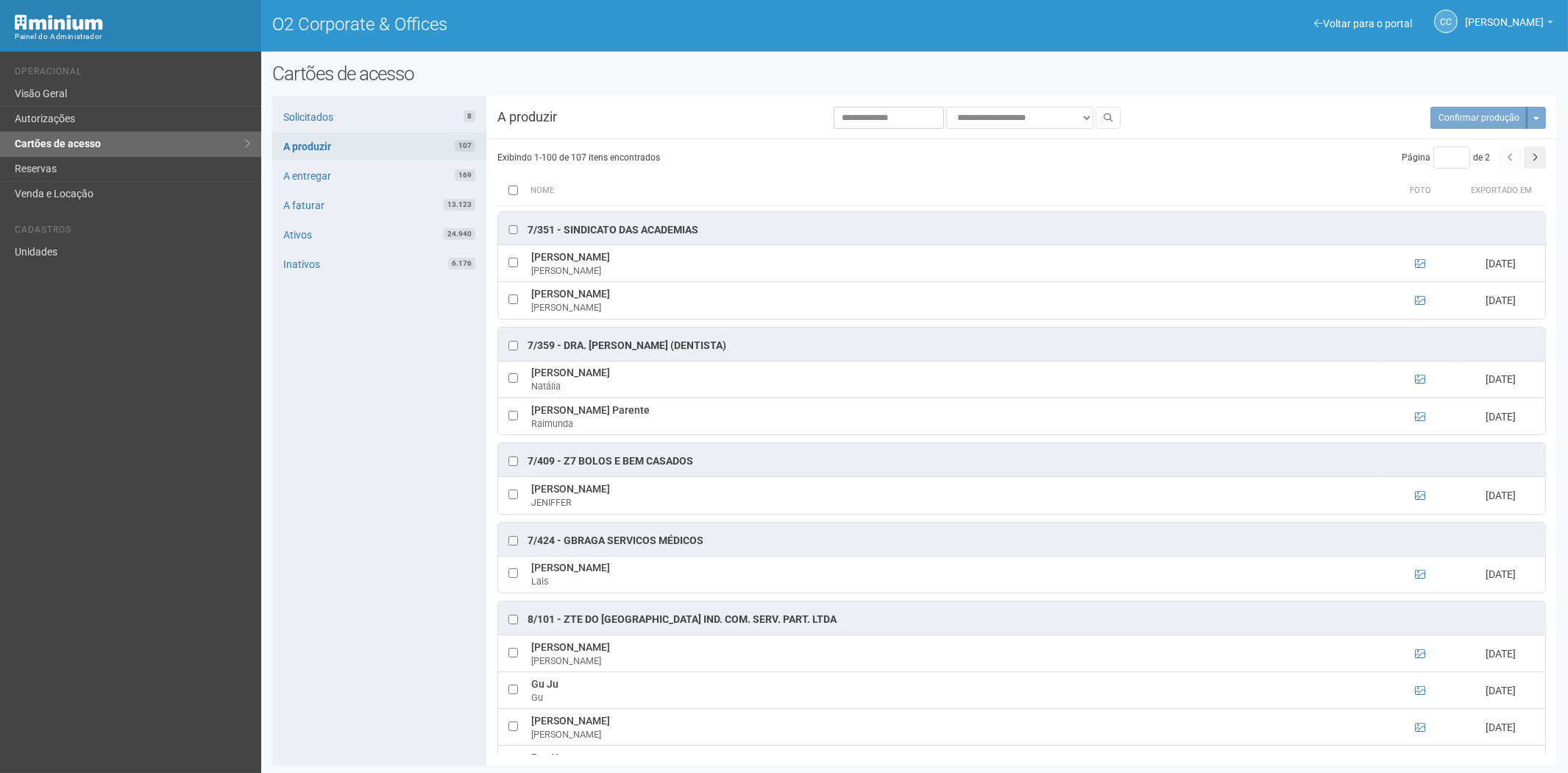
scroll to position [4988, 0]
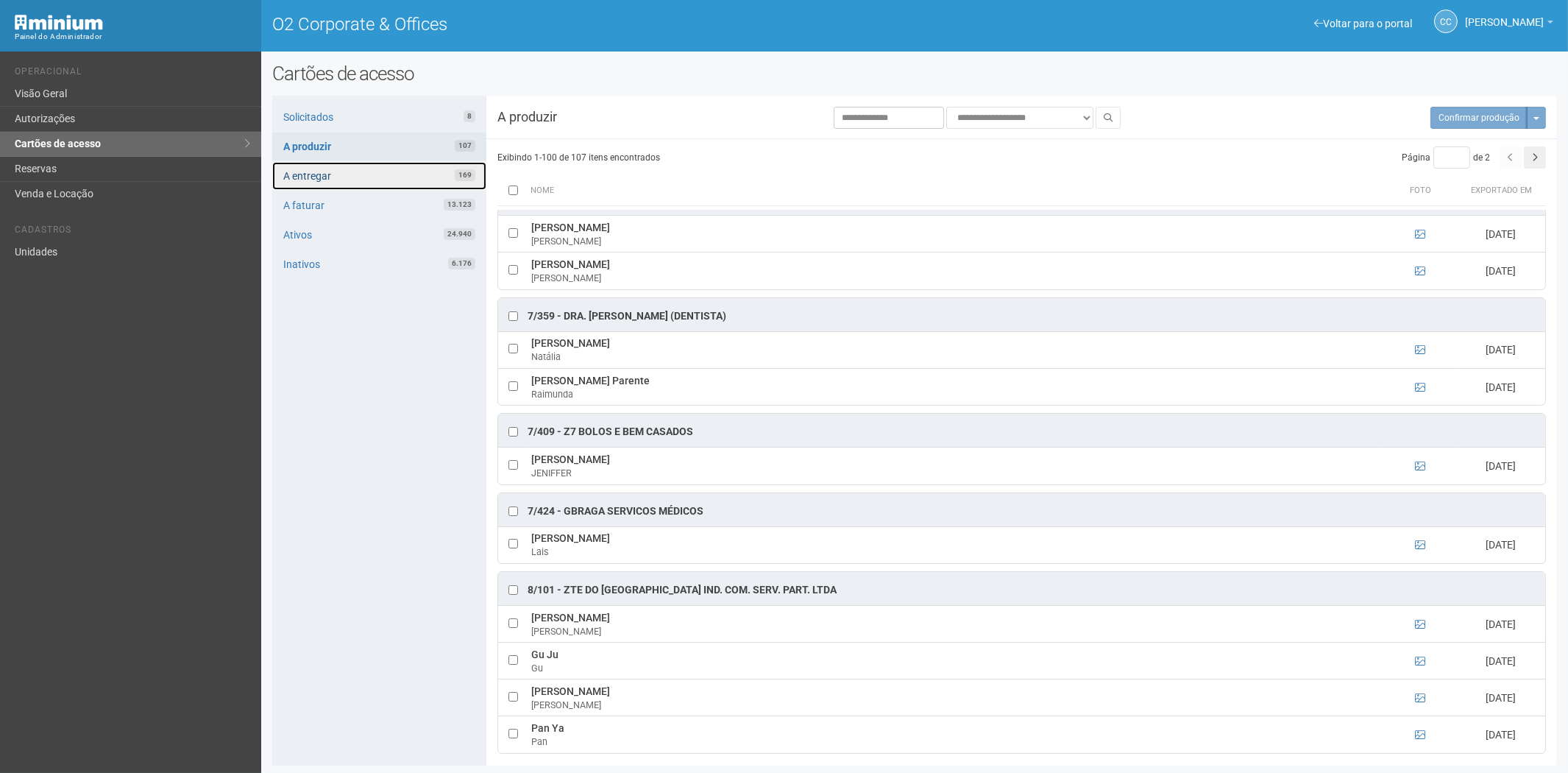
click at [431, 176] on link "A entregar 169" at bounding box center [379, 176] width 214 height 28
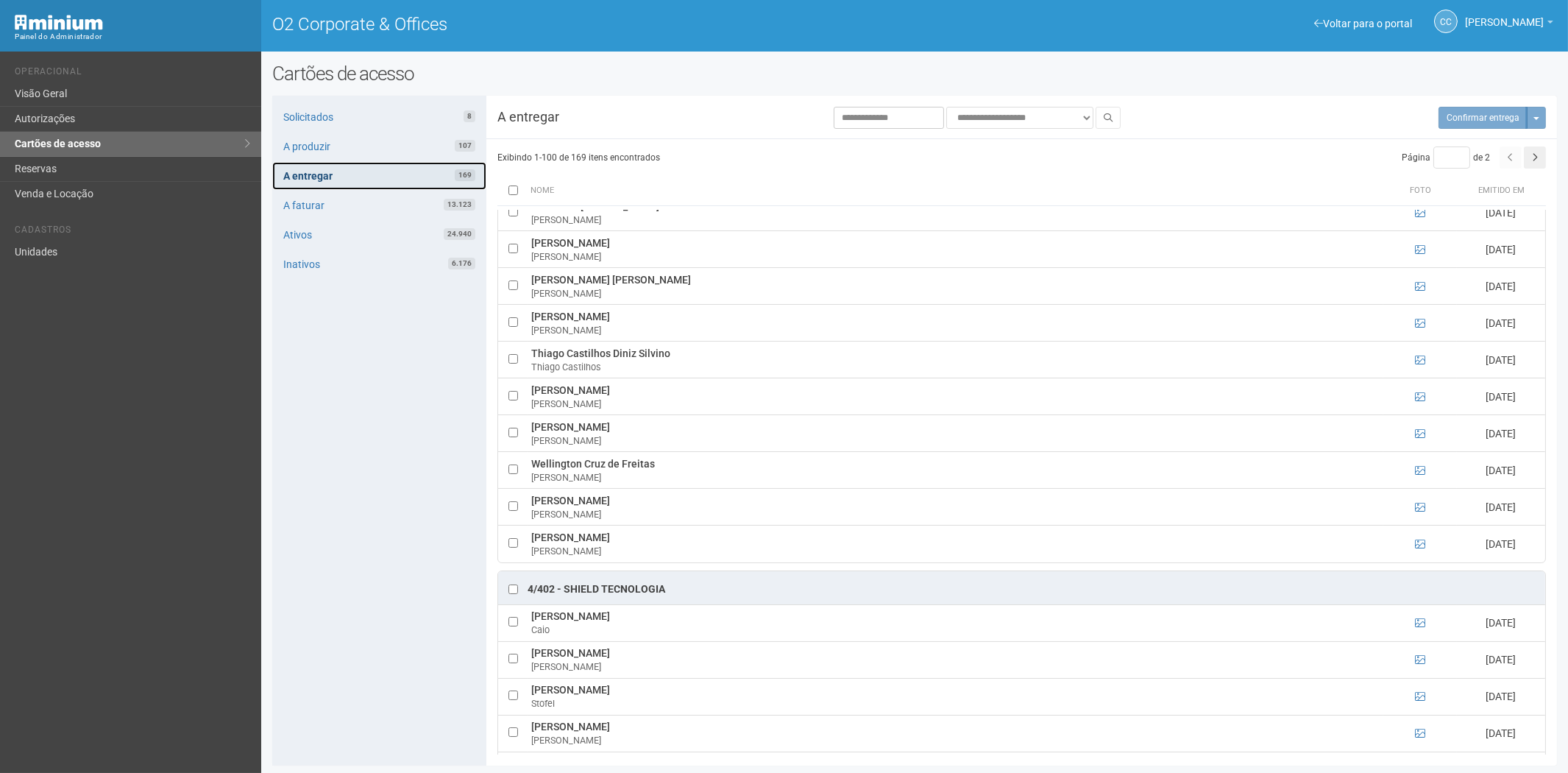
scroll to position [3695, 0]
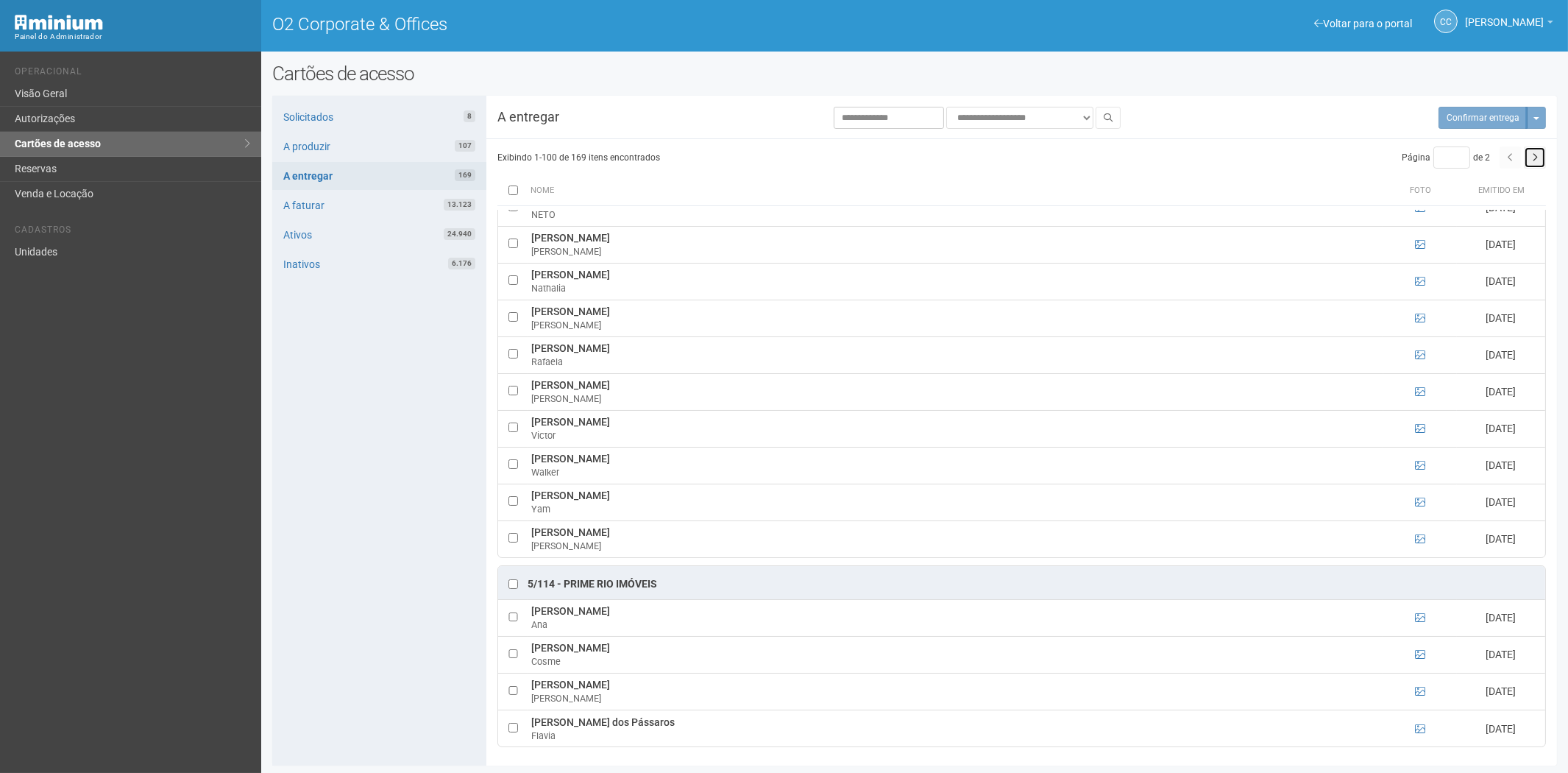
click at [1538, 160] on button "button" at bounding box center [1535, 158] width 22 height 22
type input "*"
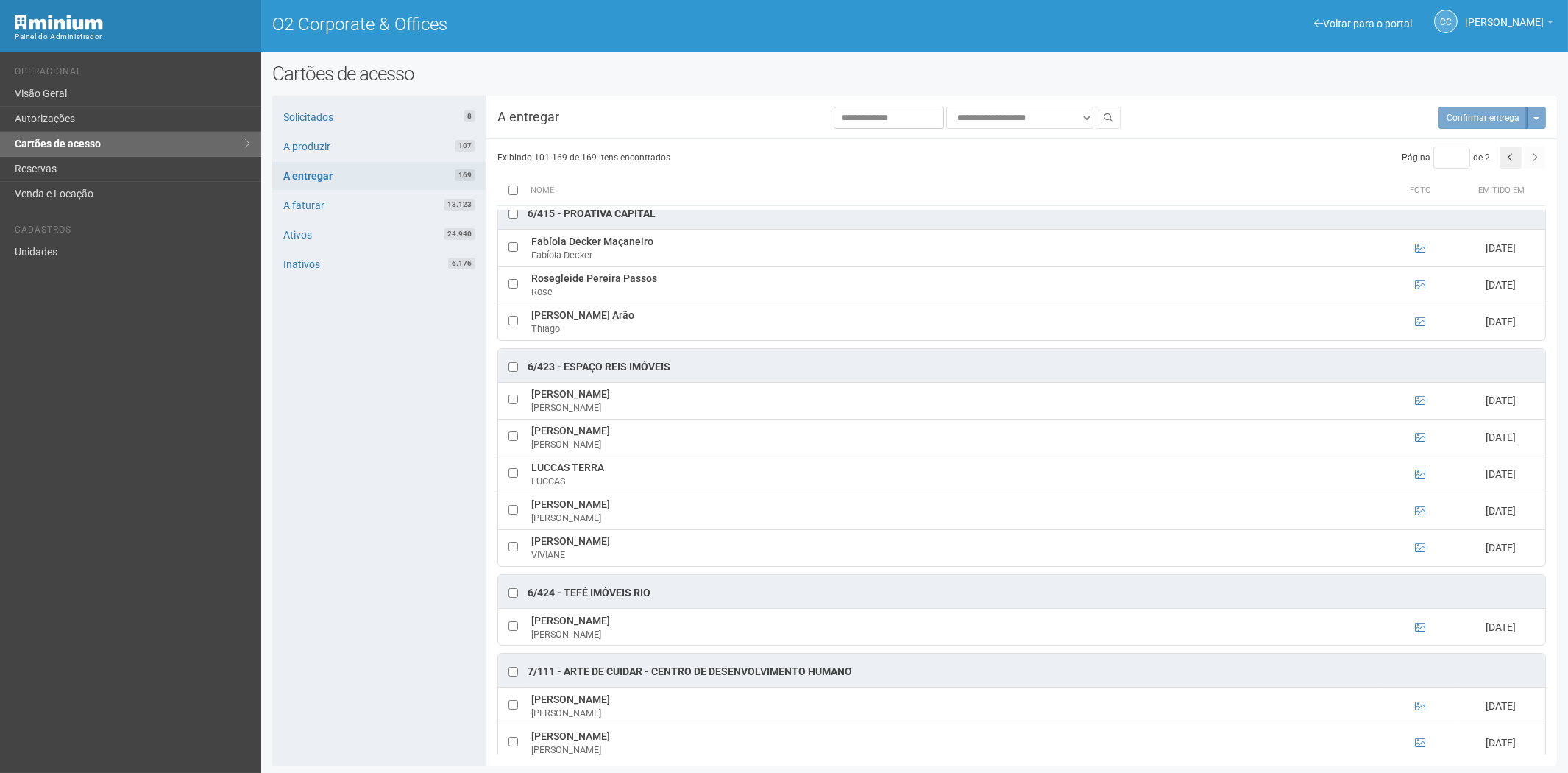
scroll to position [2535, 0]
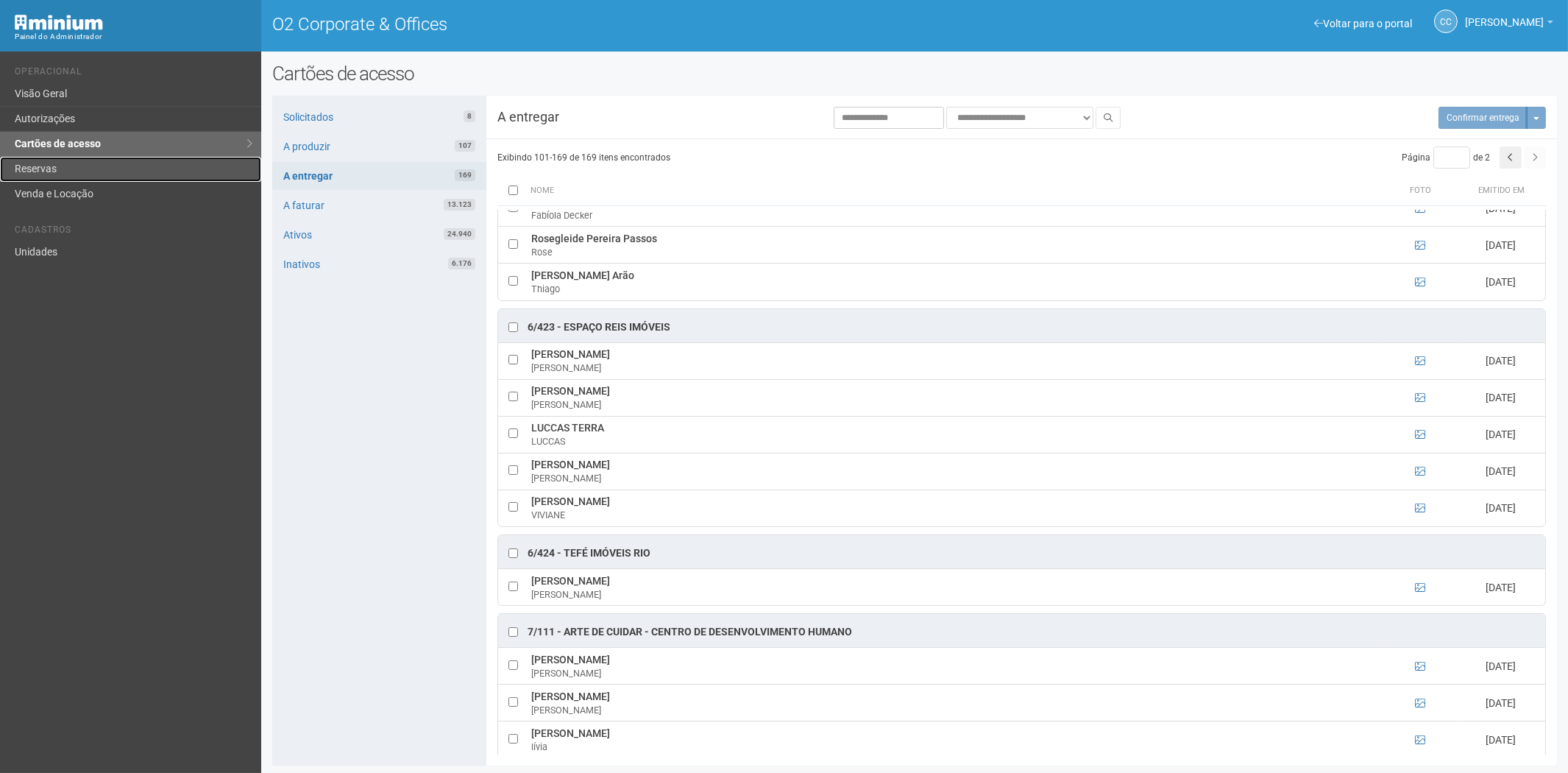
click at [63, 169] on link "Reservas" at bounding box center [131, 169] width 262 height 25
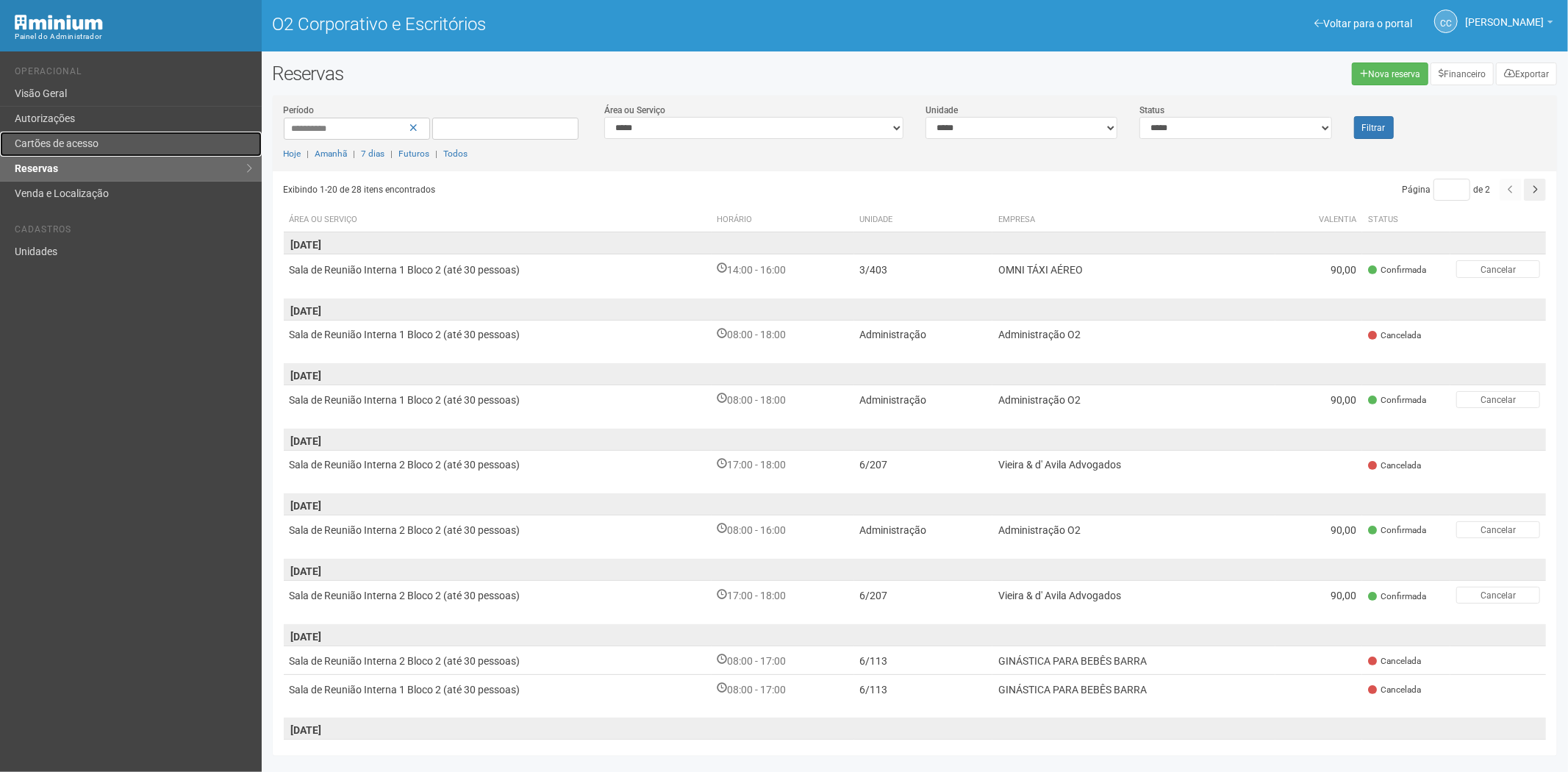
click at [98, 135] on link "Cartões de acesso" at bounding box center [131, 143] width 261 height 25
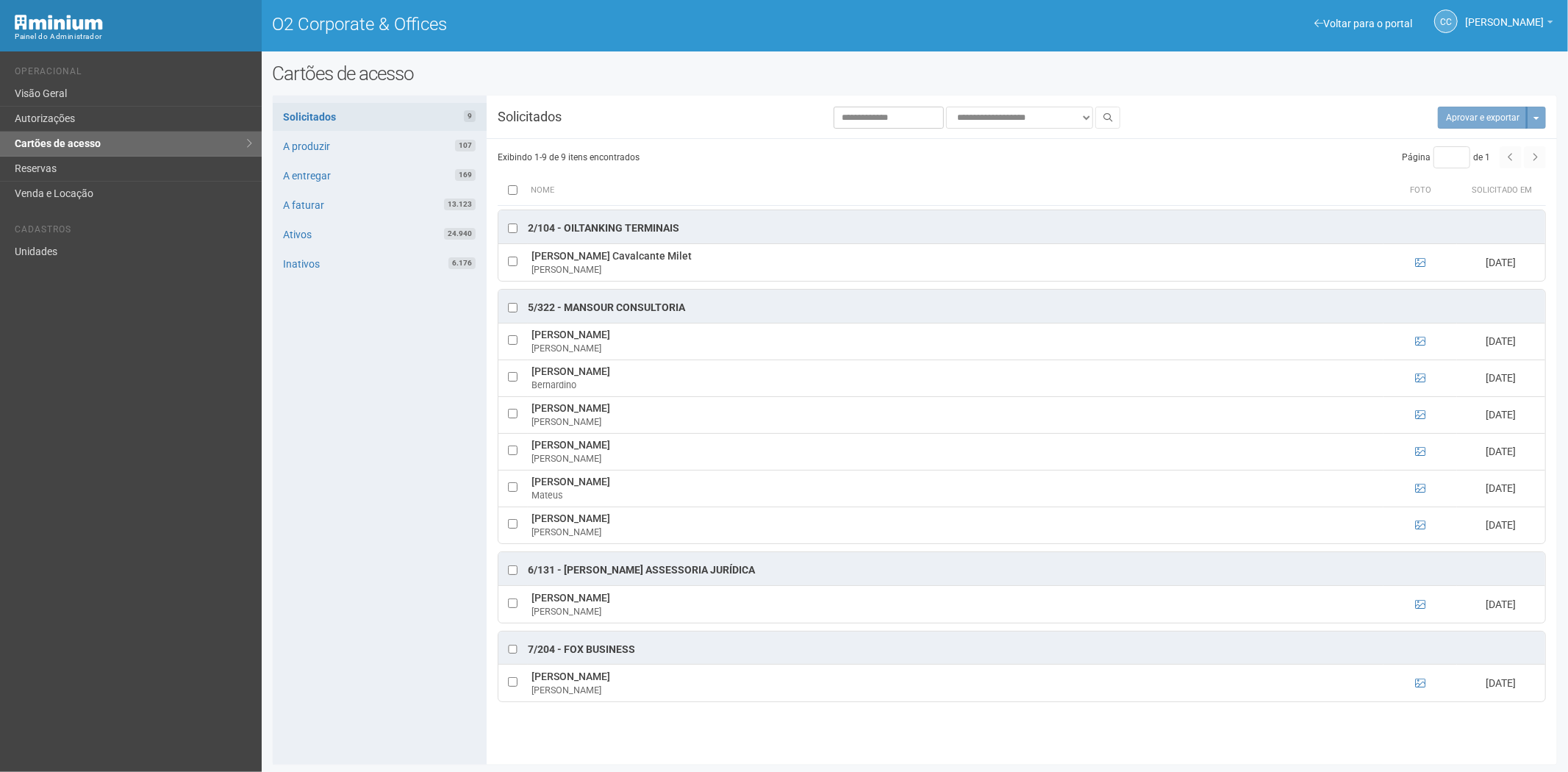
click at [320, 415] on div "Solicitados 9 A produzir 107 A entregar 169 A faturar 13.123 Ativos 24.940 Inat…" at bounding box center [379, 430] width 214 height 669
click at [45, 246] on link "Unidades" at bounding box center [131, 252] width 261 height 24
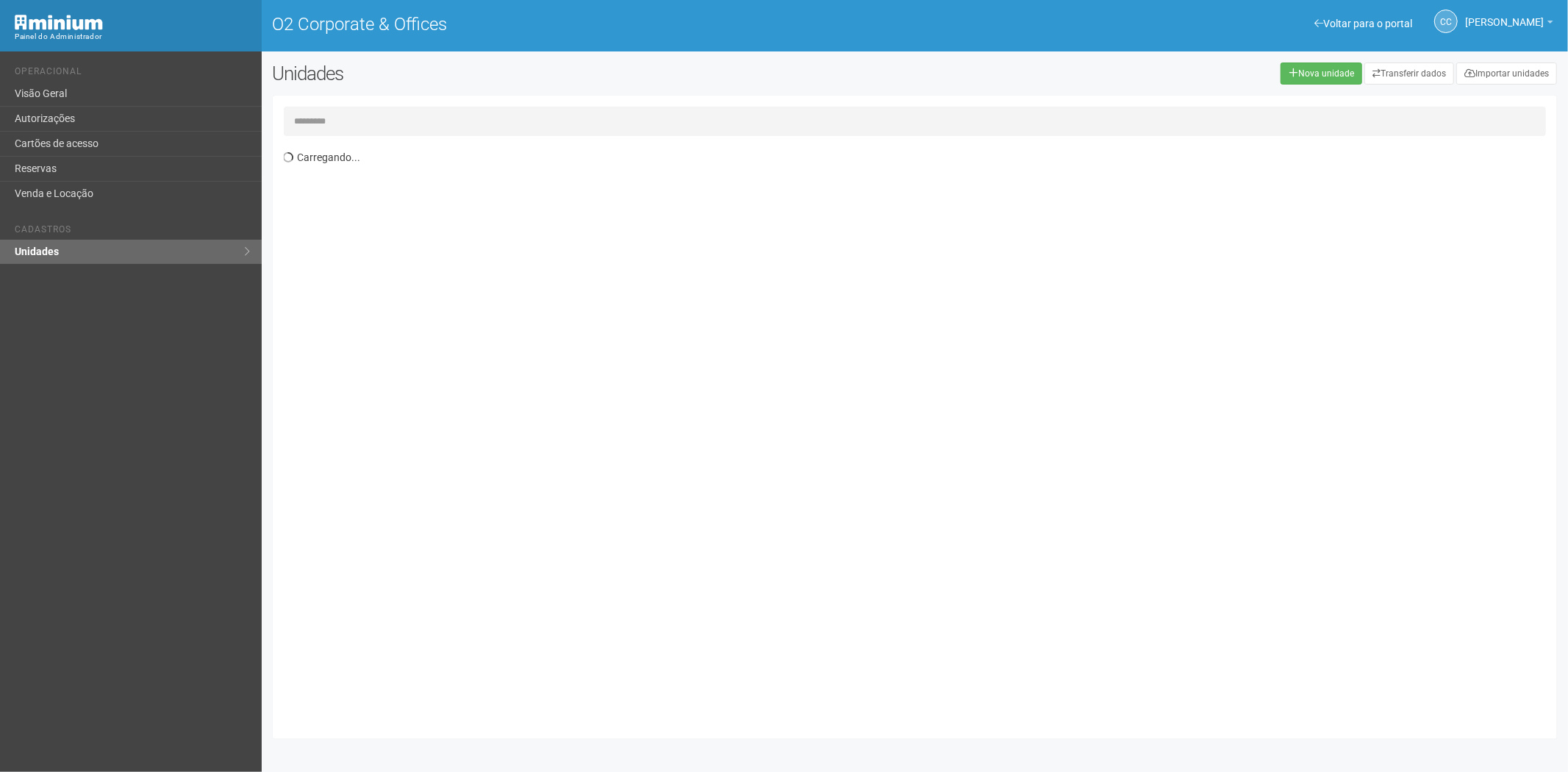
click at [312, 119] on input "text" at bounding box center [915, 121] width 1263 height 29
type input "*****"
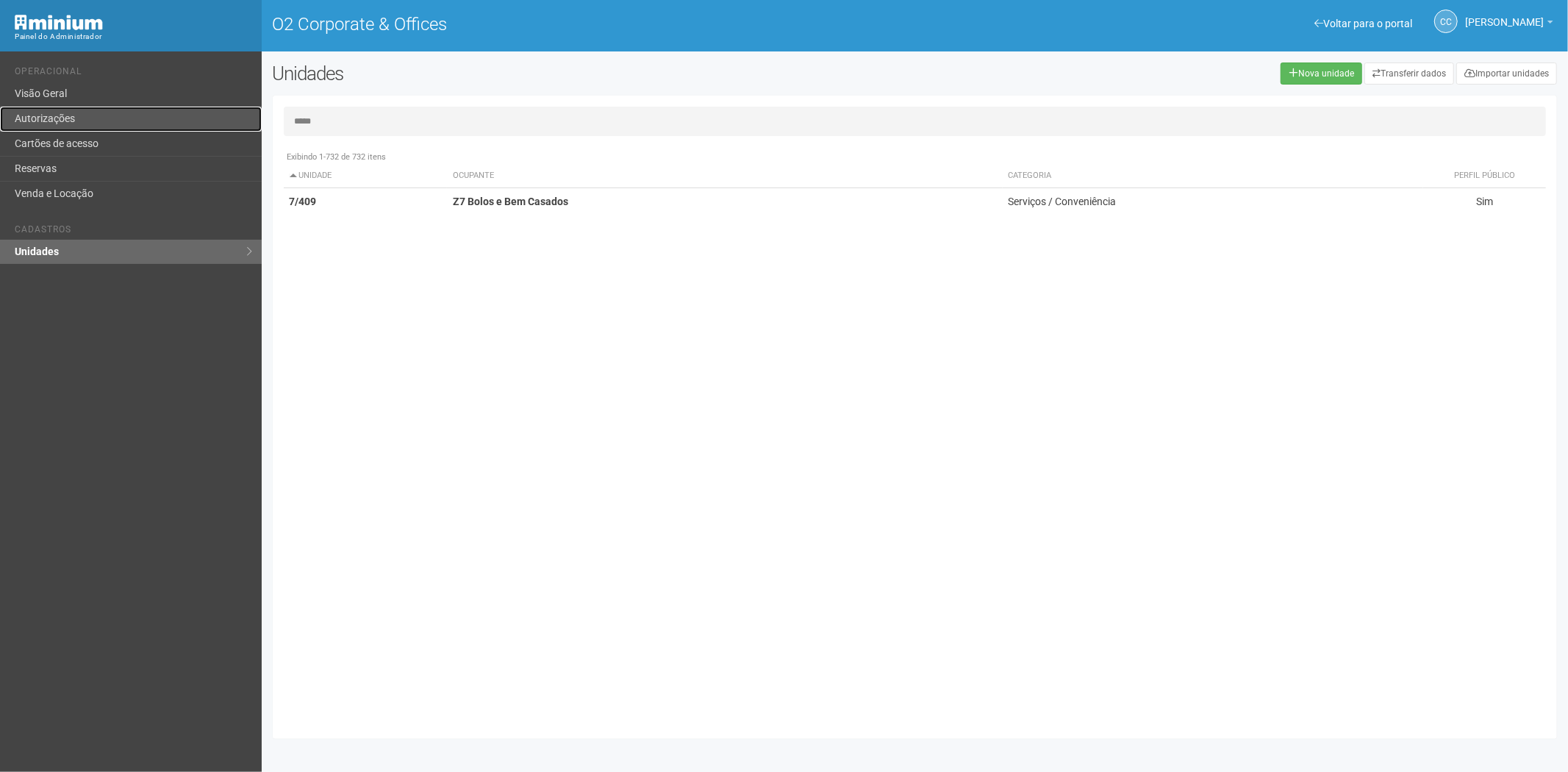
click at [69, 129] on link "Autorizações" at bounding box center [131, 119] width 261 height 25
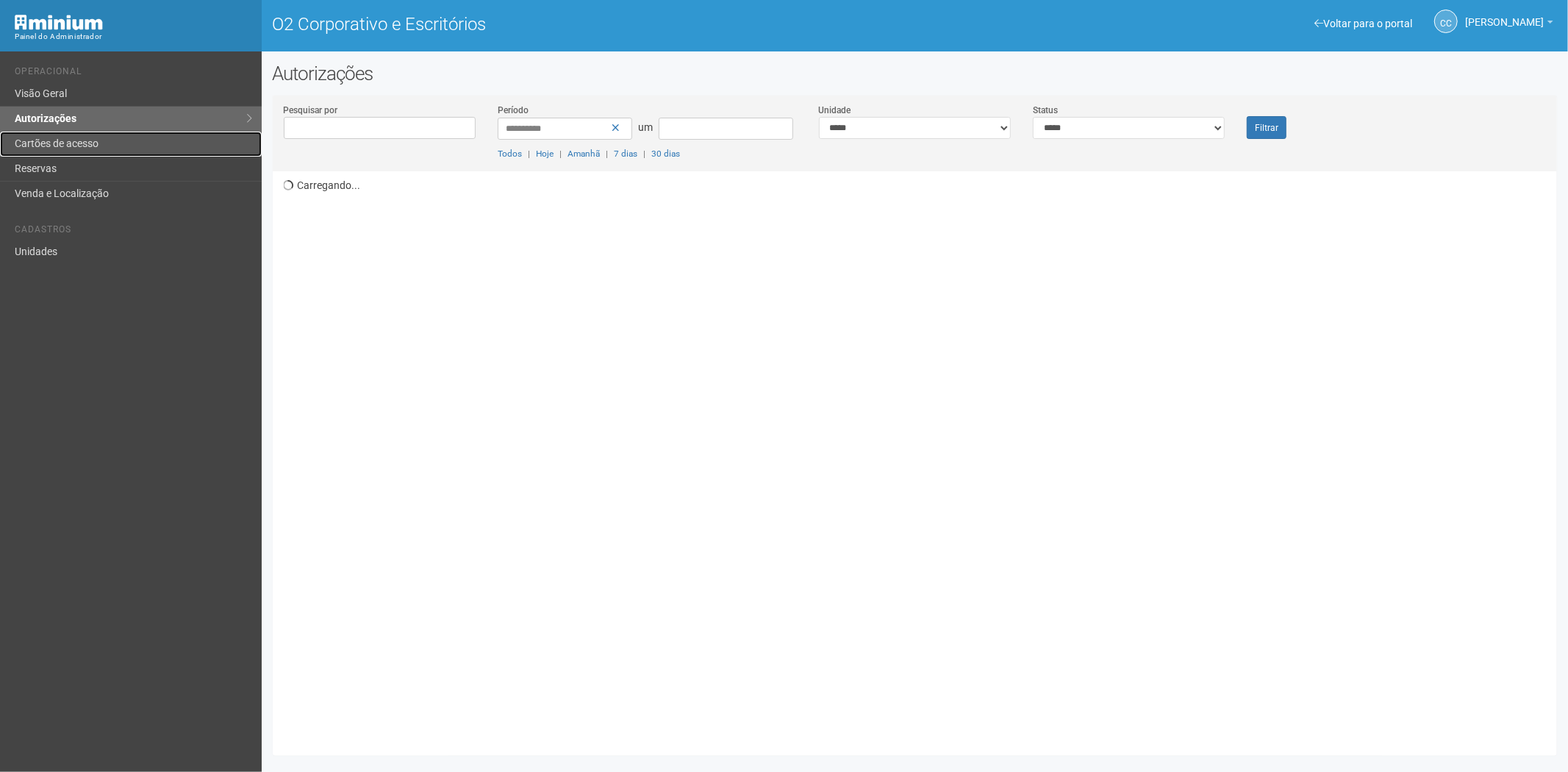
click at [63, 138] on font "Cartões de acesso" at bounding box center [56, 143] width 84 height 12
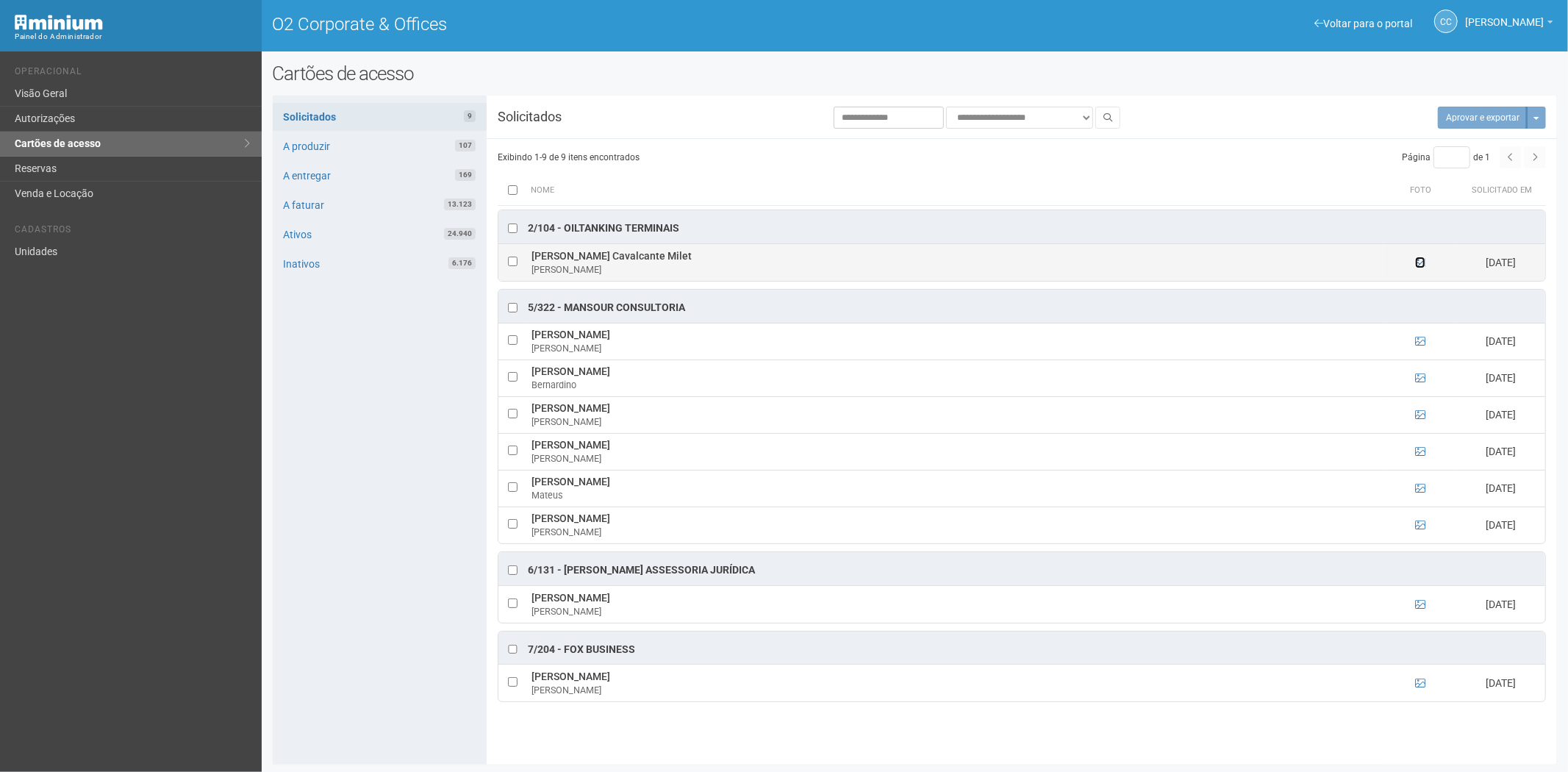
click at [1423, 261] on icon at bounding box center [1420, 262] width 10 height 10
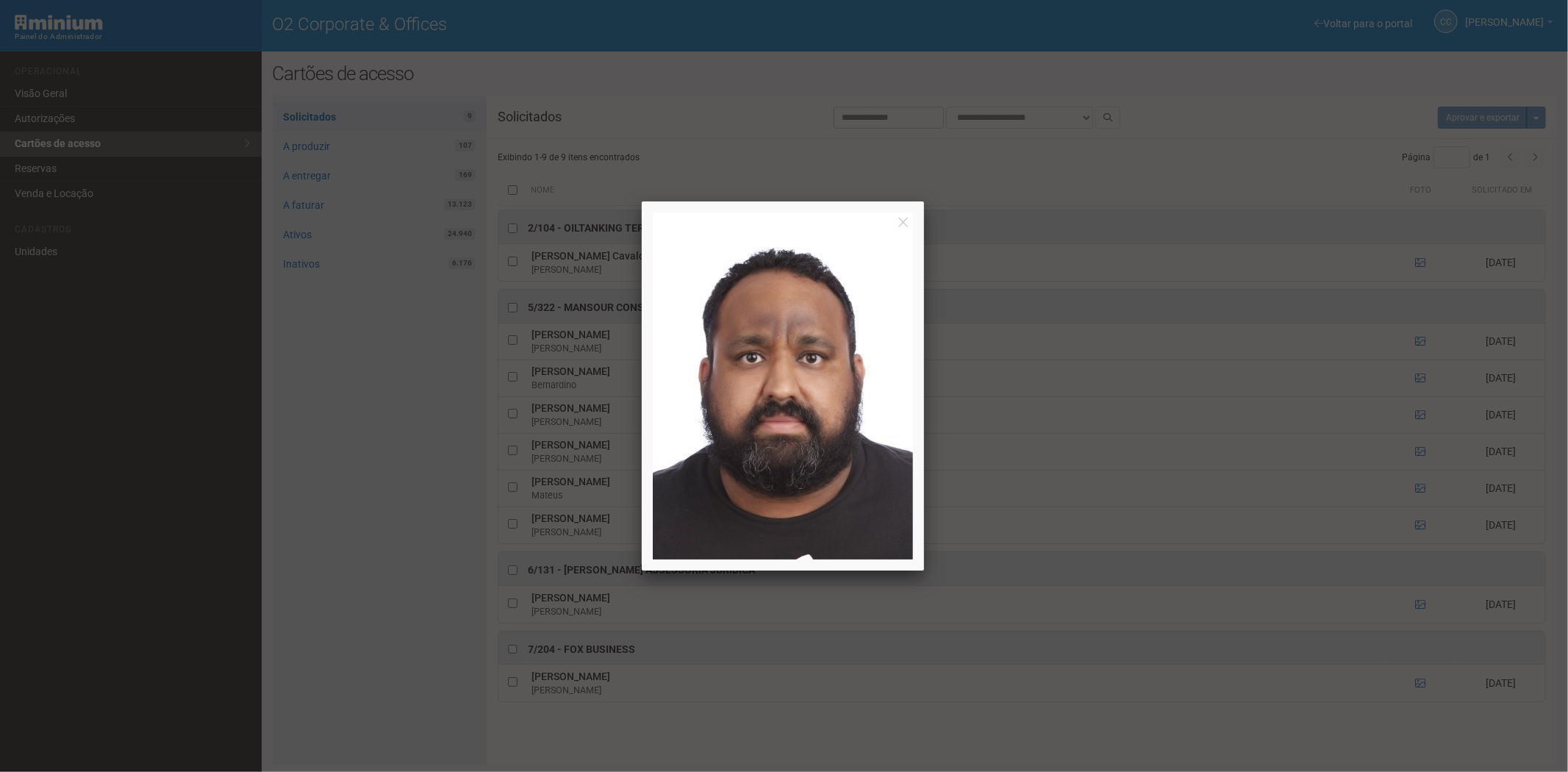
click at [1458, 347] on div at bounding box center [784, 386] width 1568 height 772
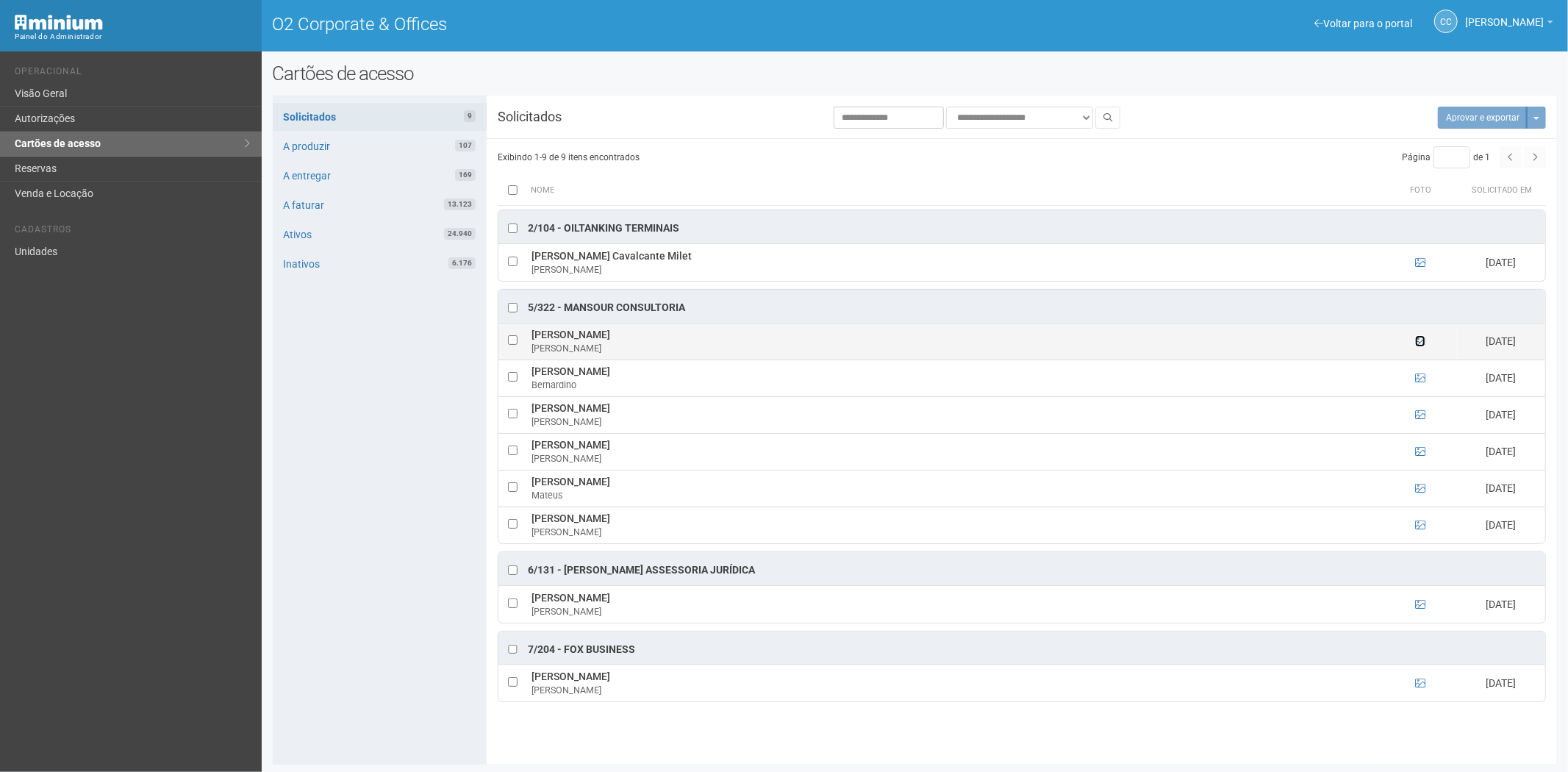
click at [1422, 342] on icon at bounding box center [1420, 341] width 10 height 10
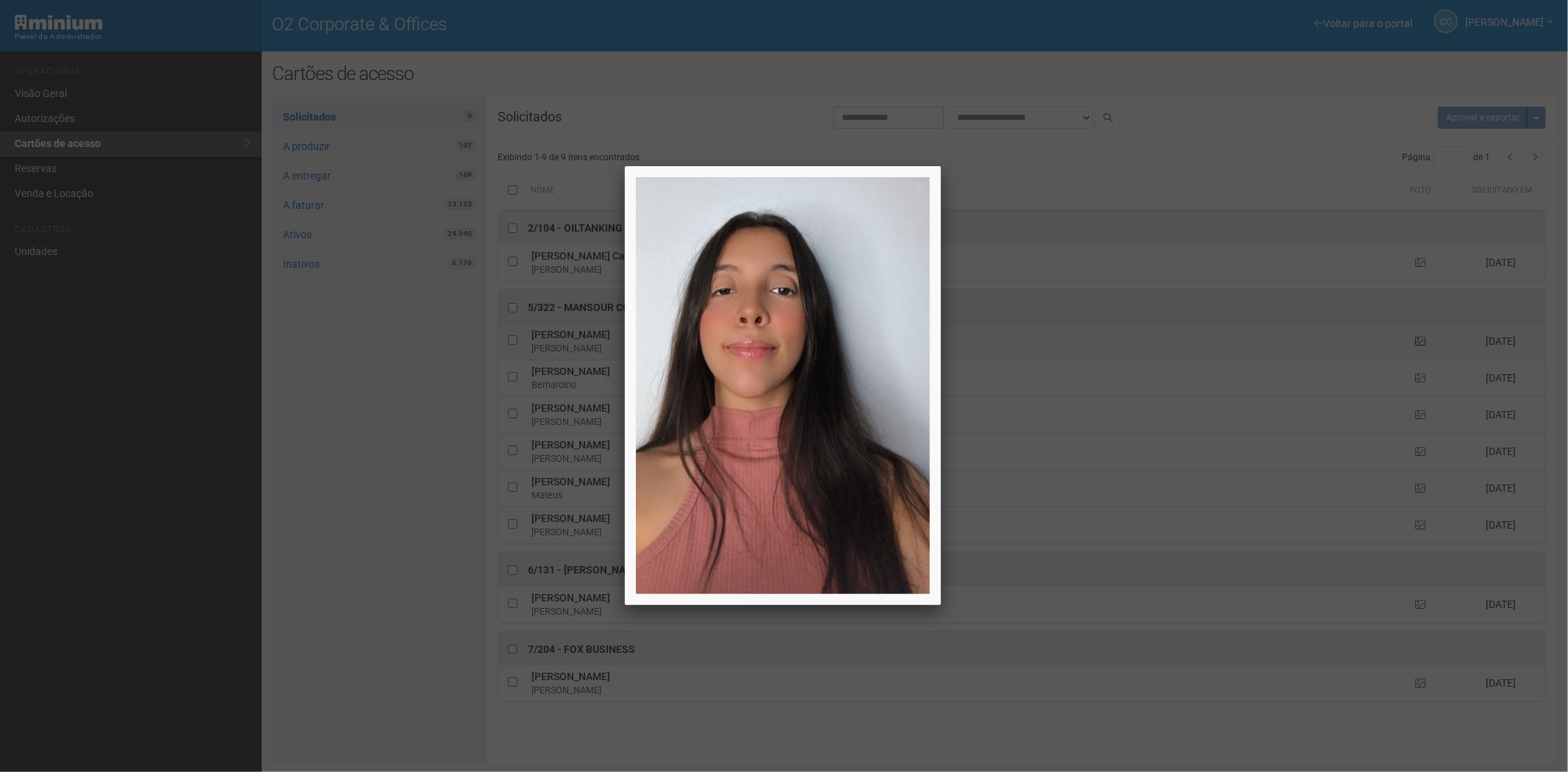
click at [1422, 342] on div at bounding box center [784, 386] width 1568 height 772
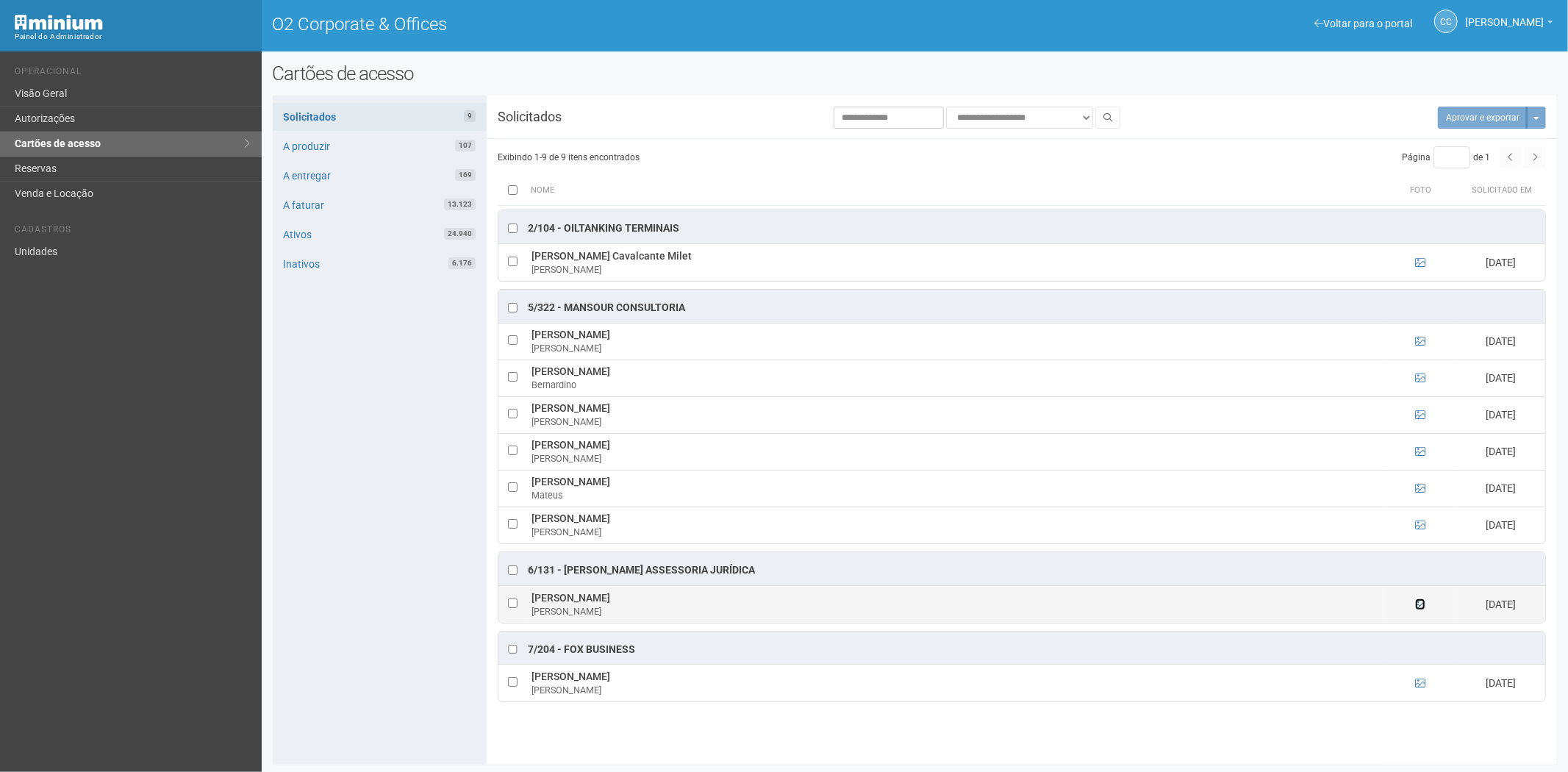
click at [1421, 609] on icon at bounding box center [1420, 604] width 10 height 10
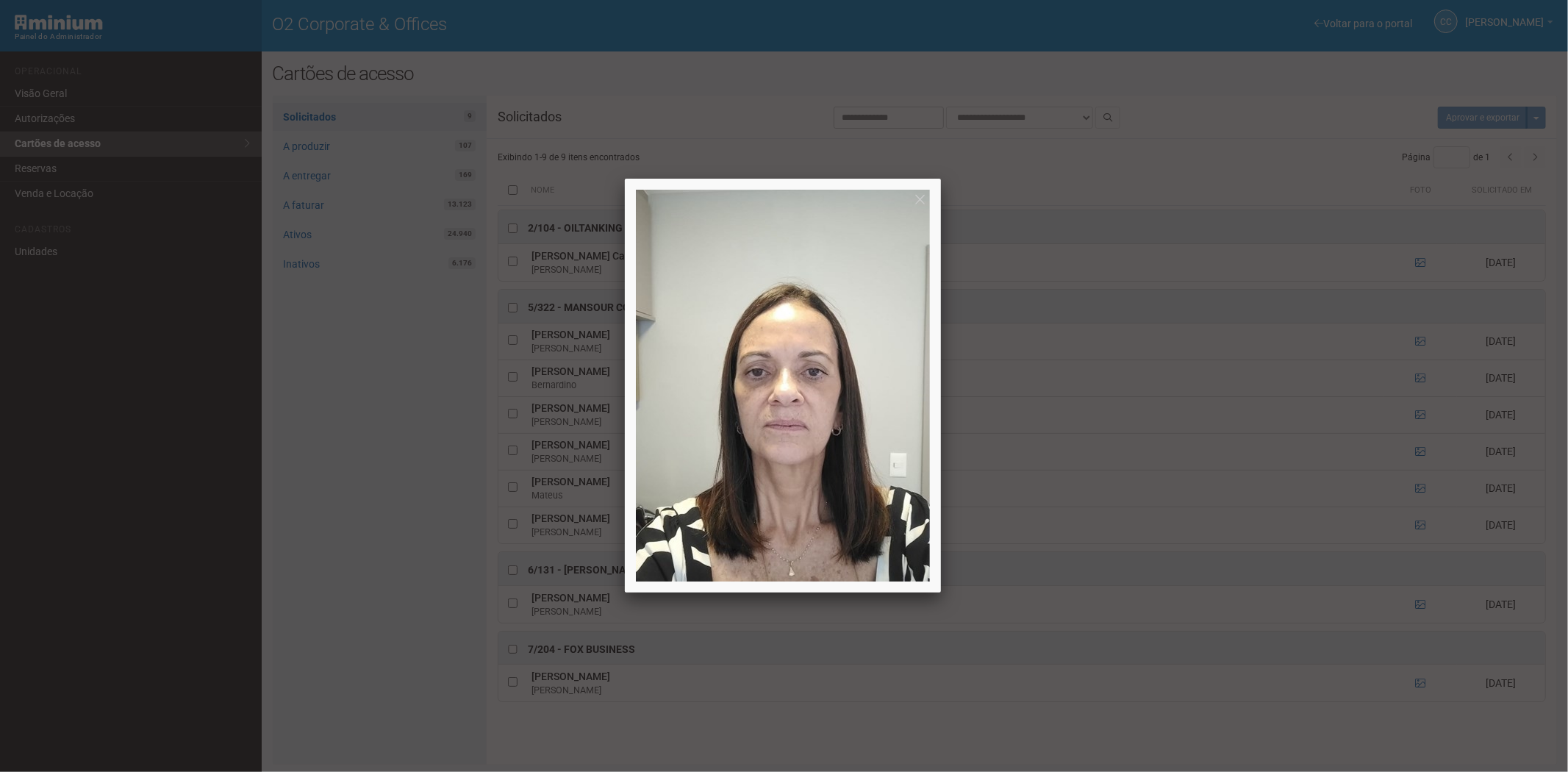
click at [1420, 609] on div at bounding box center [784, 386] width 1568 height 772
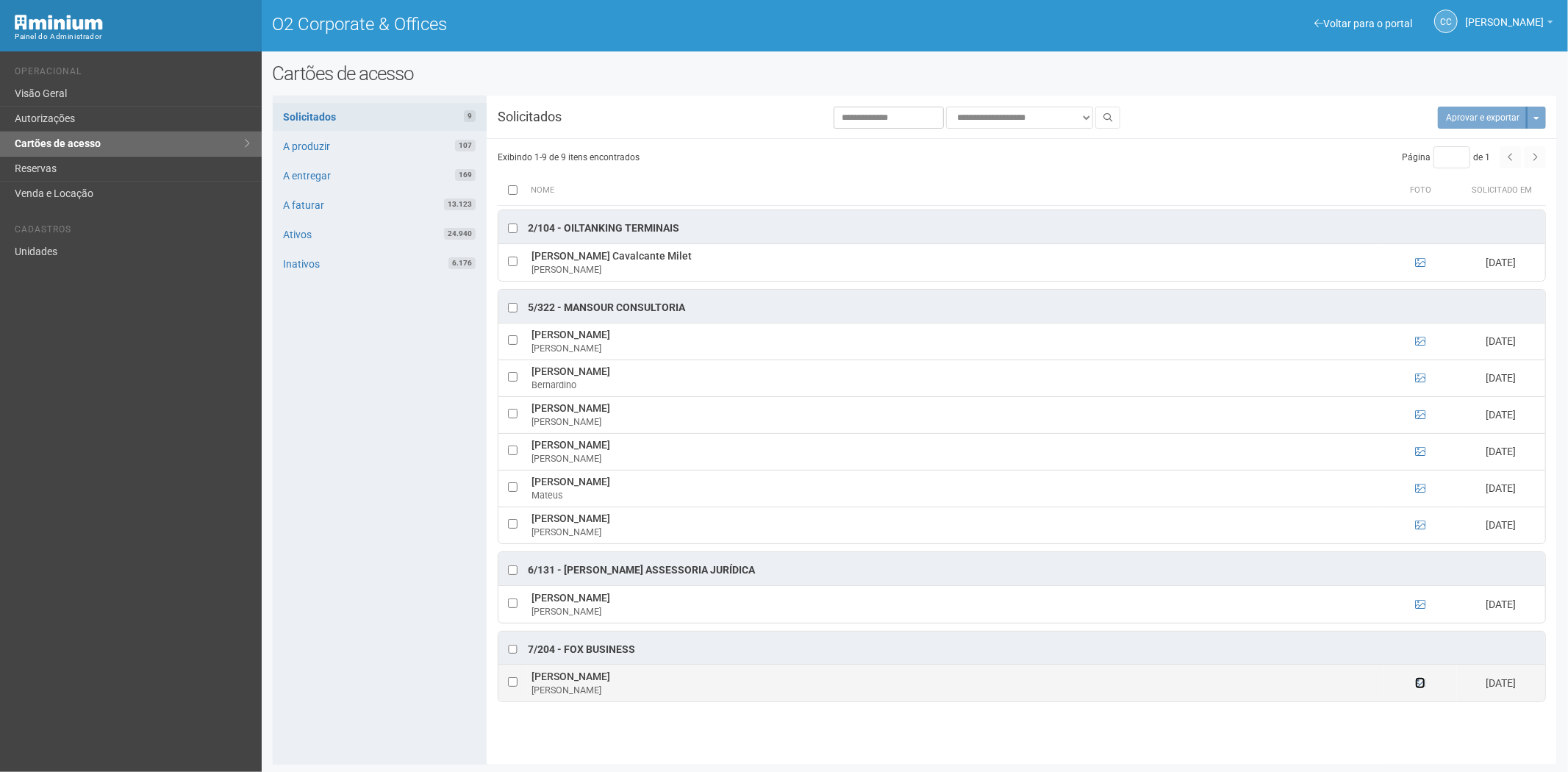
click at [1421, 685] on icon at bounding box center [1420, 683] width 10 height 10
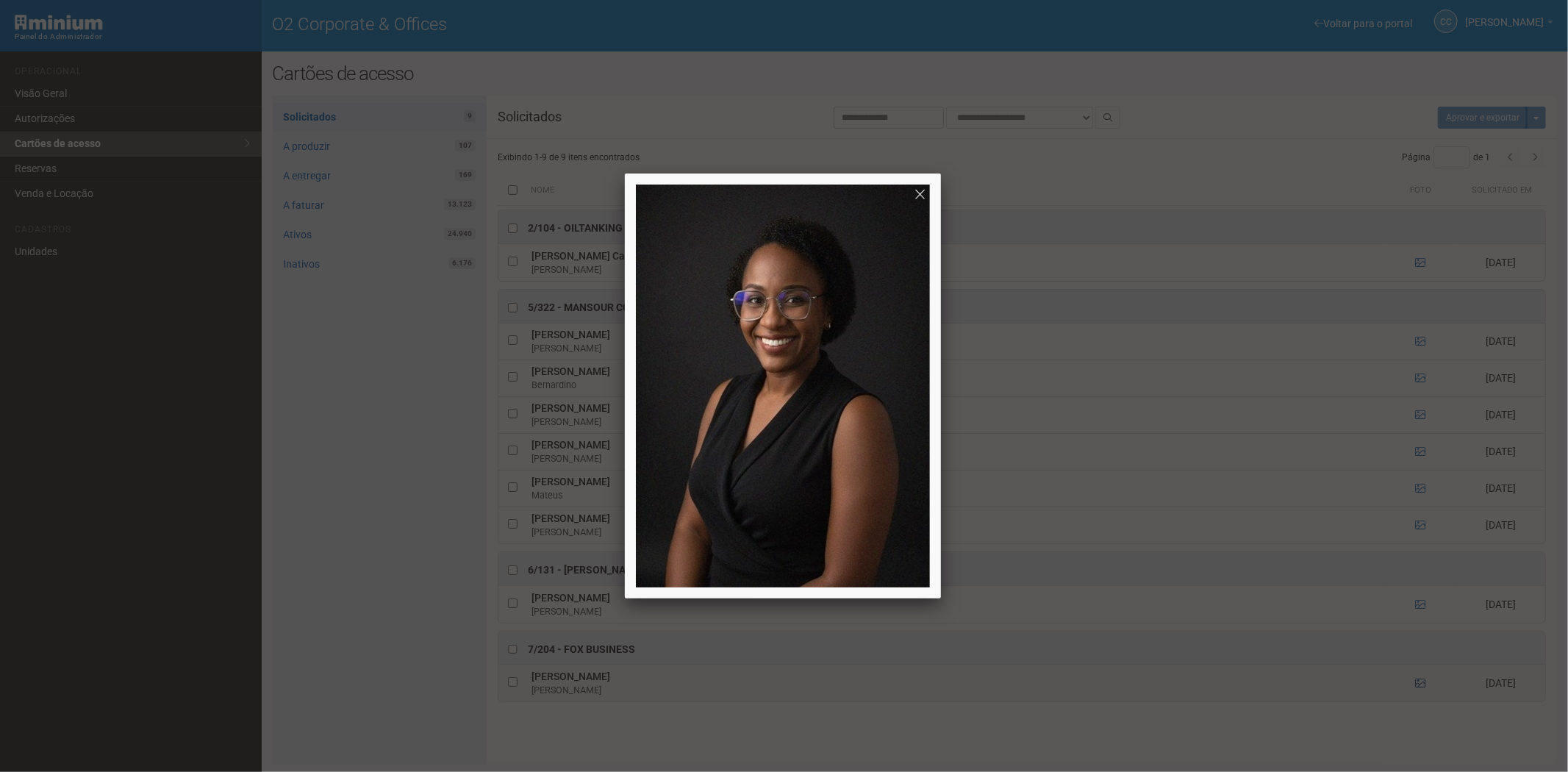
click at [1421, 685] on div at bounding box center [784, 386] width 1568 height 772
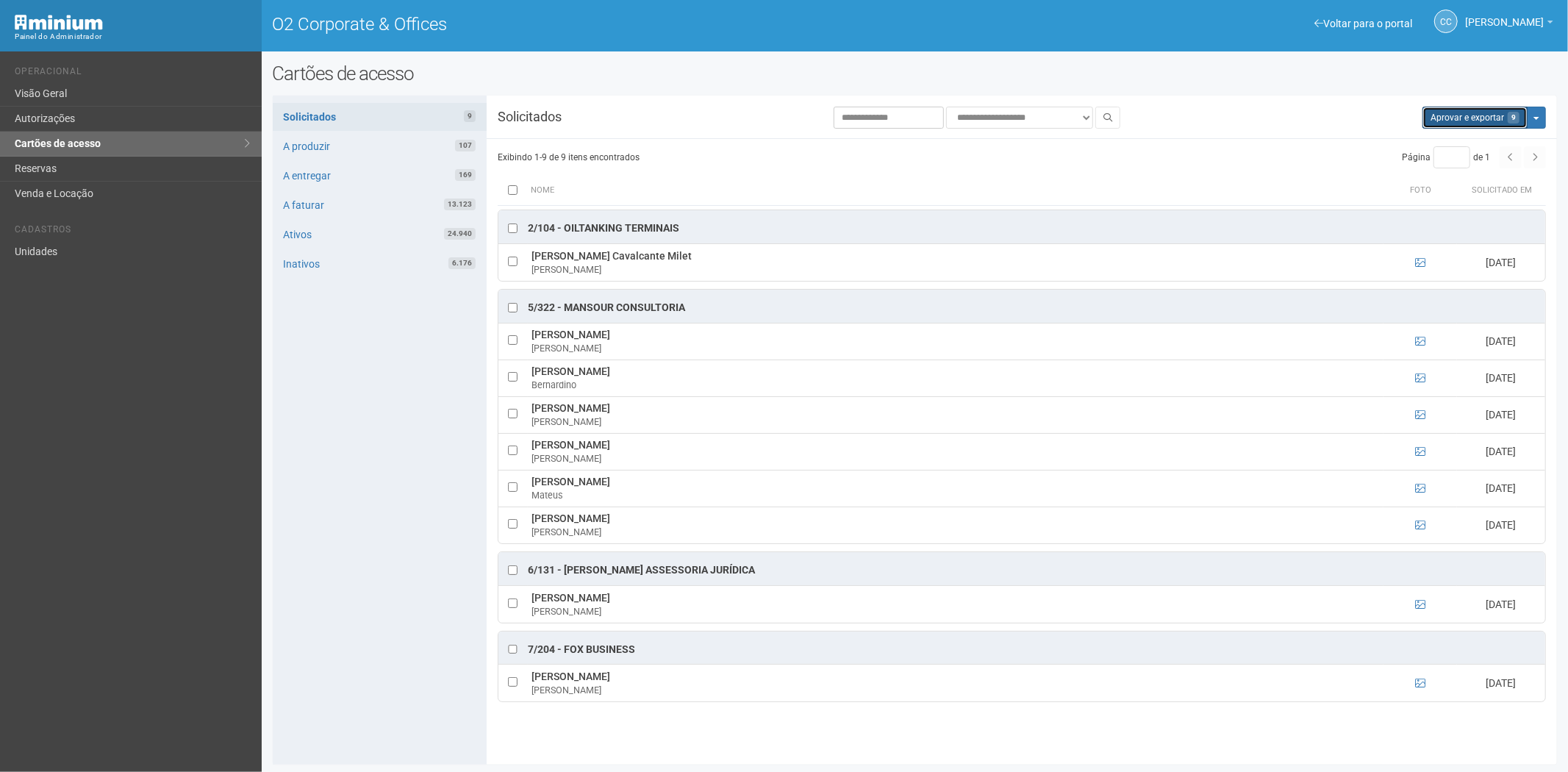
click at [1458, 119] on button "Aprovar e exportar 9" at bounding box center [1475, 118] width 105 height 22
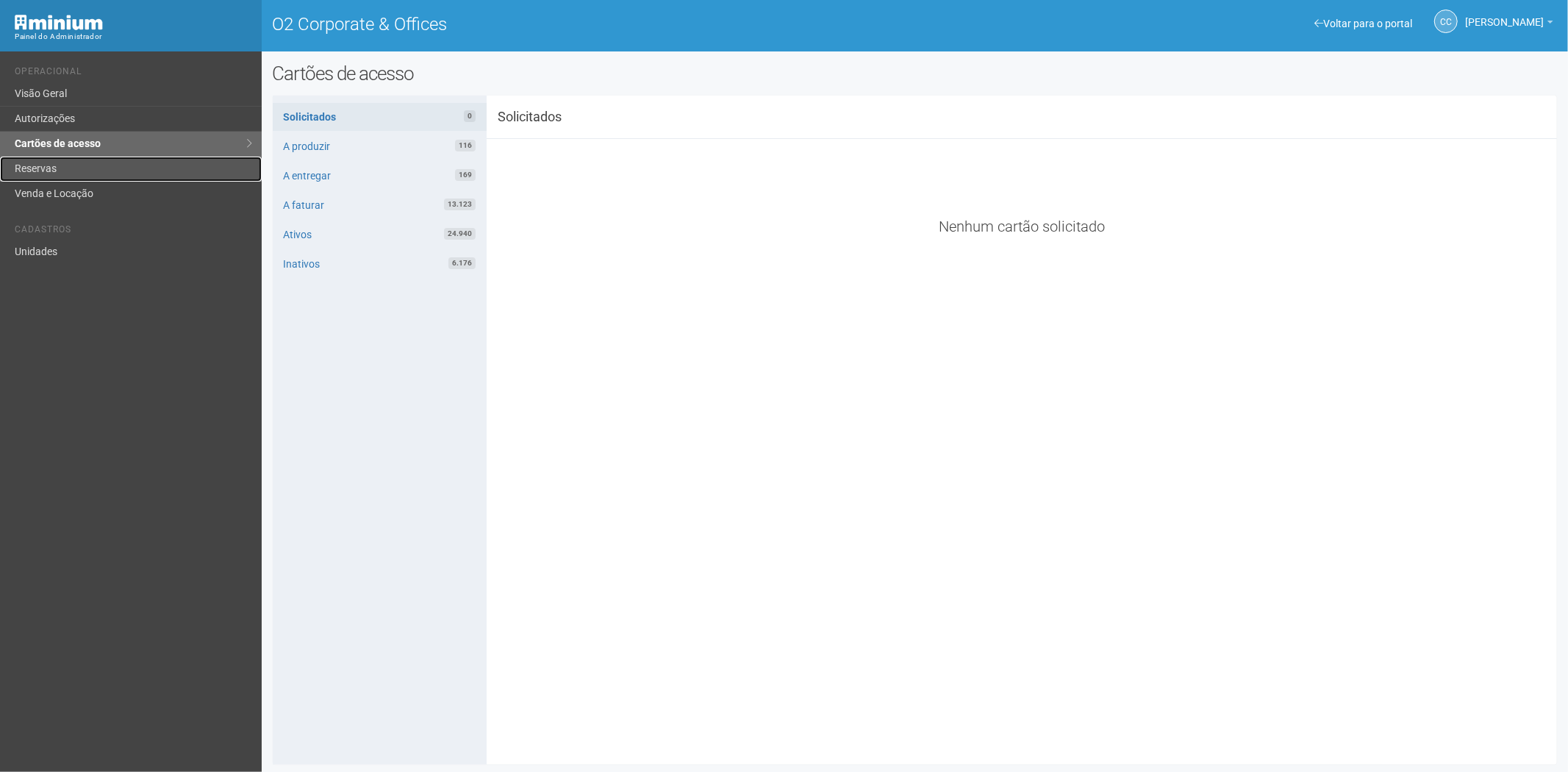
click at [62, 159] on link "Reservas" at bounding box center [131, 169] width 261 height 25
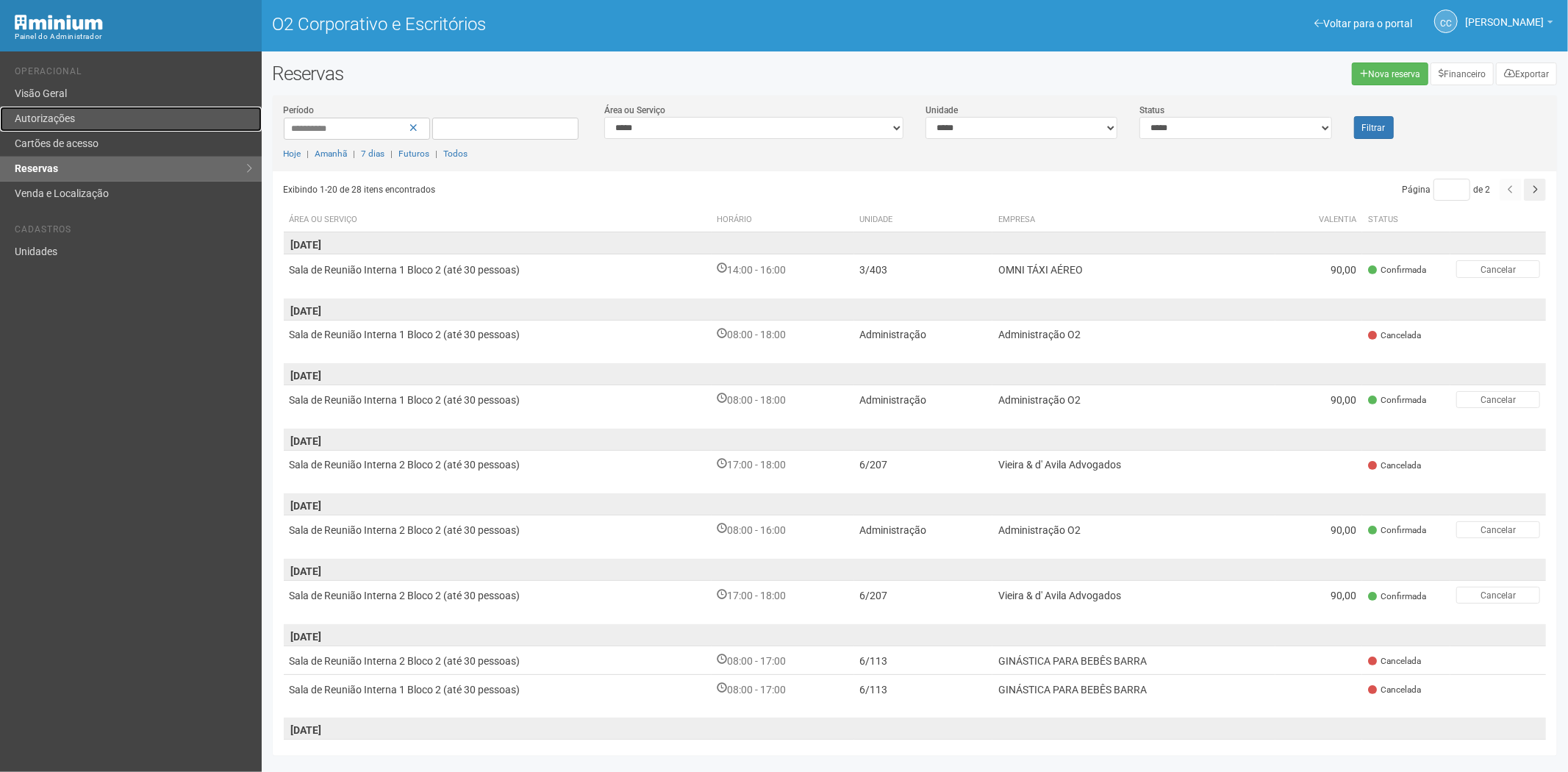
click at [80, 122] on link "Autorizações" at bounding box center [131, 119] width 261 height 25
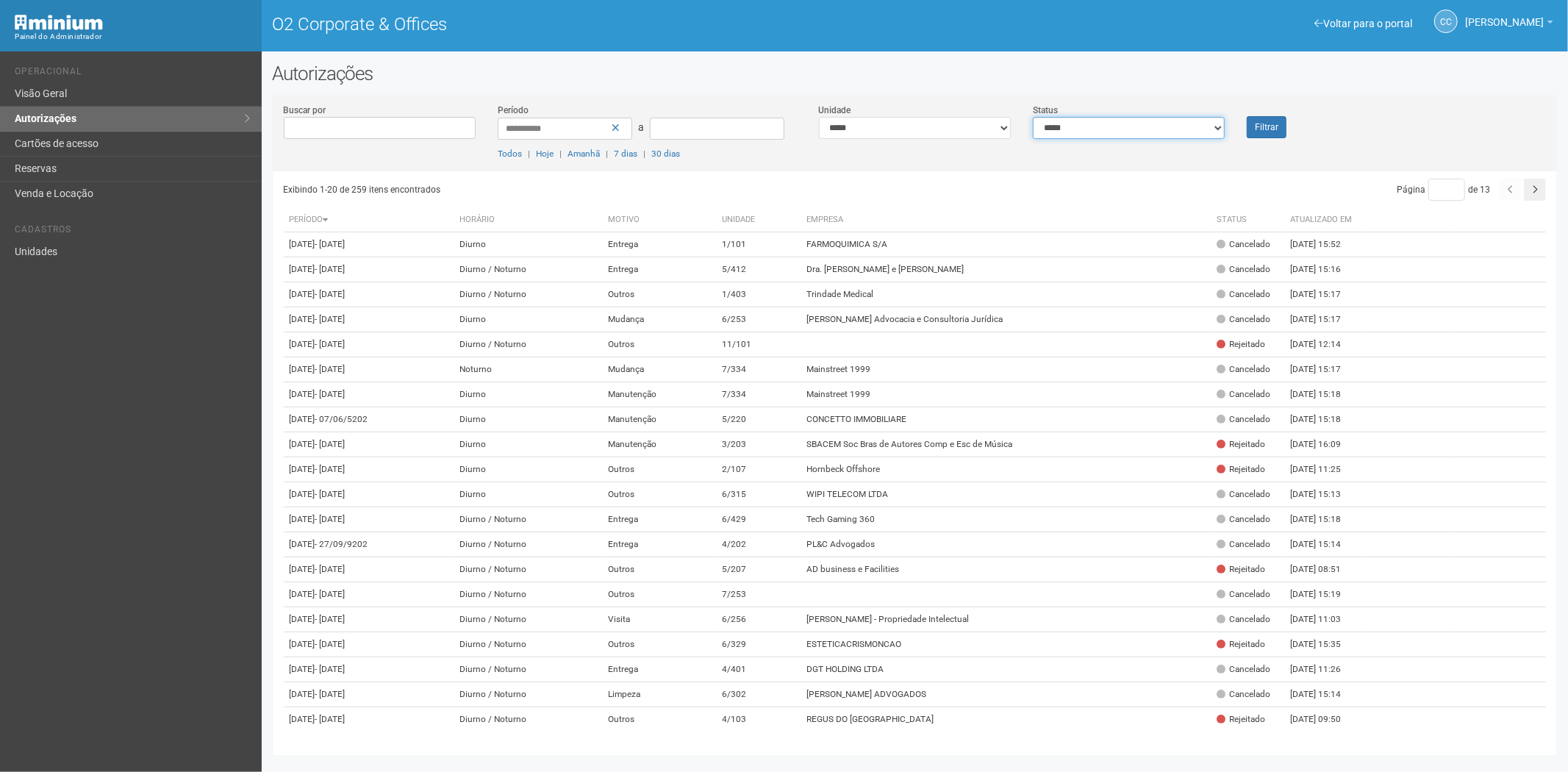
click at [1143, 133] on select "**********" at bounding box center [1128, 128] width 192 height 22
select select "*"
click at [1033, 117] on select "**********" at bounding box center [1128, 128] width 192 height 22
click at [1272, 119] on button "Filtrar" at bounding box center [1267, 127] width 40 height 23
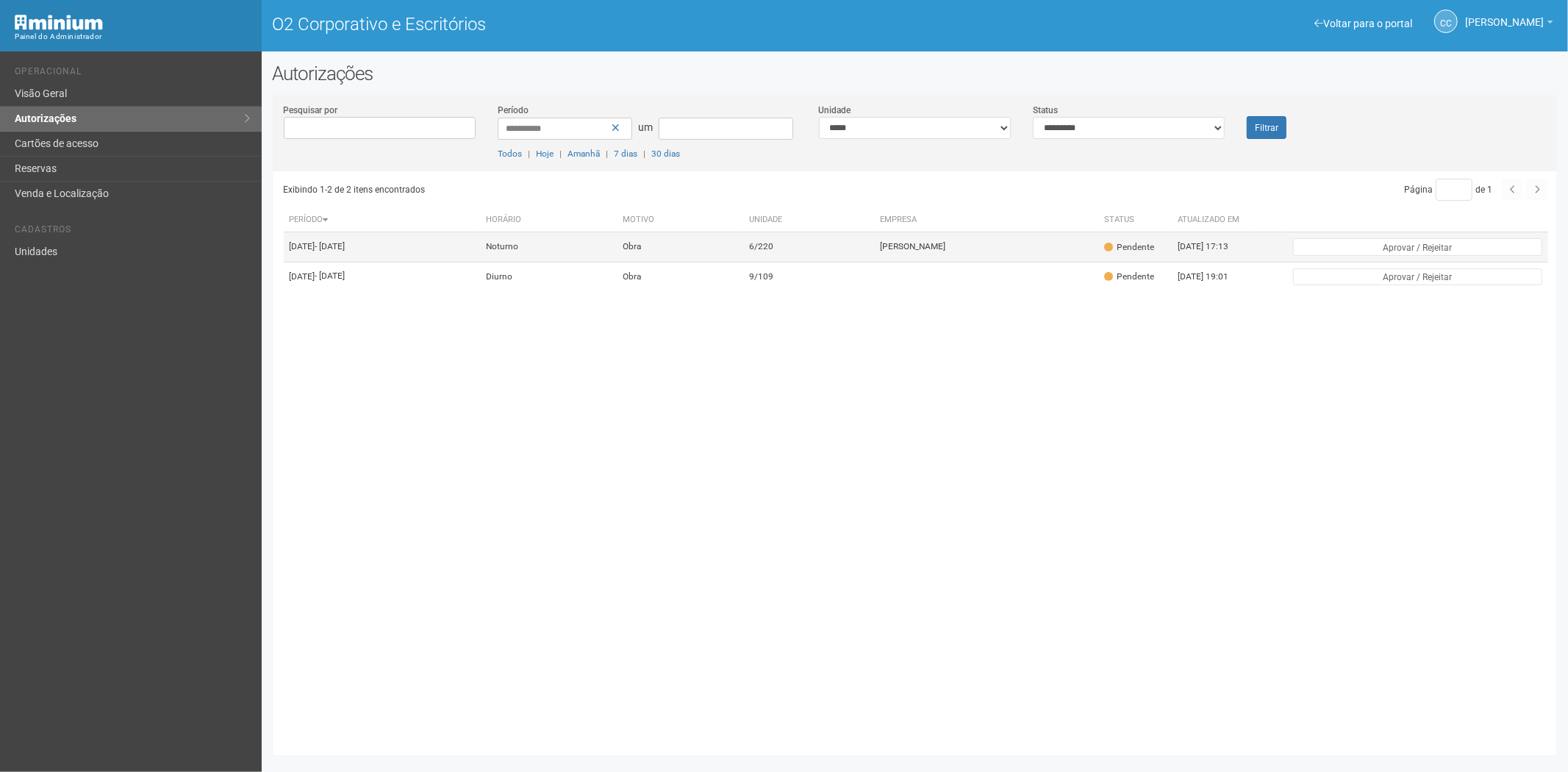
click at [707, 261] on td "Obra" at bounding box center [680, 247] width 127 height 29
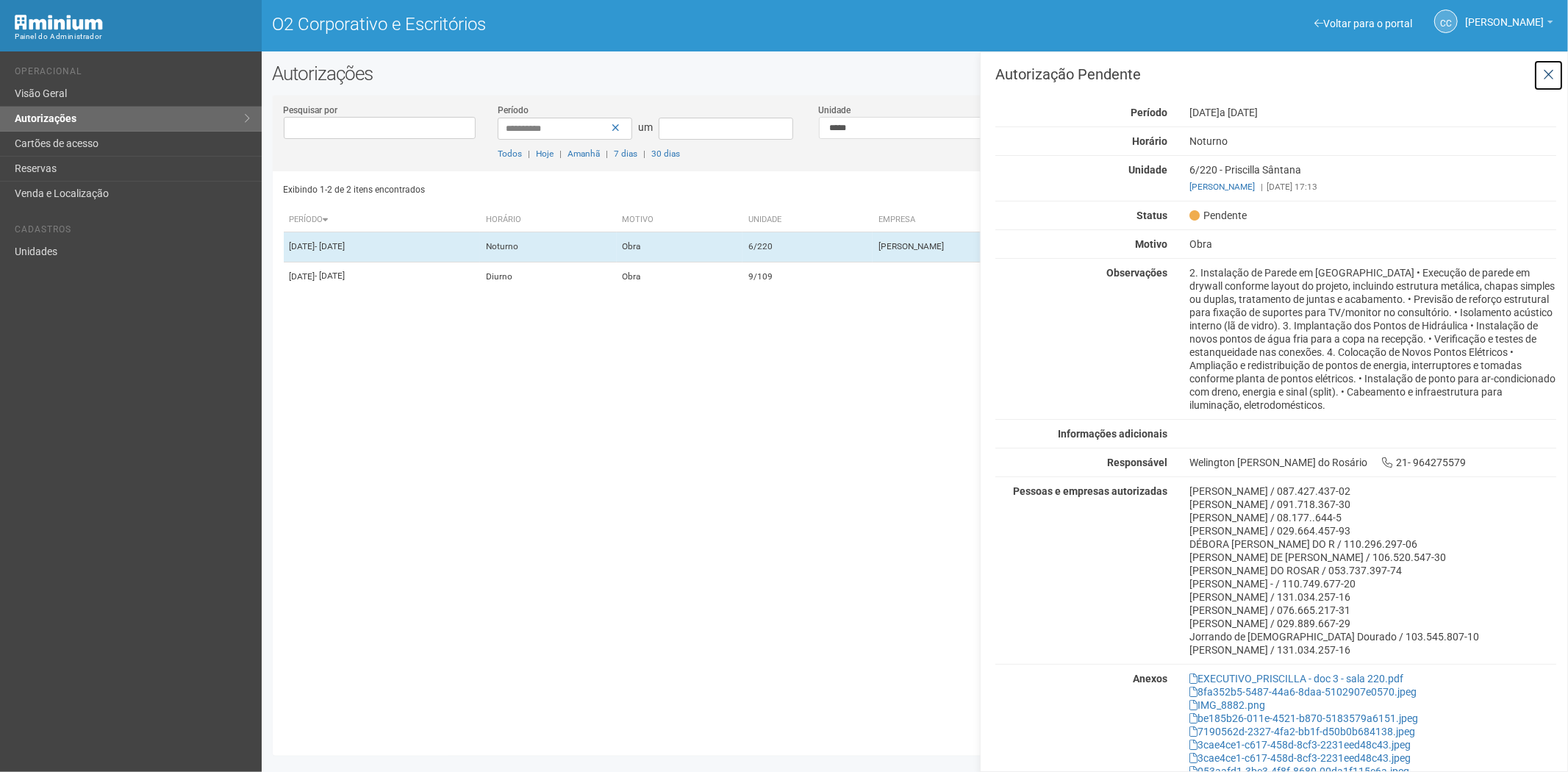
click at [1547, 72] on icon at bounding box center [1549, 75] width 11 height 14
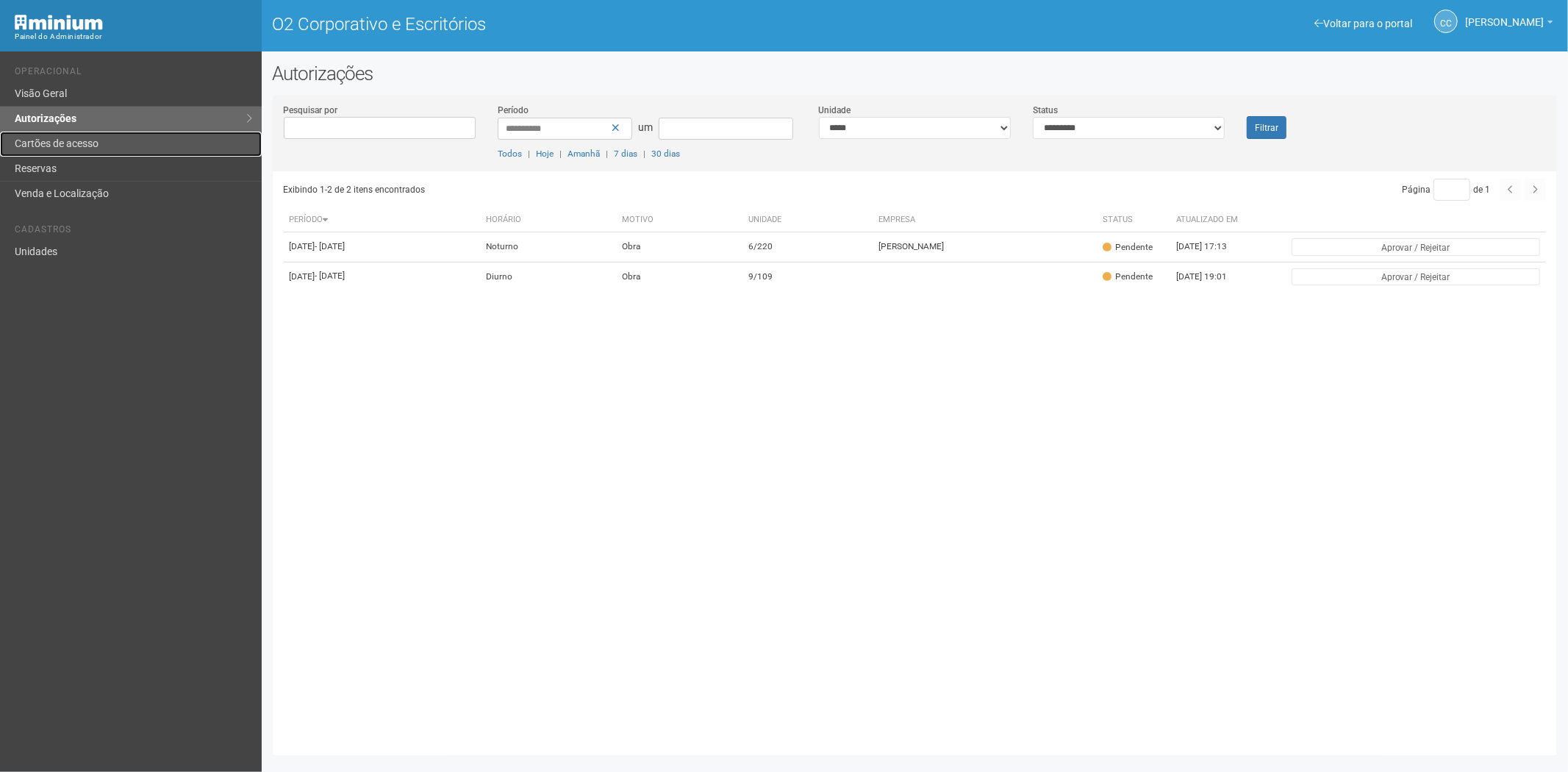
click at [44, 147] on font "Cartões de acesso" at bounding box center [56, 143] width 84 height 12
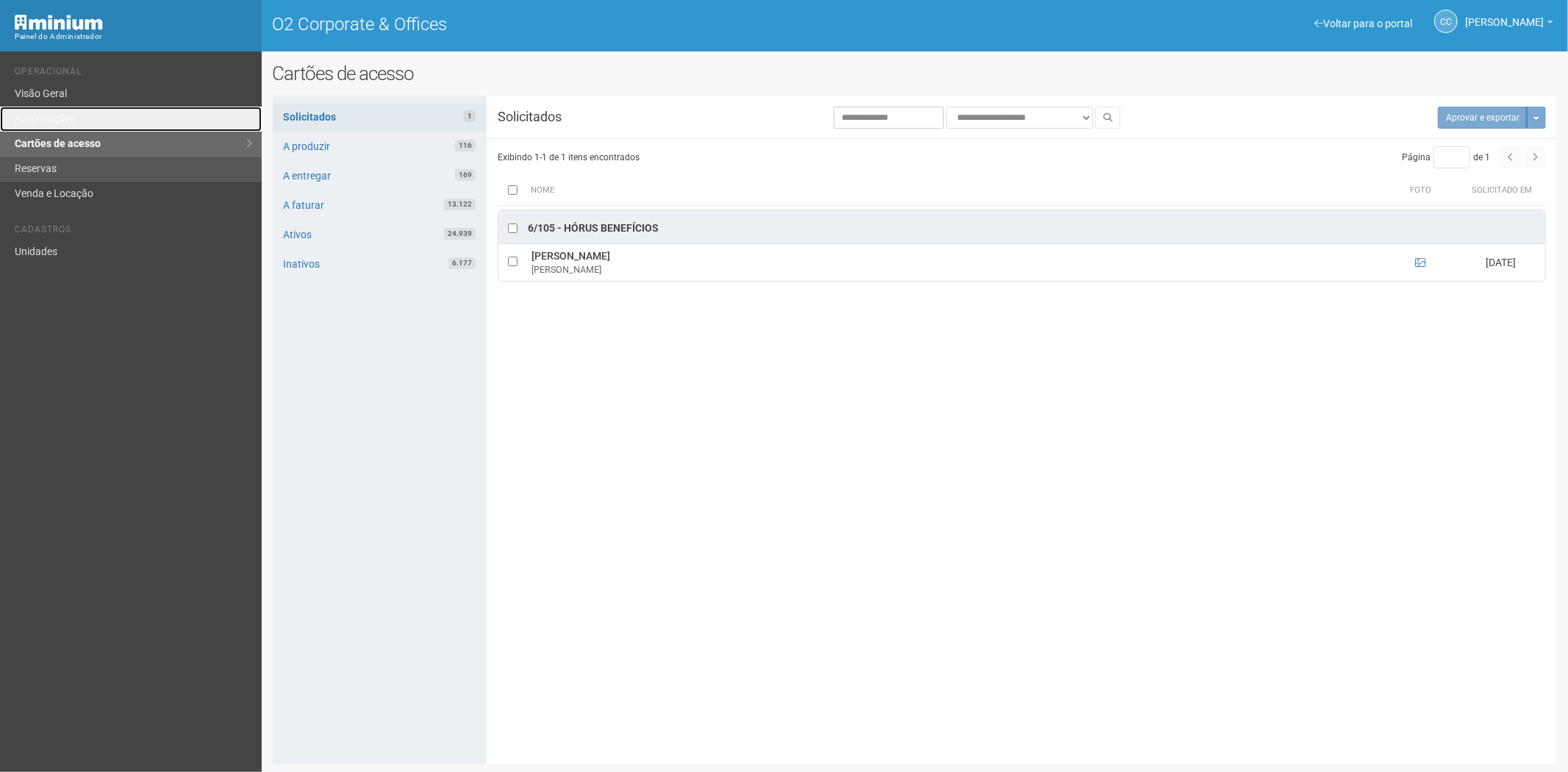
drag, startPoint x: 86, startPoint y: 119, endPoint x: 245, endPoint y: 174, distance: 168.2
click at [86, 119] on link "Autorizações" at bounding box center [131, 119] width 261 height 25
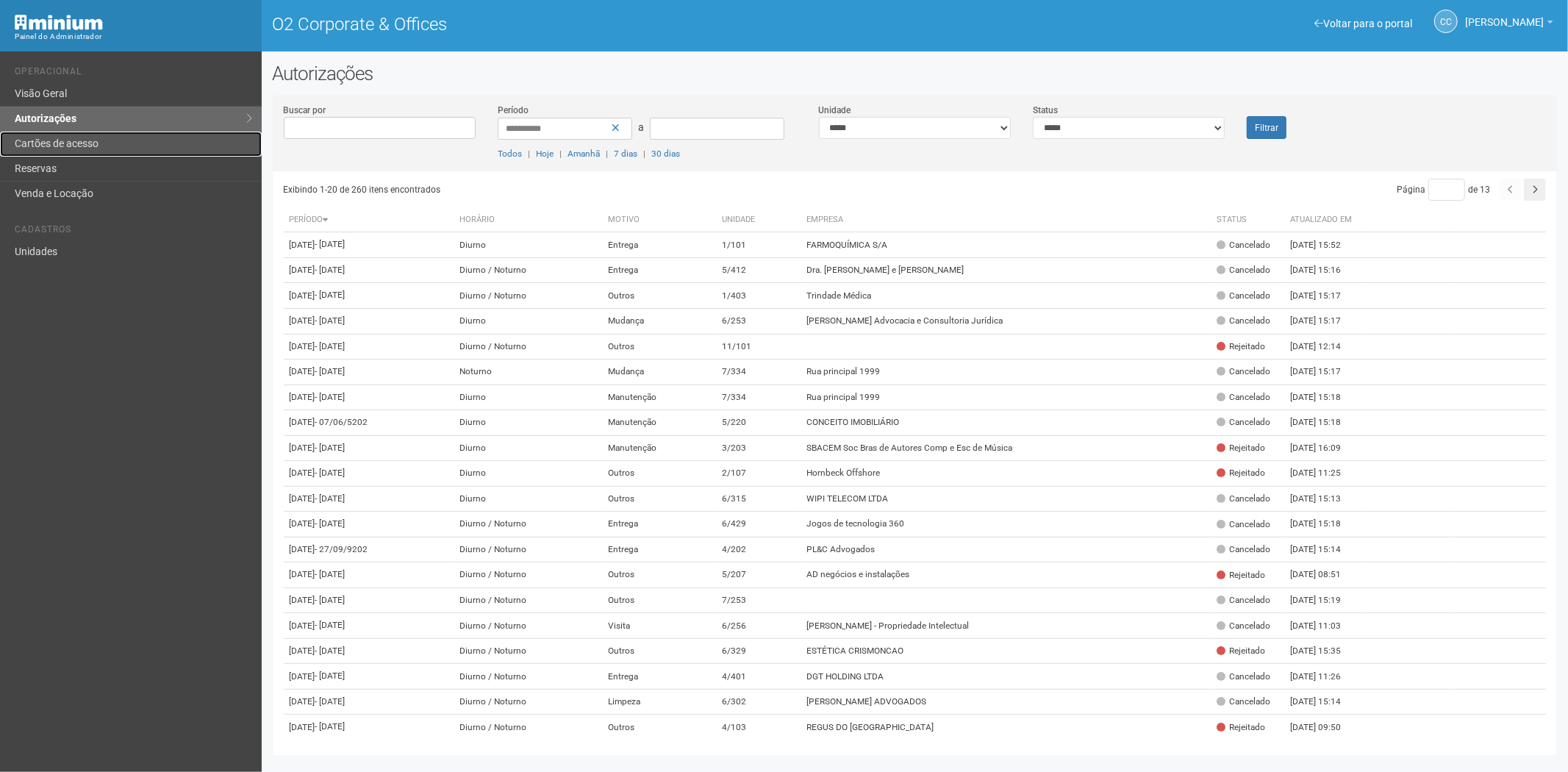
click at [71, 131] on link "Cartões de acesso" at bounding box center [131, 143] width 261 height 25
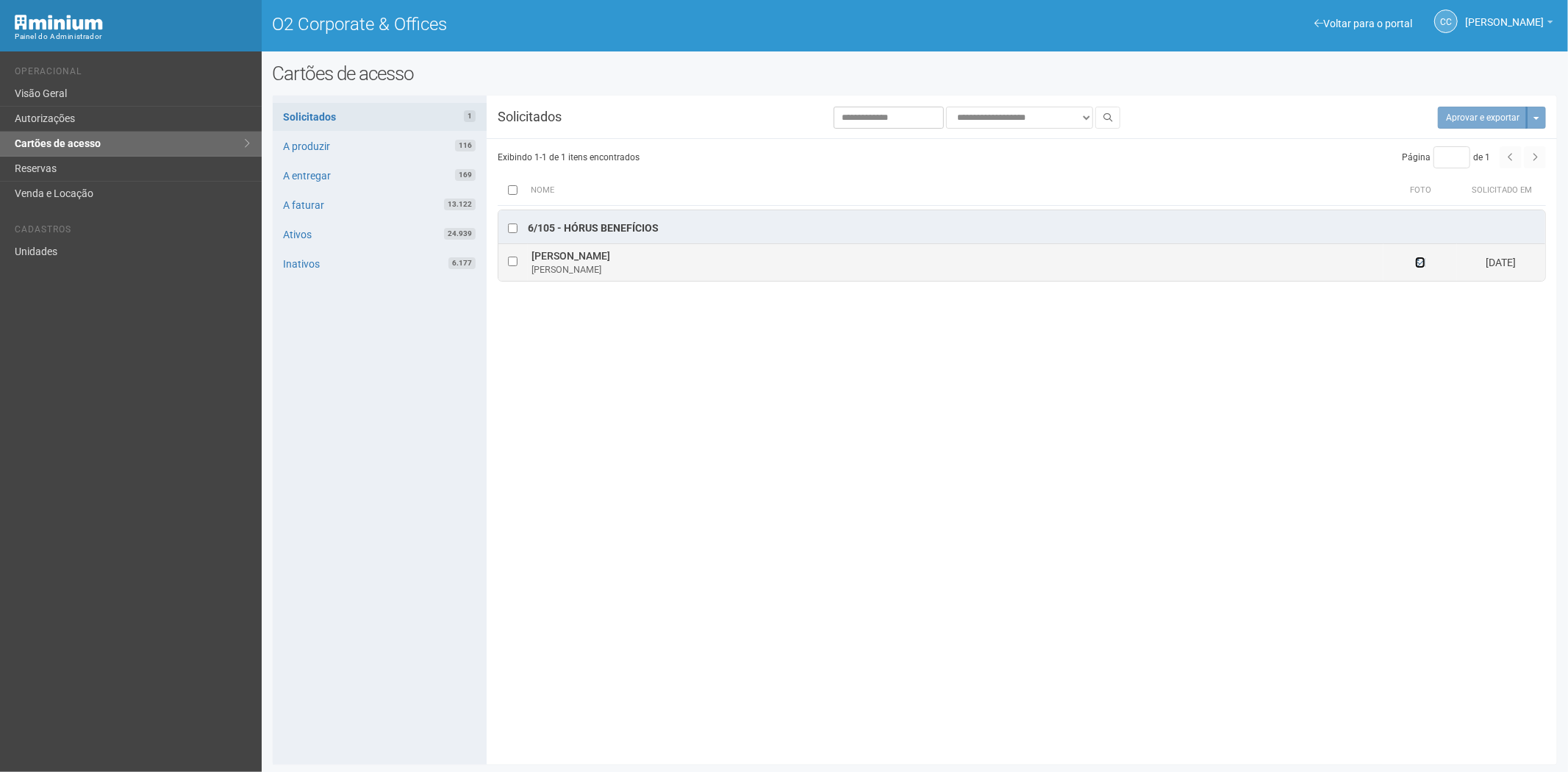
click at [1425, 262] on icon at bounding box center [1420, 262] width 10 height 10
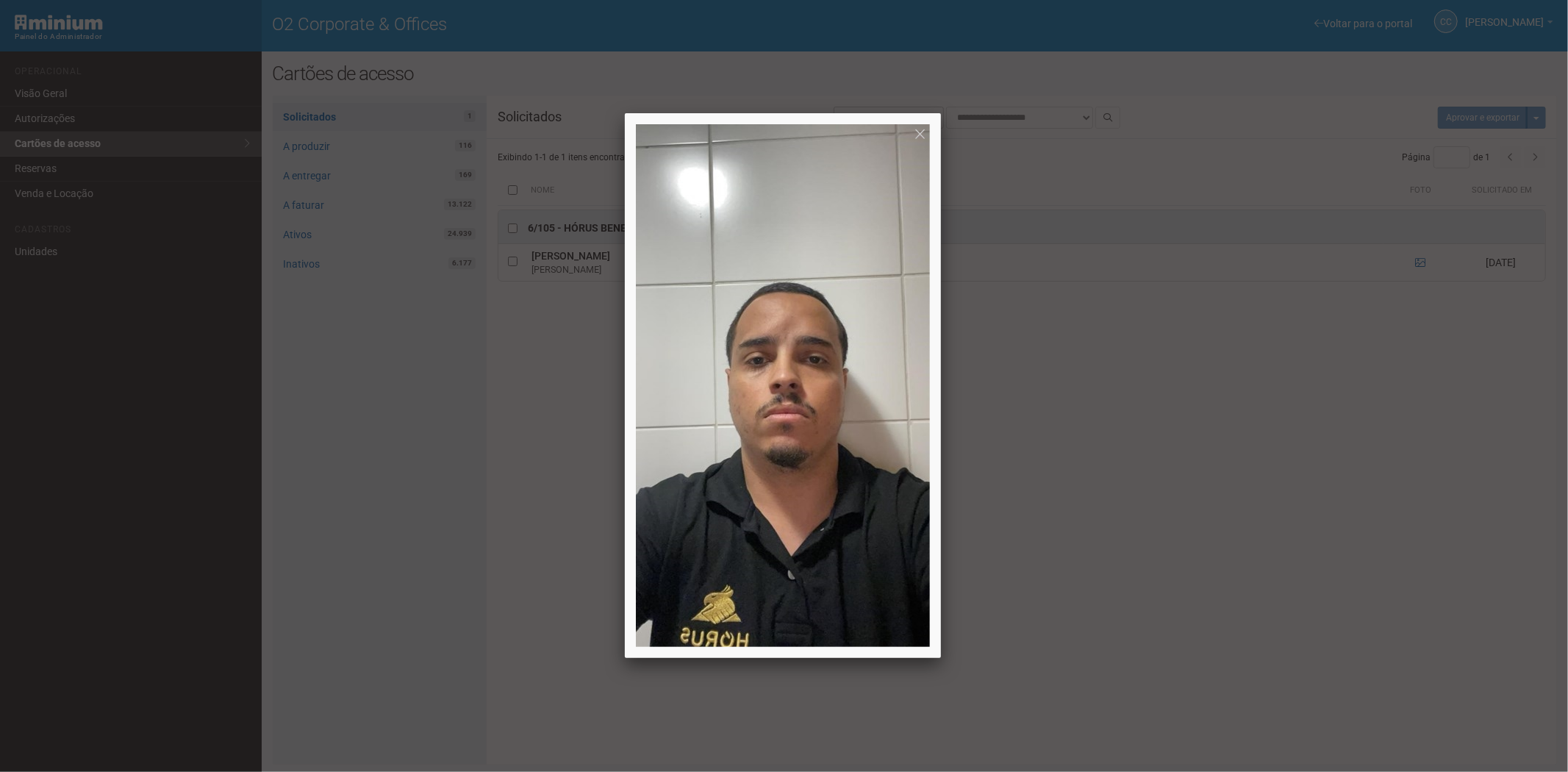
drag, startPoint x: 1128, startPoint y: 534, endPoint x: 547, endPoint y: 758, distance: 622.7
click at [1116, 542] on div at bounding box center [784, 386] width 1568 height 772
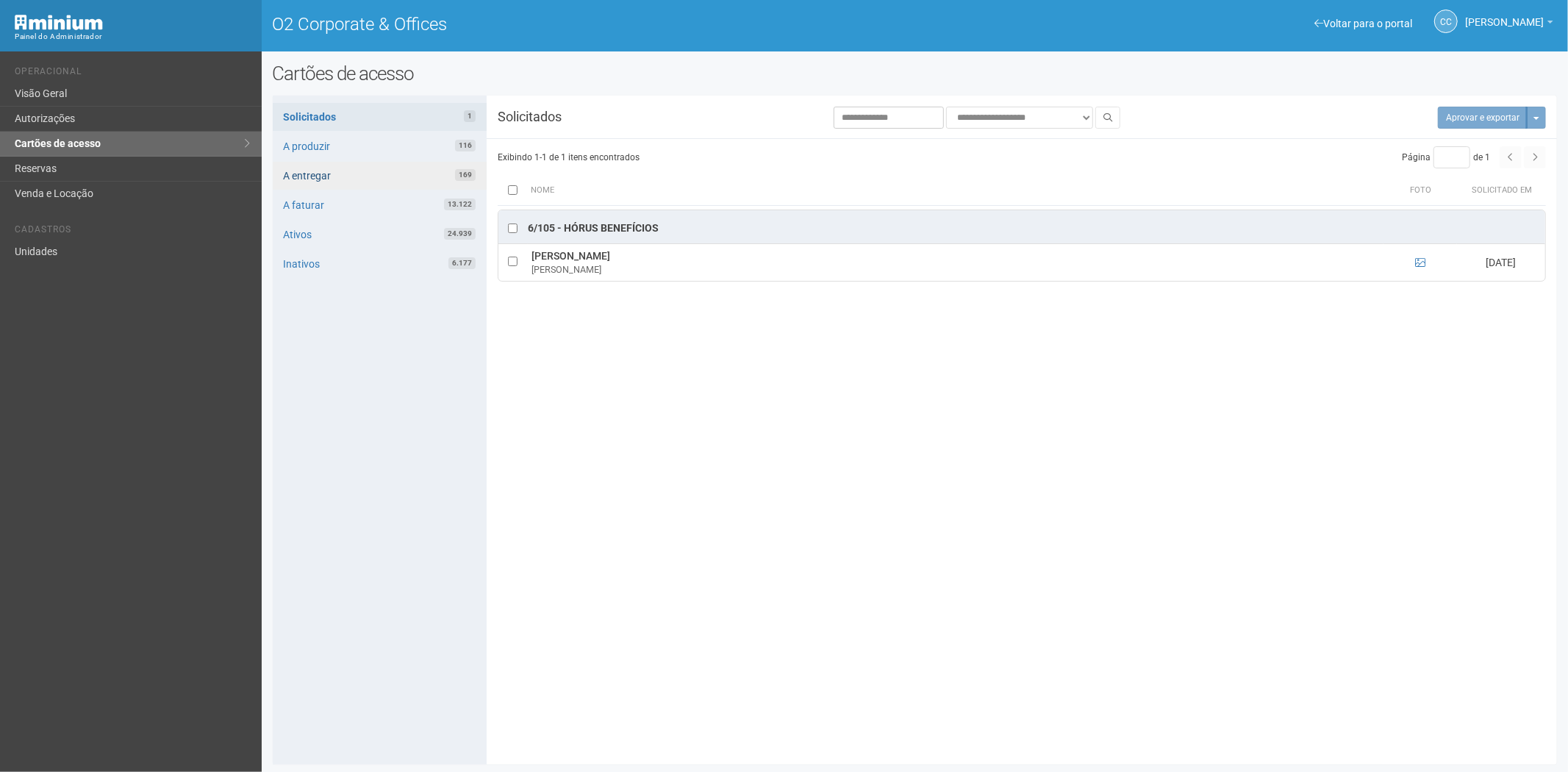
drag, startPoint x: 106, startPoint y: 267, endPoint x: 334, endPoint y: 167, distance: 249.0
click at [109, 266] on div "Voltar para o portal Operacional Visão Geral Autorizações Cartões de acesso Res…" at bounding box center [131, 412] width 261 height 720
click at [59, 256] on link "Unidades" at bounding box center [131, 252] width 261 height 24
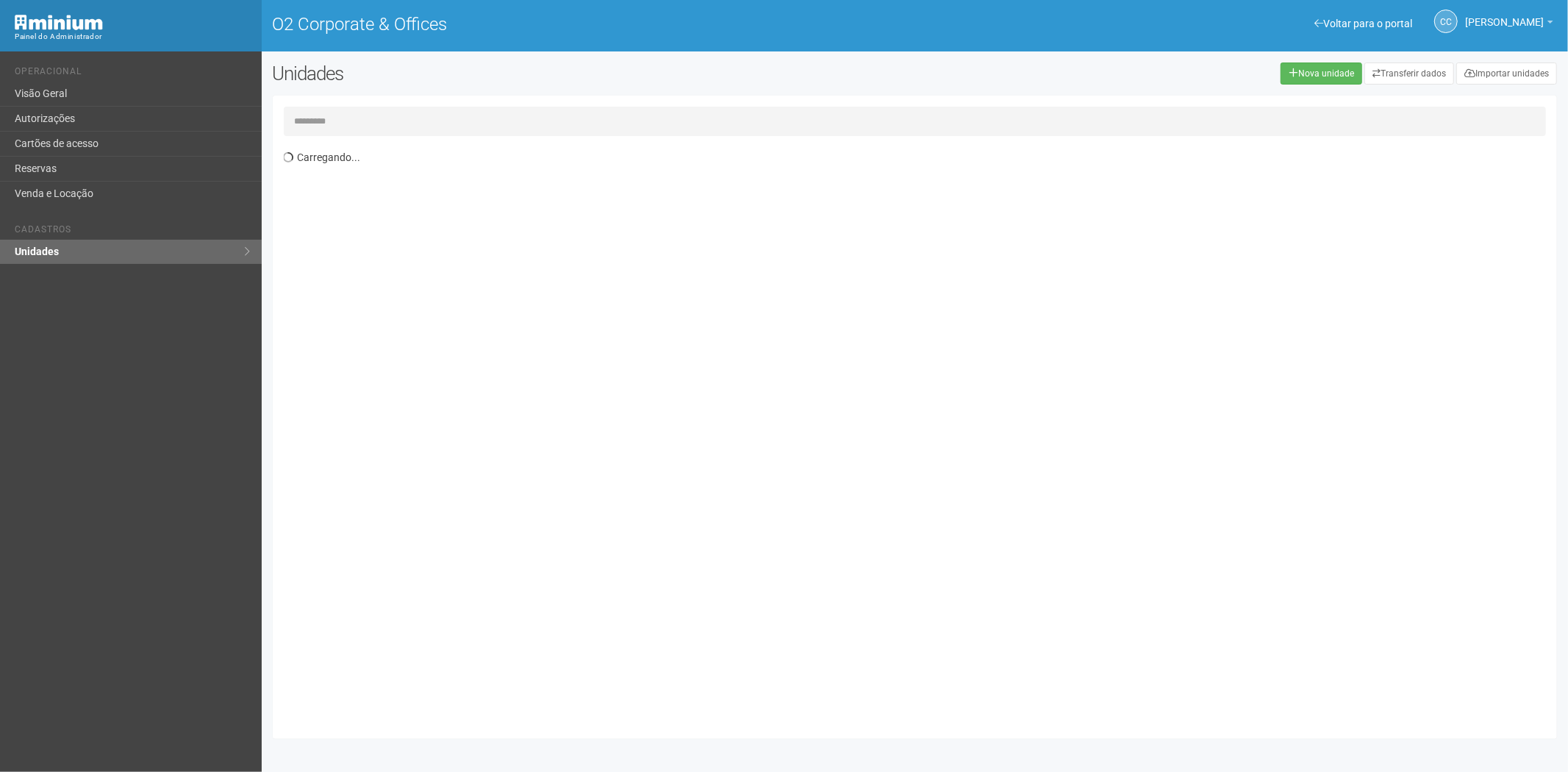
click at [357, 116] on input "text" at bounding box center [915, 121] width 1263 height 29
click at [374, 123] on input "*****" at bounding box center [915, 121] width 1263 height 29
type input "*****"
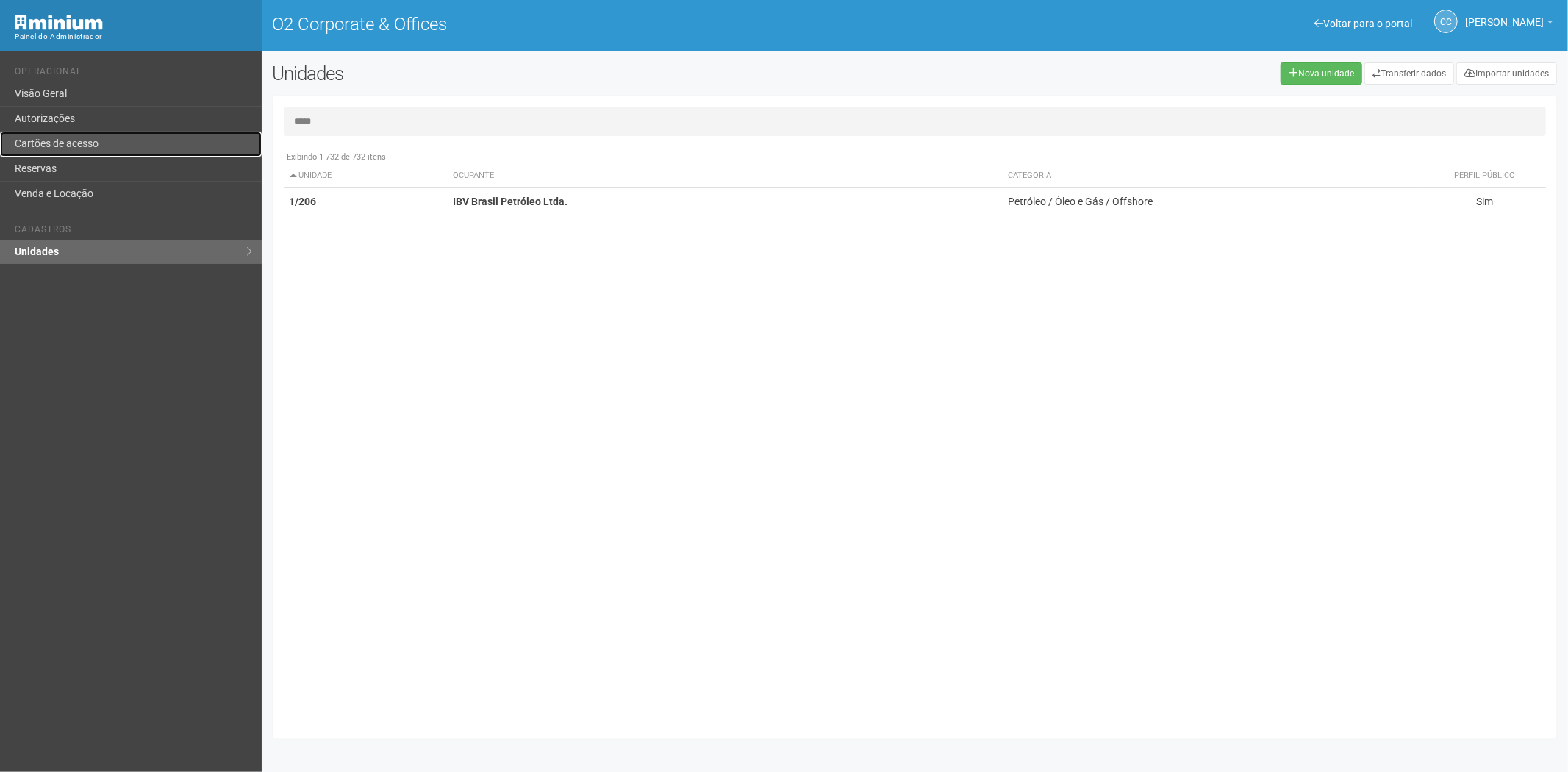
drag, startPoint x: 80, startPoint y: 144, endPoint x: 829, endPoint y: 365, distance: 780.9
click at [81, 144] on link "Cartões de acesso" at bounding box center [131, 143] width 261 height 25
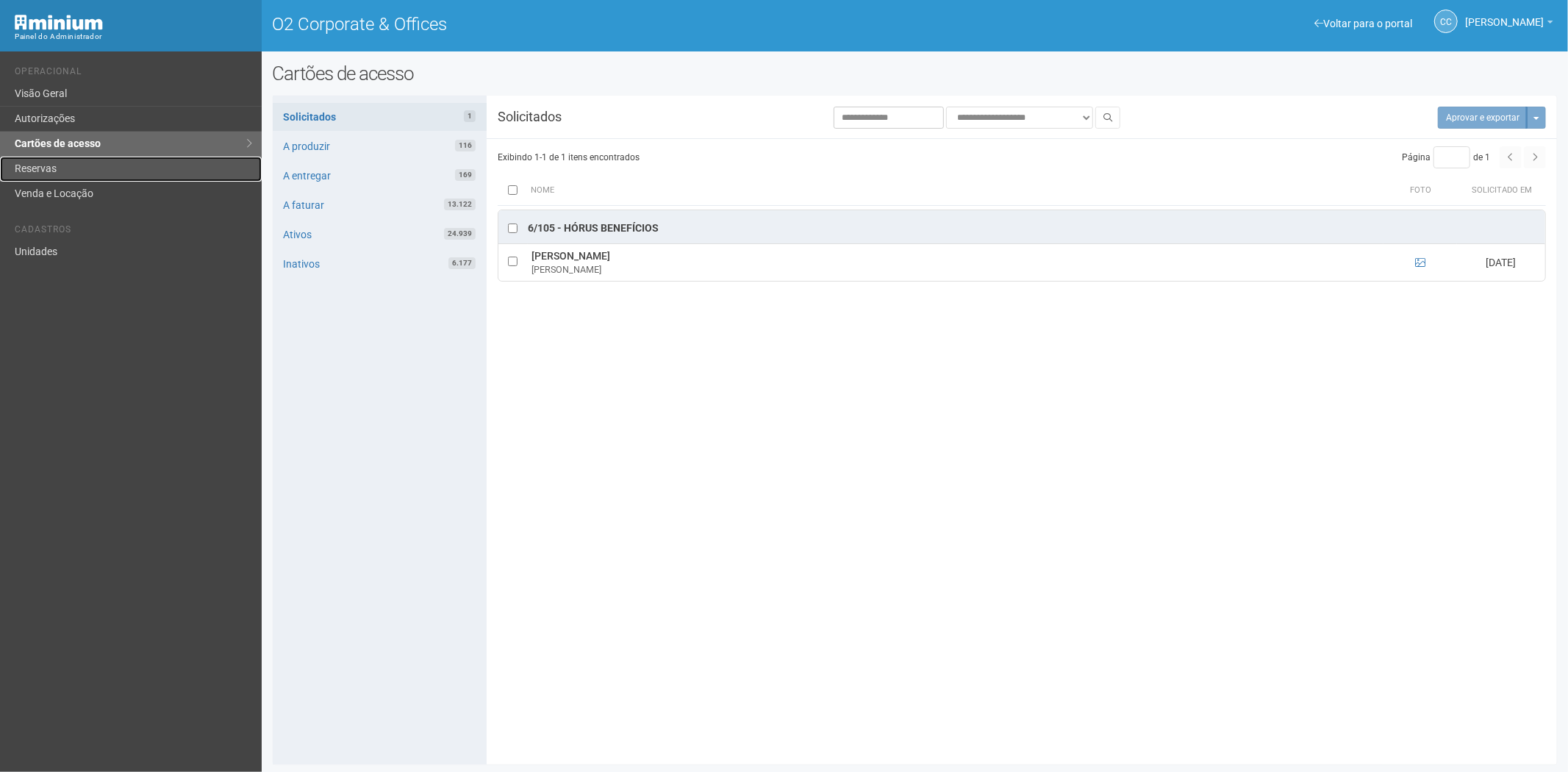
click at [52, 167] on link "Reservas" at bounding box center [131, 169] width 261 height 25
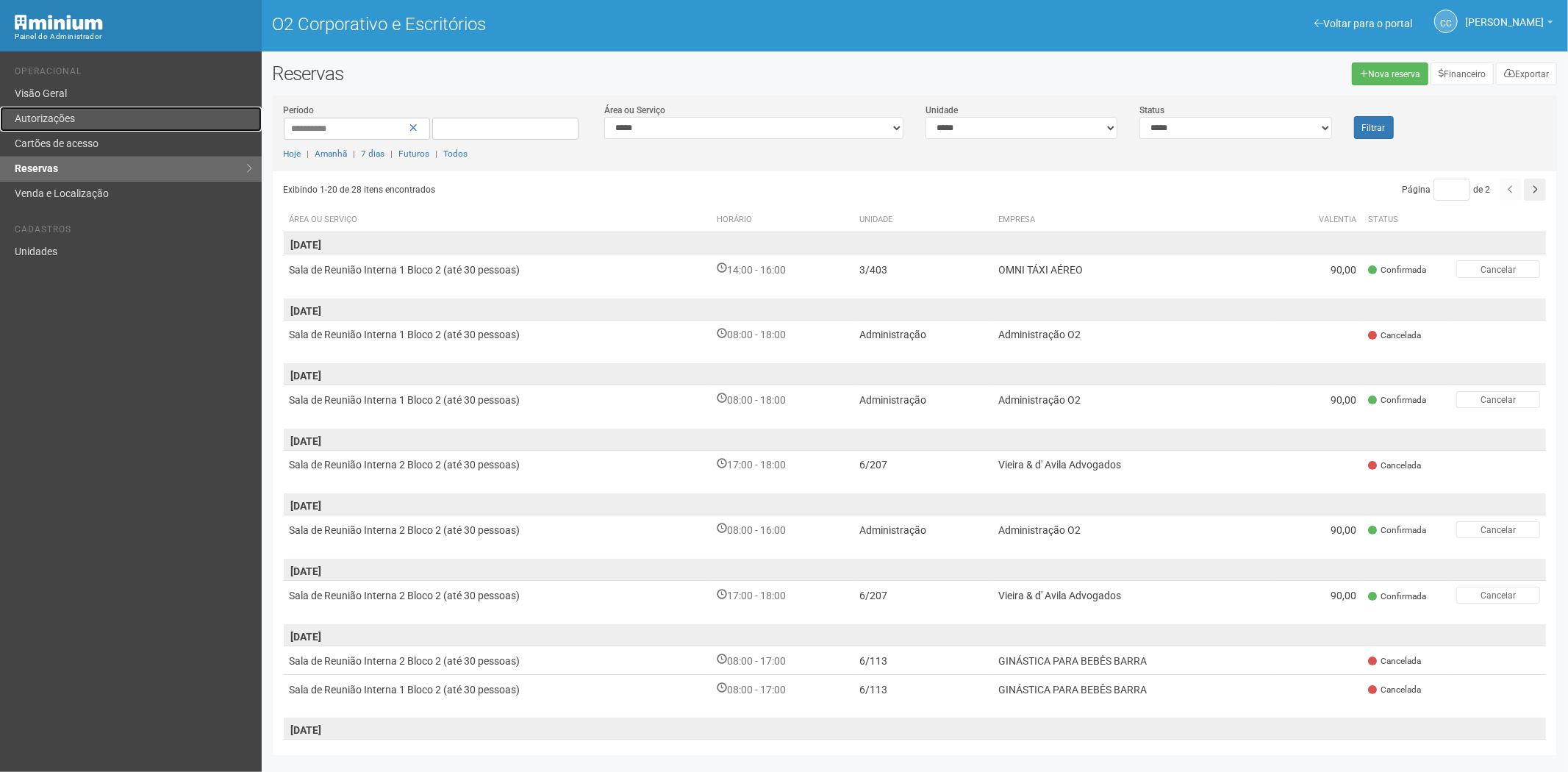
click at [92, 130] on link "Autorizações" at bounding box center [131, 119] width 261 height 25
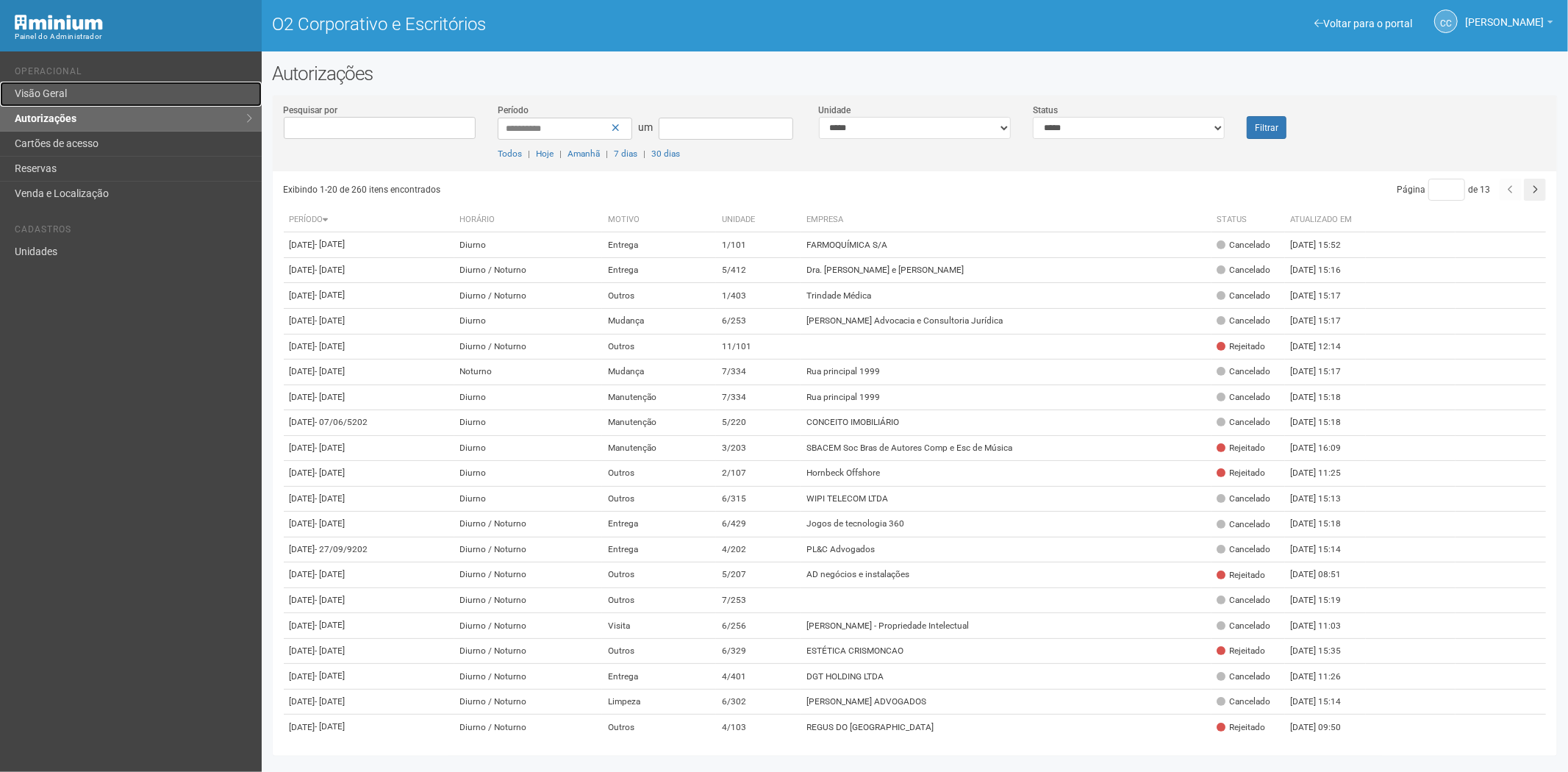
drag, startPoint x: 83, startPoint y: 86, endPoint x: 76, endPoint y: 96, distance: 12.2
click at [81, 87] on link "Visão Geral" at bounding box center [131, 93] width 261 height 25
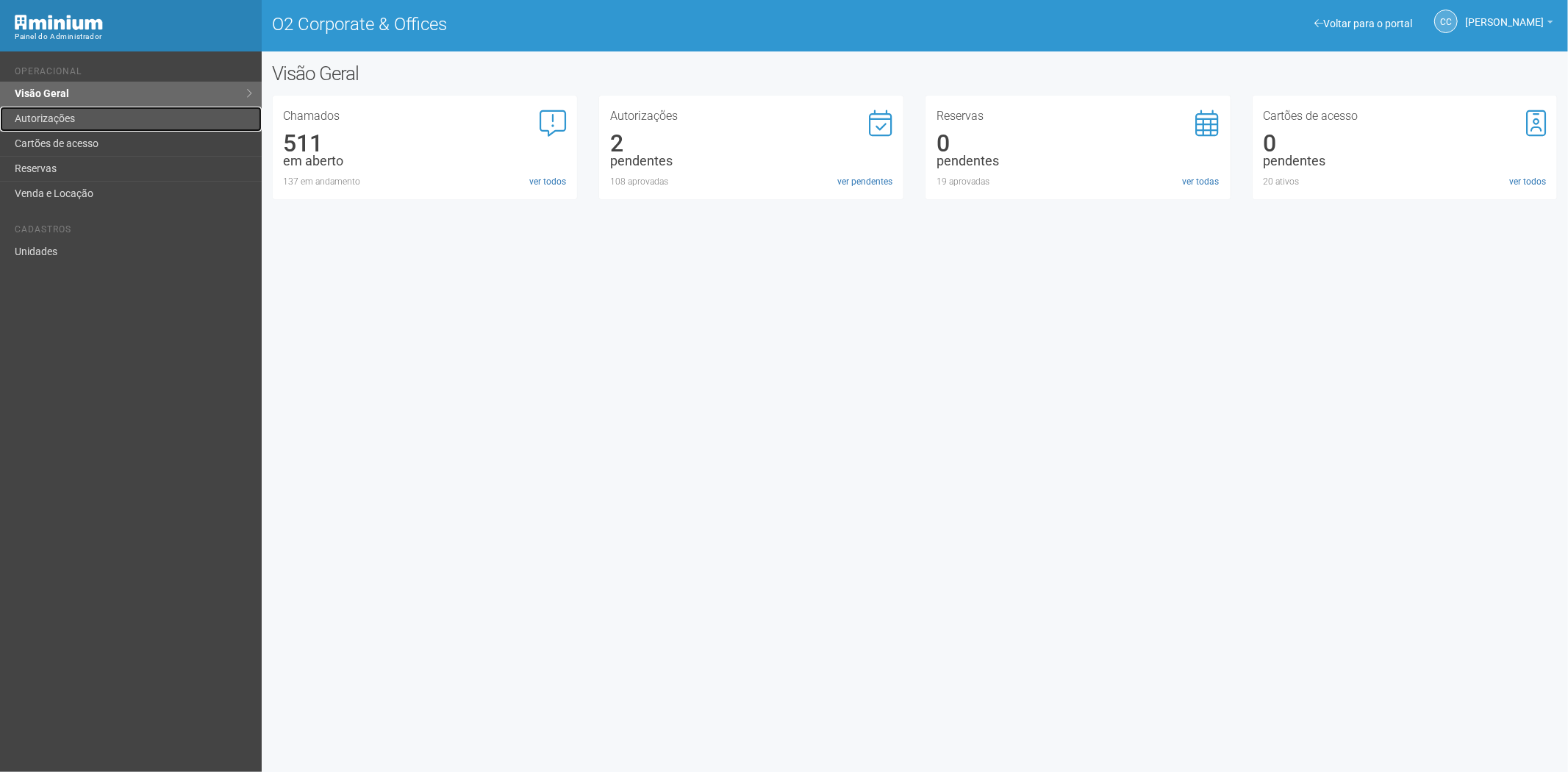
click at [86, 112] on link "Autorizações" at bounding box center [131, 119] width 261 height 25
click at [127, 119] on link "Autorizações" at bounding box center [131, 119] width 261 height 25
click at [81, 116] on link "Autorizações" at bounding box center [131, 119] width 261 height 25
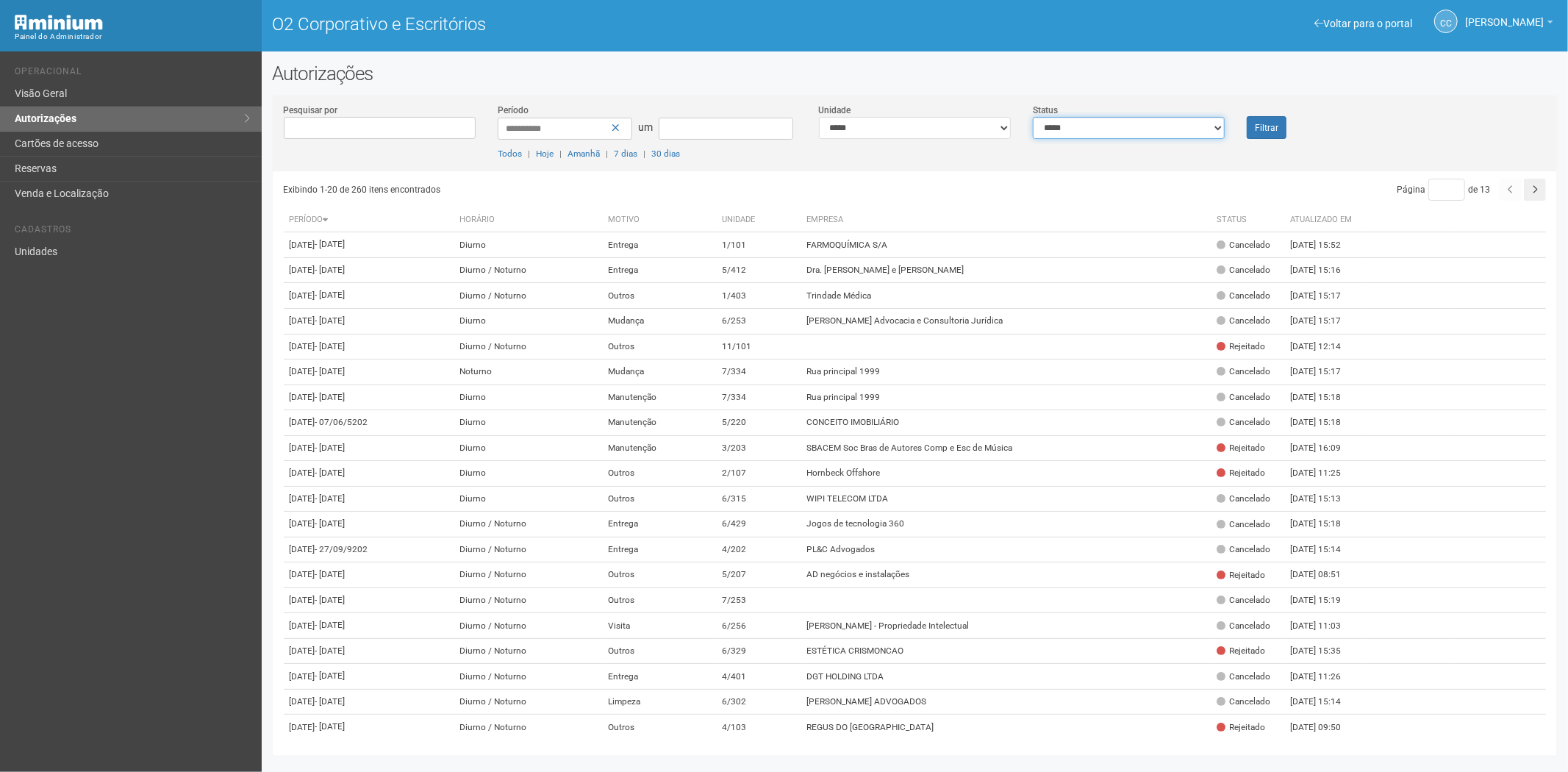
click at [1116, 127] on select "**********" at bounding box center [1128, 128] width 192 height 22
click at [1033, 117] on select "**********" at bounding box center [1128, 128] width 192 height 22
click at [1282, 127] on button "Filtrar" at bounding box center [1267, 127] width 40 height 23
click at [110, 123] on link "Autorizações" at bounding box center [131, 119] width 261 height 25
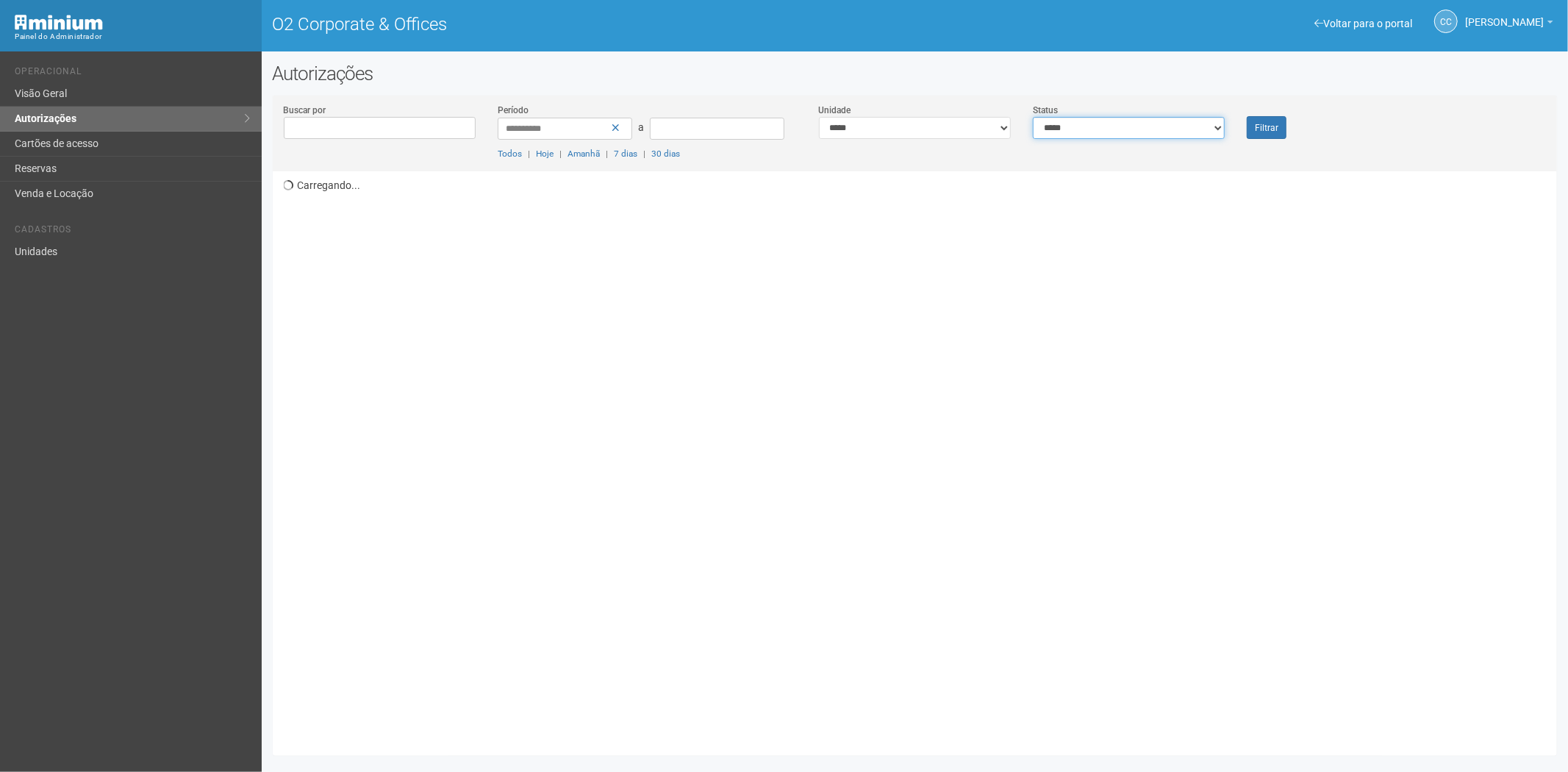
click at [1098, 130] on select "**********" at bounding box center [1128, 128] width 192 height 22
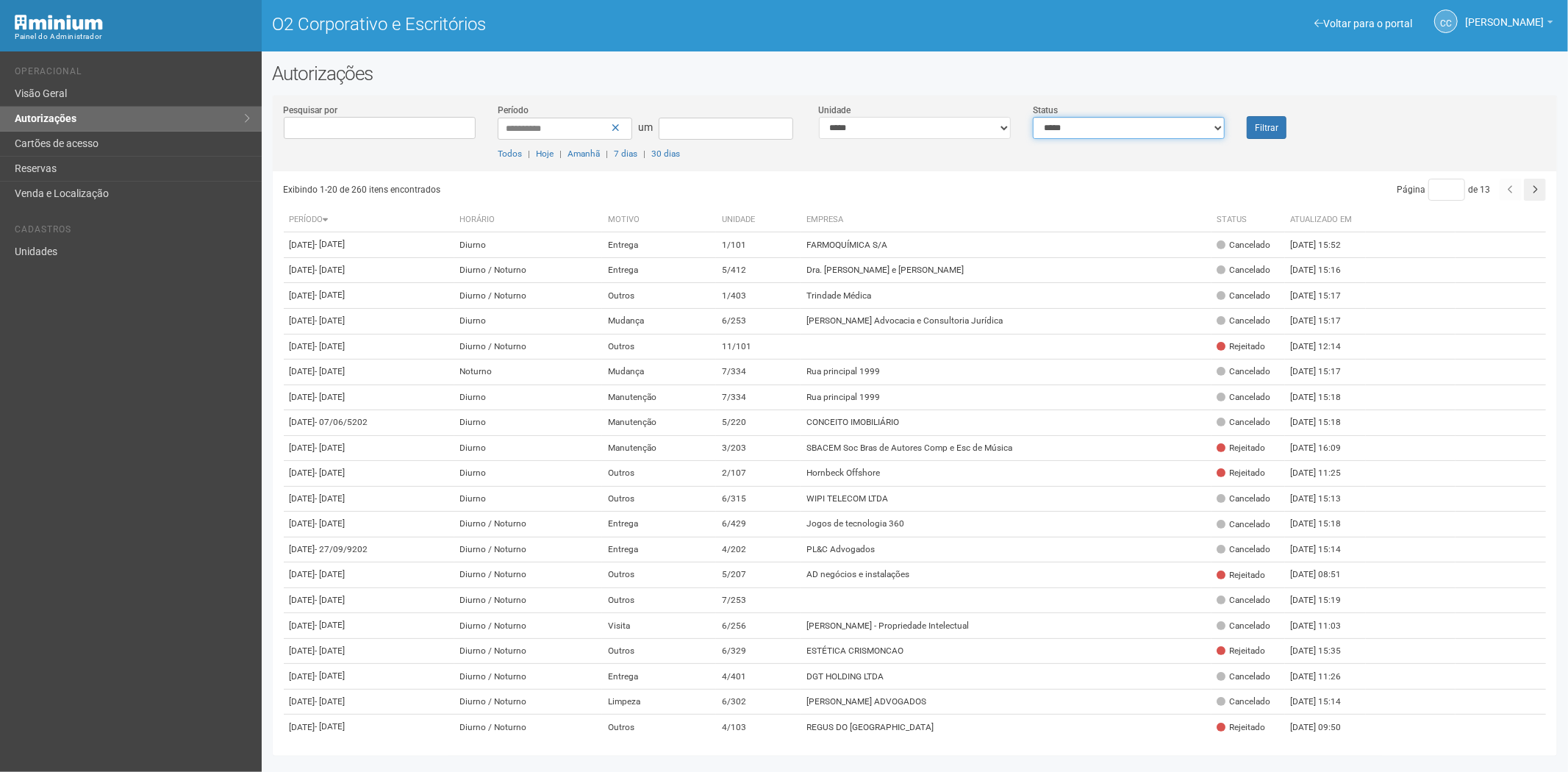
select select "*"
click at [1033, 117] on select "**********" at bounding box center [1128, 128] width 192 height 22
click at [1263, 128] on font "Filtrar" at bounding box center [1267, 127] width 24 height 10
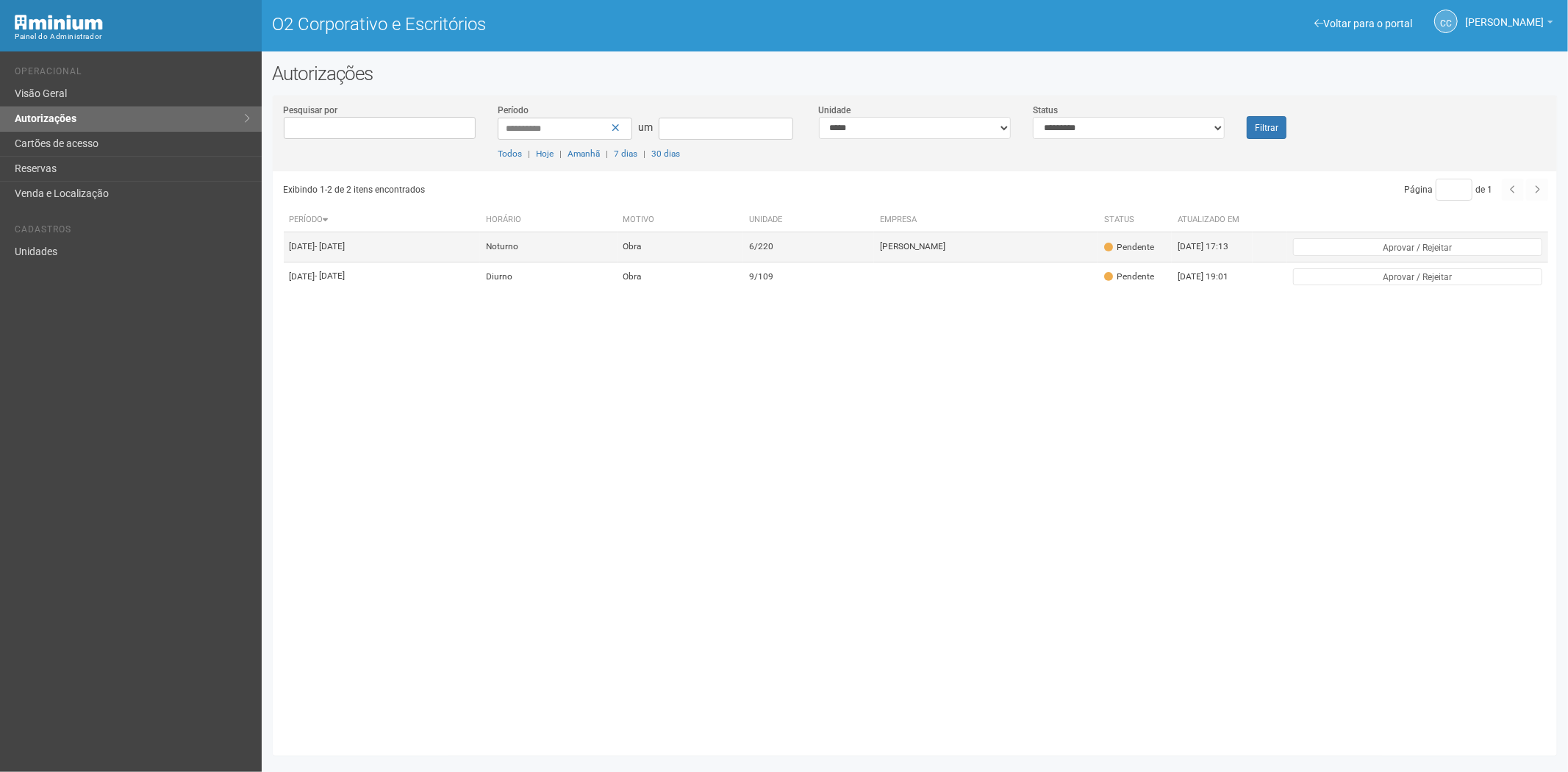
click at [868, 253] on td "6/220" at bounding box center [809, 247] width 131 height 29
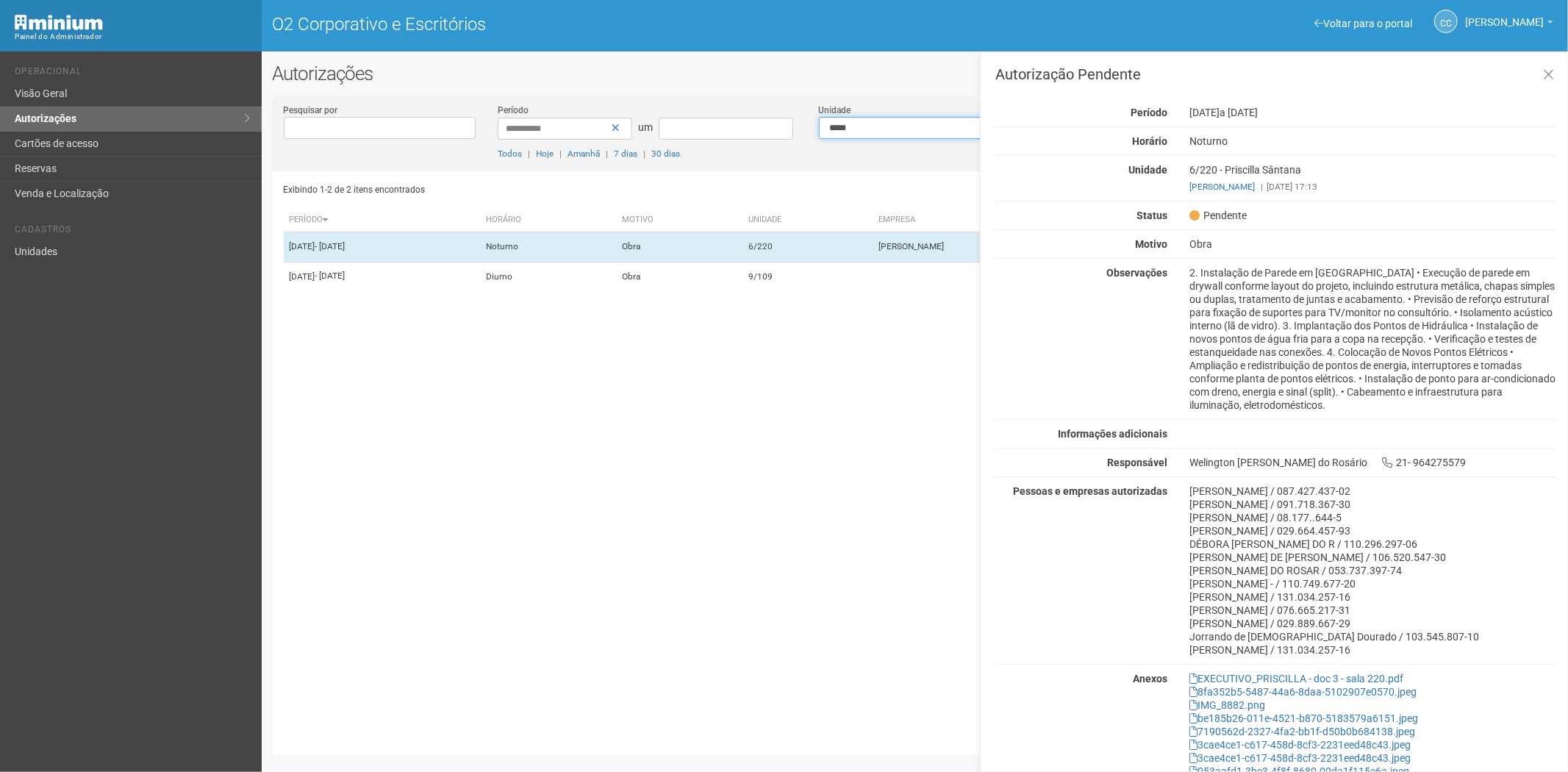
click at [885, 128] on select "**********" at bounding box center [915, 128] width 192 height 22
select select "**********"
drag, startPoint x: 1545, startPoint y: 74, endPoint x: 1507, endPoint y: 78, distance: 38.2
click at [1545, 74] on icon at bounding box center [1549, 75] width 11 height 14
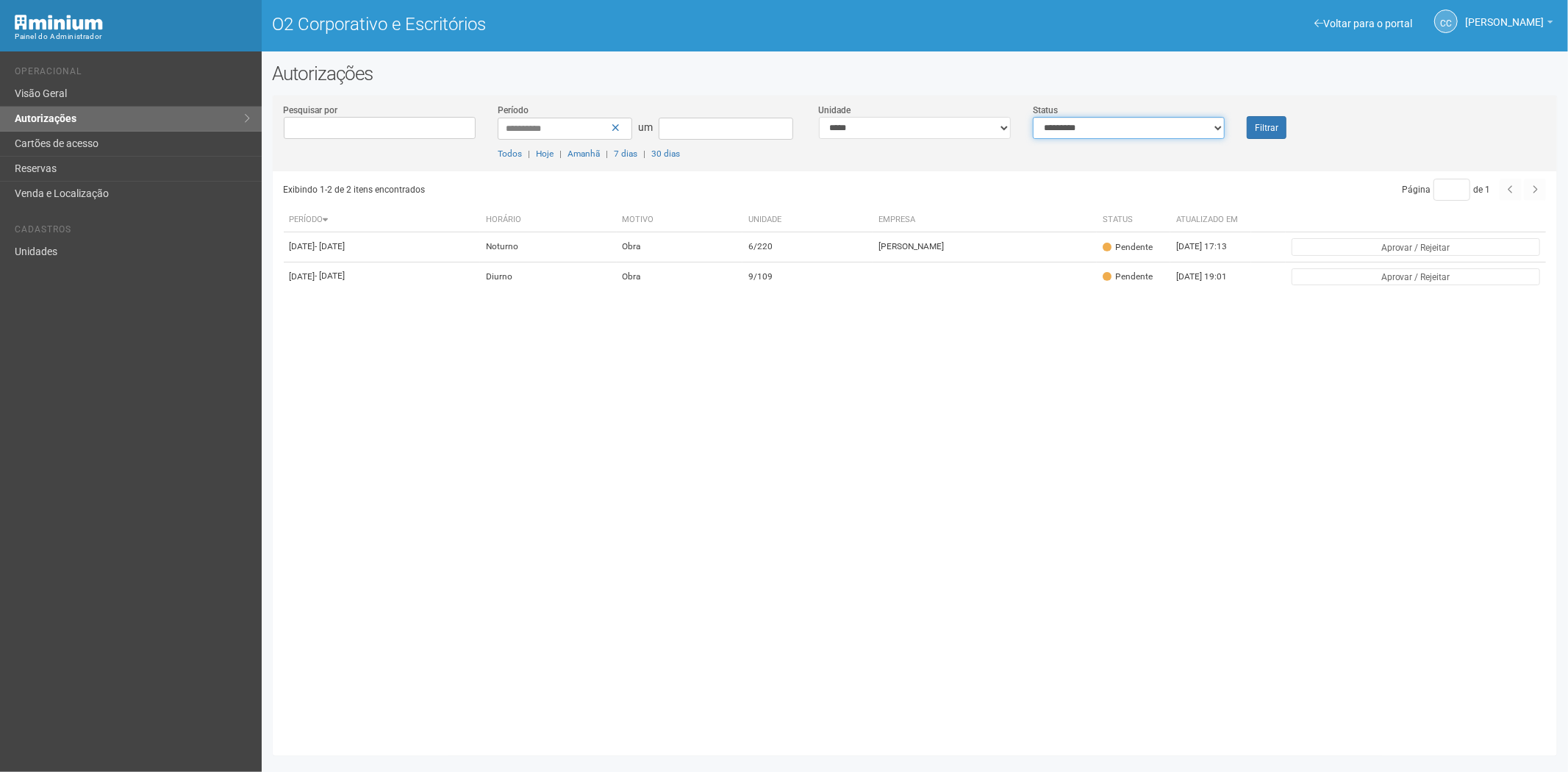
click at [1133, 128] on select "**********" at bounding box center [1128, 128] width 192 height 22
select select "***"
click at [1033, 117] on select "**********" at bounding box center [1128, 128] width 192 height 22
click at [1269, 125] on font "Filtrar" at bounding box center [1267, 127] width 24 height 10
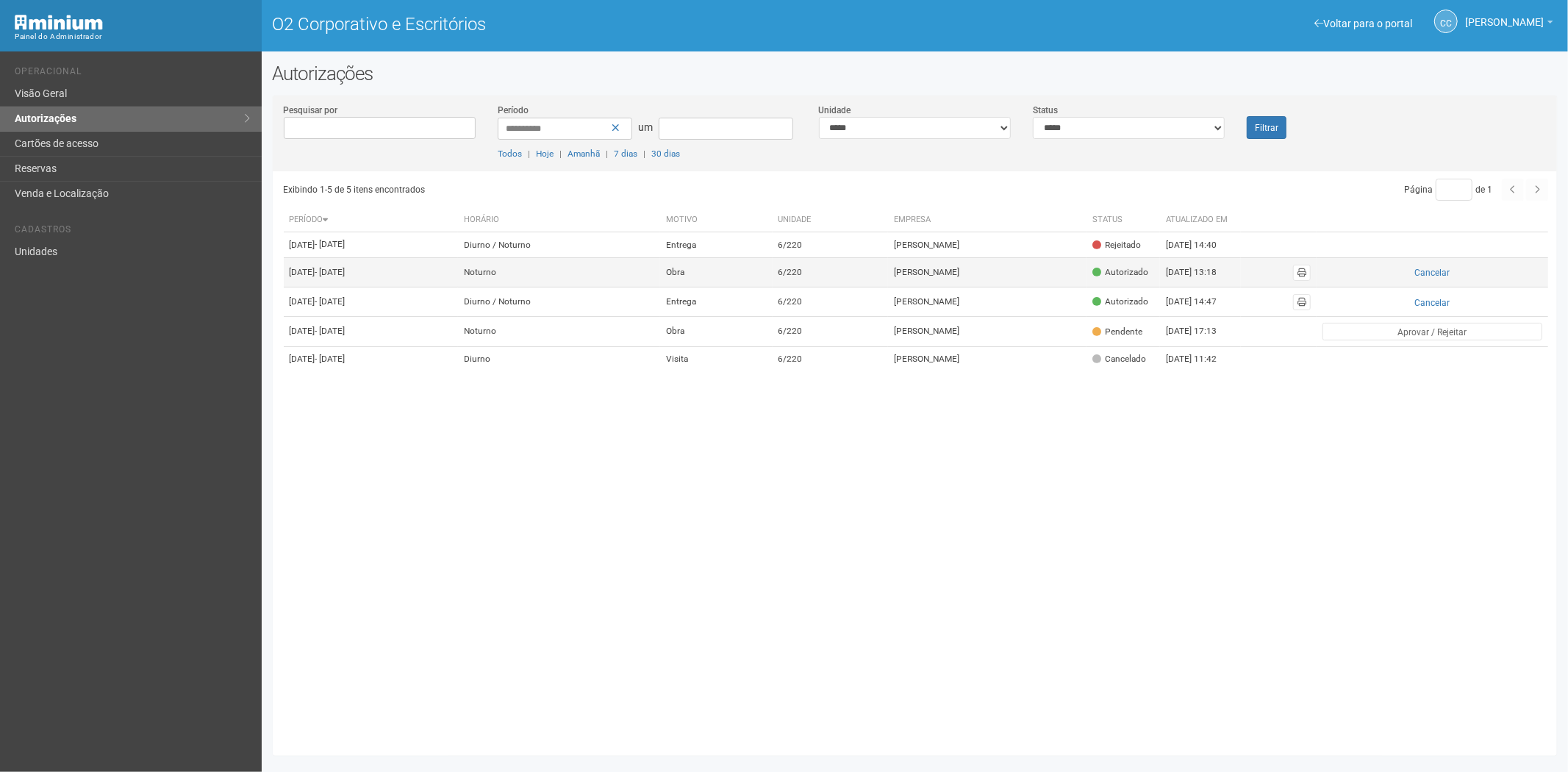
click at [1001, 287] on td "[PERSON_NAME]" at bounding box center [988, 272] width 199 height 29
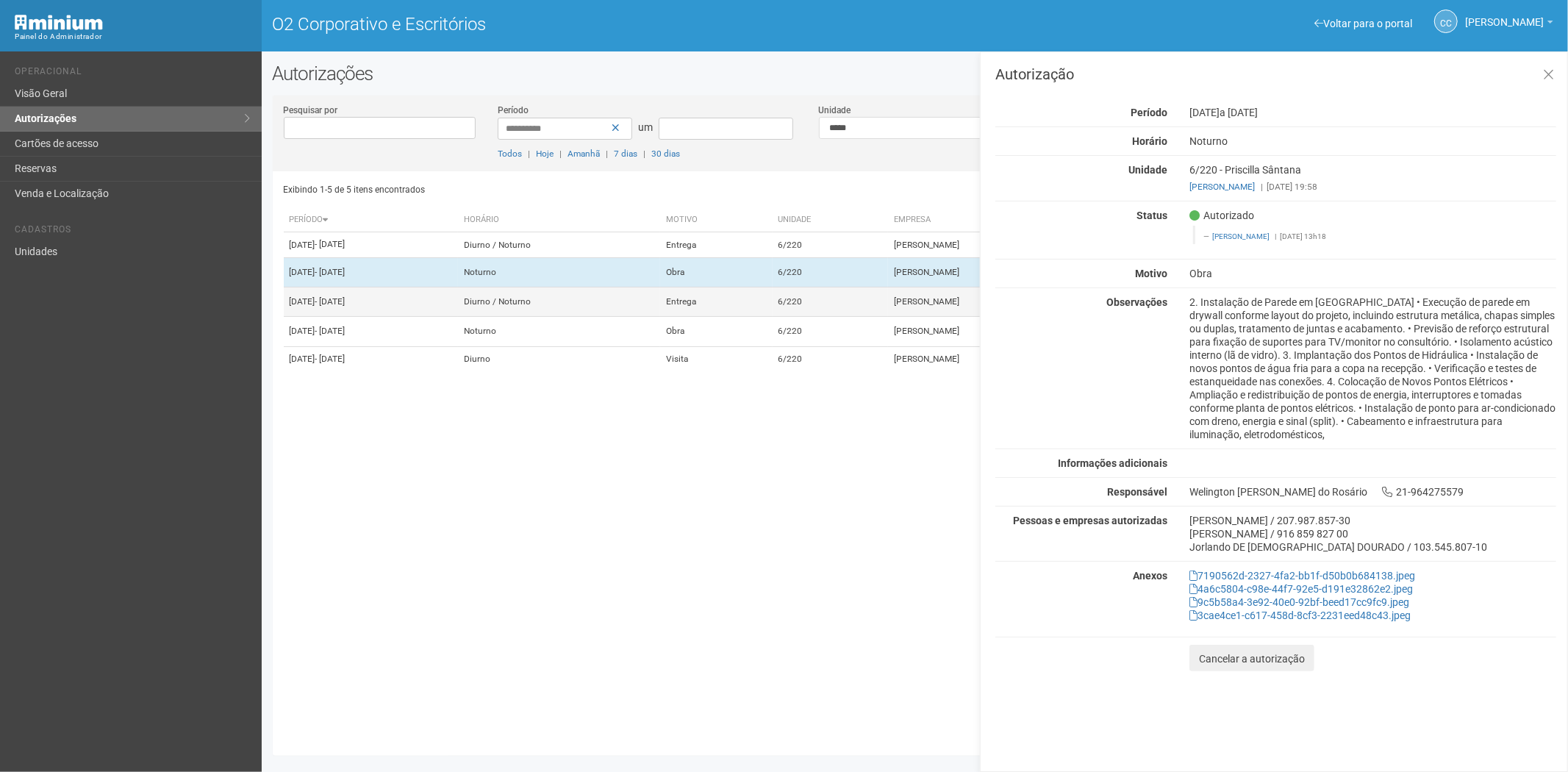
click at [860, 317] on td "6/220" at bounding box center [830, 302] width 116 height 29
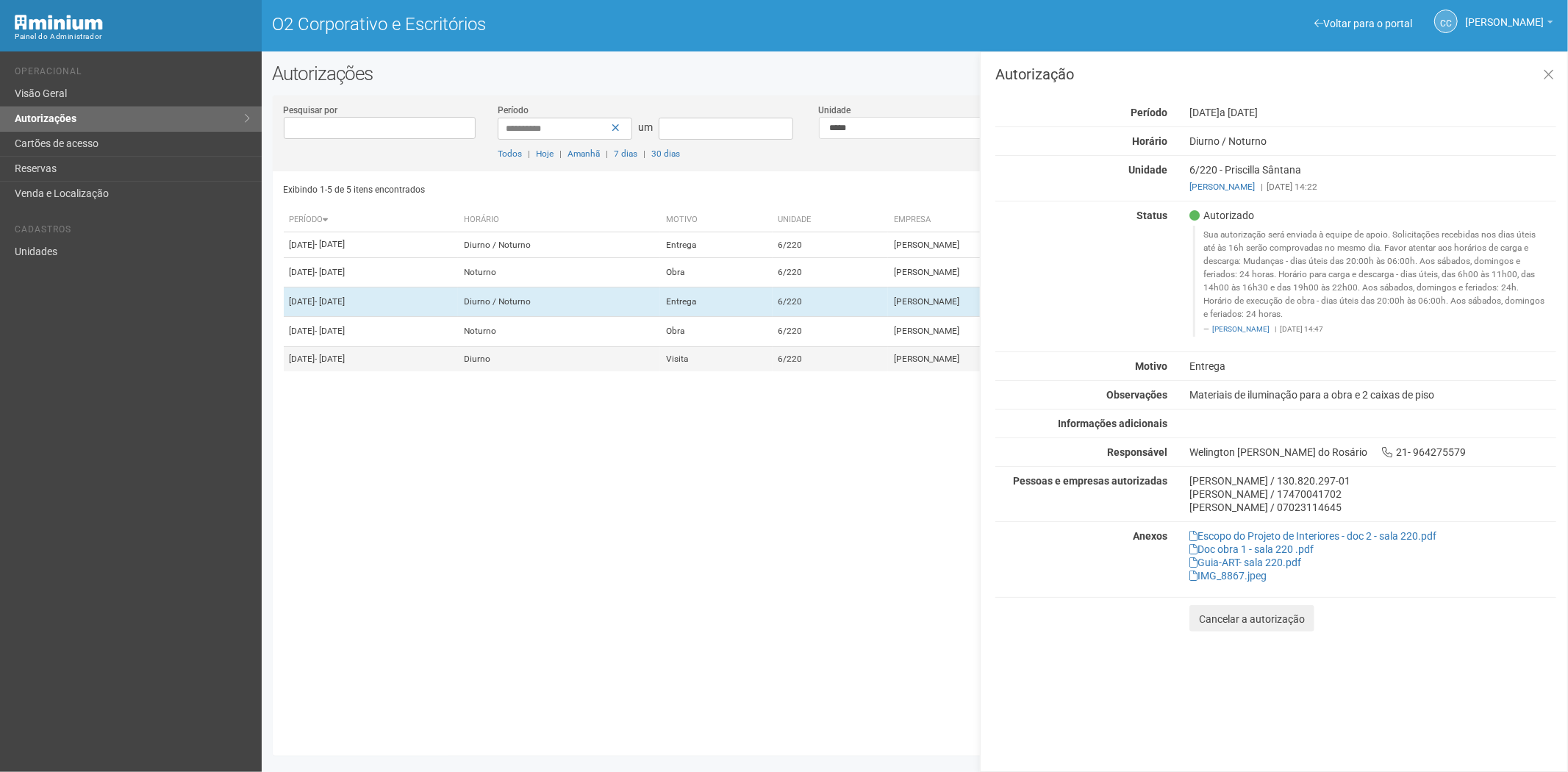
click at [772, 371] on td "Visita" at bounding box center [716, 359] width 112 height 25
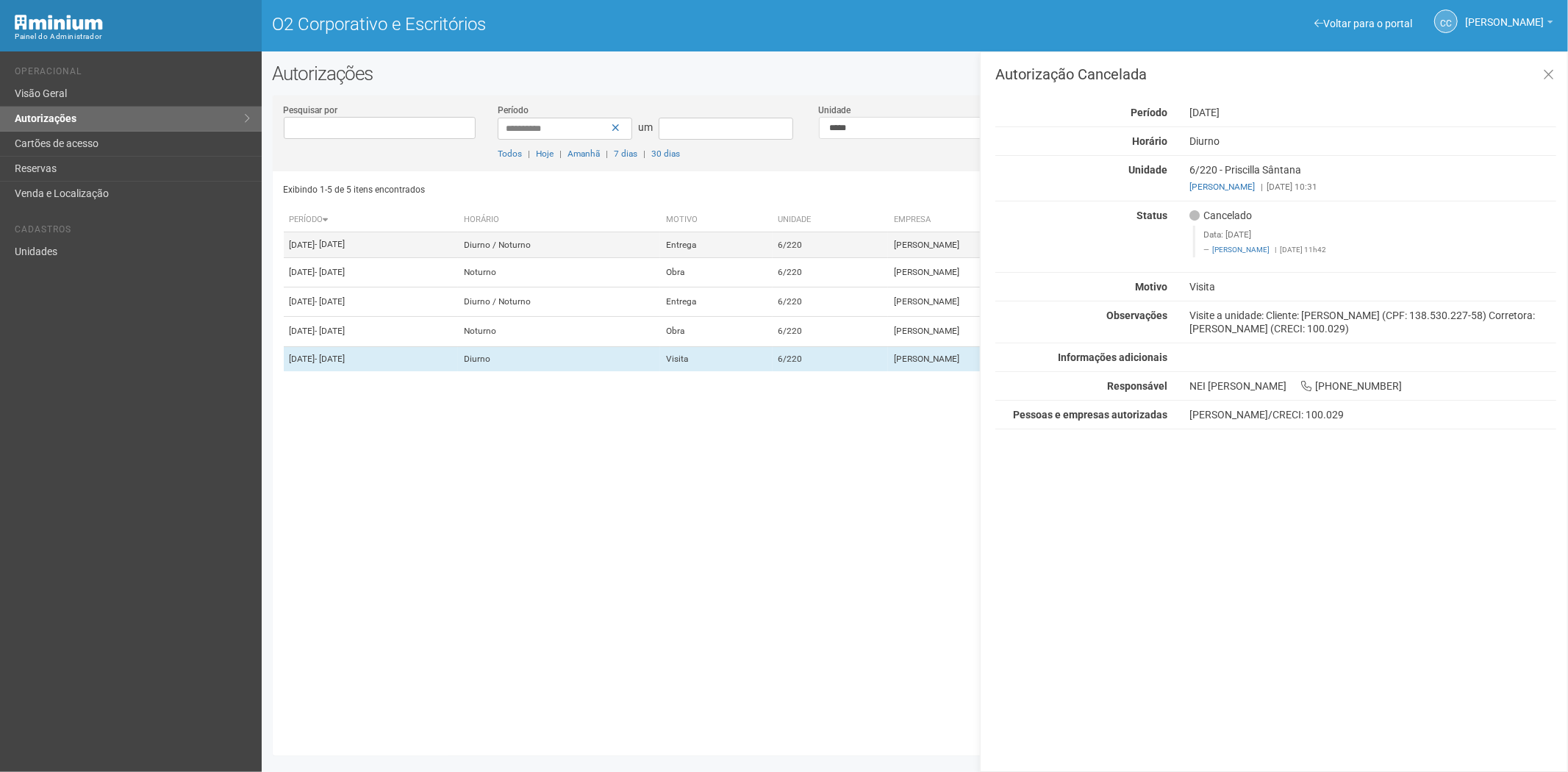
click at [884, 250] on td "6/220" at bounding box center [830, 245] width 116 height 25
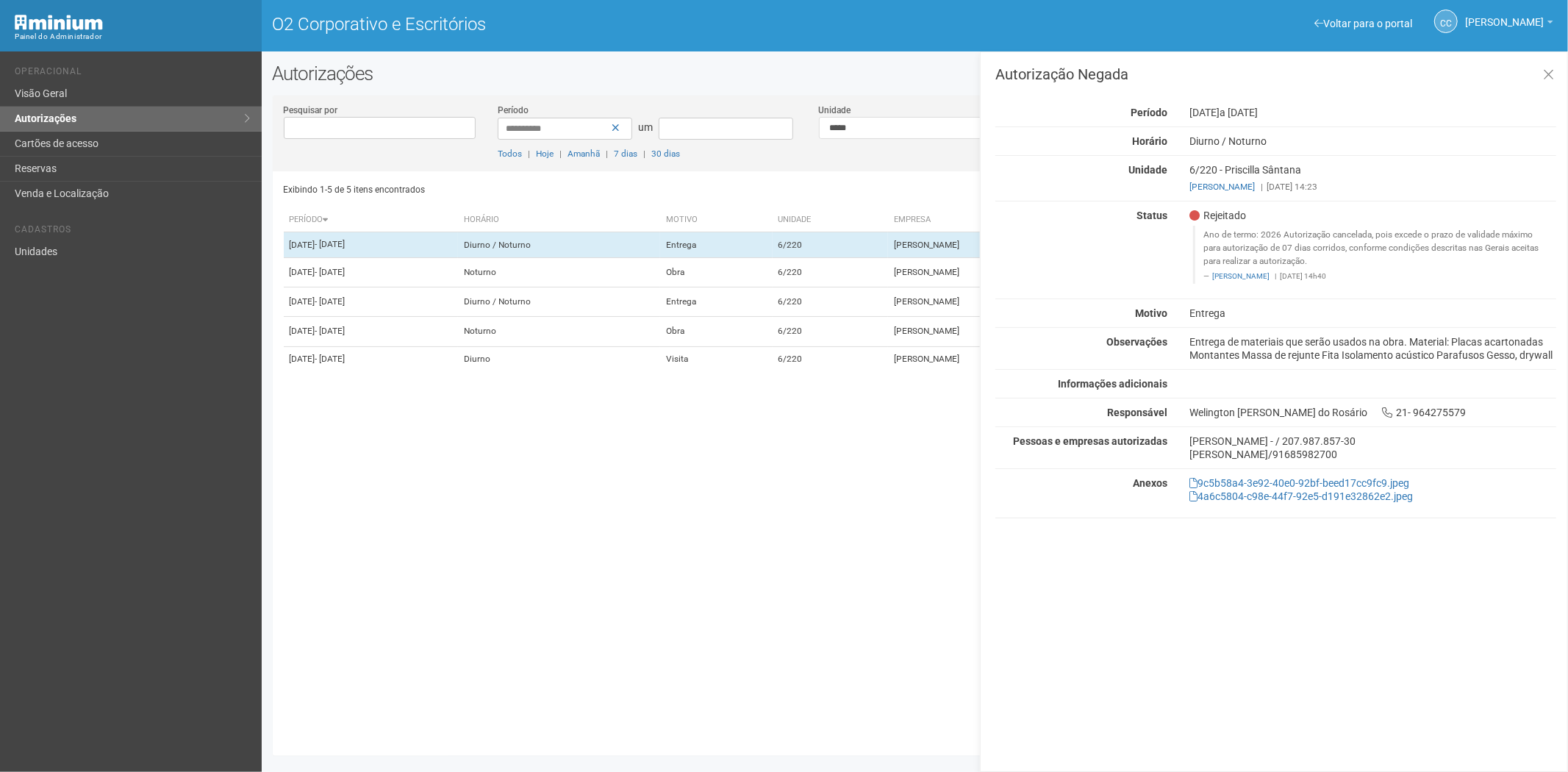
click at [803, 562] on div "Exibindo 1-5 de 5 itens encontrados Página * de 1 Período Horário Motivo Unidad…" at bounding box center [920, 458] width 1274 height 574
click at [803, 364] on font "6/220" at bounding box center [790, 359] width 24 height 10
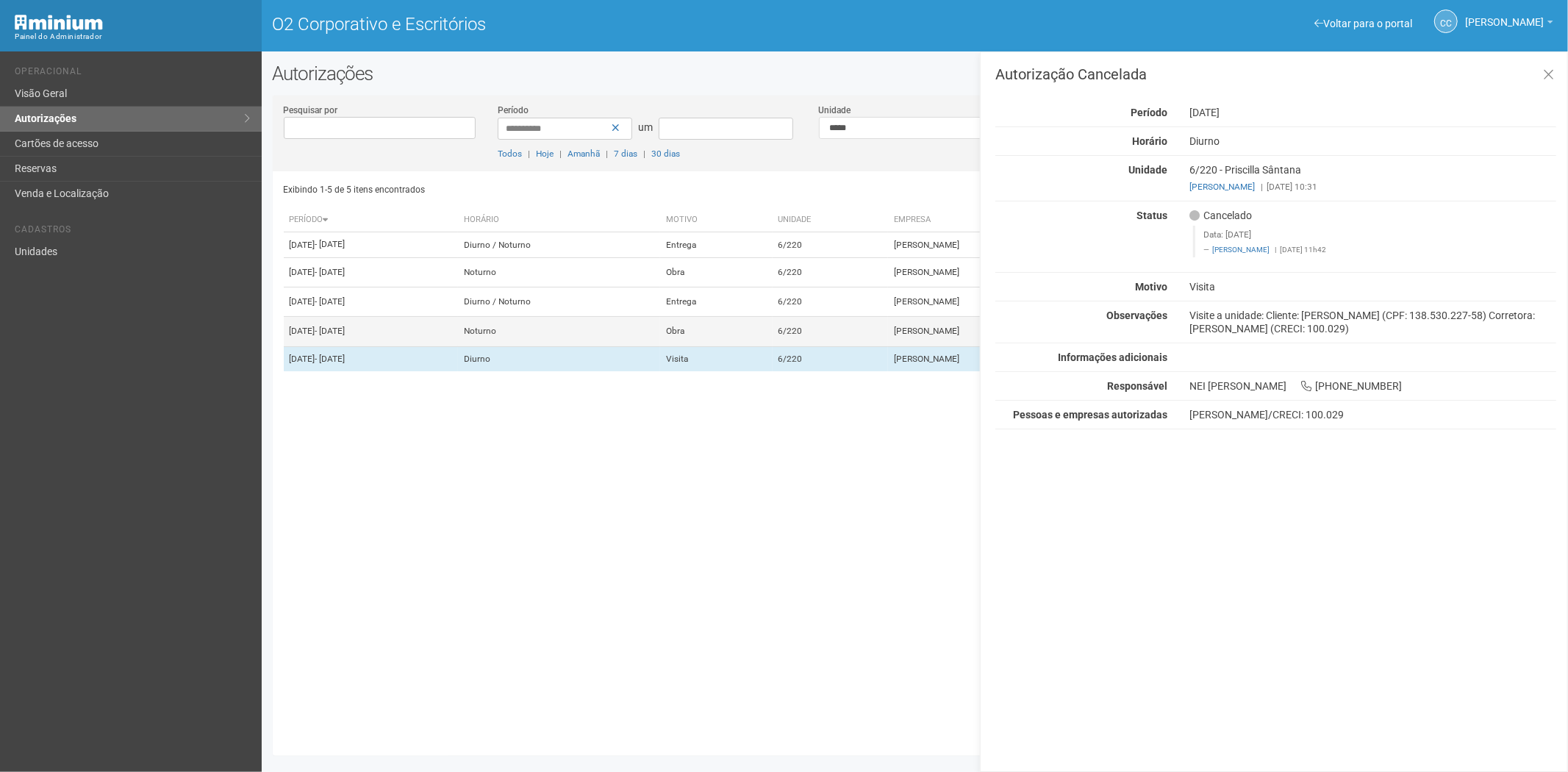
click at [840, 347] on td "6/220" at bounding box center [830, 331] width 116 height 29
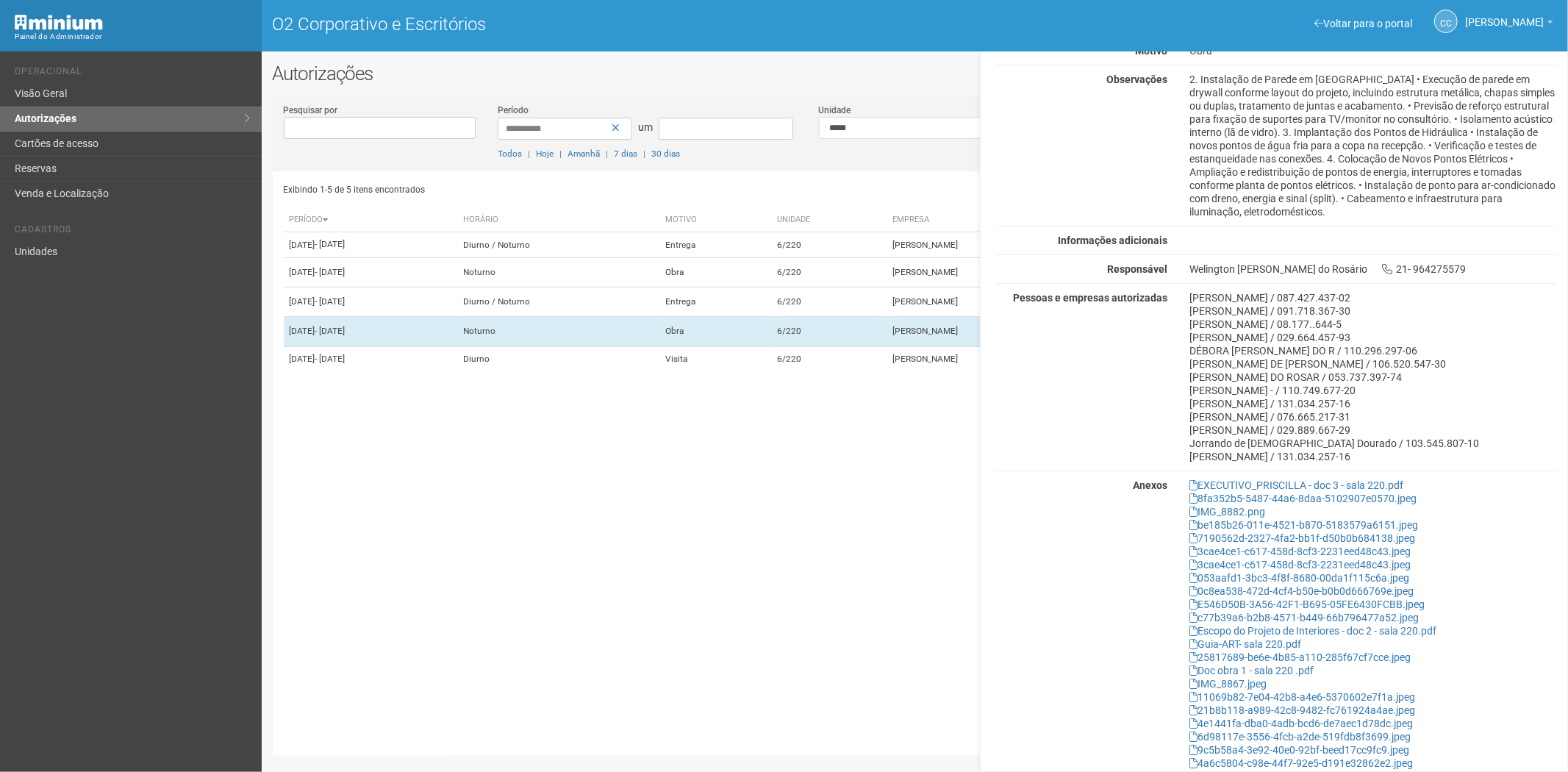
scroll to position [308, 0]
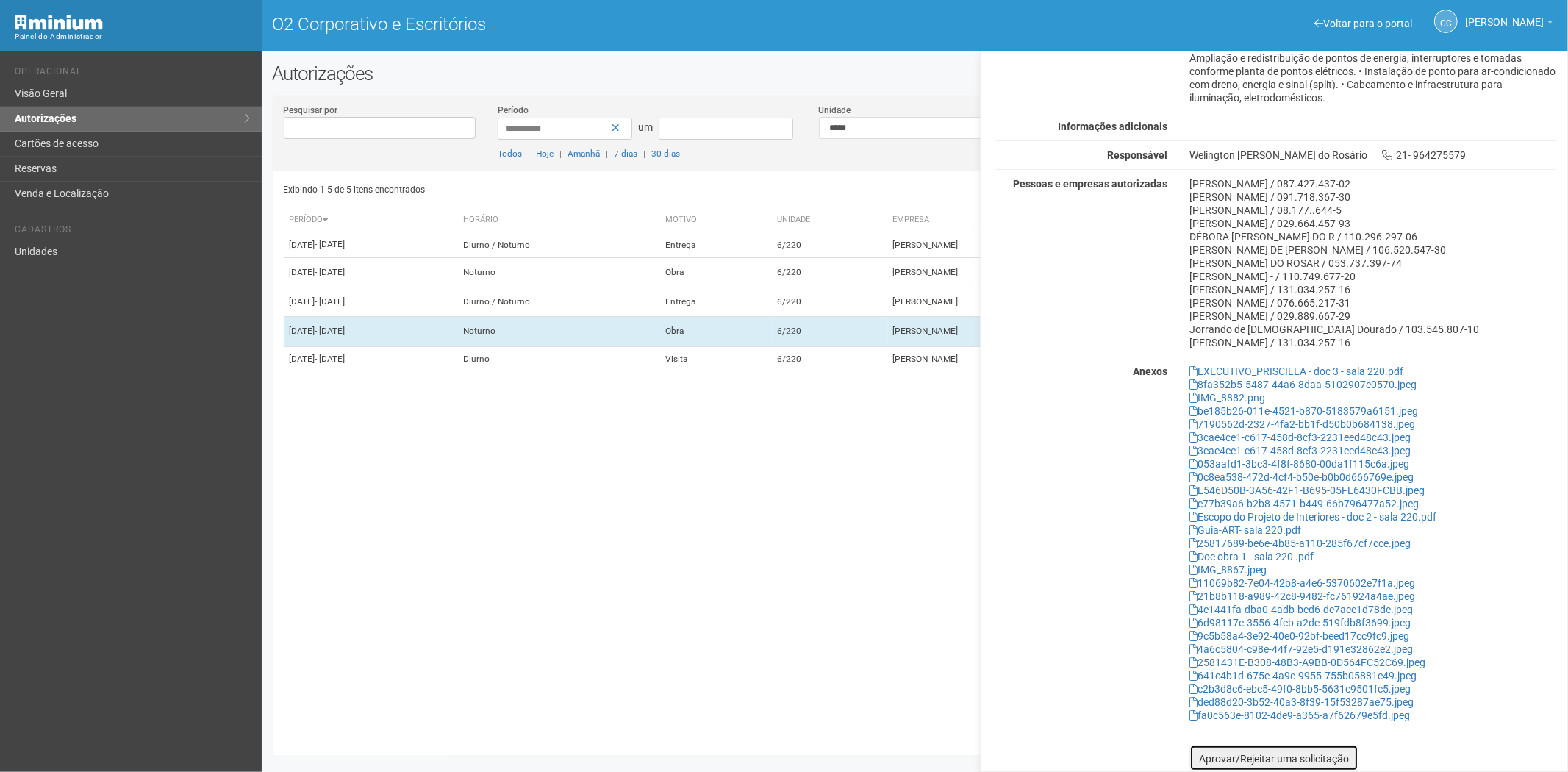
click at [1199, 759] on font "Aprovar/Rejeitar uma solicitação" at bounding box center [1274, 758] width 150 height 12
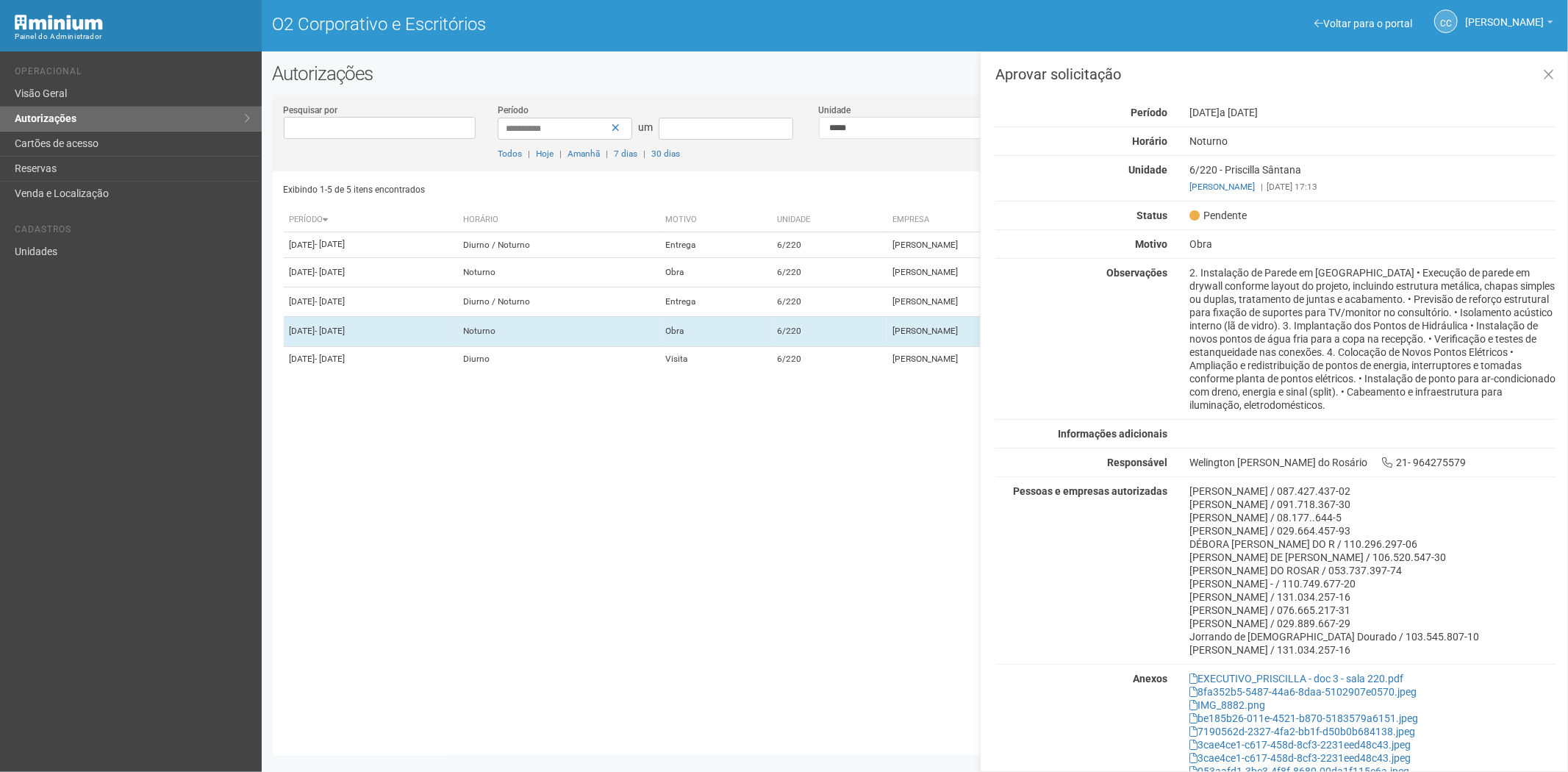
scroll to position [413, 0]
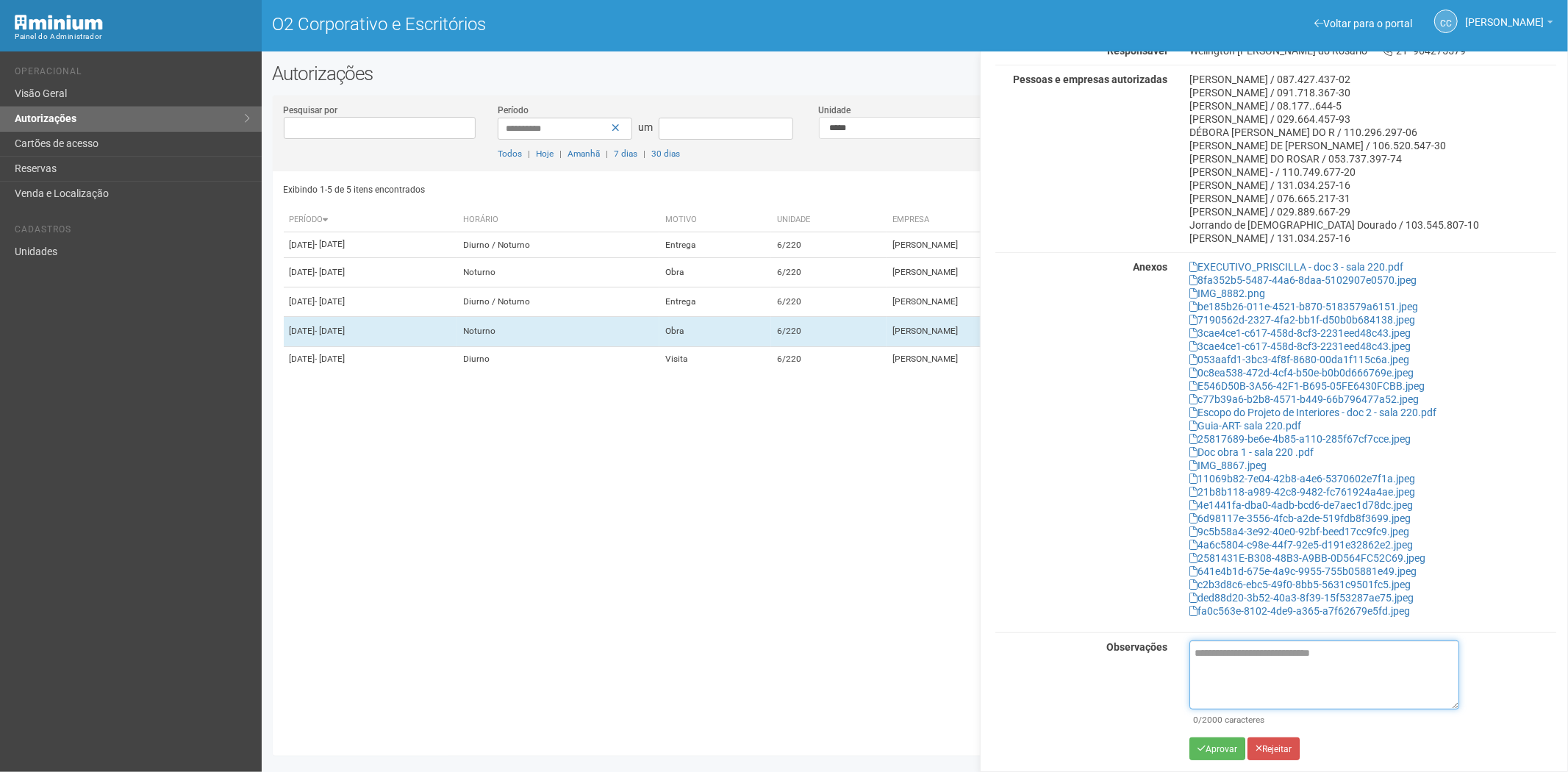
click at [1237, 680] on textarea at bounding box center [1324, 675] width 270 height 69
paste textarea "**********"
type textarea "**********"
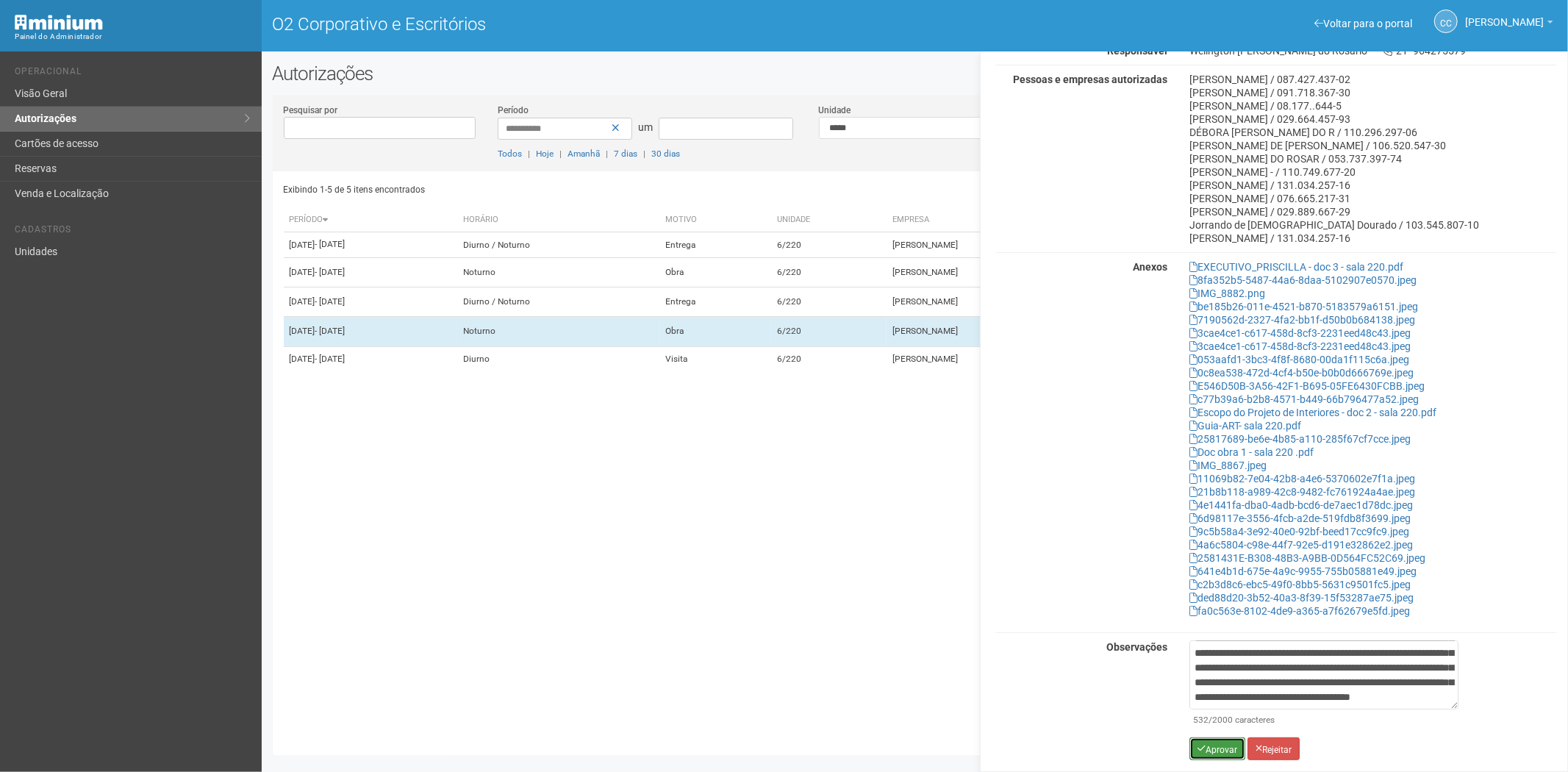
click at [1202, 747] on icon "submit" at bounding box center [1201, 748] width 8 height 9
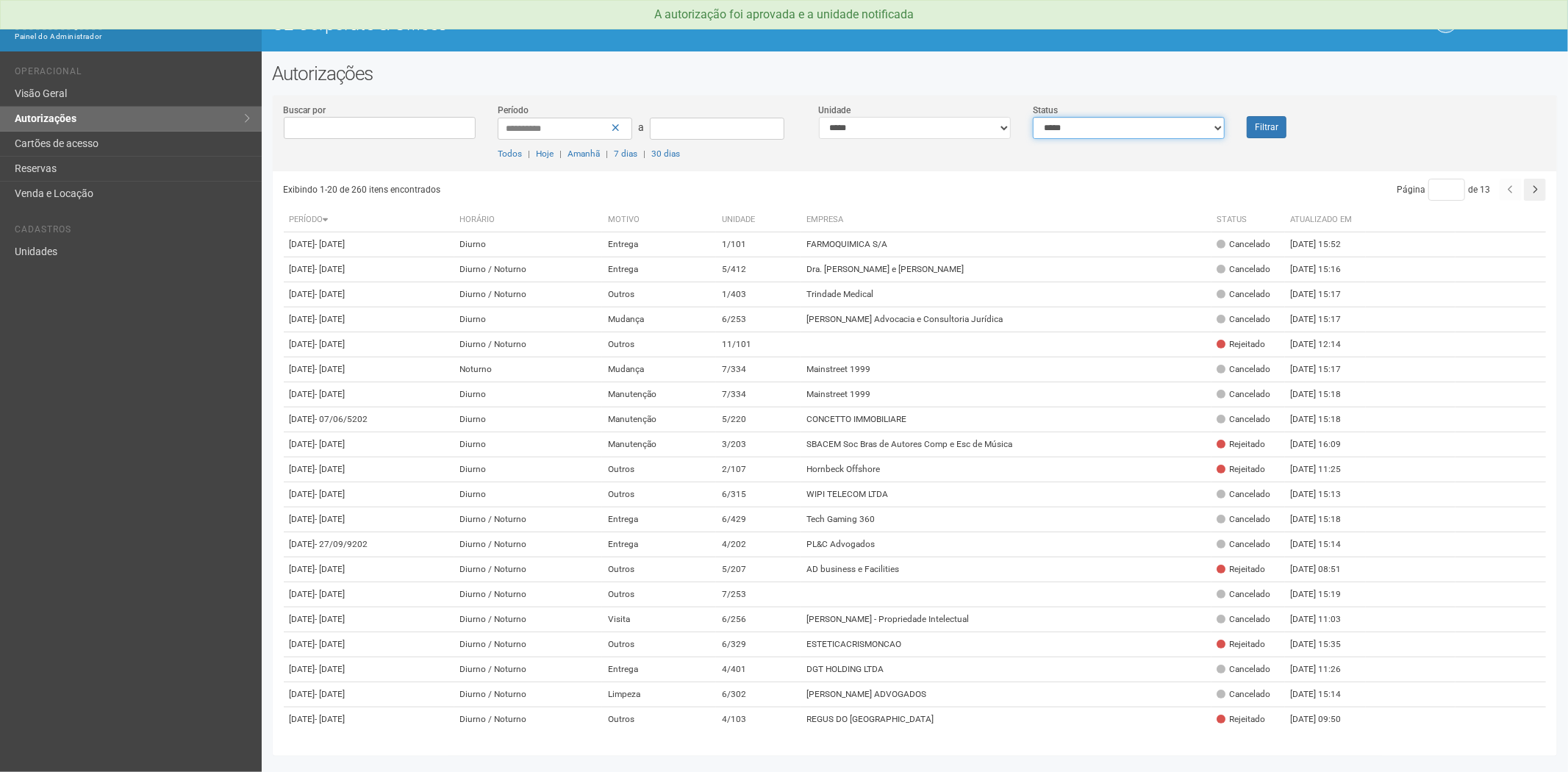
click at [1179, 120] on select "**********" at bounding box center [1128, 128] width 192 height 22
select select "*"
click at [1033, 117] on select "**********" at bounding box center [1128, 128] width 192 height 22
click at [1280, 122] on button "Filtrar" at bounding box center [1267, 127] width 40 height 22
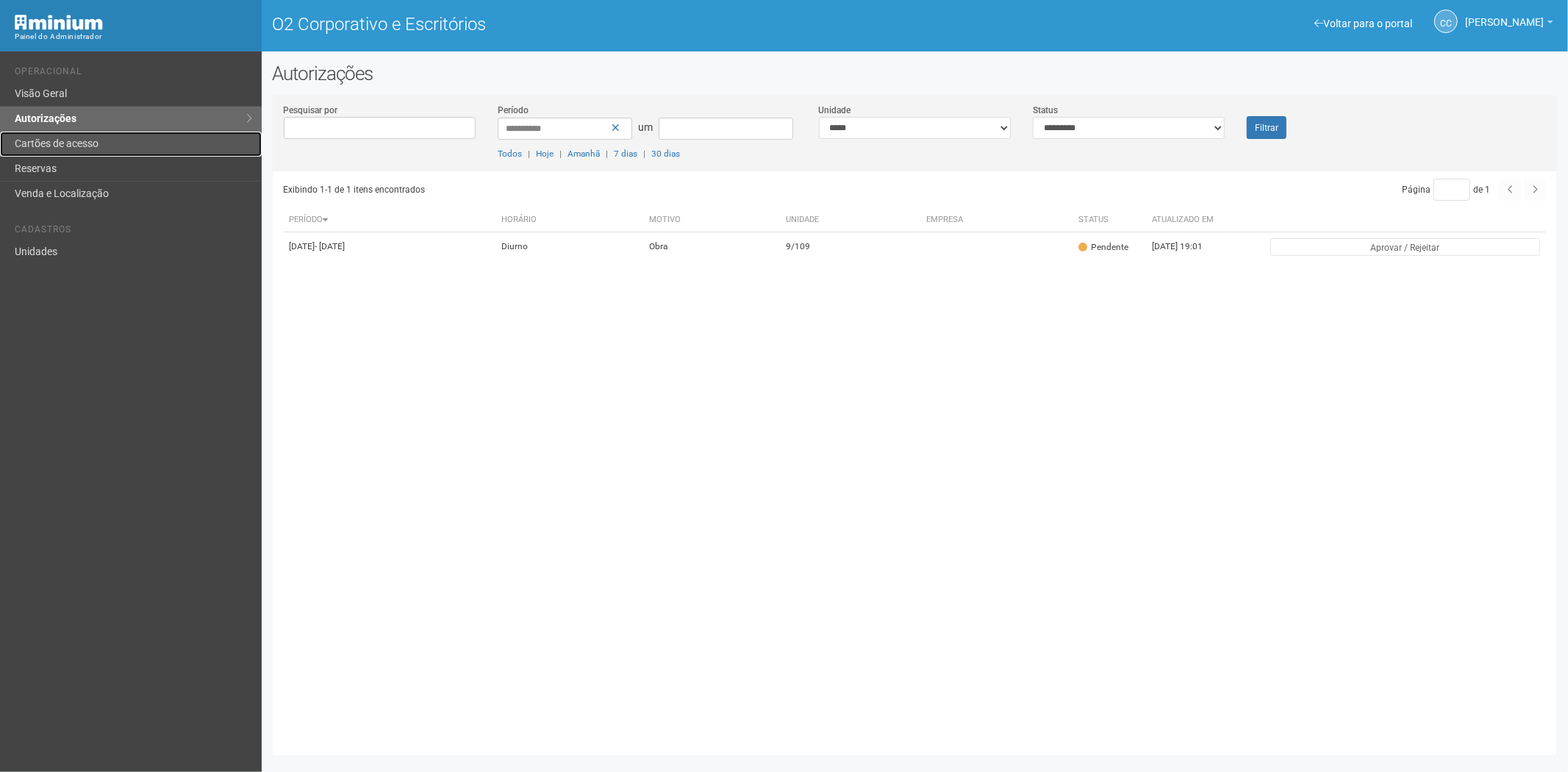
click at [90, 134] on link "Cartões de acesso" at bounding box center [131, 143] width 261 height 25
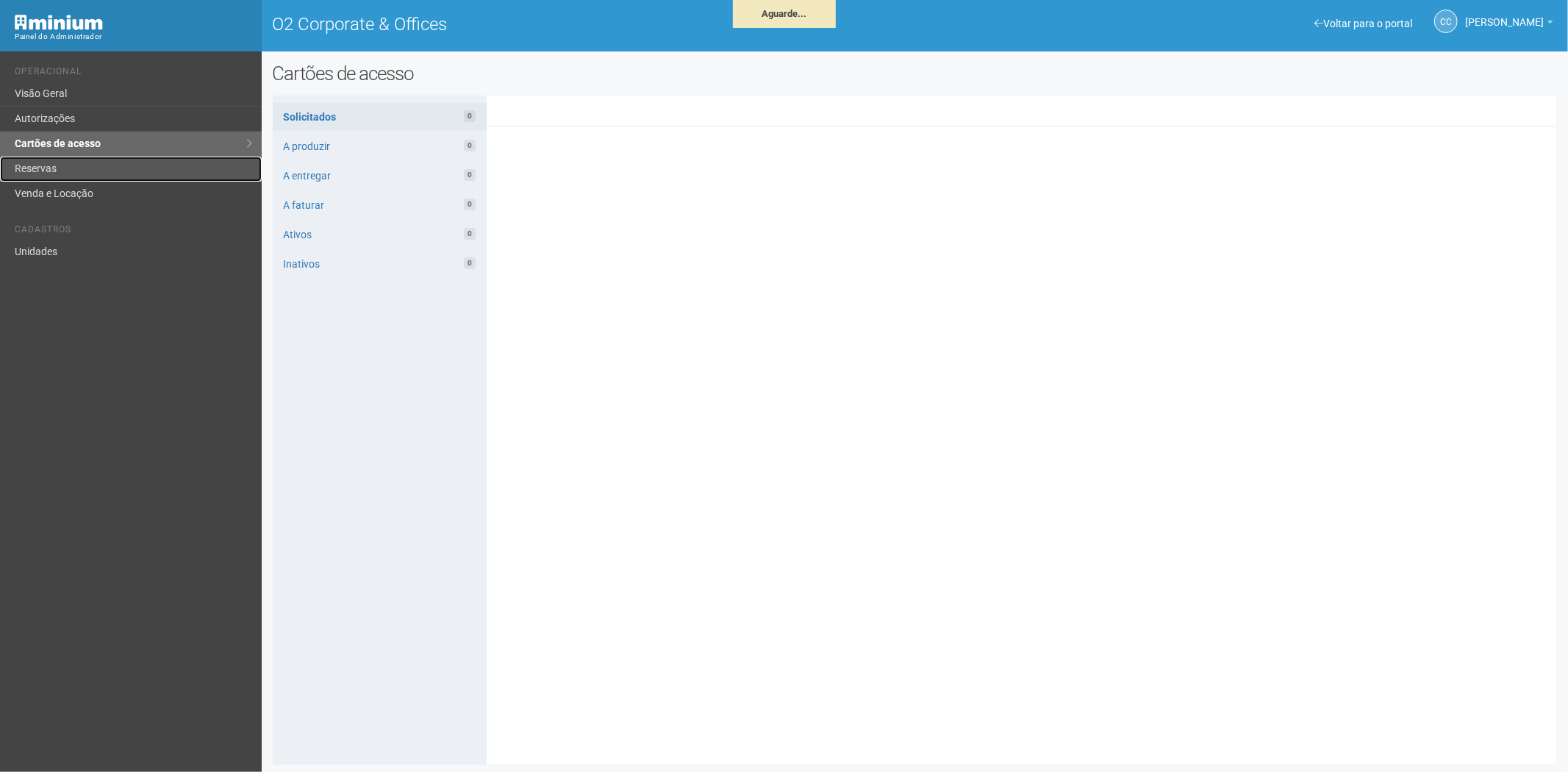
click at [72, 167] on link "Reservas" at bounding box center [131, 169] width 261 height 25
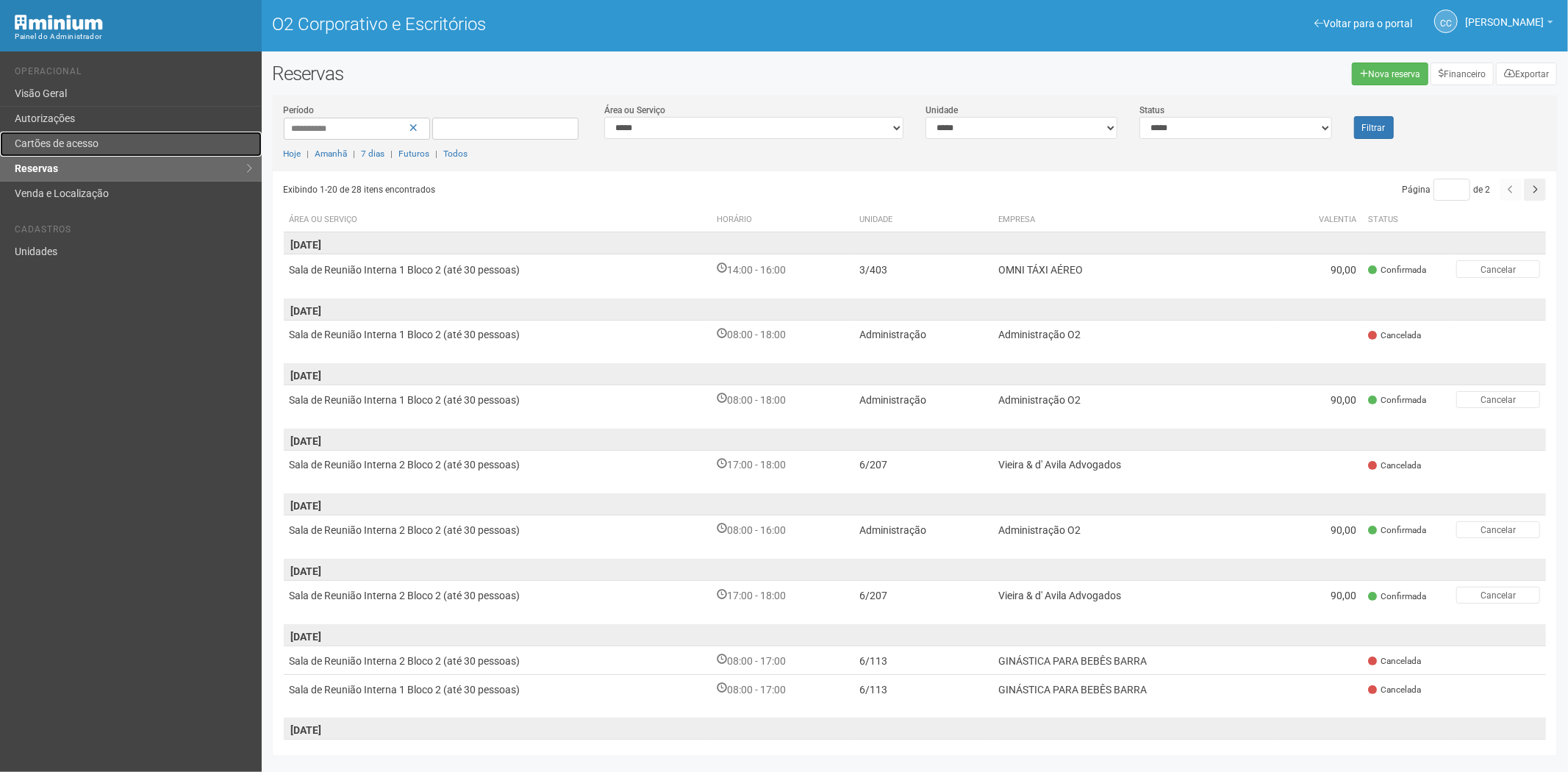
click at [62, 138] on font "Cartões de acesso" at bounding box center [56, 143] width 84 height 12
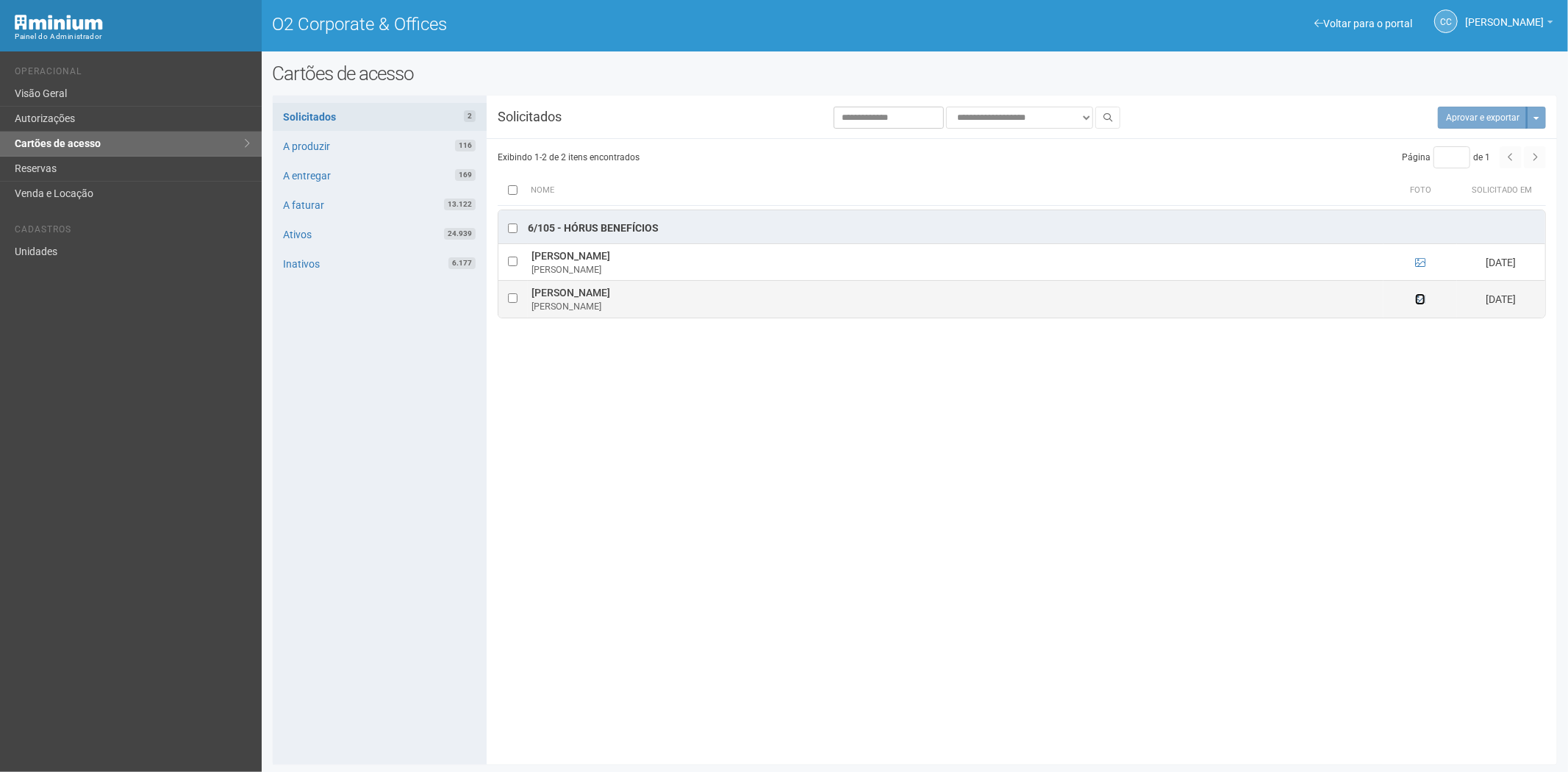
click at [1424, 299] on icon at bounding box center [1420, 299] width 10 height 10
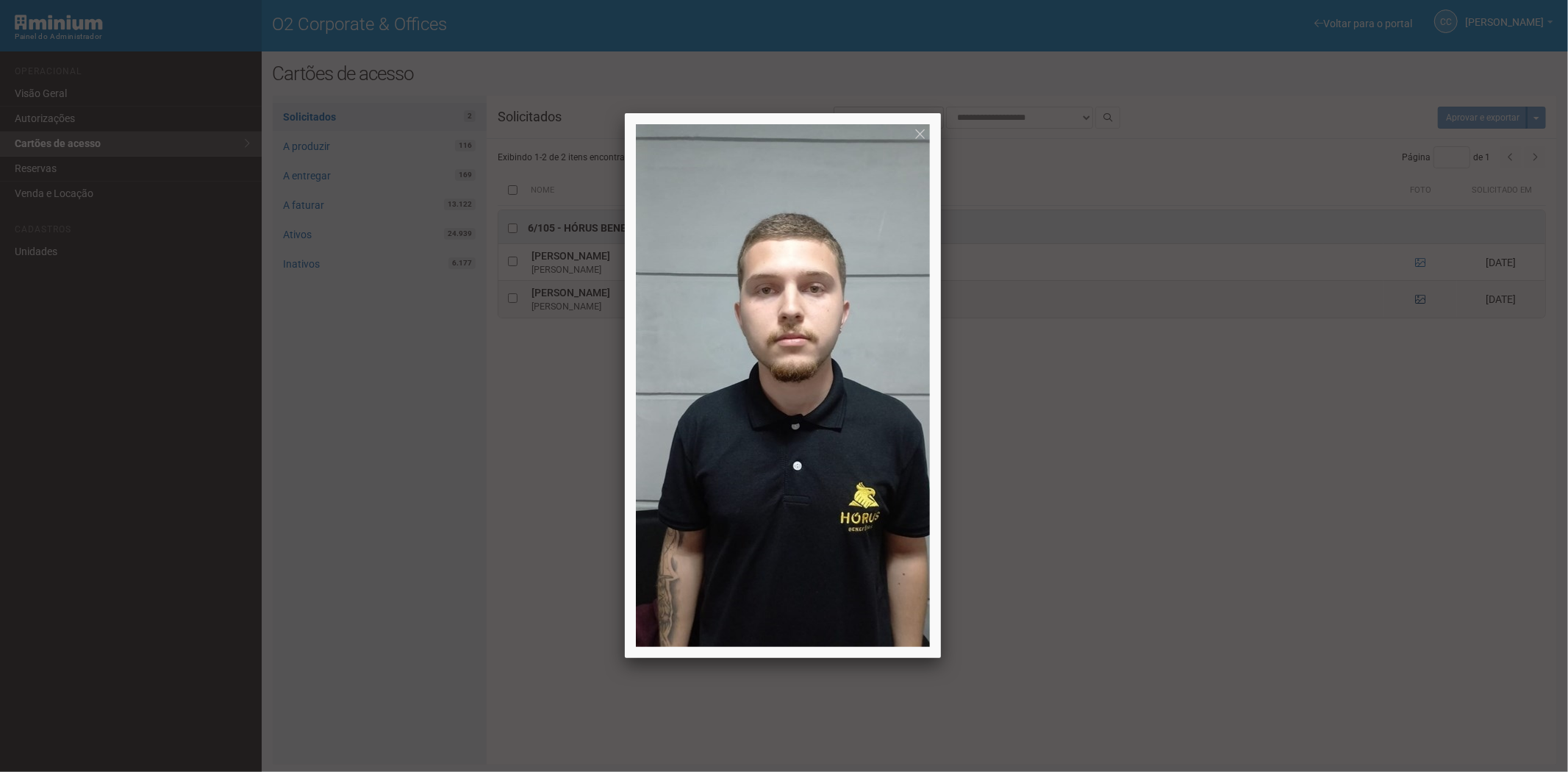
click at [1423, 299] on div at bounding box center [784, 386] width 1568 height 772
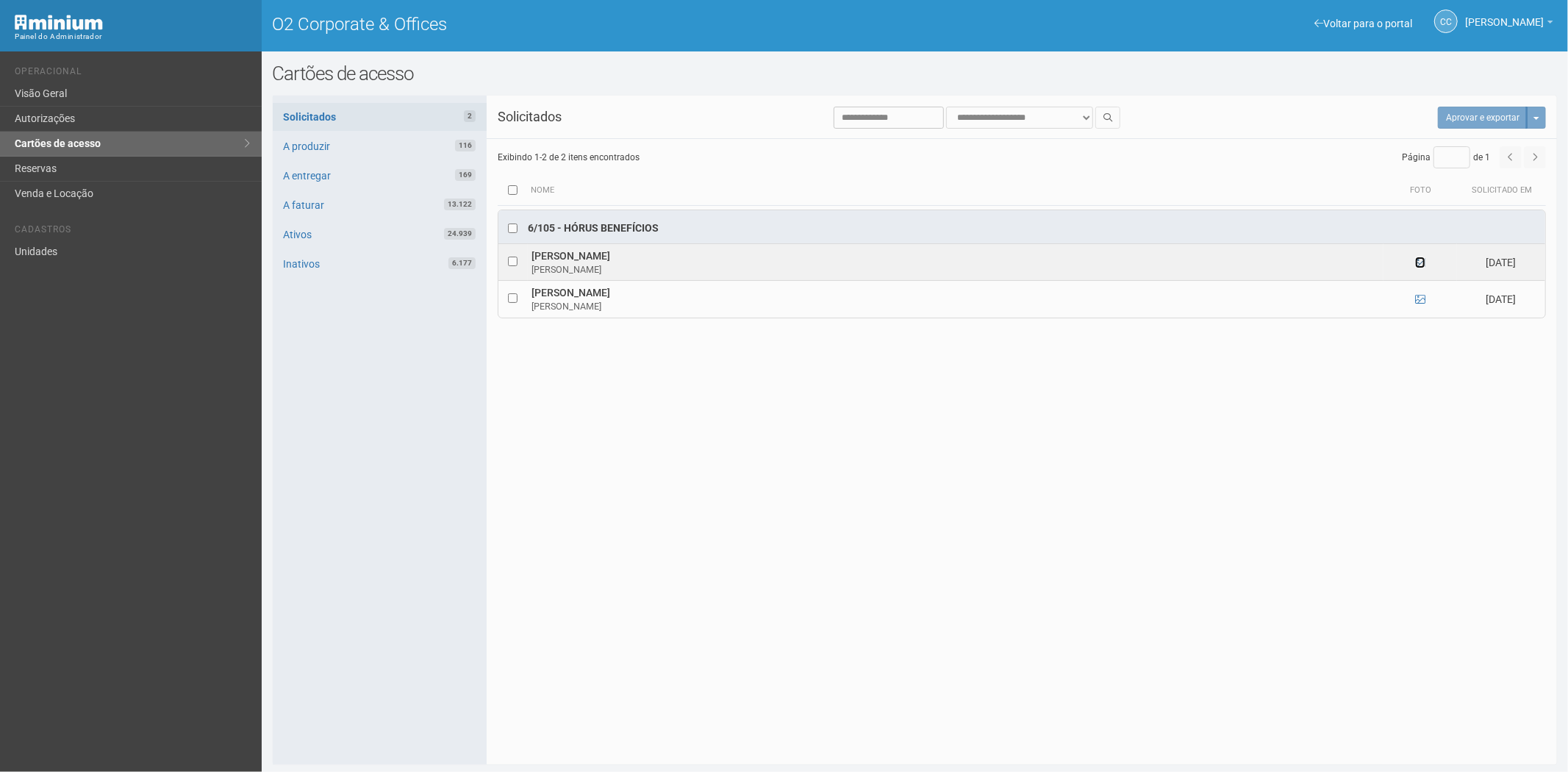
click at [1419, 261] on icon at bounding box center [1420, 262] width 10 height 10
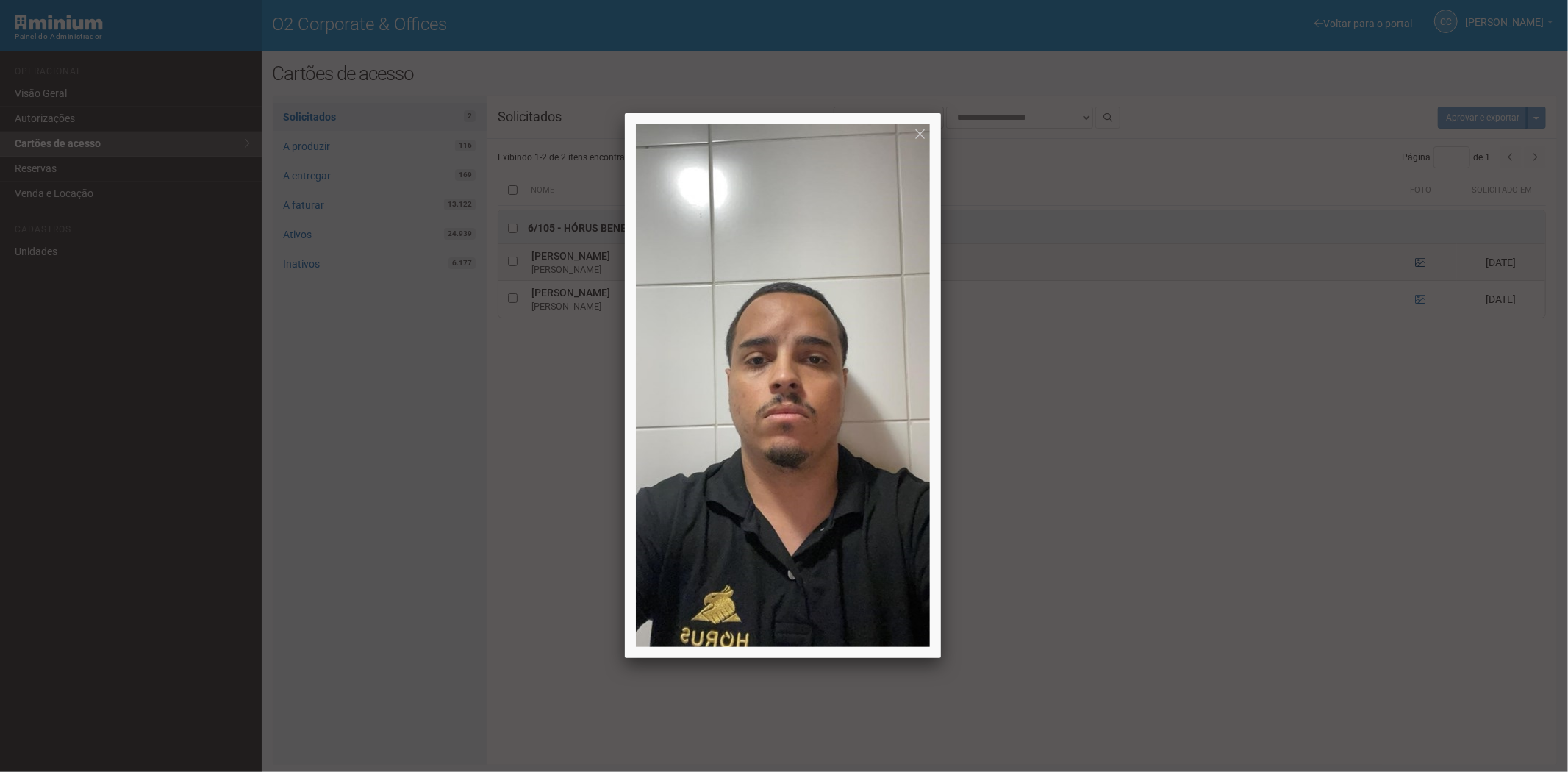
click at [1419, 261] on div at bounding box center [784, 386] width 1568 height 772
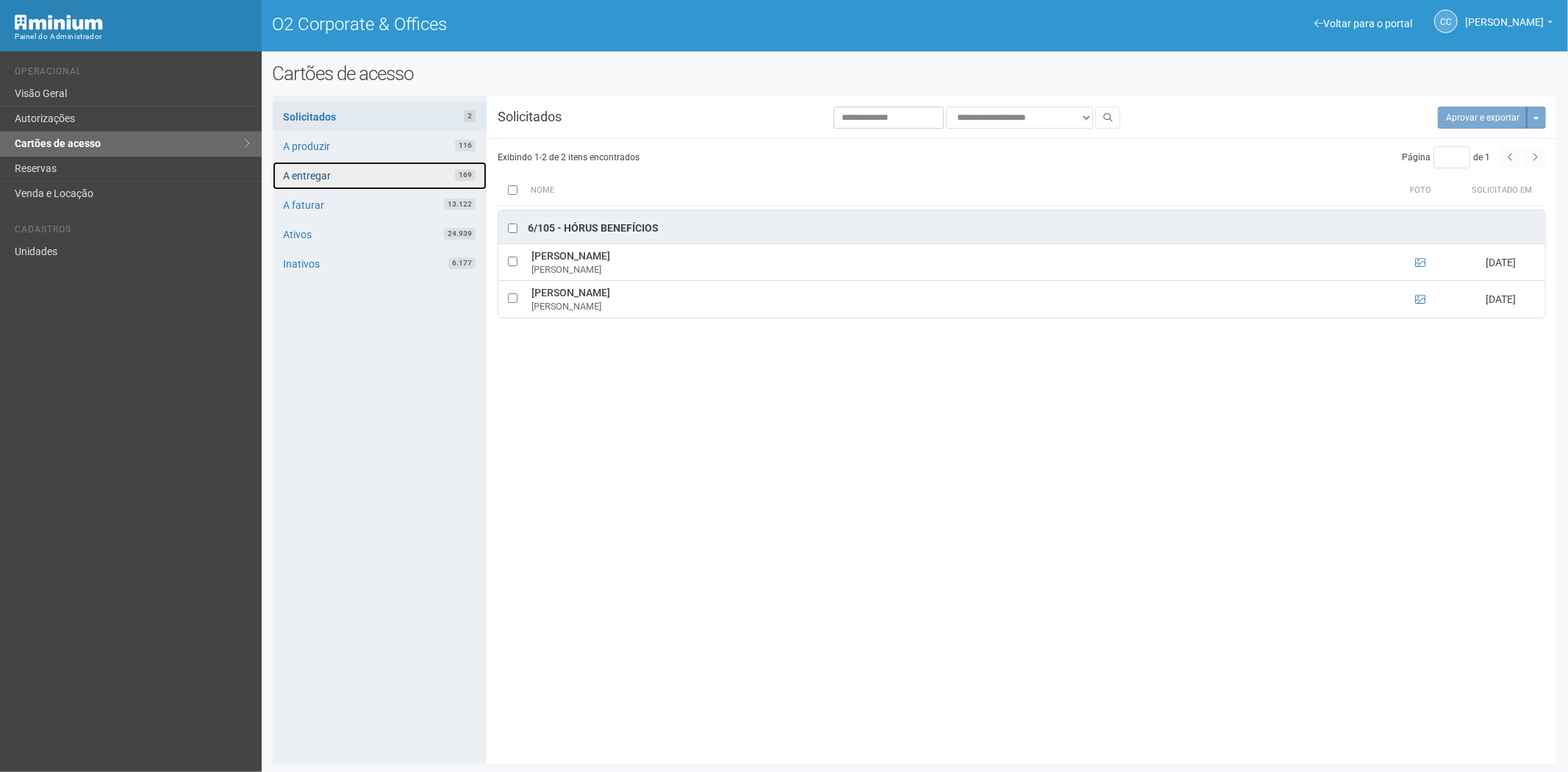
drag, startPoint x: 363, startPoint y: 174, endPoint x: 379, endPoint y: 176, distance: 16.1
click at [363, 174] on link "A entregar 169" at bounding box center [379, 175] width 214 height 28
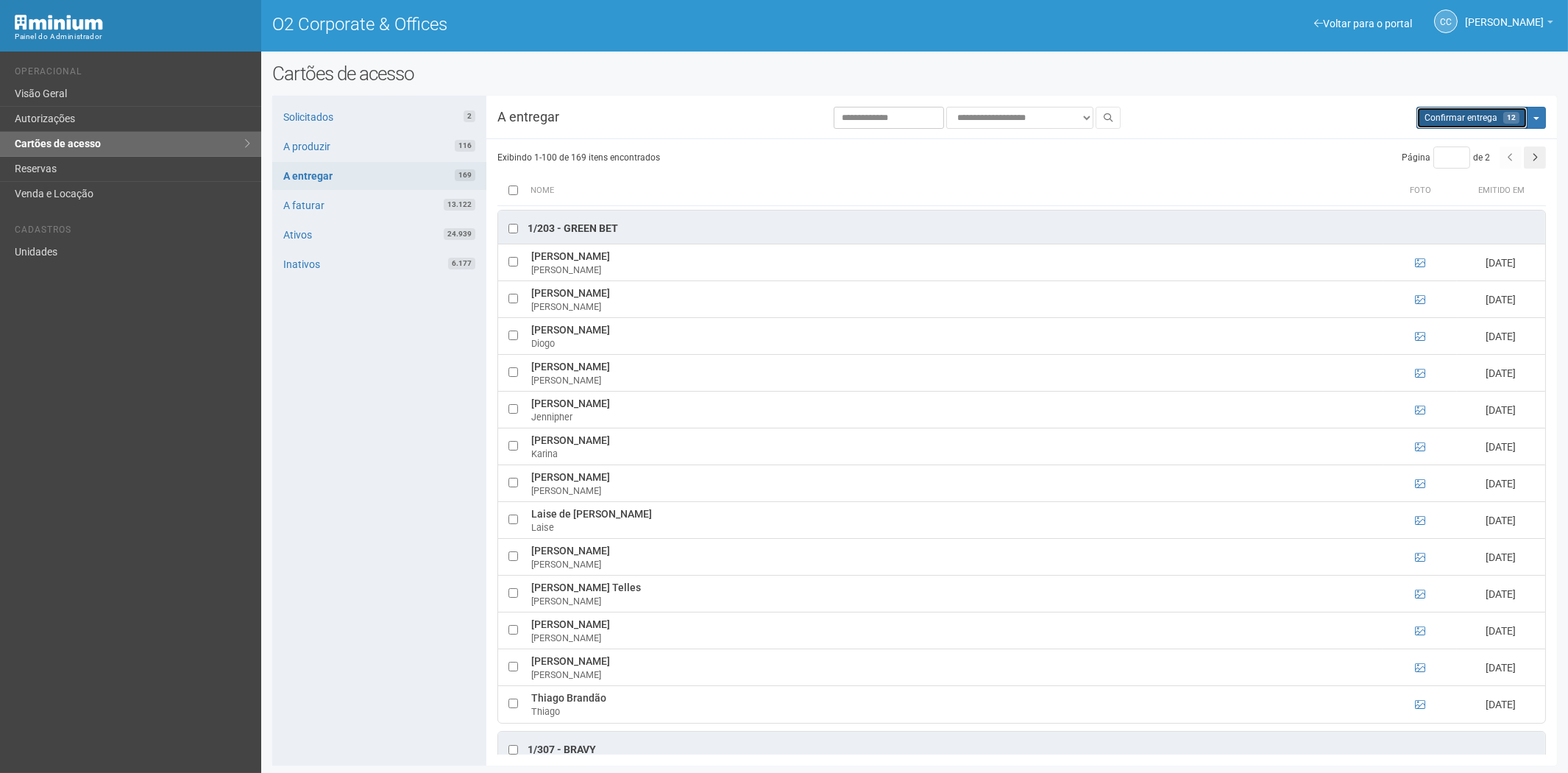
click at [1495, 114] on span "Confirmar entrega" at bounding box center [1460, 117] width 73 height 10
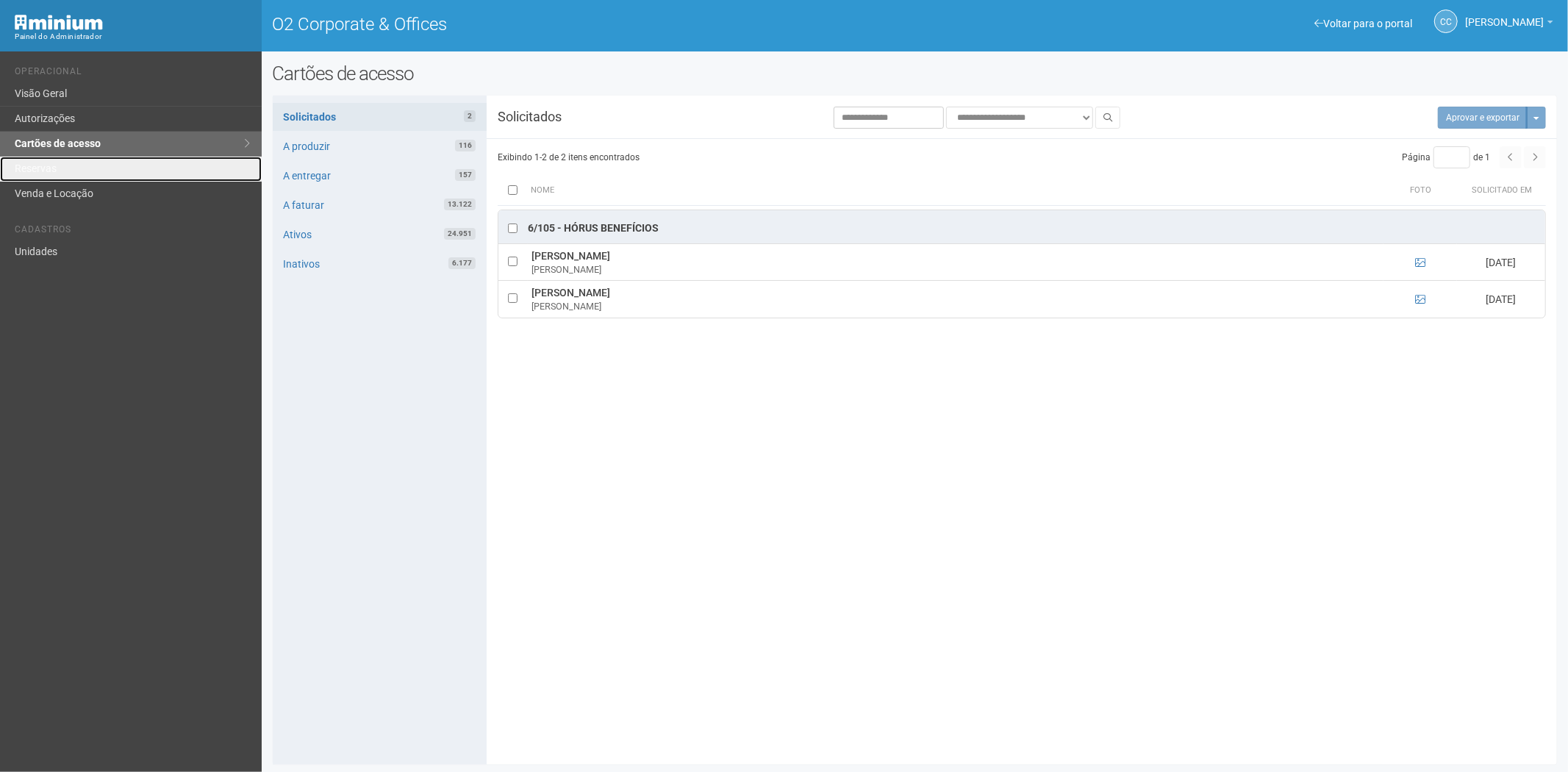
drag, startPoint x: 100, startPoint y: 170, endPoint x: 313, endPoint y: 322, distance: 261.7
click at [98, 167] on link "Reservas" at bounding box center [131, 169] width 261 height 25
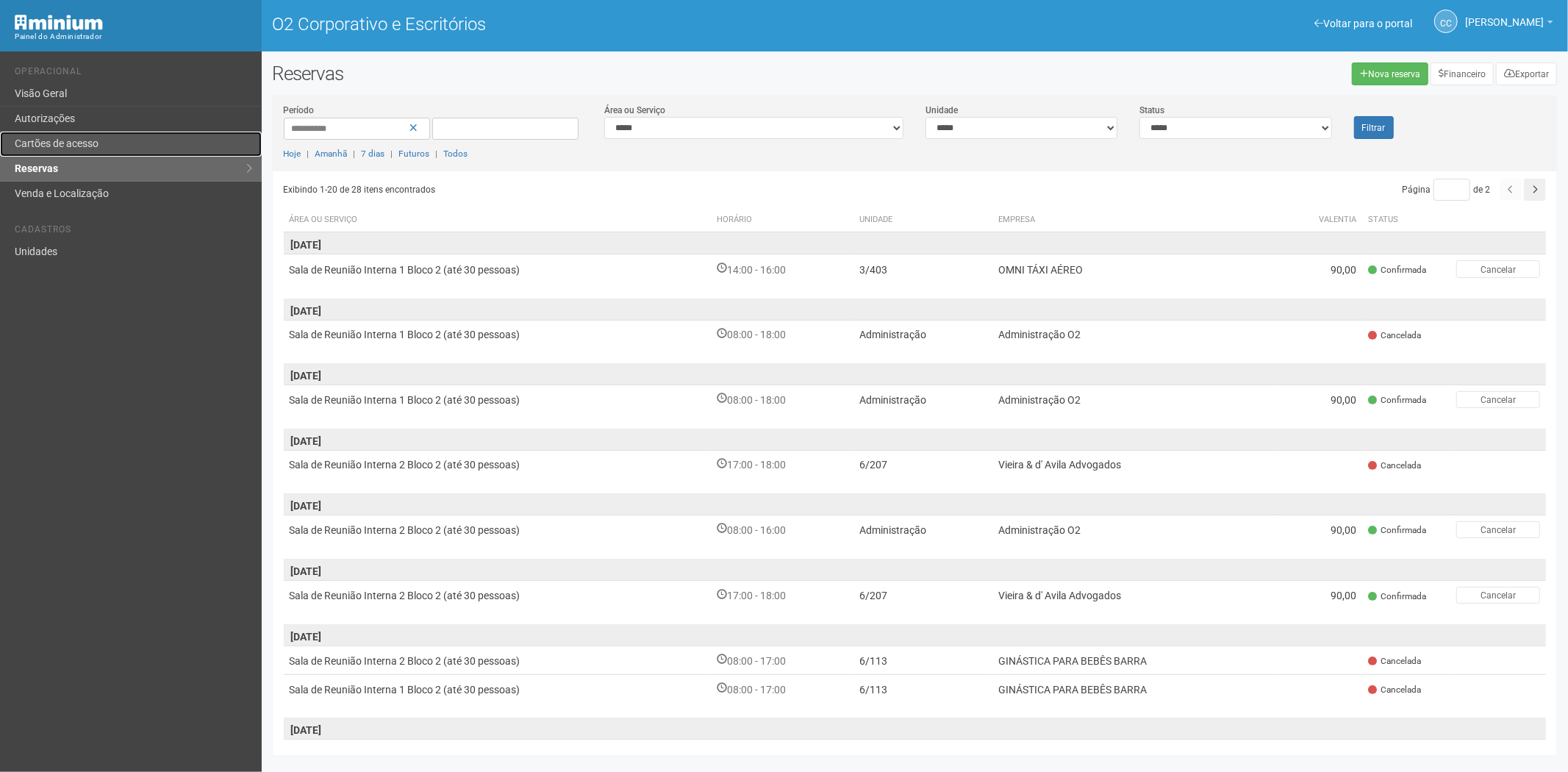
click at [68, 136] on link "Cartões de acesso" at bounding box center [131, 143] width 261 height 25
